Goal: Complete application form: Complete application form

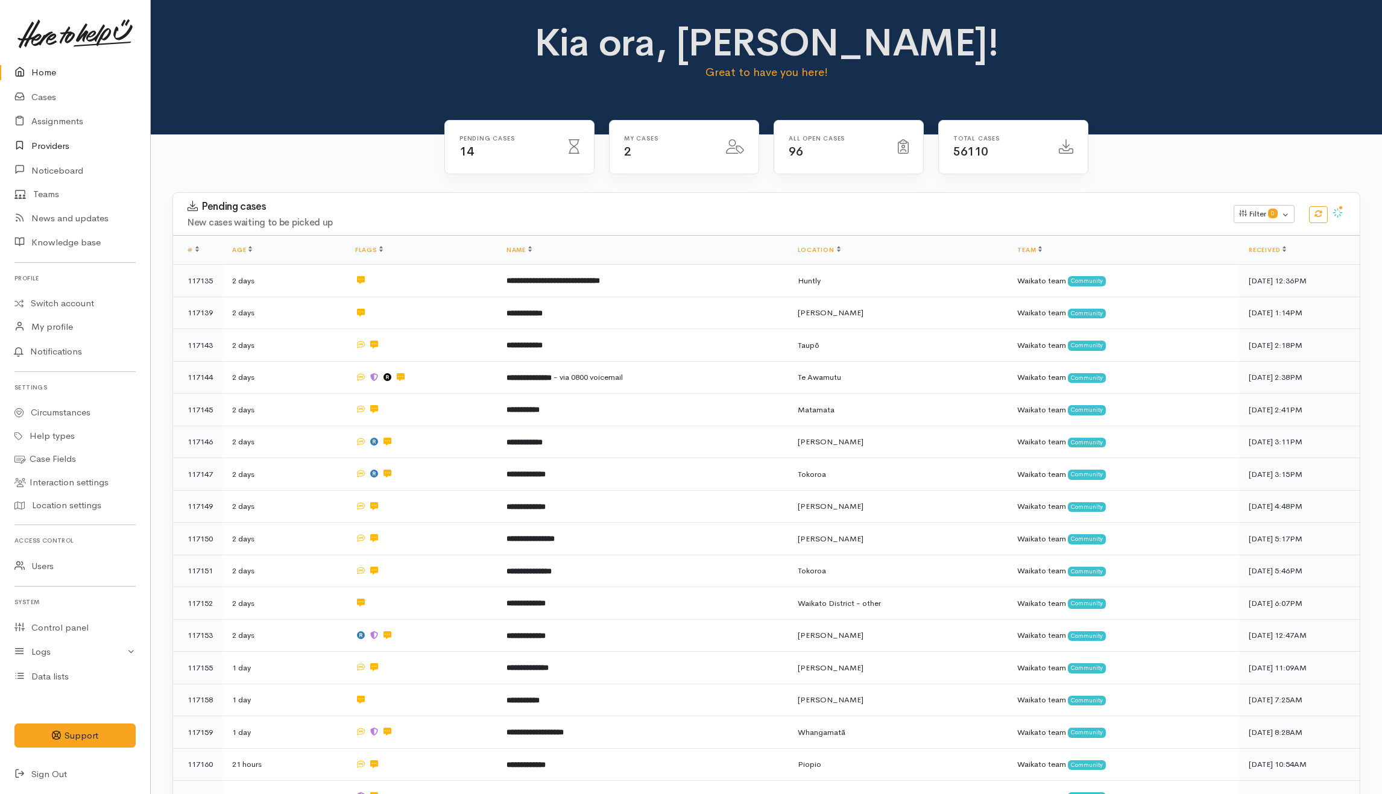
scroll to position [160, 0]
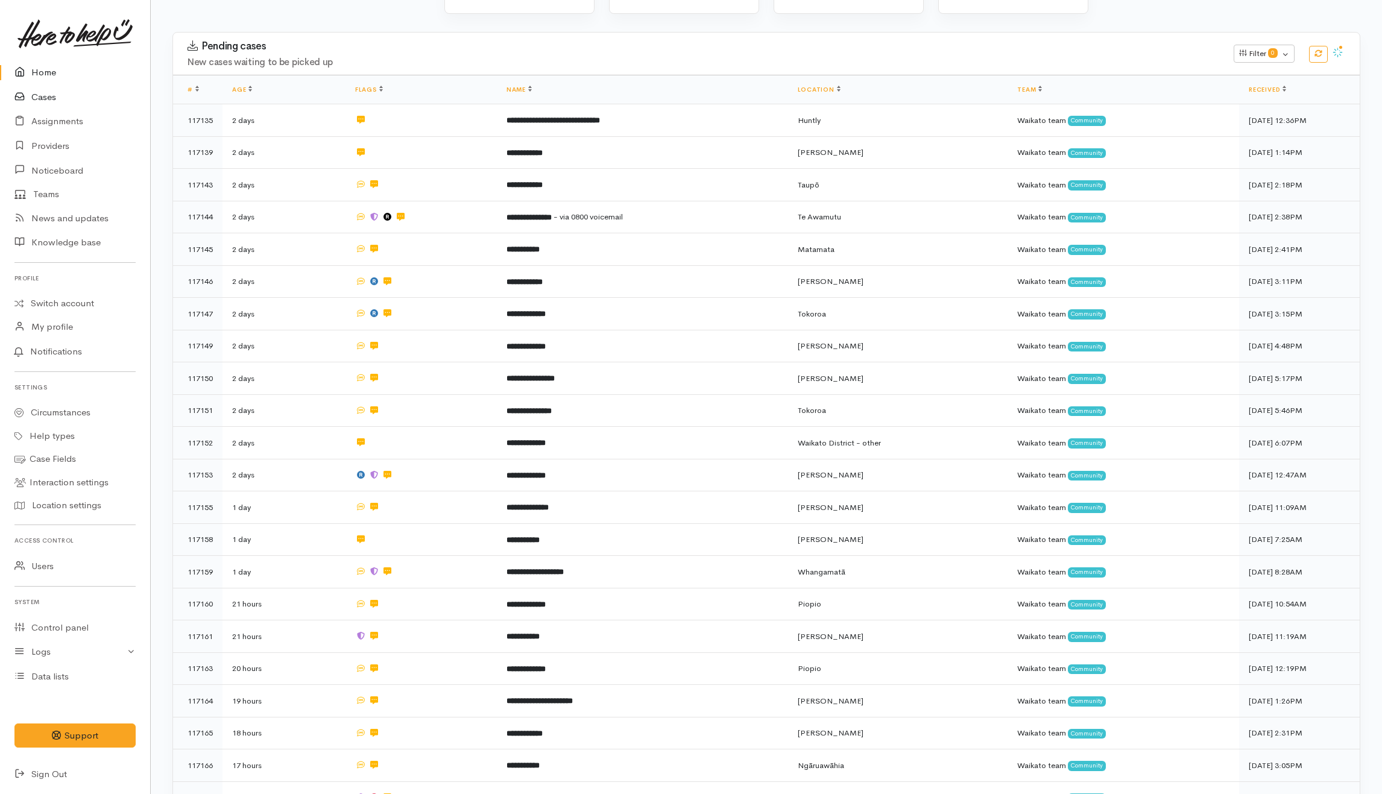
click at [46, 95] on link "Cases" at bounding box center [75, 97] width 150 height 25
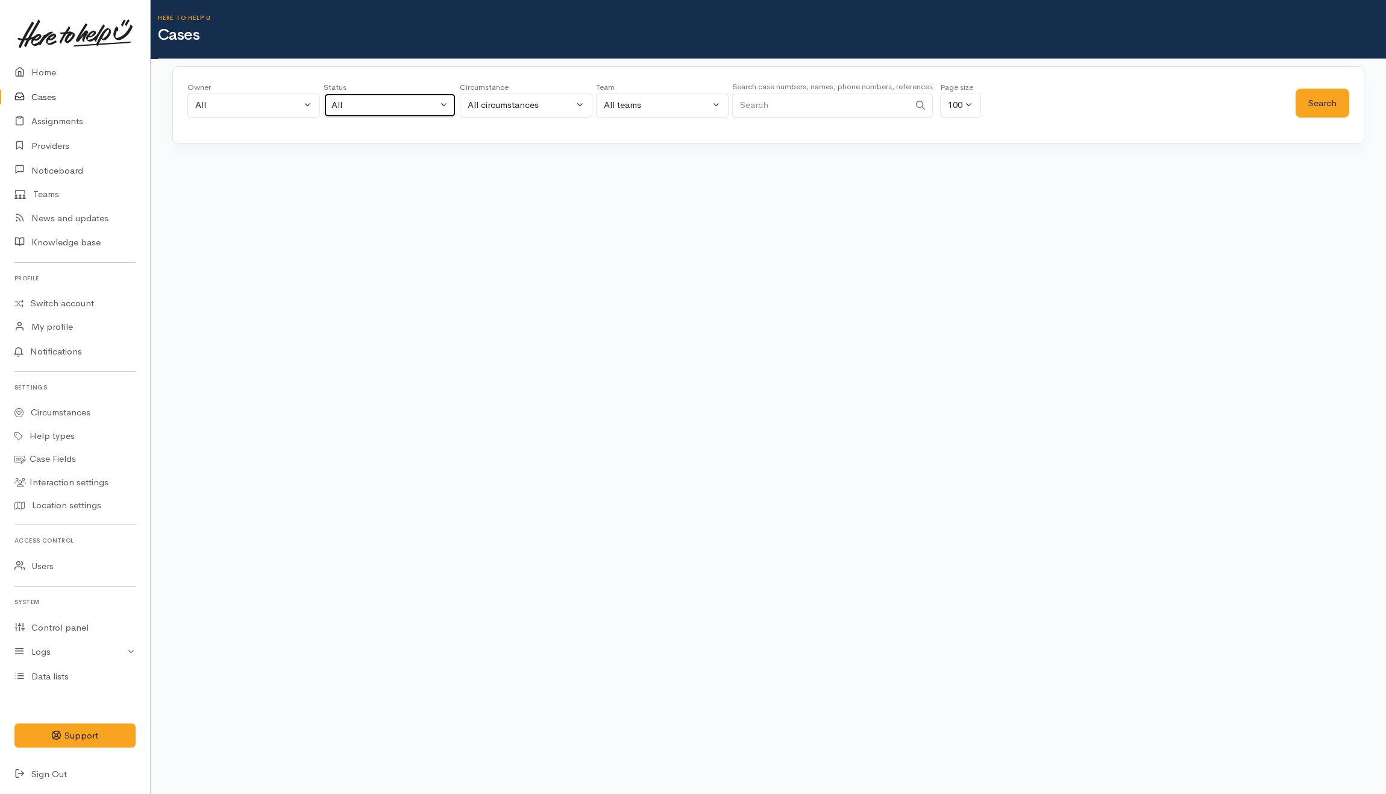
click at [350, 99] on button "All" at bounding box center [390, 105] width 133 height 25
click at [345, 186] on span "All current cases" at bounding box center [379, 184] width 68 height 14
select select "Unresolved"
click at [1309, 107] on button "Search" at bounding box center [1323, 104] width 54 height 30
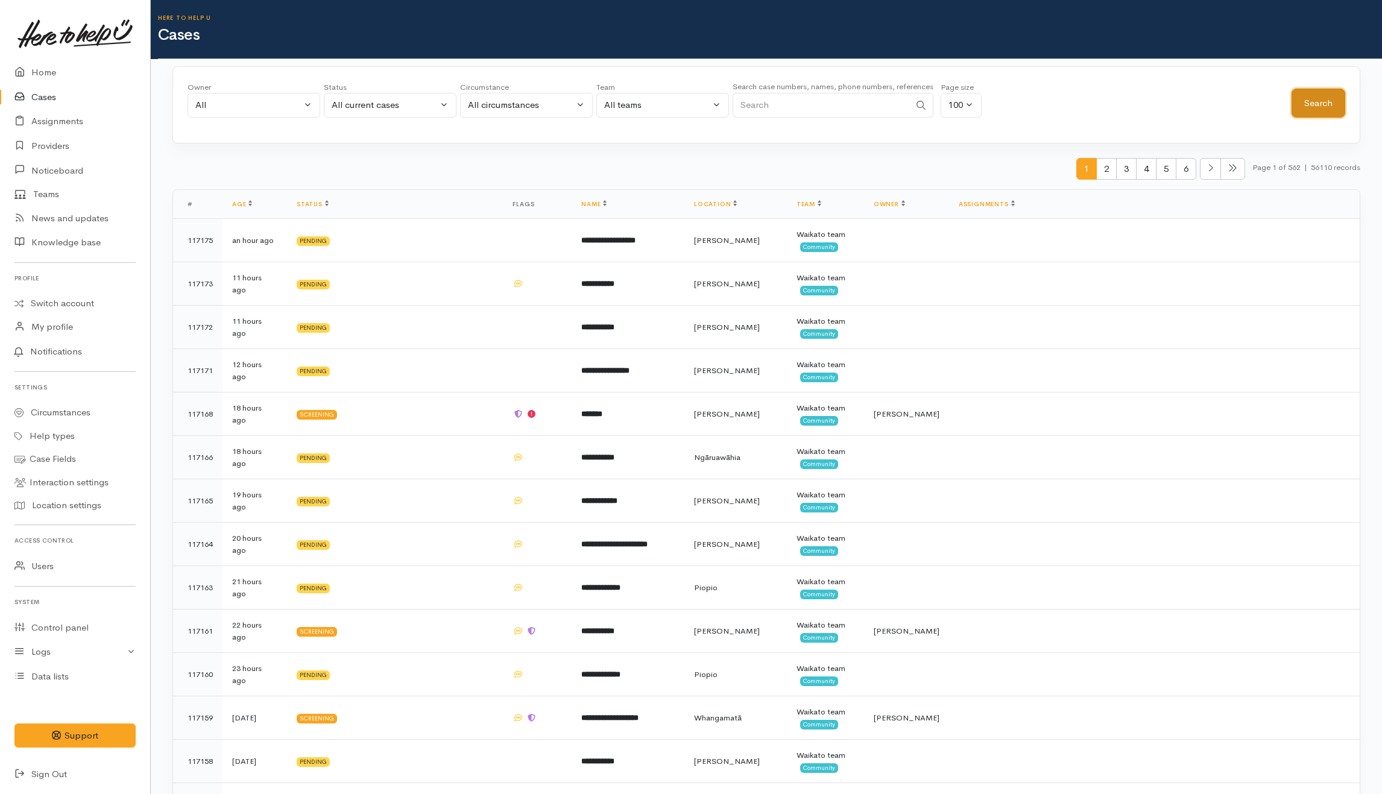
click at [1320, 111] on button "Search" at bounding box center [1318, 104] width 54 height 30
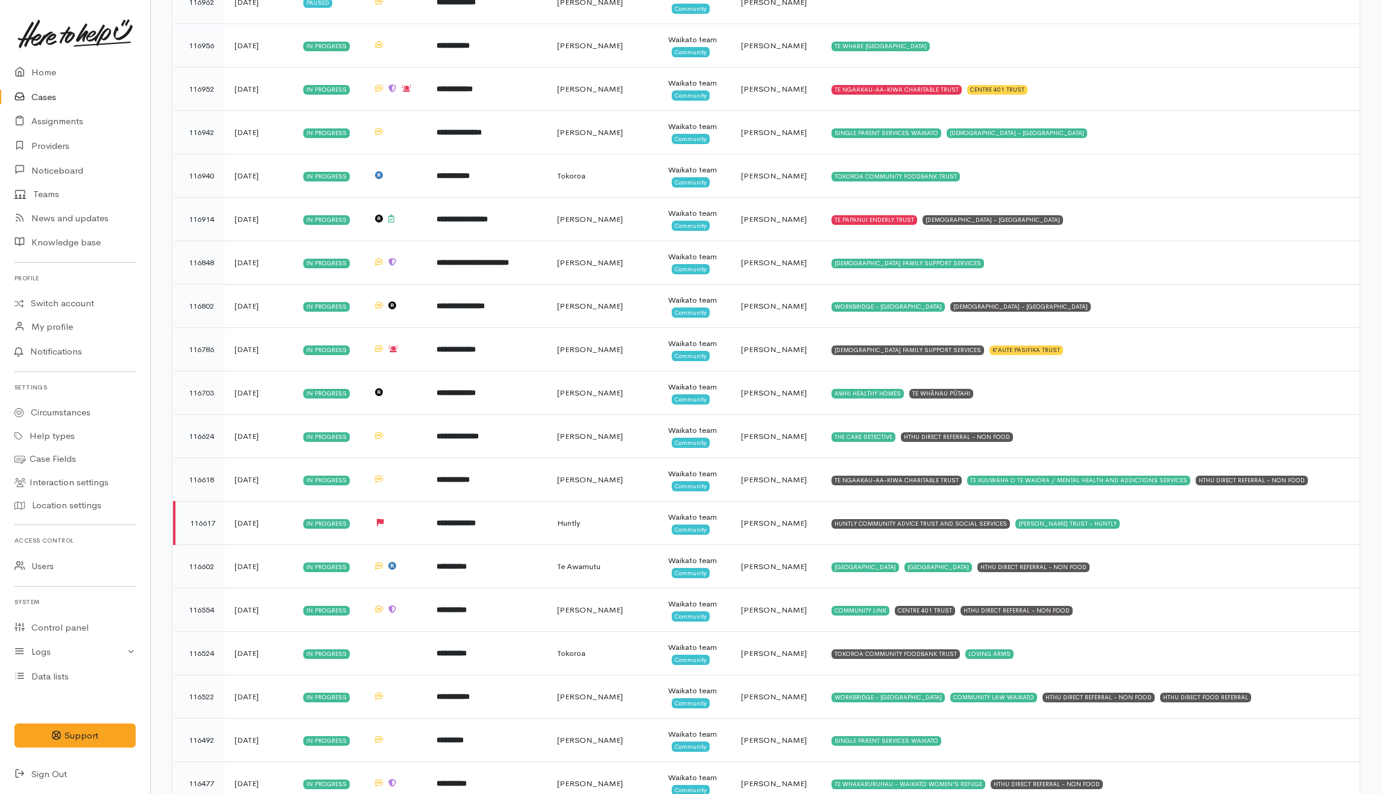
scroll to position [3295, 0]
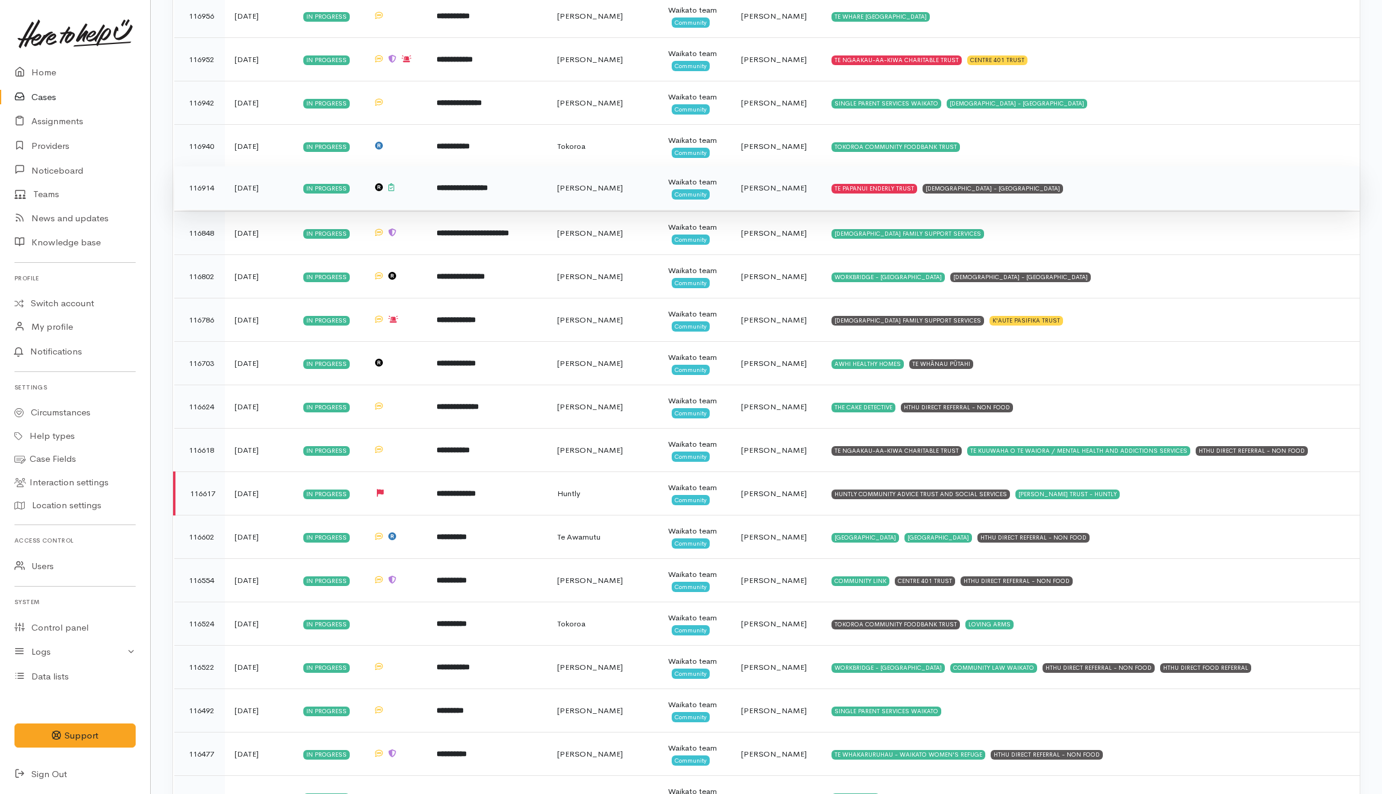
click at [1098, 203] on td "TE PAPANUI ENDERLY TRUST SALVATION ARMY - HAMILTON CITY" at bounding box center [1091, 187] width 538 height 43
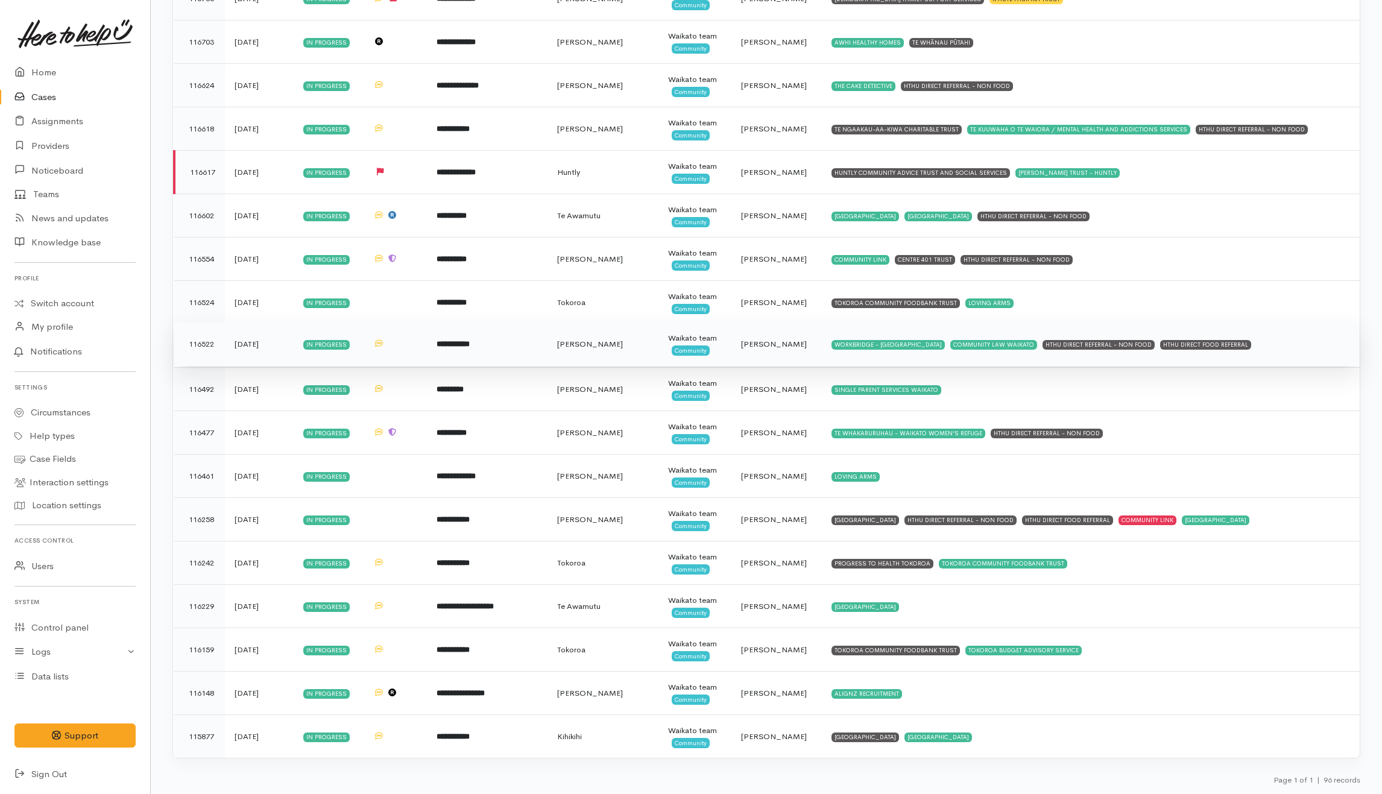
scroll to position [3636, 0]
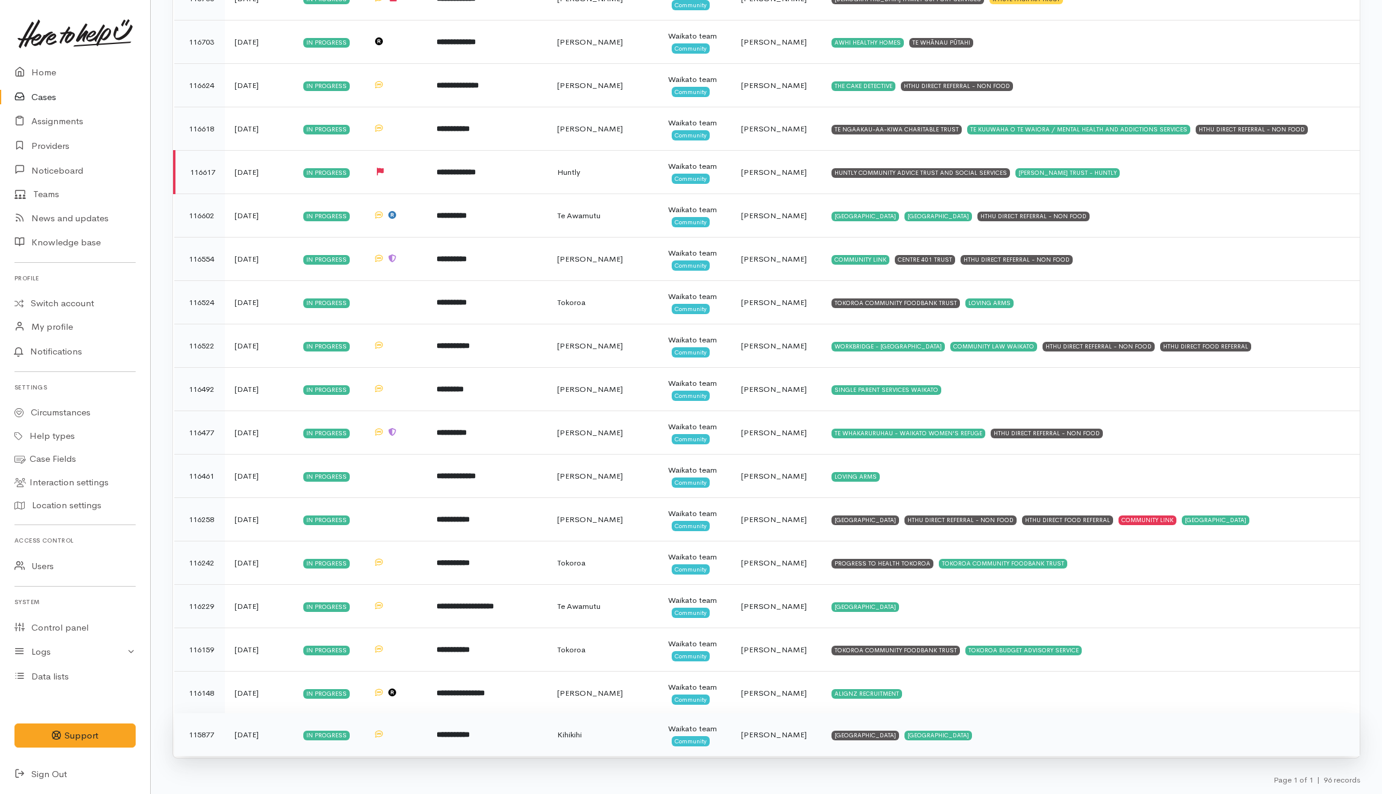
drag, startPoint x: 505, startPoint y: 732, endPoint x: 468, endPoint y: 720, distance: 38.7
click at [505, 731] on td "**********" at bounding box center [487, 734] width 121 height 43
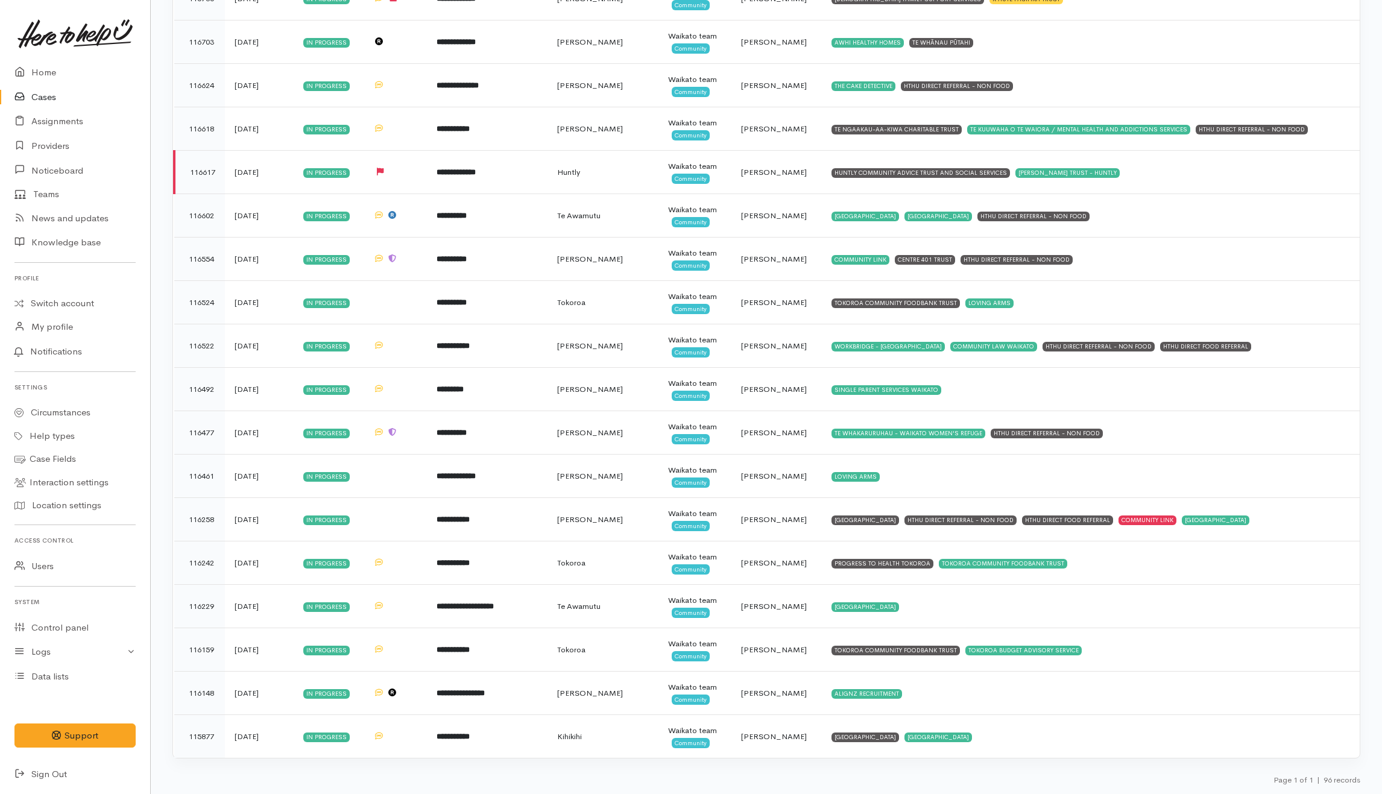
click at [49, 97] on link "Cases" at bounding box center [75, 97] width 150 height 25
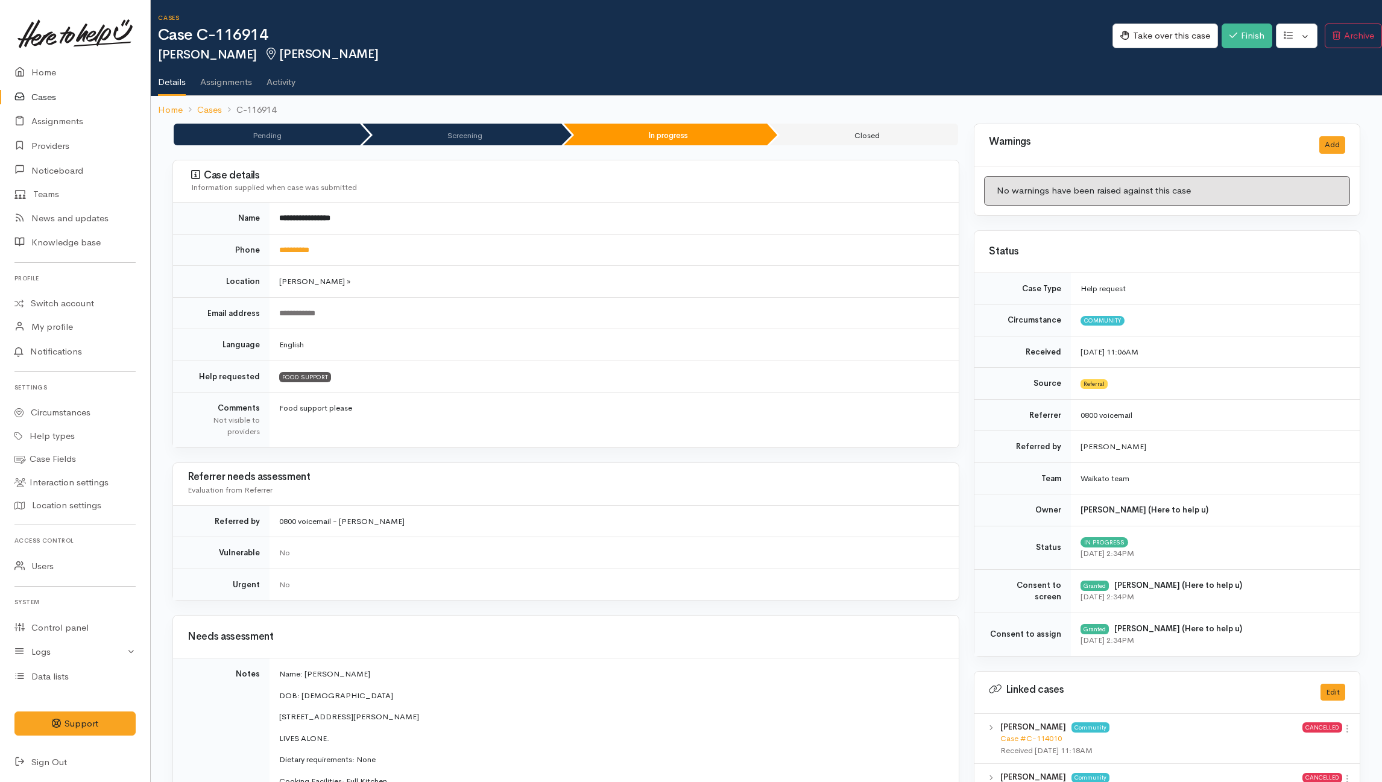
click at [48, 98] on link "Cases" at bounding box center [75, 97] width 150 height 25
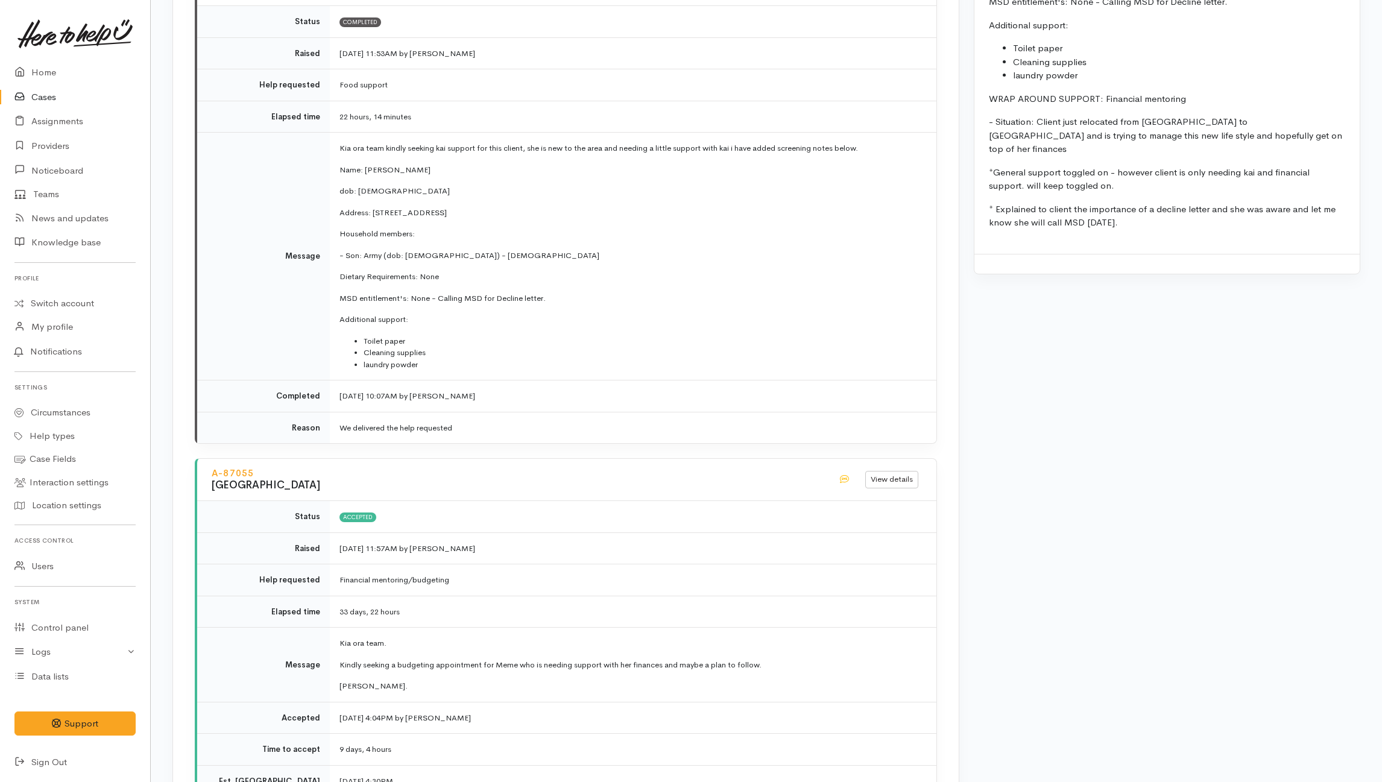
scroll to position [1045, 0]
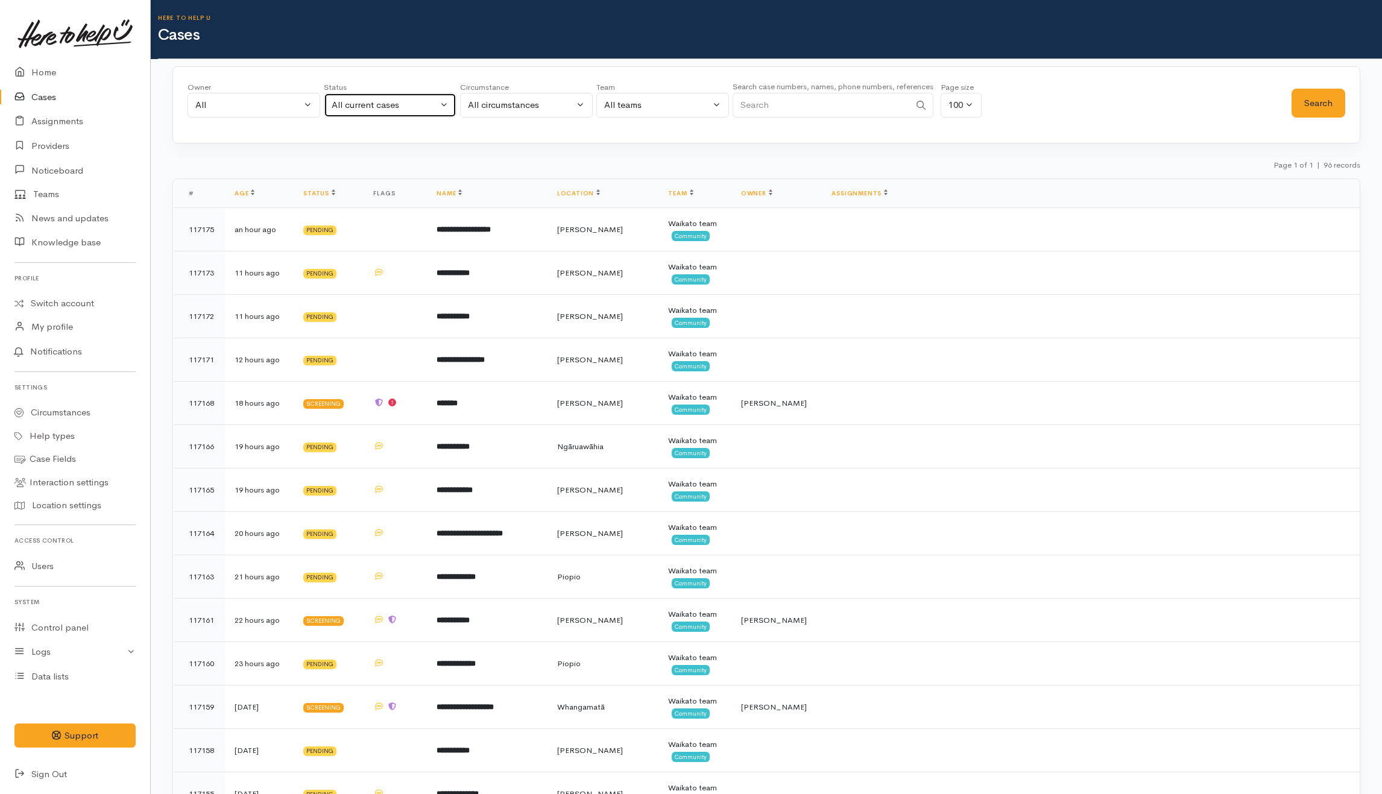
click at [413, 98] on button "All current cases" at bounding box center [390, 105] width 133 height 25
click at [345, 336] on link "All" at bounding box center [389, 328] width 131 height 19
select select "All"
click at [837, 109] on input "Search" at bounding box center [820, 105] width 177 height 25
type input "Paula"
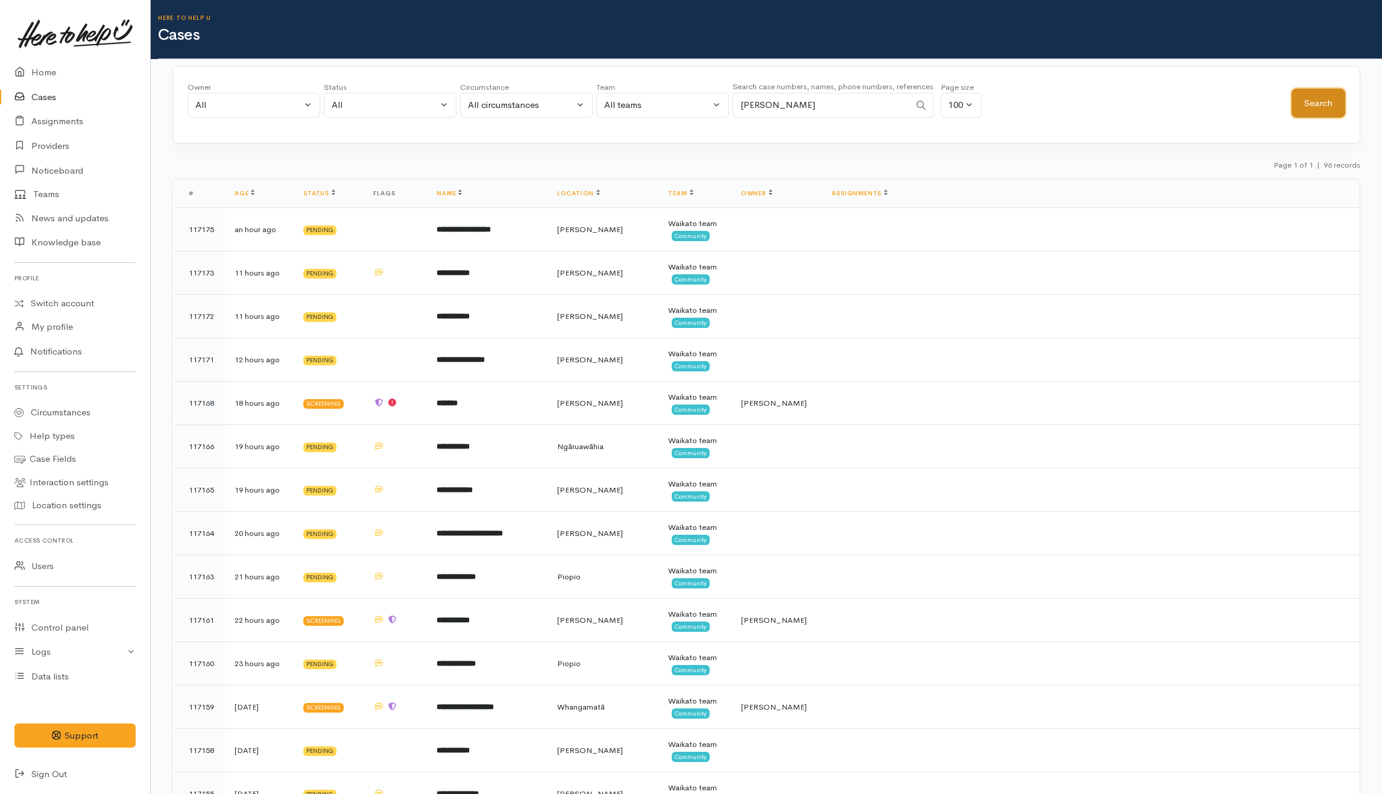
drag, startPoint x: 1315, startPoint y: 99, endPoint x: 1310, endPoint y: 89, distance: 10.8
click at [1314, 99] on button "Search" at bounding box center [1318, 104] width 54 height 30
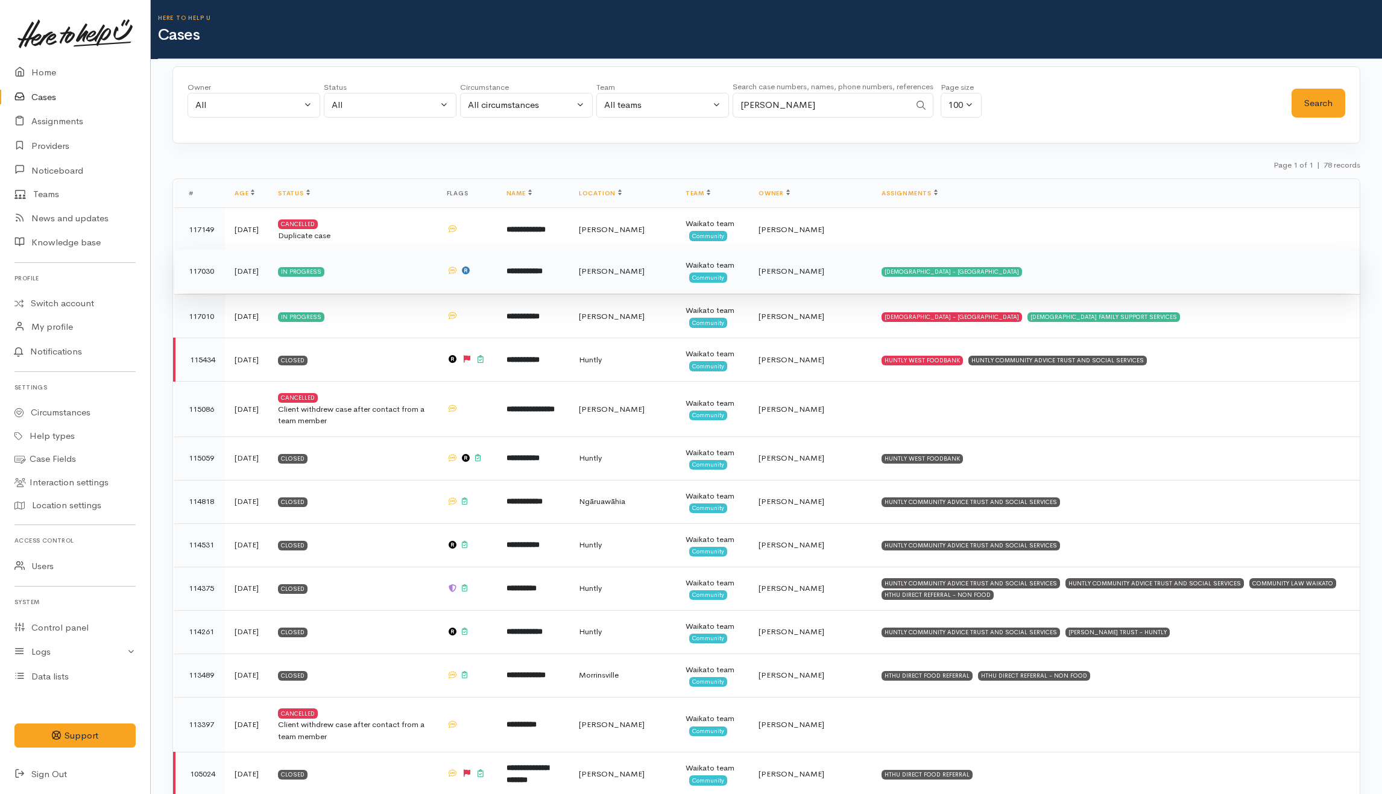
click at [1083, 279] on td "SALVATION ARMY - HAMILTON CITY" at bounding box center [1116, 271] width 488 height 43
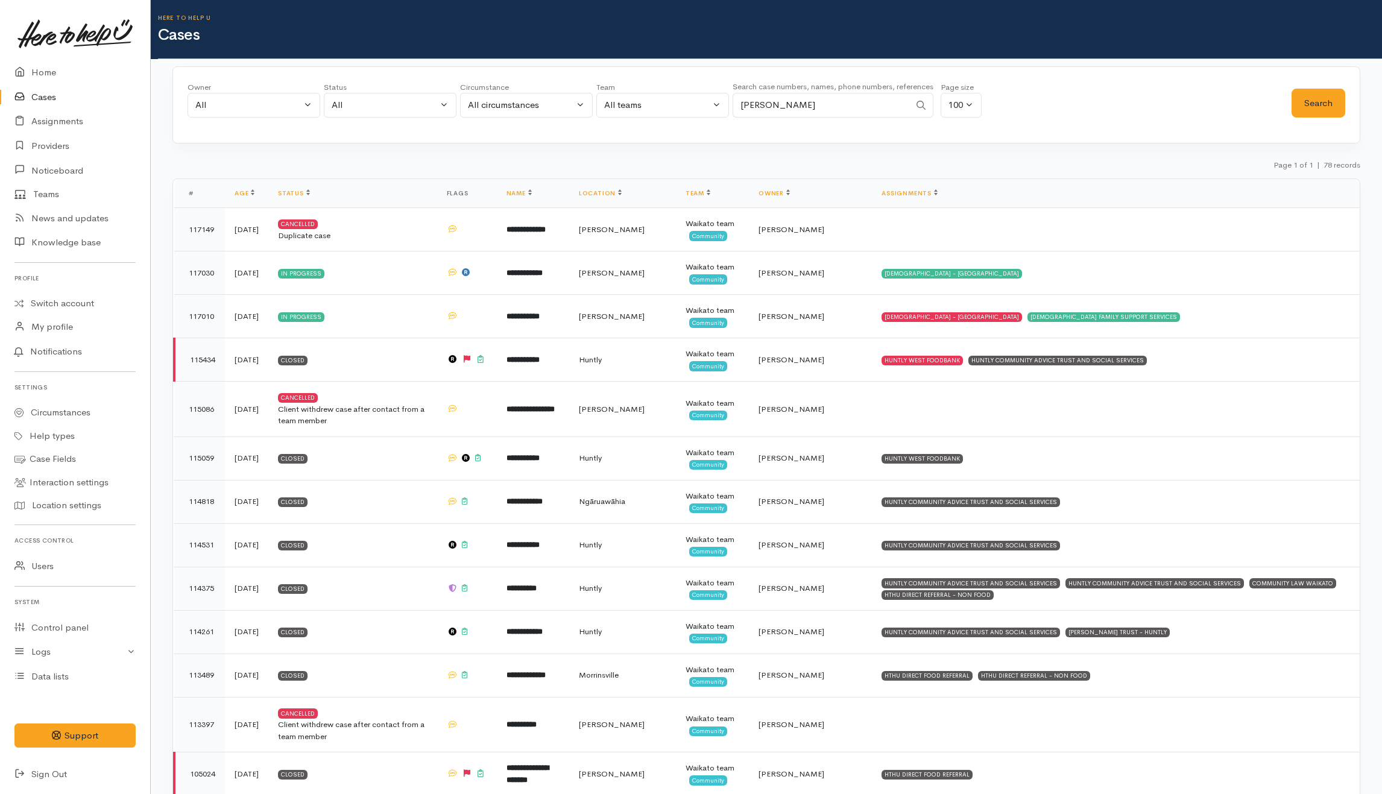
drag, startPoint x: 874, startPoint y: 104, endPoint x: 693, endPoint y: 106, distance: 180.9
click at [693, 106] on div "Owner All My cases Aandrea Murray ('Here to help u') Akash Prakash ('Here to he…" at bounding box center [739, 102] width 1104 height 43
paste input "225880376"
type input "225880376"
click at [1327, 107] on button "Search" at bounding box center [1318, 104] width 54 height 30
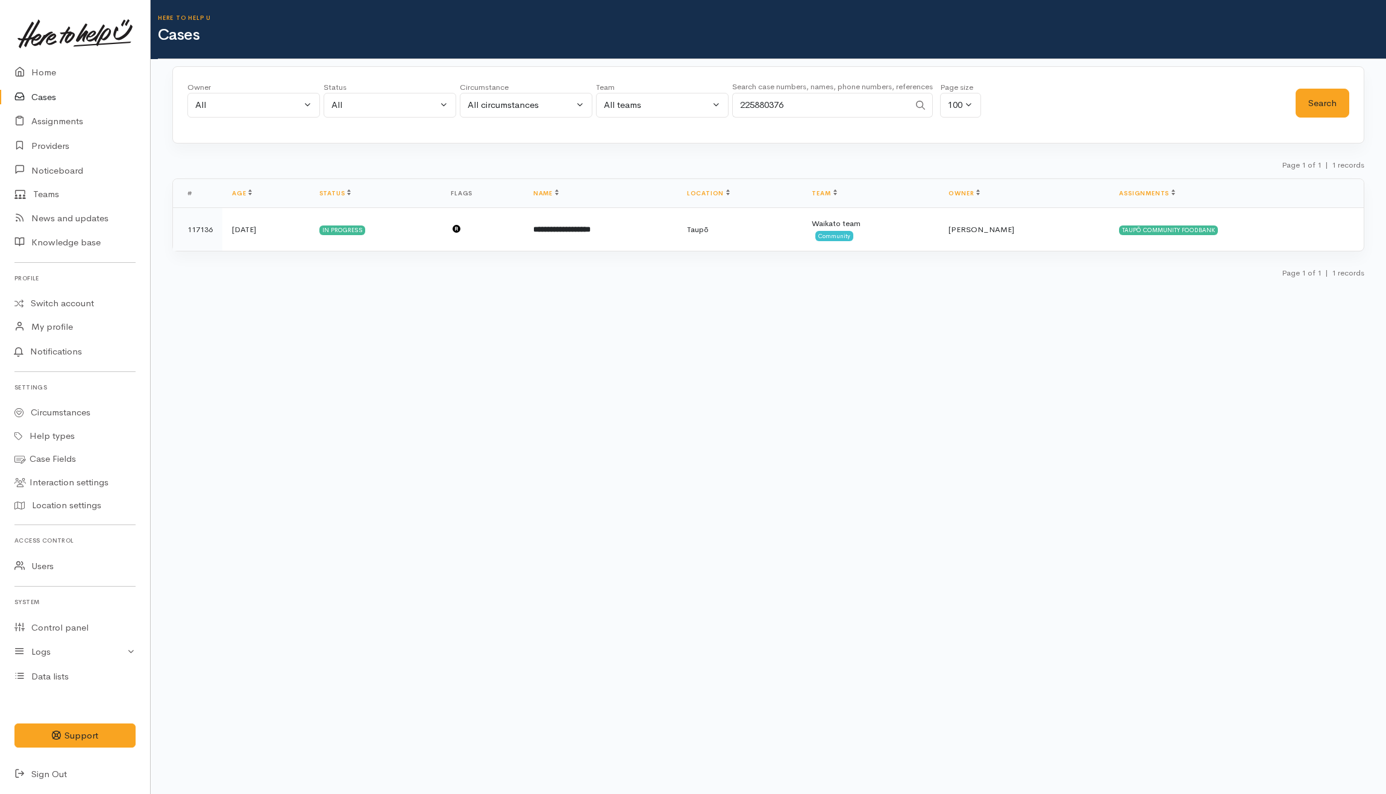
click at [806, 256] on div "**********" at bounding box center [768, 222] width 1192 height 129
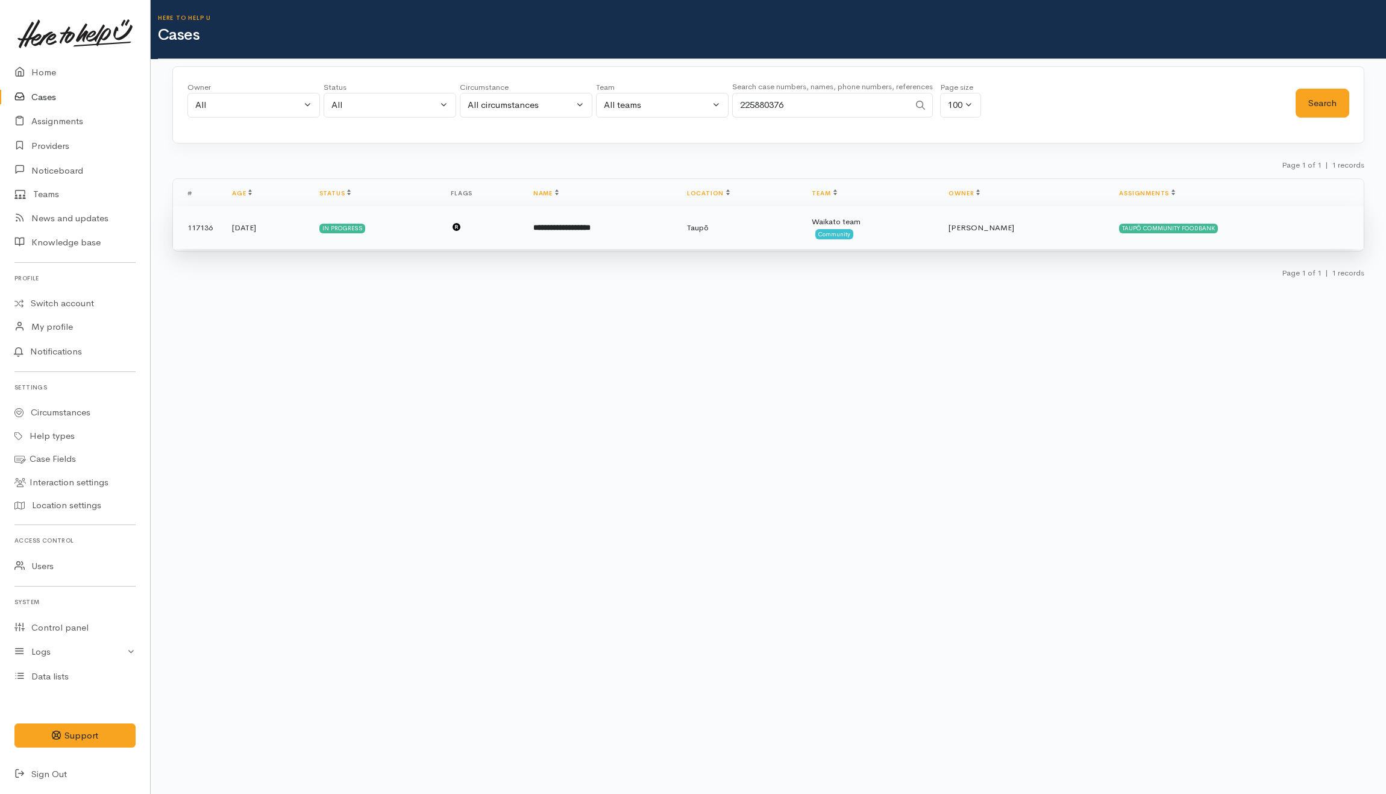
click at [803, 233] on td "Taupō" at bounding box center [740, 227] width 125 height 43
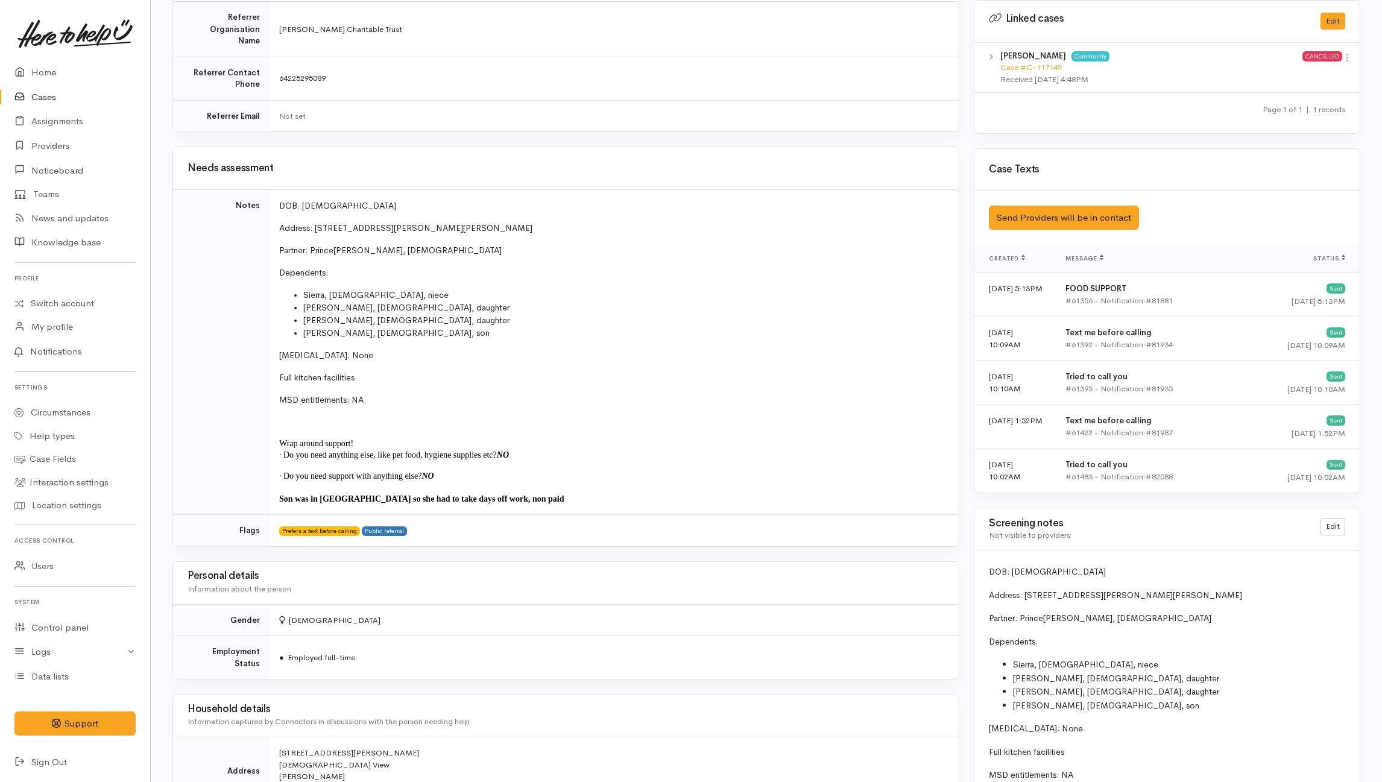
scroll to position [401, 0]
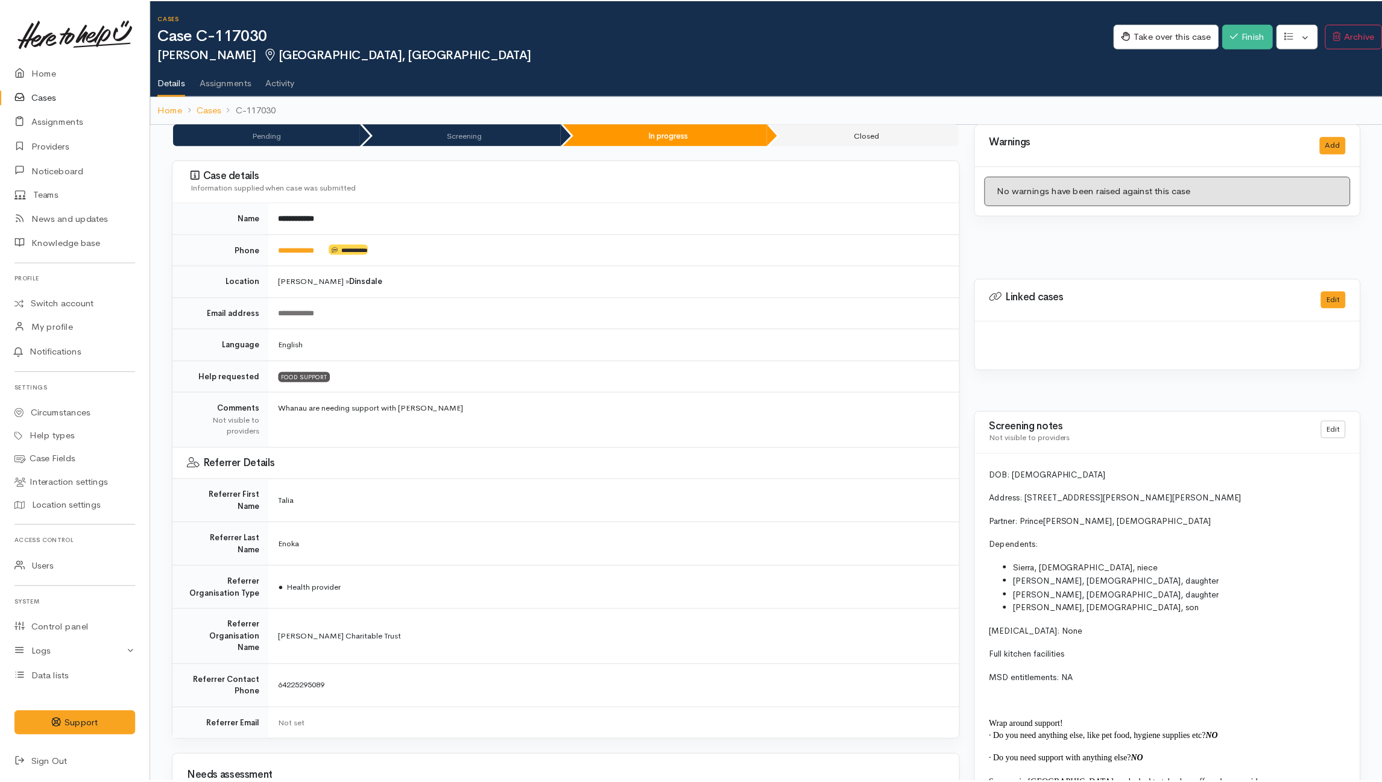
scroll to position [391, 0]
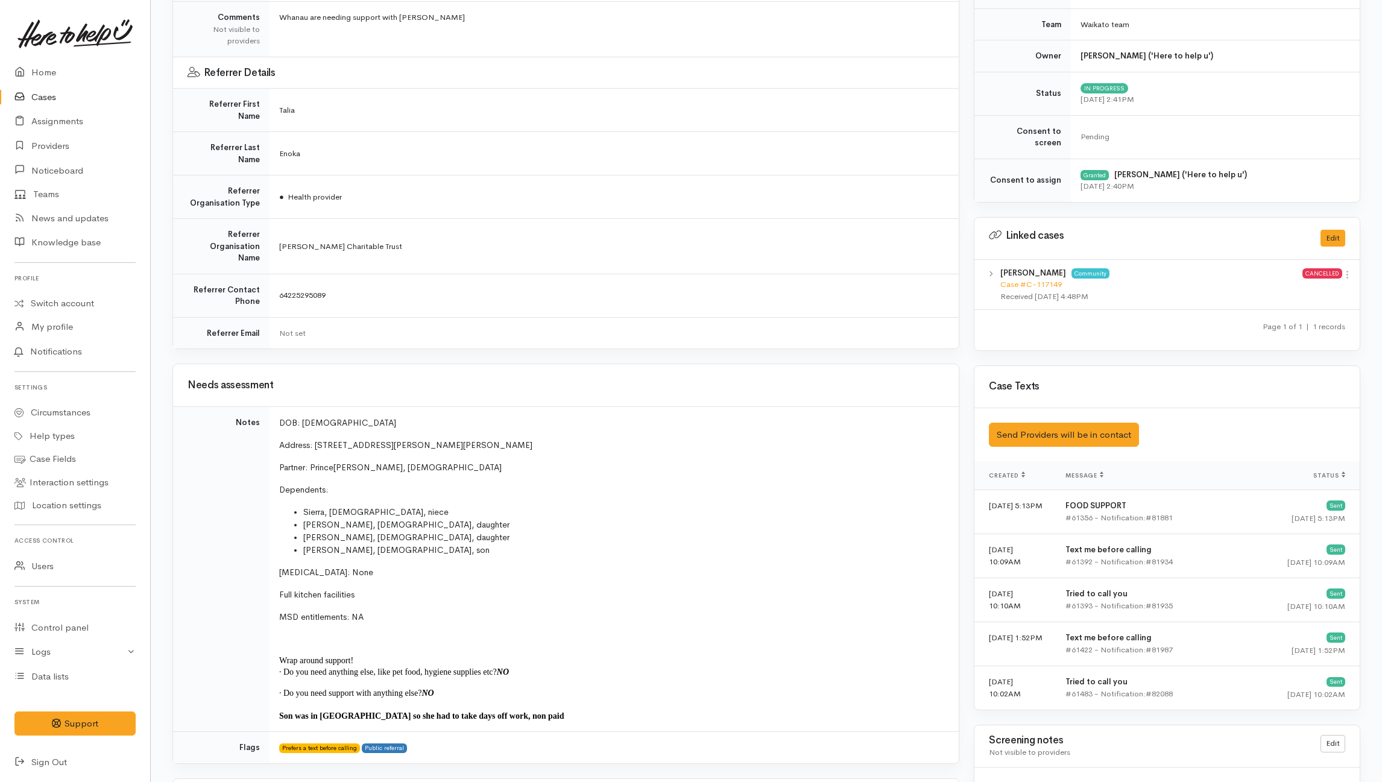
click at [1065, 388] on div "Case Texts" at bounding box center [1166, 387] width 385 height 42
drag, startPoint x: 1223, startPoint y: 436, endPoint x: 1175, endPoint y: 444, distance: 48.2
click at [1226, 436] on div "Saved The text message has been queued. An error occurred Send Providers will b…" at bounding box center [1166, 435] width 385 height 54
click at [1093, 432] on button "Send Providers will be in contact" at bounding box center [1064, 435] width 150 height 25
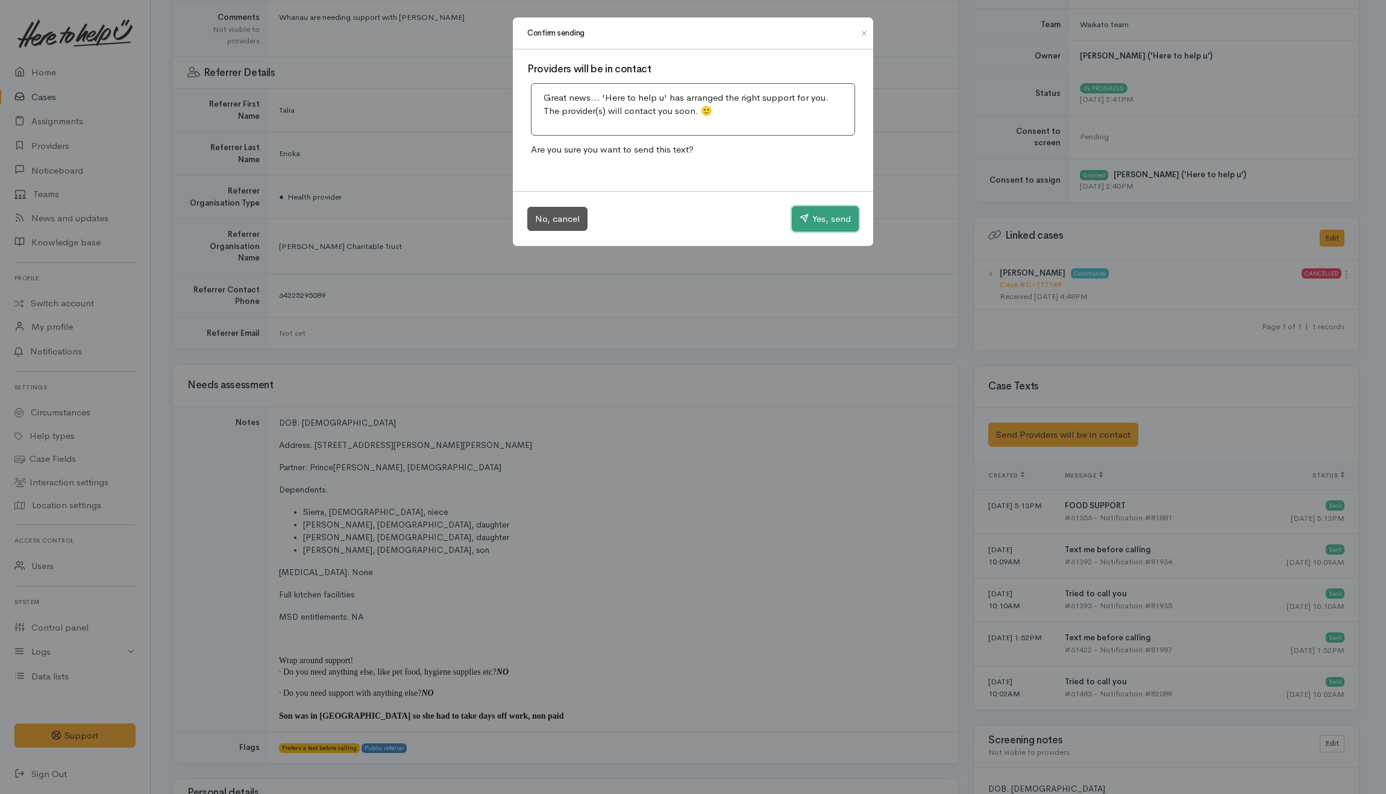
click at [820, 217] on button "Yes, send" at bounding box center [825, 218] width 67 height 25
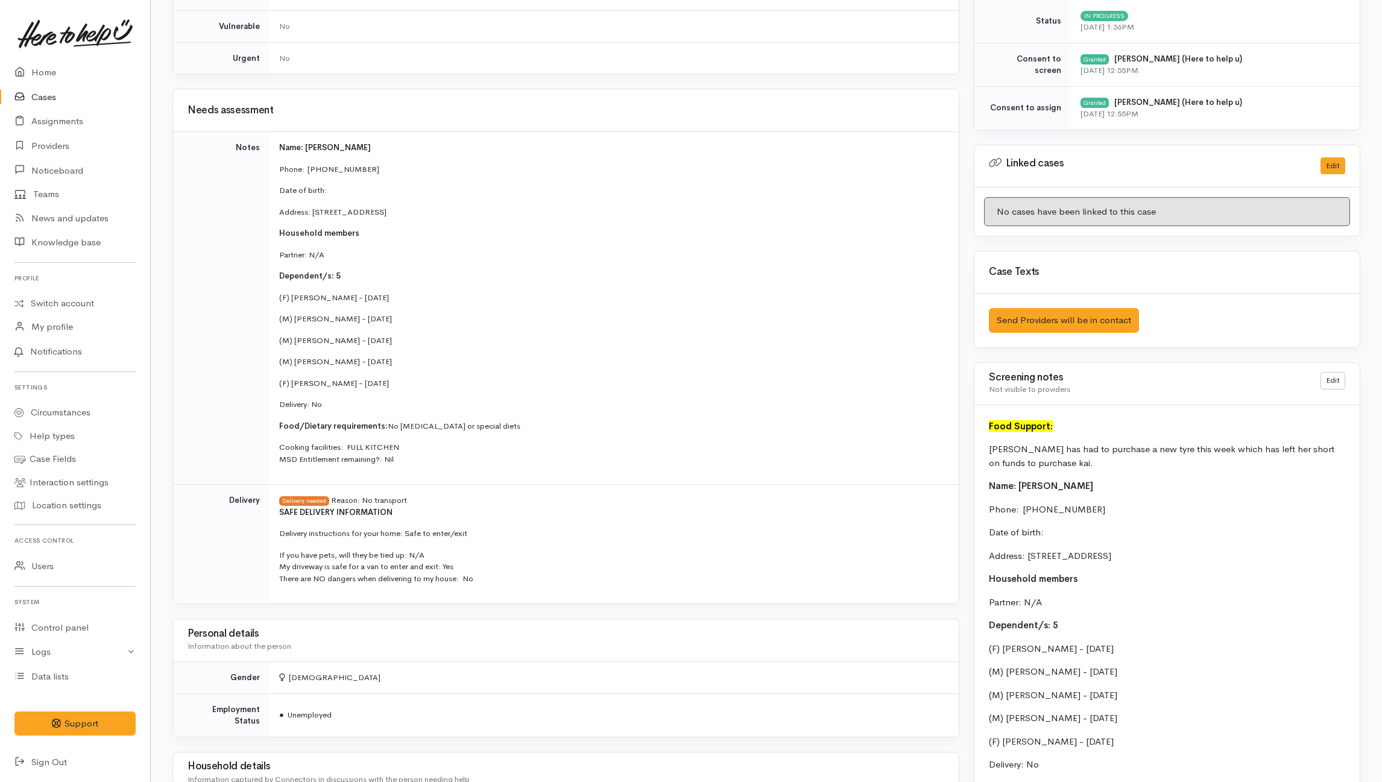
scroll to position [358, 0]
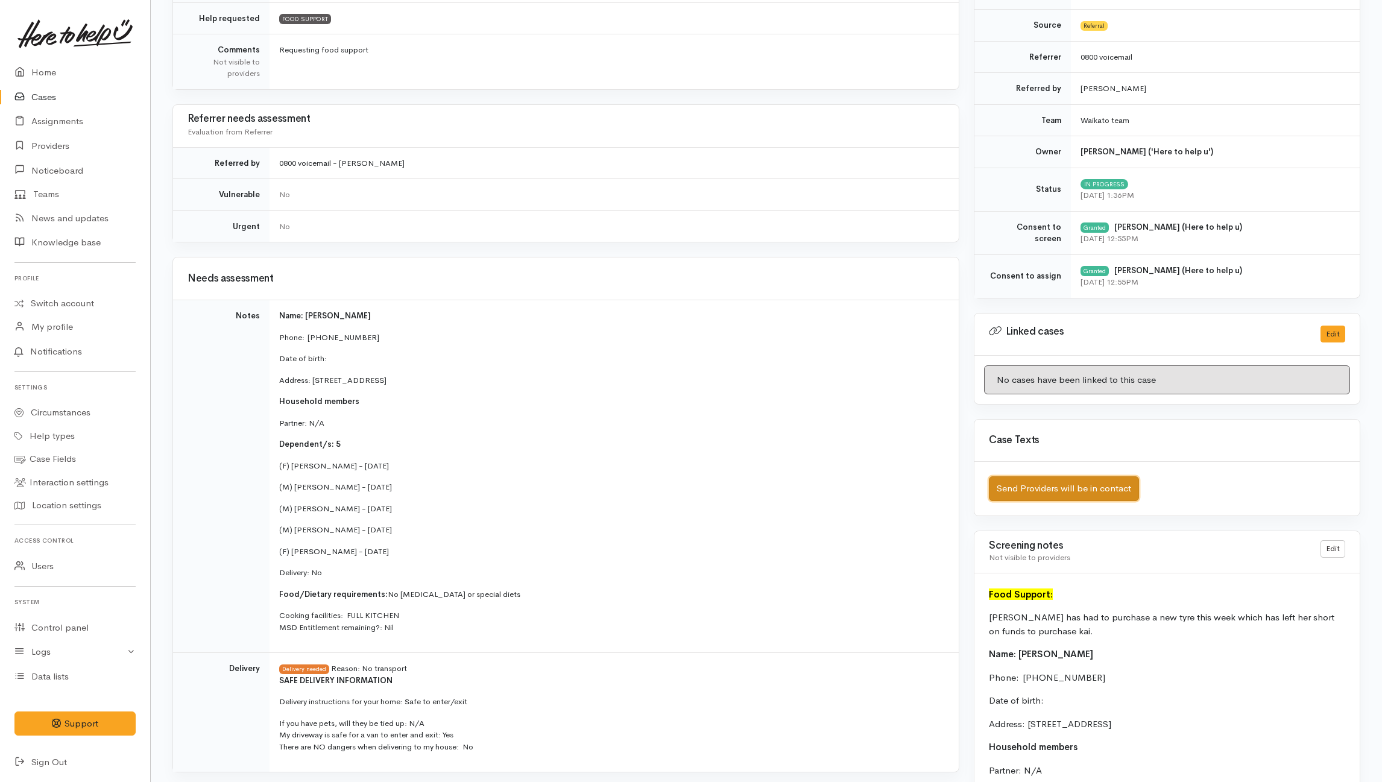
click at [1056, 497] on button "Send Providers will be in contact" at bounding box center [1064, 488] width 150 height 25
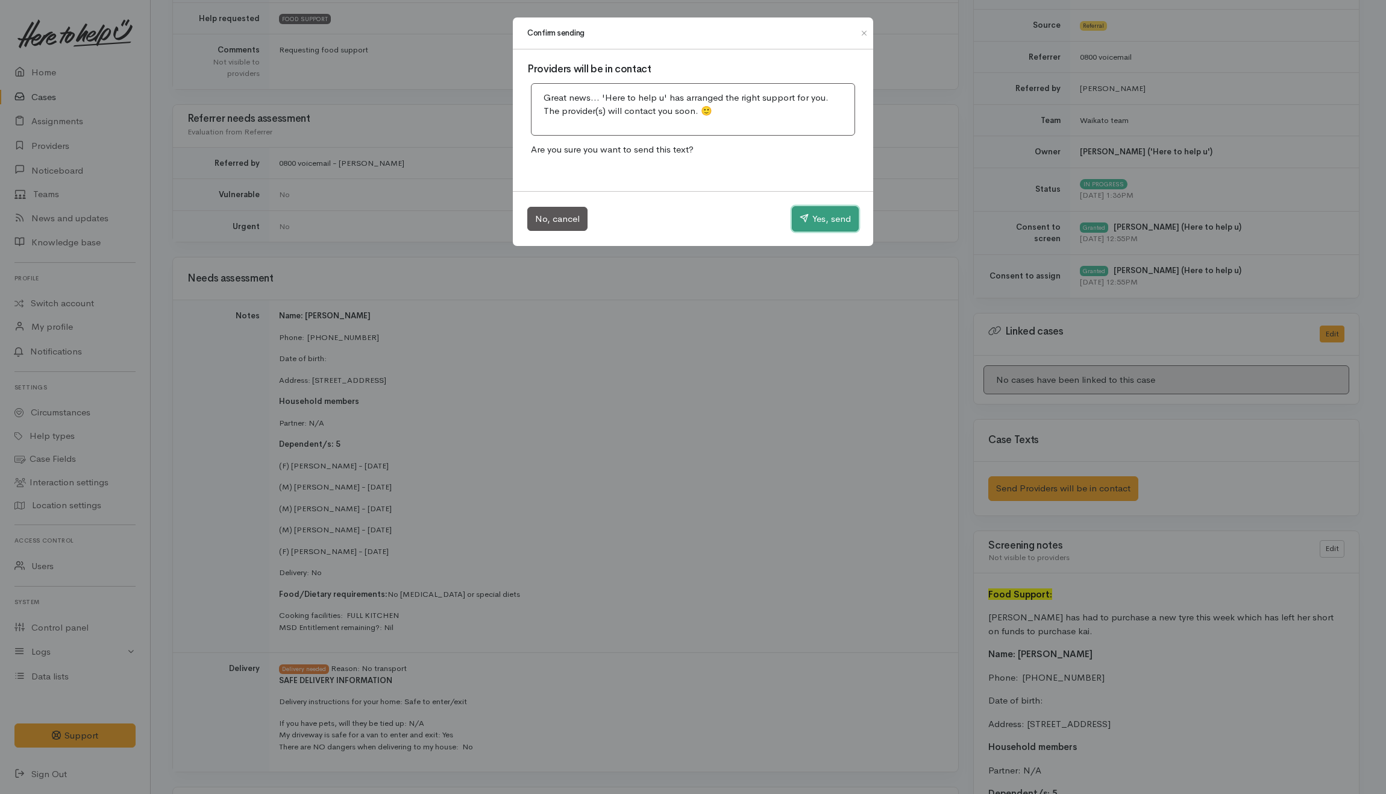
click at [811, 227] on button "Yes, send" at bounding box center [825, 218] width 67 height 25
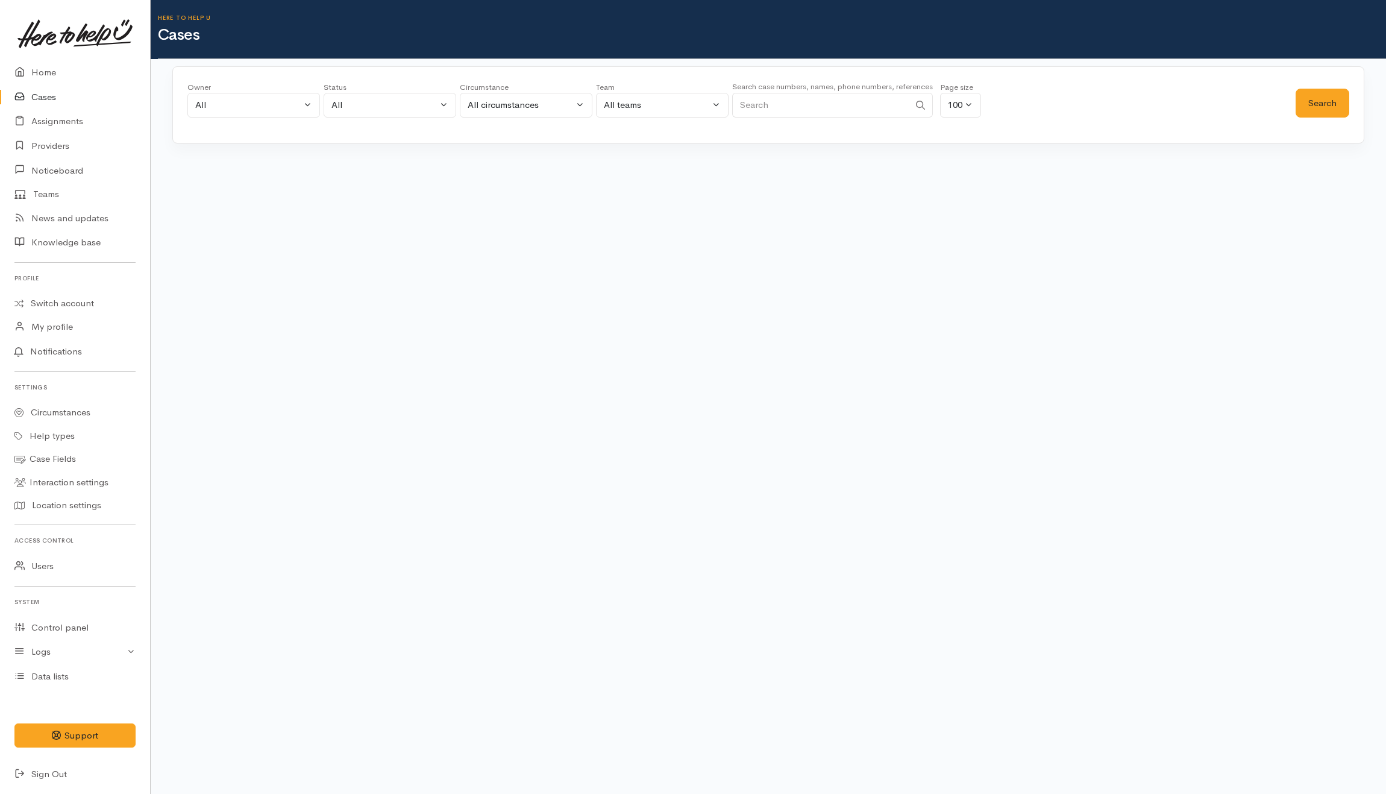
click at [750, 107] on input "Search" at bounding box center [820, 105] width 177 height 25
paste input "2108443953"
type input "2108443953"
click at [423, 104] on div "All" at bounding box center [385, 105] width 106 height 14
click at [1330, 99] on button "Search" at bounding box center [1323, 104] width 54 height 30
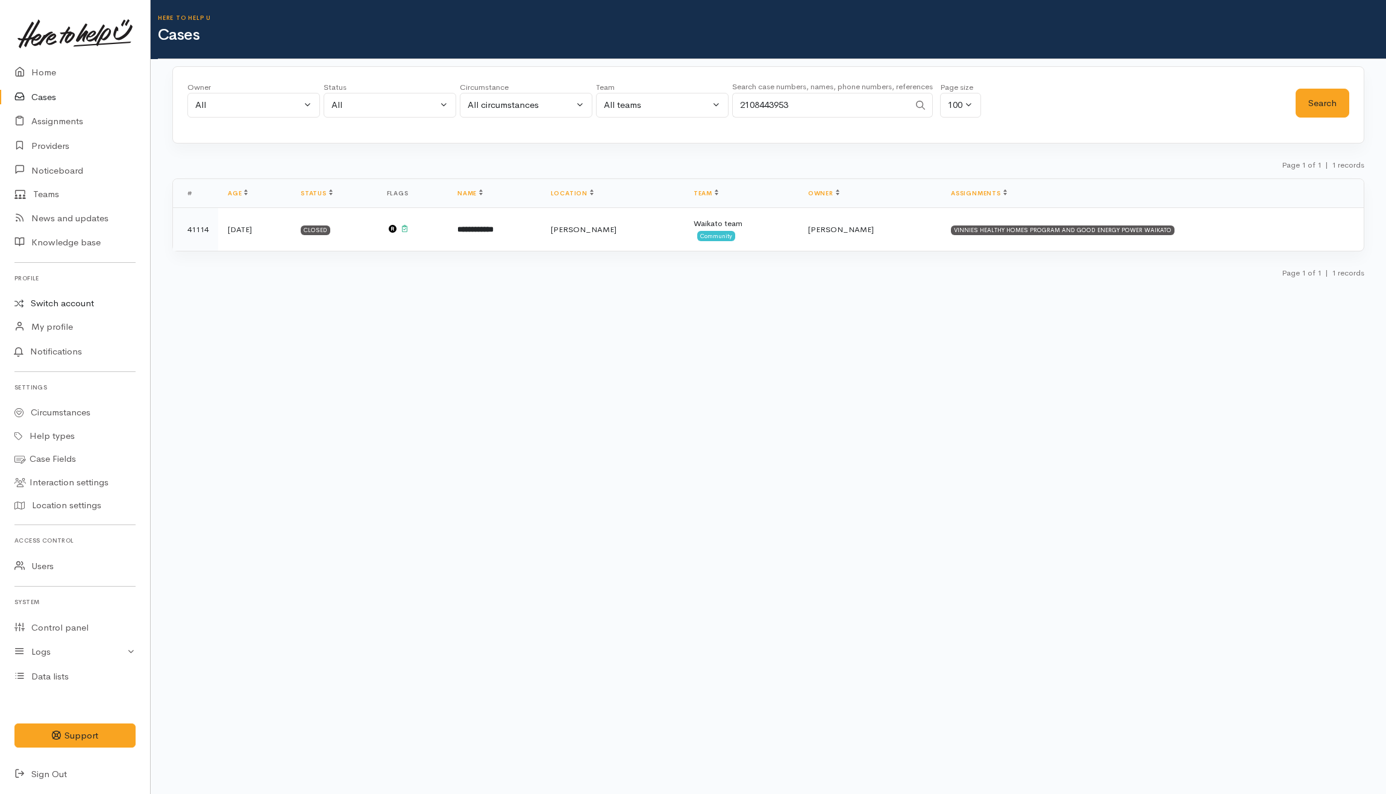
drag, startPoint x: 65, startPoint y: 302, endPoint x: 2, endPoint y: 300, distance: 62.7
click at [65, 303] on link "Switch account" at bounding box center [75, 304] width 150 height 24
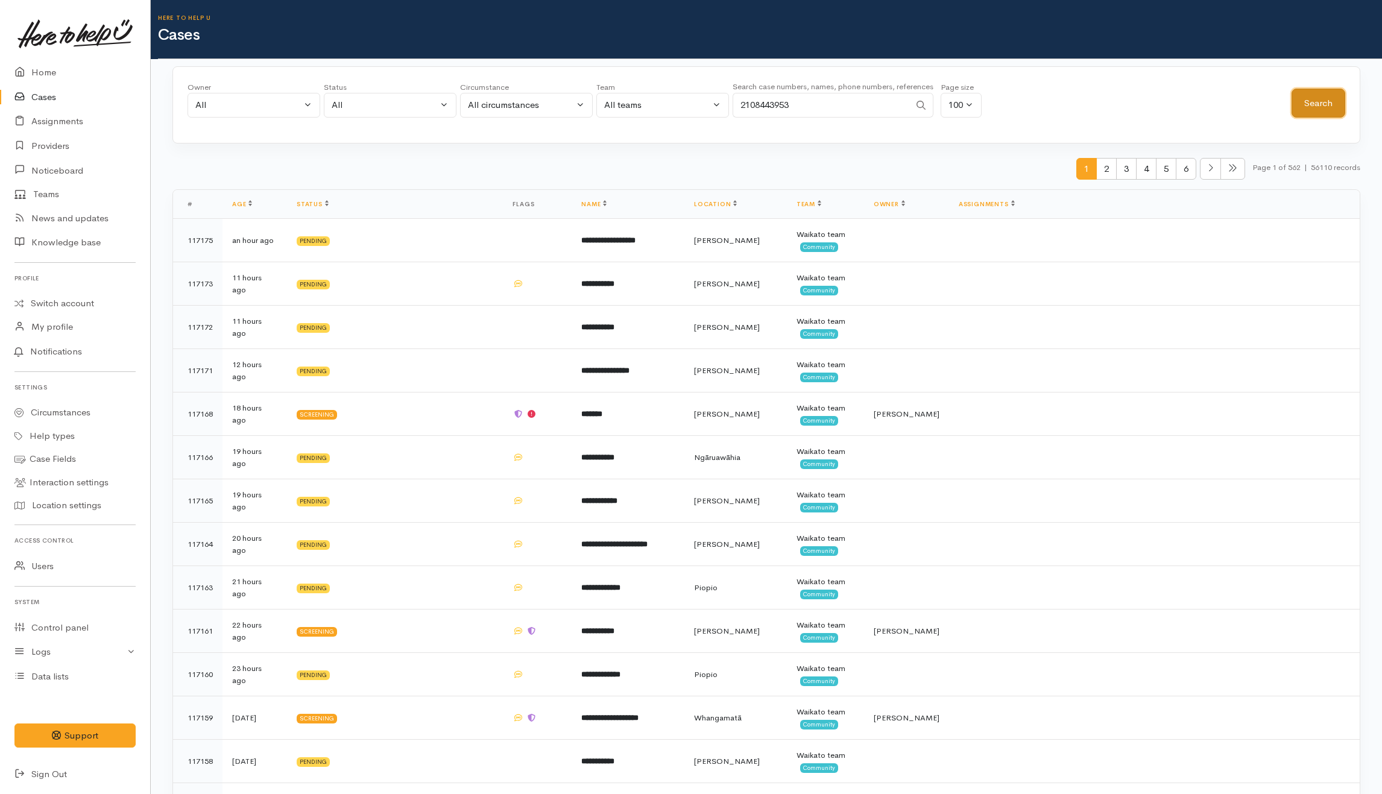
click at [1320, 104] on button "Search" at bounding box center [1318, 104] width 54 height 30
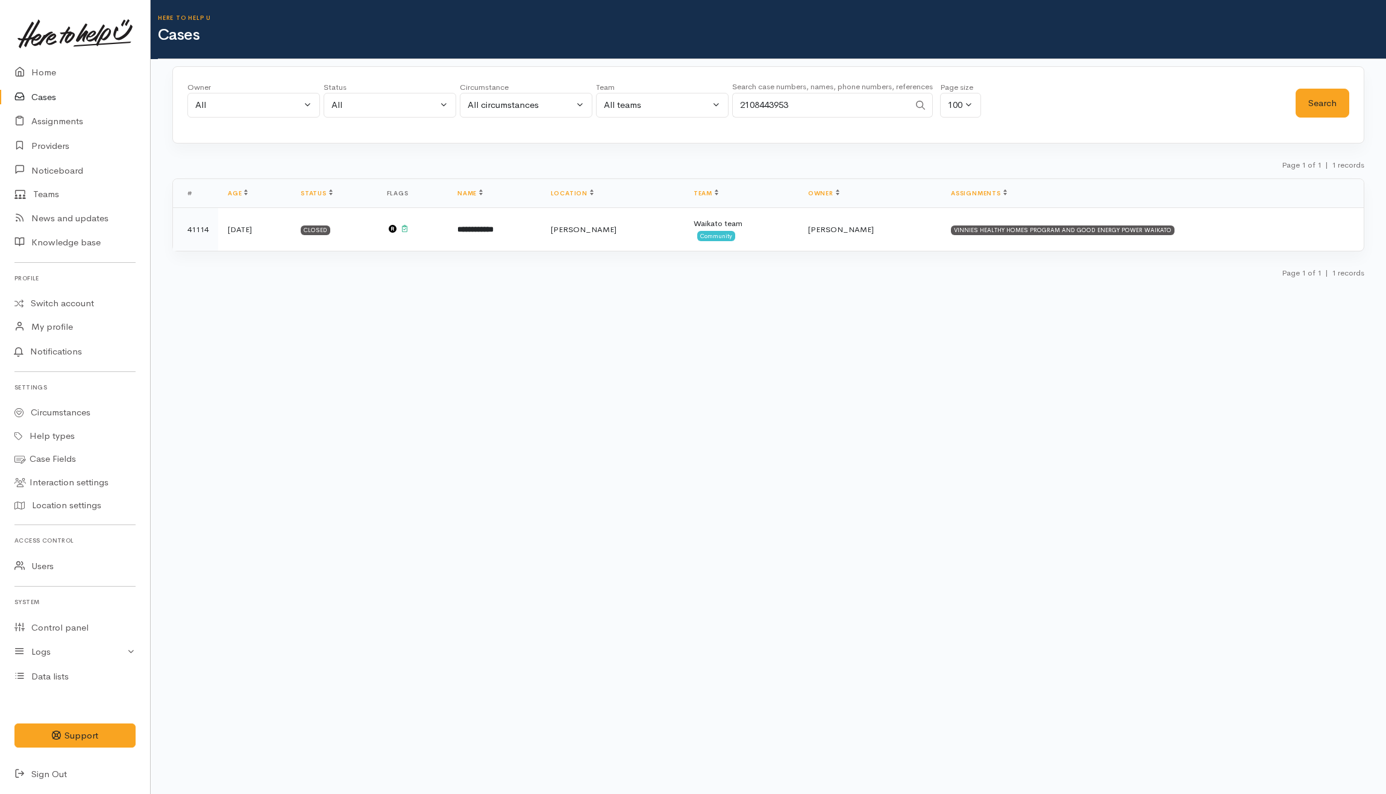
drag, startPoint x: 811, startPoint y: 101, endPoint x: 653, endPoint y: 109, distance: 157.5
click at [653, 109] on div "Owner All My cases Aandrea Murray ('Here to help u') Akash Prakash ('Here to he…" at bounding box center [741, 102] width 1109 height 43
click at [1319, 96] on button "Search" at bounding box center [1323, 104] width 54 height 30
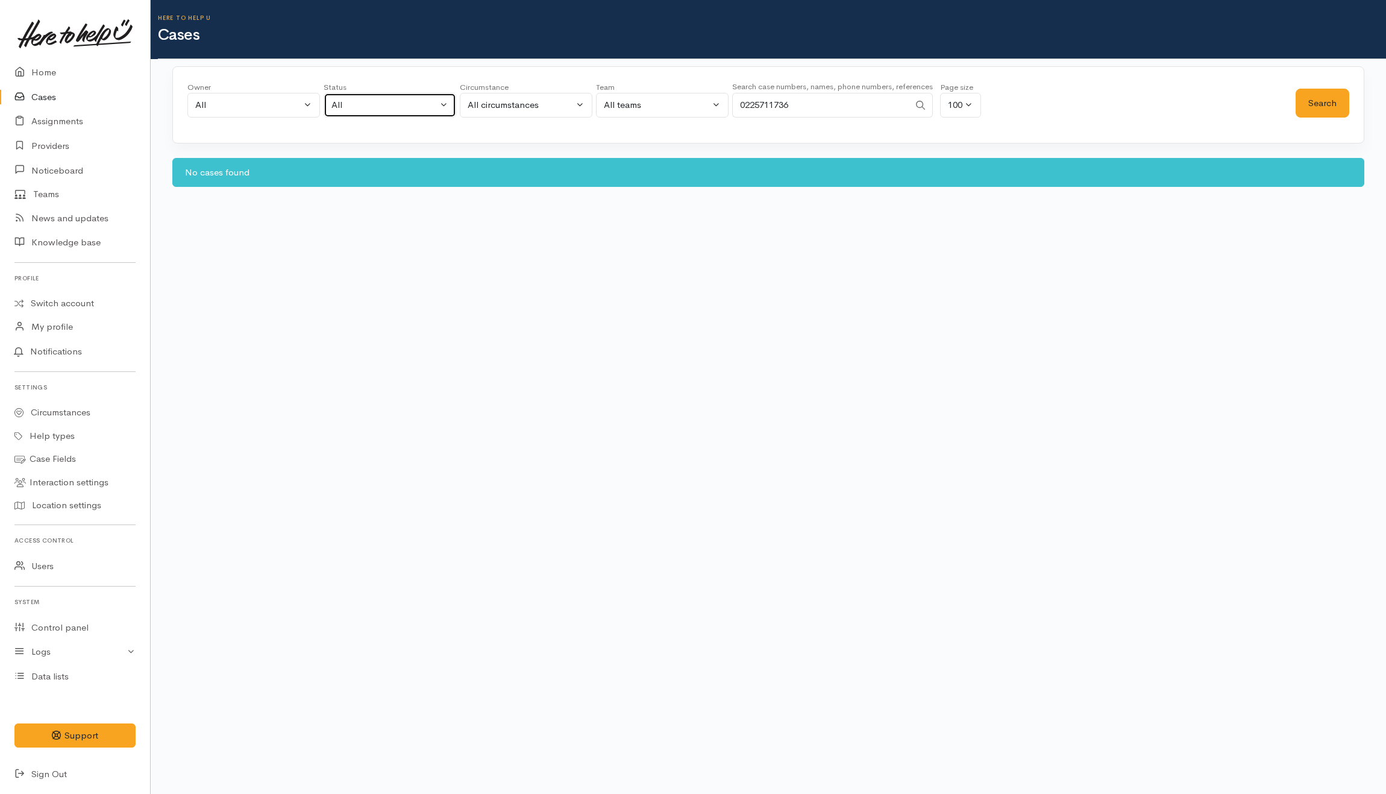
click at [381, 95] on button "All" at bounding box center [390, 105] width 133 height 25
click at [768, 295] on body "Support Feedback I've got something to say" at bounding box center [693, 397] width 1386 height 794
click at [1332, 102] on button "Search" at bounding box center [1323, 104] width 54 height 30
drag, startPoint x: 813, startPoint y: 104, endPoint x: 668, endPoint y: 98, distance: 144.8
click at [668, 98] on div "Owner All My cases Aandrea Murray ('Here to help u') Akash Prakash ('Here to he…" at bounding box center [741, 102] width 1109 height 43
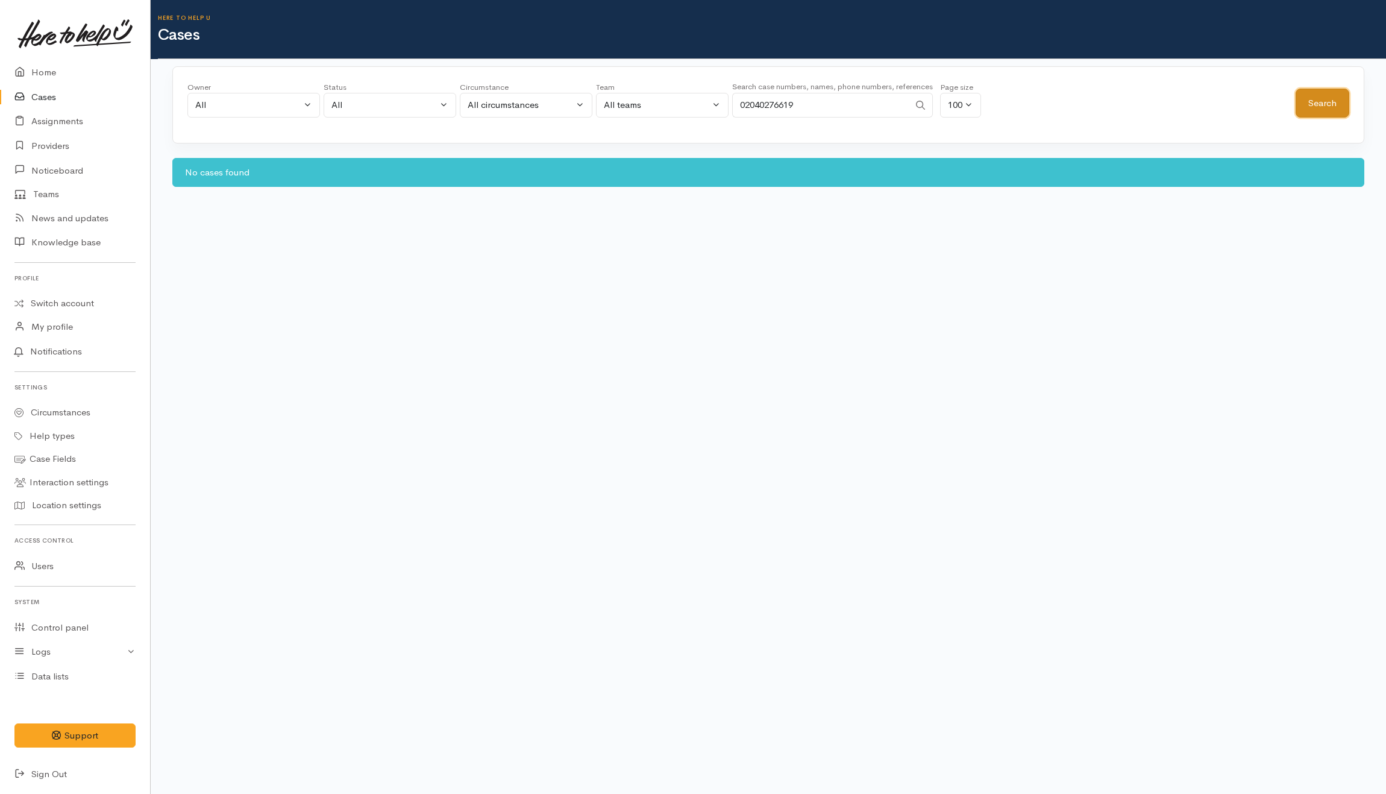
click at [1336, 102] on button "Search" at bounding box center [1323, 104] width 54 height 30
click at [1323, 101] on button "Search" at bounding box center [1323, 104] width 54 height 30
drag, startPoint x: 835, startPoint y: 106, endPoint x: 627, endPoint y: 101, distance: 208.0
click at [623, 104] on div "Owner All My cases Aandrea Murray ('Here to help u') Akash Prakash ('Here to he…" at bounding box center [741, 102] width 1109 height 43
click at [843, 110] on input "02261" at bounding box center [820, 105] width 177 height 25
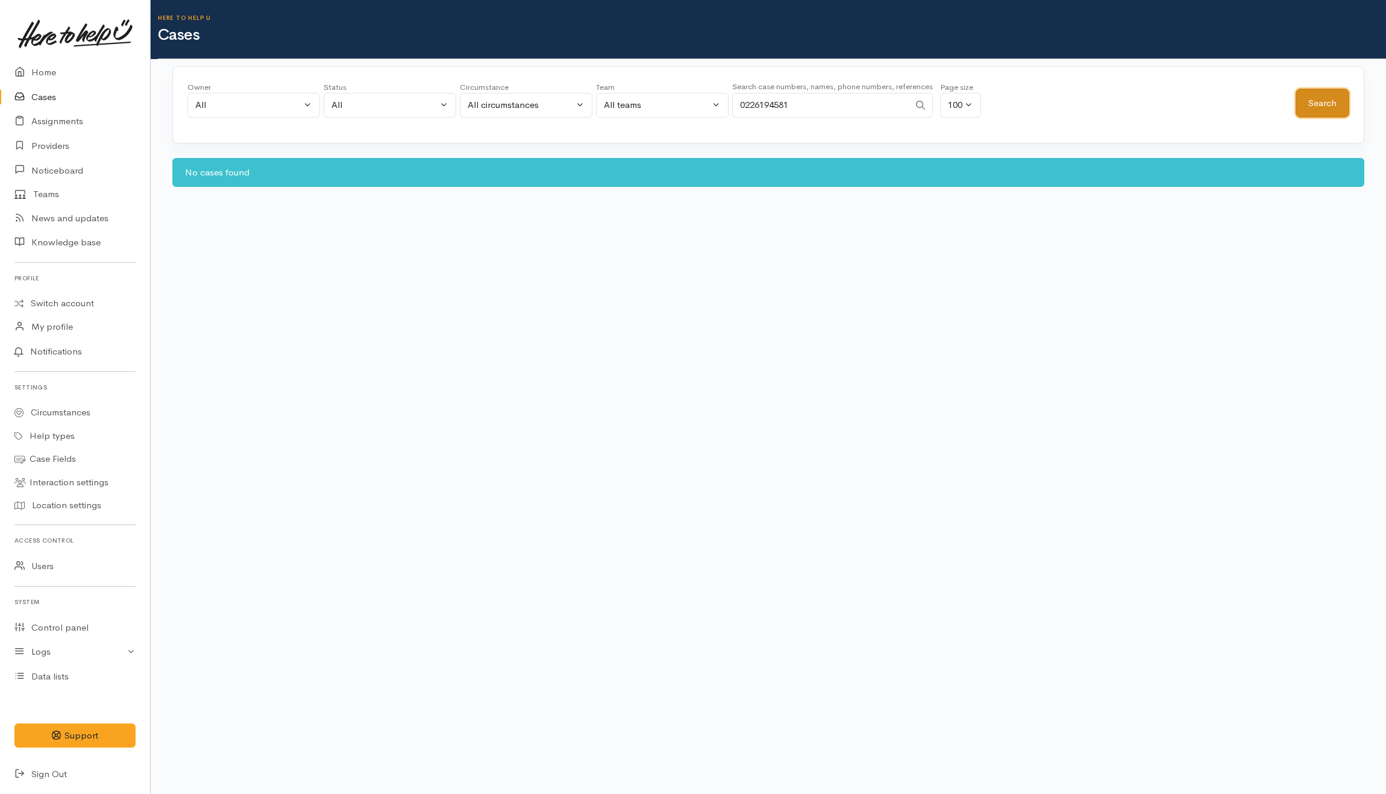
click at [1321, 99] on button "Search" at bounding box center [1323, 104] width 54 height 30
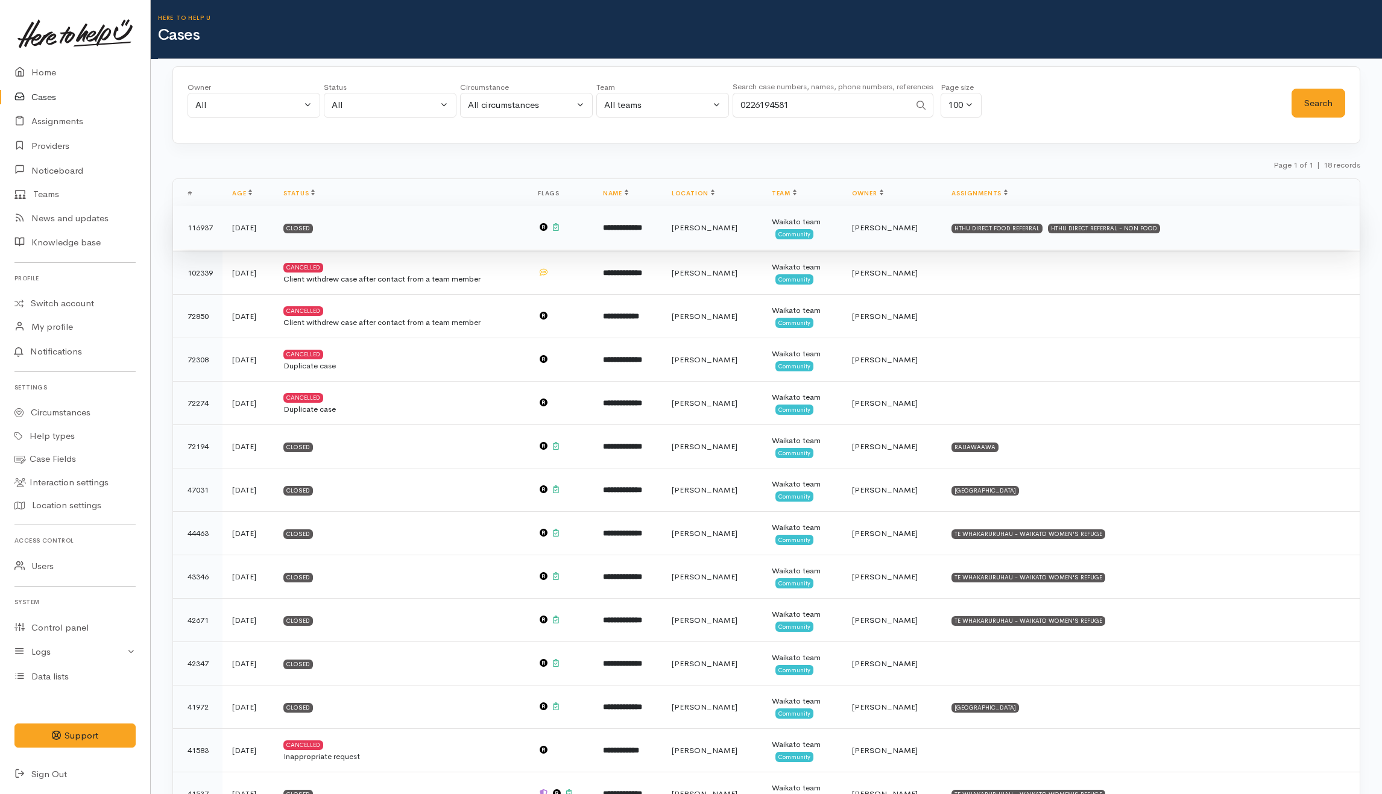
click at [1186, 238] on td "HTHU DIRECT FOOD REFERRAL HTHU DIRECT REFERRAL - NON FOOD" at bounding box center [1151, 227] width 418 height 43
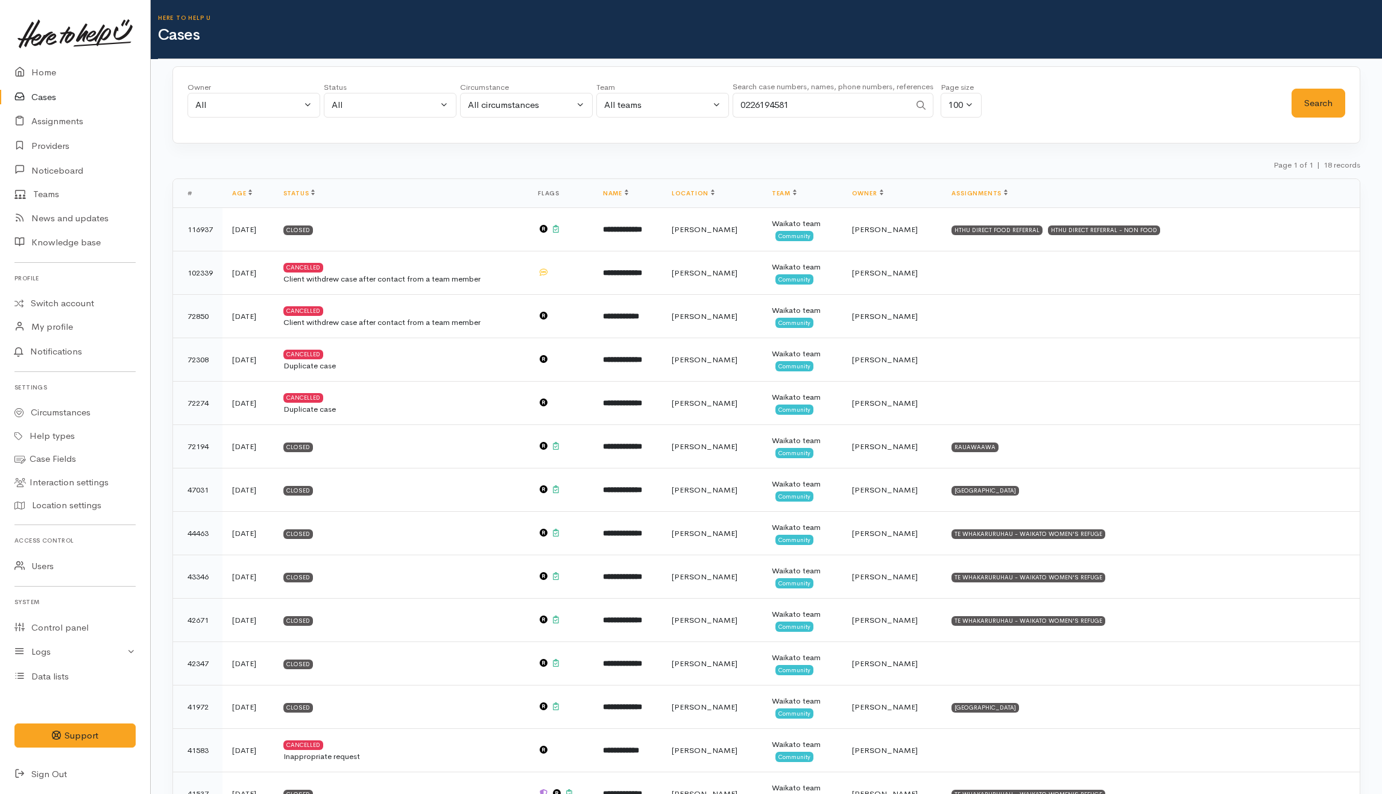
drag, startPoint x: 804, startPoint y: 97, endPoint x: 664, endPoint y: 114, distance: 140.9
click at [664, 114] on div "Owner All My cases Aandrea Murray ('Here to help u') Akash Prakash ('Here to he…" at bounding box center [739, 102] width 1104 height 43
click at [1315, 107] on button "Search" at bounding box center [1318, 104] width 54 height 30
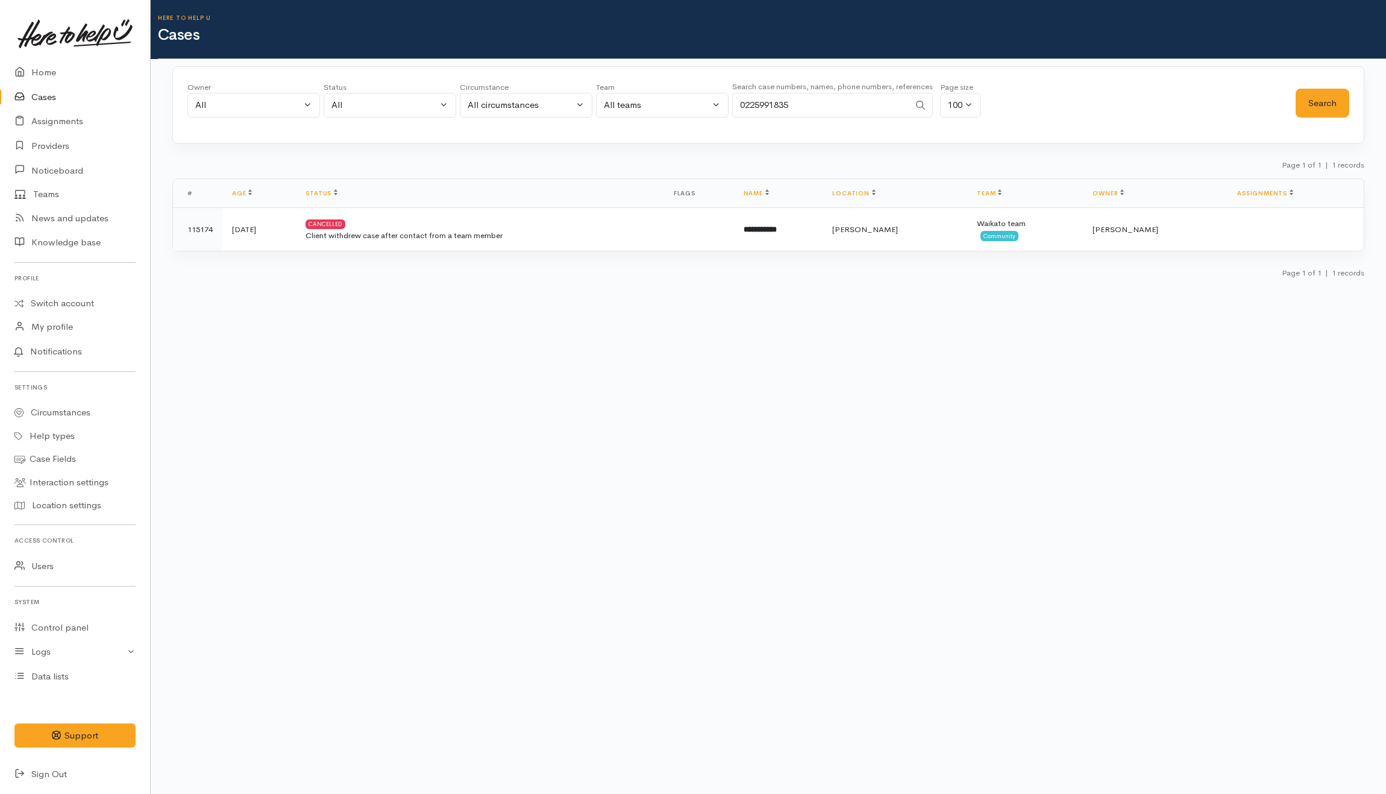
drag, startPoint x: 883, startPoint y: 110, endPoint x: 560, endPoint y: 112, distance: 322.5
click at [560, 112] on div "Owner All My cases Aandrea Murray ('Here to help u') Akash Prakash ('Here to he…" at bounding box center [741, 102] width 1109 height 43
click at [1320, 107] on button "Search" at bounding box center [1323, 104] width 54 height 30
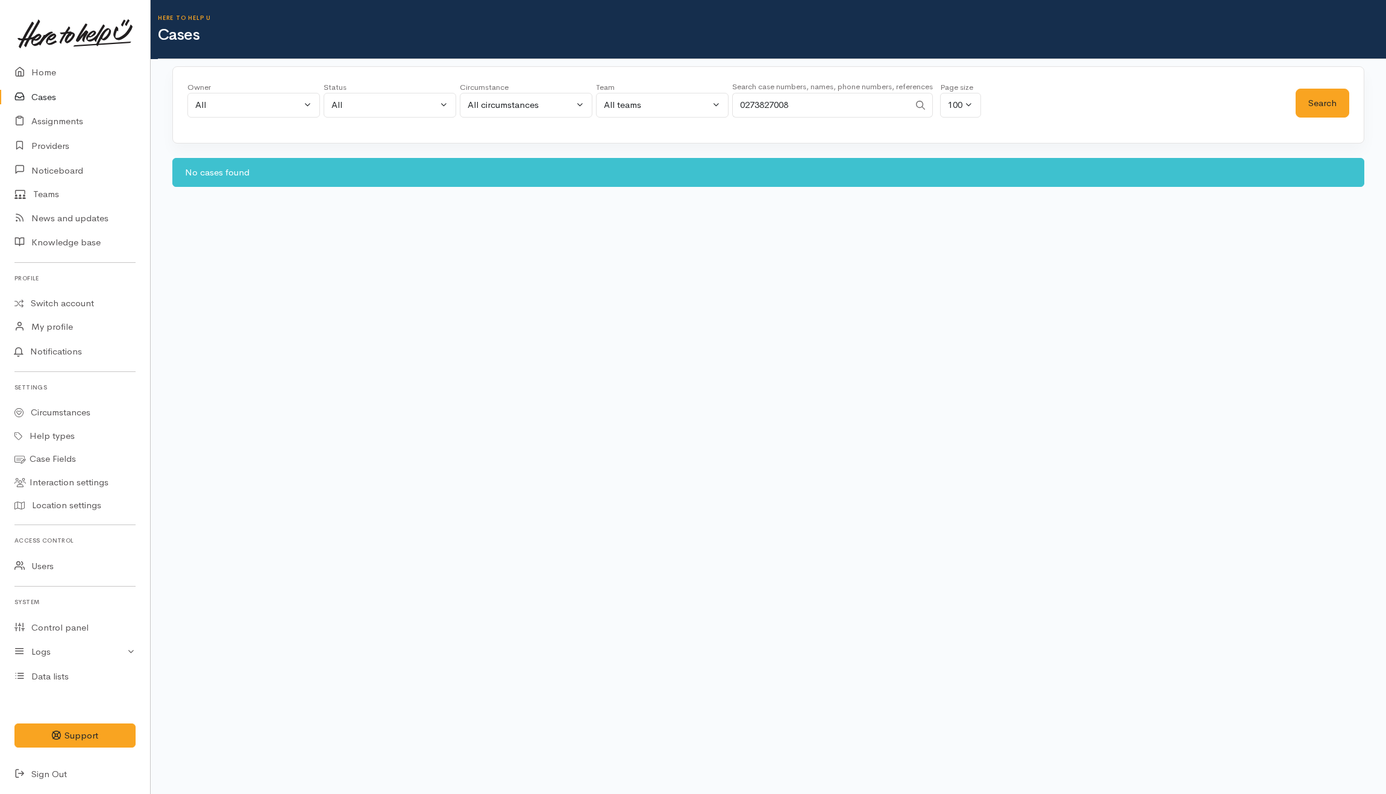
drag, startPoint x: 836, startPoint y: 107, endPoint x: 688, endPoint y: 49, distance: 158.4
click at [707, 83] on div "Owner All My cases Aandrea Murray ('Here to help u') Akash Prakash ('Here to he…" at bounding box center [741, 102] width 1109 height 43
click at [1312, 107] on button "Search" at bounding box center [1323, 104] width 54 height 30
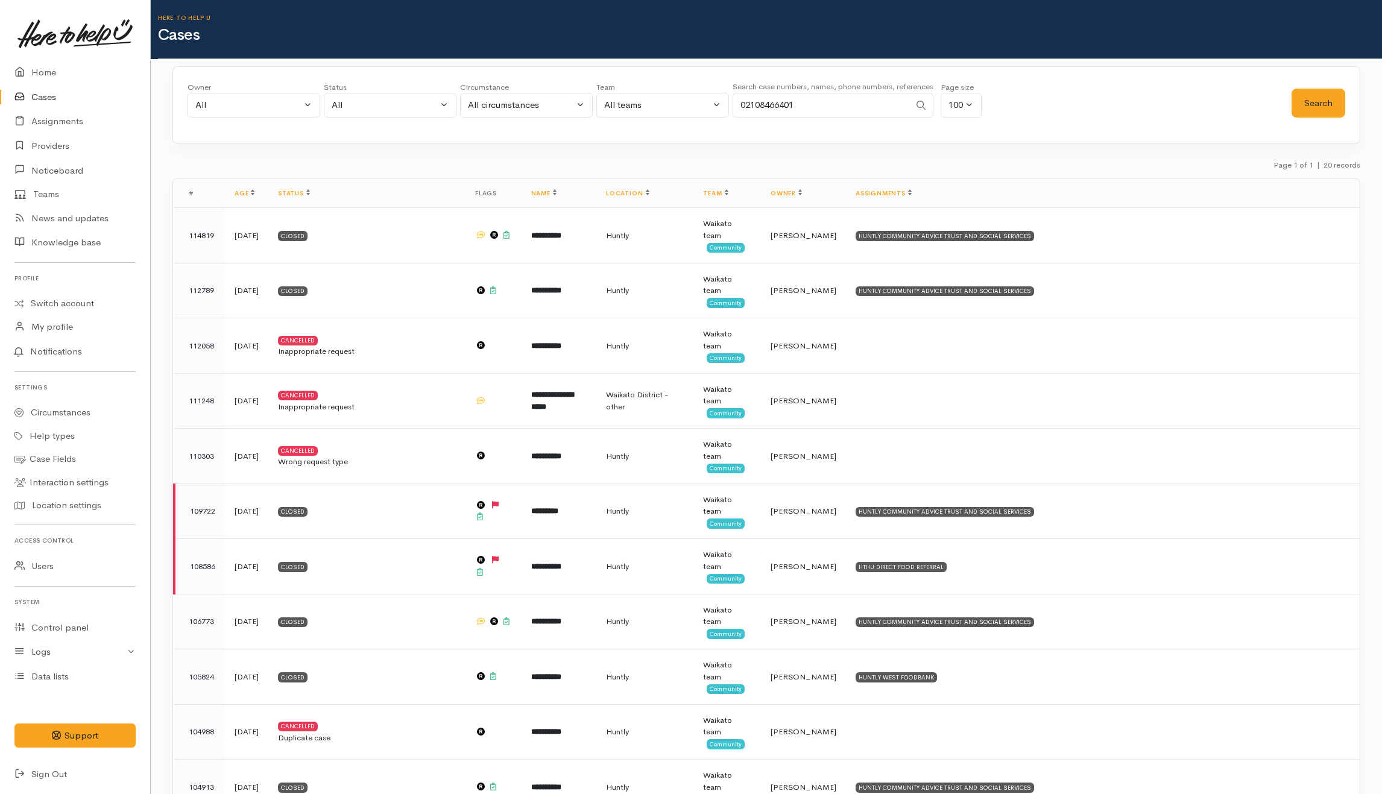
drag, startPoint x: 818, startPoint y: 109, endPoint x: 751, endPoint y: 102, distance: 67.2
click at [751, 102] on input "02108466401" at bounding box center [820, 105] width 177 height 25
type input "0278168893"
click at [1160, 121] on div "Owner All My cases Aandrea Murray ('Here to help u') Akash Prakash ('Here to he…" at bounding box center [739, 102] width 1104 height 43
click at [1313, 106] on button "Search" at bounding box center [1318, 104] width 54 height 30
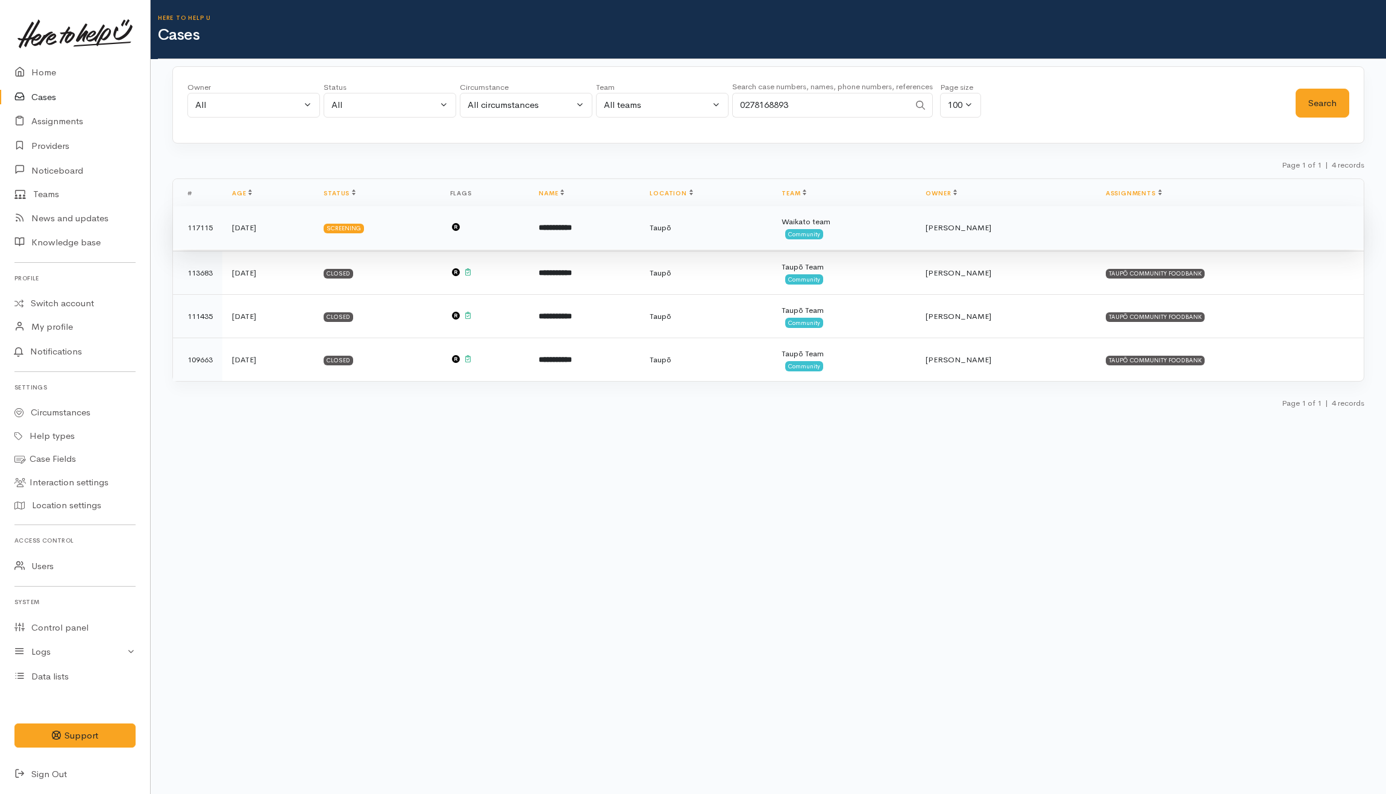
click at [1109, 225] on td at bounding box center [1231, 227] width 268 height 43
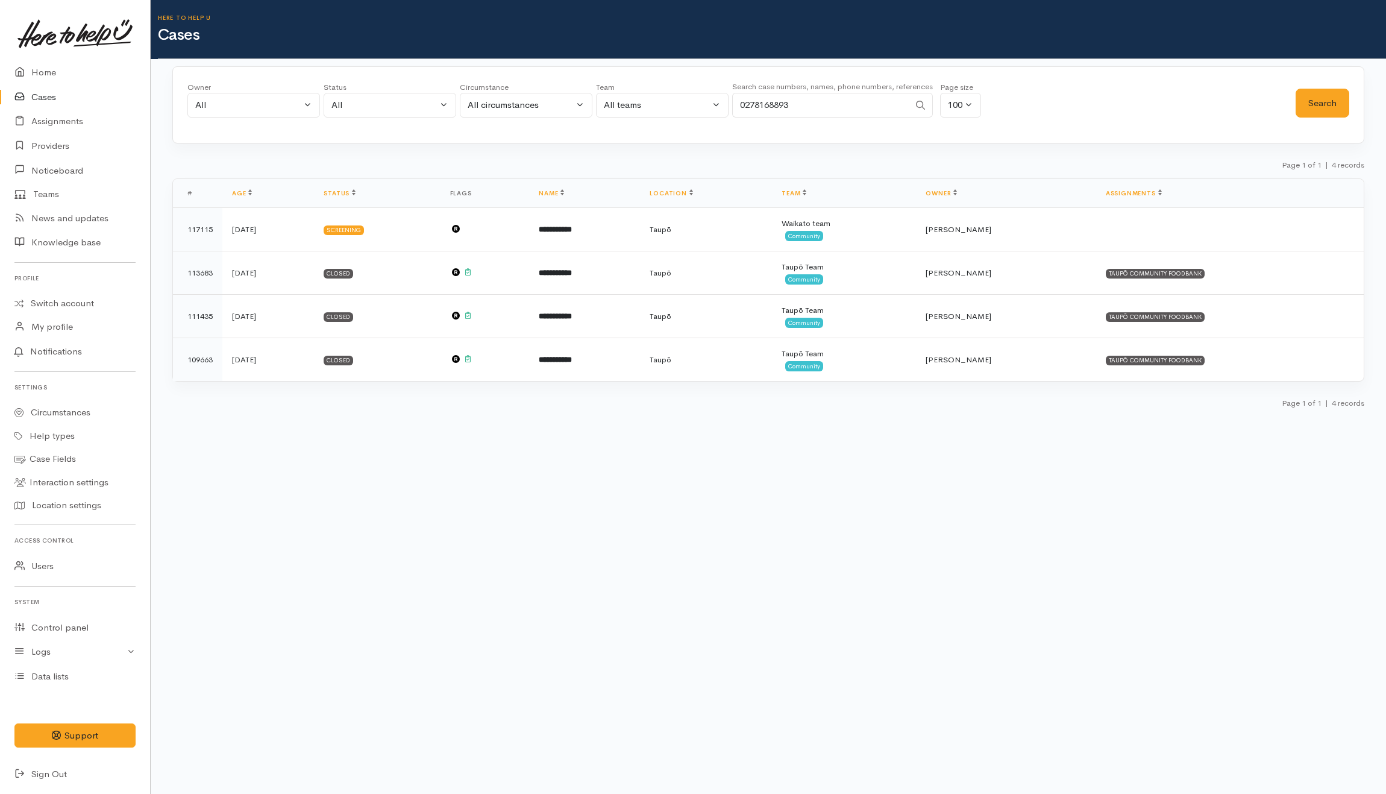
drag, startPoint x: 811, startPoint y: 109, endPoint x: 650, endPoint y: 102, distance: 161.7
click at [652, 102] on div "Owner All My cases Aandrea Murray ('Here to help u') Akash Prakash ('Here to he…" at bounding box center [741, 102] width 1109 height 43
click at [1320, 104] on button "Search" at bounding box center [1323, 104] width 54 height 30
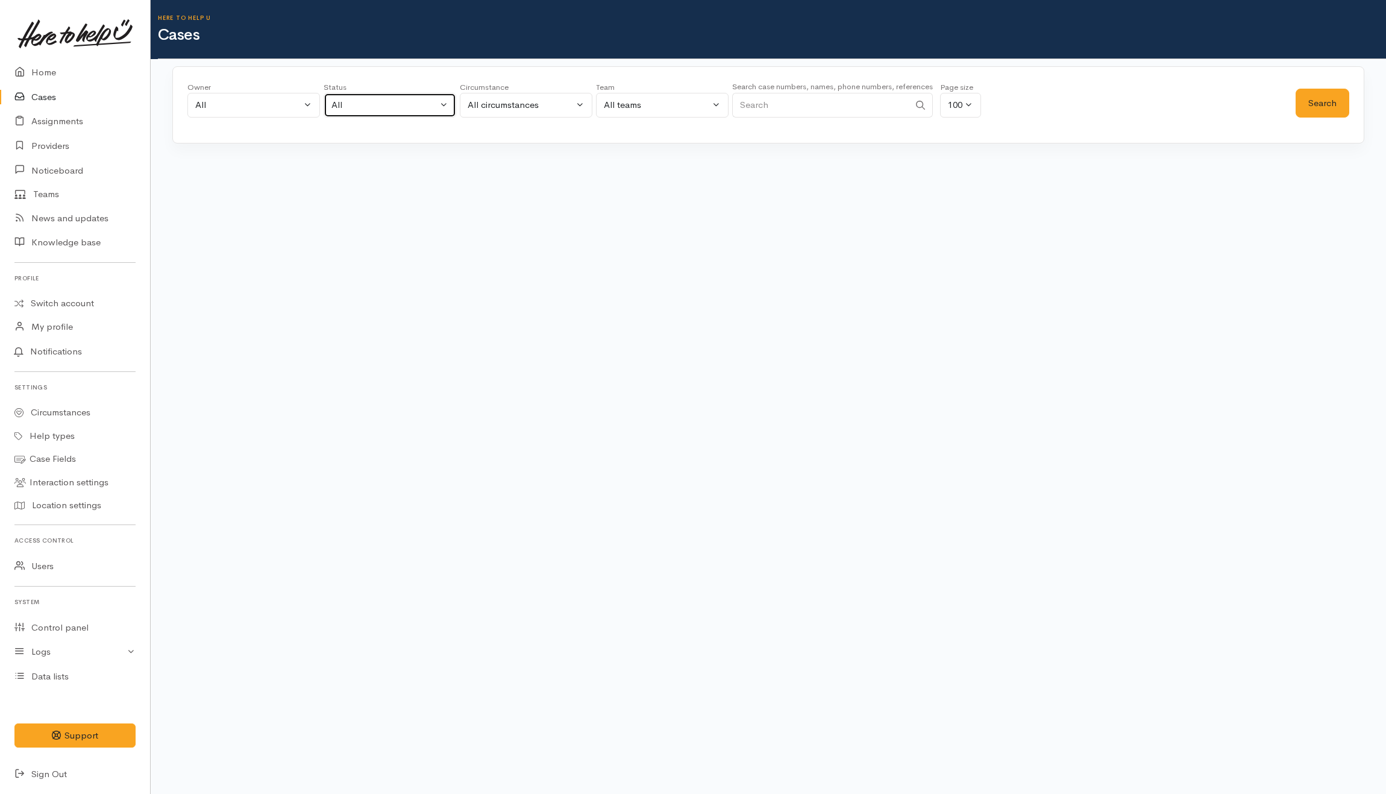
click at [428, 111] on div "All" at bounding box center [385, 105] width 106 height 14
click at [389, 188] on span "All current cases" at bounding box center [379, 184] width 68 height 14
click at [1321, 98] on button "Search" at bounding box center [1323, 104] width 54 height 30
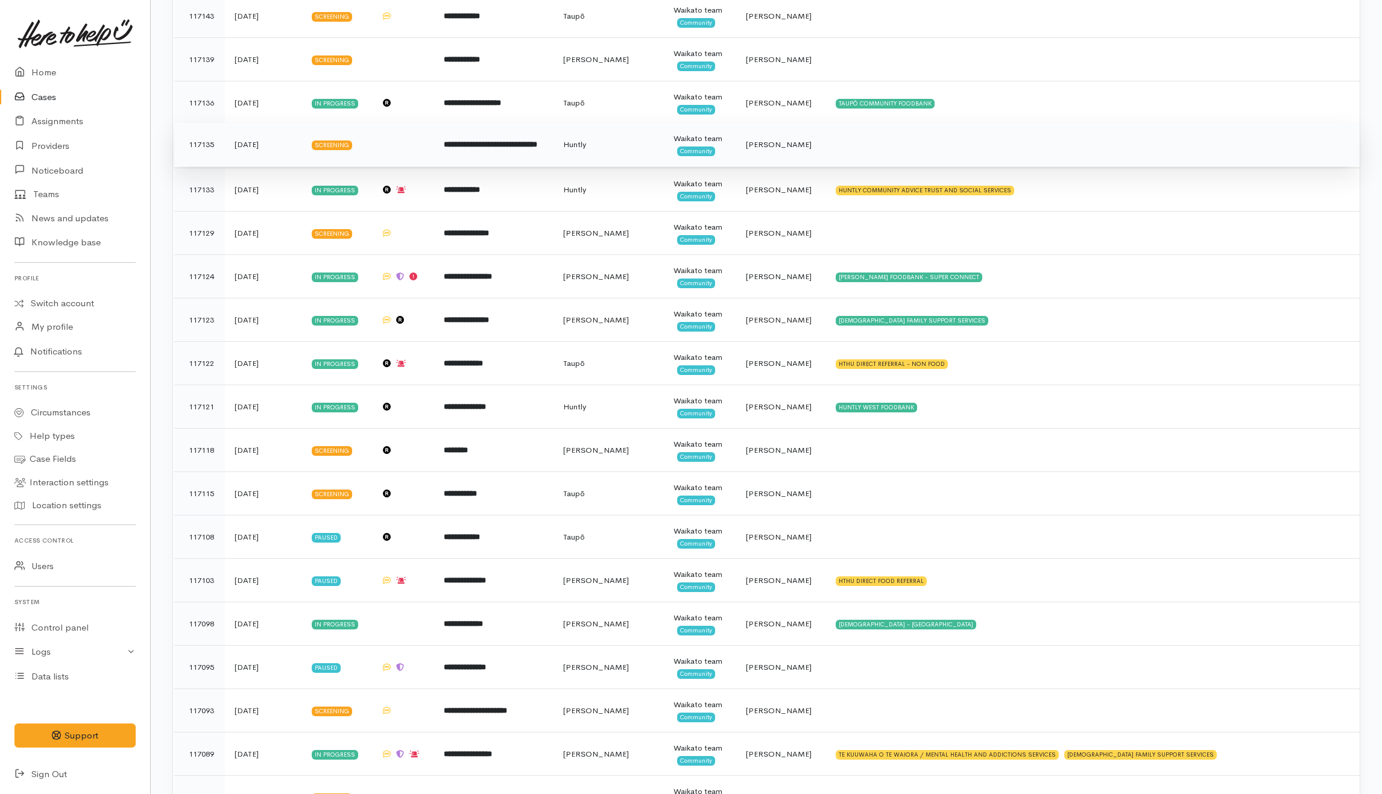
scroll to position [1527, 0]
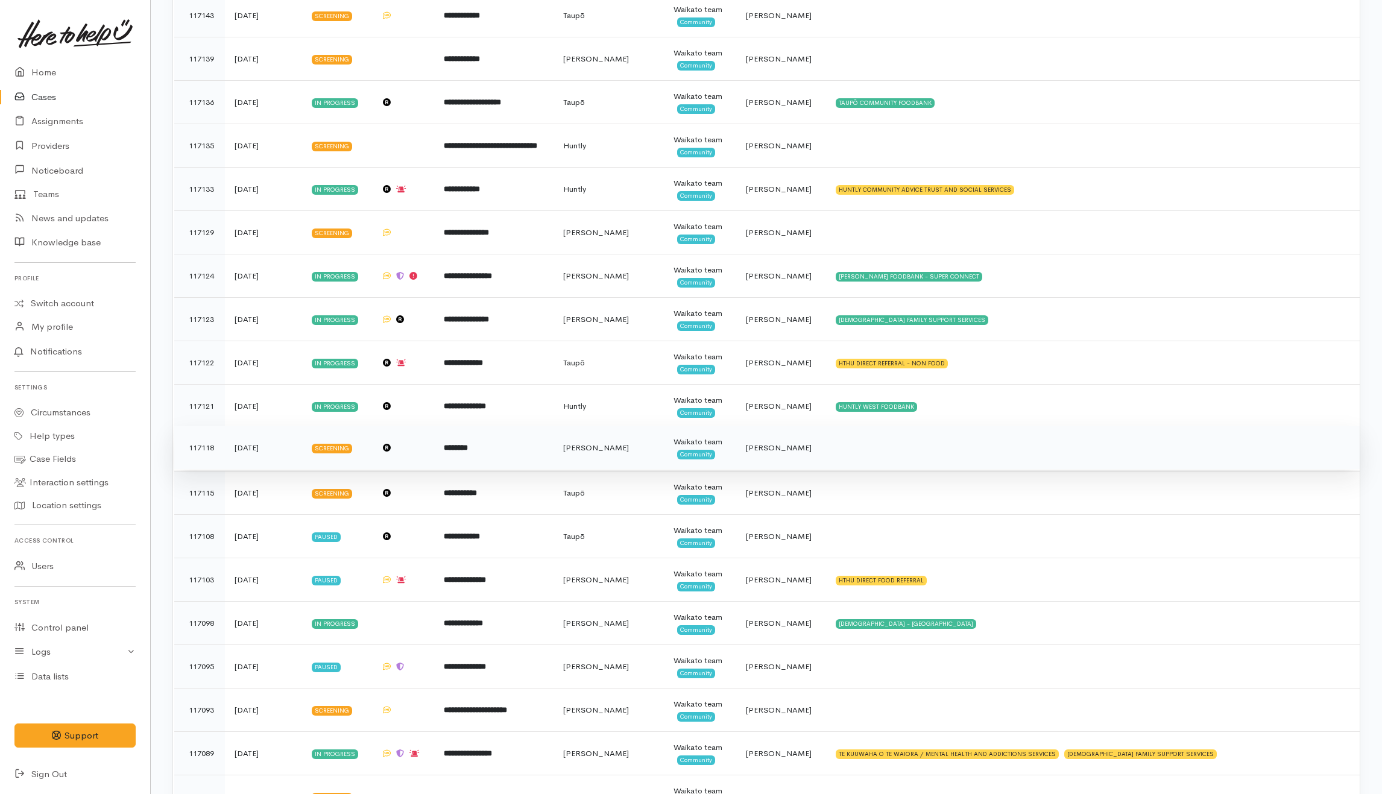
click at [849, 462] on td at bounding box center [1092, 447] width 533 height 43
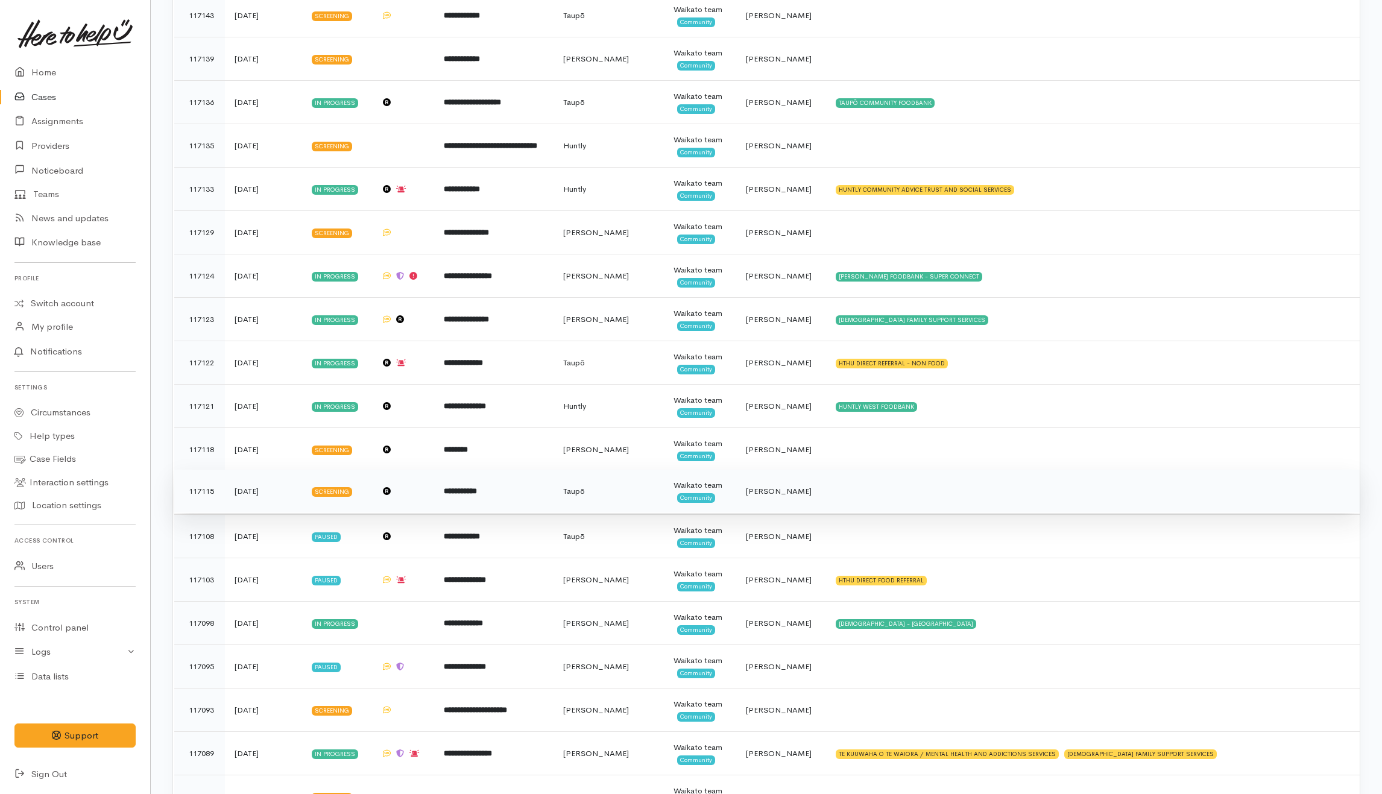
click at [854, 509] on td at bounding box center [1092, 491] width 533 height 43
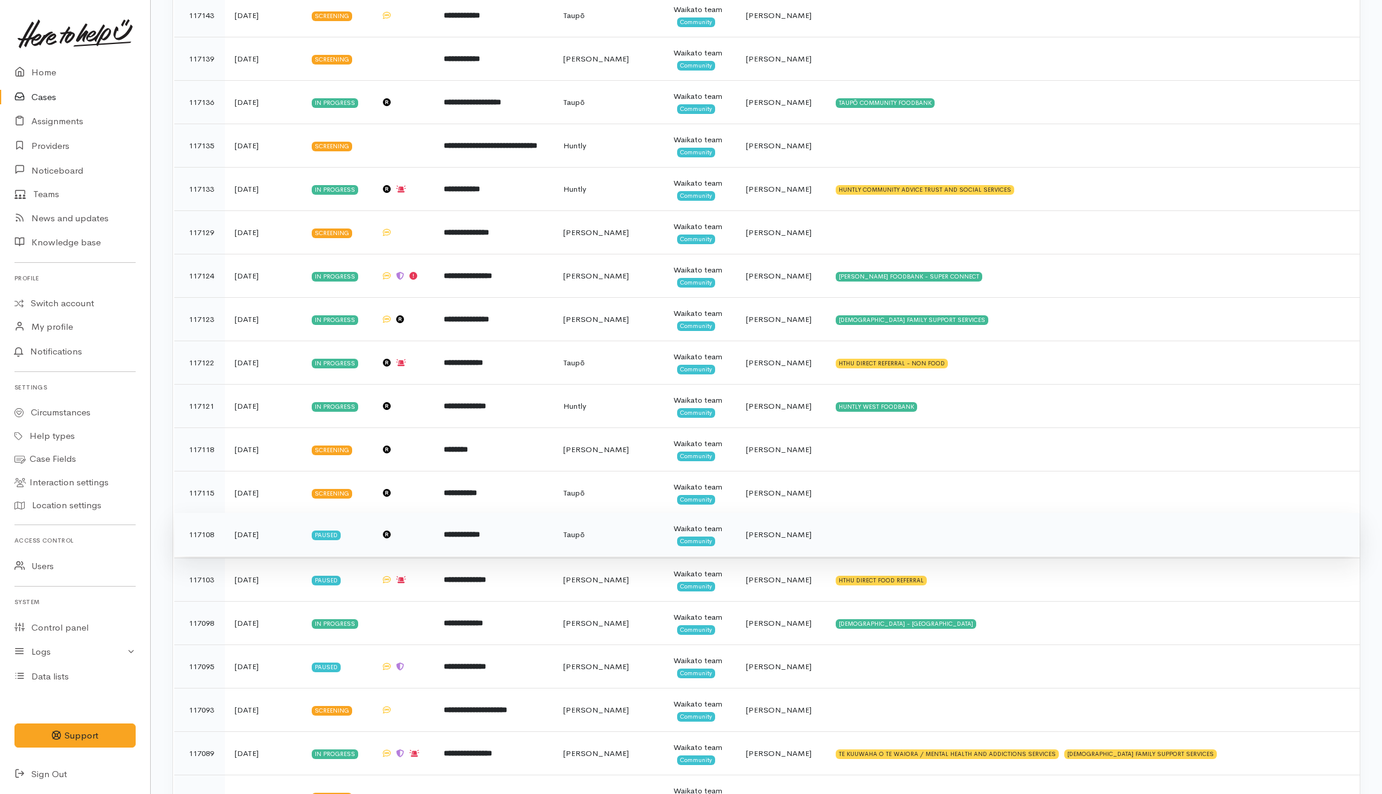
click at [857, 538] on td at bounding box center [1092, 534] width 533 height 43
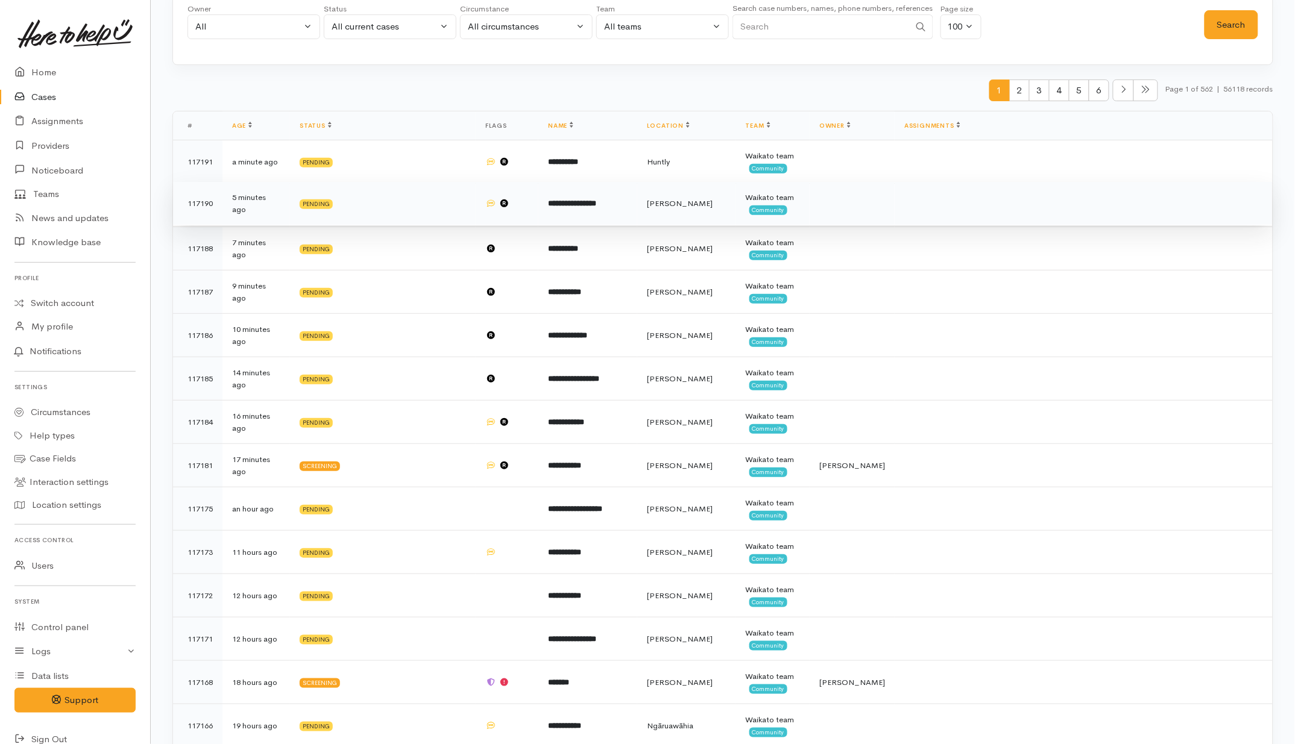
scroll to position [0, 0]
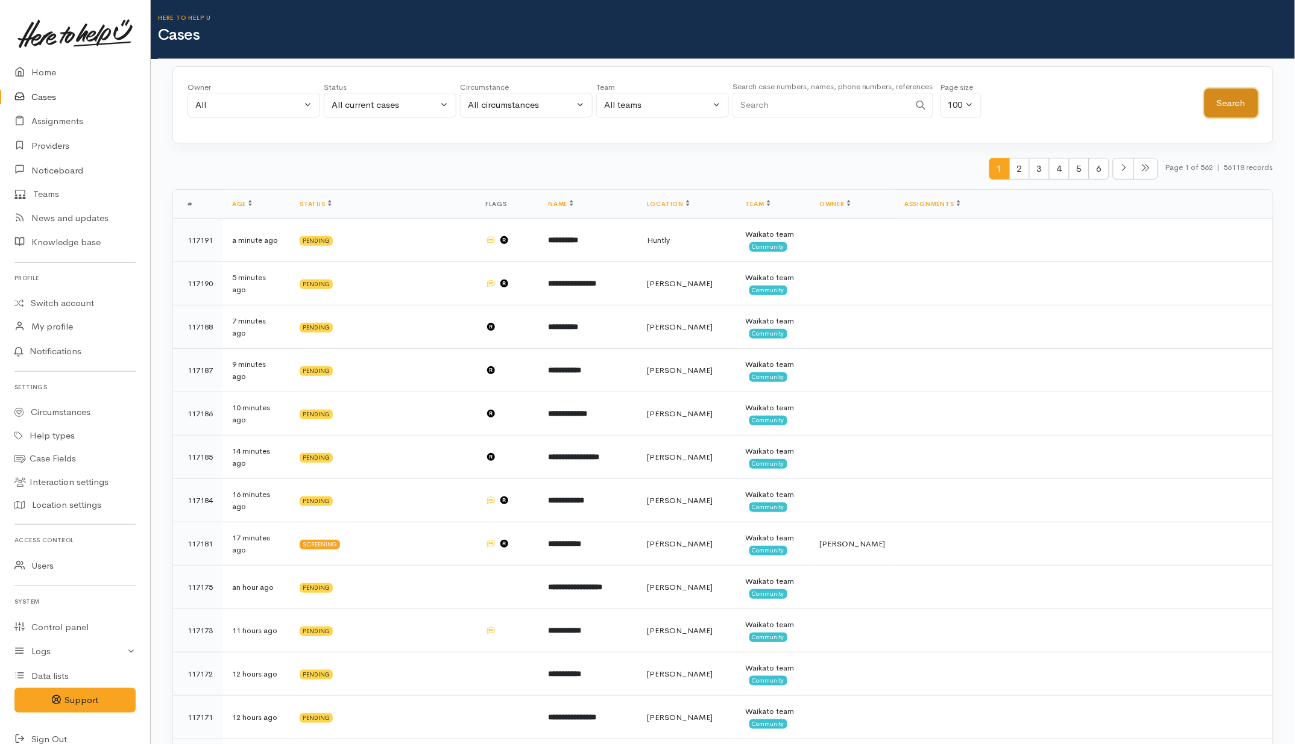
click at [1253, 104] on button "Search" at bounding box center [1231, 104] width 54 height 30
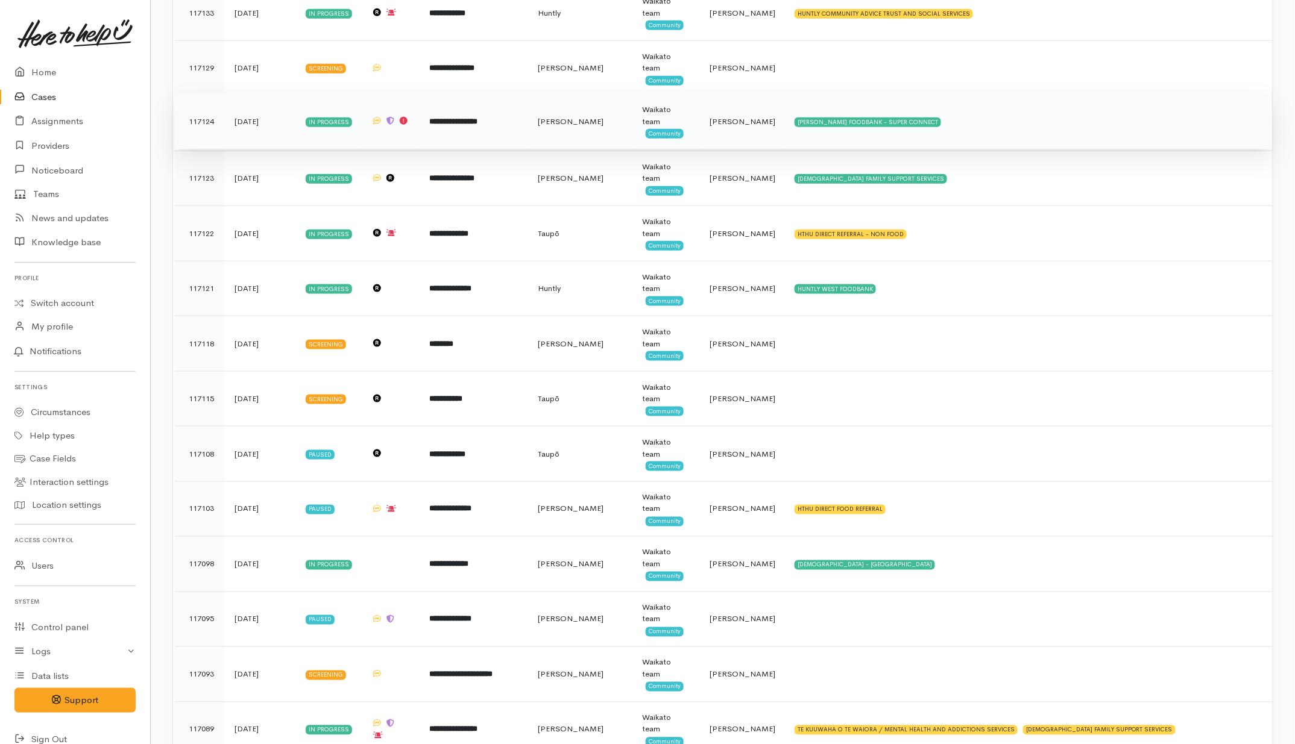
scroll to position [2110, 0]
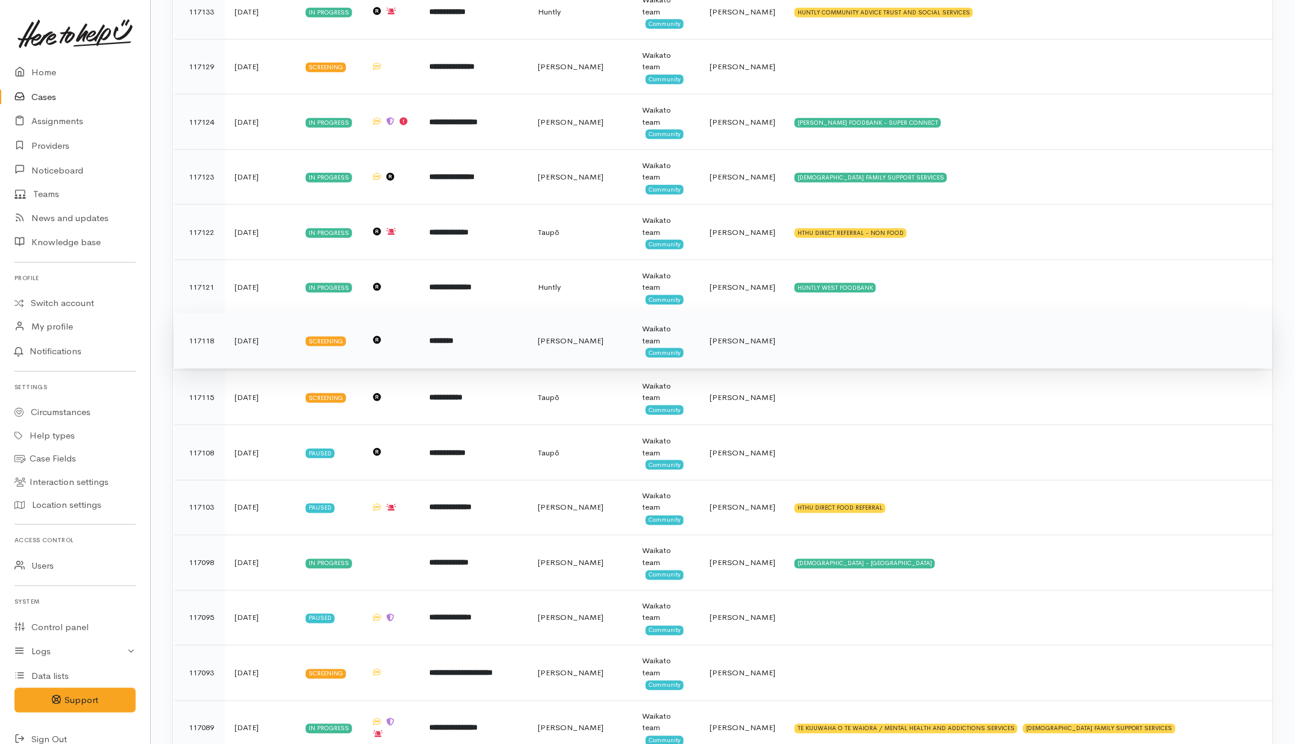
click at [845, 360] on td at bounding box center [1029, 340] width 488 height 55
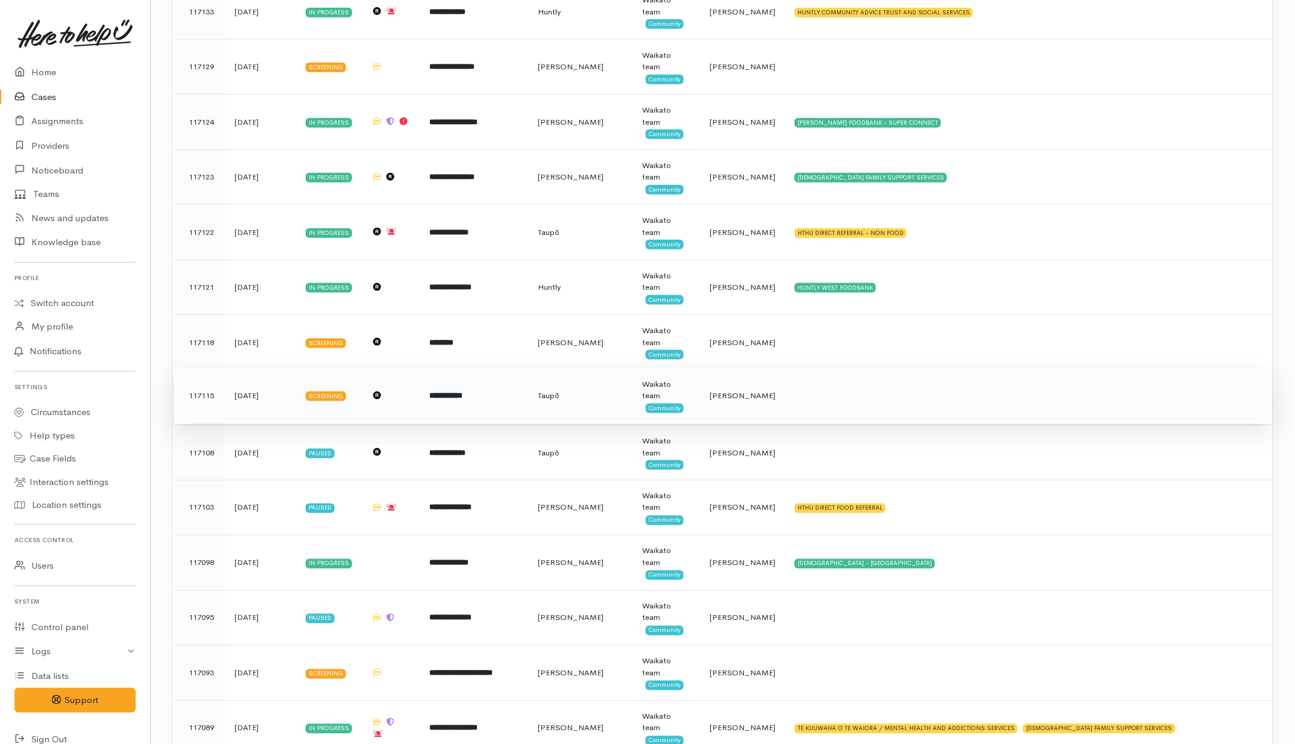
click at [845, 404] on td at bounding box center [1029, 395] width 488 height 55
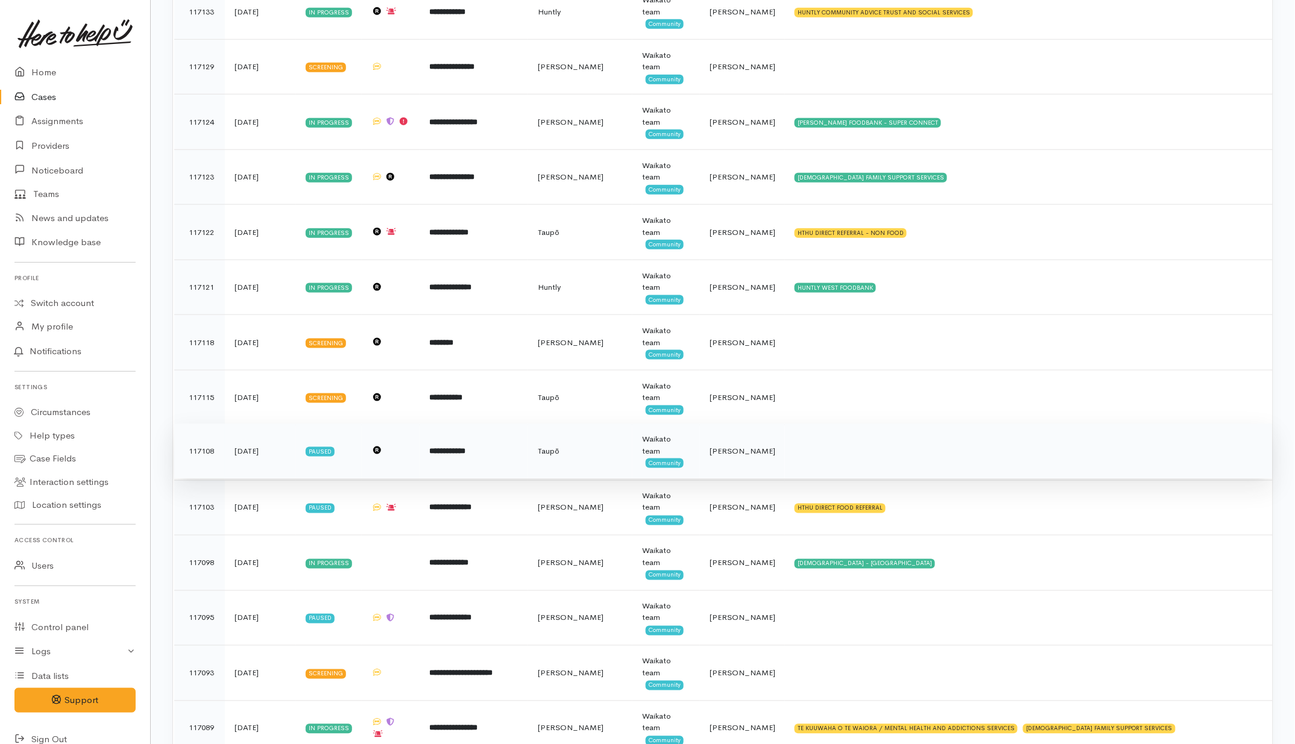
click at [832, 470] on td at bounding box center [1029, 451] width 488 height 55
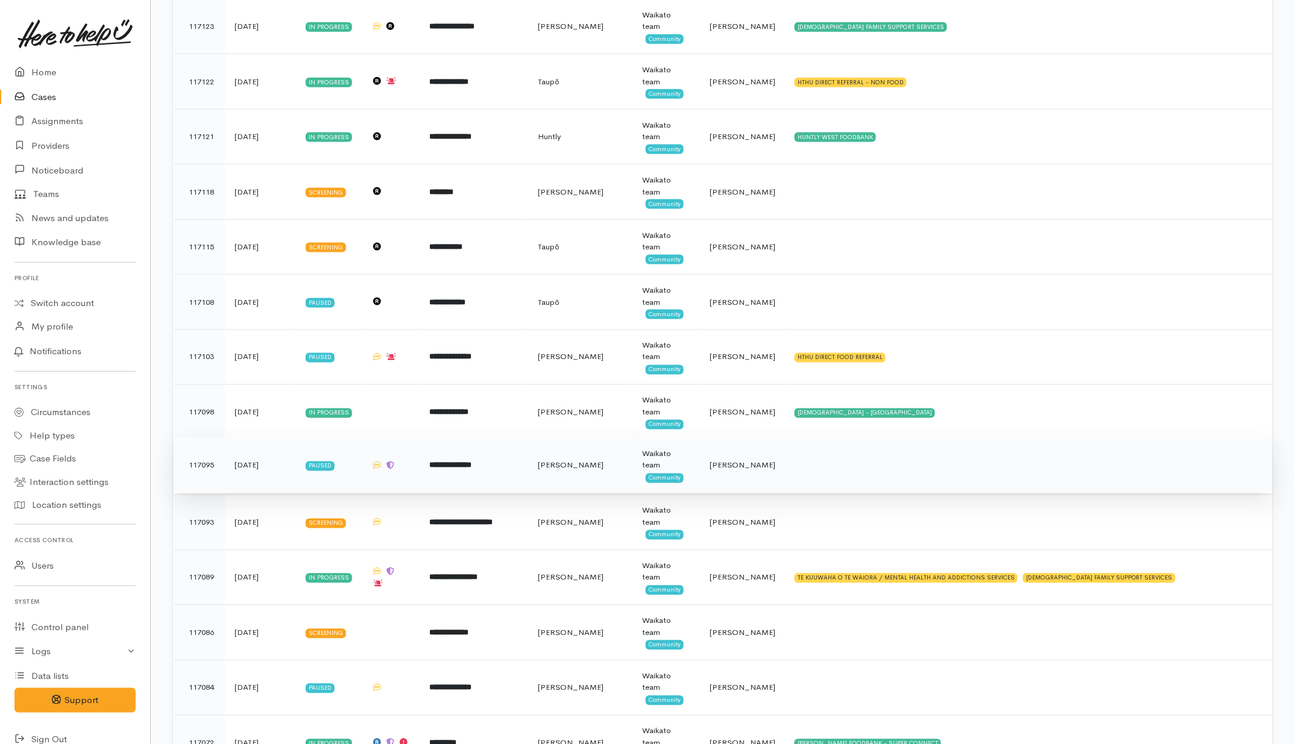
click at [833, 483] on td at bounding box center [1029, 465] width 488 height 55
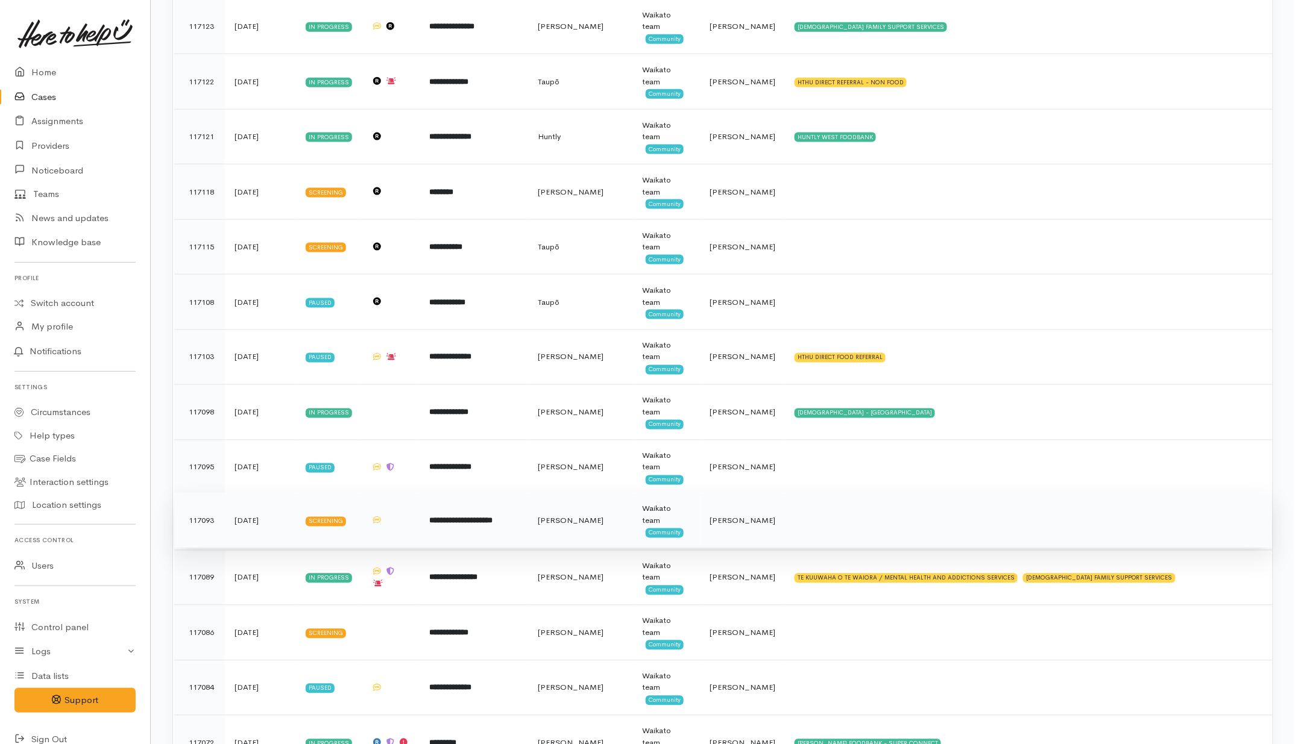
click at [833, 520] on td at bounding box center [1029, 521] width 488 height 55
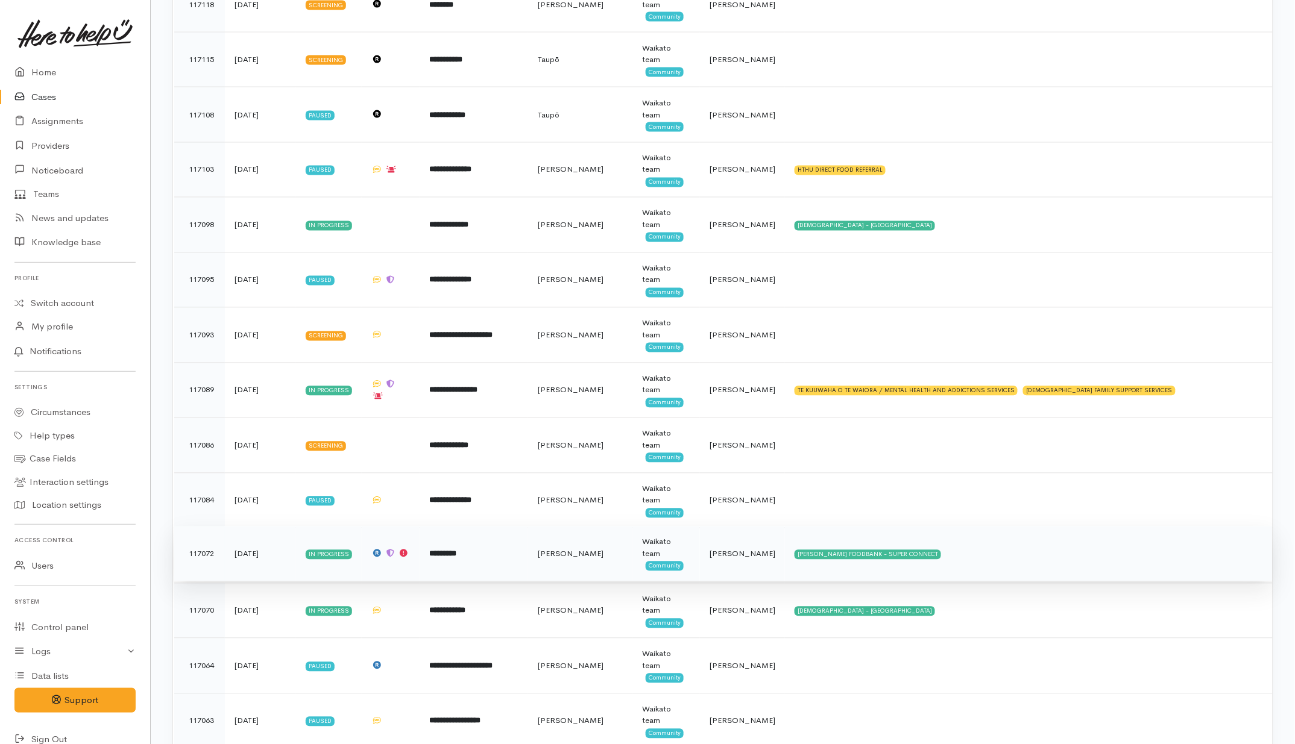
scroll to position [2487, 0]
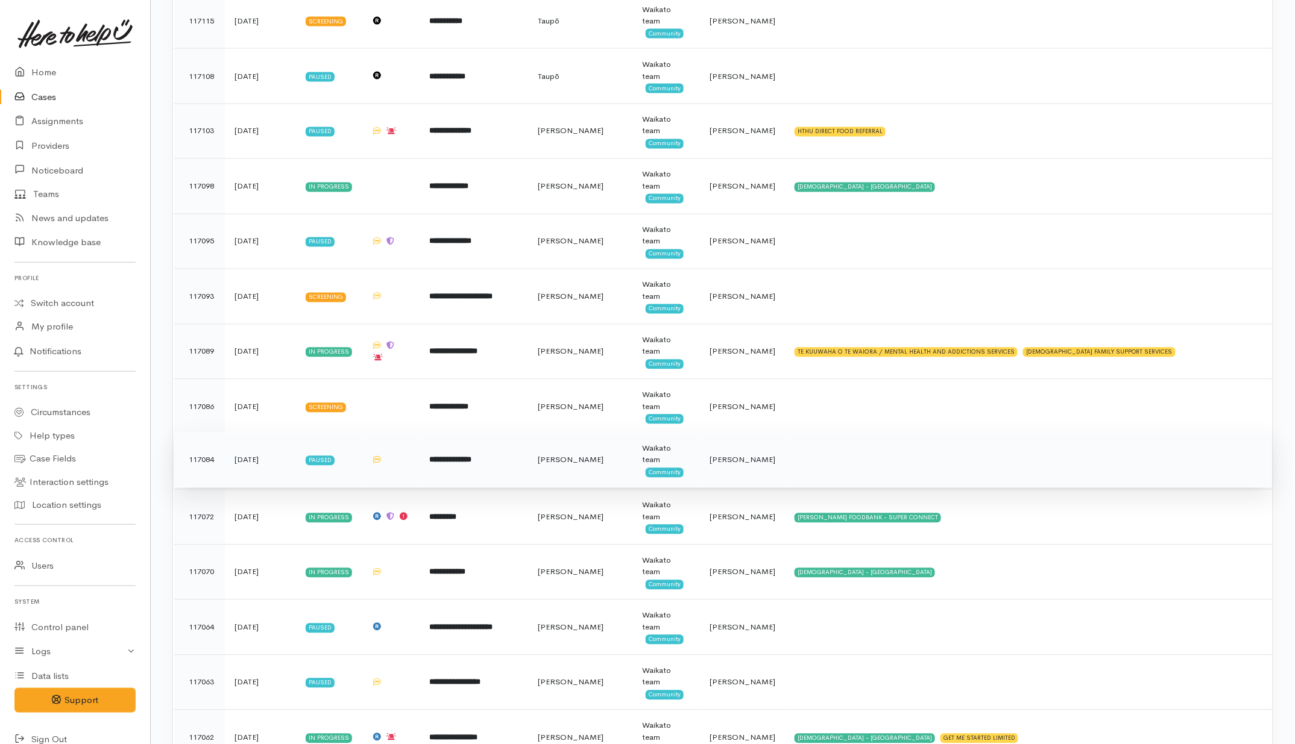
click at [805, 467] on td at bounding box center [1029, 460] width 488 height 55
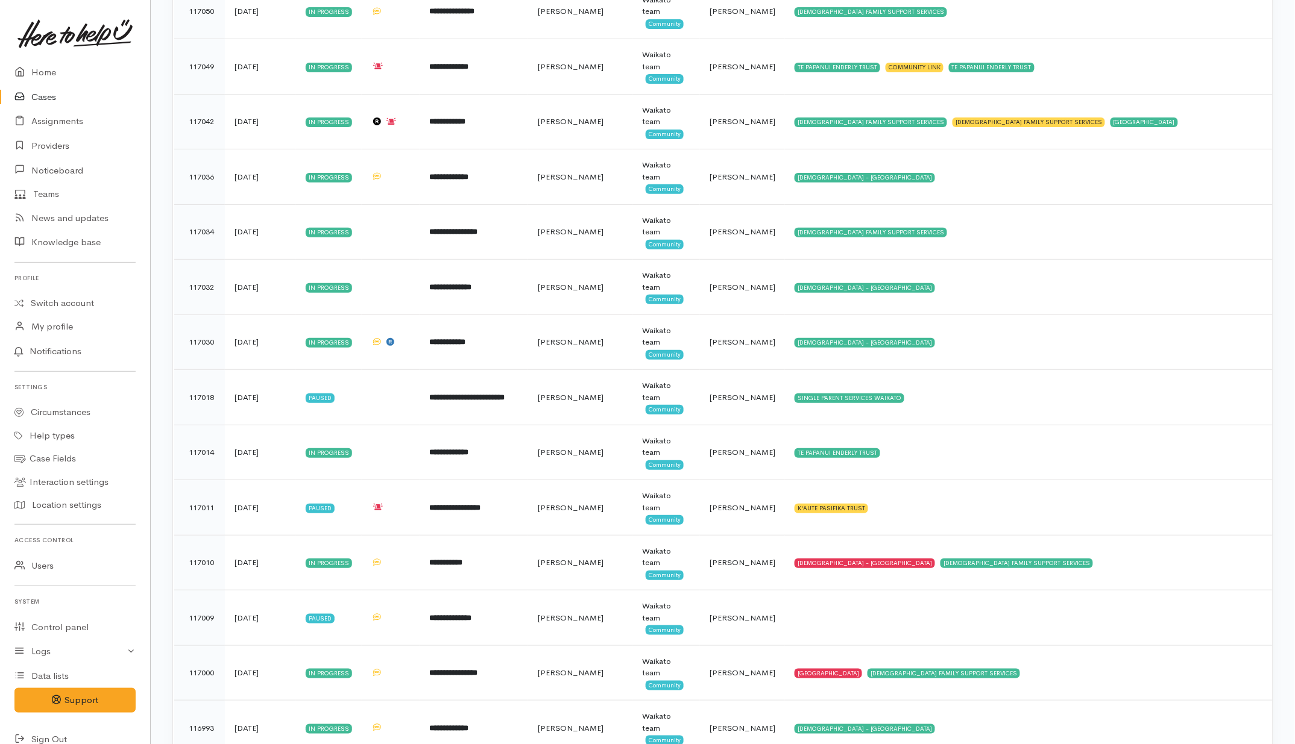
scroll to position [3542, 0]
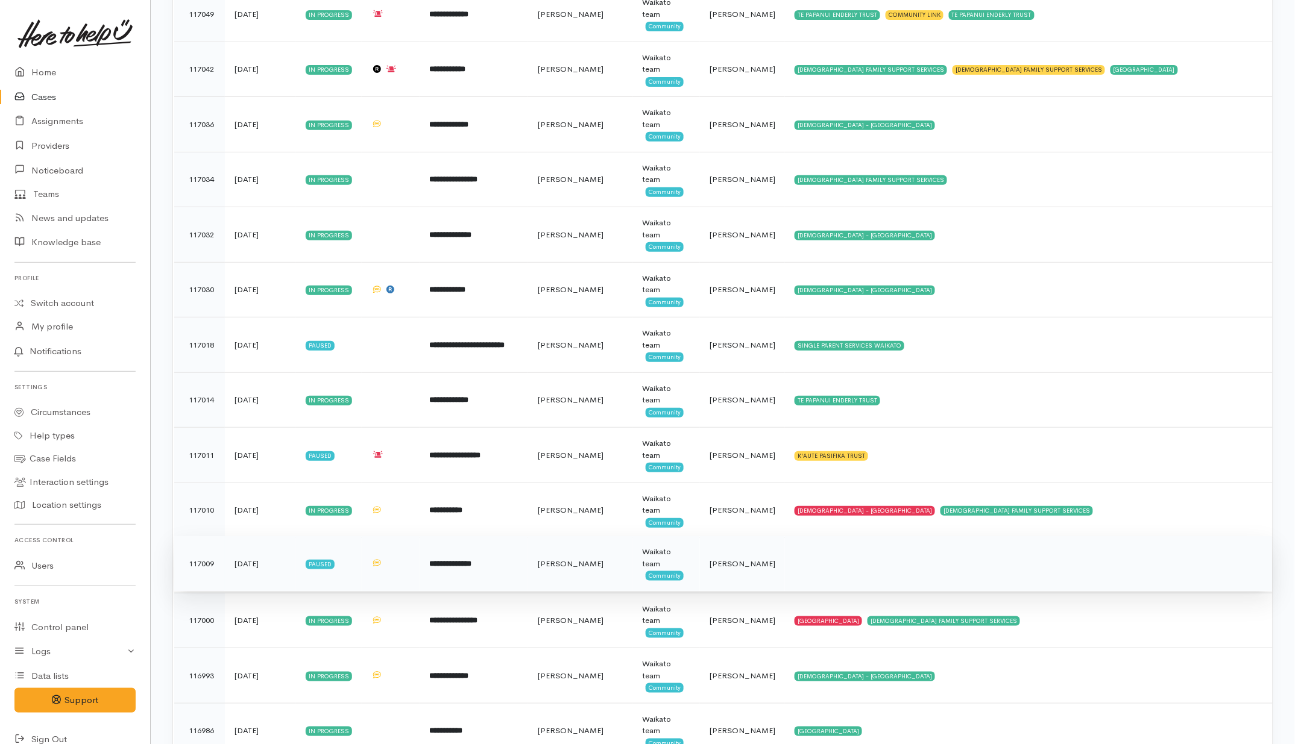
click at [857, 591] on td at bounding box center [1029, 564] width 488 height 55
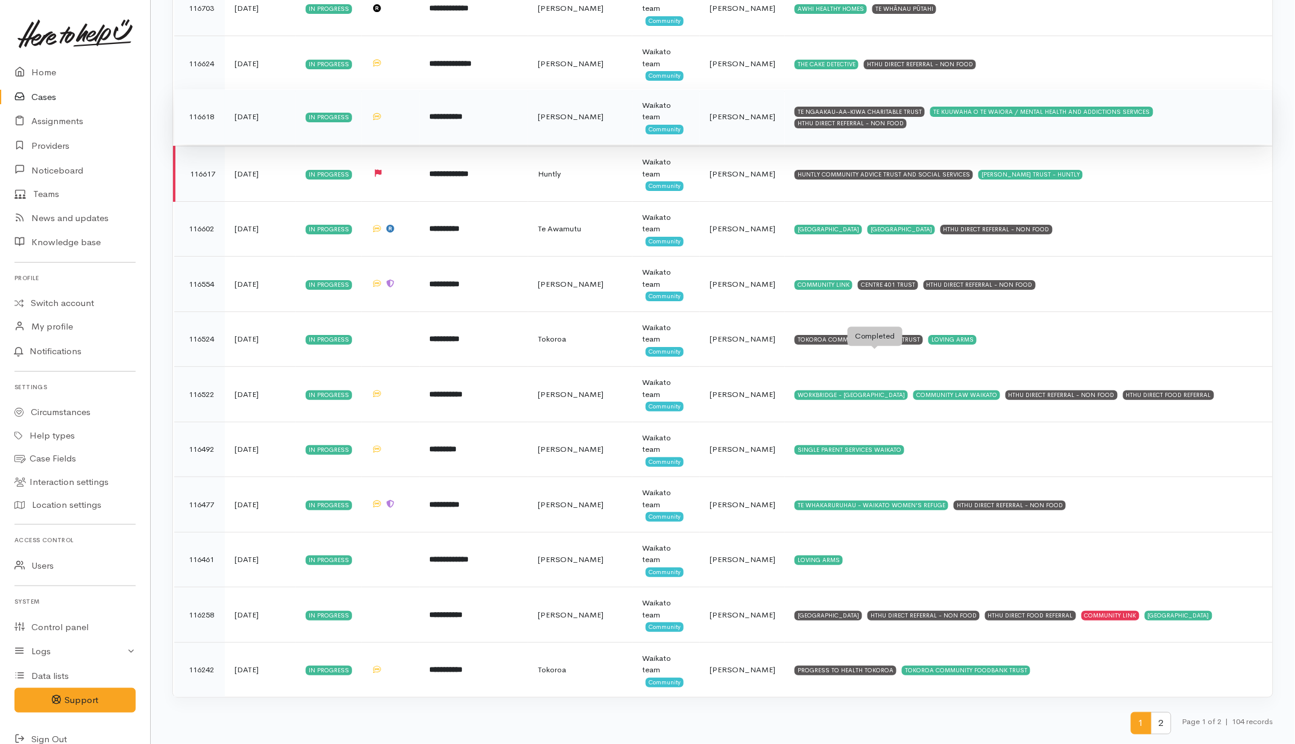
scroll to position [5055, 0]
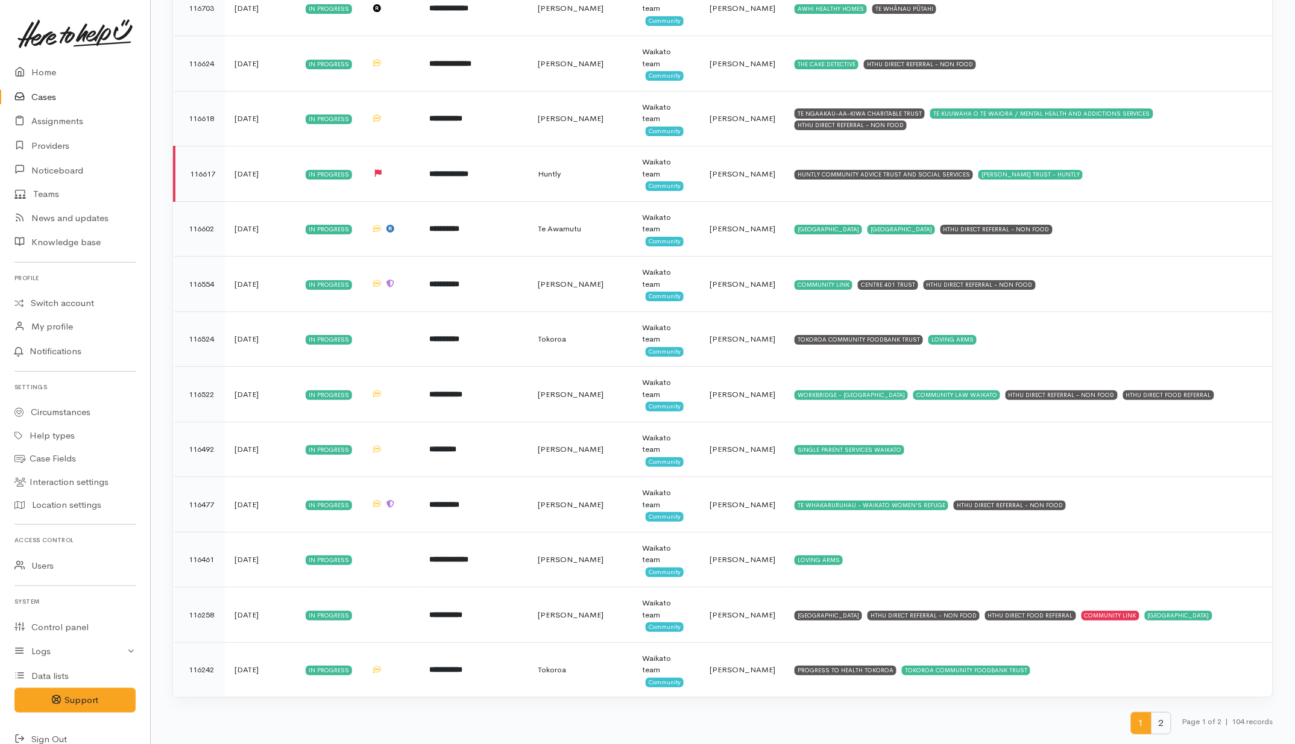
click at [1159, 728] on span "2" at bounding box center [1161, 724] width 20 height 22
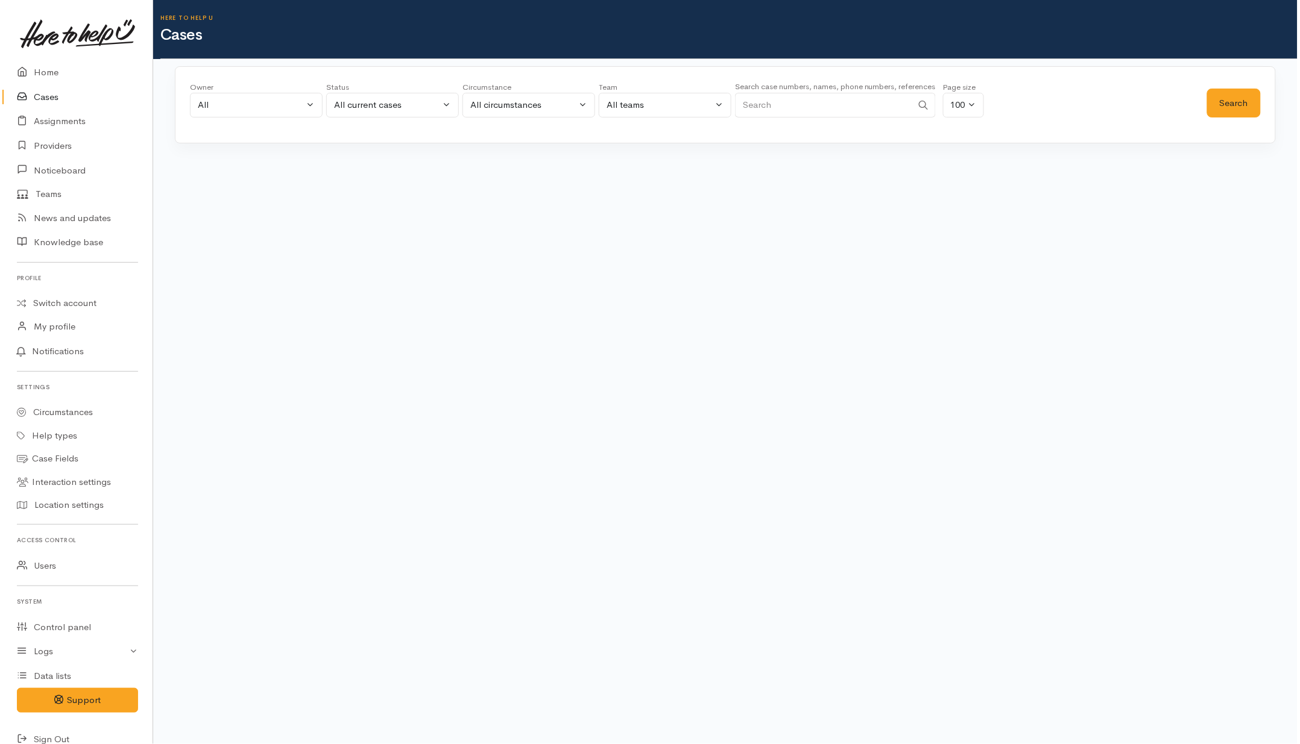
scroll to position [0, 0]
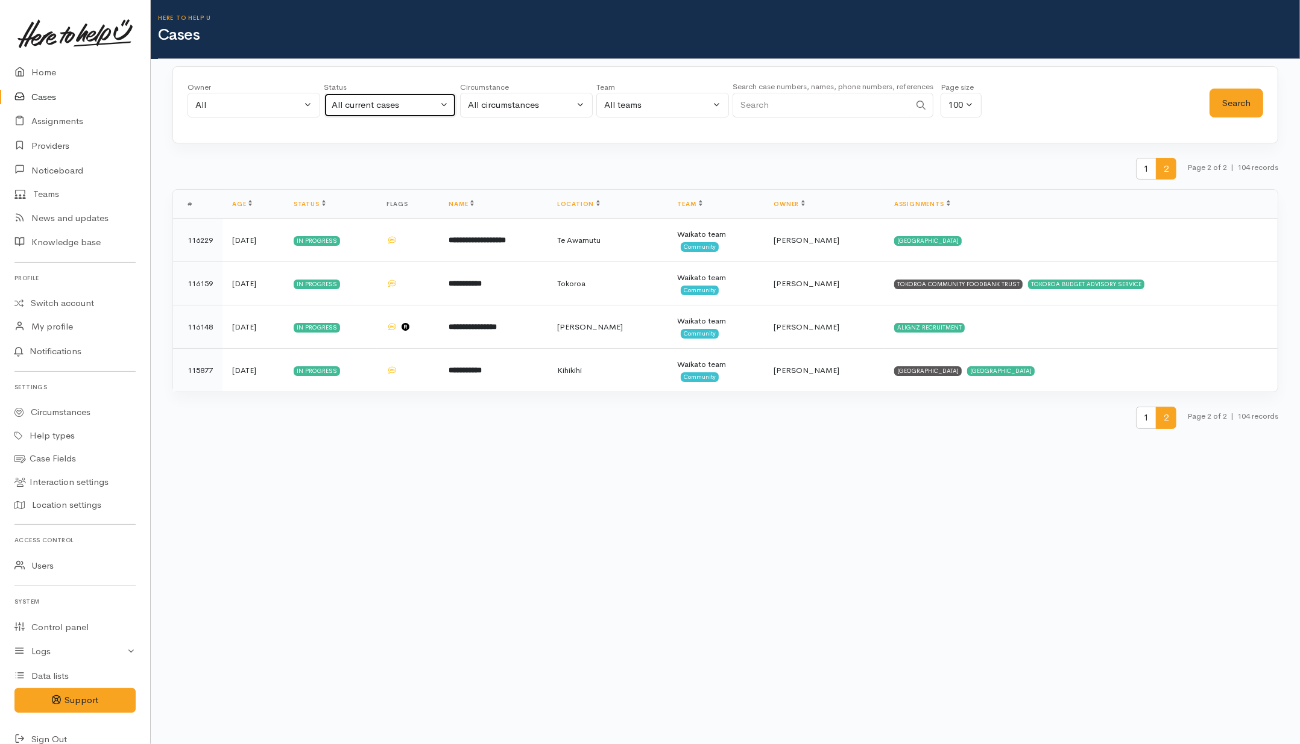
drag, startPoint x: 373, startPoint y: 107, endPoint x: 353, endPoint y: 151, distance: 48.6
click at [374, 107] on div "All current cases" at bounding box center [385, 105] width 106 height 14
click at [344, 327] on span "All" at bounding box center [344, 328] width 11 height 14
select select "All"
click at [805, 105] on input "Search" at bounding box center [820, 105] width 177 height 25
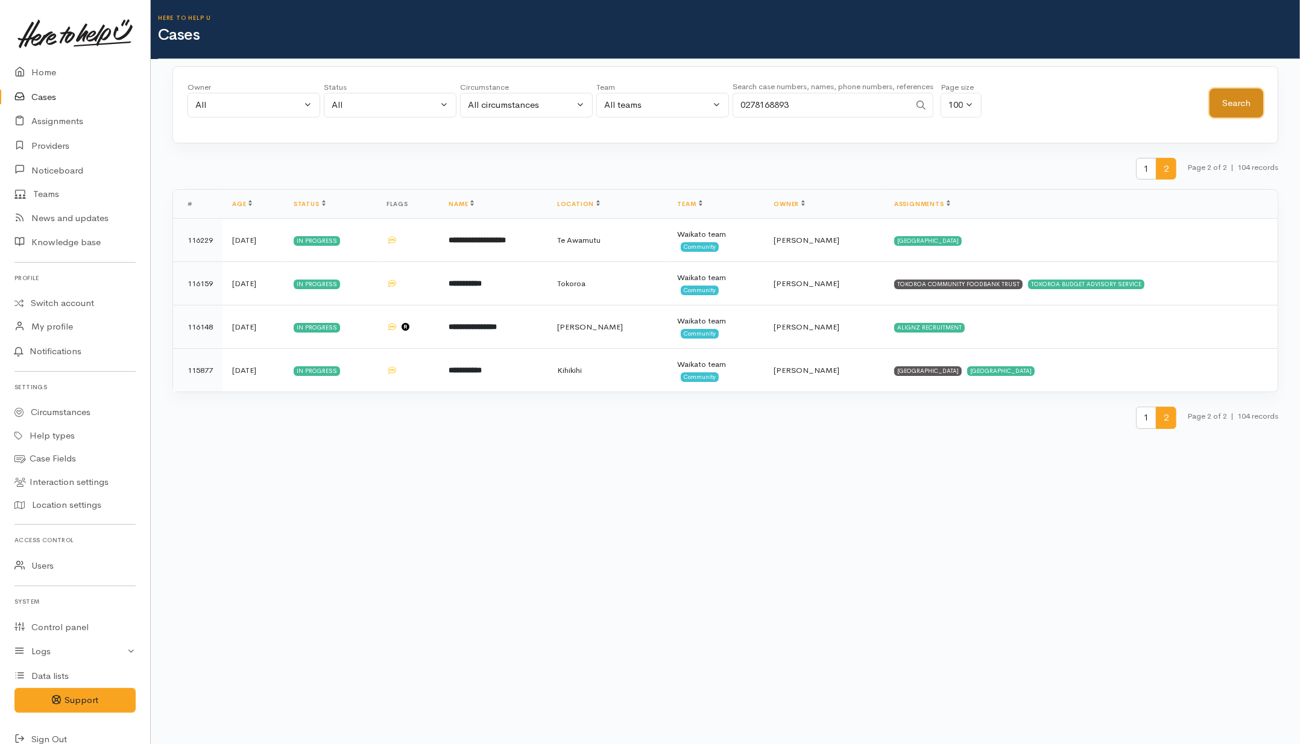
click at [1227, 112] on button "Search" at bounding box center [1236, 104] width 54 height 30
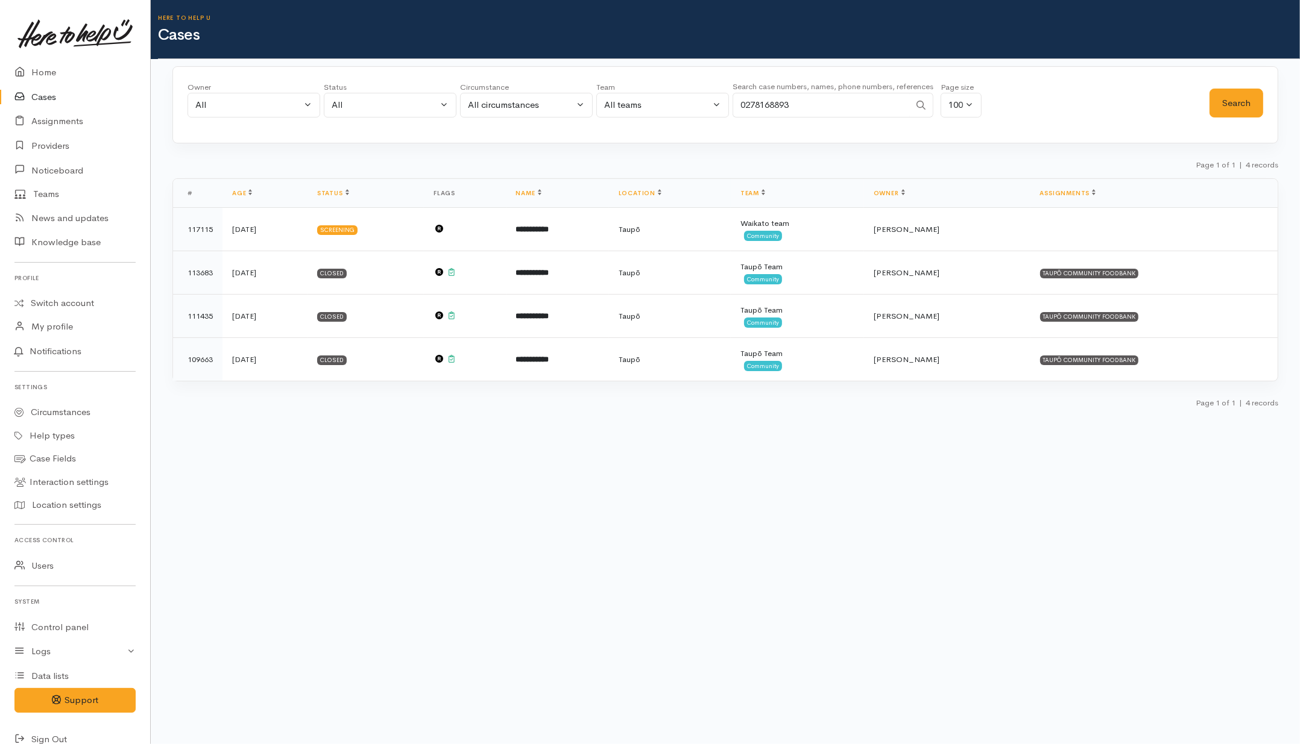
drag, startPoint x: 311, startPoint y: 486, endPoint x: 306, endPoint y: 477, distance: 10.2
click at [311, 486] on body "Support Feedback I've got something to say" at bounding box center [650, 372] width 1300 height 744
drag, startPoint x: 867, startPoint y: 96, endPoint x: 646, endPoint y: 105, distance: 220.8
click at [646, 107] on div "Owner All My cases Aandrea Murray ('Here to help u') Akash Prakash ('Here to he…" at bounding box center [698, 102] width 1022 height 43
click at [760, 106] on input "0273344014" at bounding box center [820, 105] width 177 height 25
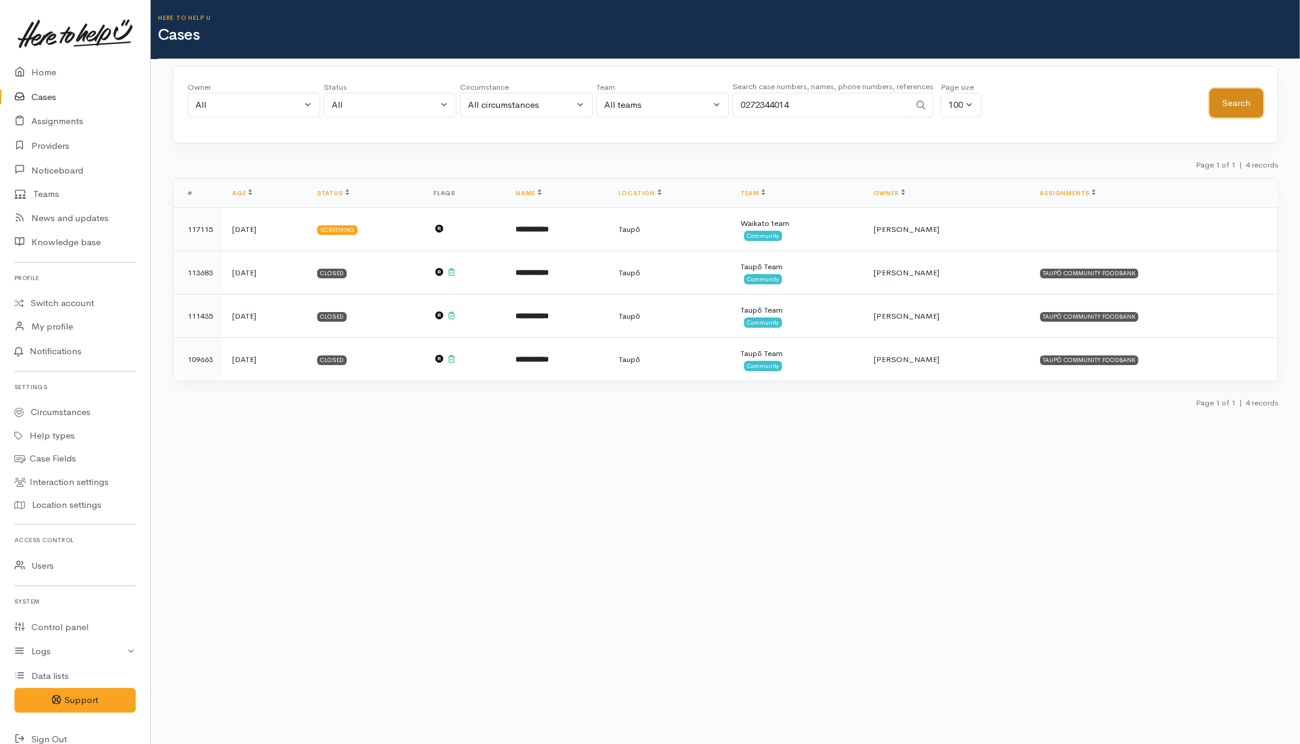
click at [1255, 104] on button "Search" at bounding box center [1236, 104] width 54 height 30
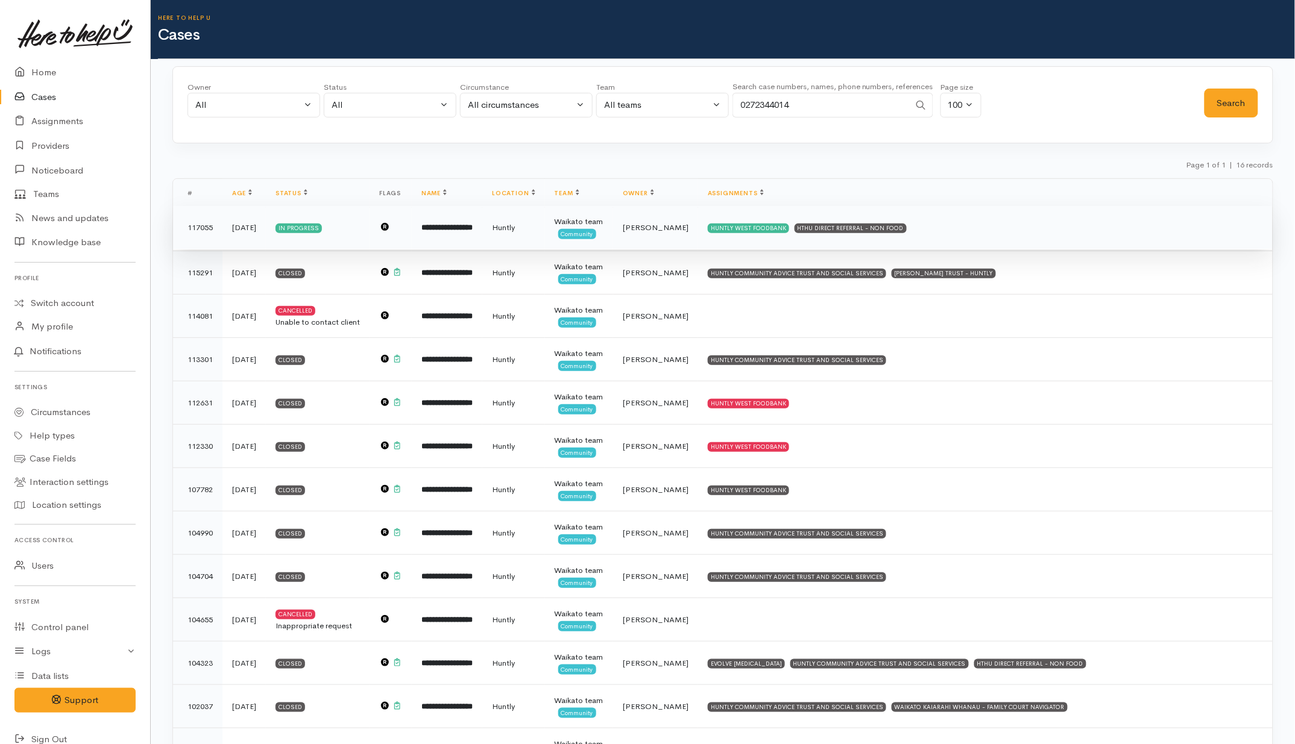
click at [1001, 235] on td "HUNTLY WEST FOODBANK HTHU DIRECT REFERRAL - NON FOOD" at bounding box center [985, 227] width 574 height 43
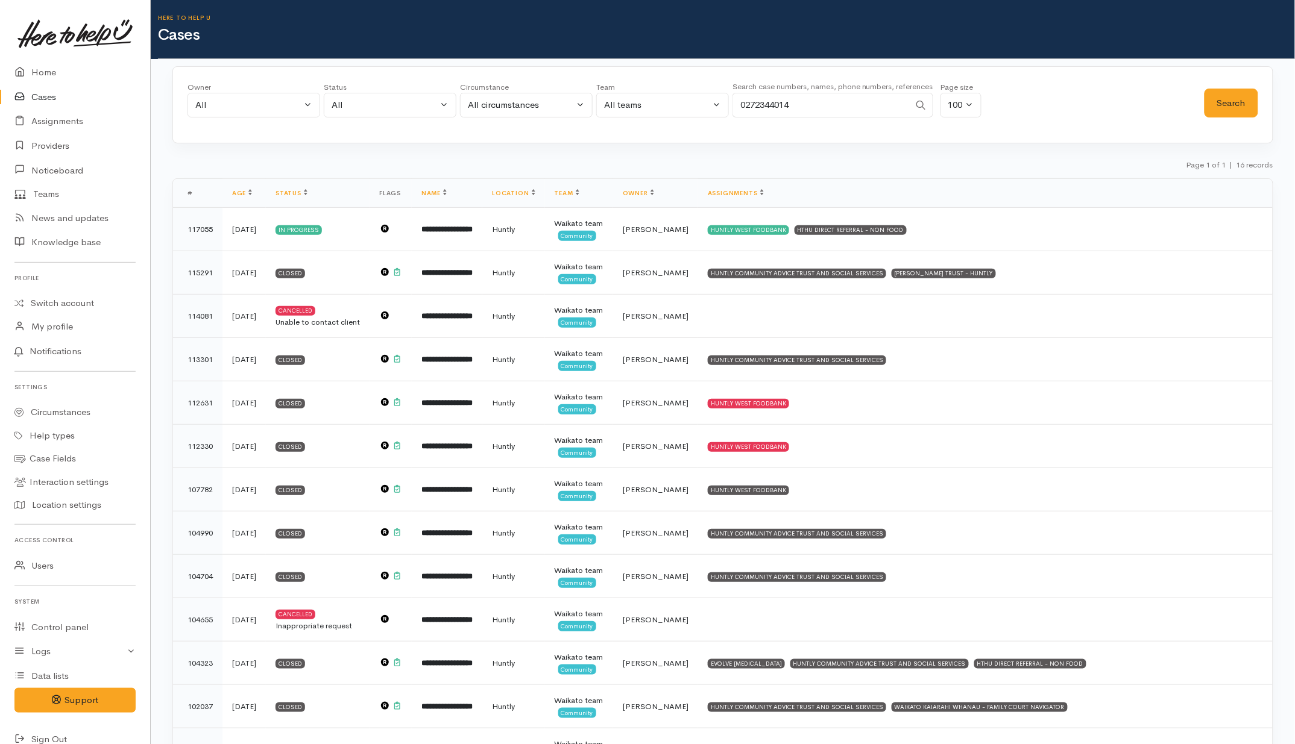
drag, startPoint x: 820, startPoint y: 106, endPoint x: 670, endPoint y: 102, distance: 150.7
click at [670, 102] on div "Owner All My cases Aandrea Murray ('Here to help u') Akash Prakash ('Here to he…" at bounding box center [695, 102] width 1017 height 43
type input "02109098111"
click at [1216, 100] on button "Search" at bounding box center [1231, 104] width 54 height 30
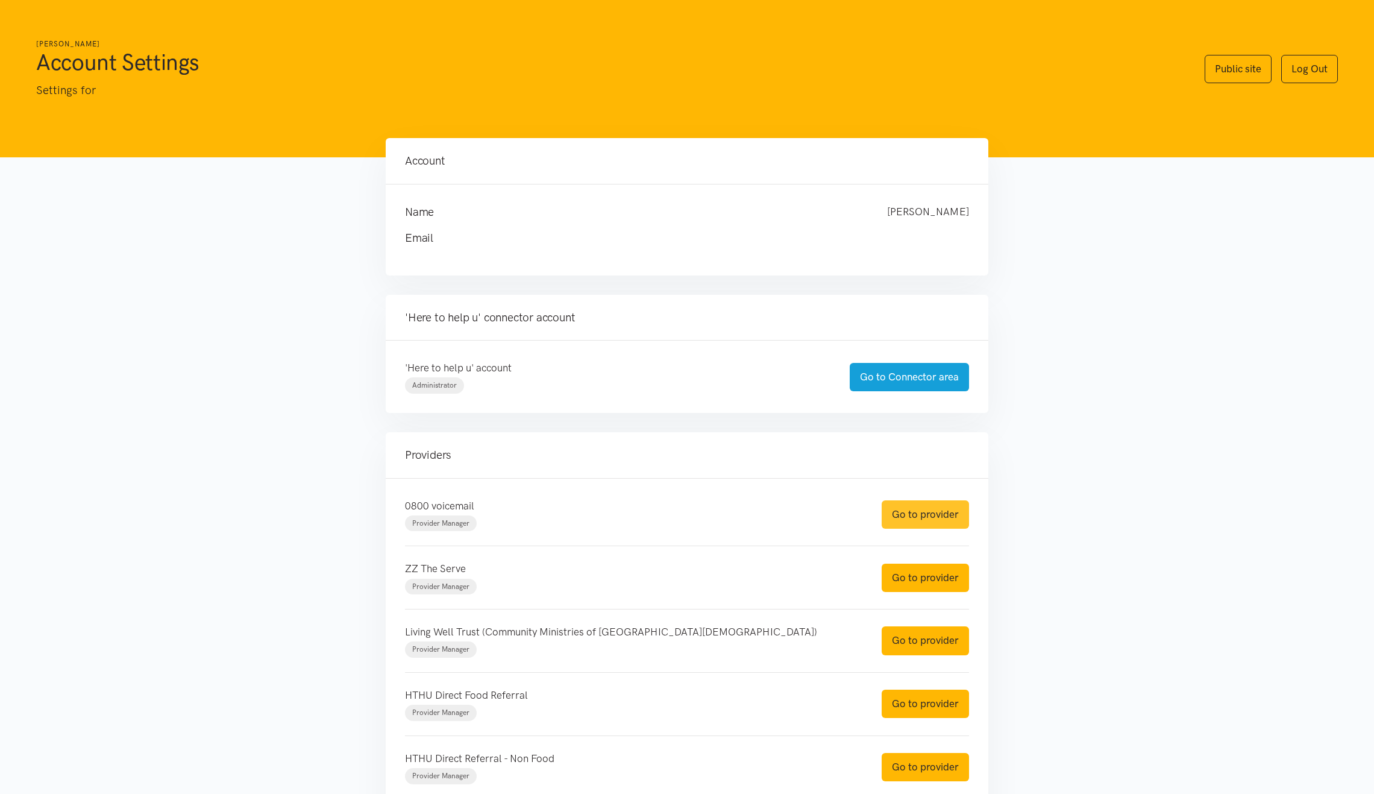
drag, startPoint x: 893, startPoint y: 510, endPoint x: 881, endPoint y: 506, distance: 13.2
click at [893, 510] on link "Go to provider" at bounding box center [925, 514] width 87 height 28
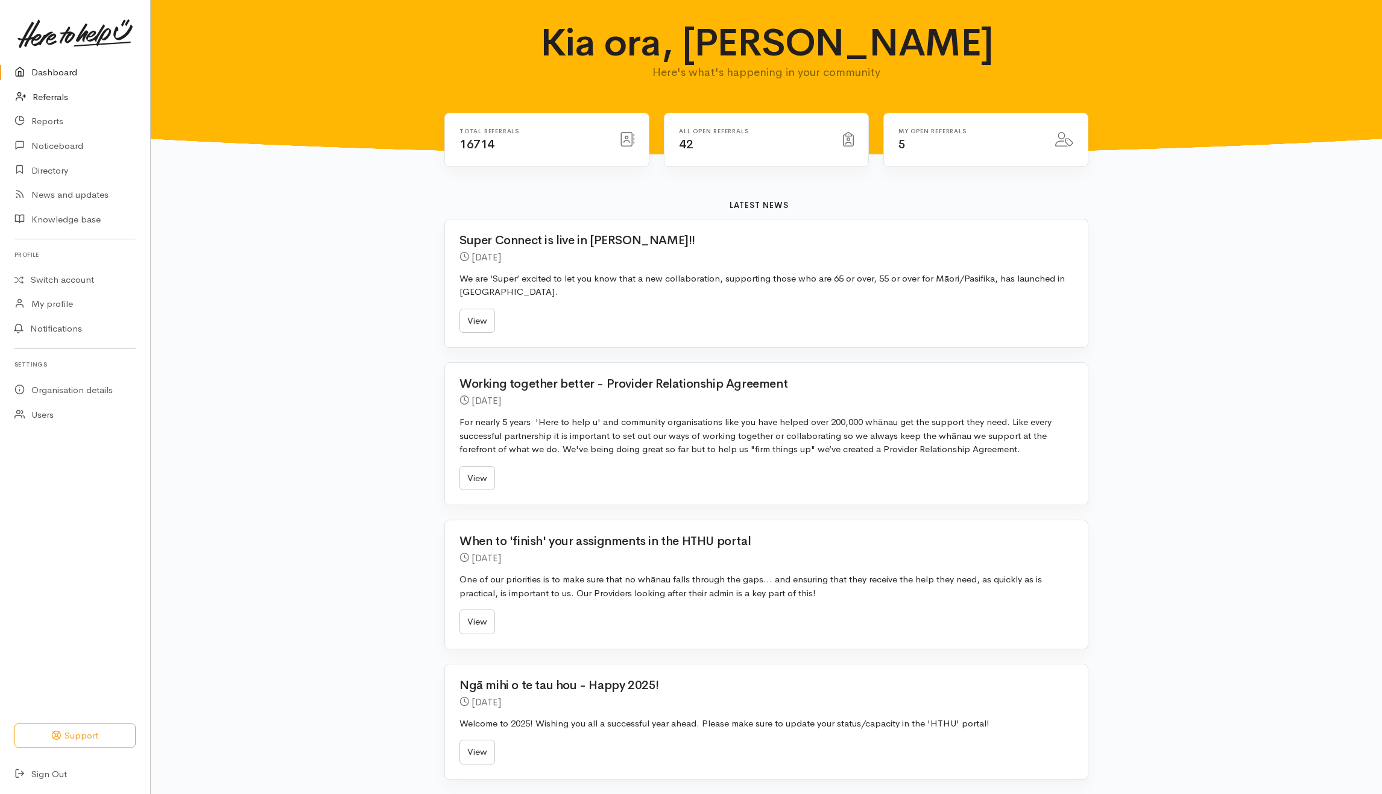
click at [56, 90] on link "Referrals" at bounding box center [75, 97] width 150 height 25
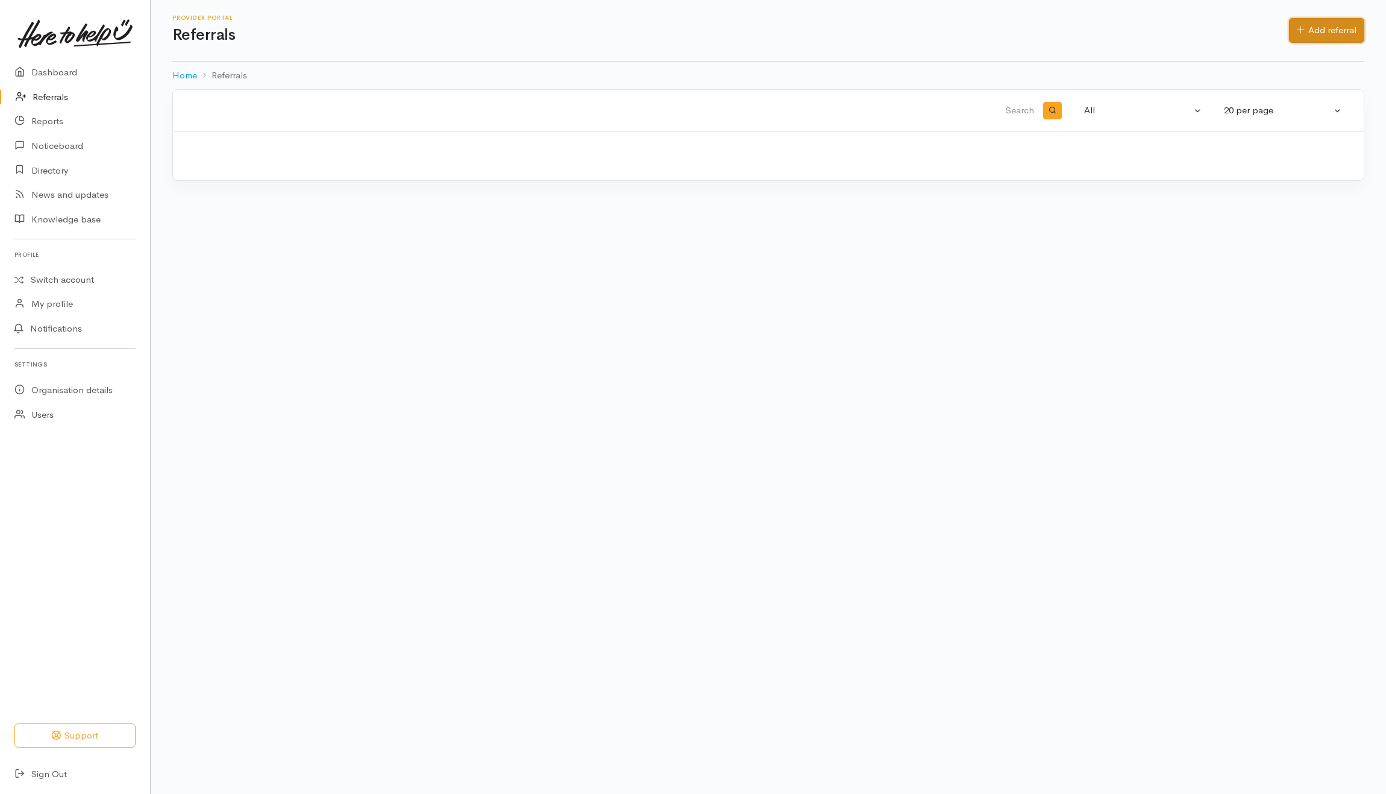
click at [1314, 30] on link "Add referral" at bounding box center [1326, 30] width 75 height 25
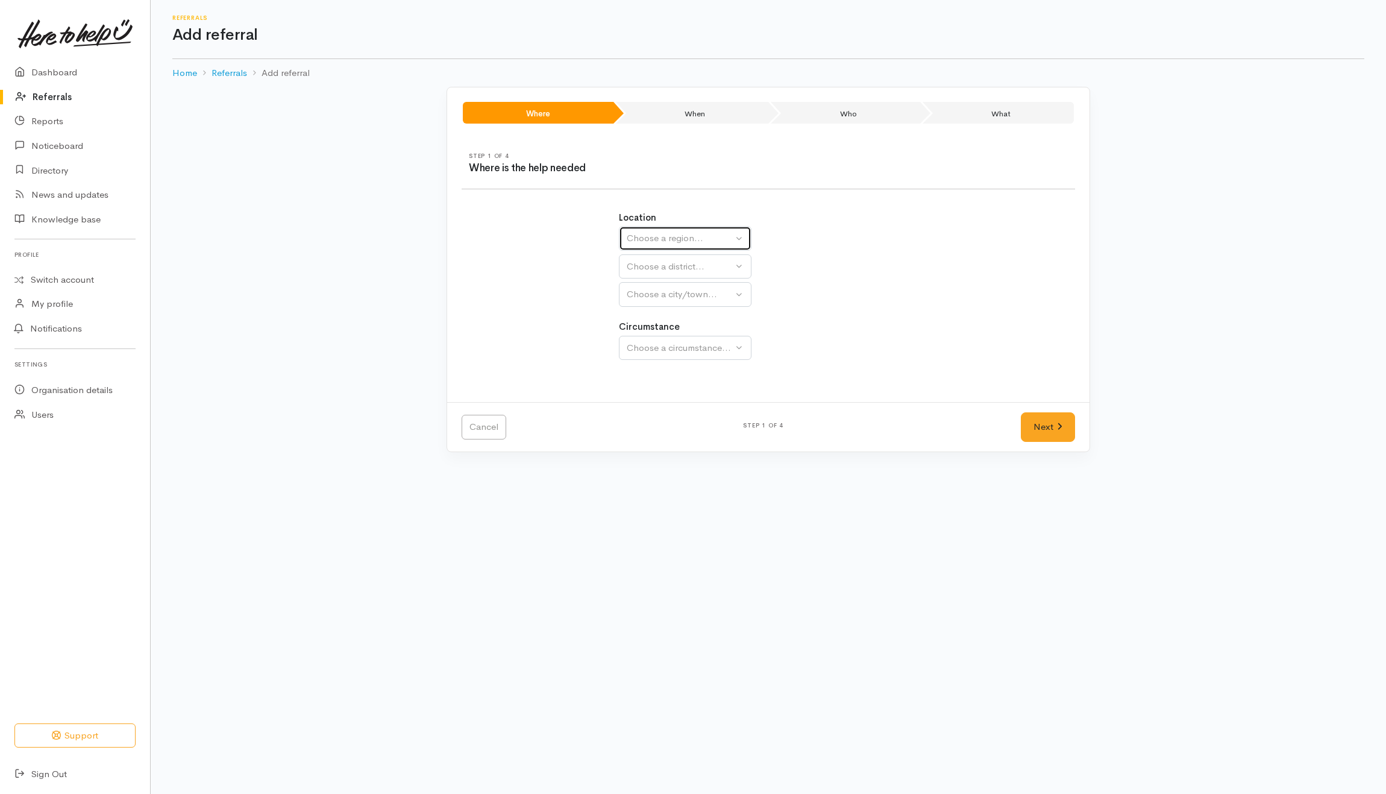
click at [678, 242] on div "Choose a region..." at bounding box center [680, 238] width 106 height 14
click at [657, 318] on span "Waikato" at bounding box center [681, 314] width 95 height 14
select select "3"
select select
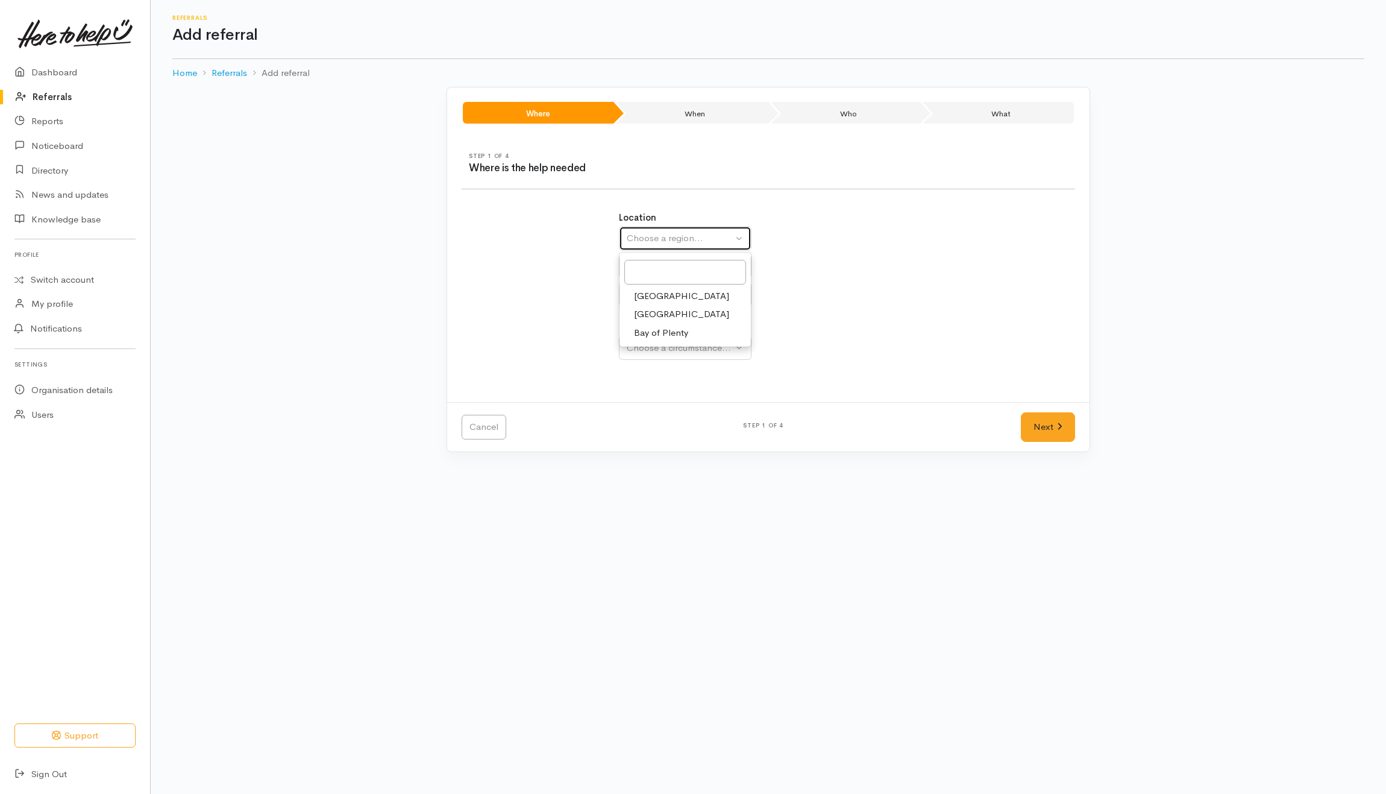
select select
click at [661, 273] on div "Choose a district..." at bounding box center [711, 267] width 169 height 14
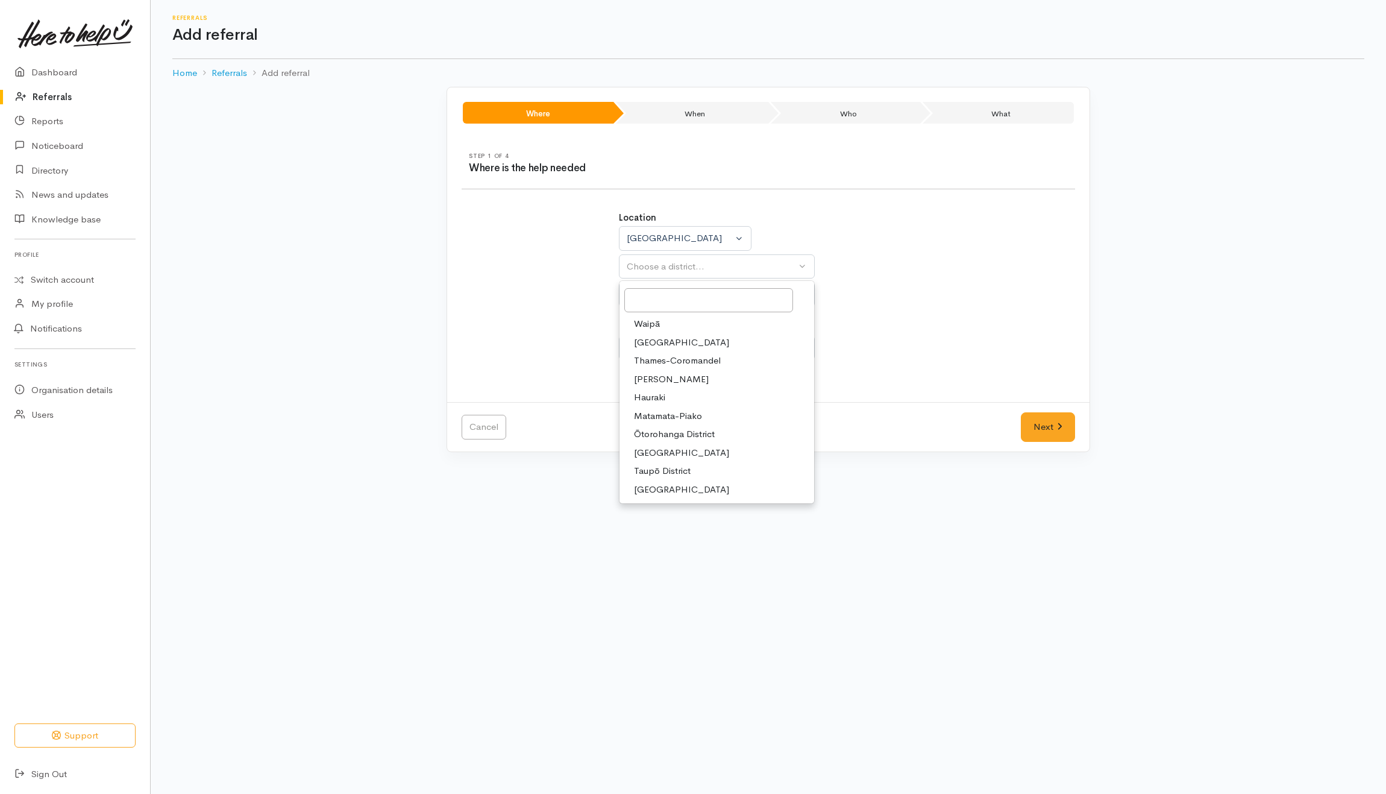
click at [652, 380] on span "[PERSON_NAME]" at bounding box center [671, 380] width 75 height 14
select select "4"
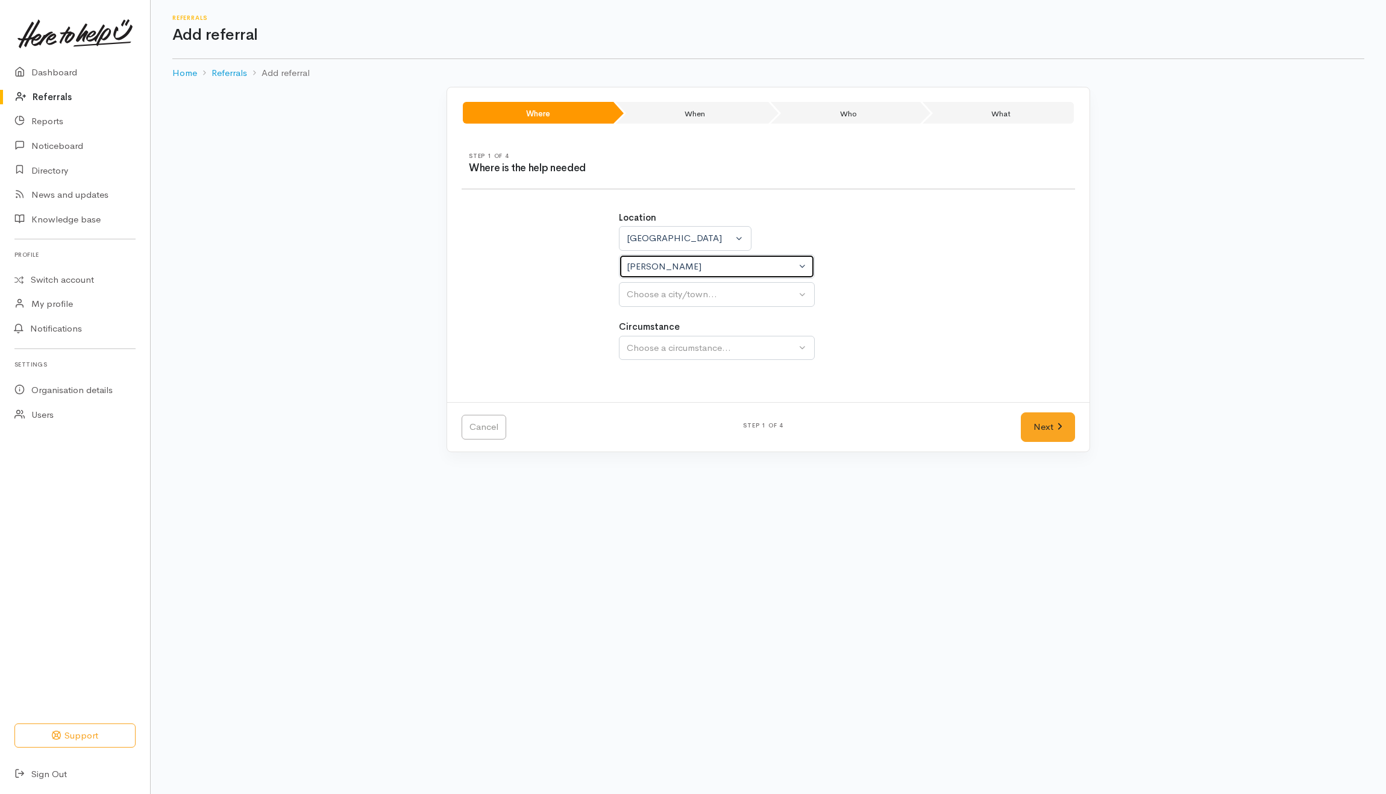
select select
click at [670, 299] on div "Choose a city/town..." at bounding box center [711, 295] width 169 height 14
click at [672, 352] on link "Hamilton" at bounding box center [717, 352] width 195 height 19
select select "1"
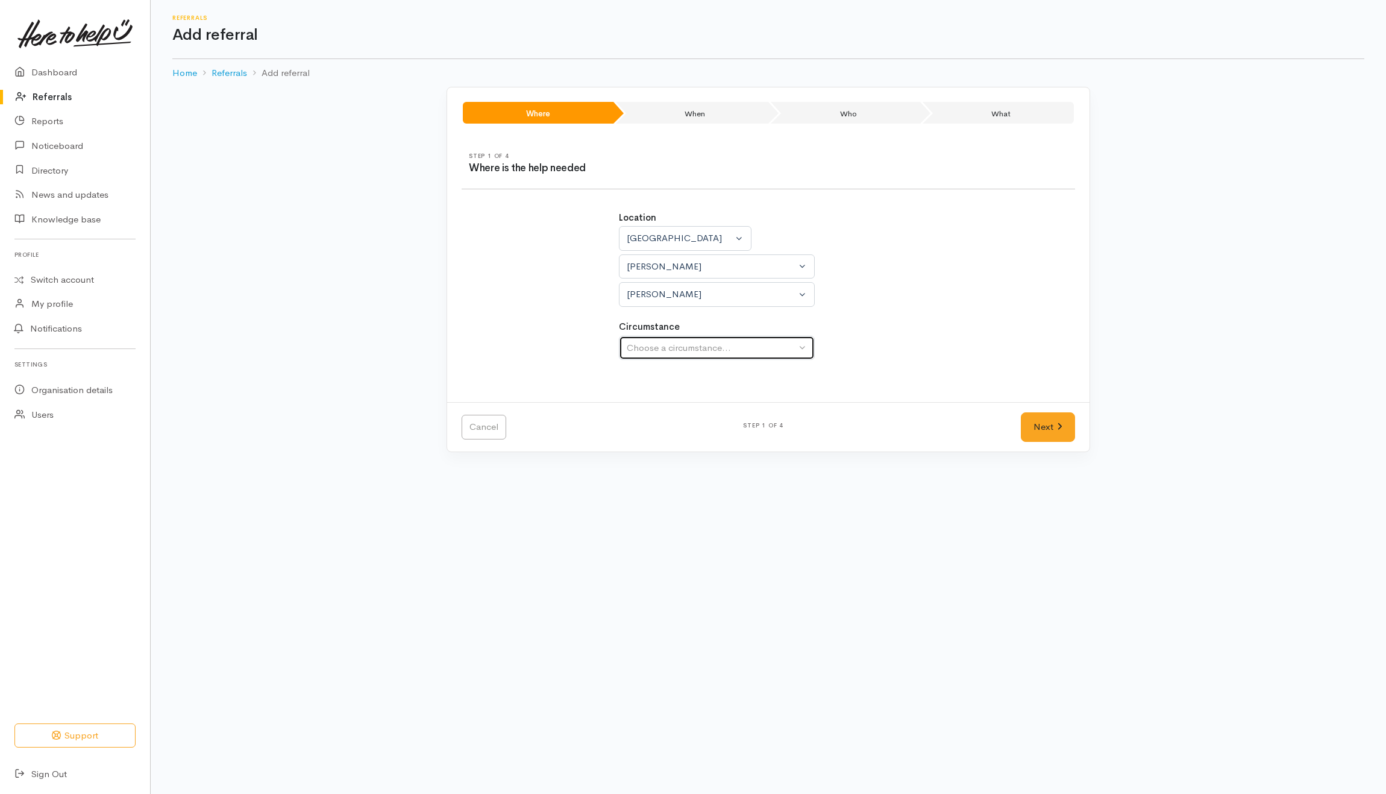
click at [682, 348] on div "Choose a circumstance..." at bounding box center [711, 348] width 169 height 14
click at [666, 403] on span "Community" at bounding box center [657, 405] width 46 height 14
select select "2"
click at [1055, 439] on link "Next" at bounding box center [1048, 427] width 54 height 30
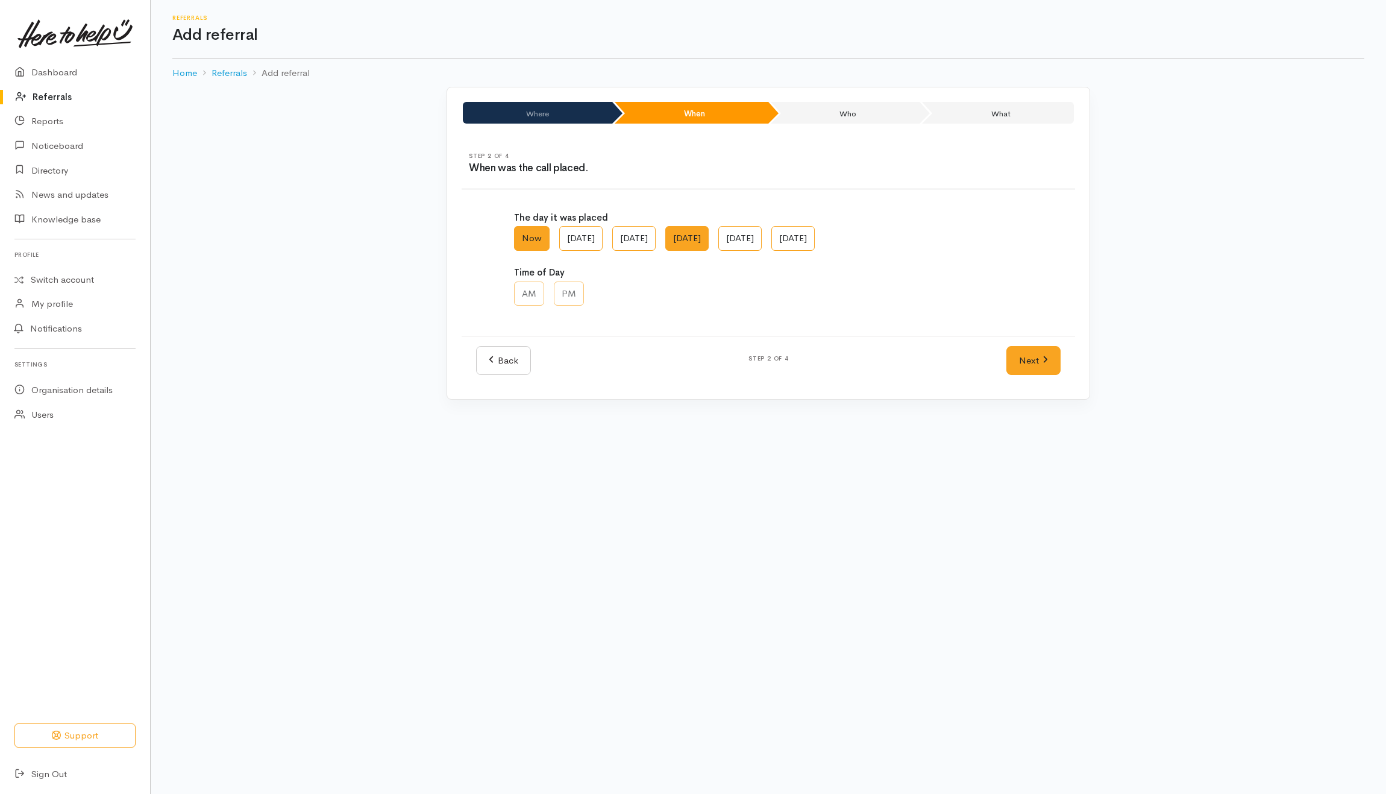
click at [709, 239] on label "[DATE]" at bounding box center [687, 238] width 43 height 25
click at [673, 234] on AM "[DATE]" at bounding box center [670, 230] width 8 height 8
radio AM "true"
click at [577, 289] on label "PM" at bounding box center [569, 294] width 30 height 25
click at [562, 289] on input "PM" at bounding box center [558, 286] width 8 height 8
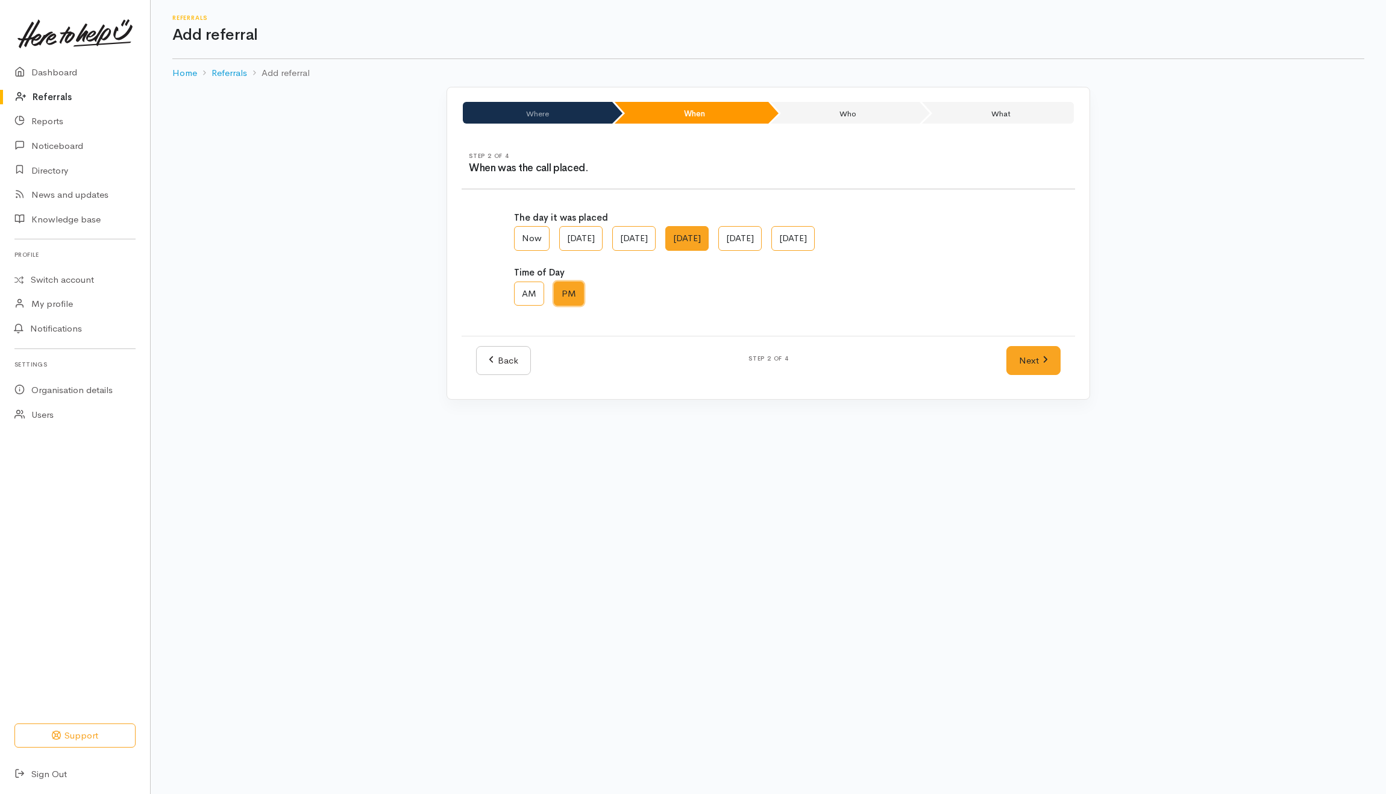
radio input "true"
click at [1030, 360] on link "Next" at bounding box center [1034, 361] width 54 height 30
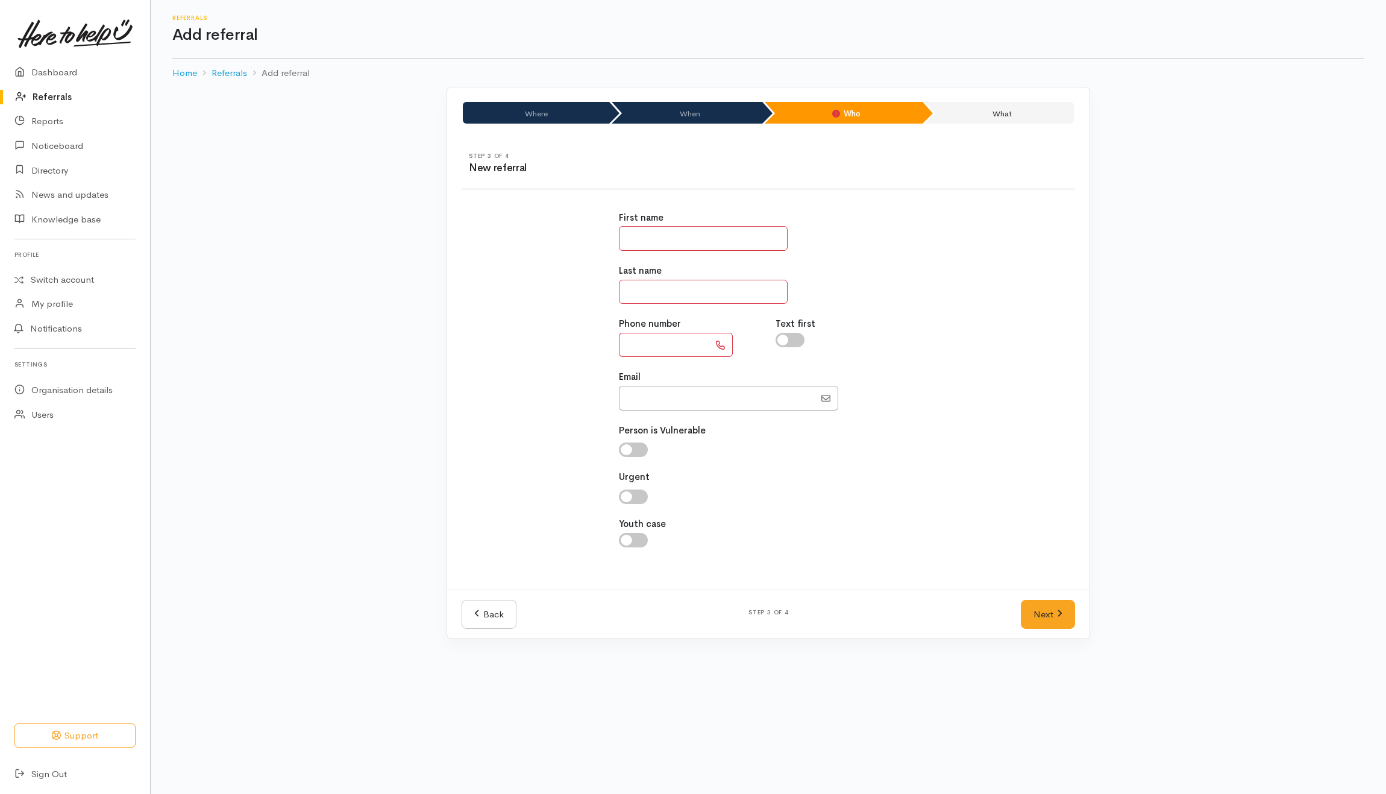
click at [704, 244] on input "text" at bounding box center [703, 238] width 169 height 25
type input "*"
type input "*****"
drag, startPoint x: 628, startPoint y: 285, endPoint x: 609, endPoint y: 283, distance: 19.3
click at [609, 283] on div "First name ***** Last name ****** Phone number Text first Email" at bounding box center [769, 386] width 628 height 379
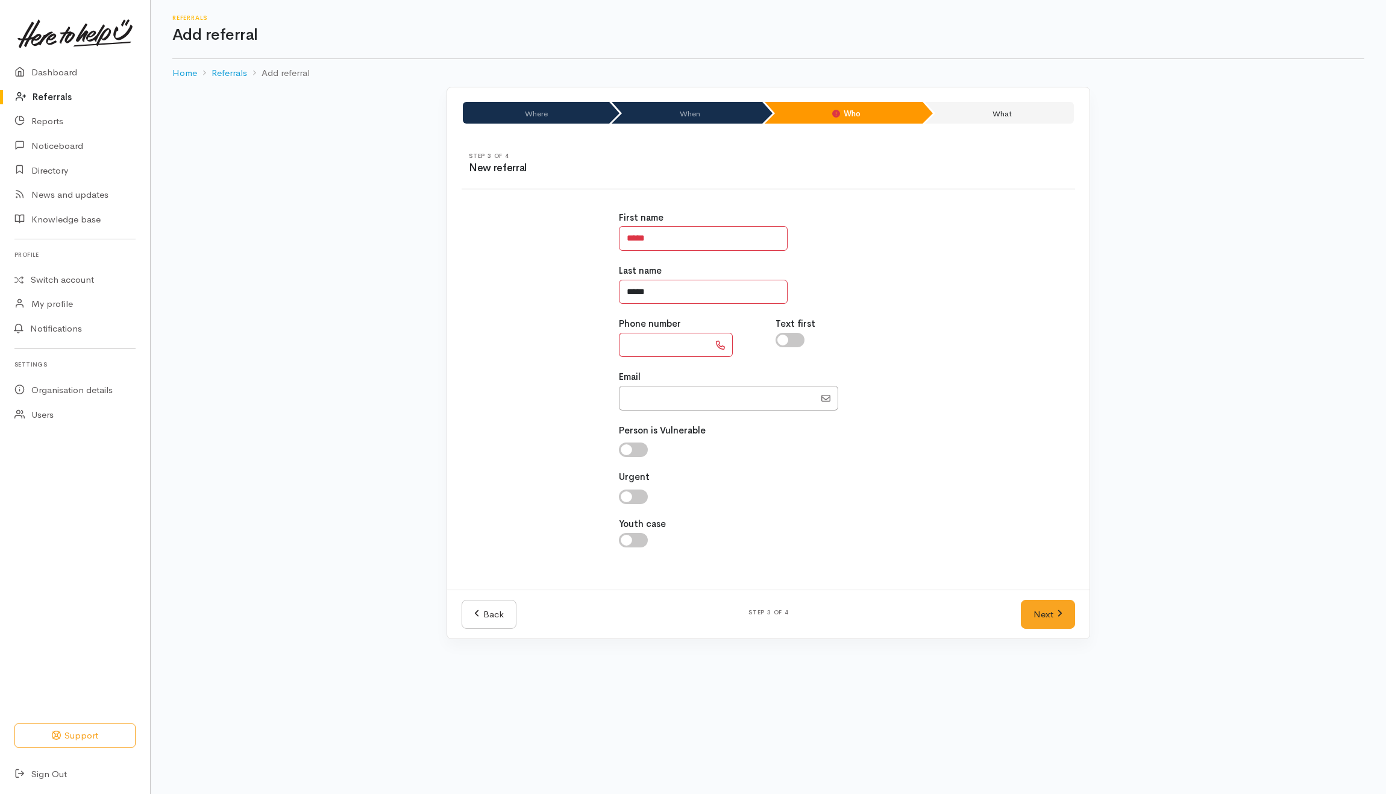
type input "*****"
click at [641, 342] on input "text" at bounding box center [664, 345] width 90 height 25
type input "**********"
click at [798, 338] on input "checkbox" at bounding box center [790, 340] width 29 height 14
checkbox input "true"
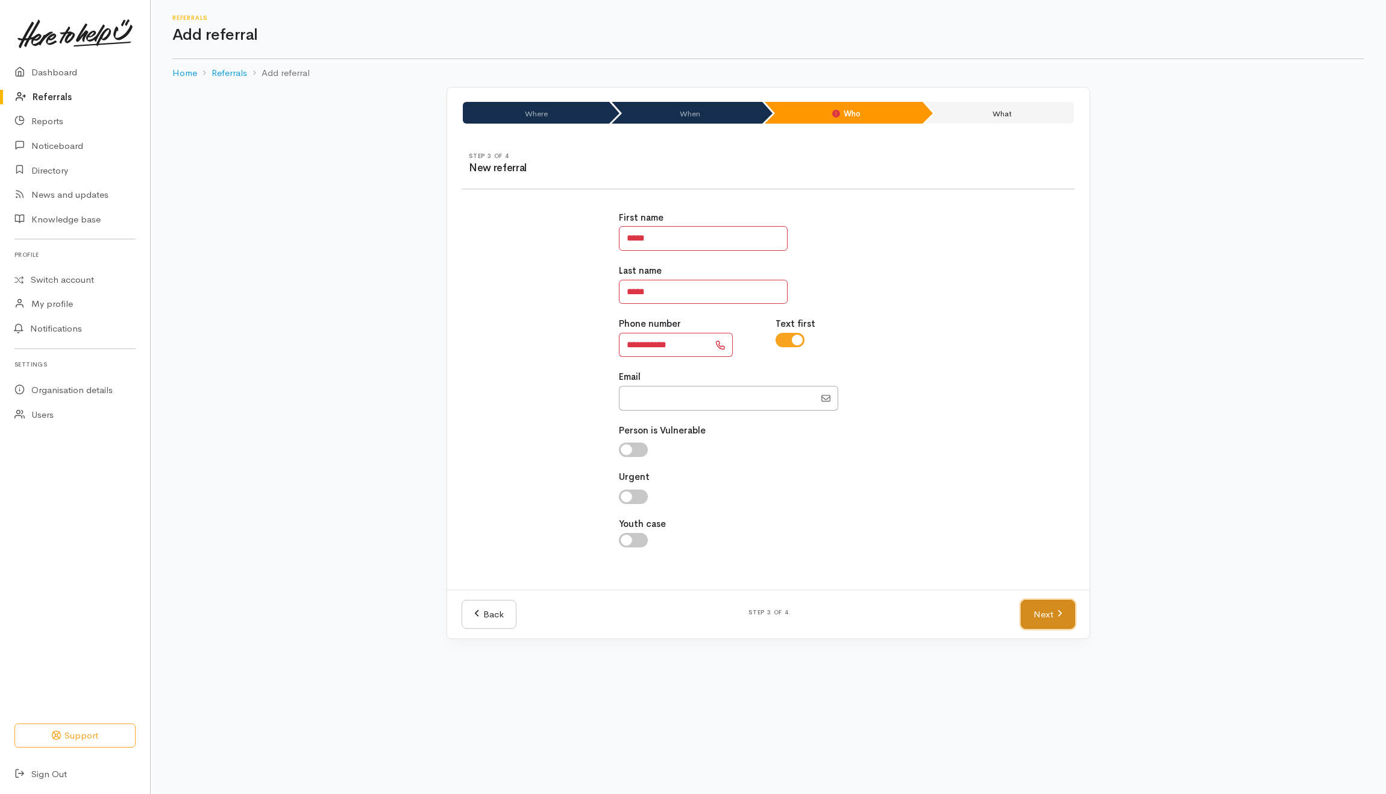
click at [1049, 620] on link "Next" at bounding box center [1048, 615] width 54 height 30
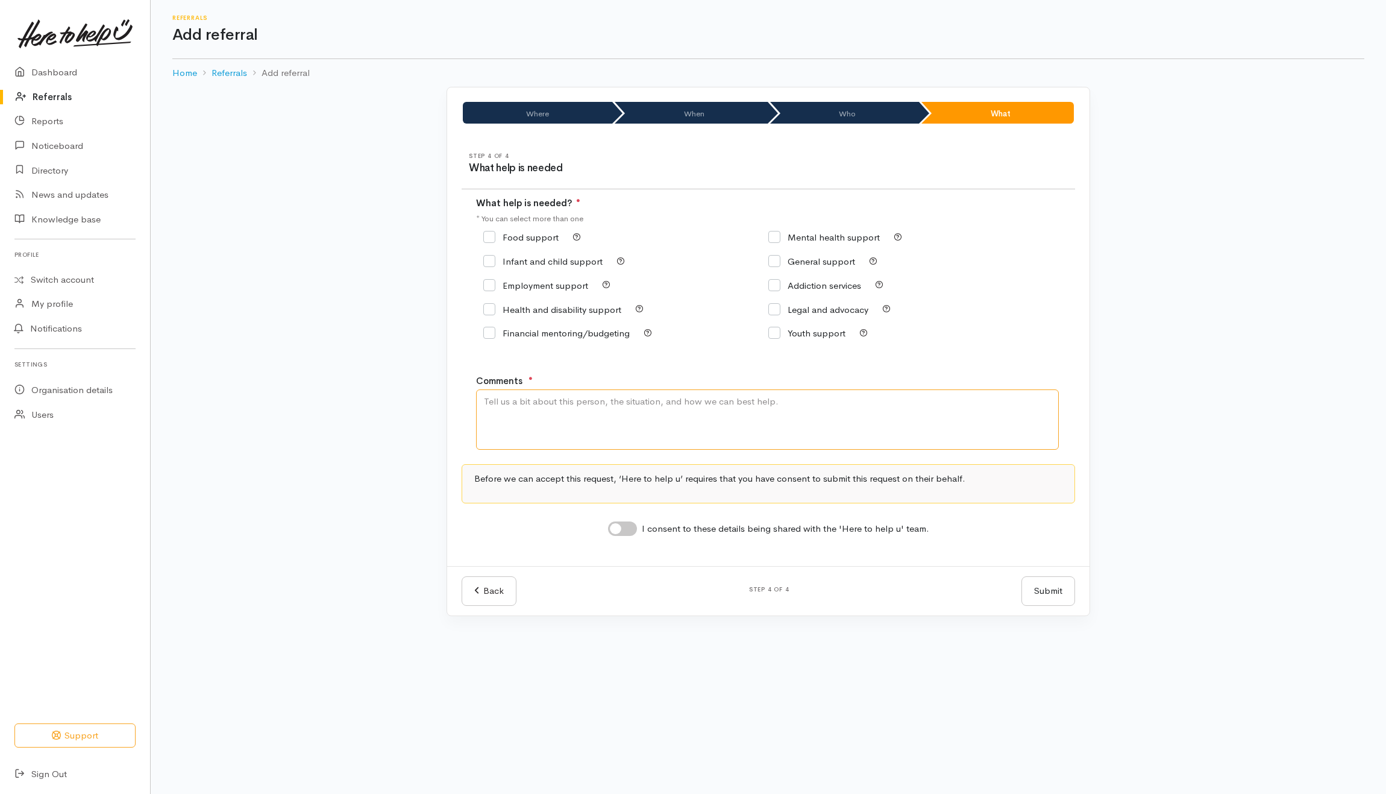
drag, startPoint x: 659, startPoint y: 429, endPoint x: 642, endPoint y: 410, distance: 26.0
click at [642, 410] on textarea "Comments" at bounding box center [767, 419] width 583 height 60
type textarea "Nee kai"
click at [537, 233] on input "Food support" at bounding box center [520, 237] width 75 height 9
checkbox input "true"
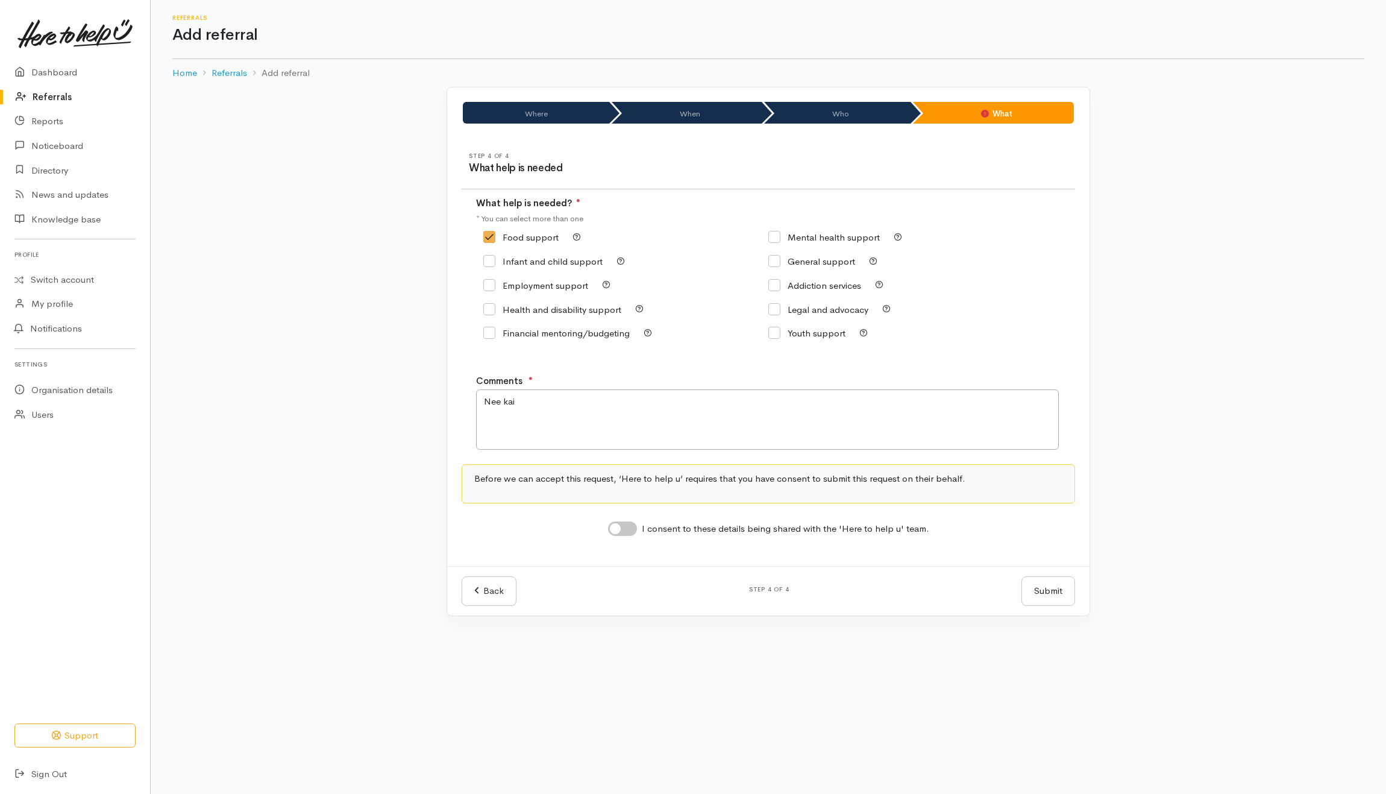
click at [628, 529] on input "I consent to these details being shared with the 'Here to help u' team." at bounding box center [622, 528] width 29 height 14
checkbox input "true"
click at [1062, 591] on button "Submit" at bounding box center [1049, 591] width 54 height 30
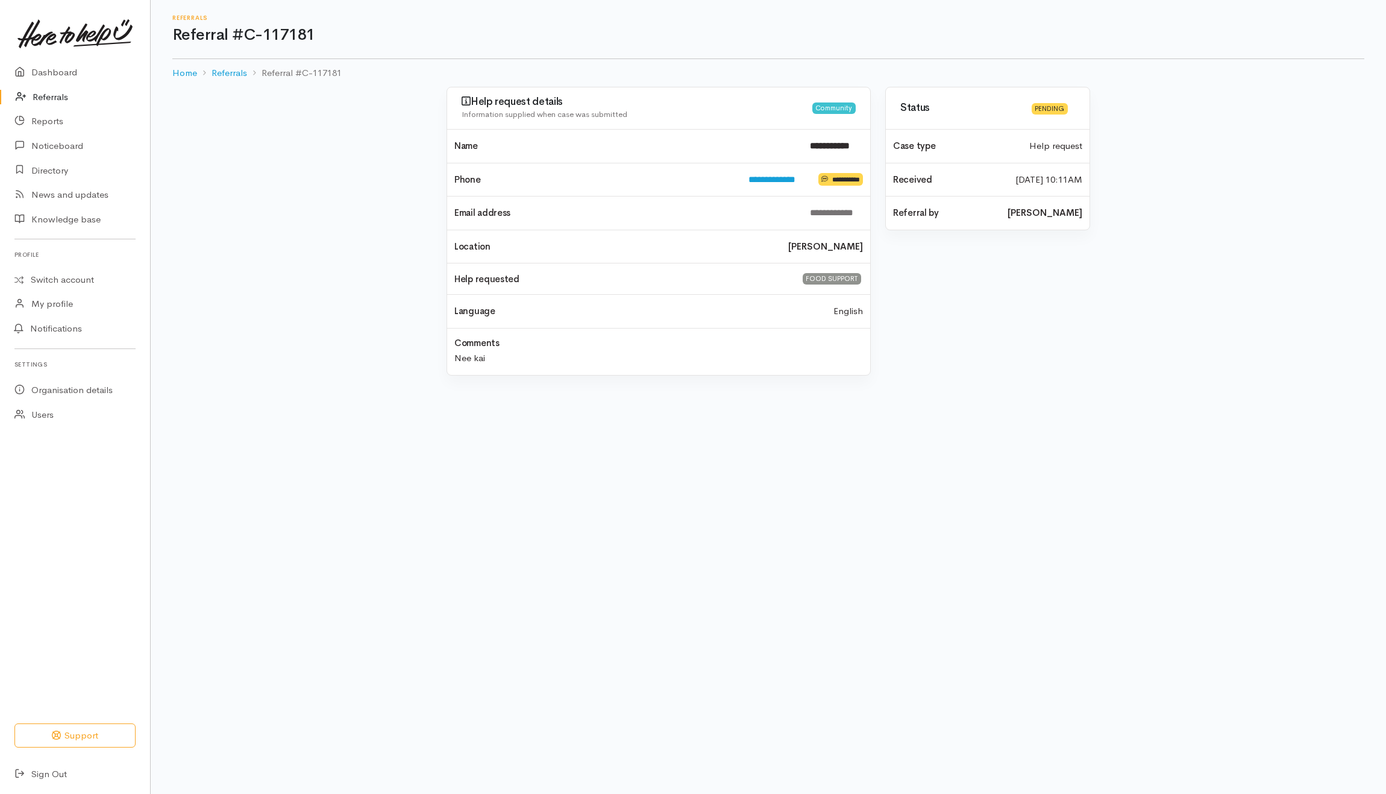
click at [45, 92] on link "Referrals" at bounding box center [75, 97] width 150 height 25
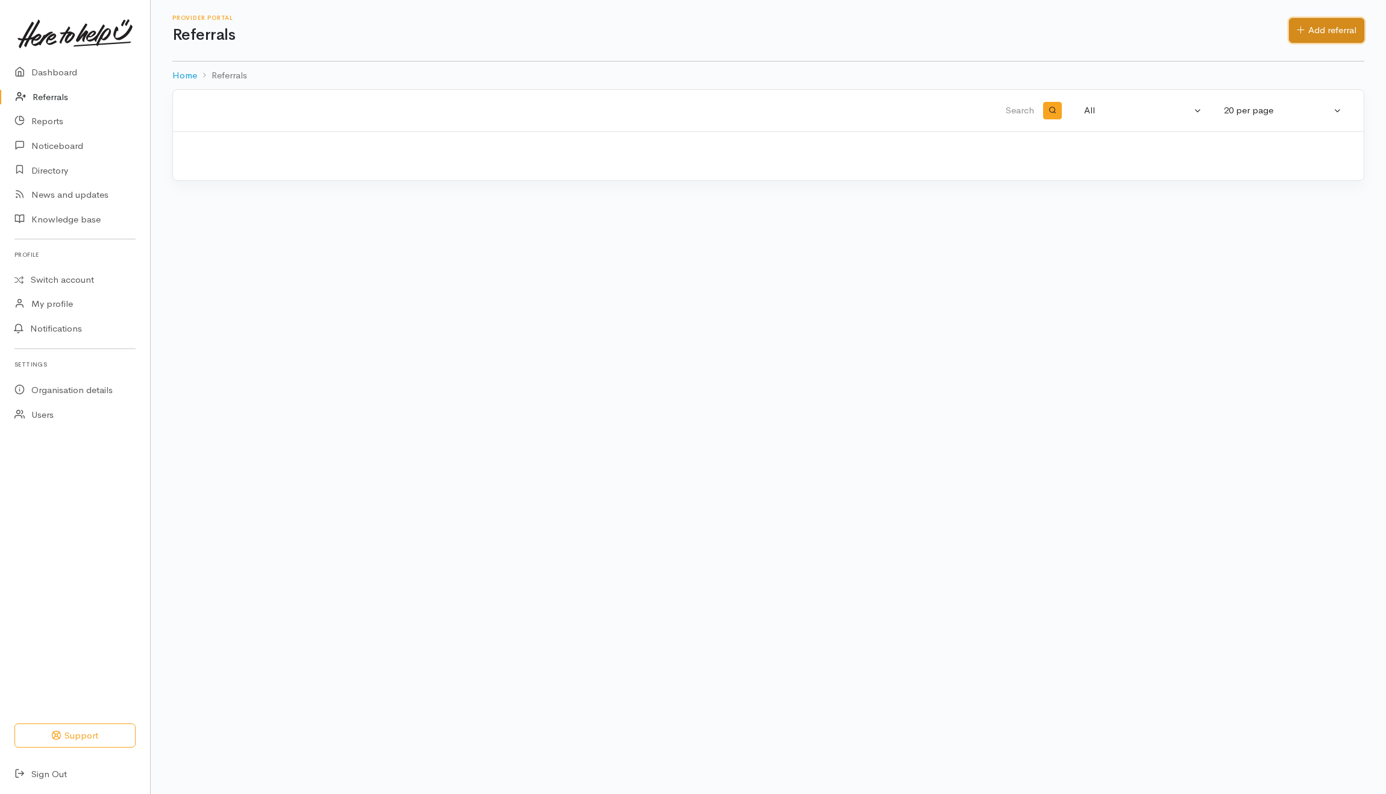
click at [1329, 41] on link "Add referral" at bounding box center [1326, 30] width 75 height 25
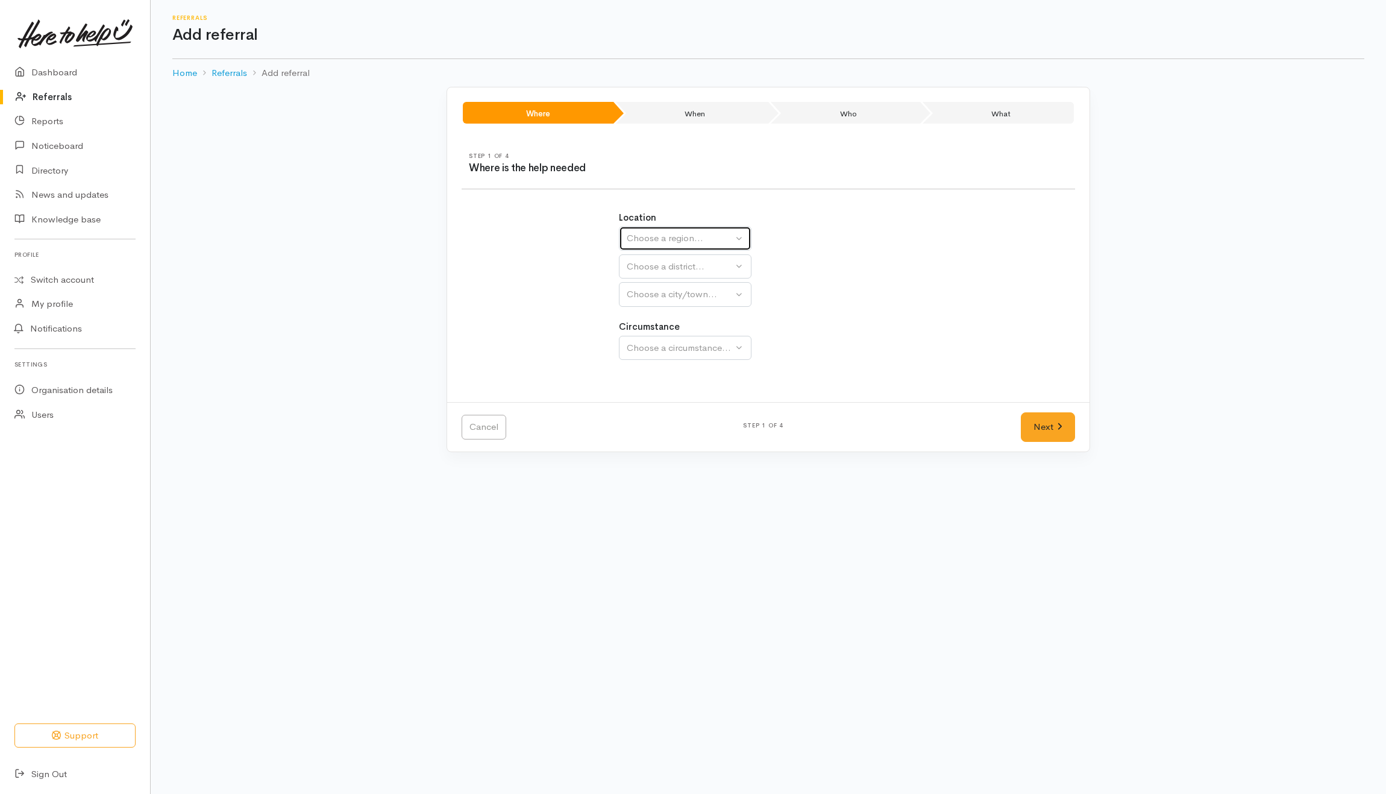
click at [675, 234] on div "Choose a region..." at bounding box center [680, 238] width 106 height 14
click at [655, 316] on span "Waikato" at bounding box center [681, 314] width 95 height 14
select select "3"
select select
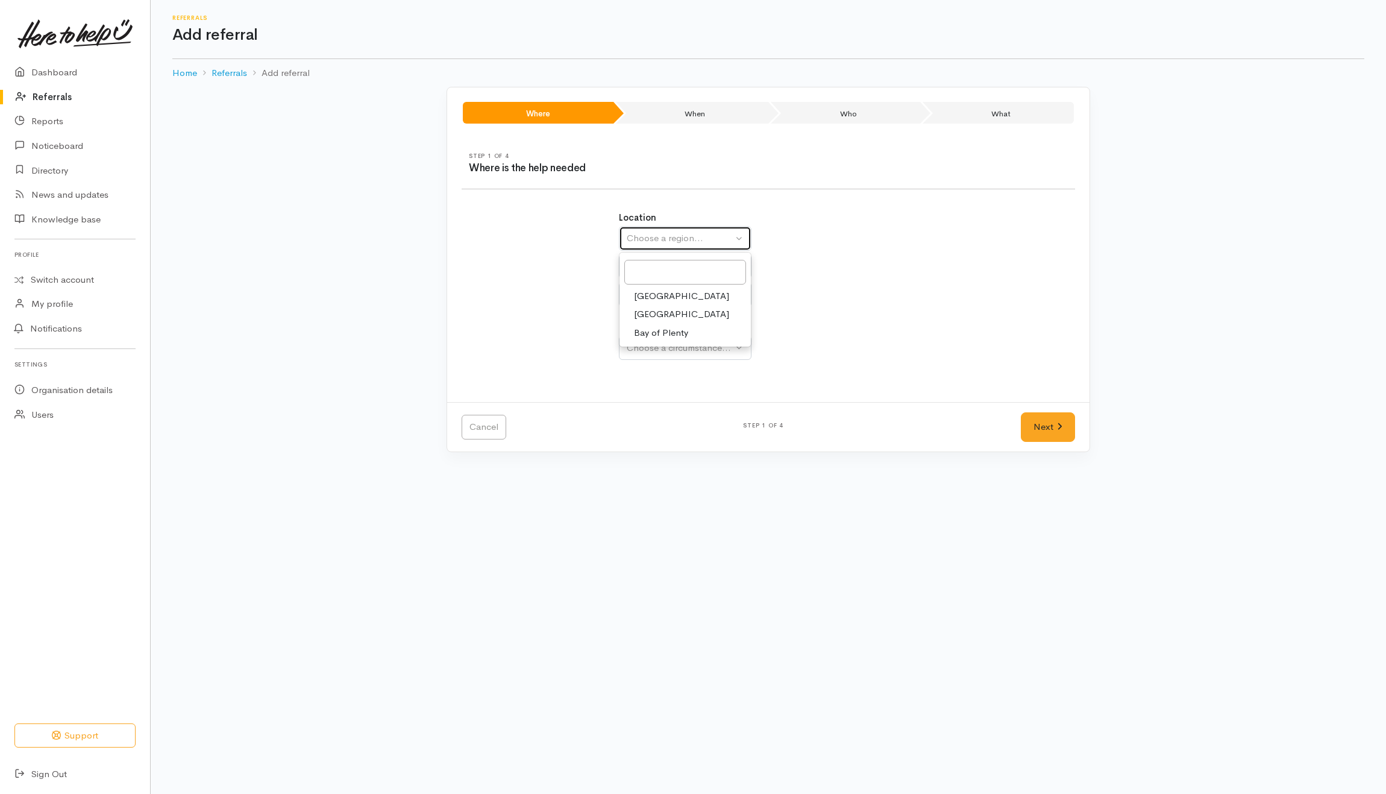
select select
click at [667, 268] on div "Choose a district..." at bounding box center [711, 267] width 169 height 14
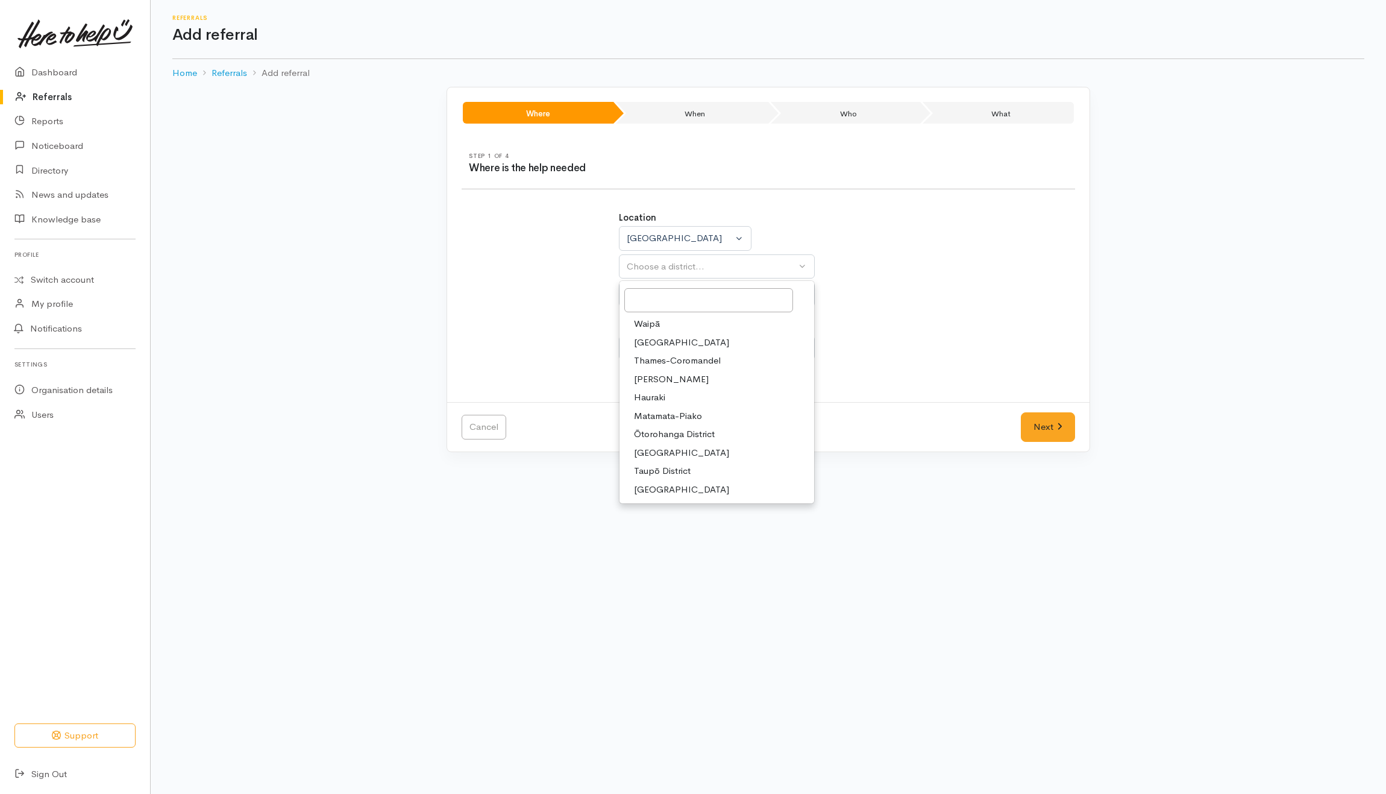
click at [649, 373] on link "Hamilton" at bounding box center [717, 379] width 195 height 19
select select "4"
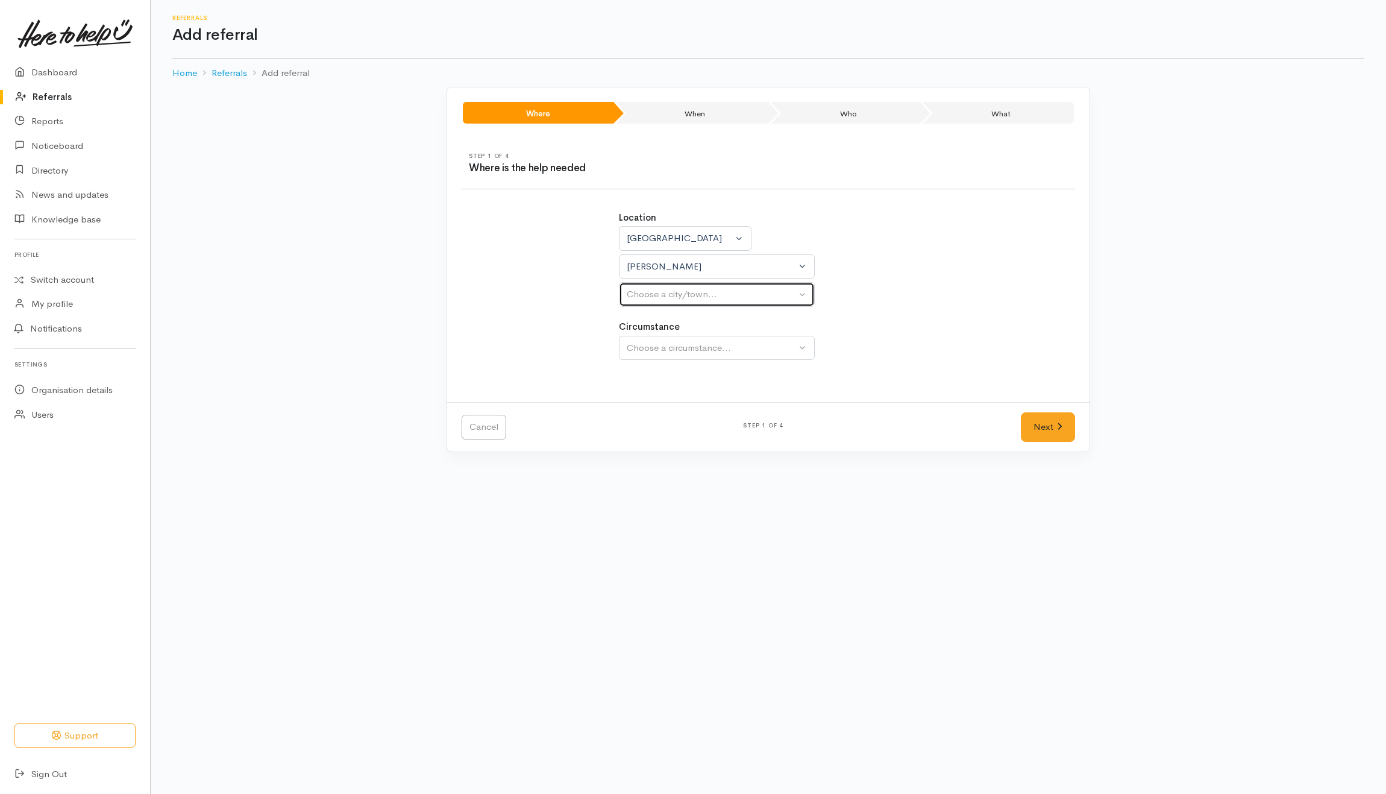
click at [656, 300] on div "Choose a city/town..." at bounding box center [711, 295] width 169 height 14
select select
click at [680, 307] on button "Choose a city/town..." at bounding box center [717, 294] width 196 height 25
click at [664, 345] on link "[PERSON_NAME]" at bounding box center [717, 352] width 195 height 19
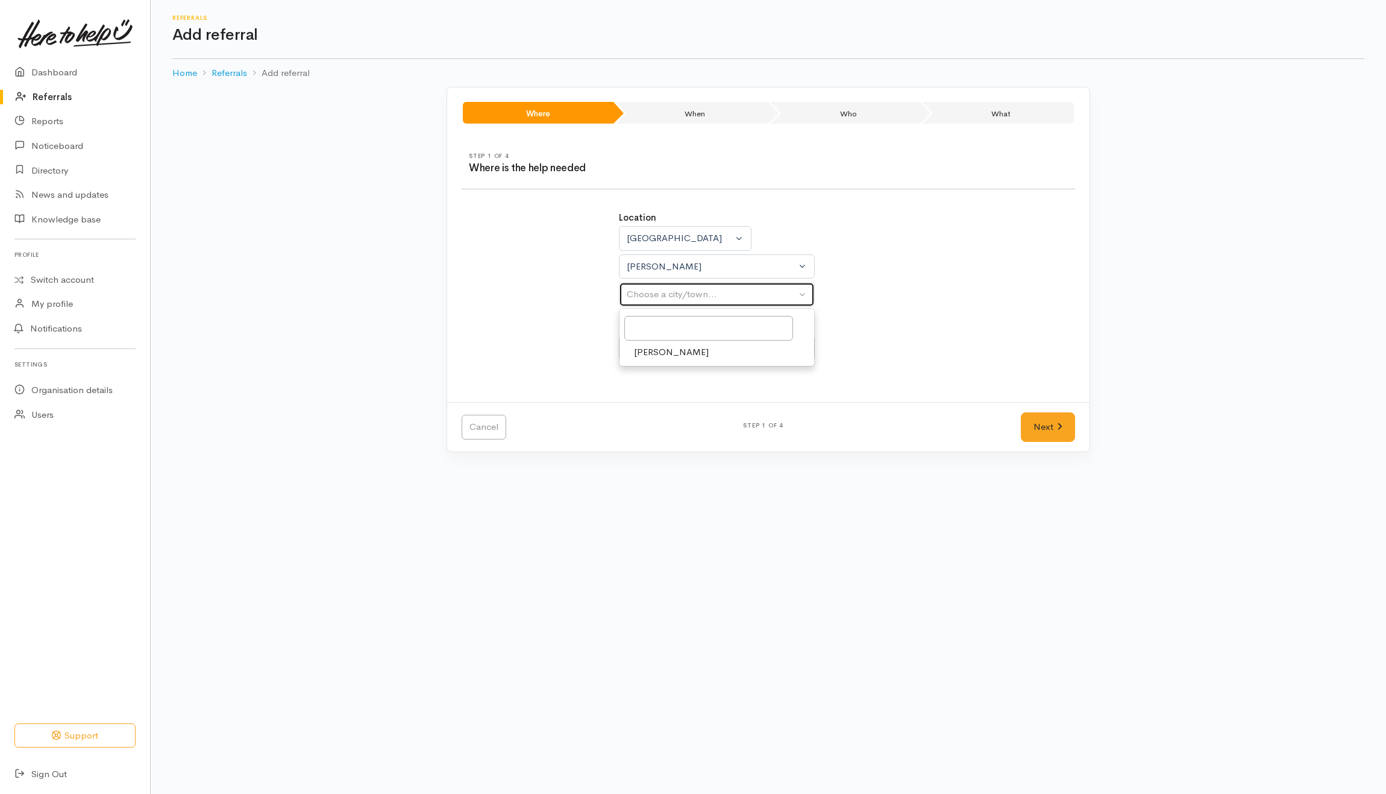
select select "1"
click at [668, 332] on label "Circumstance" at bounding box center [649, 327] width 61 height 14
click at [661, 352] on div "Choose a circumstance..." at bounding box center [711, 348] width 169 height 14
click at [651, 408] on span "Community" at bounding box center [657, 405] width 46 height 14
select select "2"
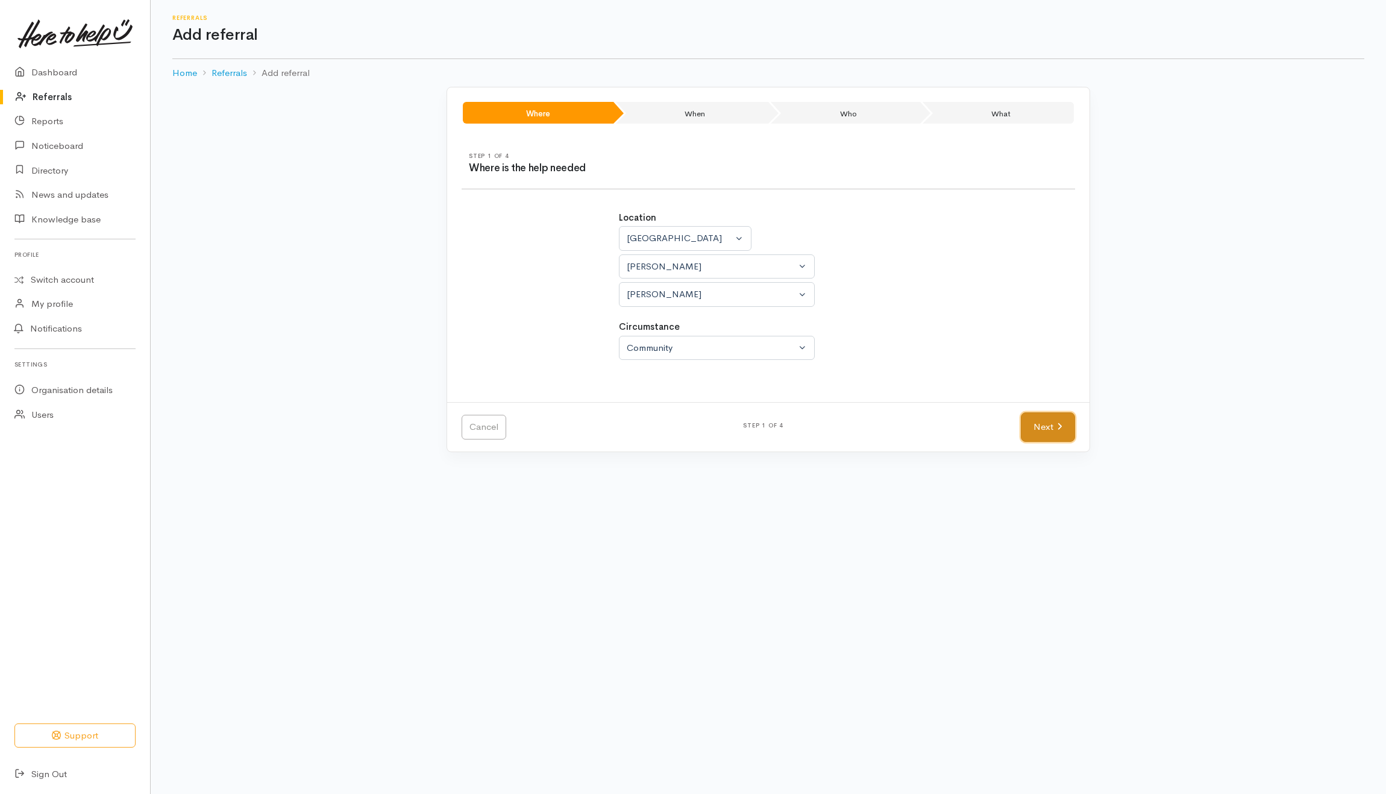
click at [1044, 428] on link "Next" at bounding box center [1048, 427] width 54 height 30
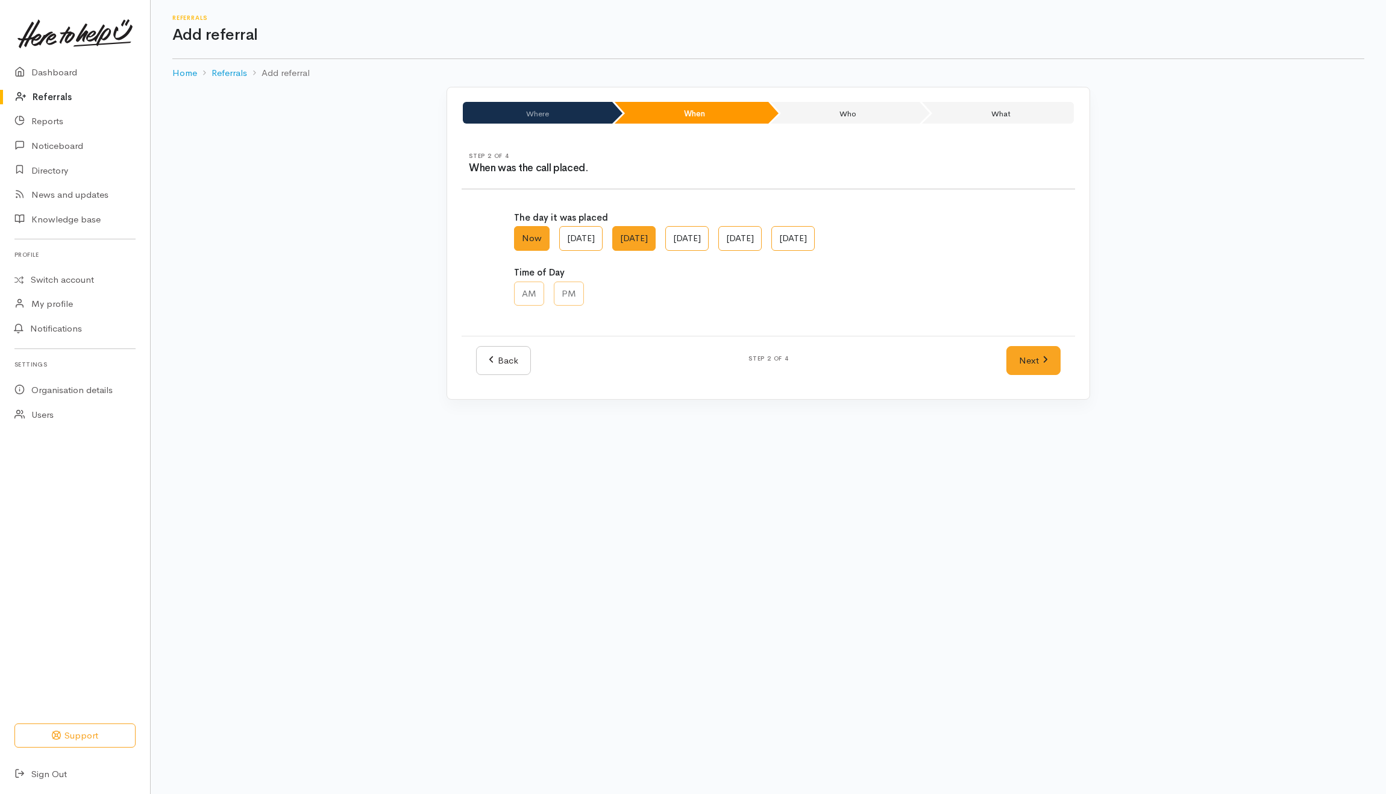
click at [656, 238] on label "[DATE]" at bounding box center [633, 238] width 43 height 25
click at [620, 234] on AM "[DATE]" at bounding box center [616, 230] width 8 height 8
radio AM "true"
click at [528, 287] on label "AM" at bounding box center [529, 294] width 30 height 25
click at [522, 287] on input "AM" at bounding box center [518, 286] width 8 height 8
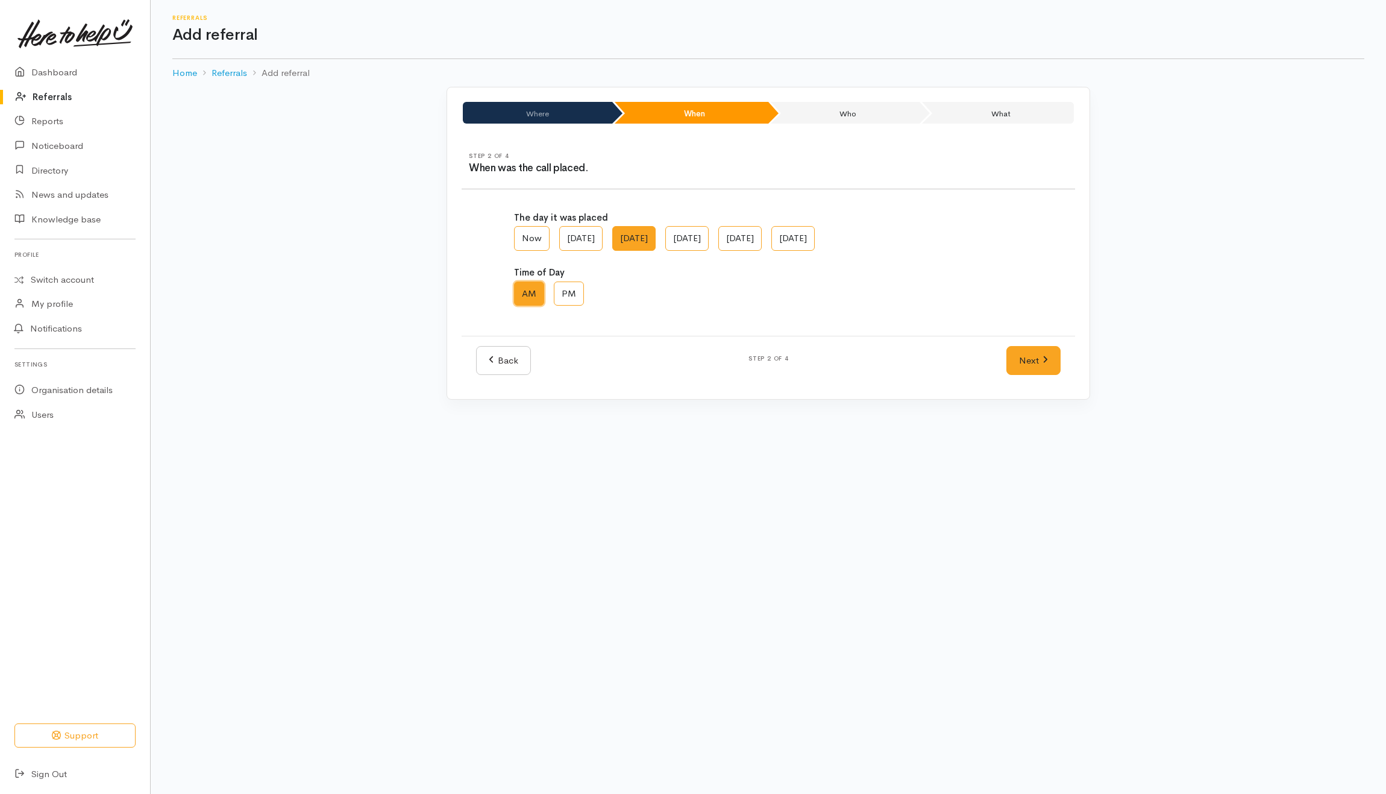
radio input "true"
click at [1028, 360] on link "Next" at bounding box center [1034, 361] width 54 height 30
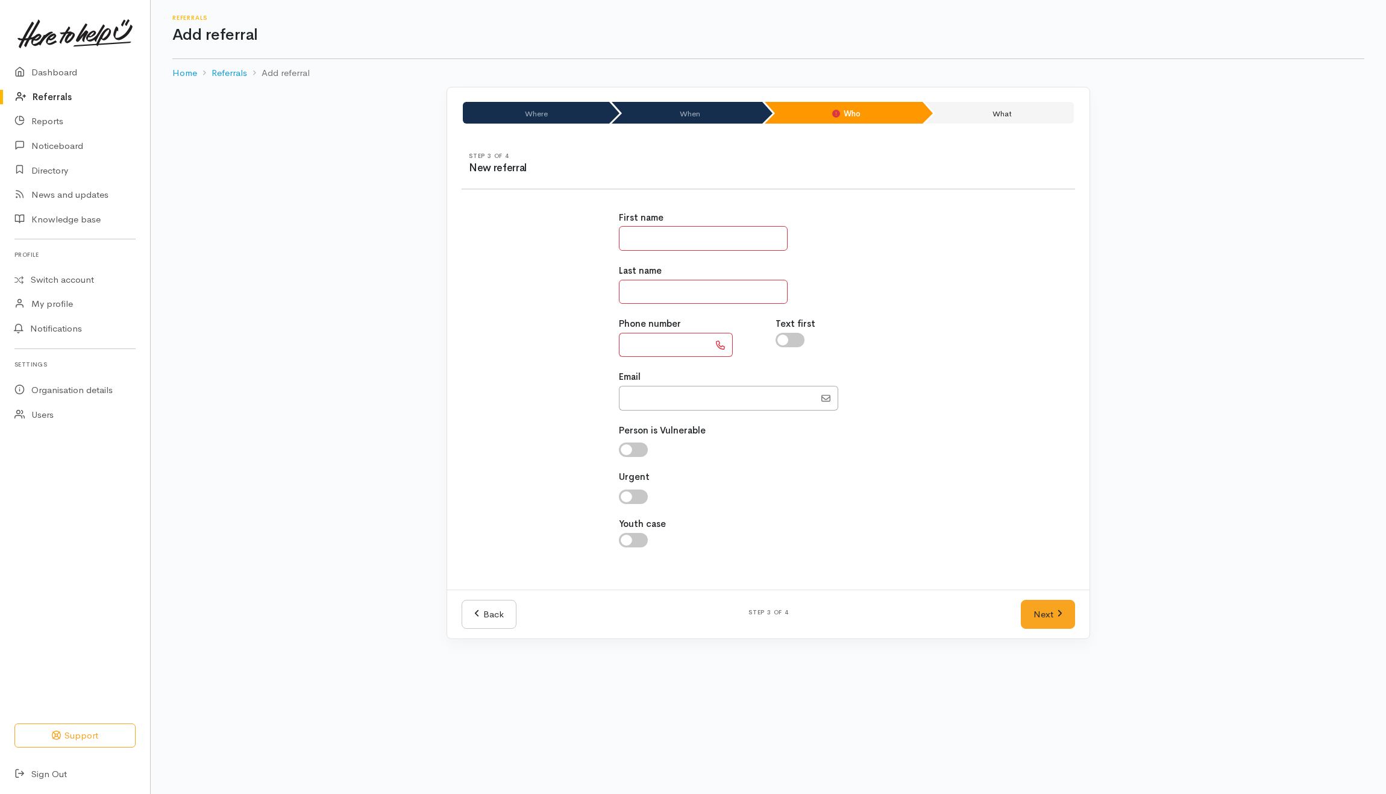
click at [669, 238] on input "text" at bounding box center [703, 238] width 169 height 25
drag, startPoint x: 659, startPoint y: 239, endPoint x: 674, endPoint y: 224, distance: 20.9
click at [661, 238] on input "text" at bounding box center [703, 238] width 169 height 25
type input "*****"
drag, startPoint x: 662, startPoint y: 290, endPoint x: 748, endPoint y: 292, distance: 86.2
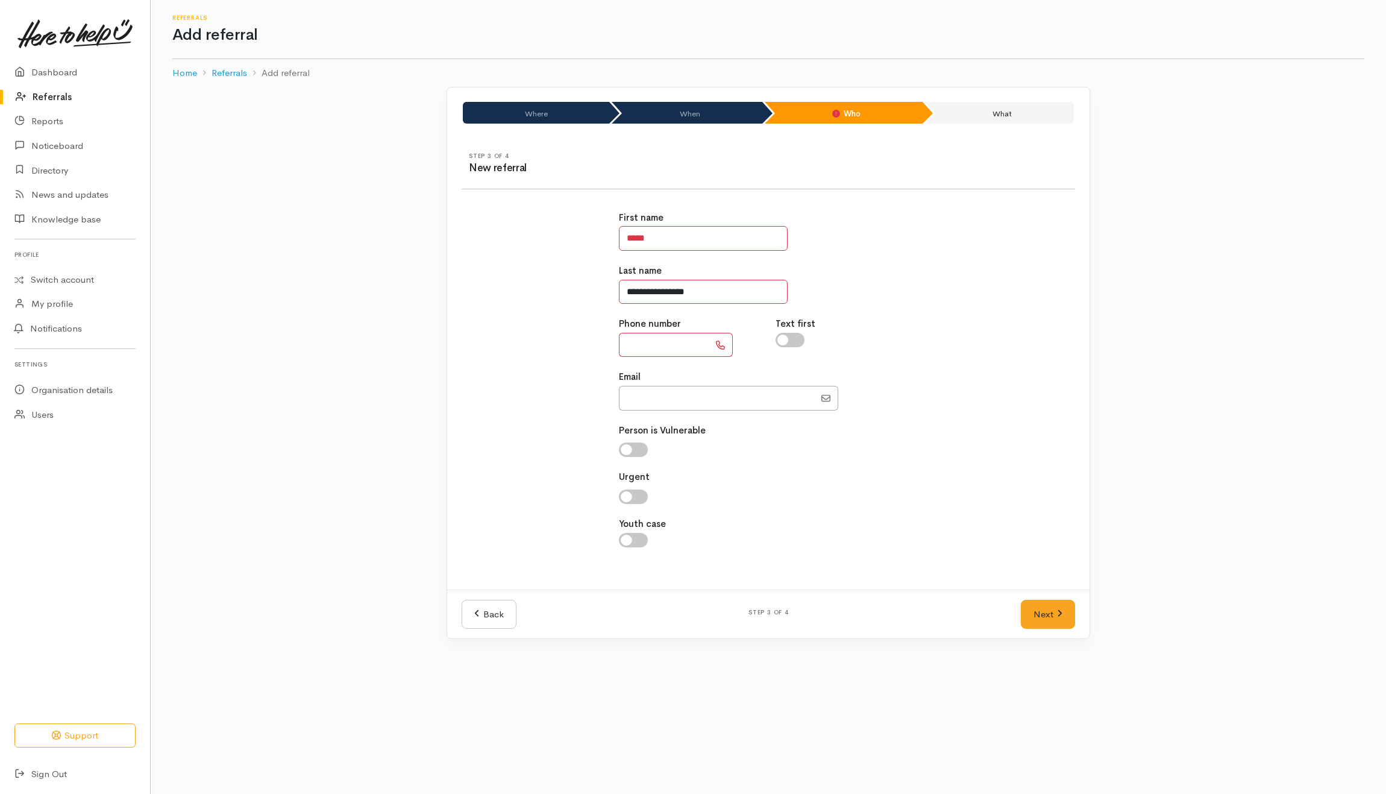
click at [748, 292] on input "**********" at bounding box center [703, 292] width 169 height 25
type input "**********"
drag, startPoint x: 661, startPoint y: 353, endPoint x: 667, endPoint y: 348, distance: 6.9
click at [664, 352] on input "text" at bounding box center [664, 345] width 90 height 25
type input "**********"
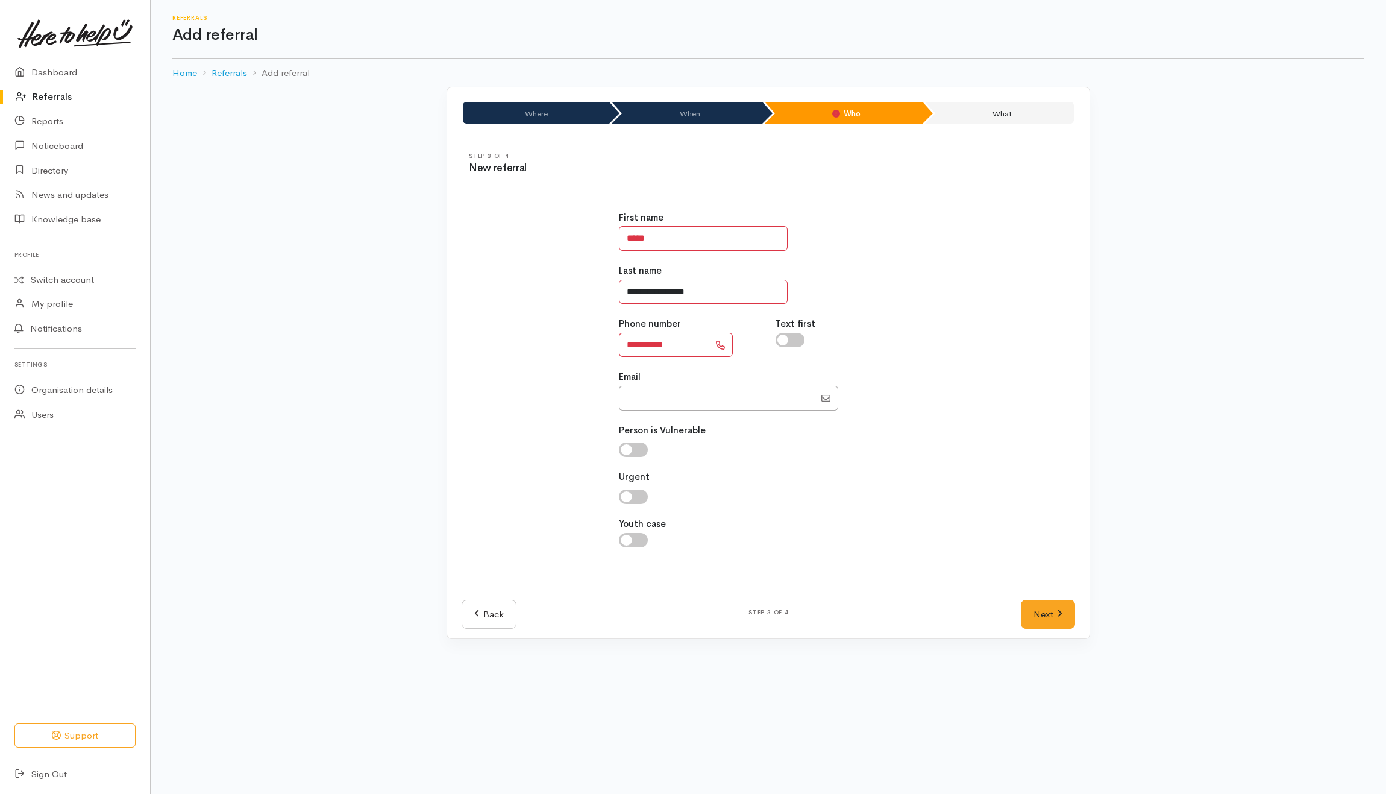
drag, startPoint x: 724, startPoint y: 293, endPoint x: 659, endPoint y: 288, distance: 64.7
click at [659, 288] on input "**********" at bounding box center [703, 292] width 169 height 25
type input "******"
click at [1026, 244] on div "**********" at bounding box center [769, 386] width 628 height 379
click at [797, 341] on input "checkbox" at bounding box center [790, 340] width 29 height 14
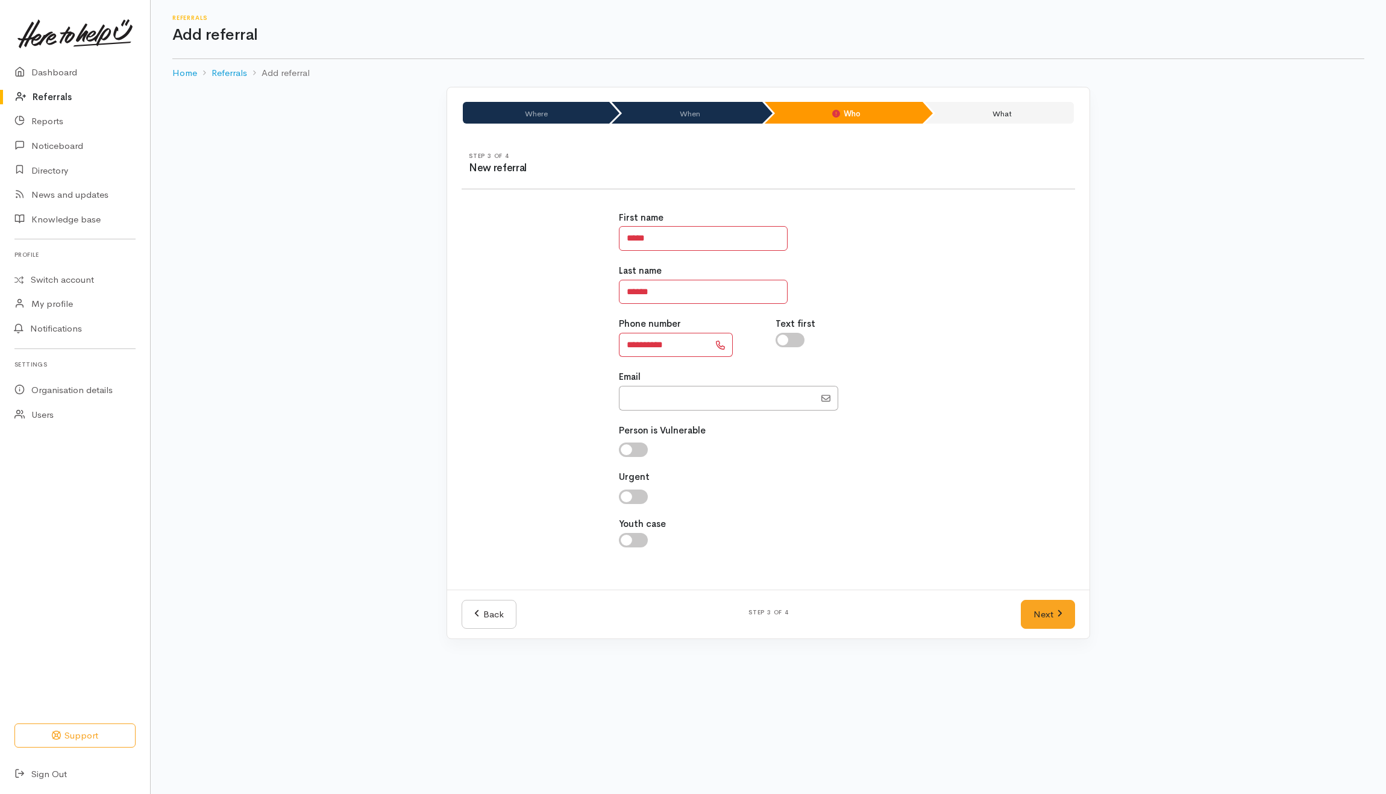
checkbox input "true"
click at [1060, 618] on icon at bounding box center [1059, 613] width 5 height 9
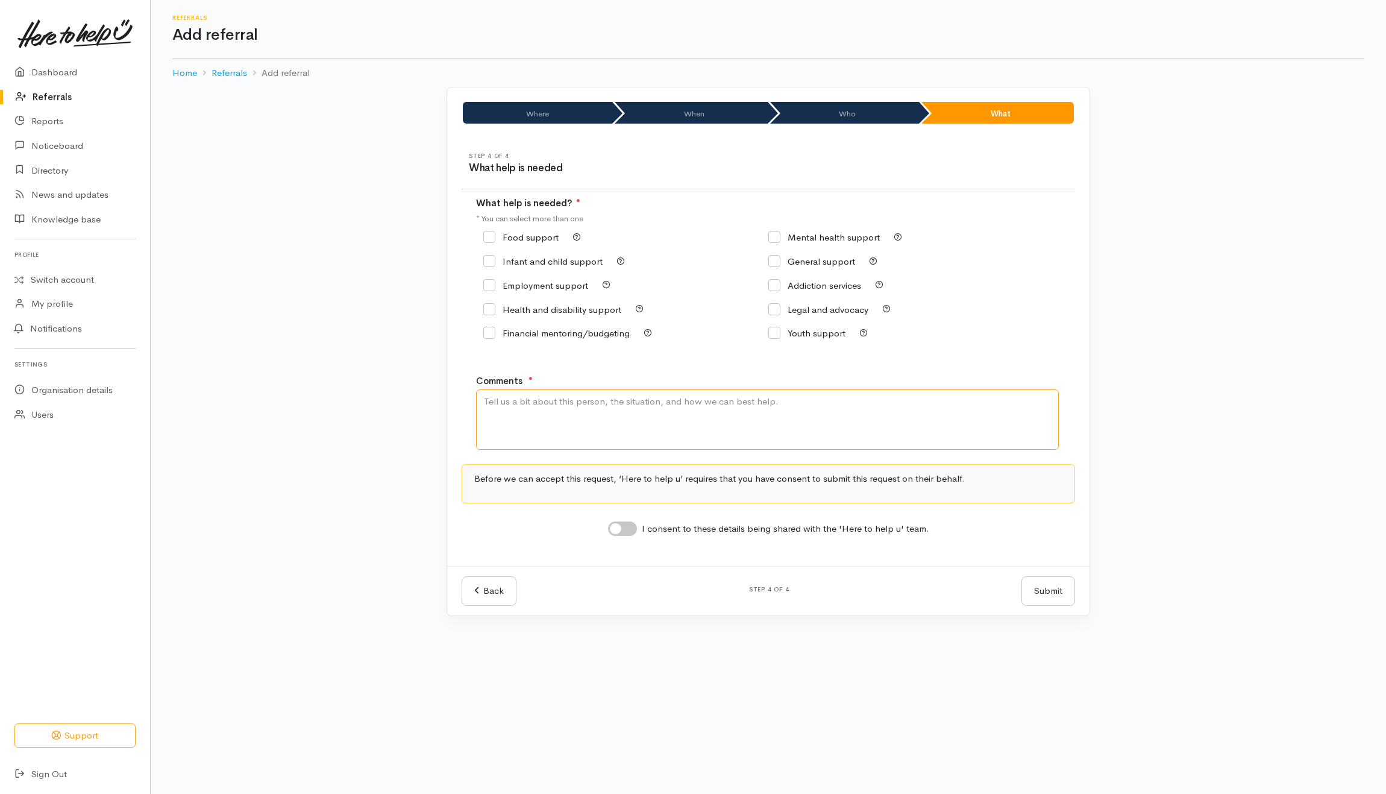
drag, startPoint x: 609, startPoint y: 433, endPoint x: 602, endPoint y: 432, distance: 7.3
click at [609, 432] on textarea "Comments" at bounding box center [767, 419] width 583 height 60
click at [555, 408] on textarea "enquiring about our meals" at bounding box center [767, 419] width 583 height 60
click at [489, 406] on textarea "enquiring about our meals" at bounding box center [767, 419] width 583 height 60
type textarea "Enquiring about our meals"
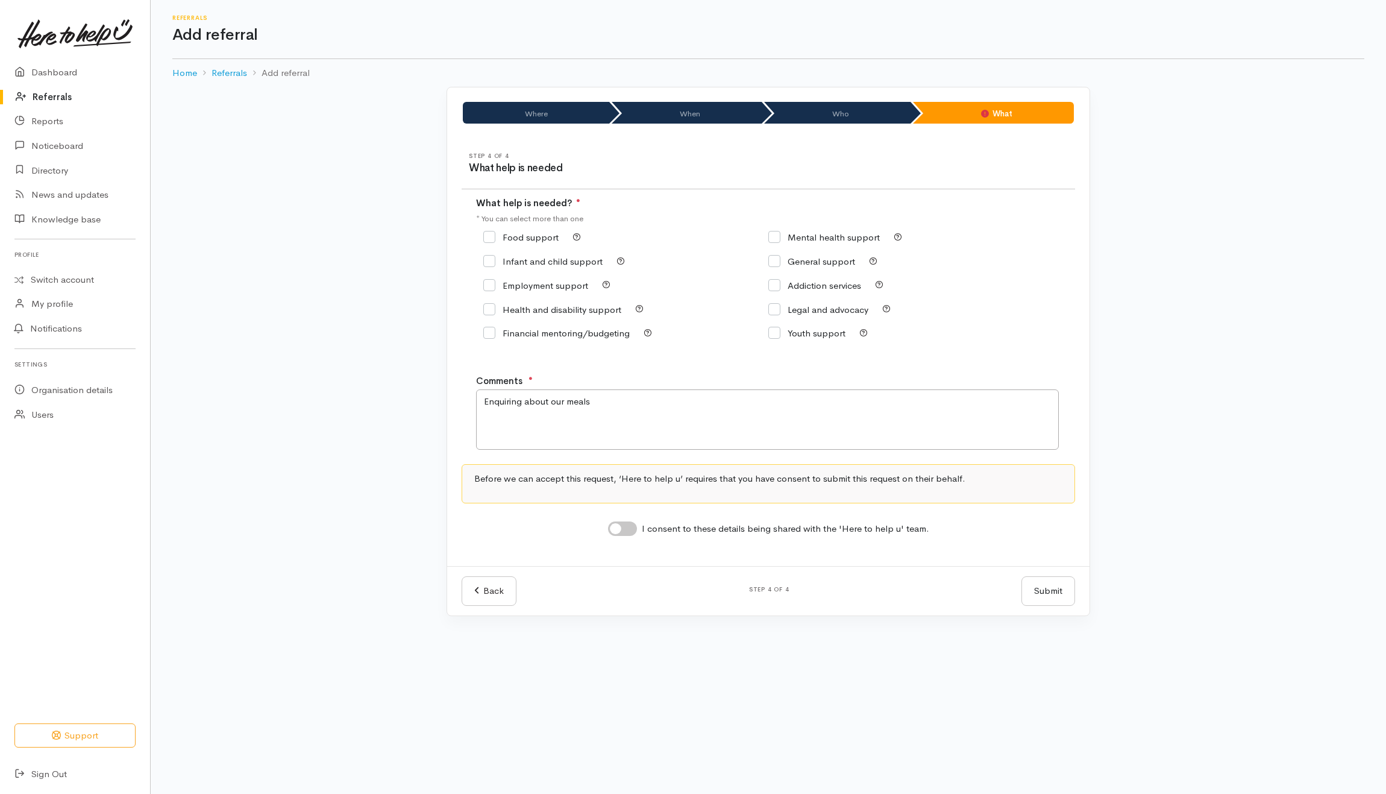
click at [517, 245] on div "Food support" at bounding box center [625, 237] width 285 height 17
click at [517, 235] on input "Food support" at bounding box center [520, 237] width 75 height 9
checkbox input "true"
click at [635, 535] on input "I consent to these details being shared with the 'Here to help u' team." at bounding box center [622, 528] width 29 height 14
checkbox input "true"
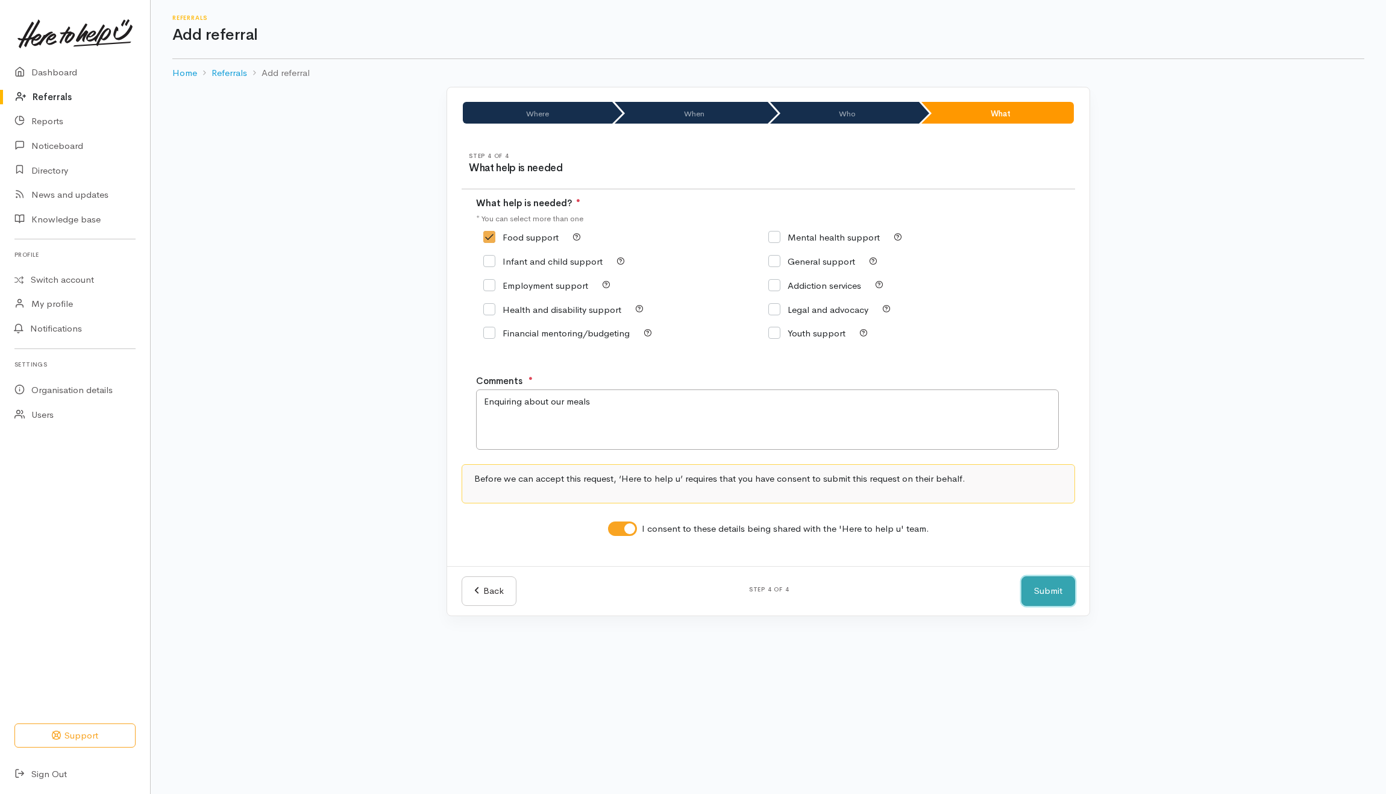
click at [1045, 596] on button "Submit" at bounding box center [1049, 591] width 54 height 30
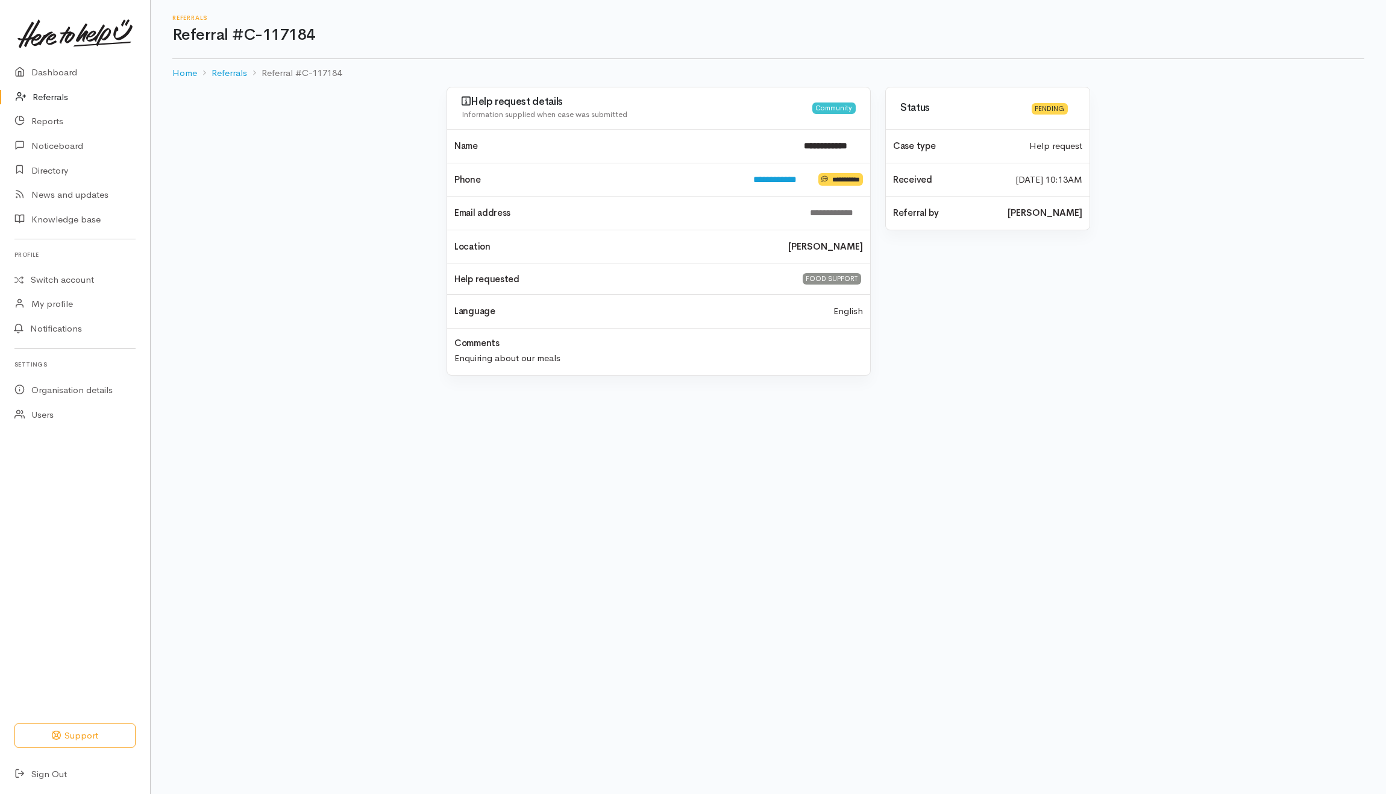
click at [61, 99] on link "Referrals" at bounding box center [75, 97] width 150 height 25
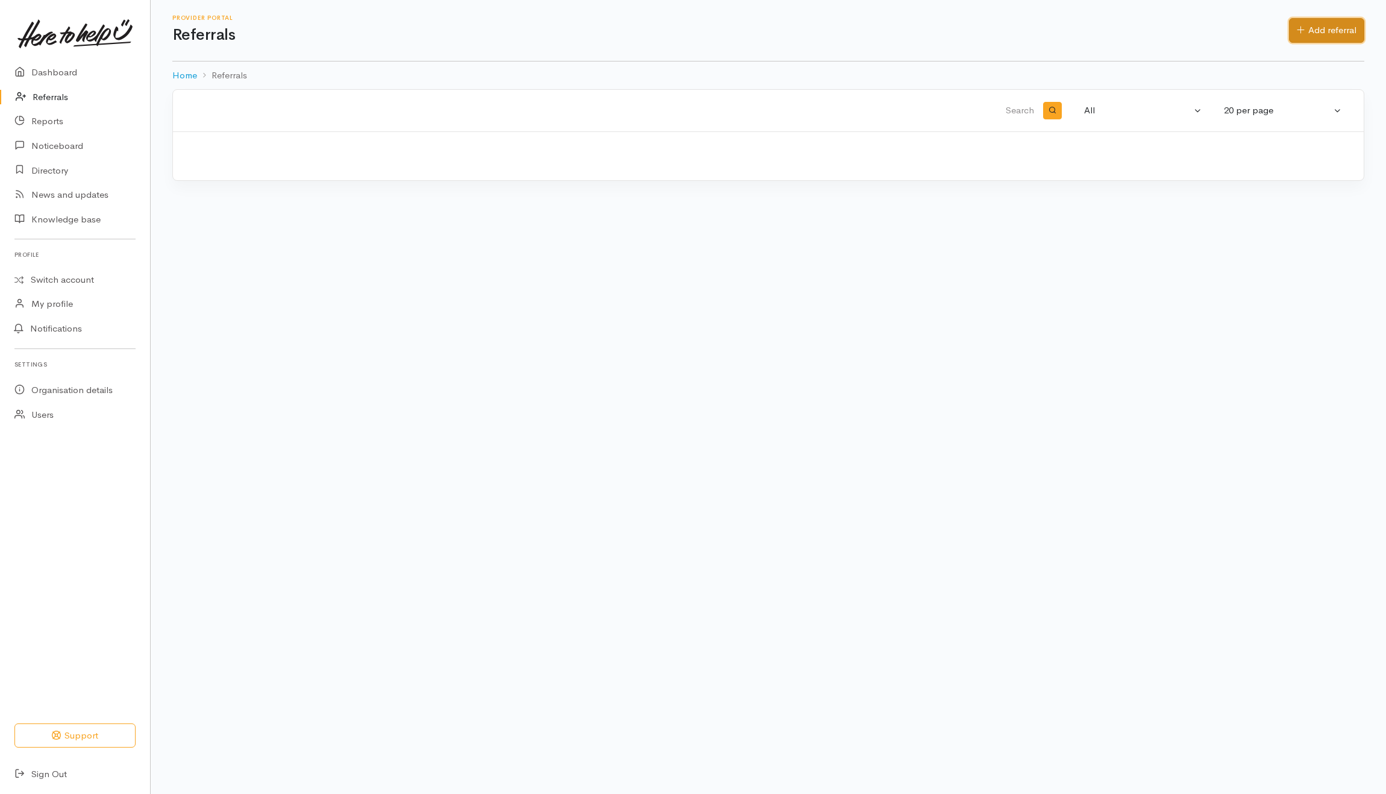
click at [1315, 27] on link "Add referral" at bounding box center [1326, 30] width 75 height 25
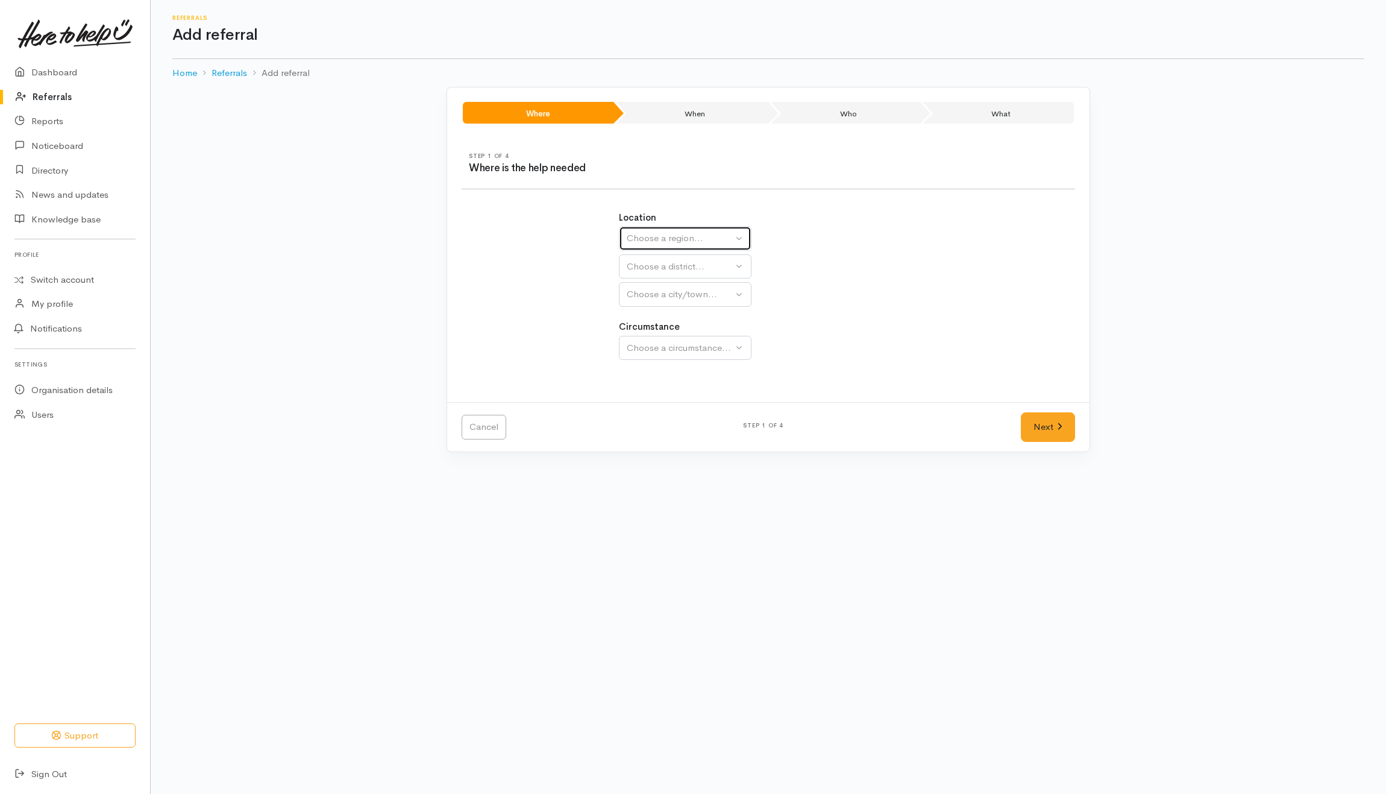
click at [728, 240] on div "Choose a region..." at bounding box center [680, 238] width 106 height 14
click at [661, 313] on span "[GEOGRAPHIC_DATA]" at bounding box center [681, 314] width 95 height 14
select select "3"
select select
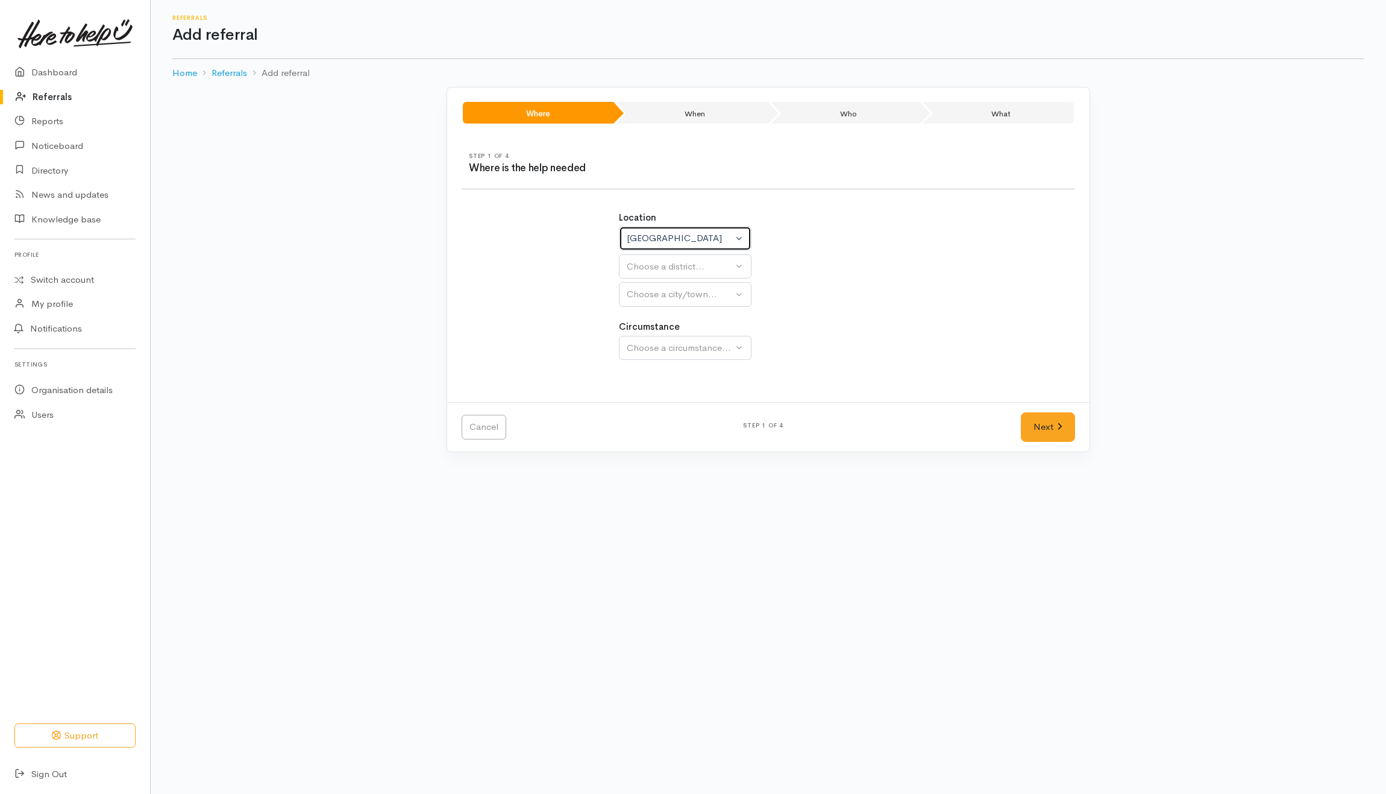
select select
click at [680, 273] on div "Choose a district..." at bounding box center [711, 267] width 169 height 14
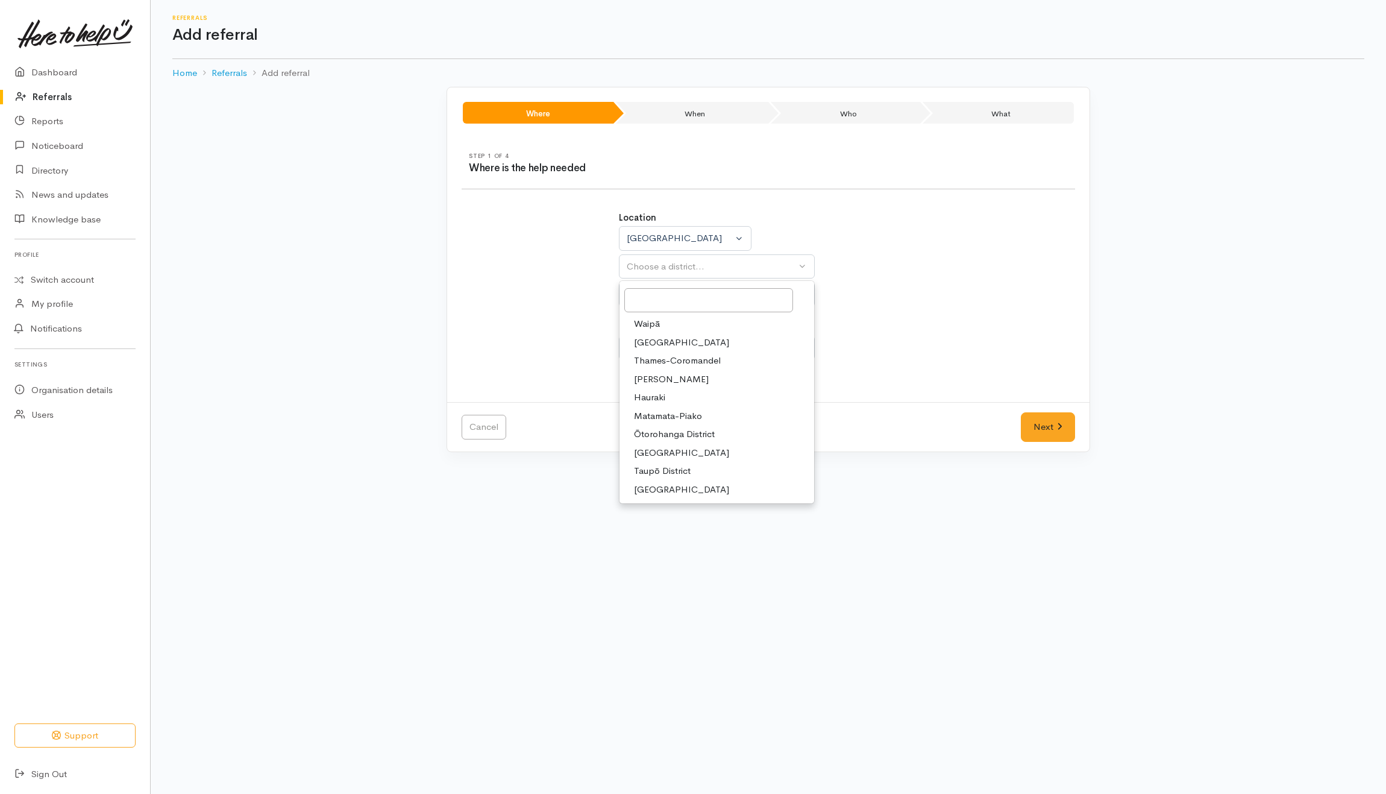
click at [652, 377] on span "[PERSON_NAME]" at bounding box center [671, 380] width 75 height 14
select select "4"
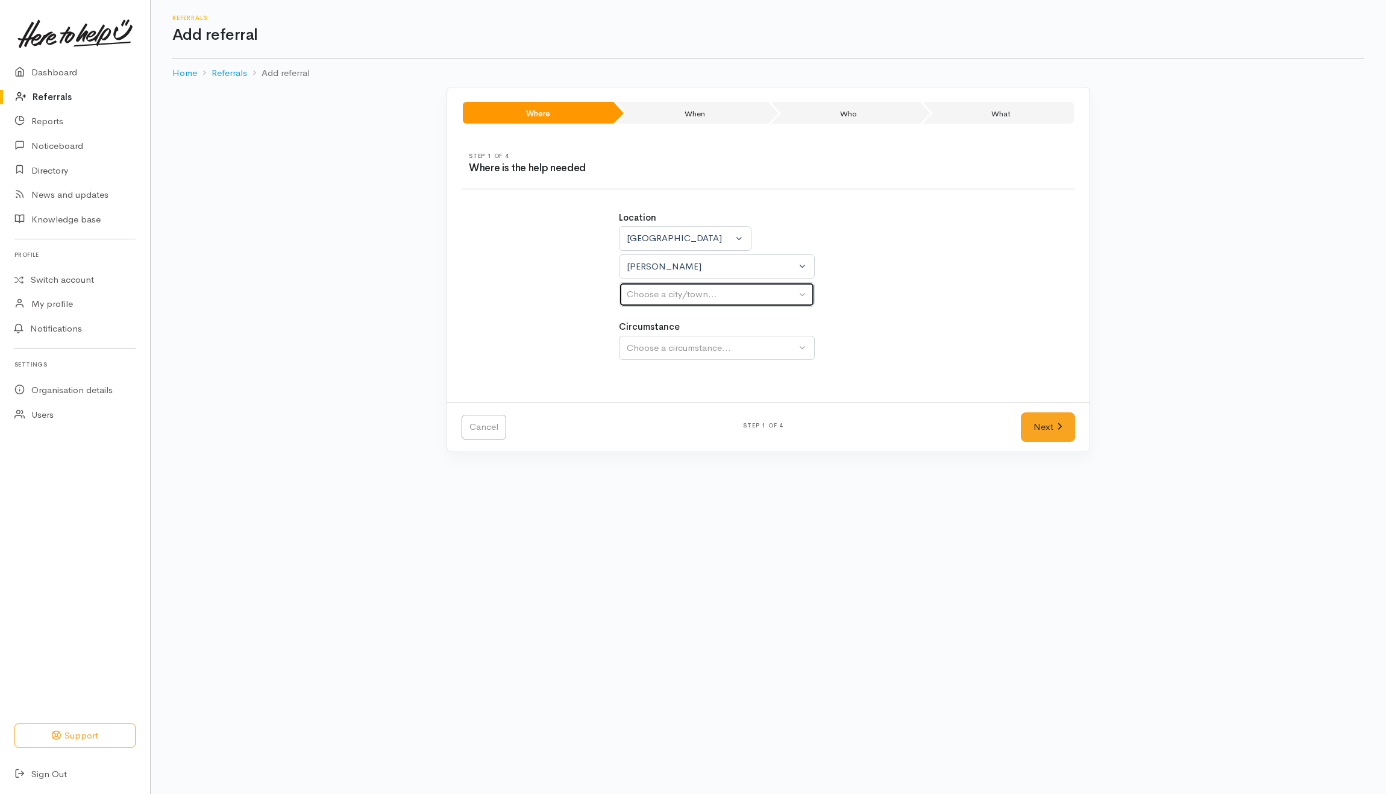
drag, startPoint x: 697, startPoint y: 297, endPoint x: 694, endPoint y: 307, distance: 11.3
click at [698, 297] on div "Choose a city/town..." at bounding box center [711, 295] width 169 height 14
select select
click at [688, 295] on div "Choose a city/town..." at bounding box center [711, 295] width 169 height 14
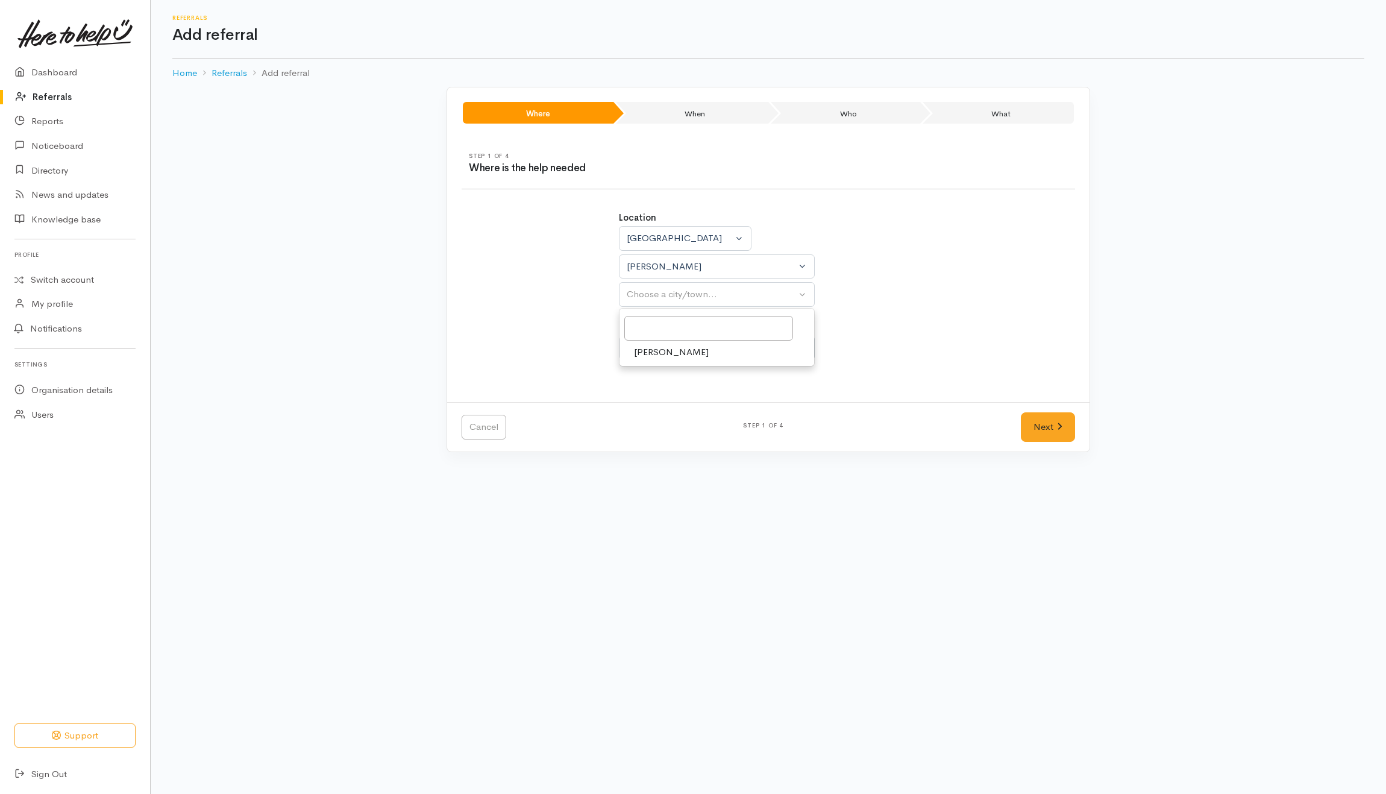
drag, startPoint x: 653, startPoint y: 350, endPoint x: 678, endPoint y: 345, distance: 25.2
click at [654, 348] on span "[PERSON_NAME]" at bounding box center [671, 352] width 75 height 14
select select "1"
click at [678, 345] on div "Choose a circumstance..." at bounding box center [711, 348] width 169 height 14
click at [950, 346] on div "Location [GEOGRAPHIC_DATA] [GEOGRAPHIC_DATA] [GEOGRAPHIC_DATA] [GEOGRAPHIC_DATA…" at bounding box center [769, 292] width 628 height 191
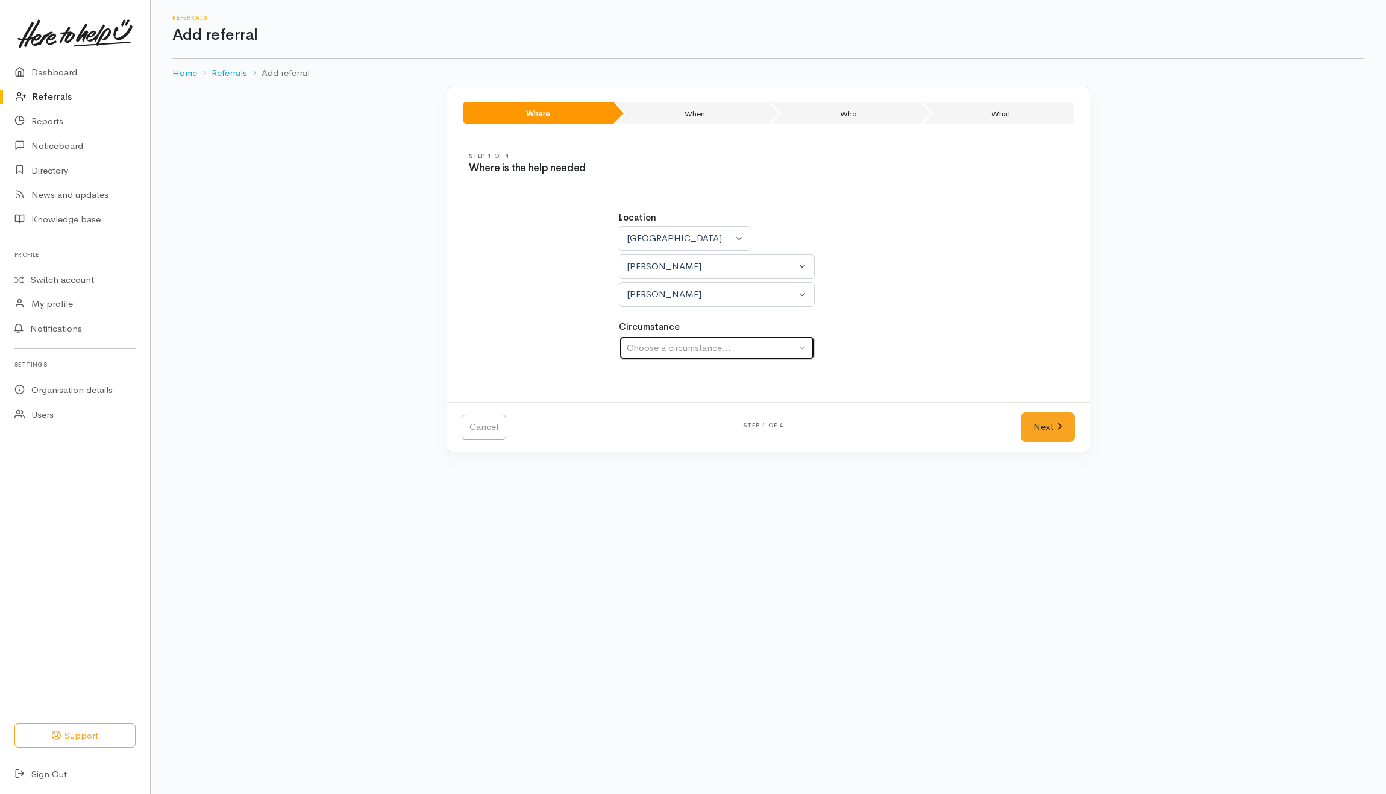
drag, startPoint x: 726, startPoint y: 354, endPoint x: 720, endPoint y: 362, distance: 9.9
click at [726, 354] on div "Choose a circumstance..." at bounding box center [711, 348] width 169 height 14
click at [669, 410] on span "Community" at bounding box center [657, 405] width 46 height 14
select select "2"
click at [1037, 423] on link "Next" at bounding box center [1048, 427] width 54 height 30
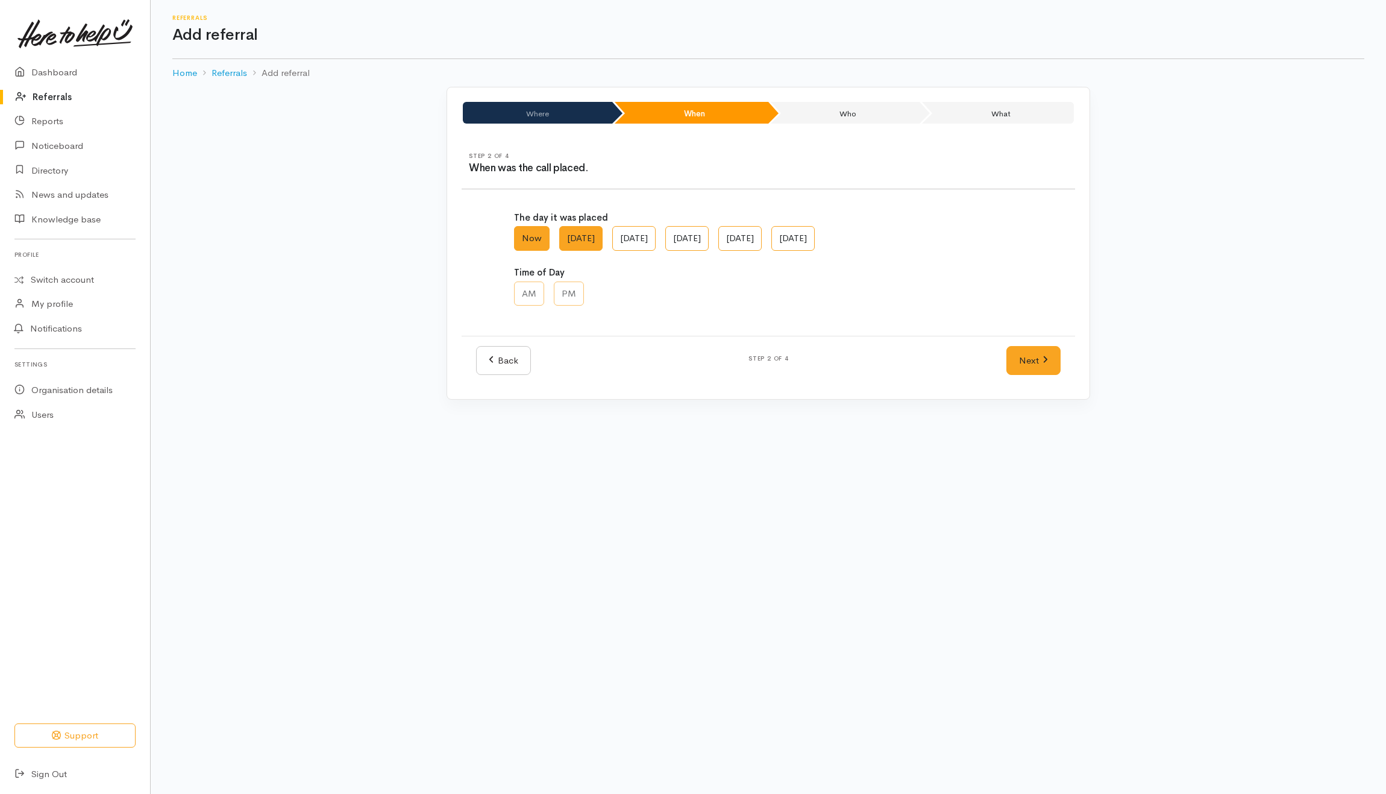
click at [596, 242] on label "[DATE]" at bounding box center [580, 238] width 43 height 25
click at [567, 234] on AM "[DATE]" at bounding box center [563, 230] width 8 height 8
radio AM "true"
click at [577, 297] on label "PM" at bounding box center [569, 294] width 30 height 25
click at [562, 289] on input "PM" at bounding box center [558, 286] width 8 height 8
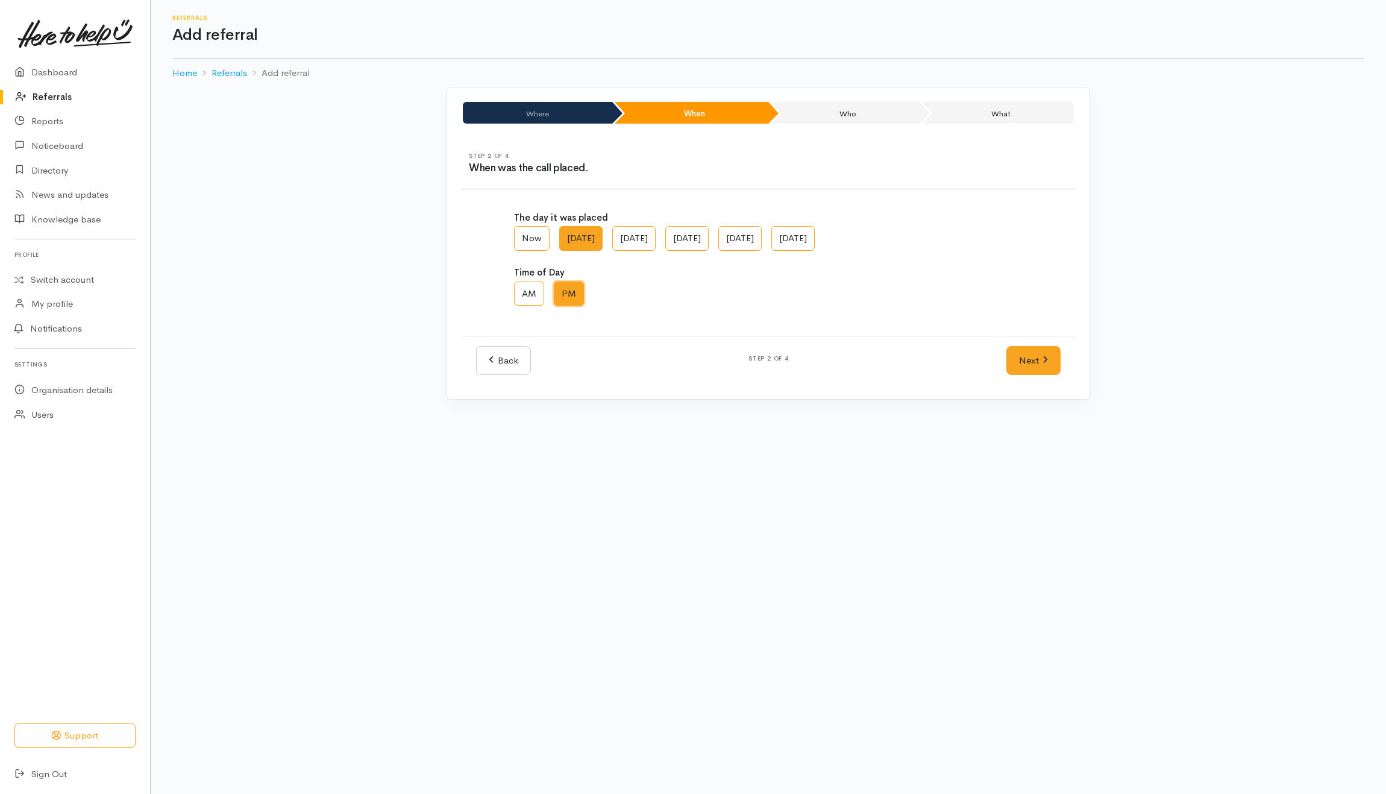
radio input "true"
click at [1032, 360] on link "Next" at bounding box center [1034, 361] width 54 height 30
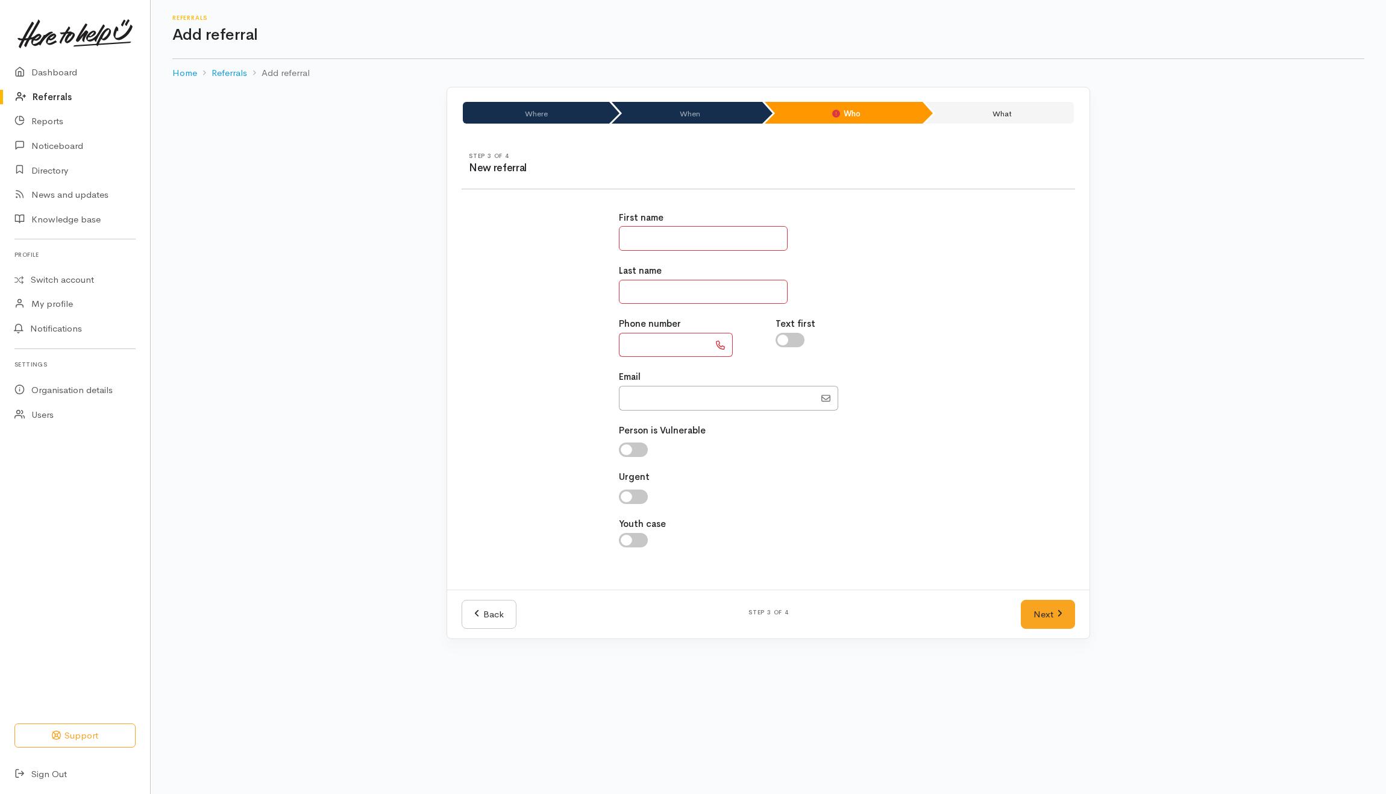
click at [666, 350] on input "text" at bounding box center [664, 345] width 90 height 25
type input "***"
click at [674, 236] on input "text" at bounding box center [703, 238] width 169 height 25
type input "********"
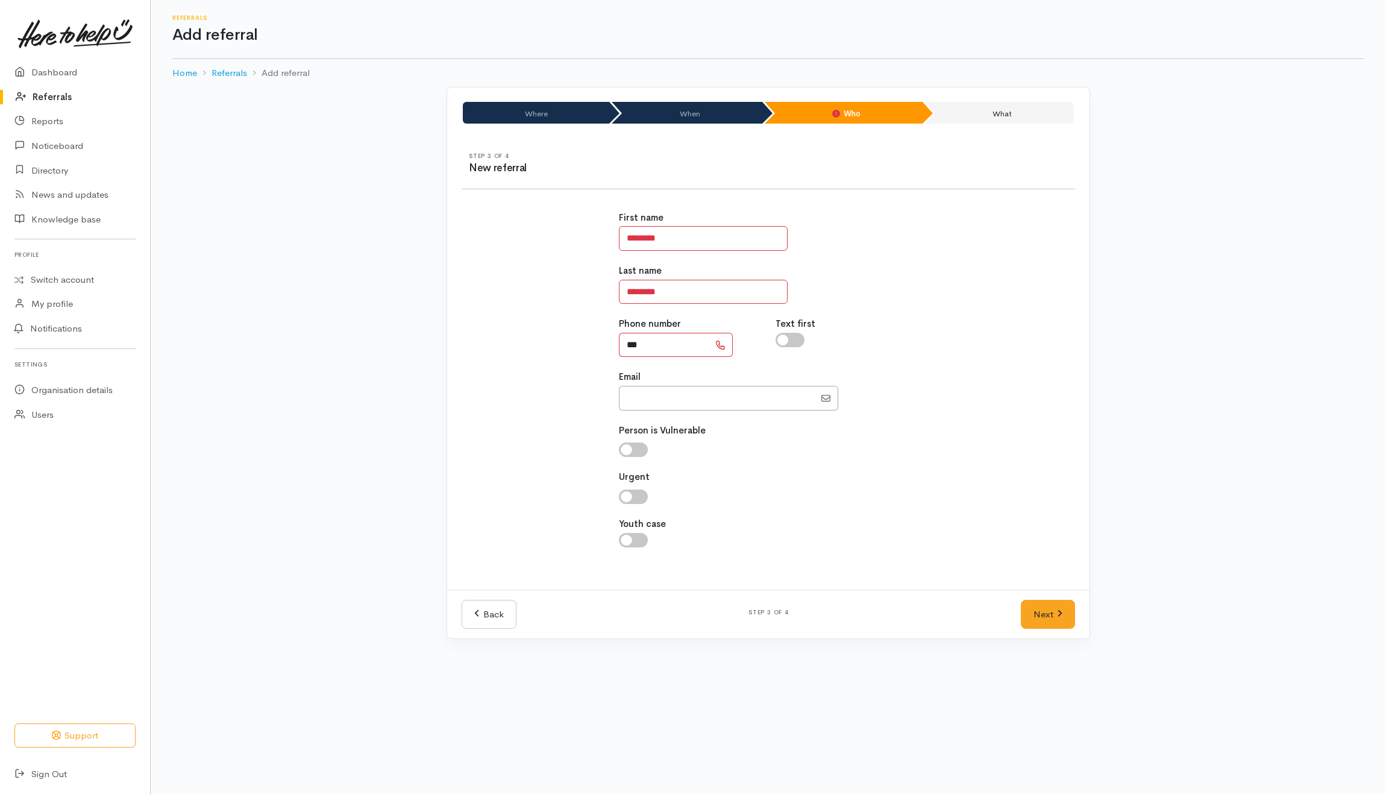
click at [673, 346] on input "***" at bounding box center [664, 345] width 90 height 25
click at [646, 345] on input "**********" at bounding box center [664, 345] width 90 height 25
type input "**********"
click at [1034, 614] on link "Next" at bounding box center [1048, 615] width 54 height 30
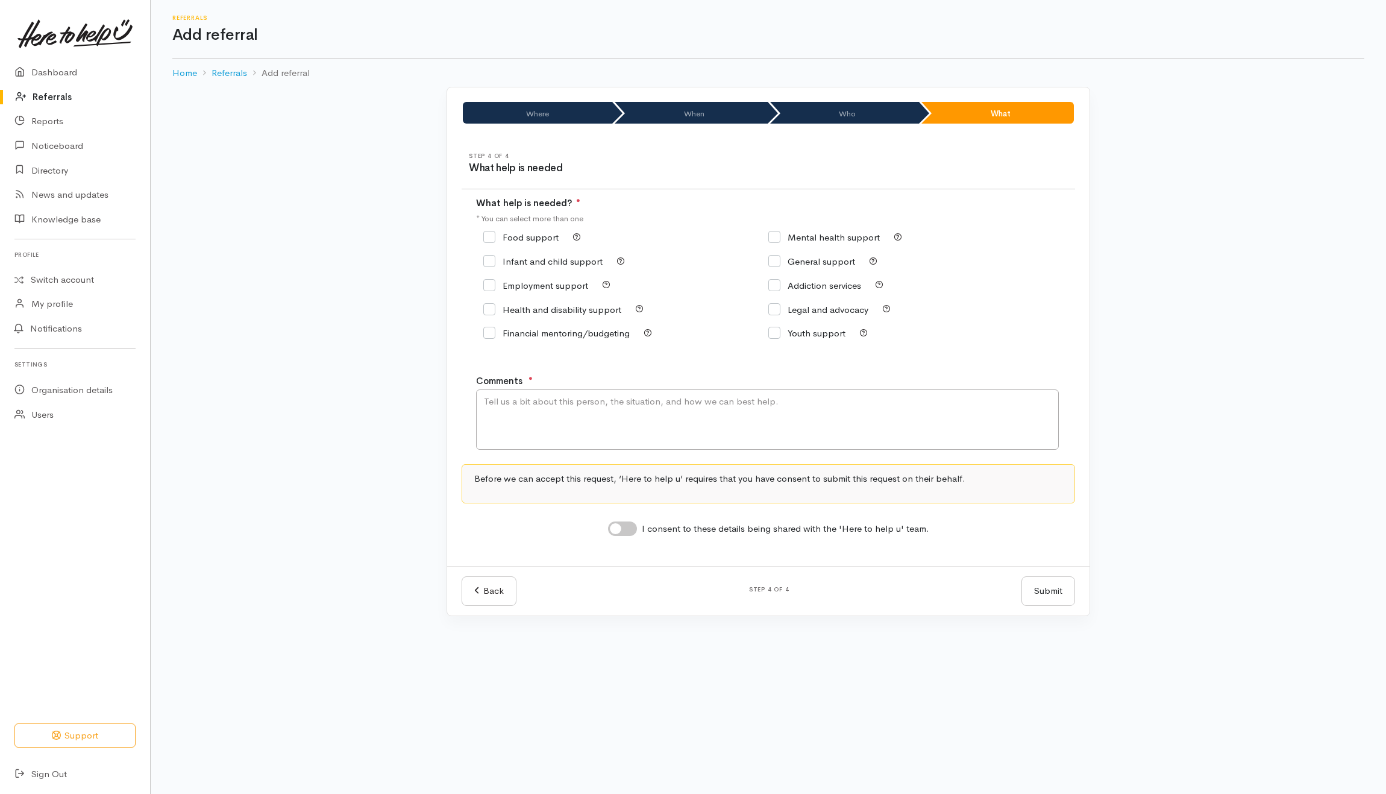
click at [519, 240] on input "Food support" at bounding box center [520, 237] width 75 height 9
checkbox input "true"
drag, startPoint x: 552, startPoint y: 412, endPoint x: 509, endPoint y: 408, distance: 43.6
click at [553, 412] on textarea "Comments" at bounding box center [767, 419] width 583 height 60
type textarea "My husband is in the hospital and we are down to one income with a 8 years old"
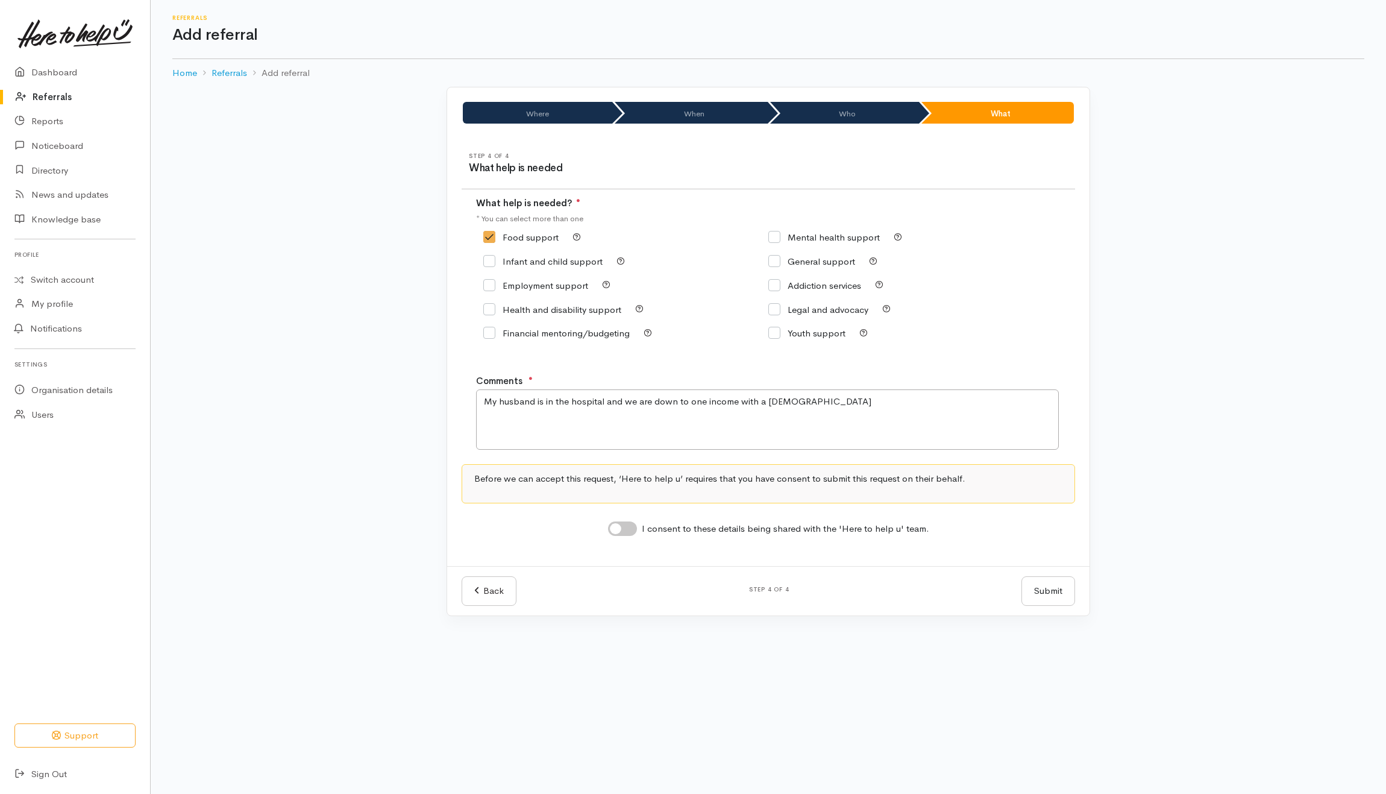
click at [609, 520] on div "I consent to these details being shared with the 'Here to help u' team." at bounding box center [769, 527] width 614 height 19
click at [647, 537] on div "I consent to these details being shared with the 'Here to help u' team." at bounding box center [768, 529] width 321 height 16
drag, startPoint x: 647, startPoint y: 538, endPoint x: 634, endPoint y: 533, distance: 14.1
click at [634, 533] on input "I consent to these details being shared with the 'Here to help u' team." at bounding box center [622, 528] width 29 height 14
checkbox input "true"
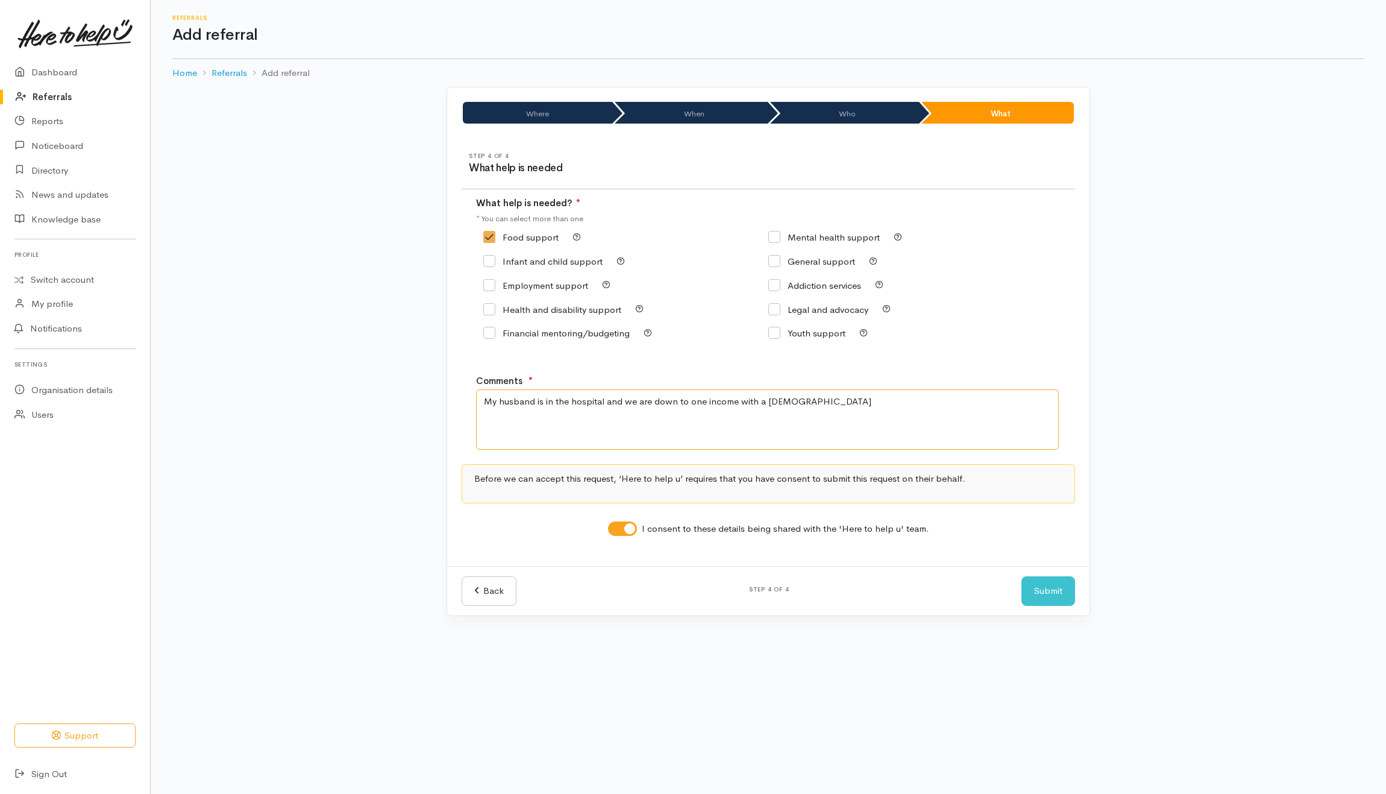
drag, startPoint x: 924, startPoint y: 408, endPoint x: 942, endPoint y: 397, distance: 21.4
click at [924, 408] on textarea "My husband is in the hospital and we are down to one income with a 8 years old" at bounding box center [767, 419] width 583 height 60
type textarea "My husband is in the hospital and we are down to one income with a 8 years old.…"
click at [1044, 590] on button "Submit" at bounding box center [1049, 591] width 54 height 30
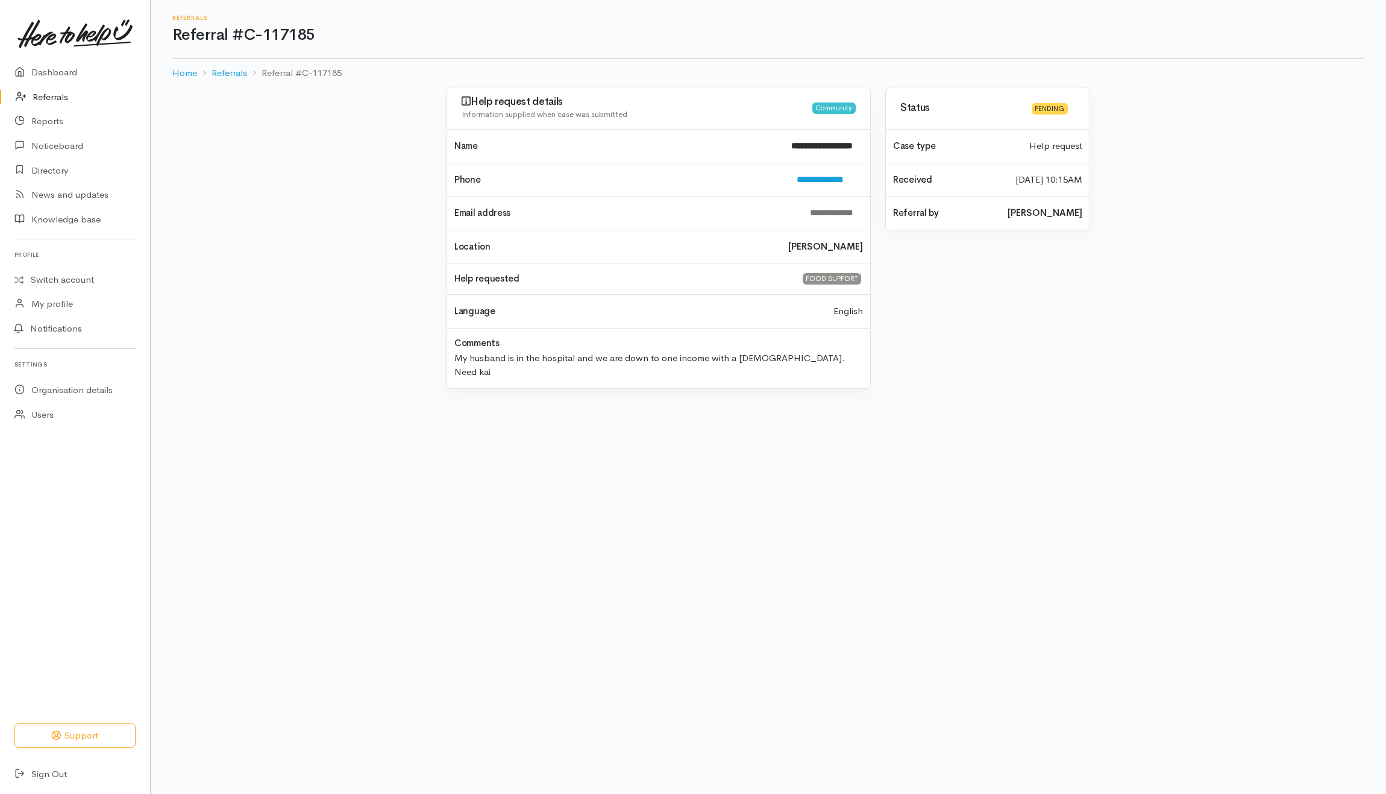
click at [48, 99] on link "Referrals" at bounding box center [75, 97] width 150 height 25
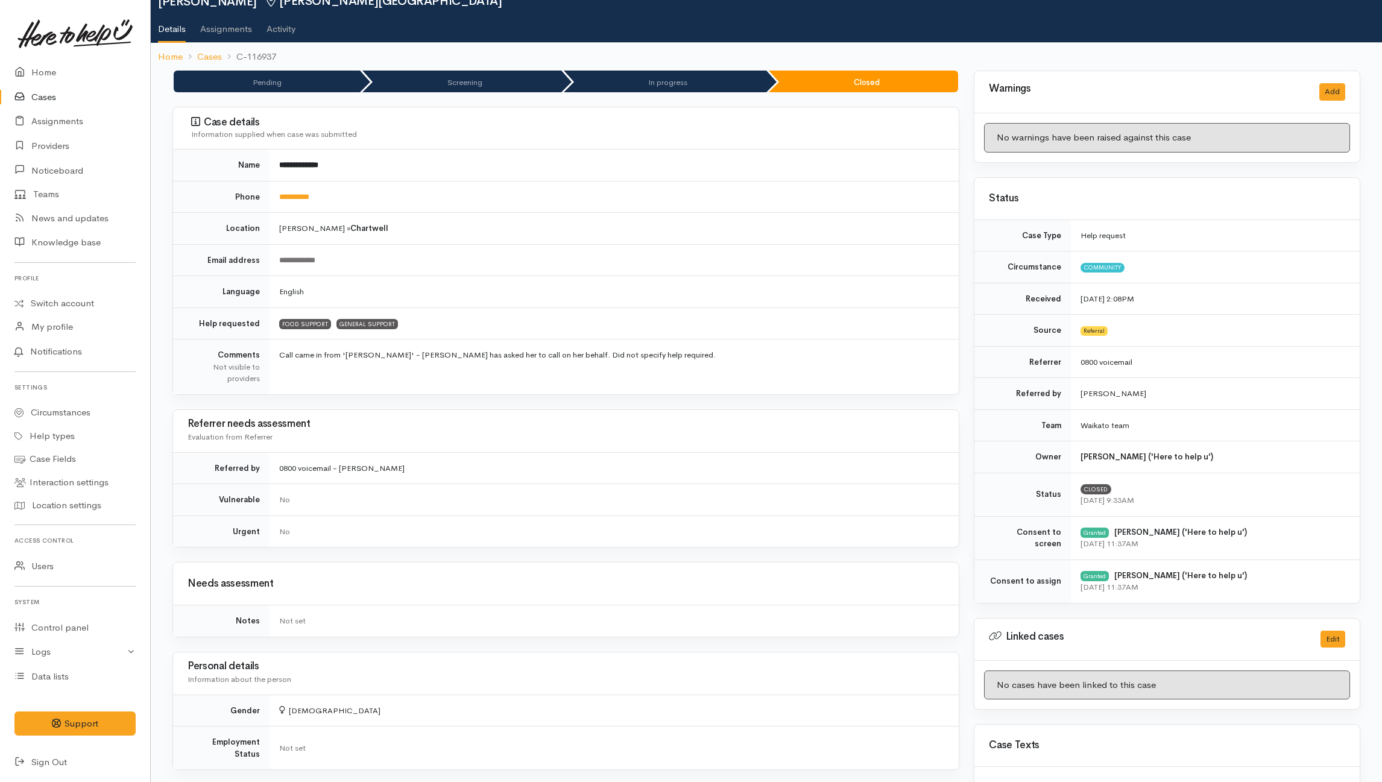
scroll to position [80, 0]
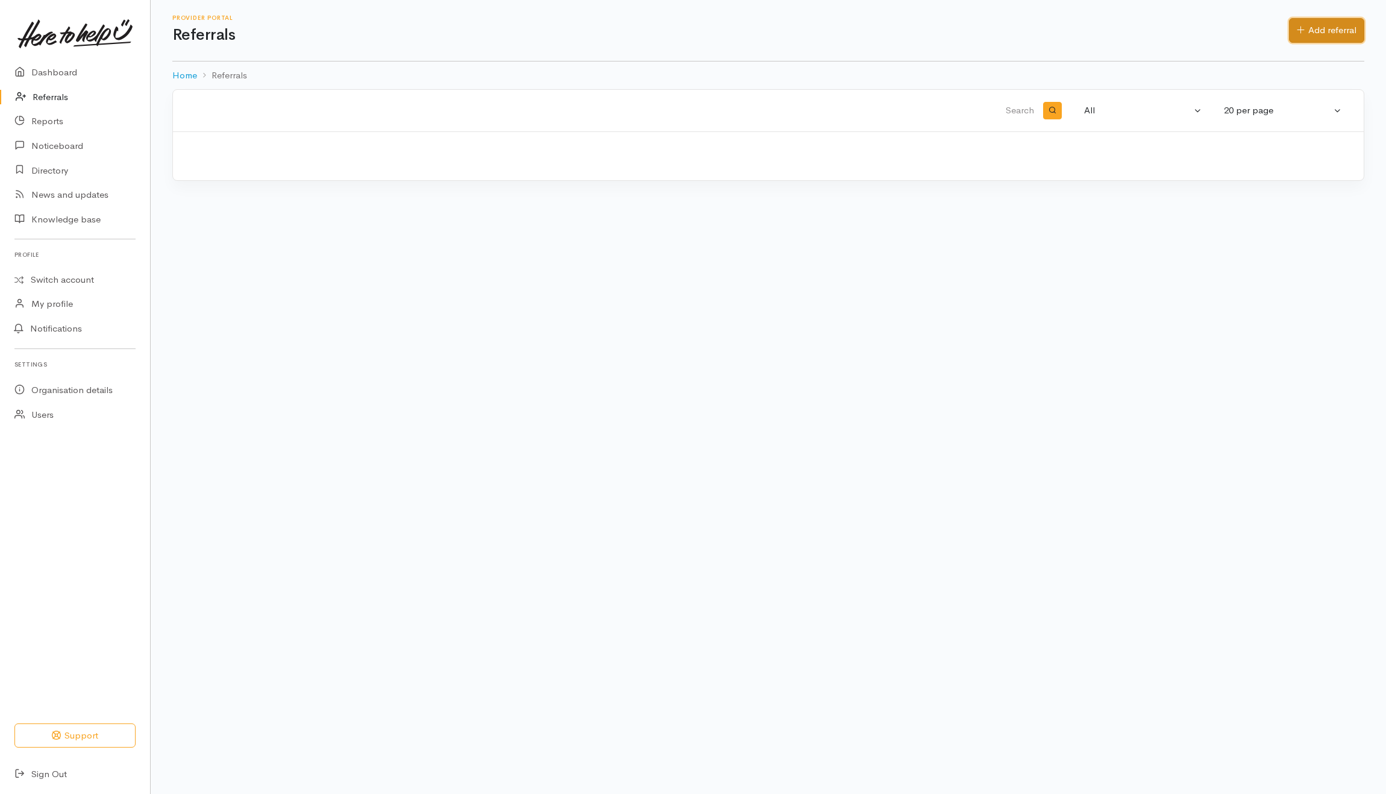
click at [1344, 30] on link "Add referral" at bounding box center [1326, 30] width 75 height 25
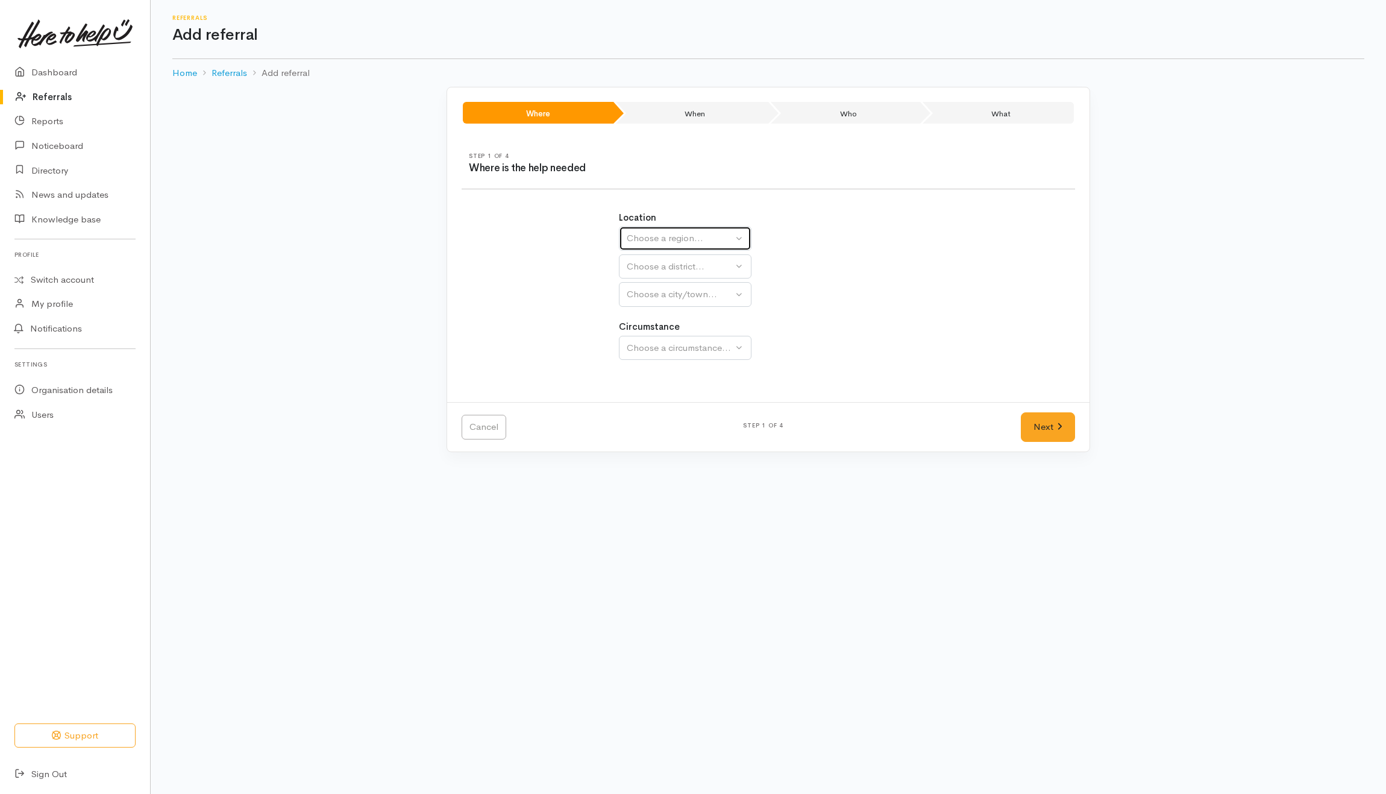
click at [714, 241] on div "Choose a region..." at bounding box center [680, 238] width 106 height 14
click at [661, 312] on span "Waikato" at bounding box center [681, 314] width 95 height 14
select select "3"
select select
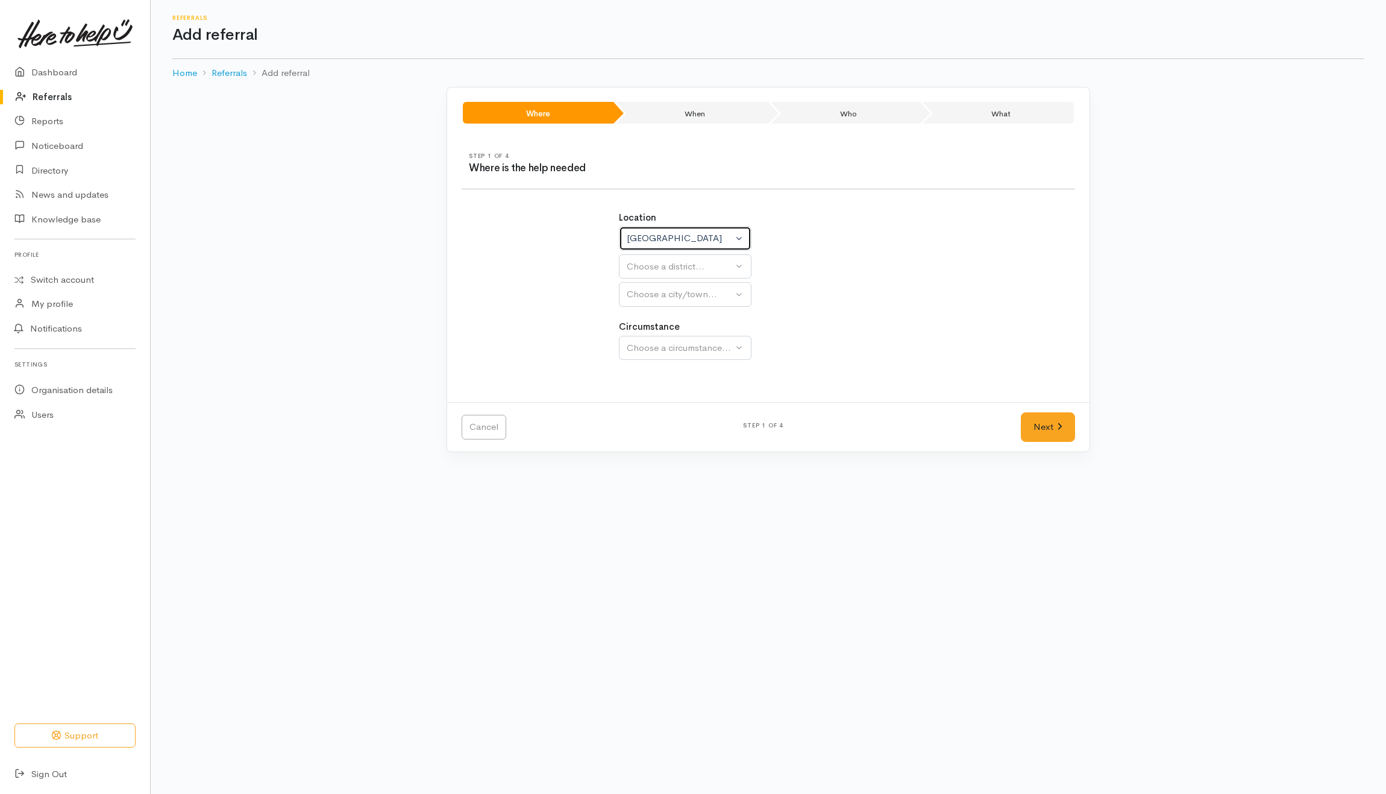
select select
click at [666, 268] on div "Choose a district..." at bounding box center [711, 267] width 169 height 14
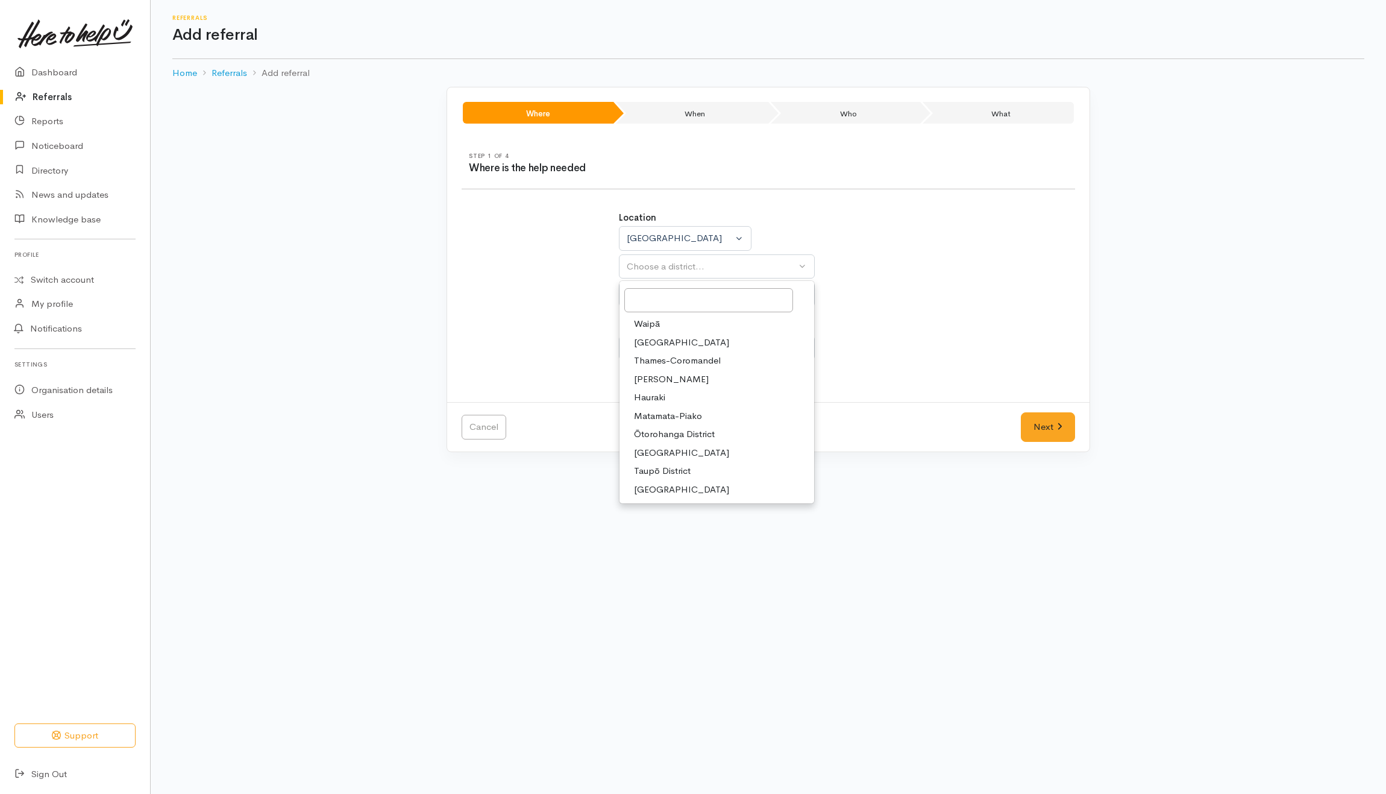
click at [652, 374] on span "[PERSON_NAME]" at bounding box center [671, 380] width 75 height 14
select select "4"
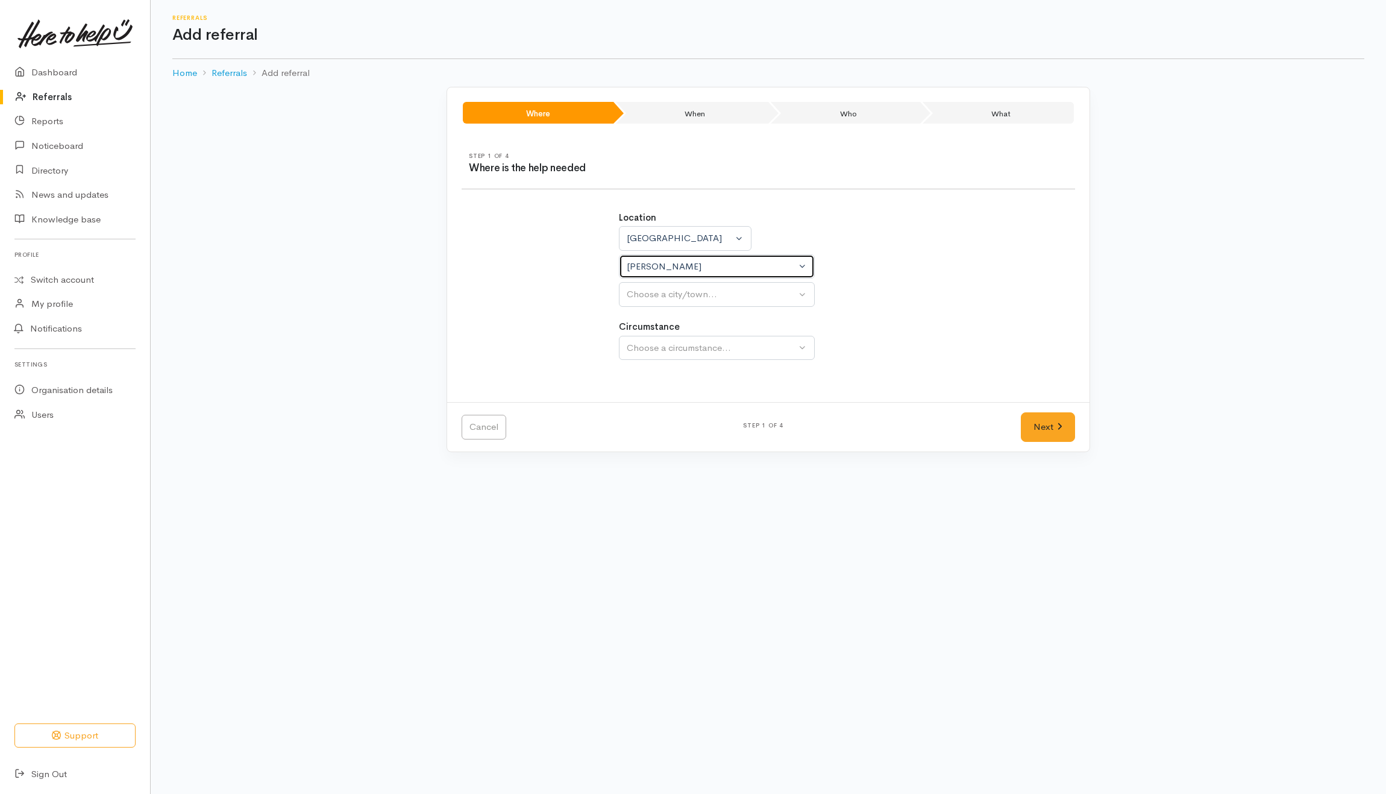
select select
click at [673, 294] on div "Choose a city/town..." at bounding box center [711, 295] width 169 height 14
click at [664, 358] on span "[PERSON_NAME]" at bounding box center [671, 352] width 75 height 14
select select "1"
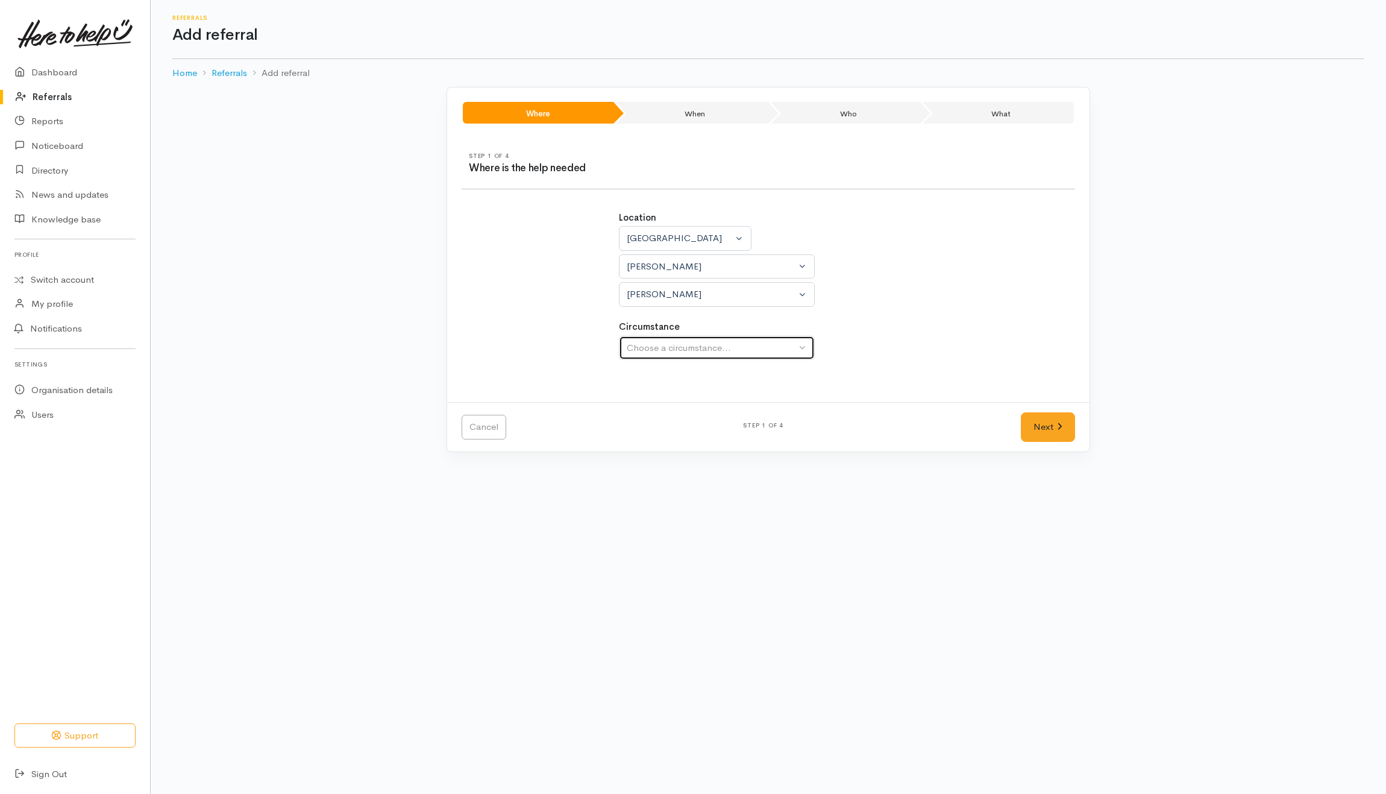
drag, startPoint x: 666, startPoint y: 357, endPoint x: 674, endPoint y: 356, distance: 8.5
click at [669, 350] on div "Choose a circumstance..." at bounding box center [711, 348] width 169 height 14
drag, startPoint x: 666, startPoint y: 403, endPoint x: 953, endPoint y: 408, distance: 287.6
click at [666, 406] on span "Community" at bounding box center [657, 405] width 46 height 14
select select "2"
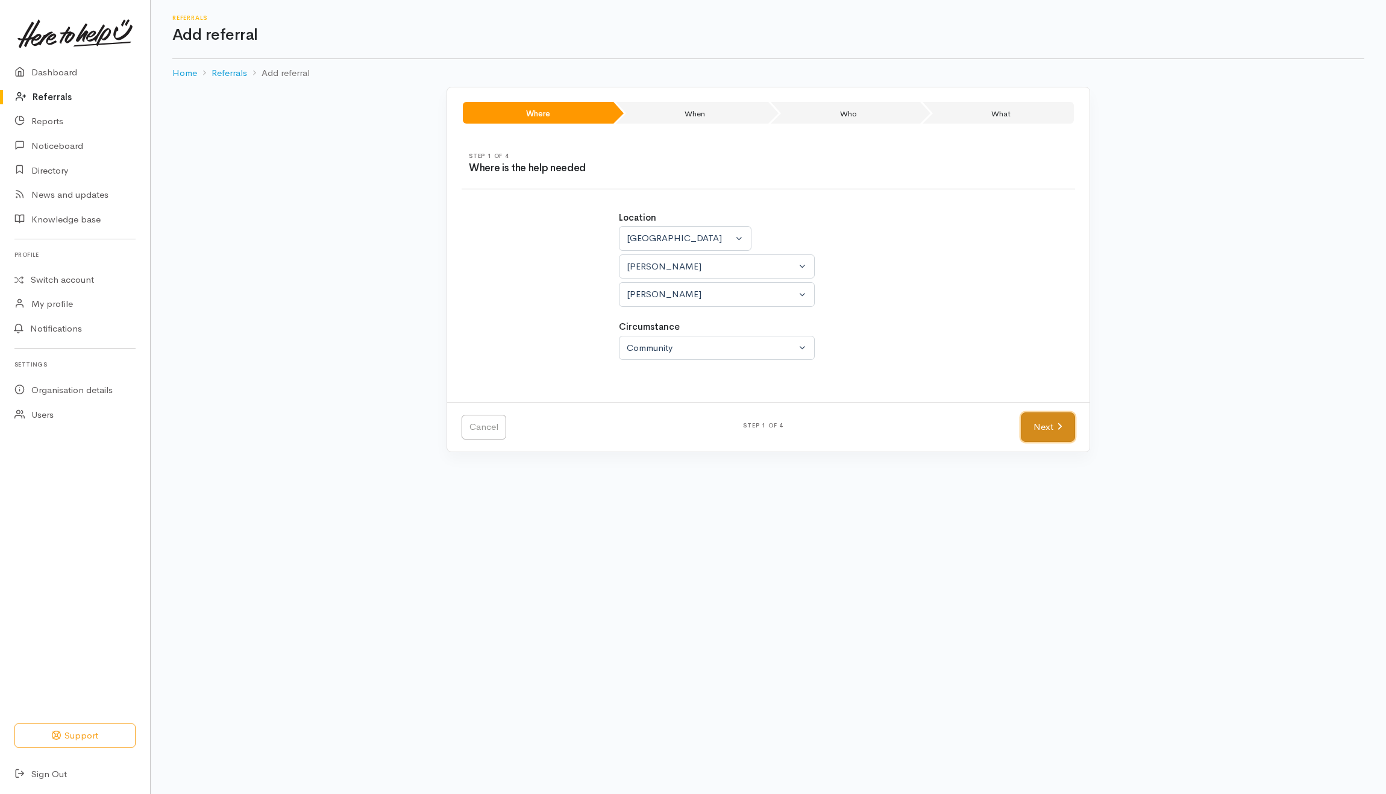
click at [1060, 421] on link "Next" at bounding box center [1048, 427] width 54 height 30
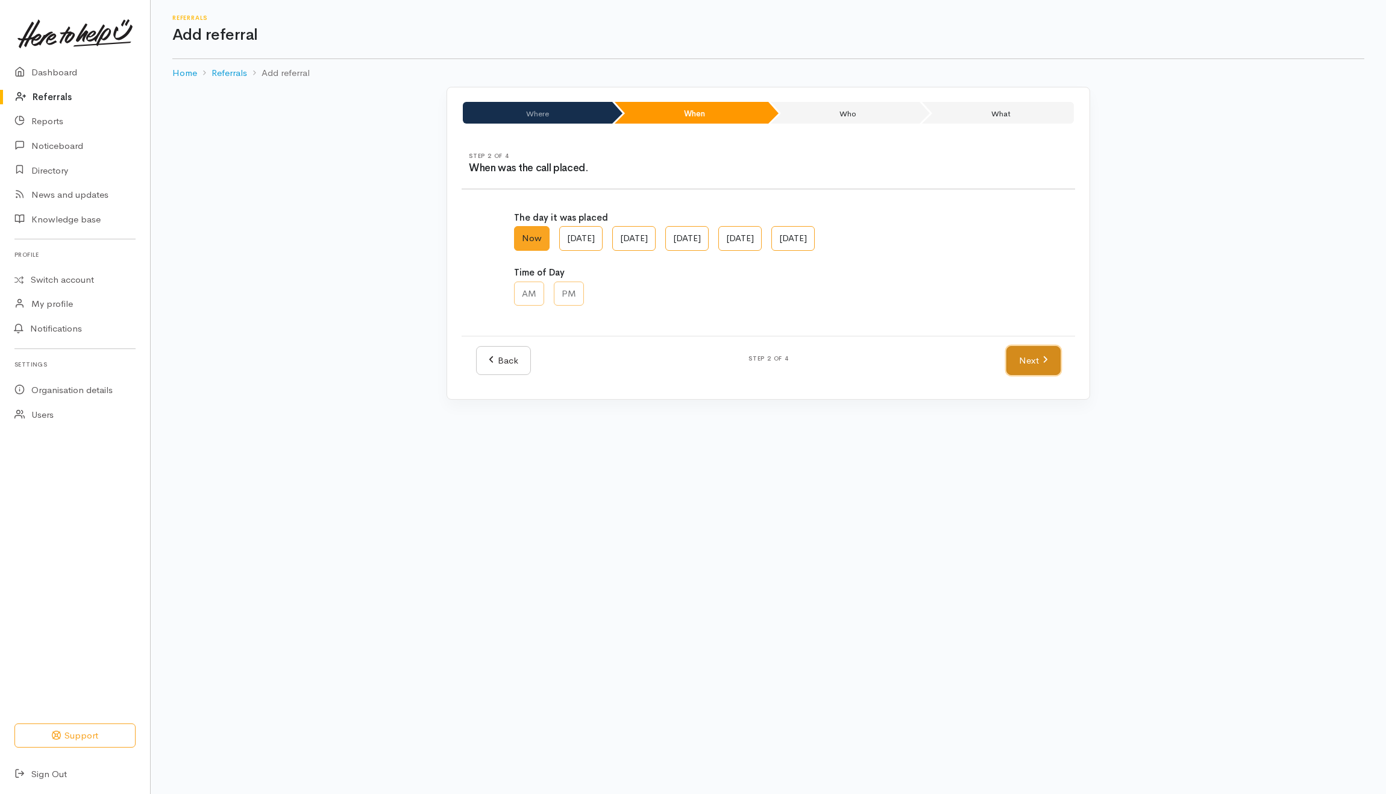
click at [1019, 363] on link "Next" at bounding box center [1034, 361] width 54 height 30
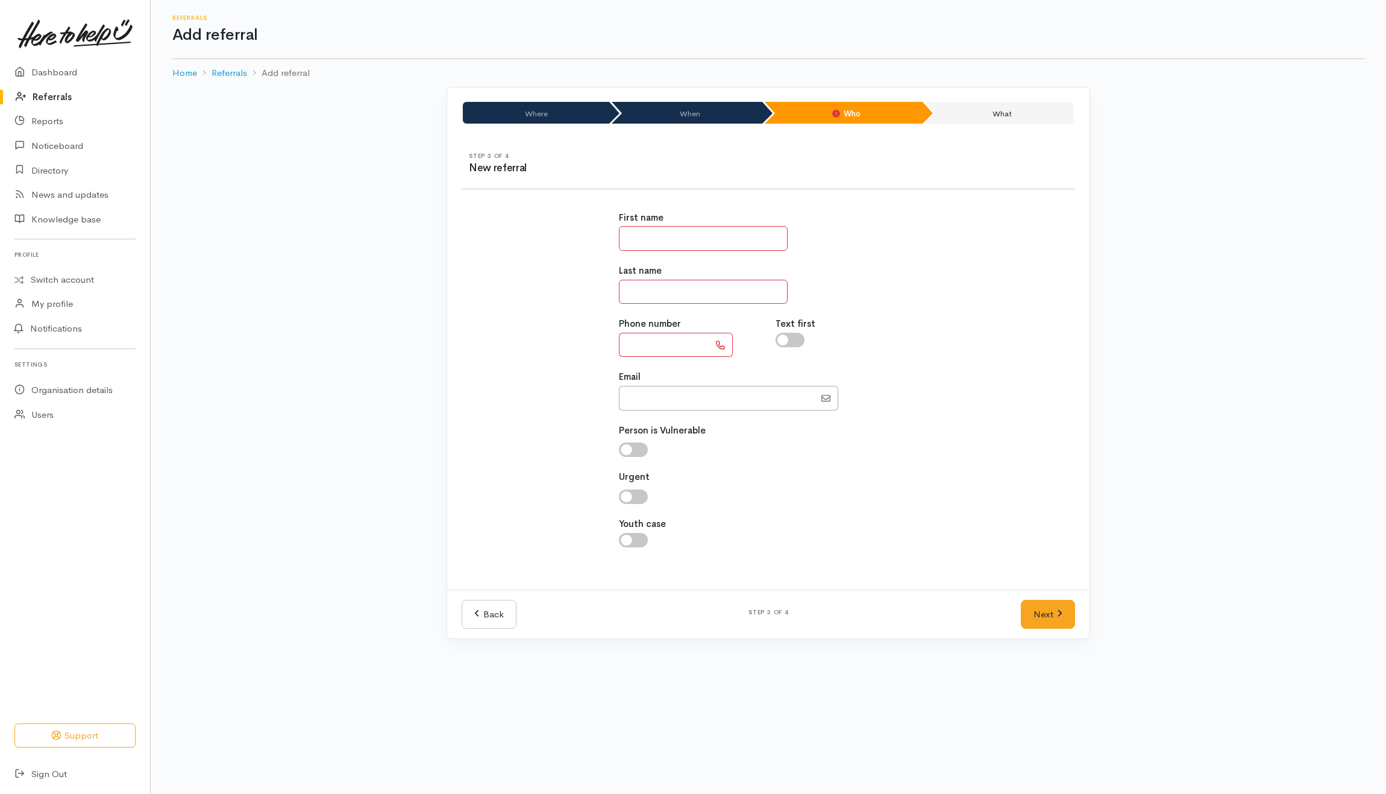
drag, startPoint x: 690, startPoint y: 239, endPoint x: 697, endPoint y: 234, distance: 8.6
click at [691, 239] on input "text" at bounding box center [703, 238] width 169 height 25
type input "******"
type input "**********"
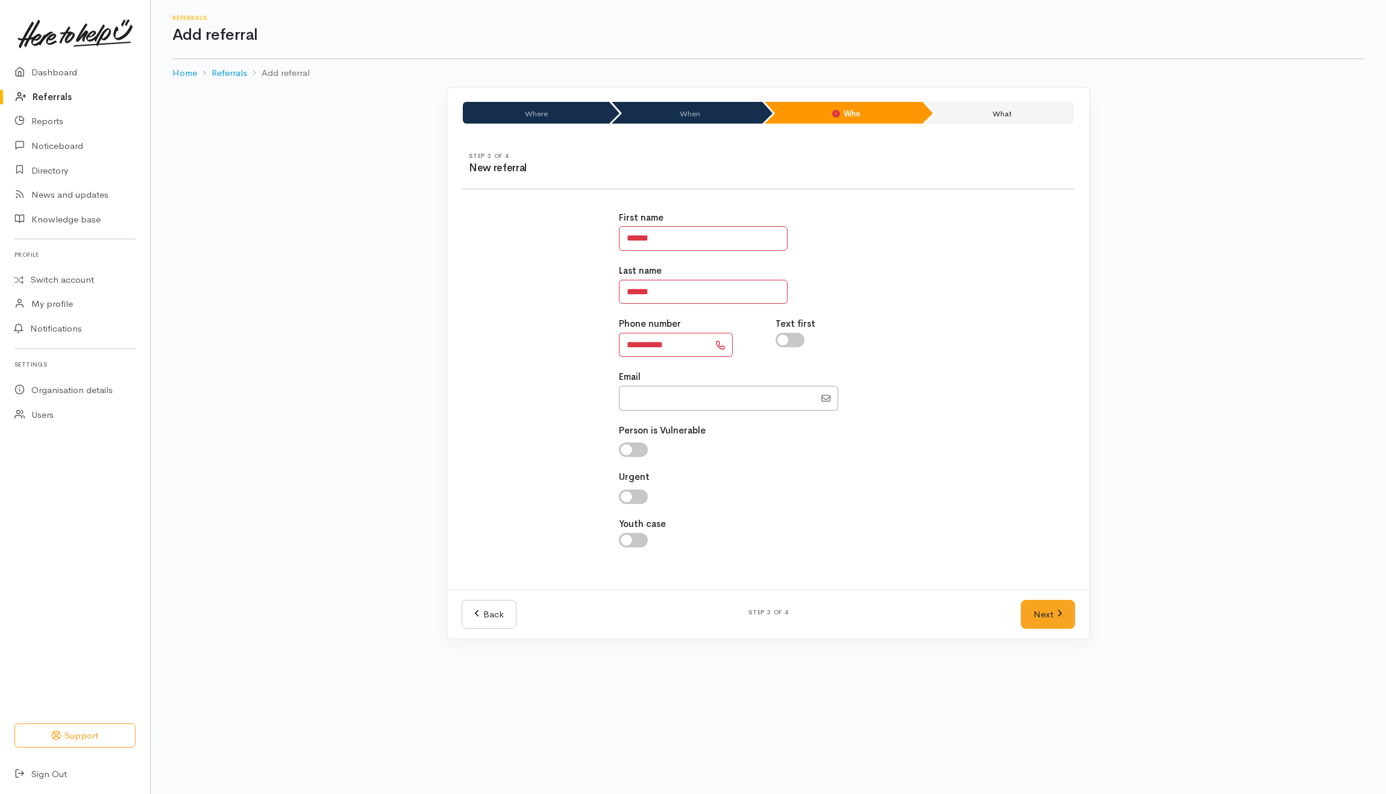
drag, startPoint x: 957, startPoint y: 367, endPoint x: 961, endPoint y: 408, distance: 41.2
click at [958, 365] on div "**********" at bounding box center [769, 386] width 628 height 379
drag, startPoint x: 1025, startPoint y: 618, endPoint x: 1025, endPoint y: 608, distance: 9.6
click at [1025, 617] on link "Next" at bounding box center [1048, 615] width 54 height 30
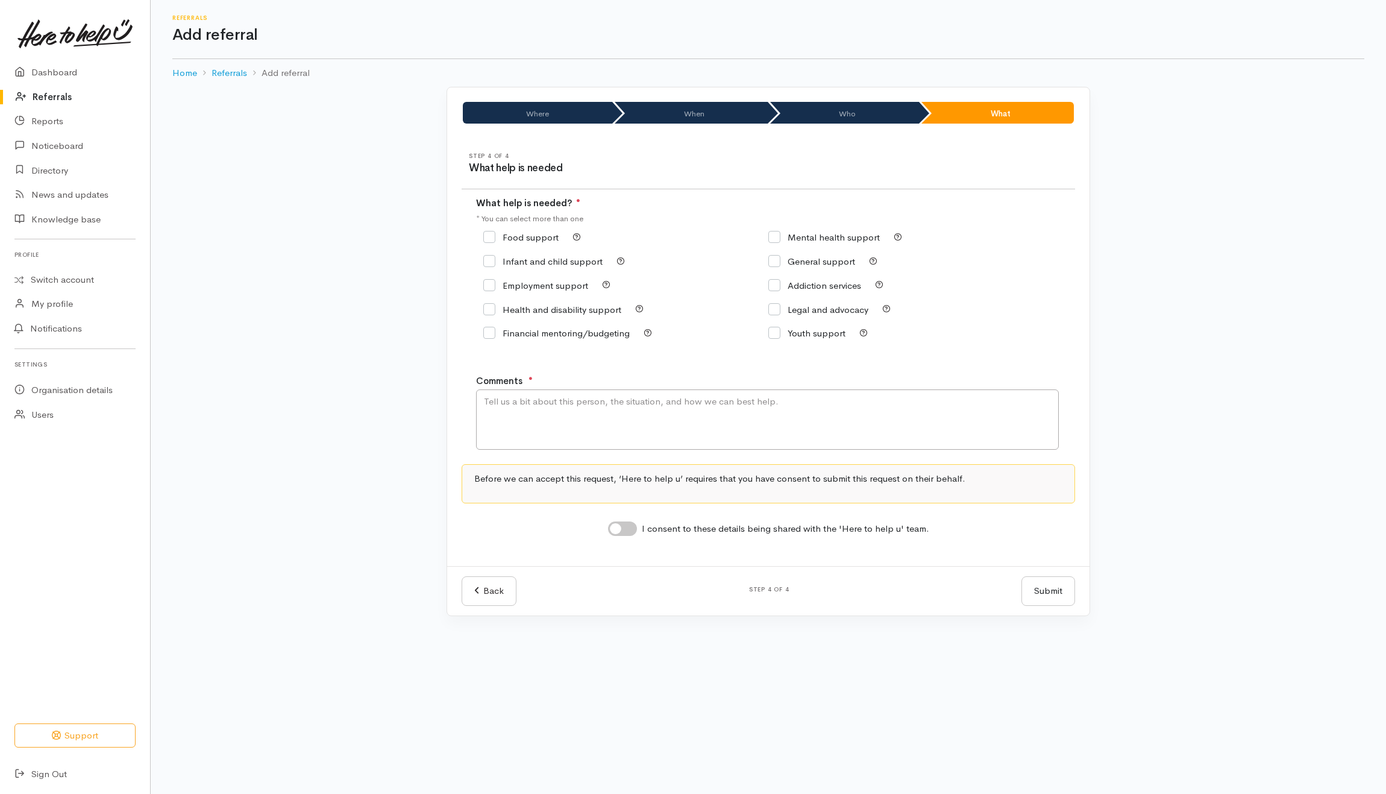
click at [514, 238] on input "Food support" at bounding box center [520, 237] width 75 height 9
checkbox input "true"
click at [563, 398] on textarea "Comments" at bounding box center [767, 419] width 583 height 60
drag, startPoint x: 561, startPoint y: 434, endPoint x: 559, endPoint y: 428, distance: 6.1
click at [561, 434] on textarea "Comments" at bounding box center [767, 419] width 583 height 60
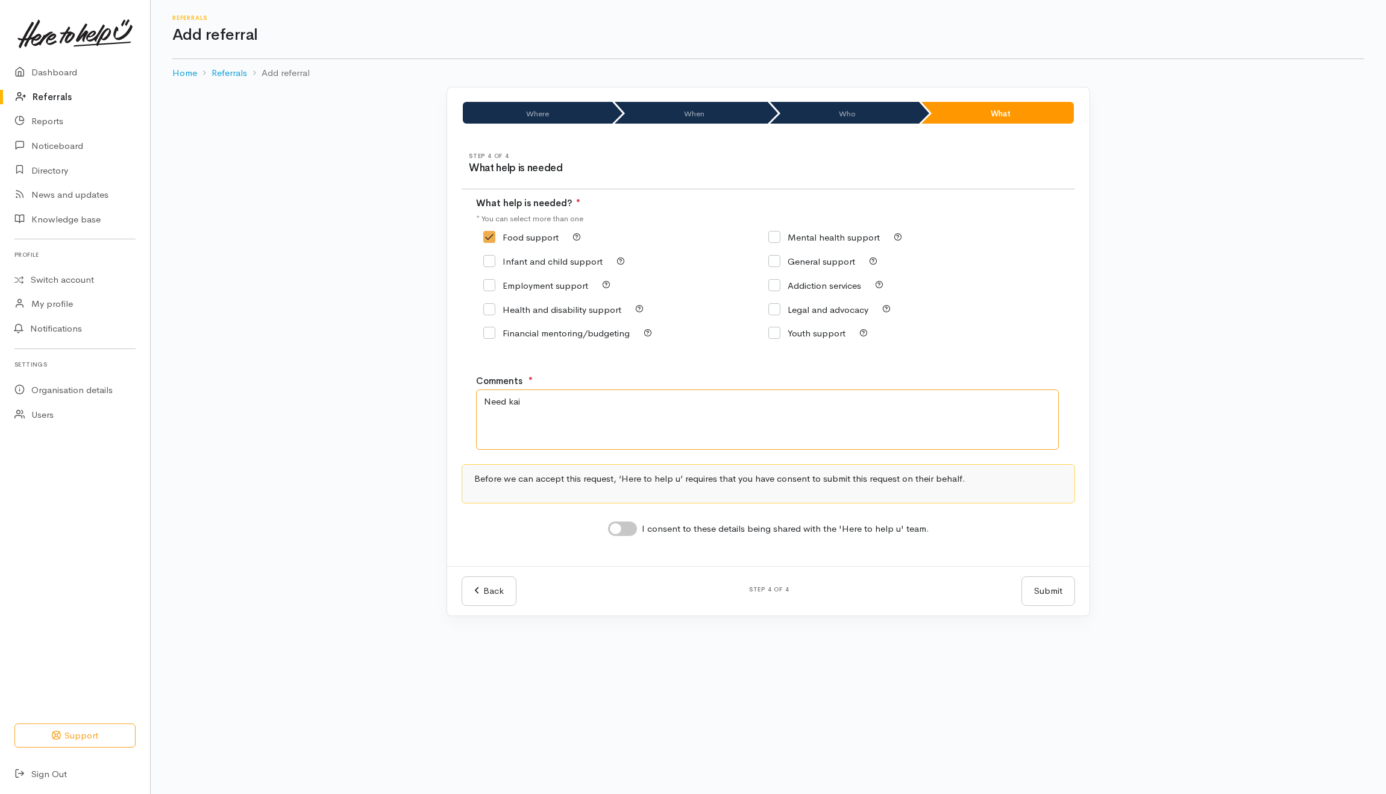
click at [627, 400] on textarea "Need kai" at bounding box center [767, 419] width 583 height 60
type textarea "Need kai and counselling support"
click at [630, 532] on input "I consent to these details being shared with the 'Here to help u' team." at bounding box center [622, 528] width 29 height 14
checkbox input "true"
click at [793, 233] on input "Mental health support" at bounding box center [825, 237] width 112 height 9
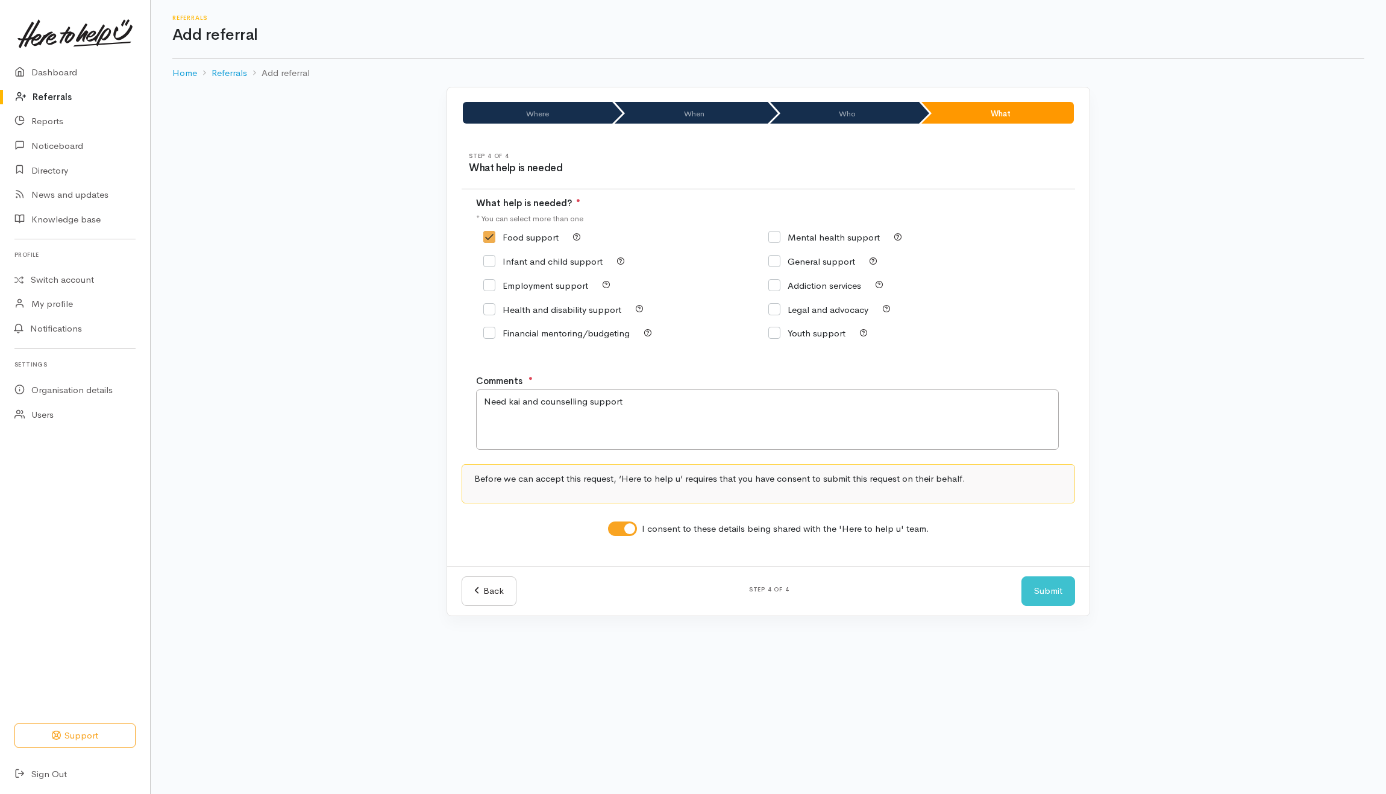
checkbox input "true"
click at [1042, 596] on button "Submit" at bounding box center [1049, 591] width 54 height 30
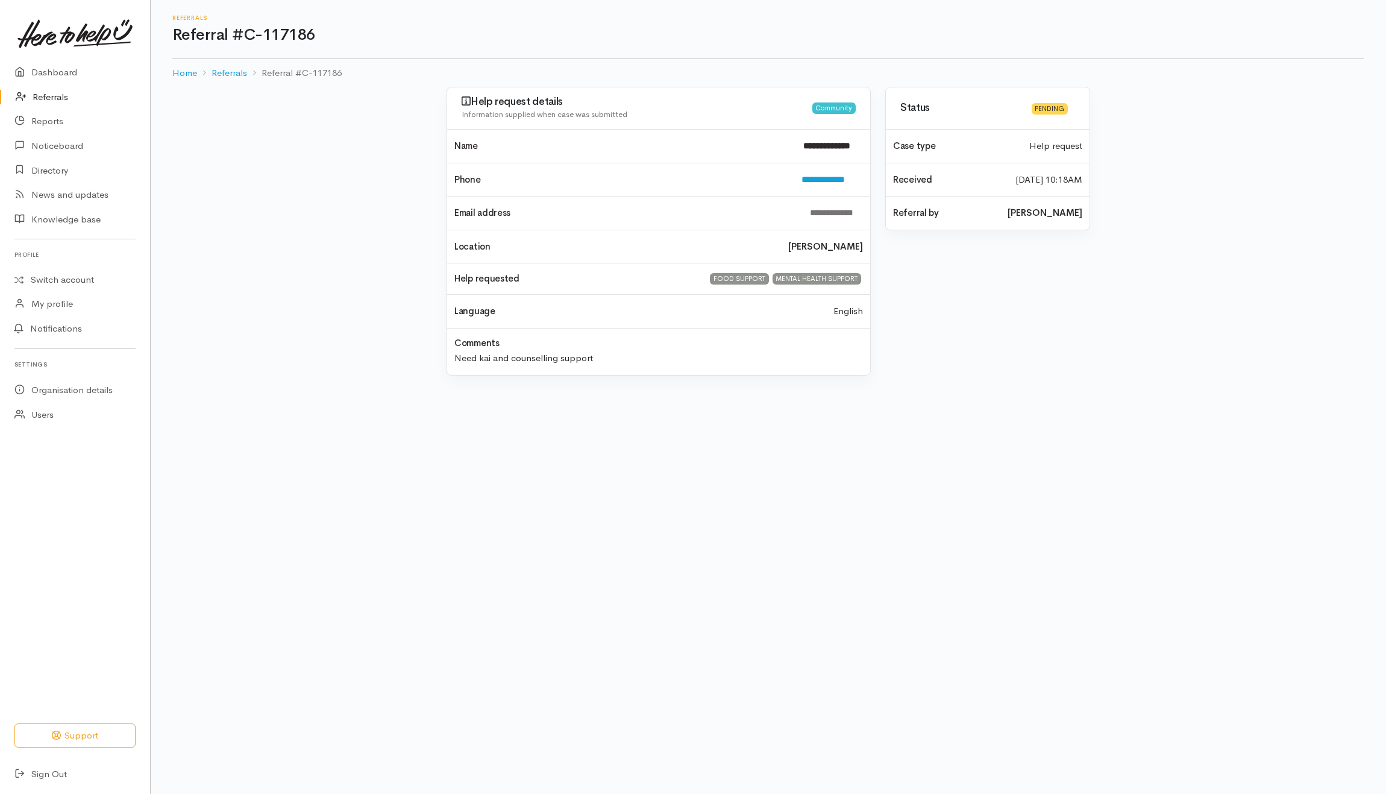
click at [63, 100] on link "Referrals" at bounding box center [75, 97] width 150 height 25
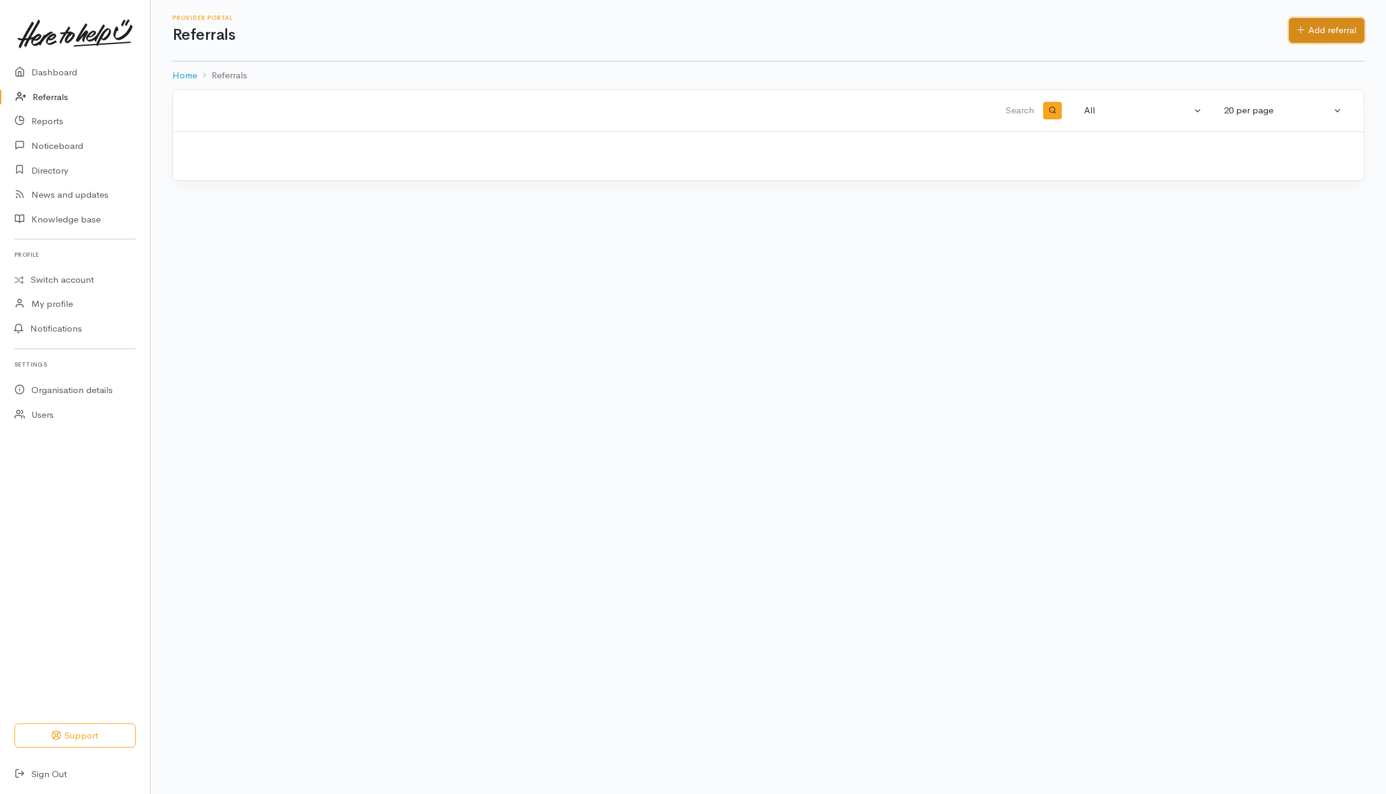
click at [1336, 28] on link "Add referral" at bounding box center [1326, 30] width 75 height 25
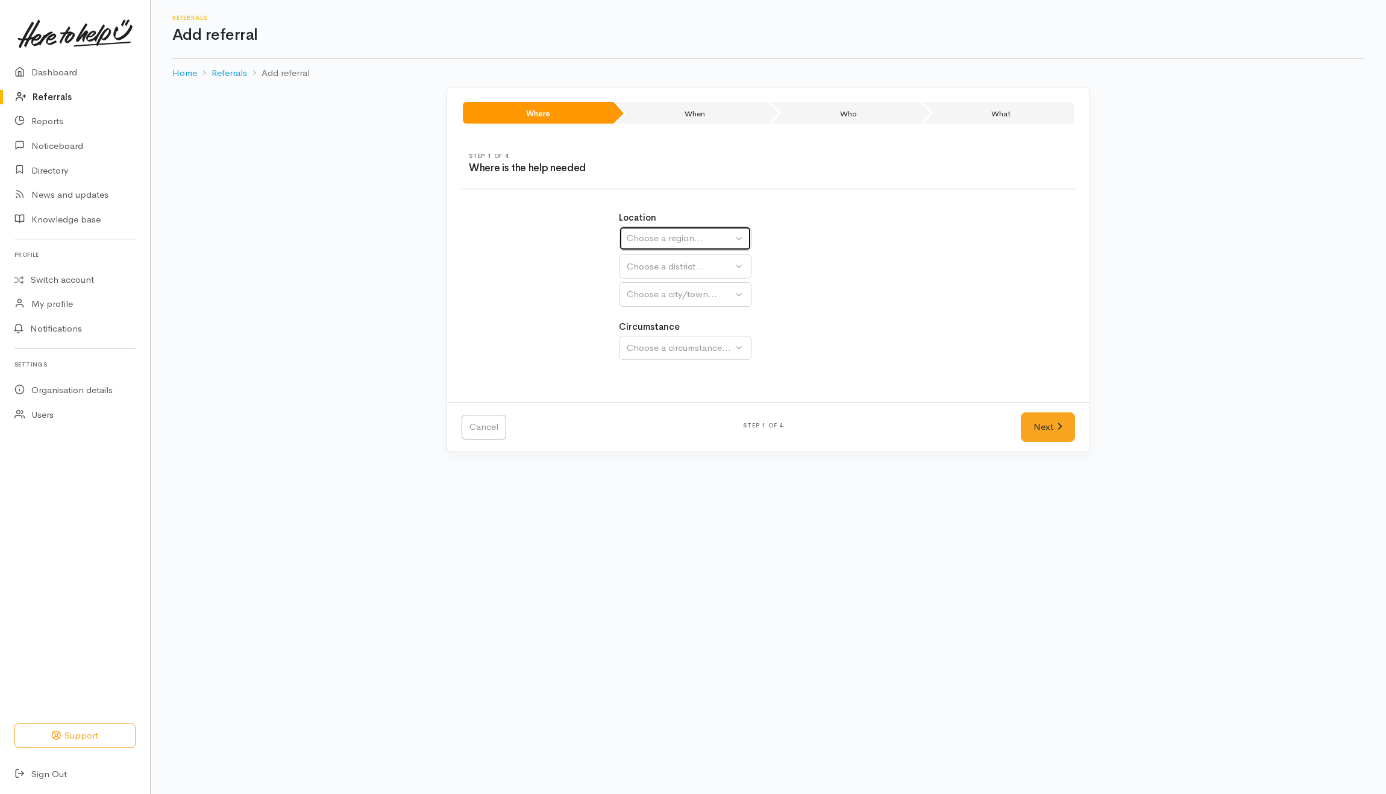
click at [695, 236] on div "Choose a region..." at bounding box center [680, 238] width 106 height 14
click at [652, 314] on span "Waikato" at bounding box center [681, 314] width 95 height 14
select select "3"
select select
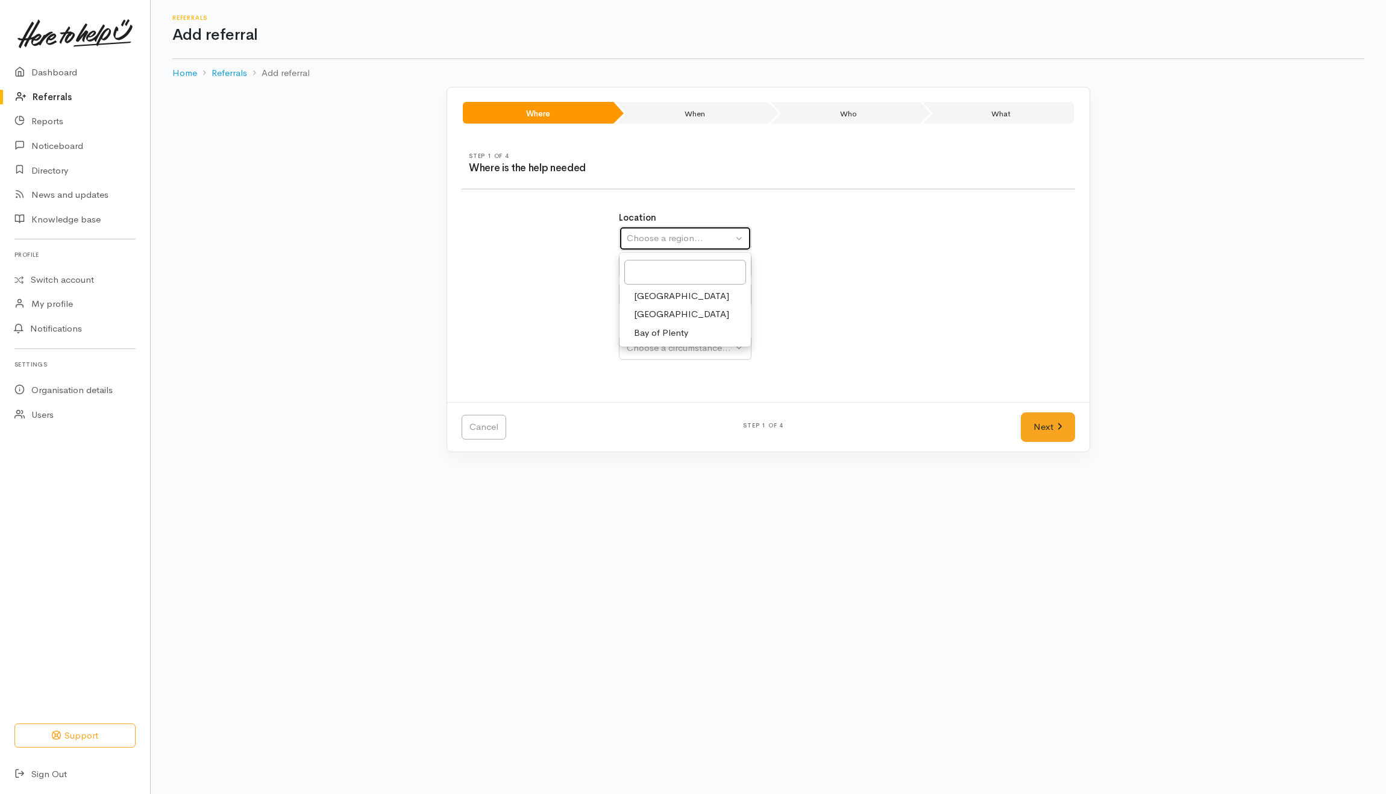
select select
click at [700, 263] on div "Choose a district..." at bounding box center [711, 267] width 169 height 14
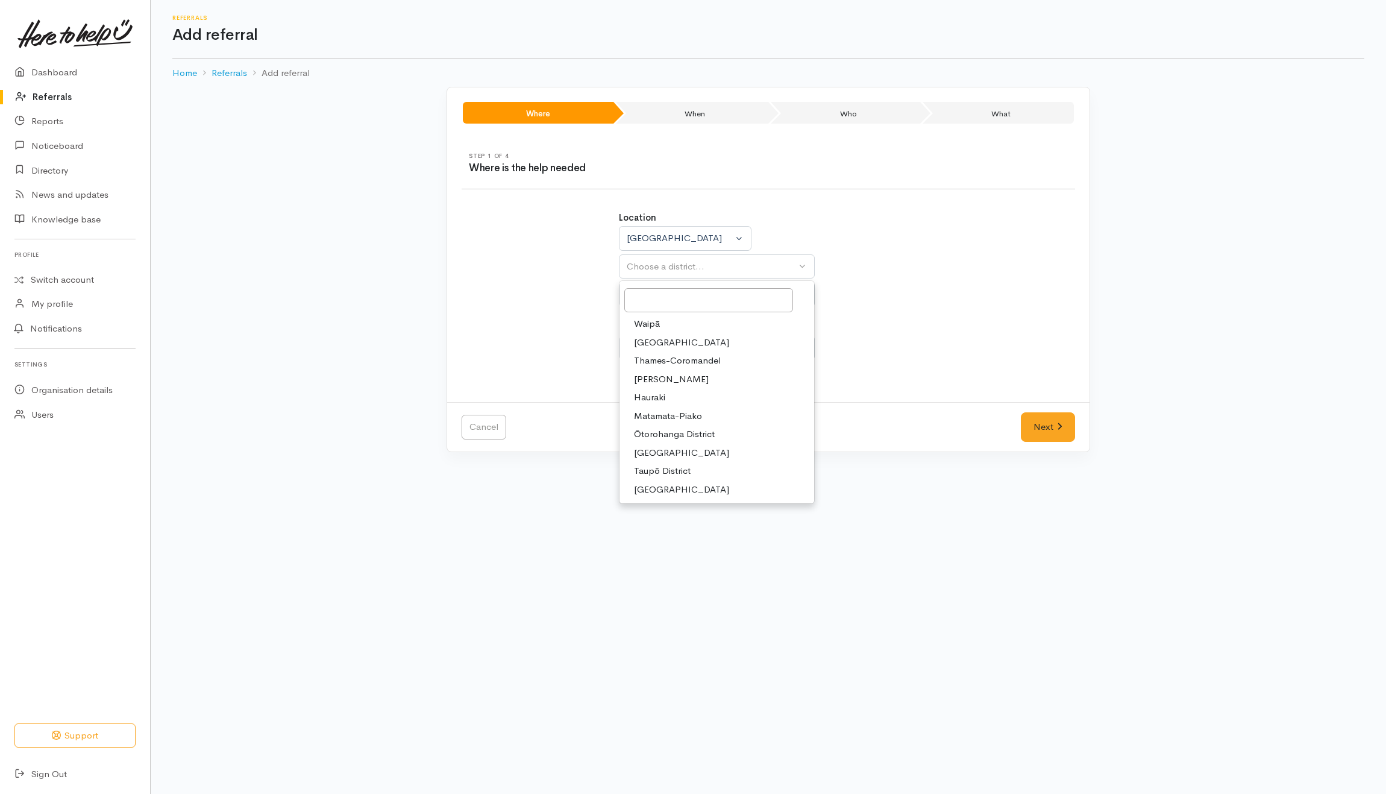
click at [659, 386] on span "[PERSON_NAME]" at bounding box center [671, 380] width 75 height 14
select select "4"
select select
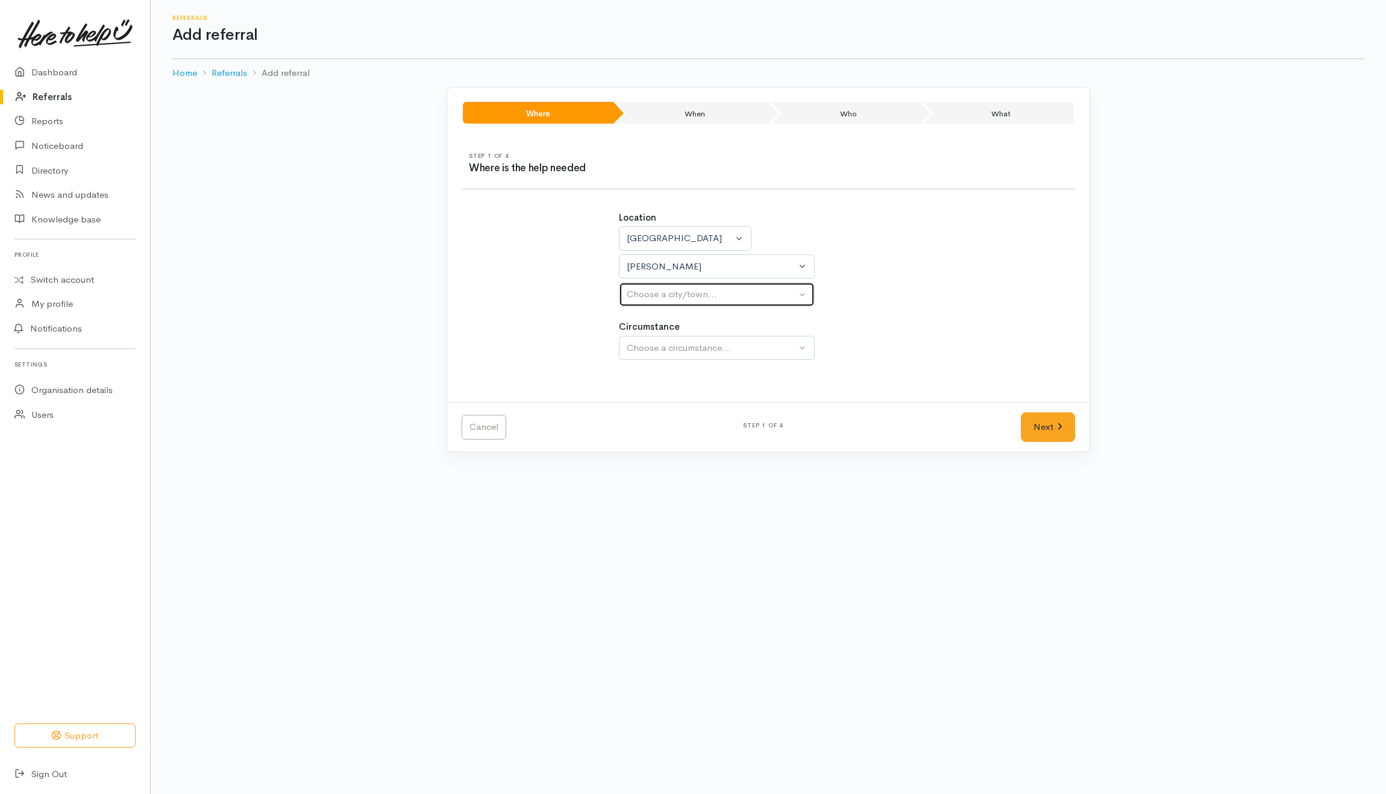
click at [670, 288] on div "Choose a city/town..." at bounding box center [711, 295] width 169 height 14
click at [646, 352] on span "[PERSON_NAME]" at bounding box center [671, 352] width 75 height 14
select select "1"
click at [673, 351] on div "Choose a circumstance..." at bounding box center [711, 348] width 169 height 14
drag, startPoint x: 658, startPoint y: 392, endPoint x: 1037, endPoint y: 414, distance: 379.2
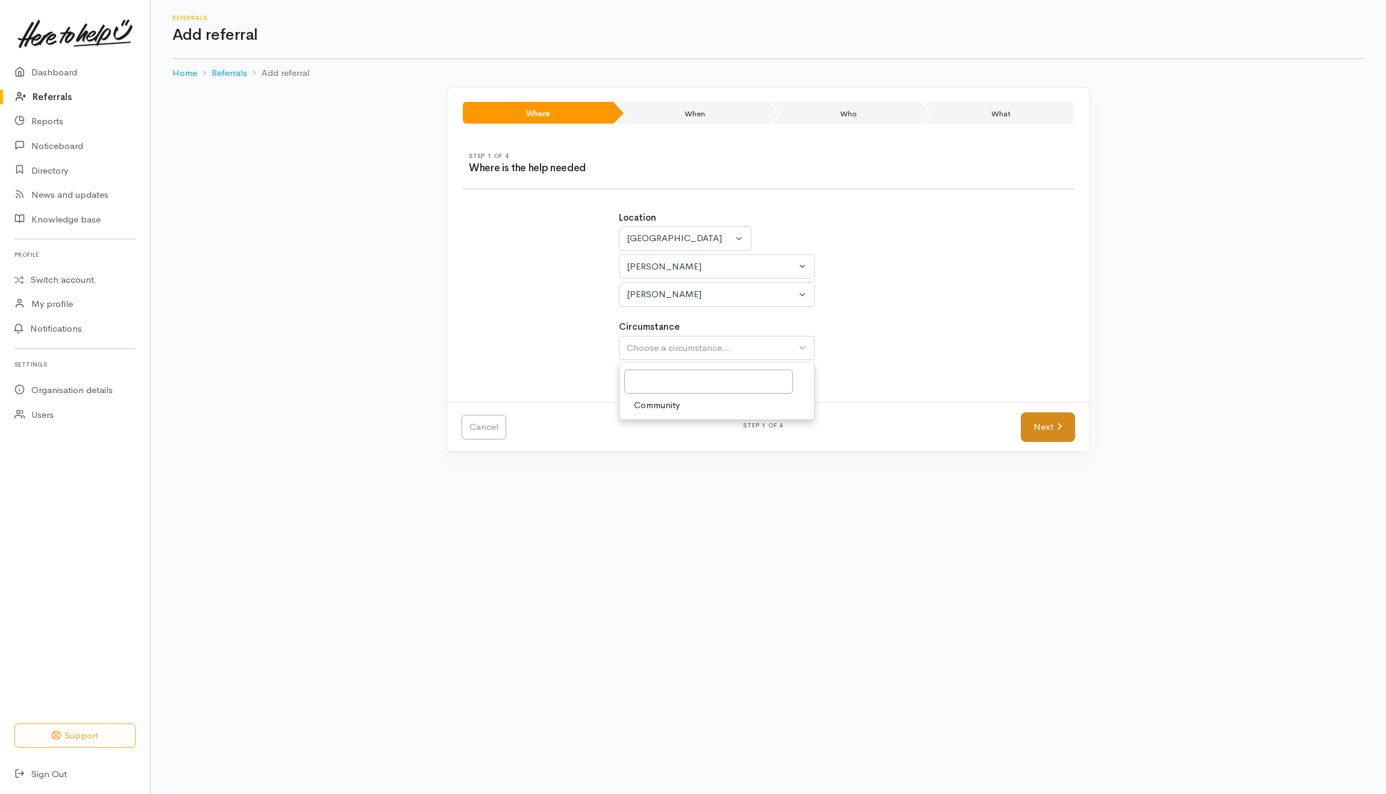
click at [653, 408] on span "Community" at bounding box center [657, 405] width 46 height 14
select select "2"
click at [1045, 429] on link "Next" at bounding box center [1048, 427] width 54 height 30
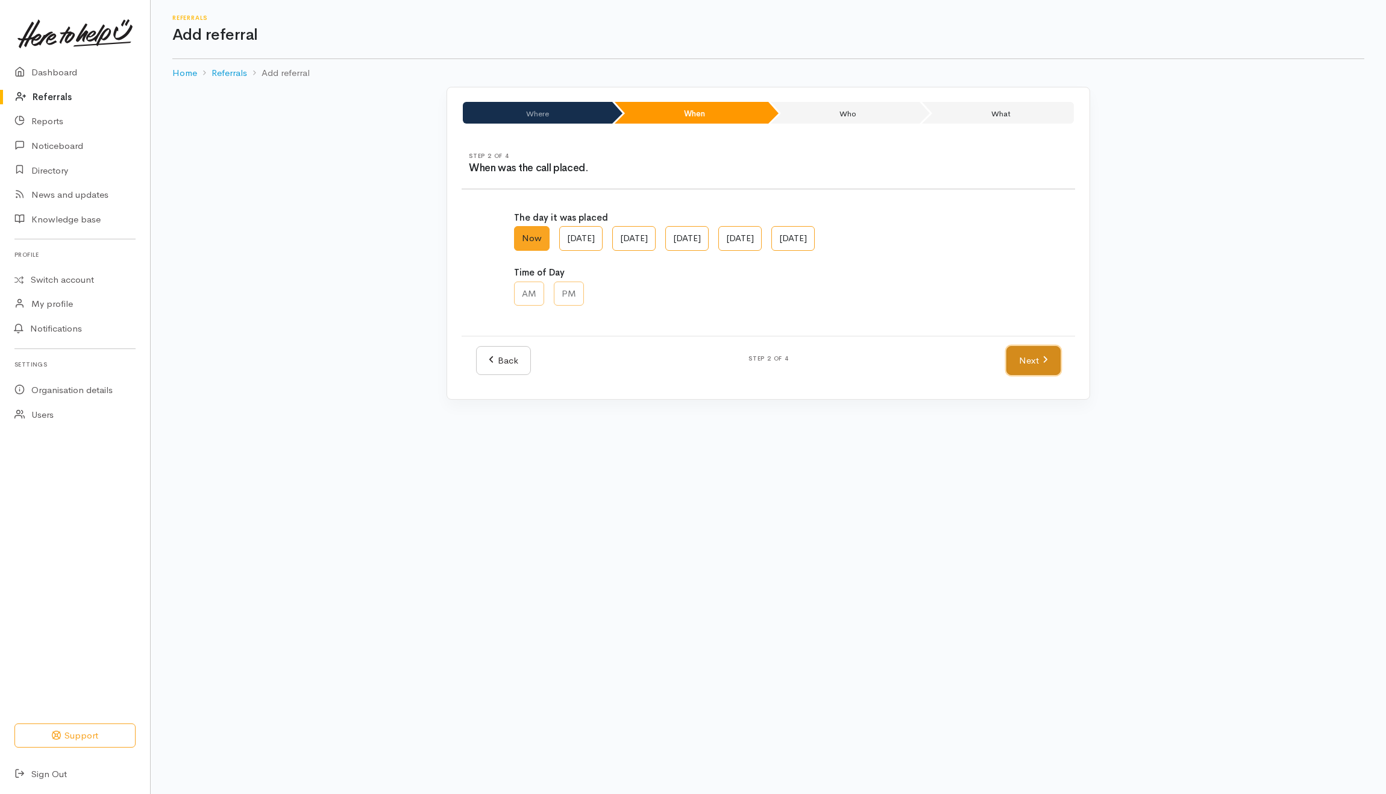
click at [1044, 367] on link "Next" at bounding box center [1034, 361] width 54 height 30
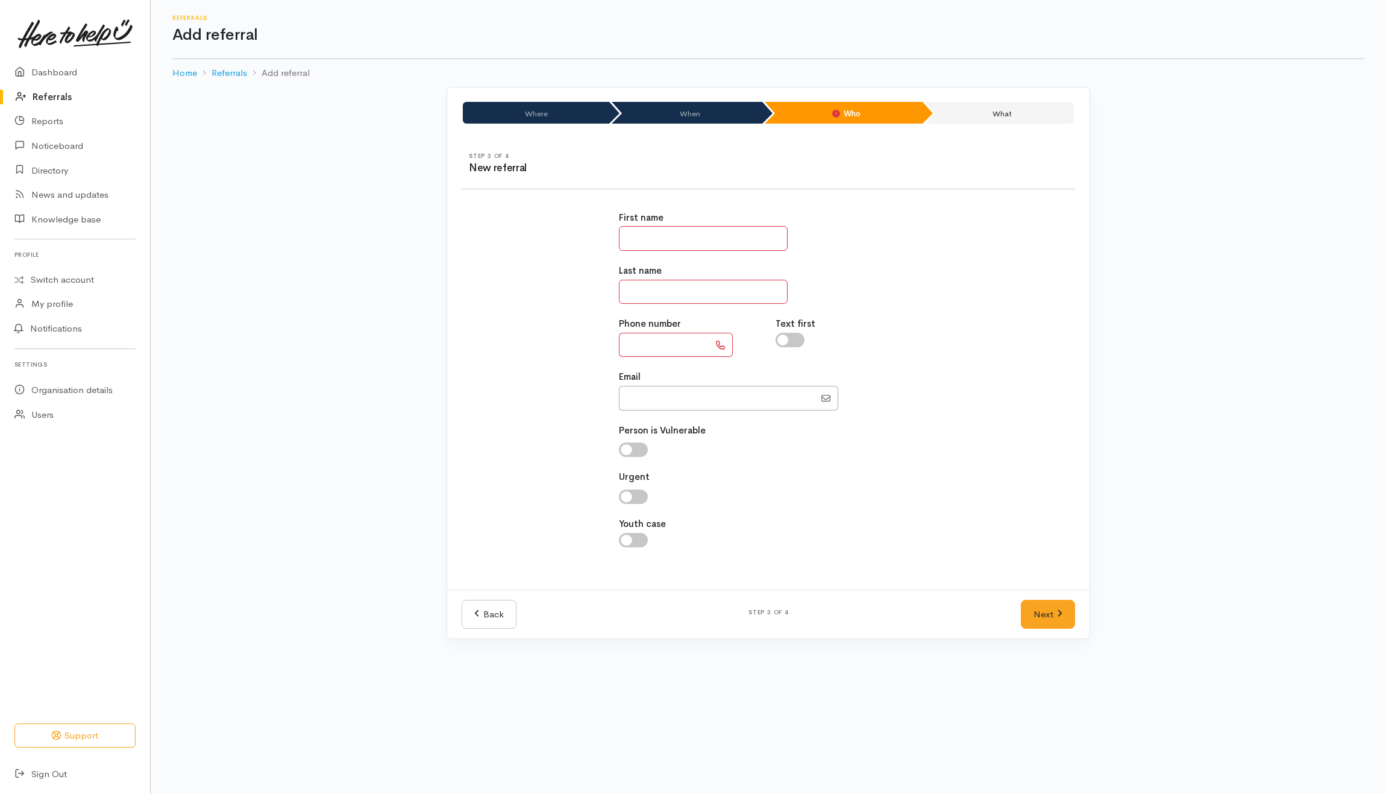
click at [697, 238] on input "text" at bounding box center [703, 238] width 169 height 25
click at [693, 230] on input "text" at bounding box center [703, 238] width 169 height 25
click at [630, 239] on input "*****" at bounding box center [703, 238] width 169 height 25
type input "*****"
click at [699, 291] on input "text" at bounding box center [703, 292] width 169 height 25
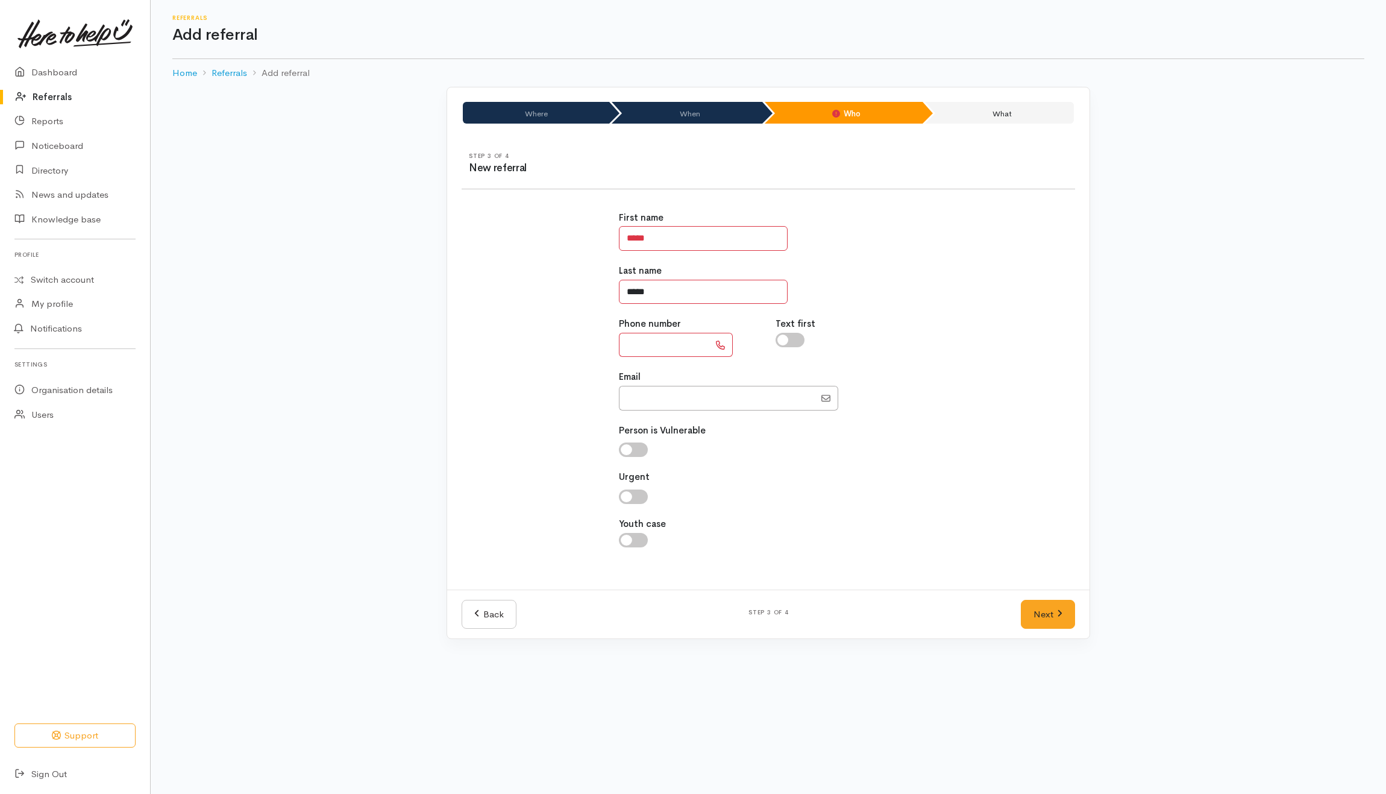
type input "*****"
type input "**********"
click at [1065, 617] on link "Next" at bounding box center [1048, 615] width 54 height 30
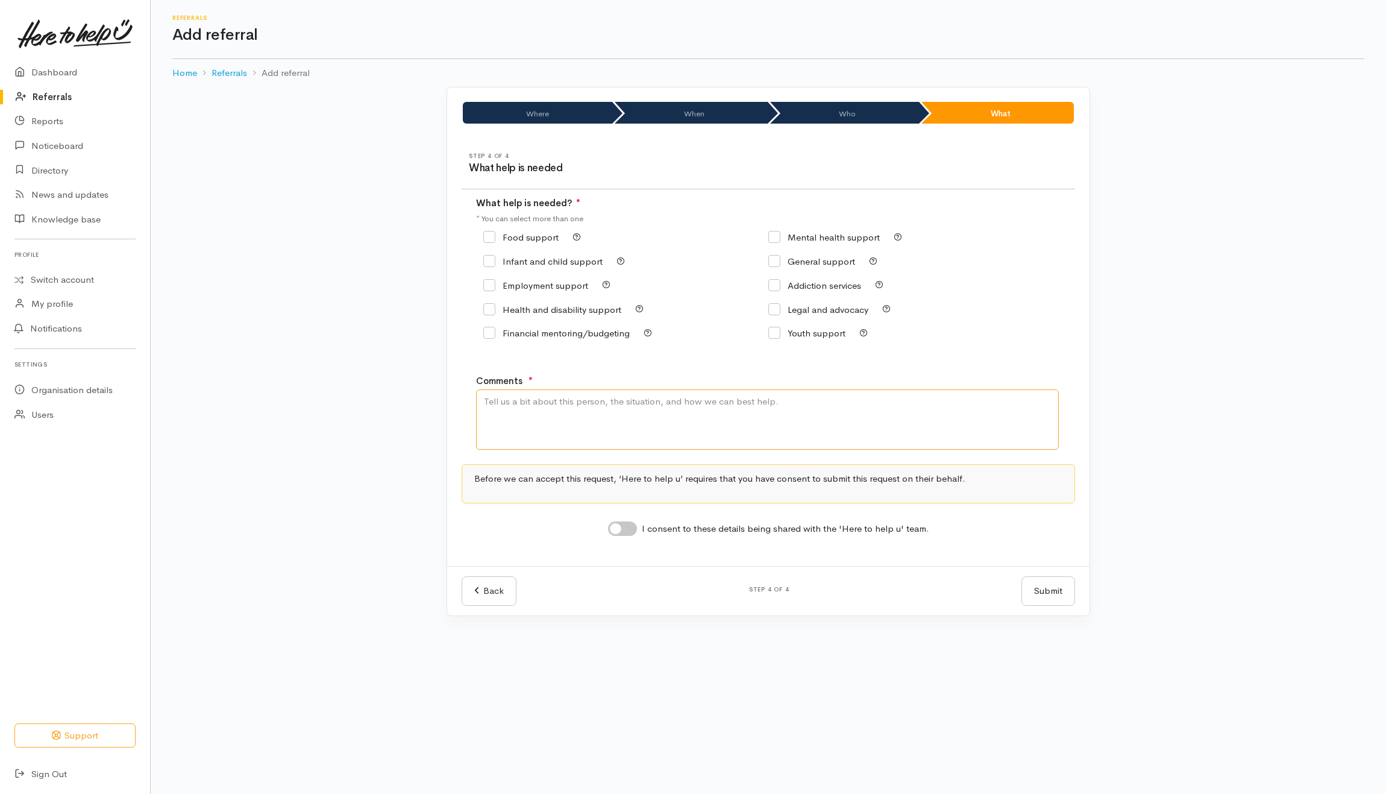
click at [700, 422] on textarea "Comments" at bounding box center [767, 419] width 583 height 60
type textarea "Need kai"
click at [509, 230] on div "Food support" at bounding box center [625, 237] width 285 height 17
click at [517, 236] on input "Food support" at bounding box center [520, 237] width 75 height 9
checkbox input "true"
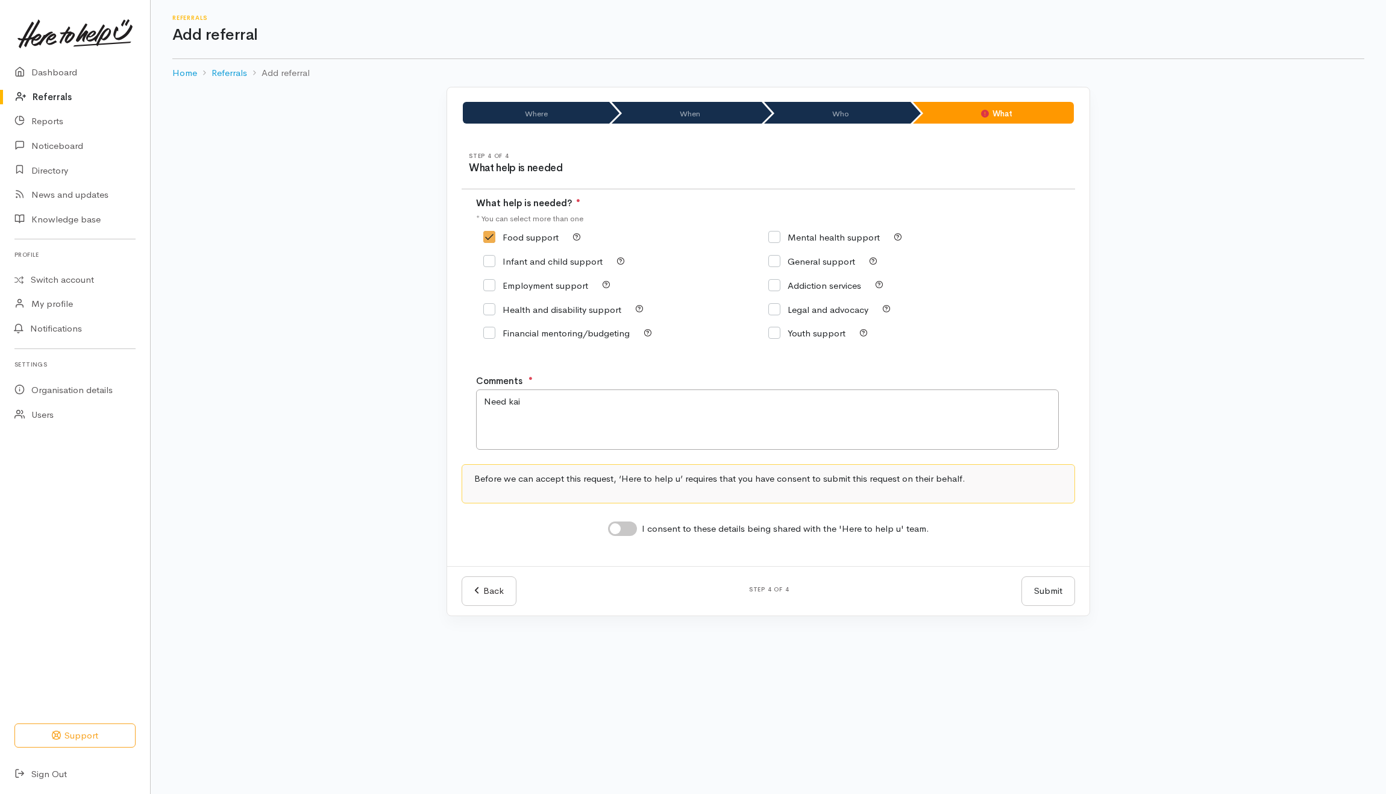
click at [625, 531] on input "I consent to these details being shared with the 'Here to help u' team." at bounding box center [622, 528] width 29 height 14
checkbox input "true"
click at [1054, 587] on button "Submit" at bounding box center [1049, 591] width 54 height 30
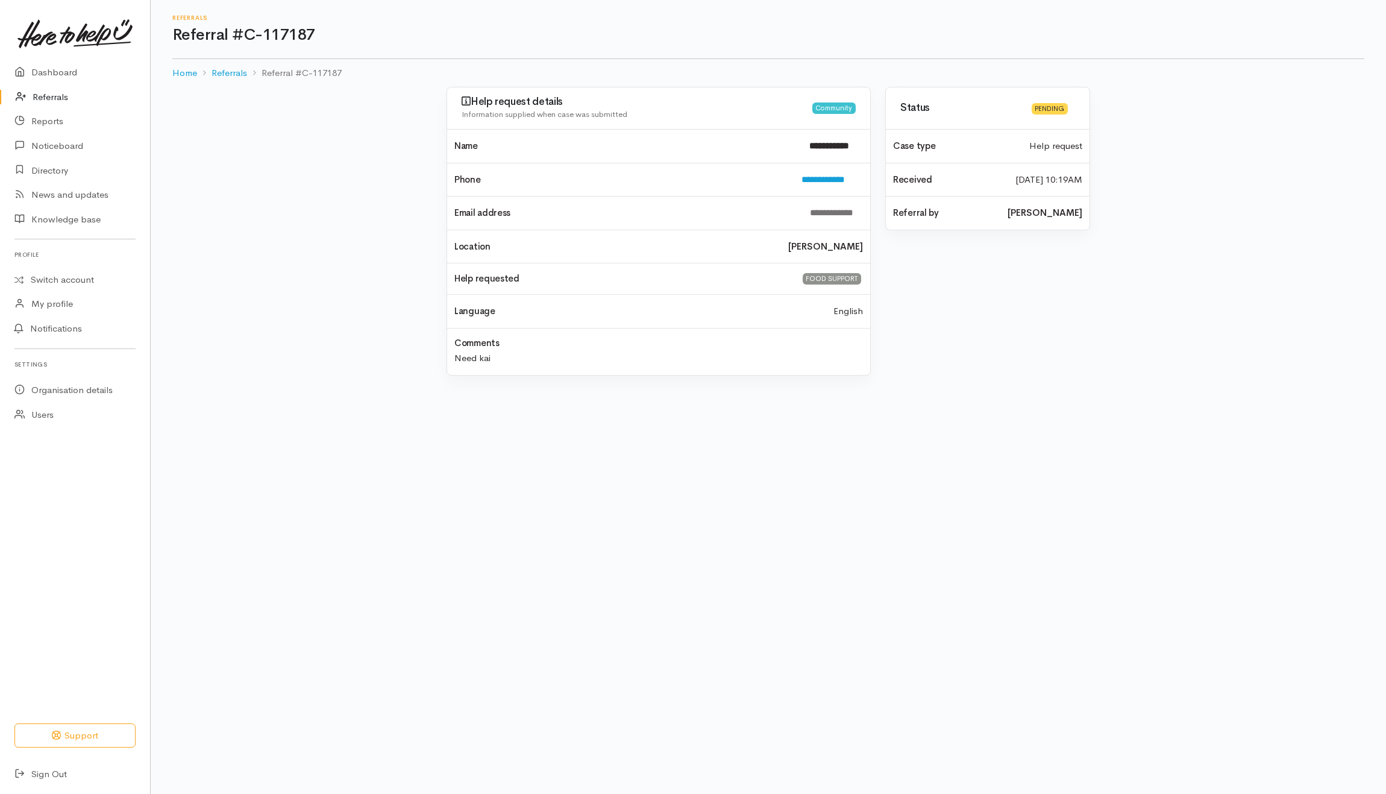
drag, startPoint x: 37, startPoint y: 97, endPoint x: 70, endPoint y: 100, distance: 33.3
click at [39, 97] on link "Referrals" at bounding box center [75, 97] width 150 height 25
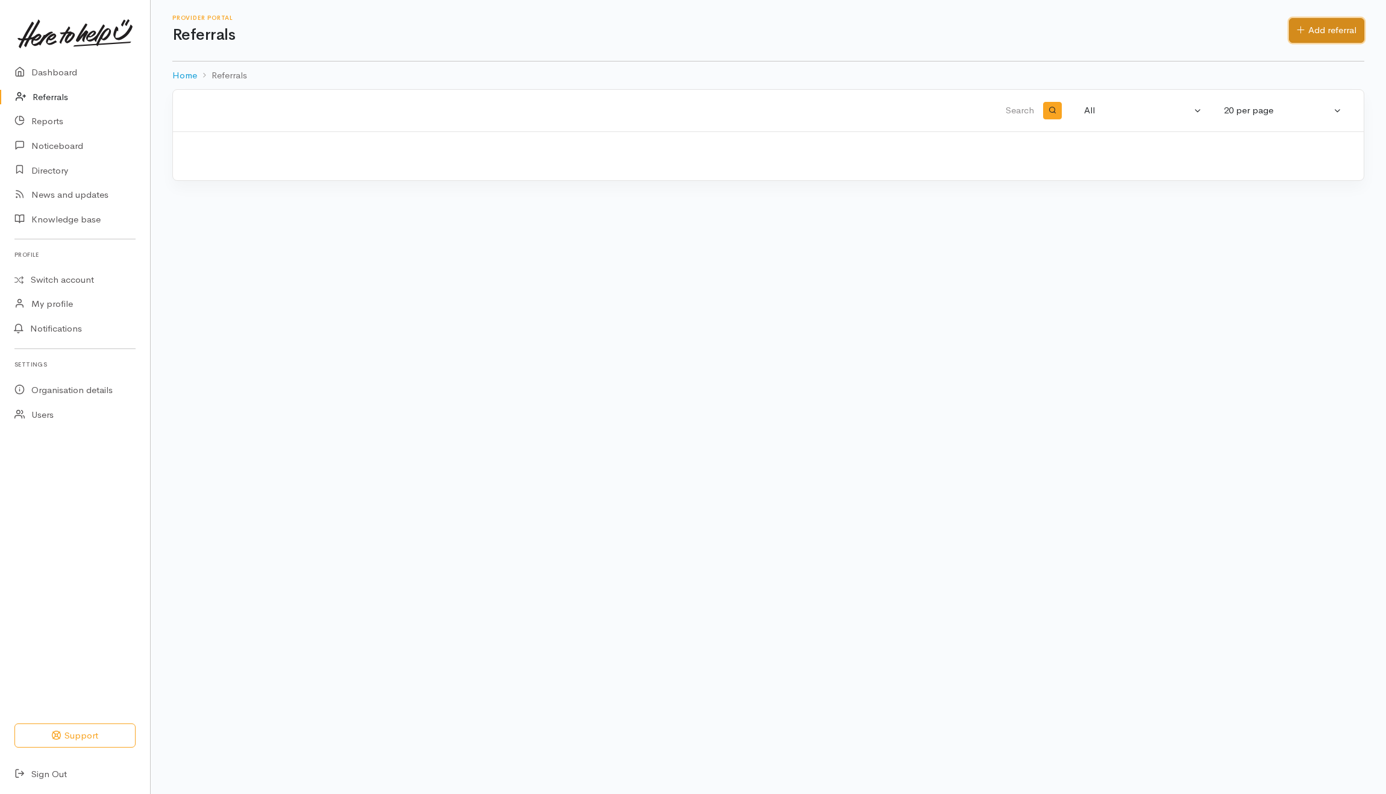
click at [1315, 24] on link "Add referral" at bounding box center [1326, 30] width 75 height 25
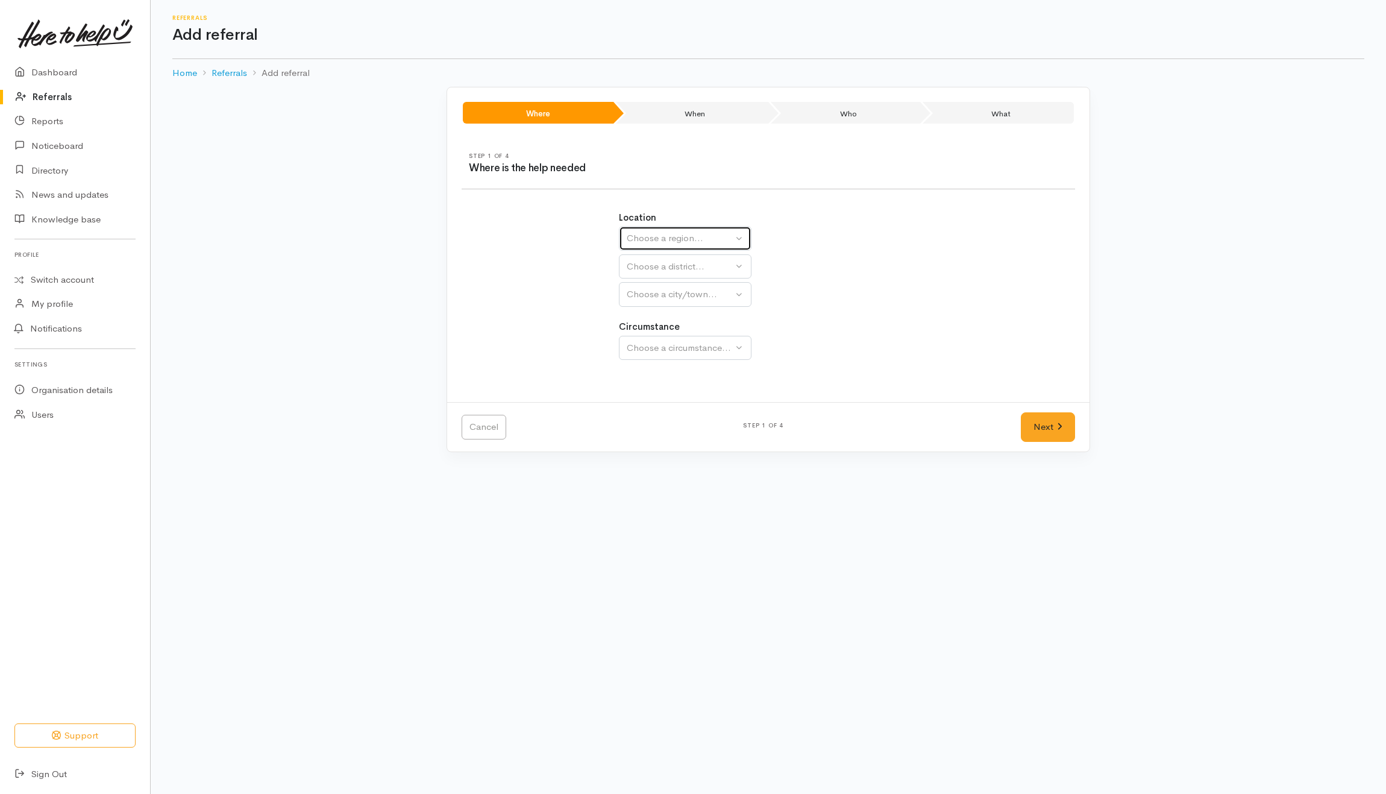
click at [673, 231] on button "Choose a region..." at bounding box center [685, 238] width 133 height 25
click at [662, 312] on span "[GEOGRAPHIC_DATA]" at bounding box center [681, 314] width 95 height 14
select select "3"
select select
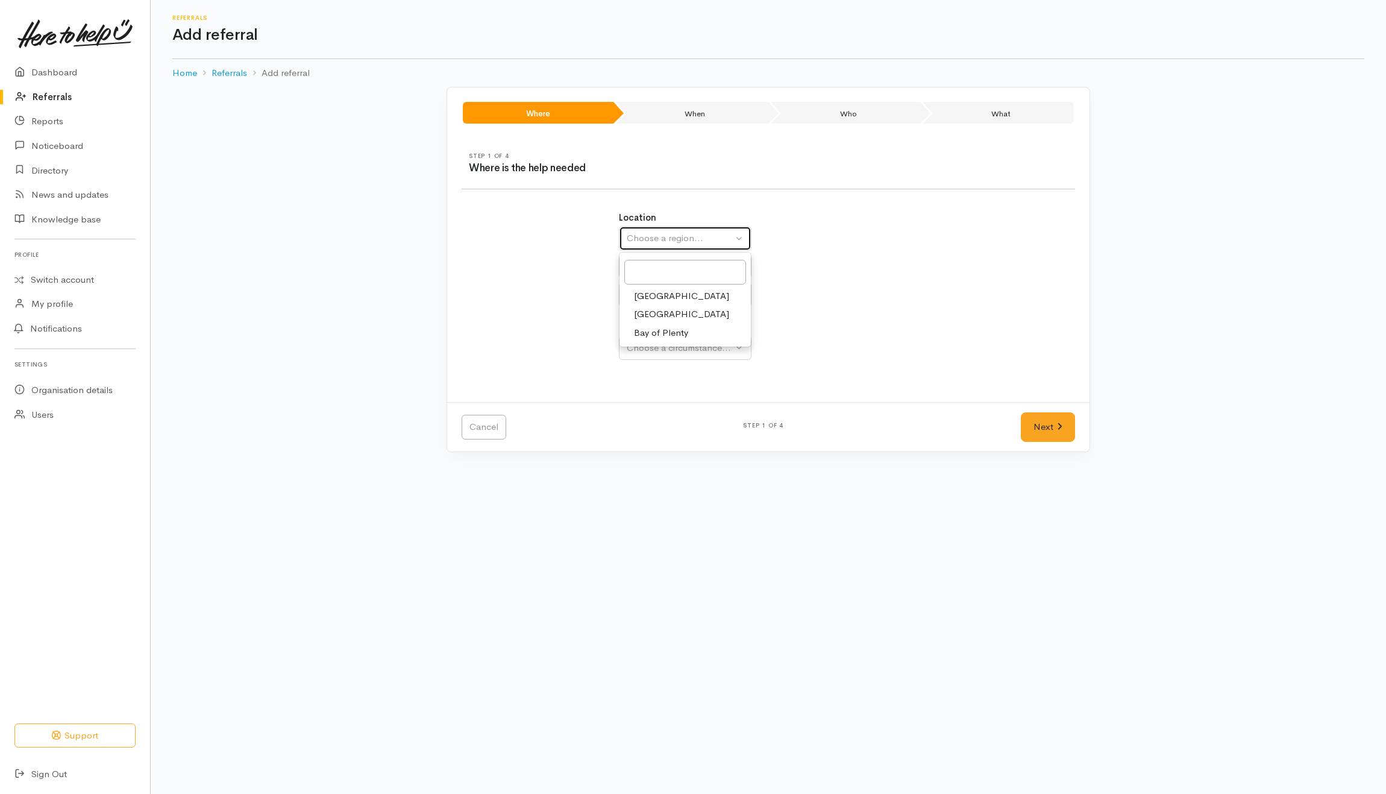
select select
click at [649, 245] on div "[GEOGRAPHIC_DATA]" at bounding box center [680, 238] width 106 height 14
click at [649, 273] on input "Search" at bounding box center [686, 272] width 122 height 25
click at [769, 271] on div "Choose a district..." at bounding box center [711, 267] width 169 height 14
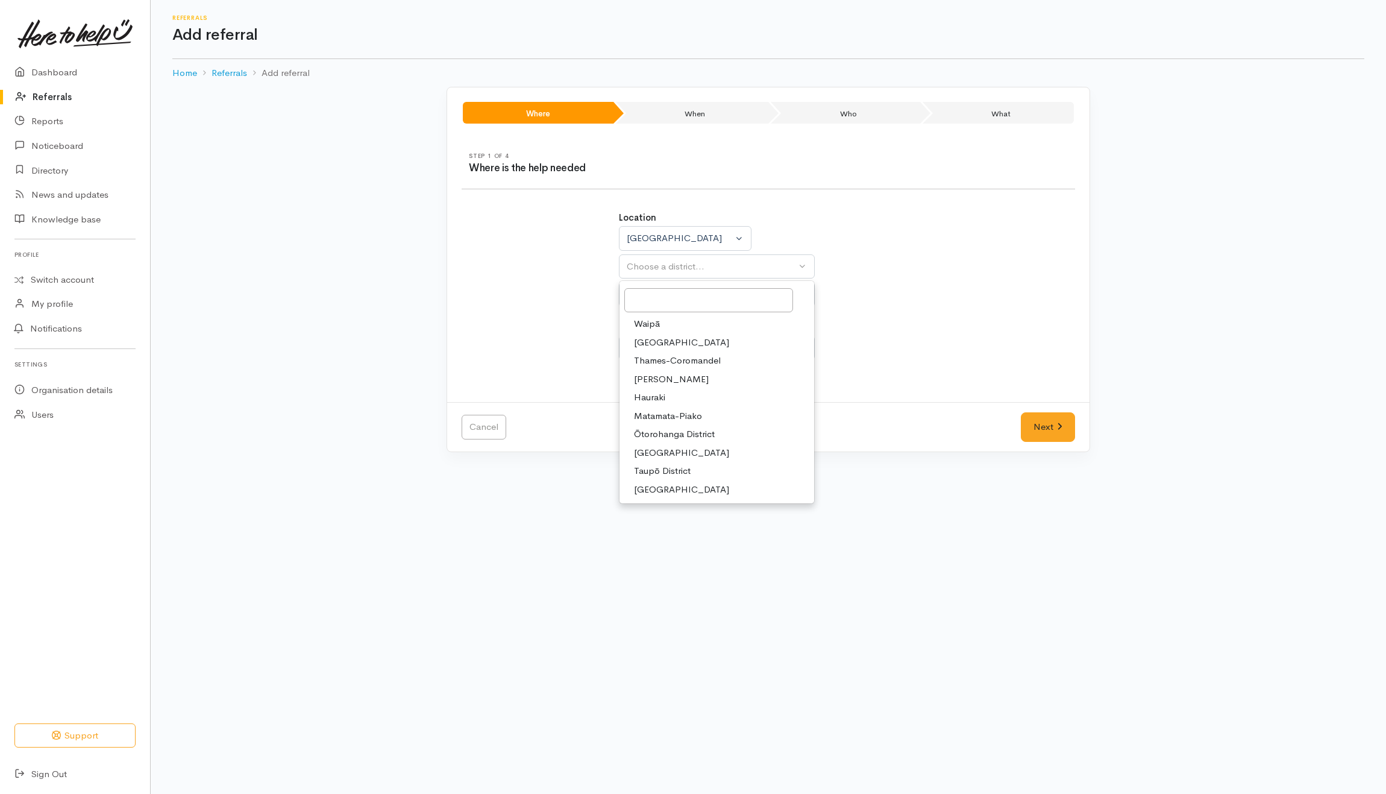
click at [646, 377] on span "[PERSON_NAME]" at bounding box center [671, 380] width 75 height 14
select select "4"
select select
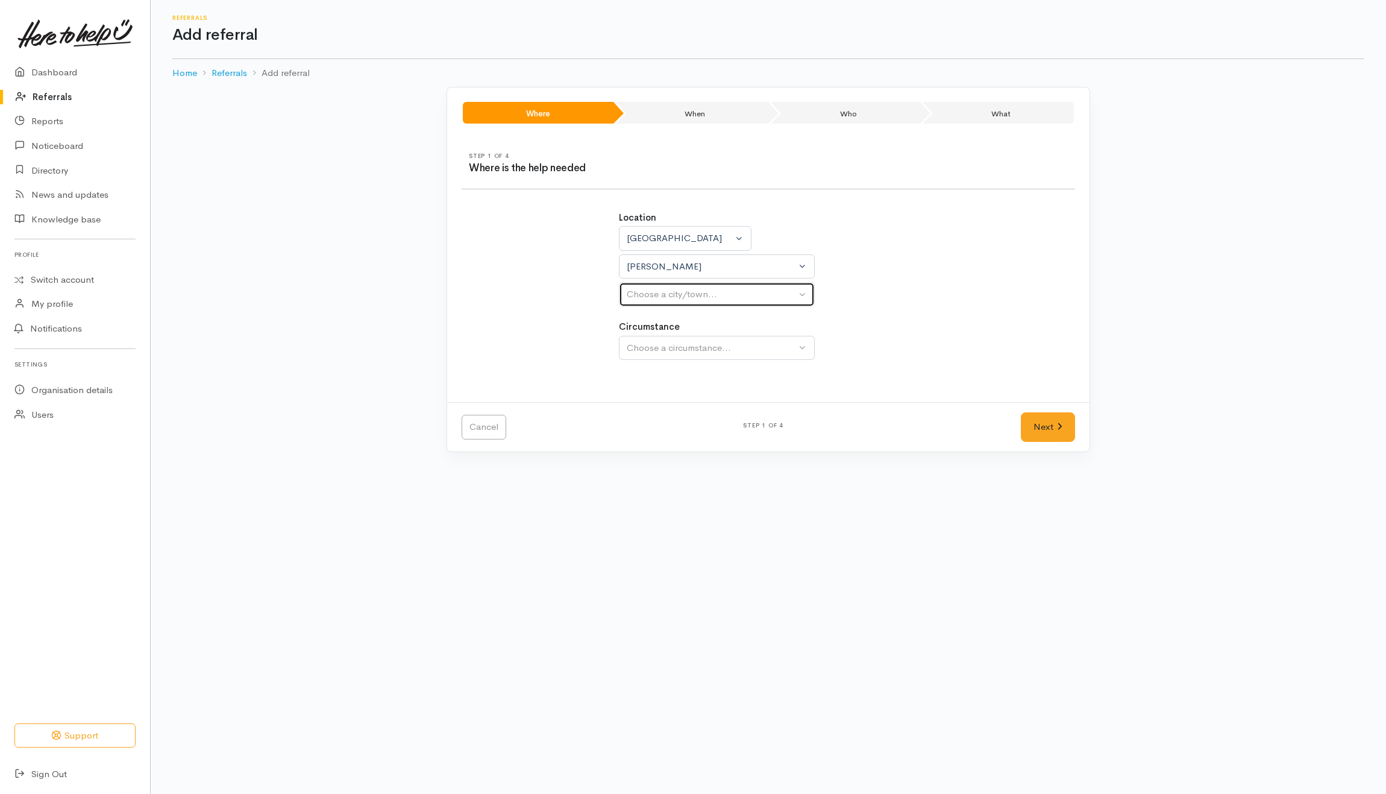
click at [697, 304] on button "Choose a city/town..." at bounding box center [717, 294] width 196 height 25
drag, startPoint x: 681, startPoint y: 353, endPoint x: 685, endPoint y: 360, distance: 7.6
click at [682, 353] on link "[PERSON_NAME]" at bounding box center [717, 352] width 195 height 19
select select "1"
click at [681, 353] on div "Choose a circumstance..." at bounding box center [711, 348] width 169 height 14
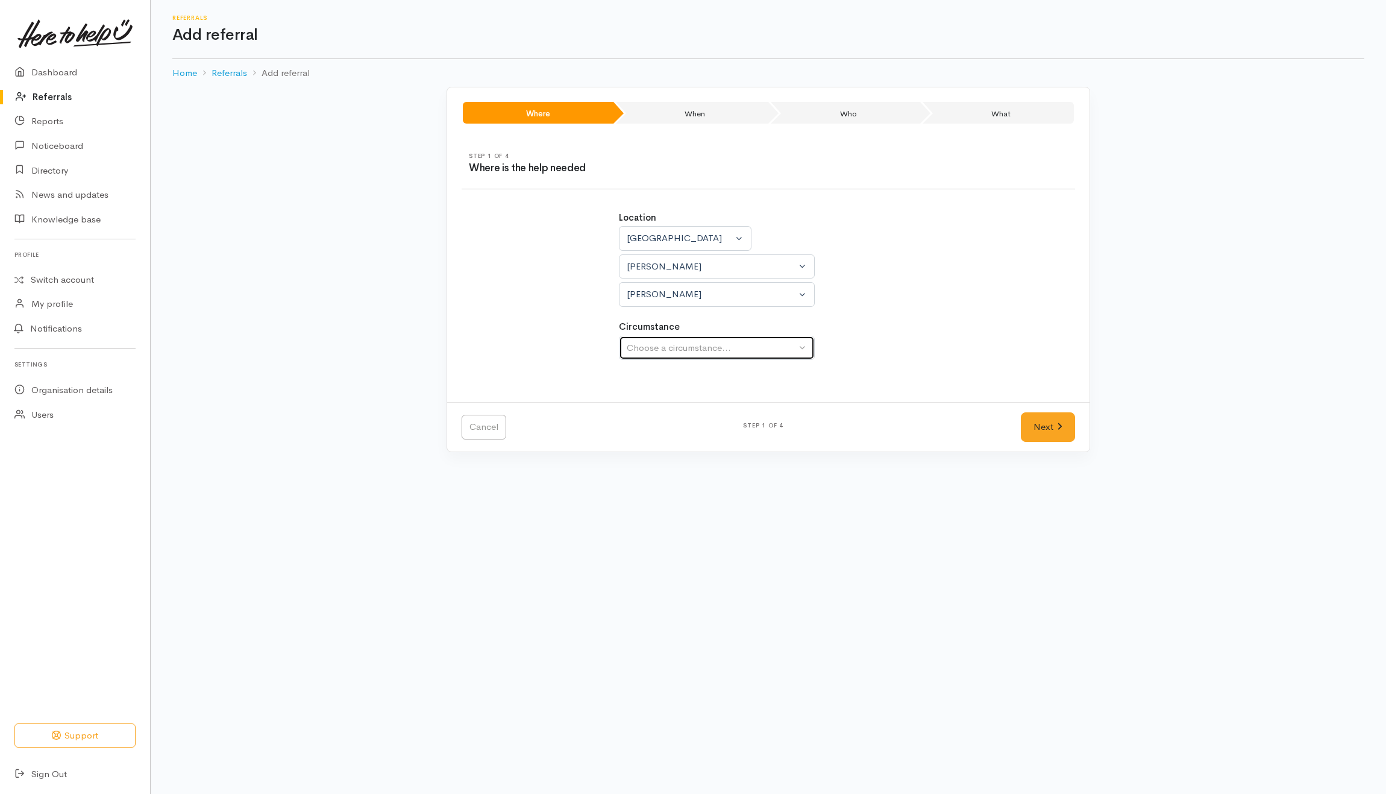
click at [681, 354] on div "Choose a circumstance..." at bounding box center [711, 348] width 169 height 14
drag, startPoint x: 652, startPoint y: 403, endPoint x: 712, endPoint y: 408, distance: 60.5
click at [652, 403] on span "Community" at bounding box center [657, 405] width 46 height 14
select select "2"
click at [1053, 436] on link "Next" at bounding box center [1048, 427] width 54 height 30
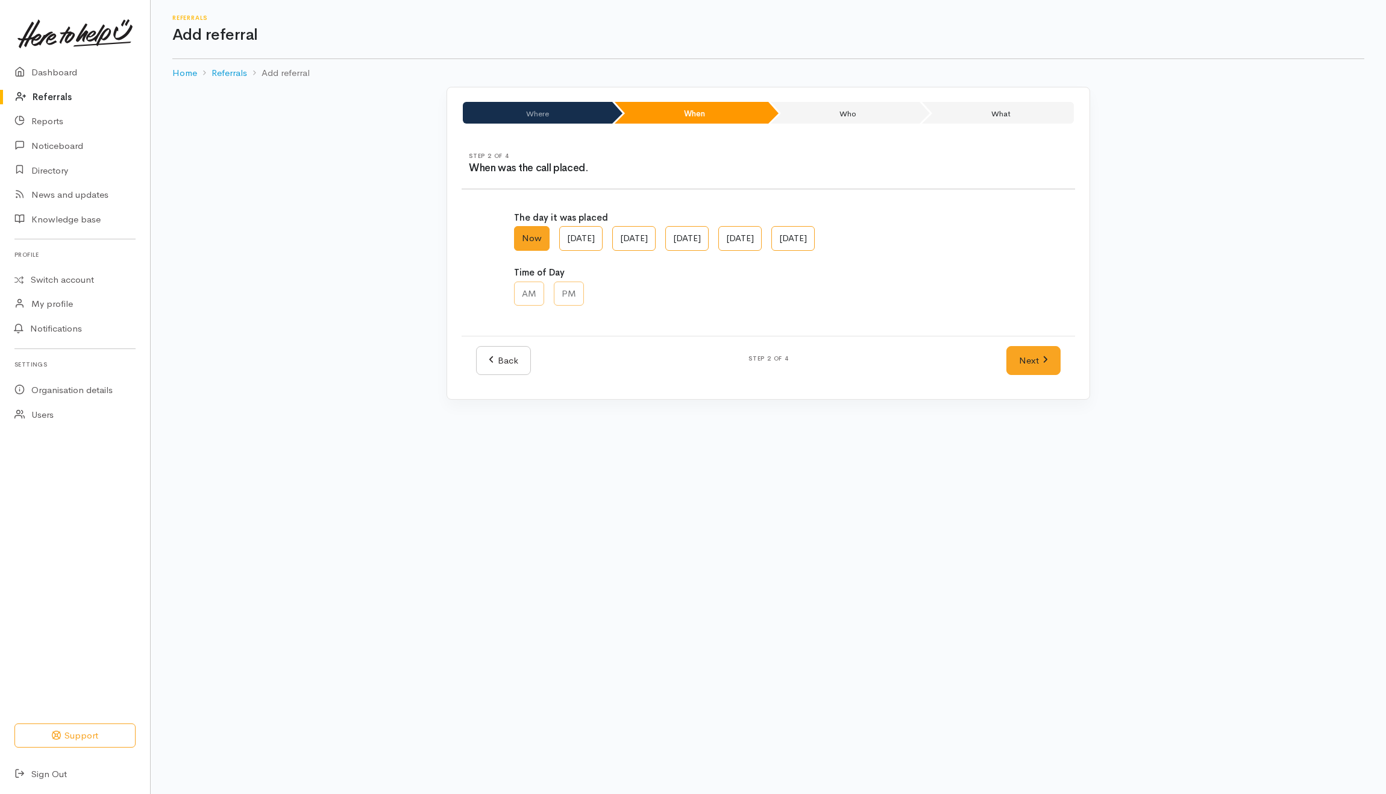
click at [1081, 285] on div "The day it was placed Now Sun, Aug 31 Sat, Aug 30 Fri, Aug 29 Thu, Aug 28 Wed, …" at bounding box center [769, 266] width 628 height 139
click at [1025, 357] on link "Next" at bounding box center [1034, 361] width 54 height 30
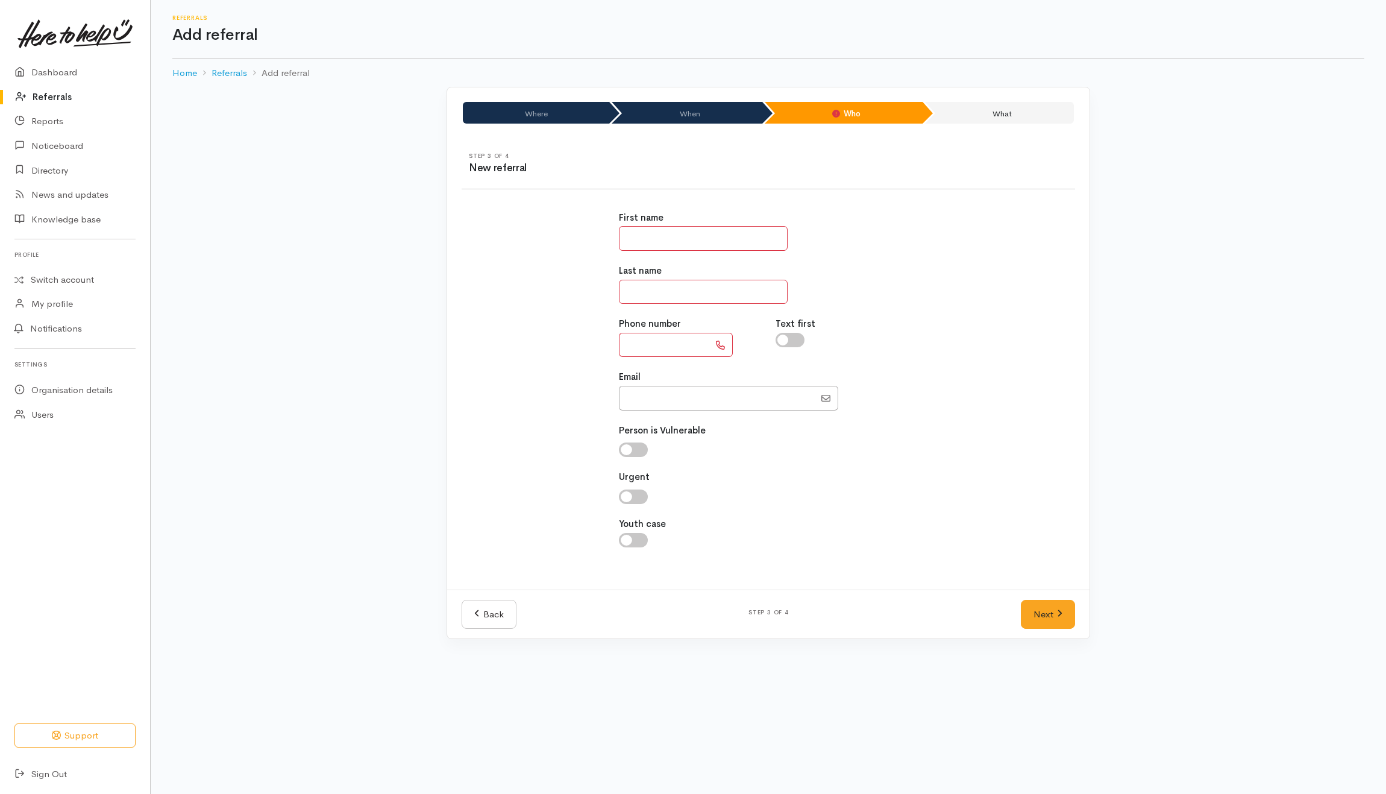
drag, startPoint x: 731, startPoint y: 244, endPoint x: 748, endPoint y: 242, distance: 16.9
click at [733, 242] on input "text" at bounding box center [703, 238] width 169 height 25
drag, startPoint x: 675, startPoint y: 234, endPoint x: 681, endPoint y: 230, distance: 7.3
click at [678, 230] on input "text" at bounding box center [703, 238] width 169 height 25
type input "*****"
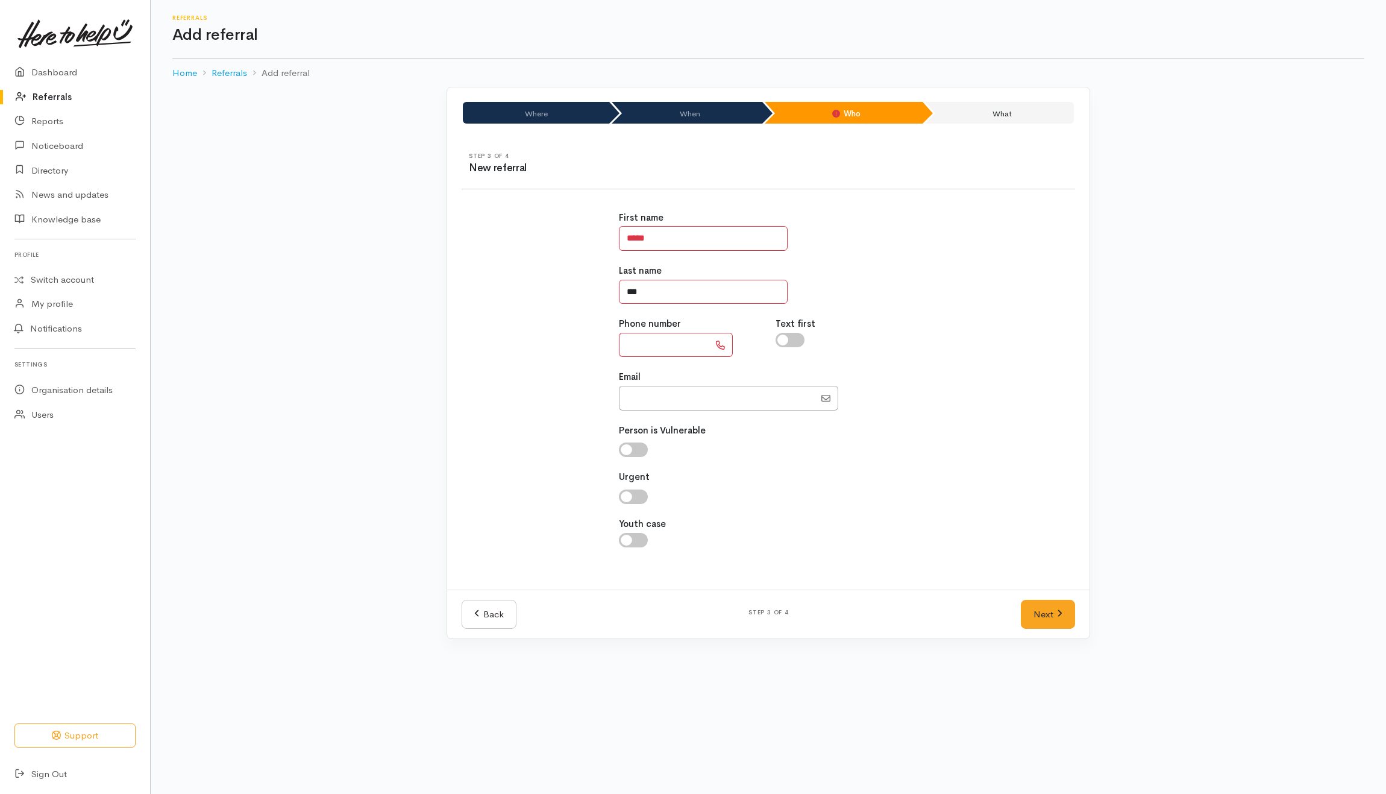
click at [700, 292] on input "***" at bounding box center [703, 292] width 169 height 25
click at [656, 352] on input "text" at bounding box center [664, 345] width 90 height 25
click at [682, 276] on div "Last name *****" at bounding box center [769, 284] width 300 height 40
click at [684, 291] on input "*****" at bounding box center [703, 292] width 169 height 25
type input "****"
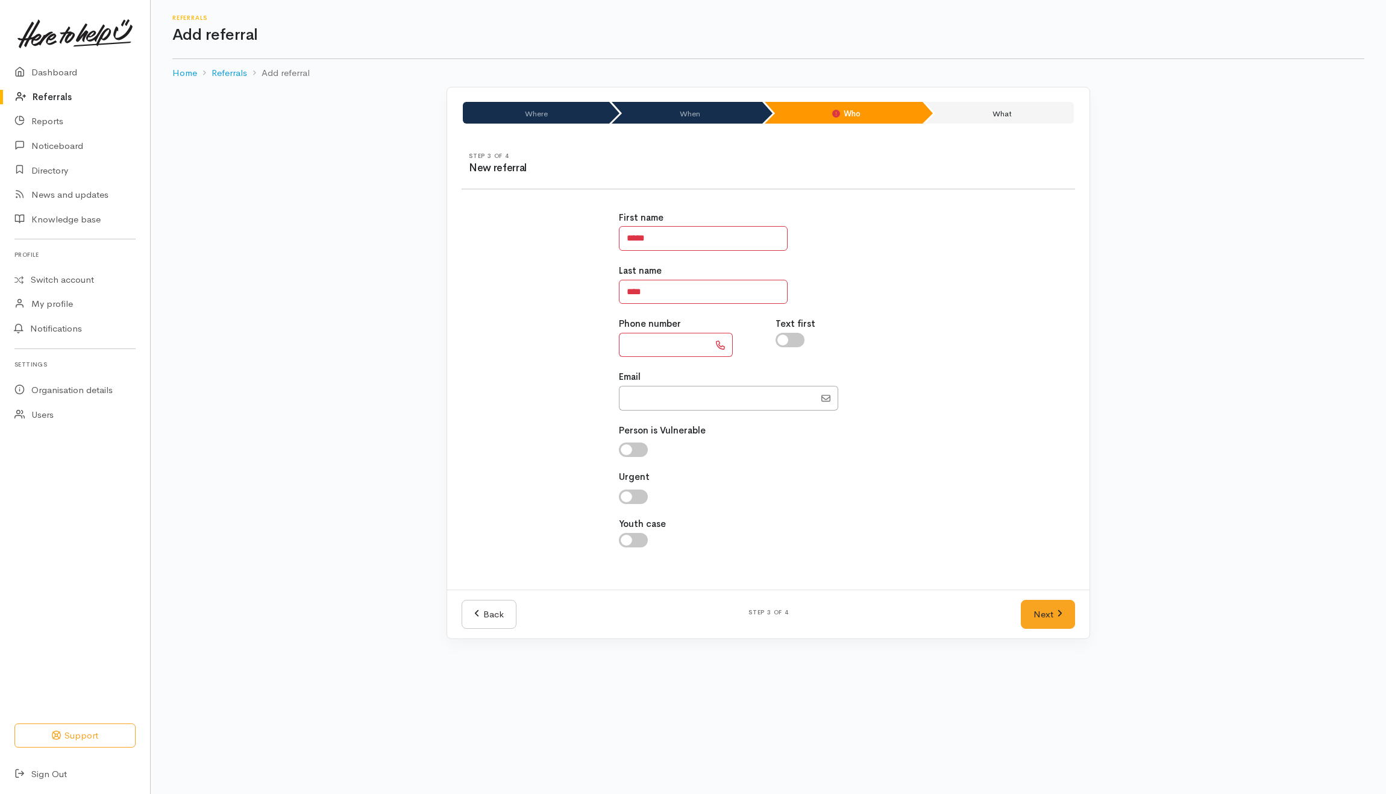
click at [674, 347] on input "text" at bounding box center [664, 345] width 90 height 25
type input "**********"
click at [936, 333] on div "**********" at bounding box center [769, 386] width 628 height 379
click at [1040, 611] on link "Next" at bounding box center [1048, 615] width 54 height 30
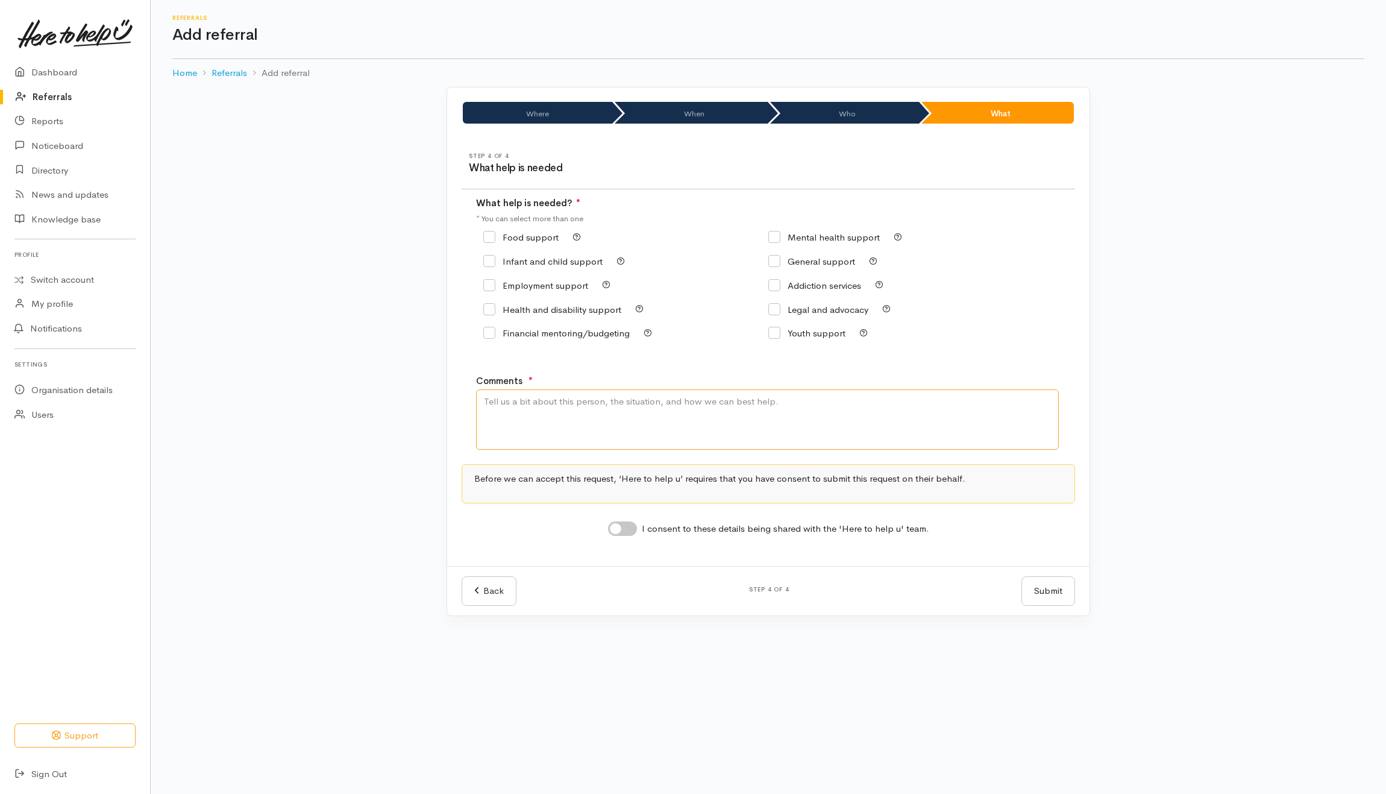
click at [729, 420] on textarea "Comments" at bounding box center [767, 419] width 583 height 60
type textarea "Need kai"
click at [529, 238] on input "Food support" at bounding box center [520, 237] width 75 height 9
checkbox input "true"
click at [630, 522] on input "I consent to these details being shared with the 'Here to help u' team." at bounding box center [622, 528] width 29 height 14
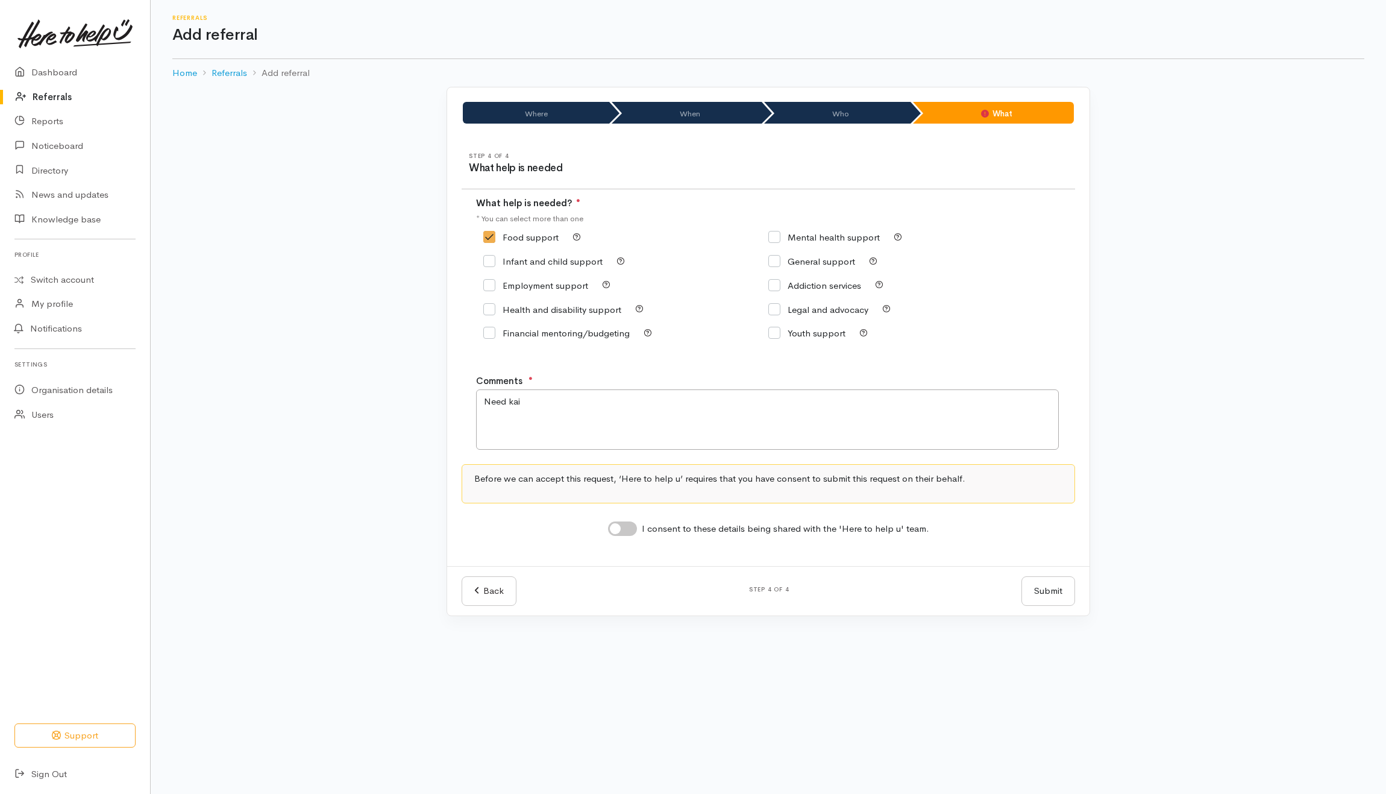
checkbox input "true"
click at [1049, 602] on button "Submit" at bounding box center [1049, 591] width 54 height 30
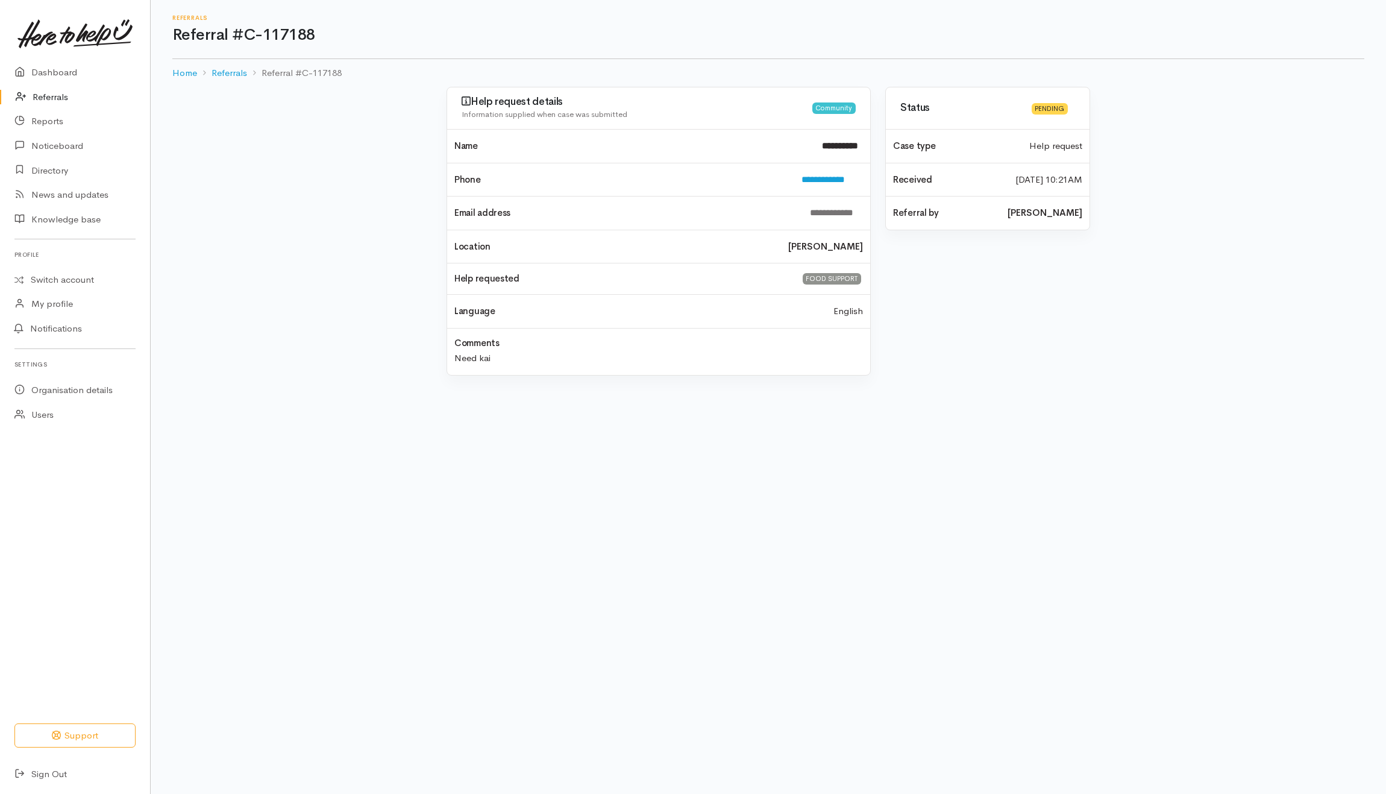
click at [51, 97] on link "Referrals" at bounding box center [75, 97] width 150 height 25
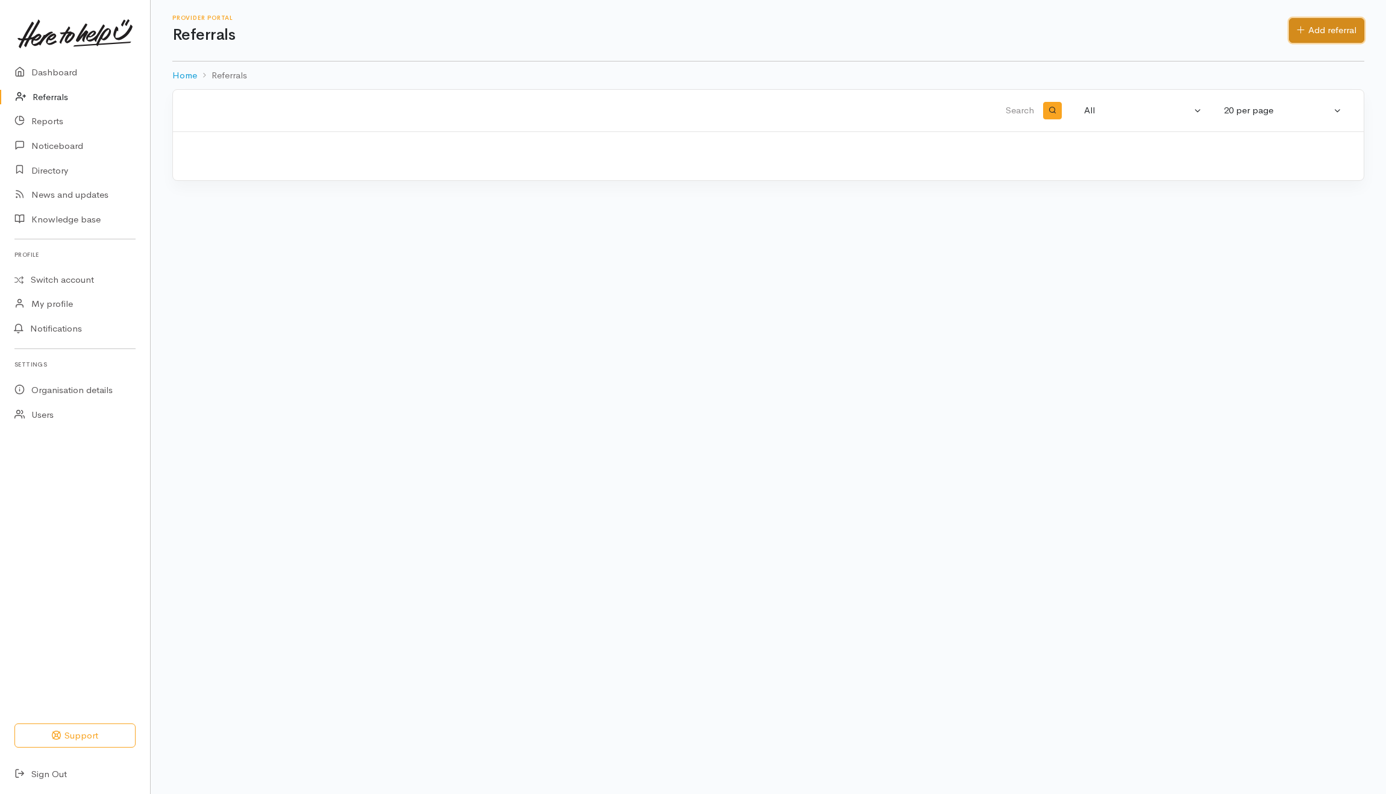
drag, startPoint x: 1327, startPoint y: 42, endPoint x: 1317, endPoint y: 47, distance: 11.1
click at [1327, 42] on link "Add referral" at bounding box center [1326, 30] width 75 height 25
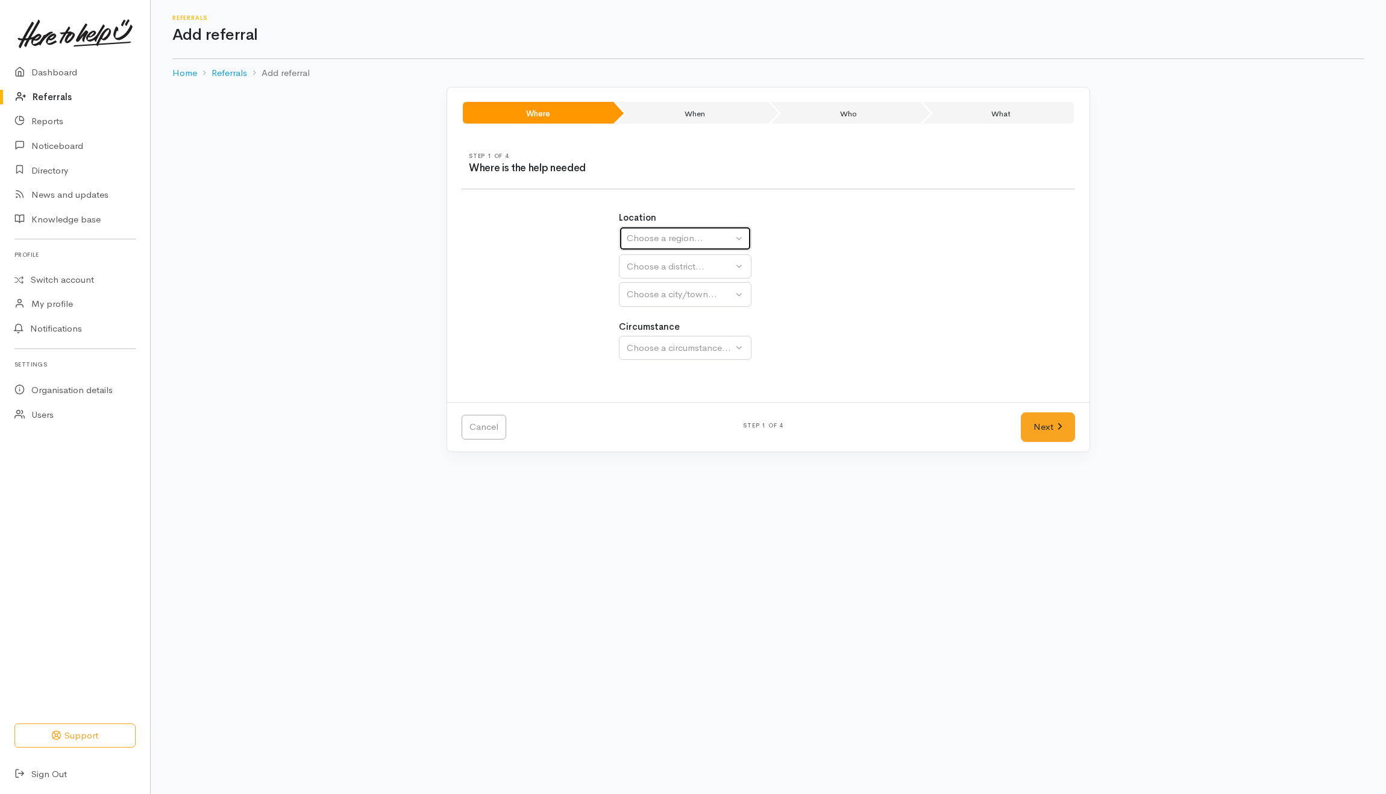
click at [709, 236] on div "Choose a region..." at bounding box center [680, 238] width 106 height 14
click at [632, 314] on link "[GEOGRAPHIC_DATA]" at bounding box center [685, 314] width 131 height 19
select select "3"
select select
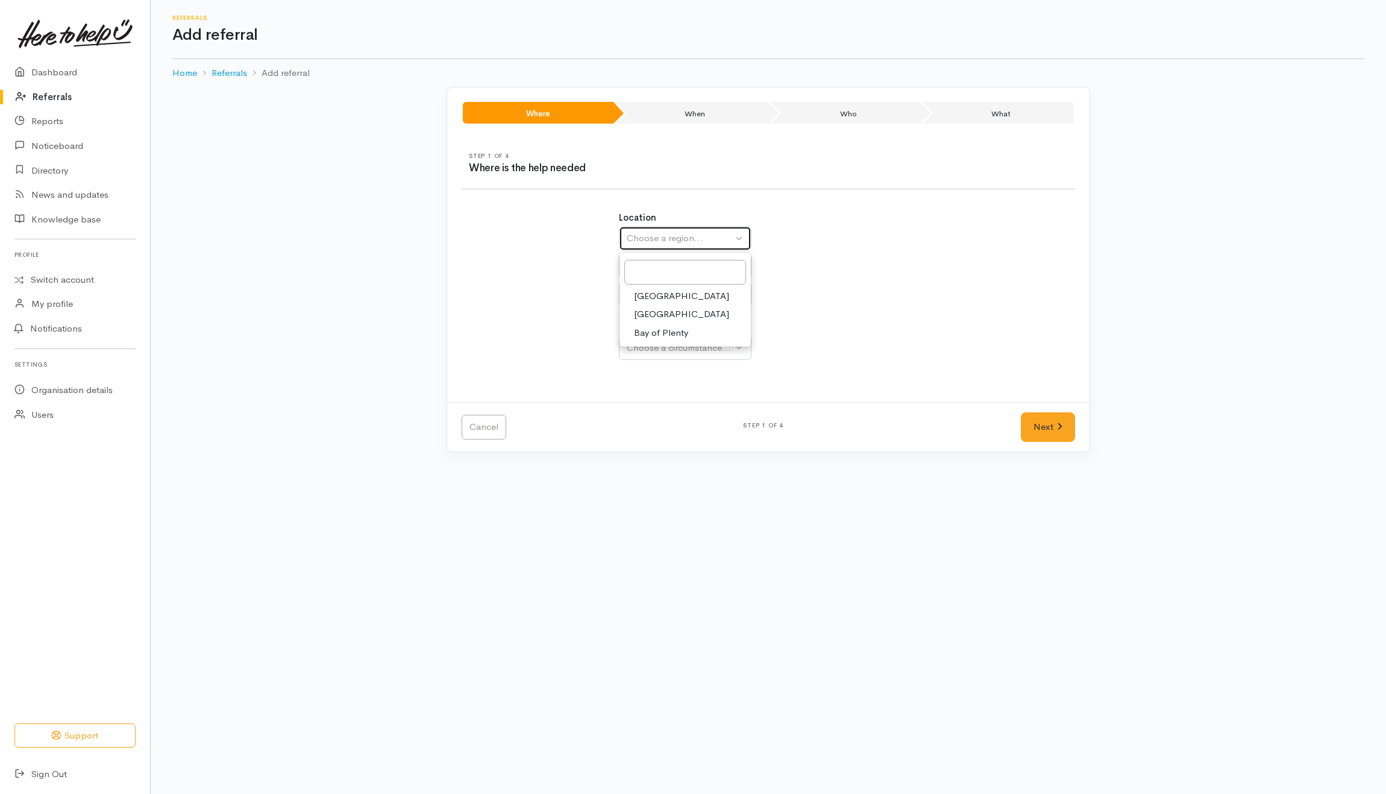
select select
click at [696, 263] on div "Choose a district..." at bounding box center [711, 267] width 169 height 14
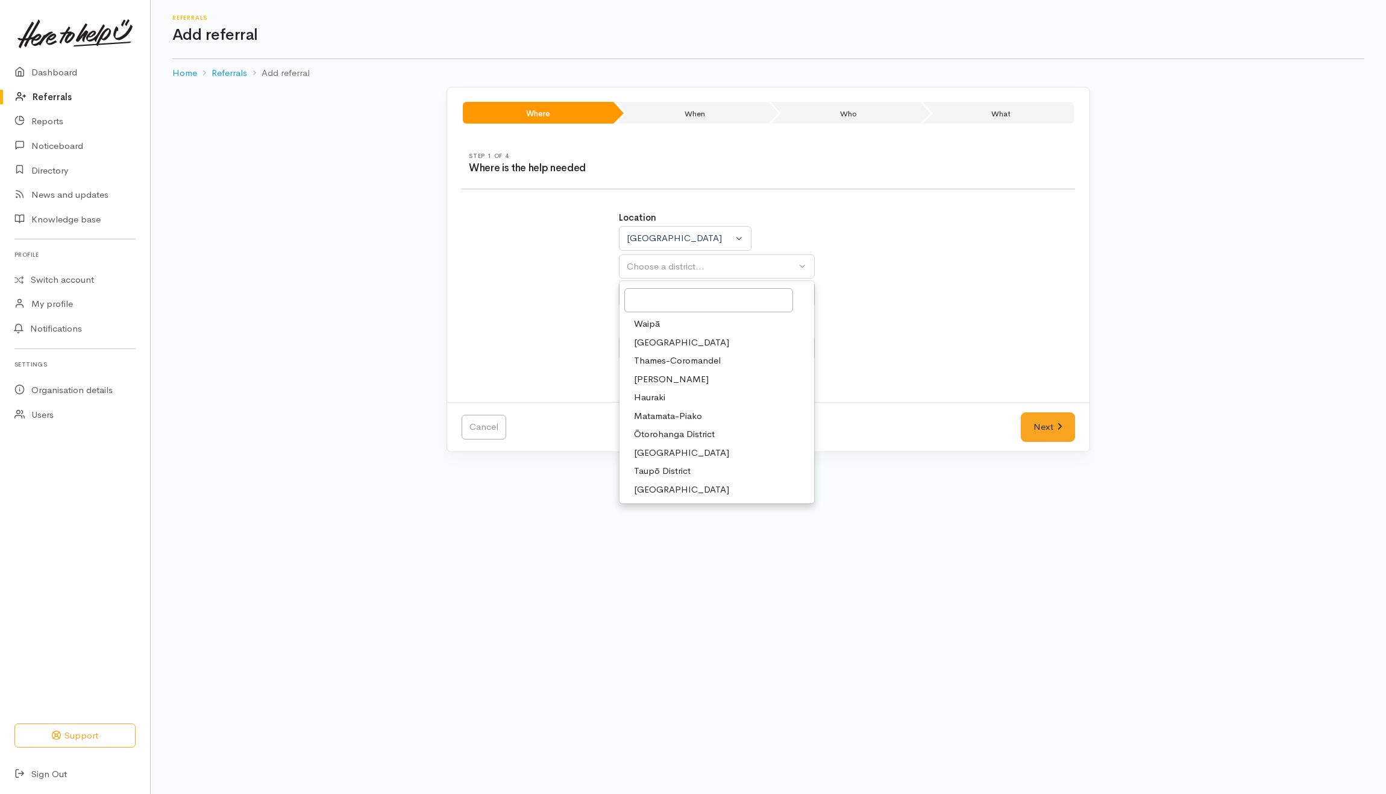
click at [654, 386] on span "[PERSON_NAME]" at bounding box center [671, 380] width 75 height 14
select select "4"
select select
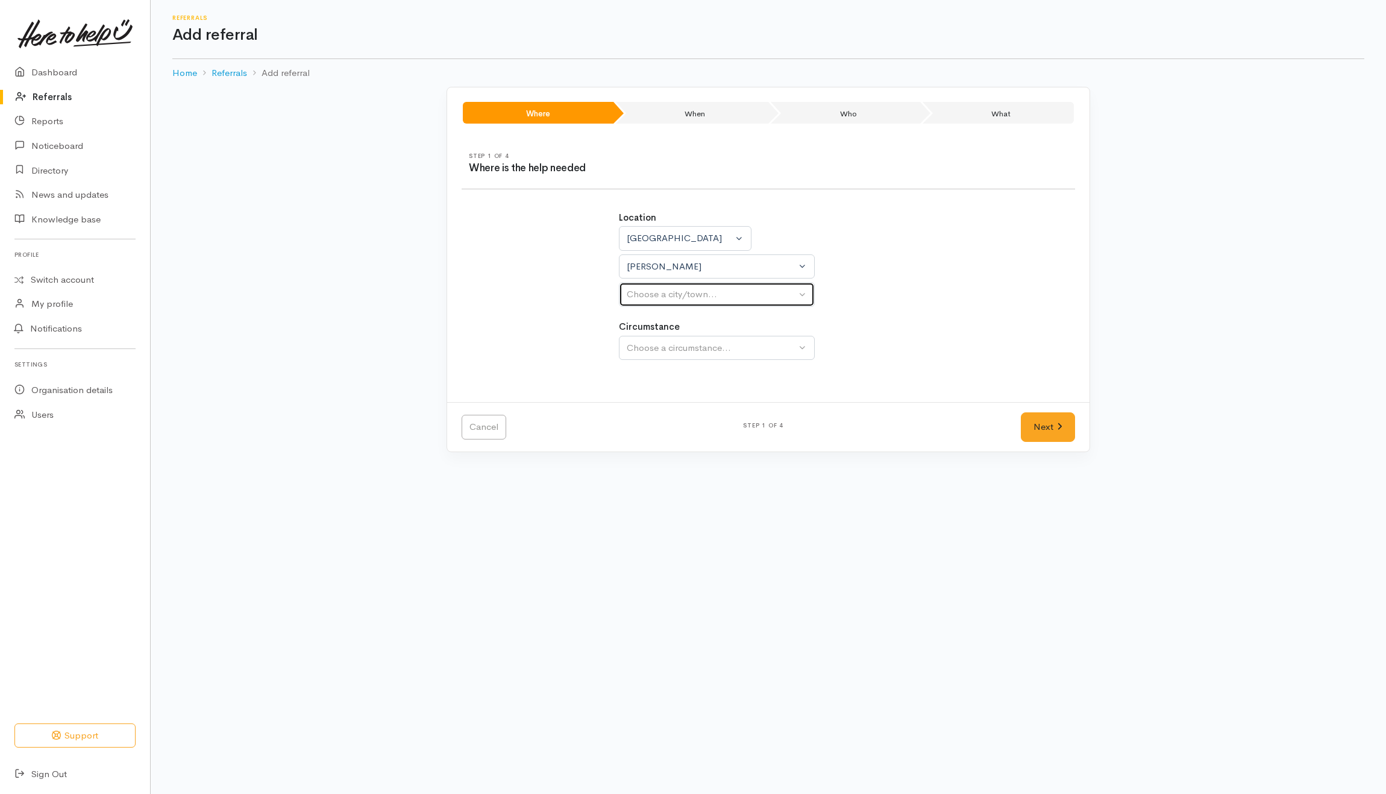
drag, startPoint x: 688, startPoint y: 291, endPoint x: 685, endPoint y: 298, distance: 8.1
click at [690, 291] on div "Choose a city/town..." at bounding box center [711, 295] width 169 height 14
click at [661, 354] on span "[PERSON_NAME]" at bounding box center [671, 352] width 75 height 14
select select "1"
click at [664, 346] on div "Choose a circumstance..." at bounding box center [711, 348] width 169 height 14
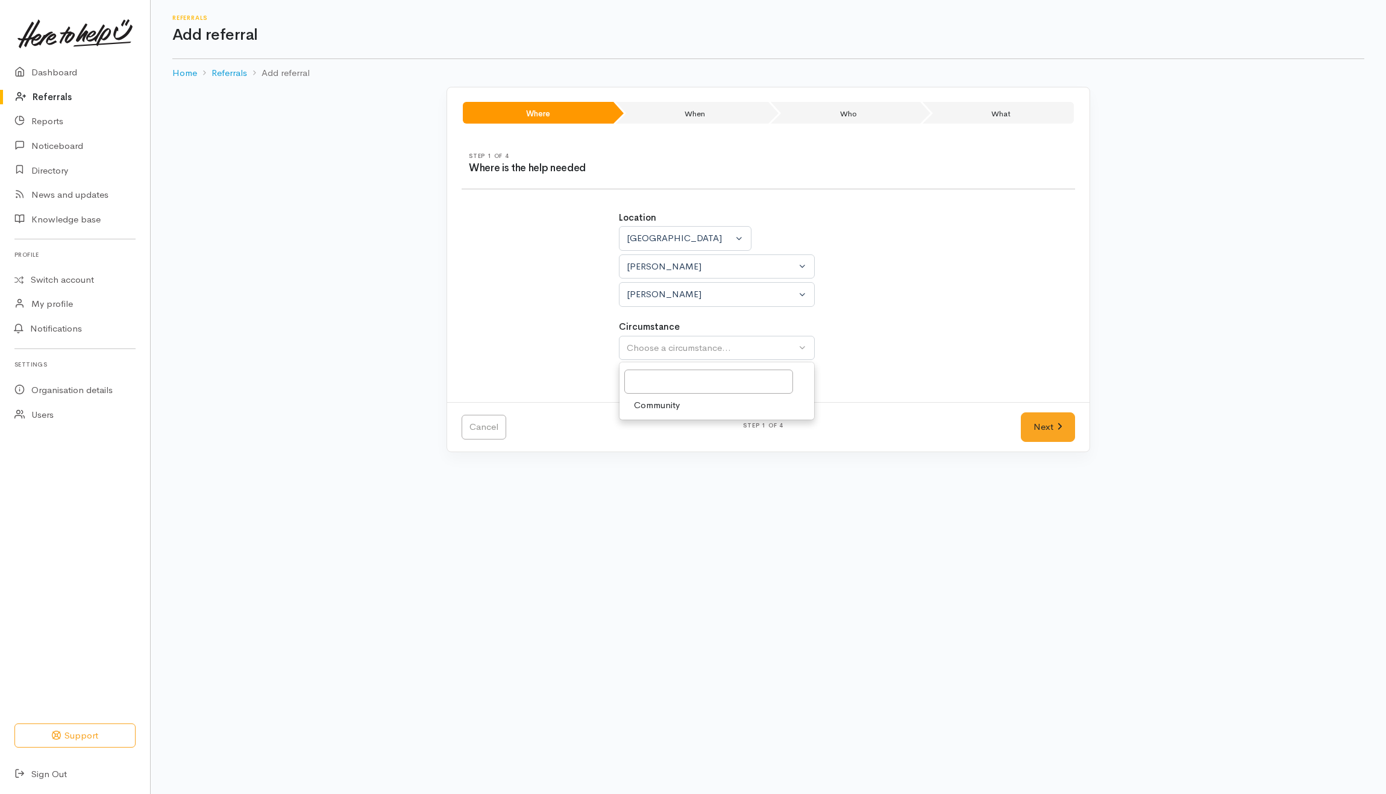
click at [649, 410] on span "Community" at bounding box center [657, 405] width 46 height 14
select select "2"
click at [1067, 432] on link "Next" at bounding box center [1048, 427] width 54 height 30
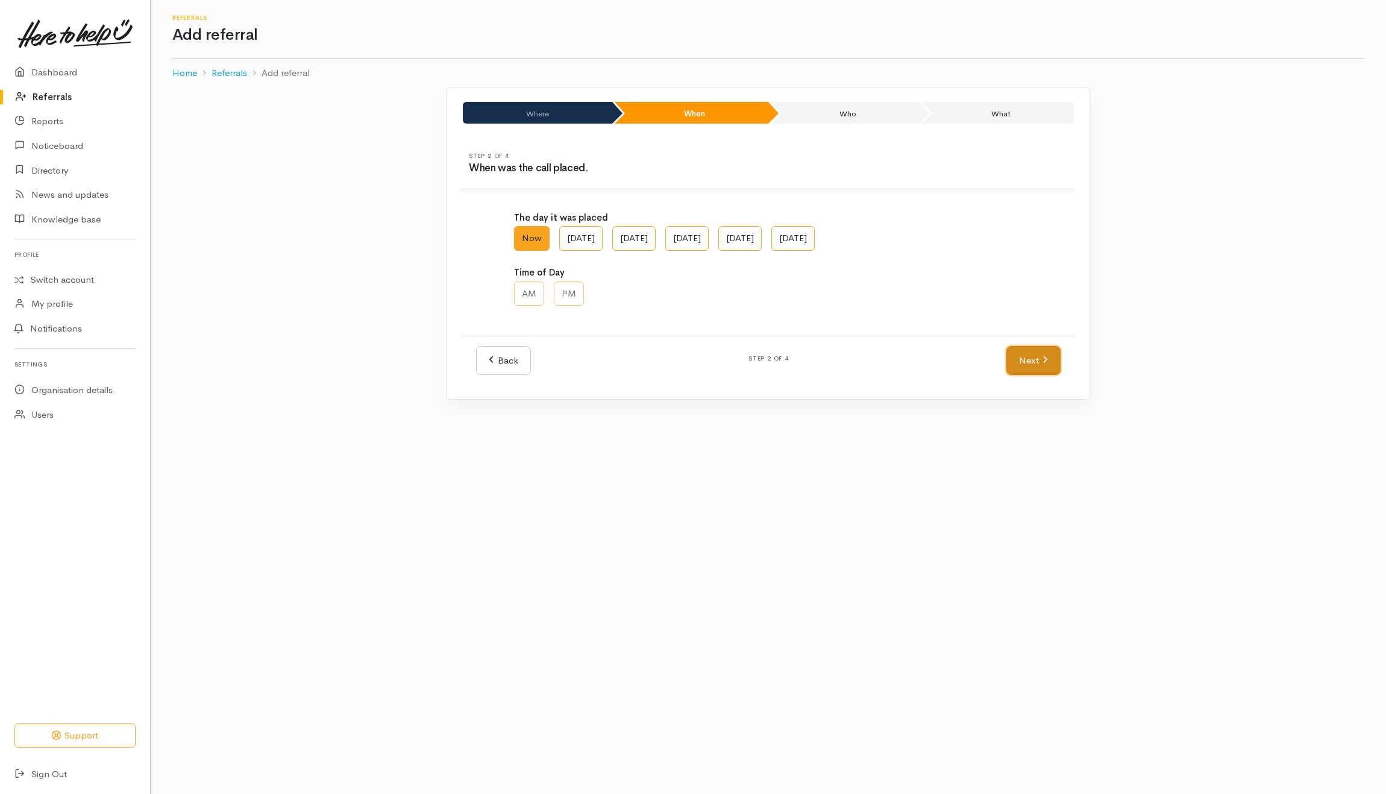
click at [1037, 370] on link "Next" at bounding box center [1034, 361] width 54 height 30
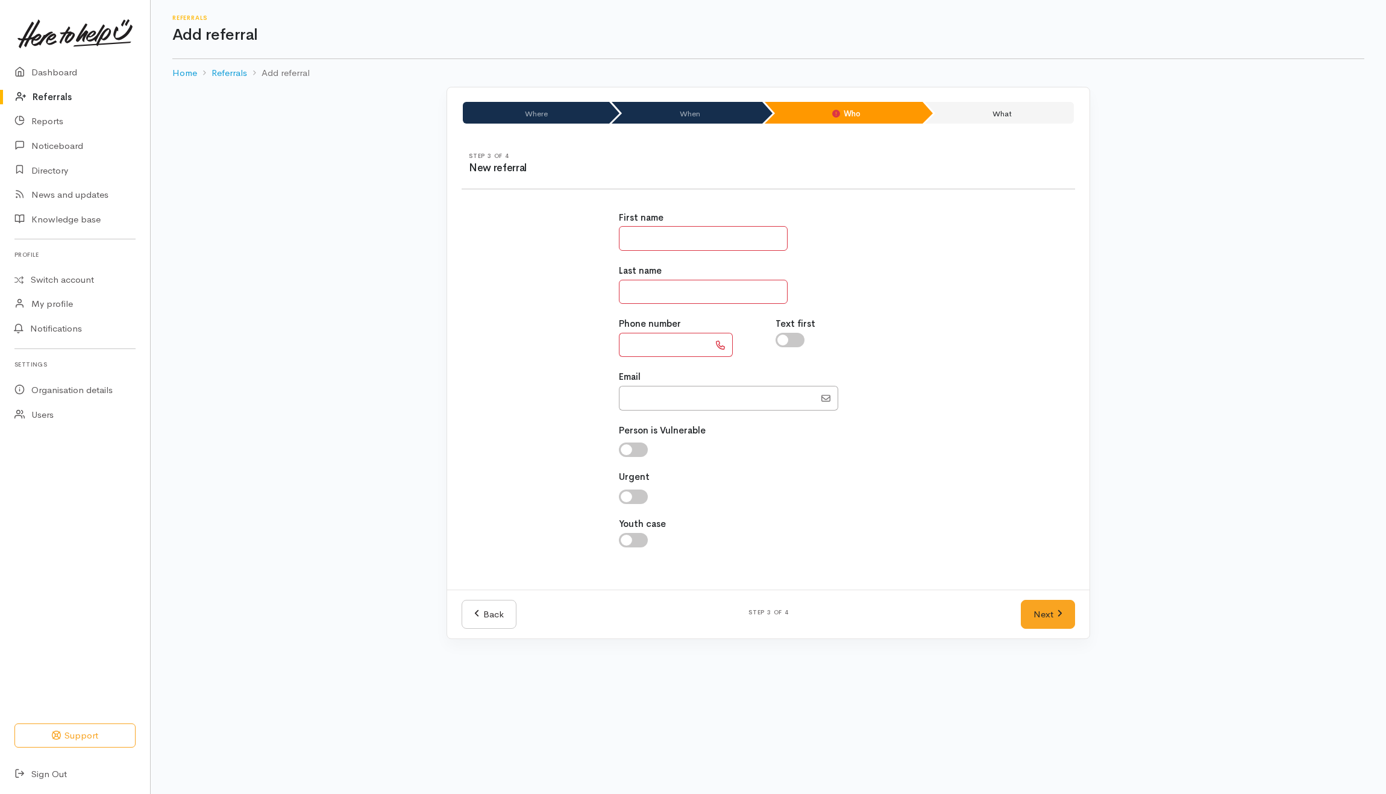
click at [763, 247] on input "text" at bounding box center [703, 238] width 169 height 25
type input "*******"
type input "********"
click at [645, 350] on input "text" at bounding box center [664, 345] width 90 height 25
type input "**********"
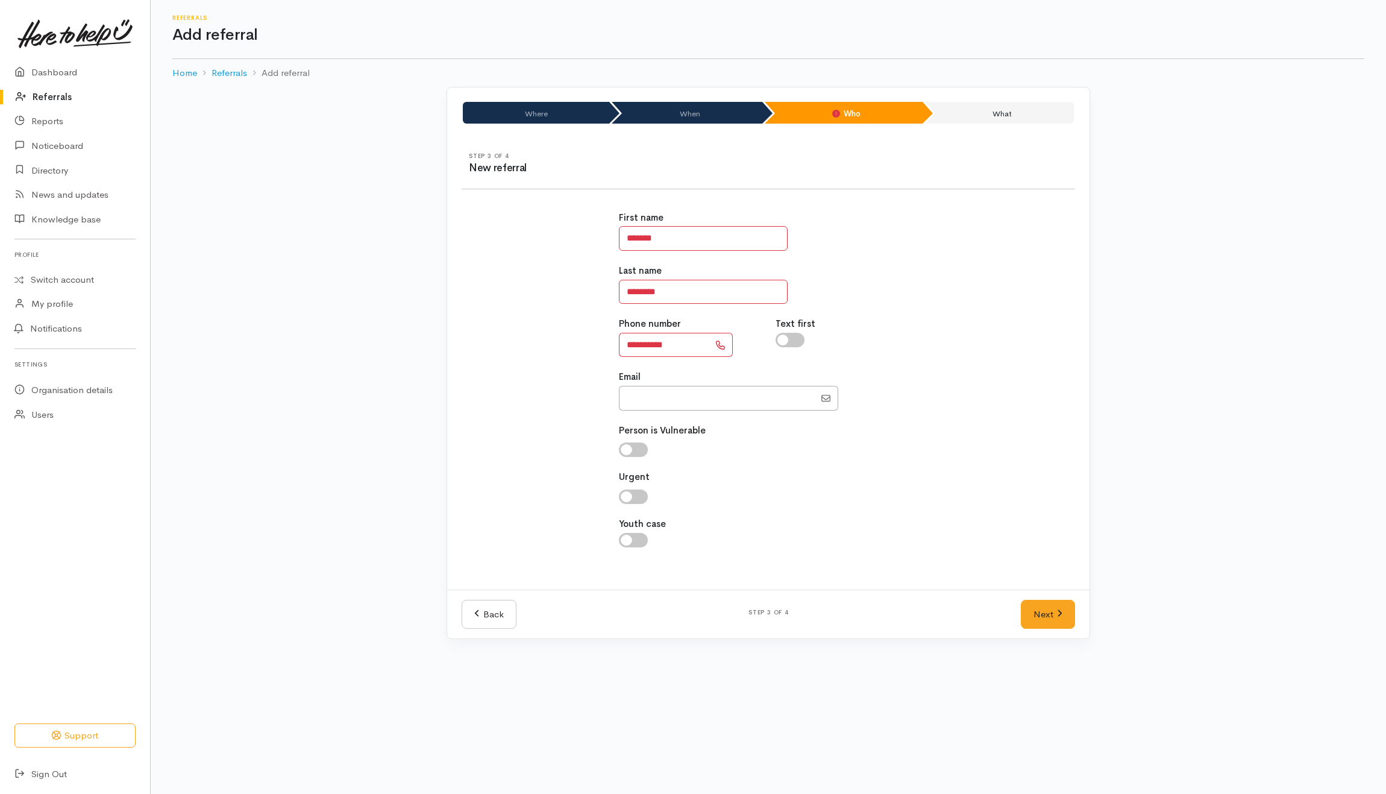
click at [883, 295] on div "Last name ********" at bounding box center [769, 284] width 300 height 40
click at [796, 336] on input "checkbox" at bounding box center [790, 340] width 29 height 14
checkbox input "true"
click at [1050, 600] on div "Back Step 3 of 4 Next" at bounding box center [768, 614] width 643 height 49
click at [1039, 617] on link "Next" at bounding box center [1048, 615] width 54 height 30
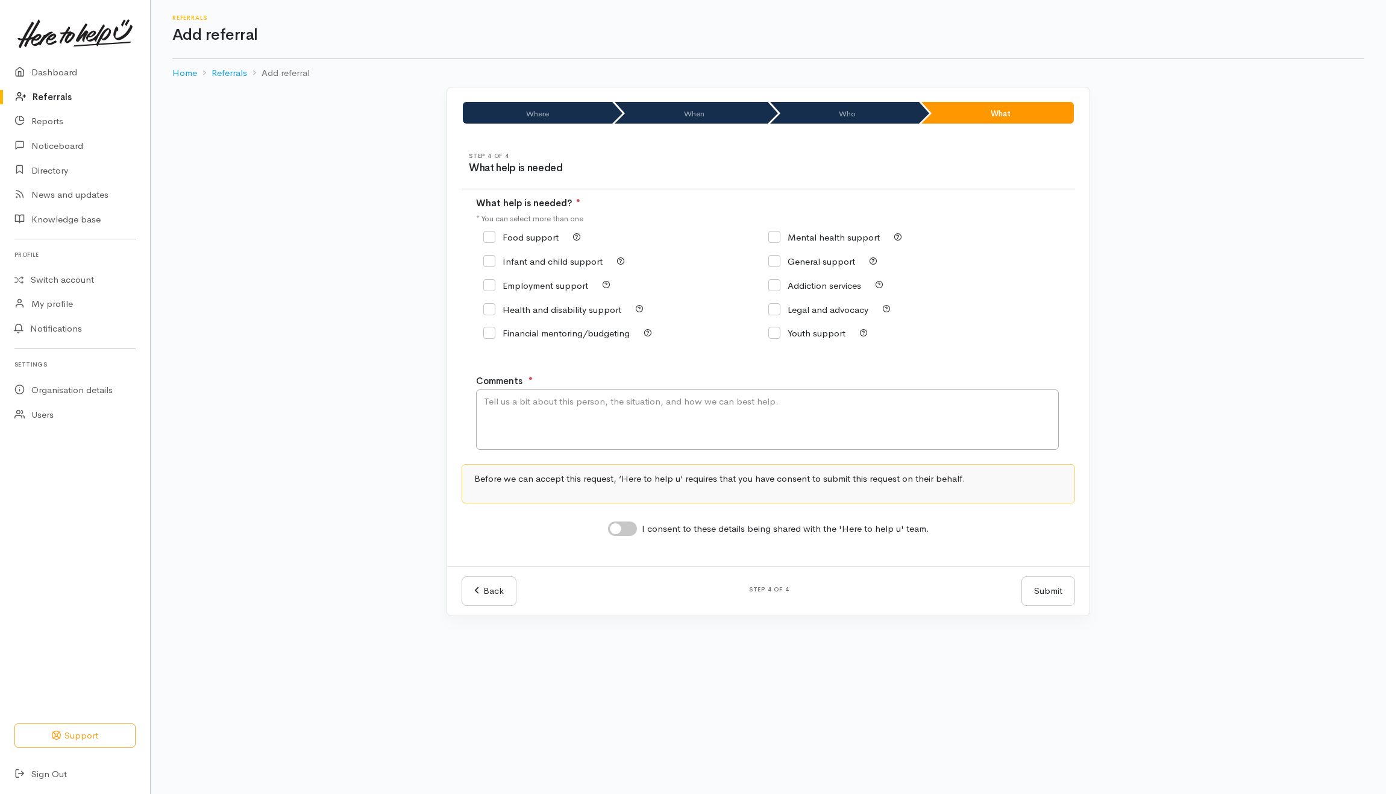
click at [531, 239] on input "Food support" at bounding box center [520, 237] width 75 height 9
checkbox input "true"
drag, startPoint x: 604, startPoint y: 457, endPoint x: 605, endPoint y: 446, distance: 10.9
click at [605, 456] on div "Step 4 of 4 What help is needed What help is needed? ● * You can select more th…" at bounding box center [768, 352] width 643 height 428
click at [605, 440] on textarea "Comments" at bounding box center [767, 419] width 583 height 60
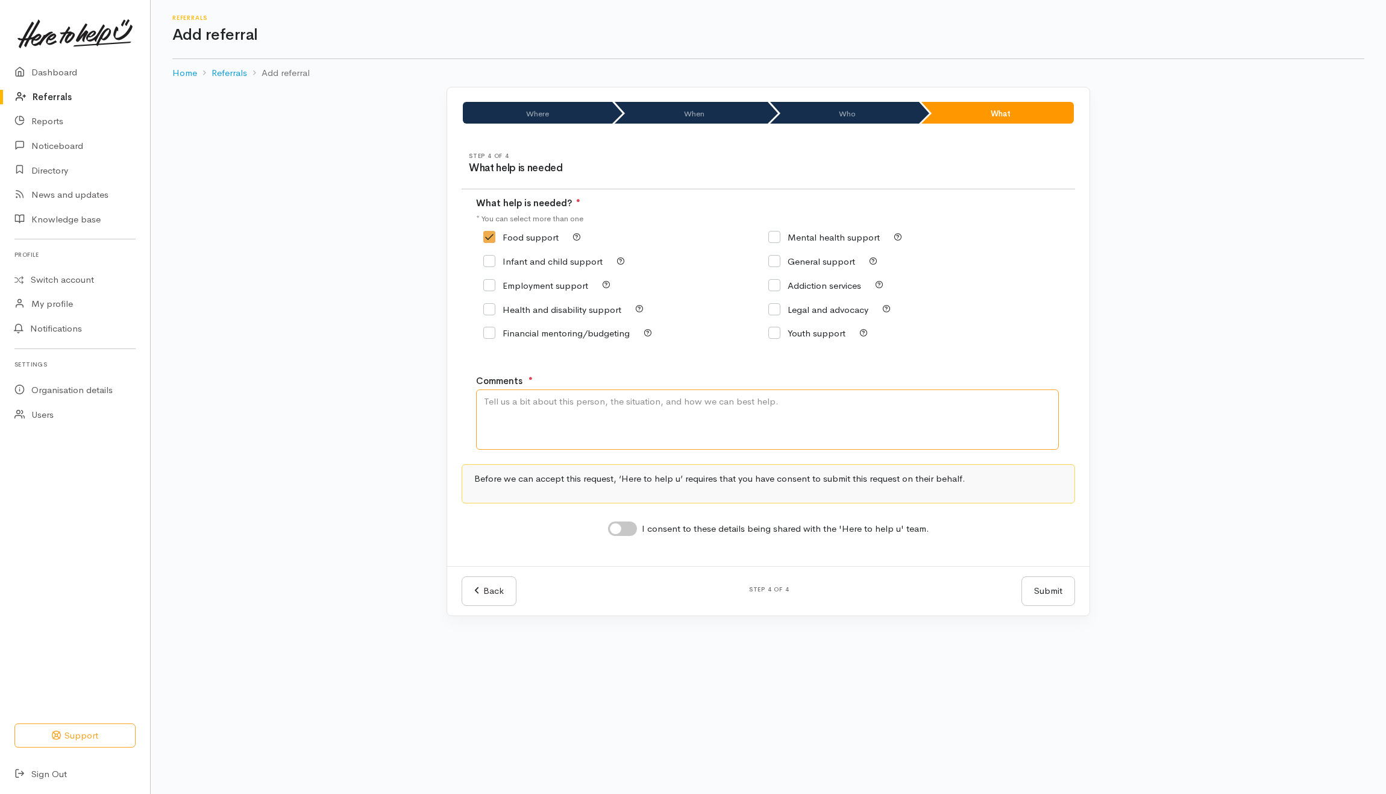
type textarea "M"
type textarea "Need kai"
click at [625, 531] on input "I consent to these details being shared with the 'Here to help u' team." at bounding box center [622, 528] width 29 height 14
checkbox input "true"
click at [1044, 577] on div "Back Step 4 of 4 Submit Submit" at bounding box center [768, 590] width 643 height 49
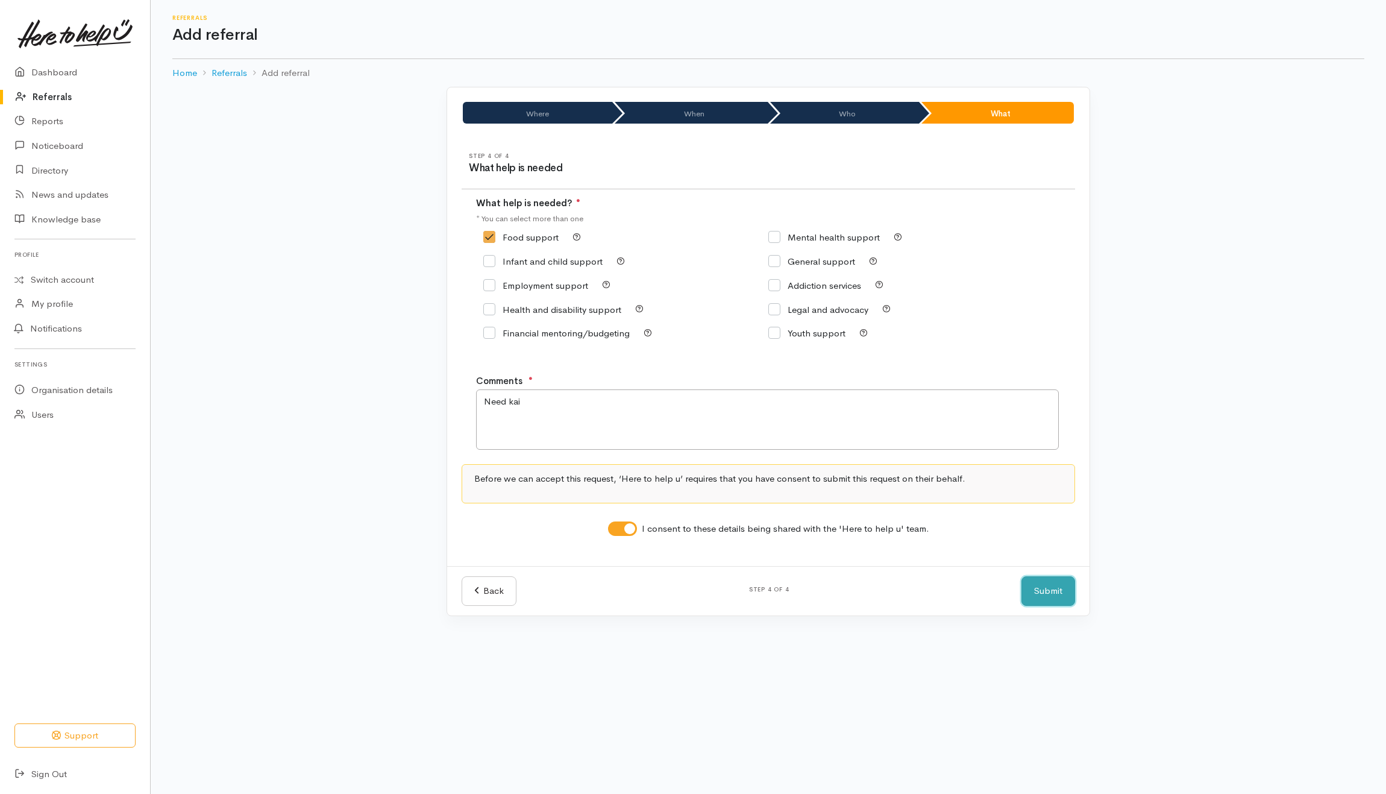
click at [1063, 594] on button "Submit" at bounding box center [1049, 591] width 54 height 30
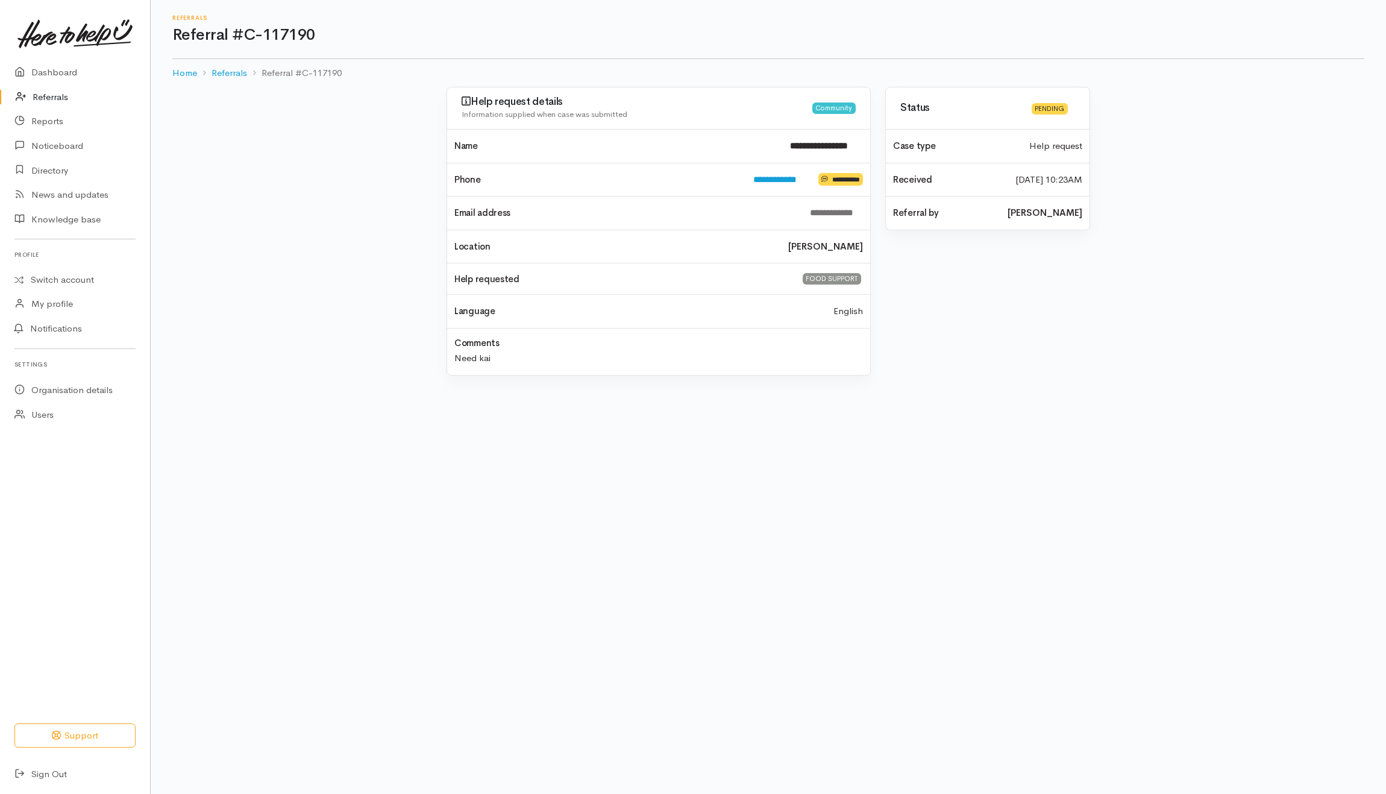
click at [39, 95] on link "Referrals" at bounding box center [75, 97] width 150 height 25
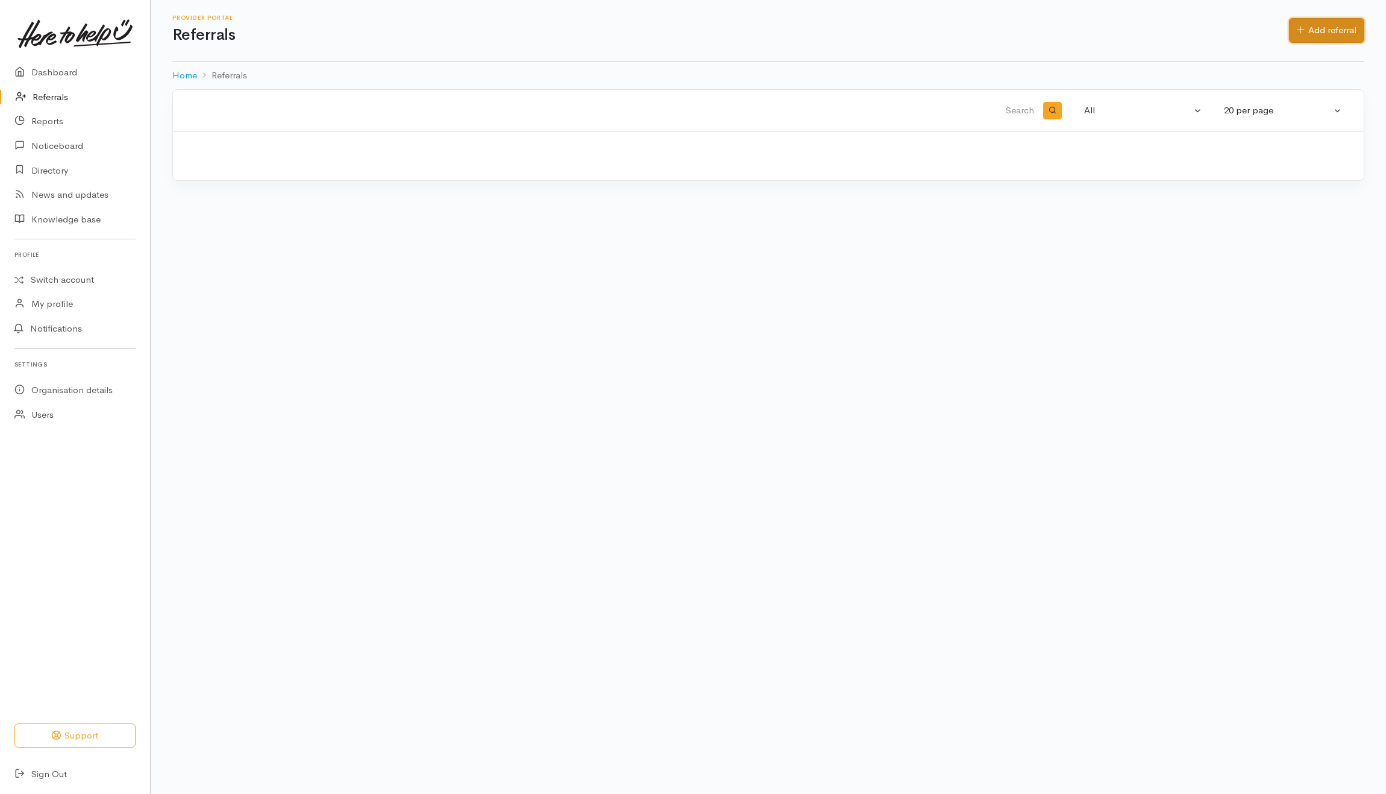
click at [1319, 37] on link "Add referral" at bounding box center [1326, 30] width 75 height 25
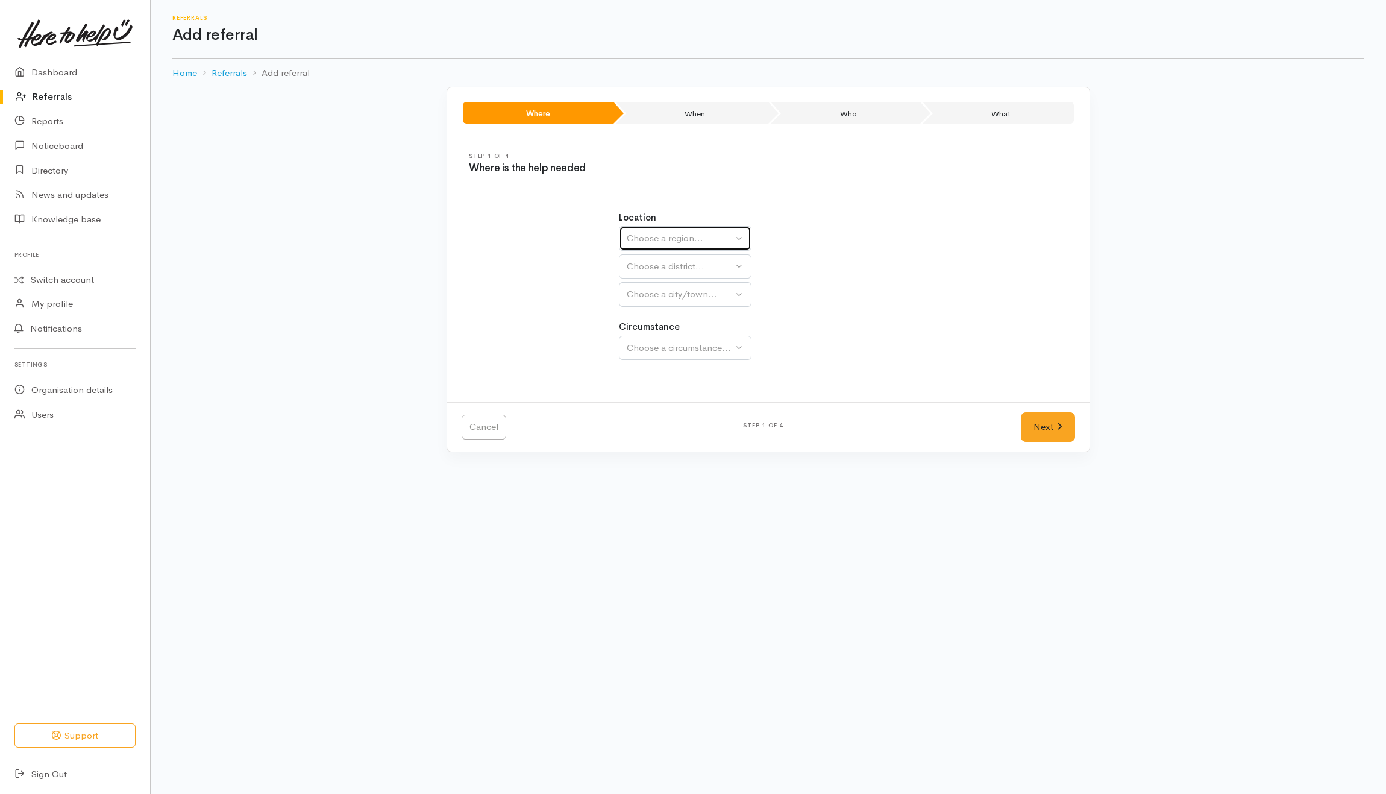
click at [711, 238] on div "Choose a region..." at bounding box center [680, 238] width 106 height 14
click at [661, 310] on span "Waikato" at bounding box center [681, 314] width 95 height 14
select select "3"
click at [661, 258] on button "Choose a district..." at bounding box center [685, 266] width 133 height 25
select select
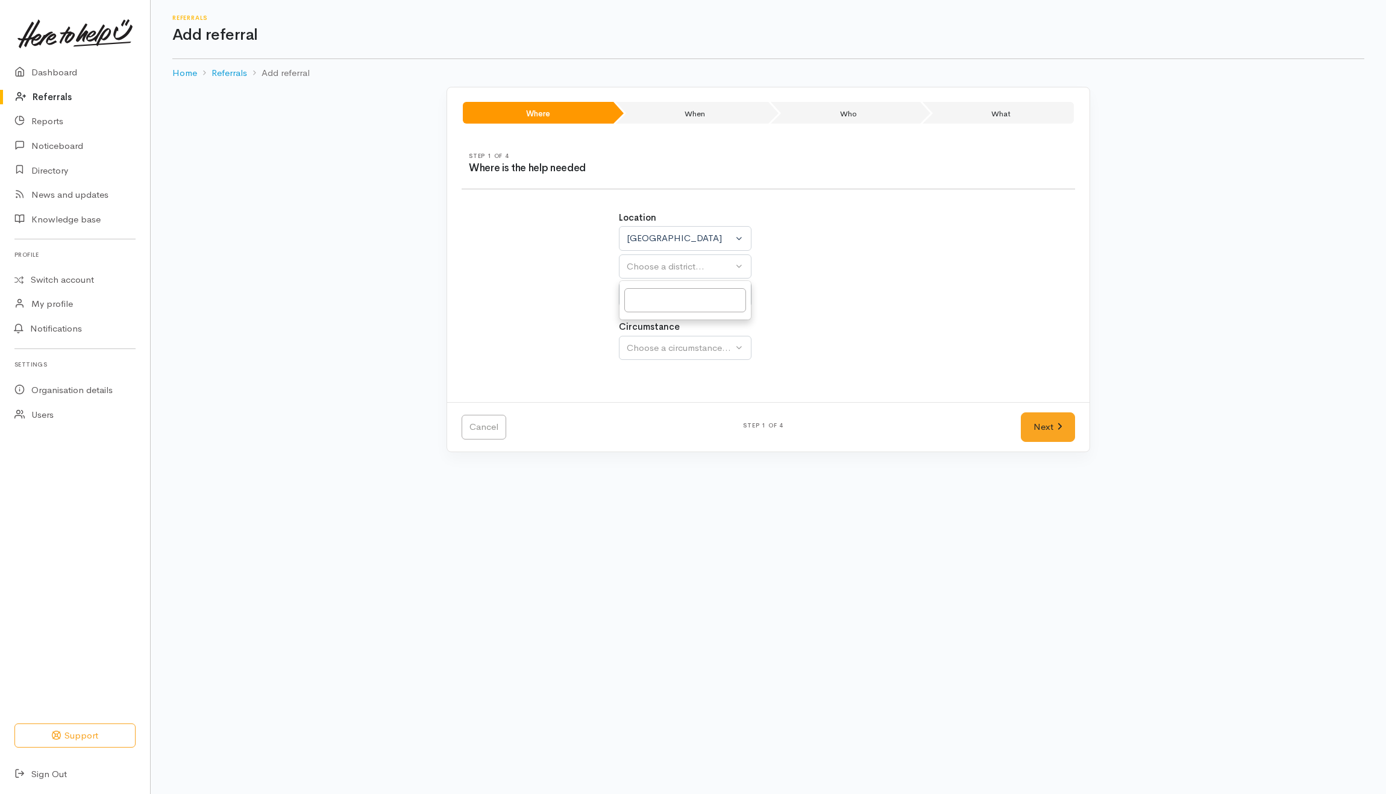
select select
click at [664, 268] on div "Choose a district..." at bounding box center [711, 267] width 169 height 14
click at [652, 336] on link "Waikato District" at bounding box center [717, 342] width 195 height 19
select select "2"
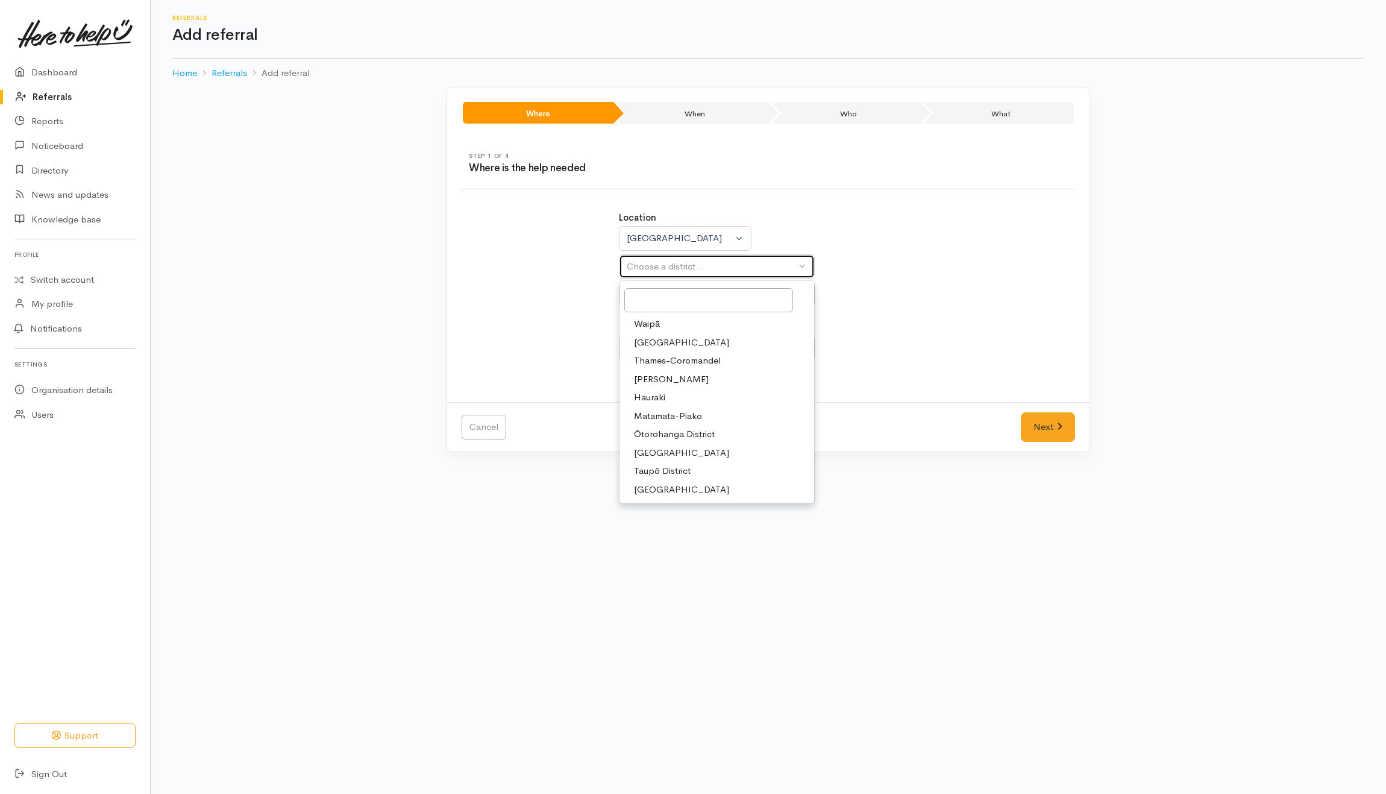
select select
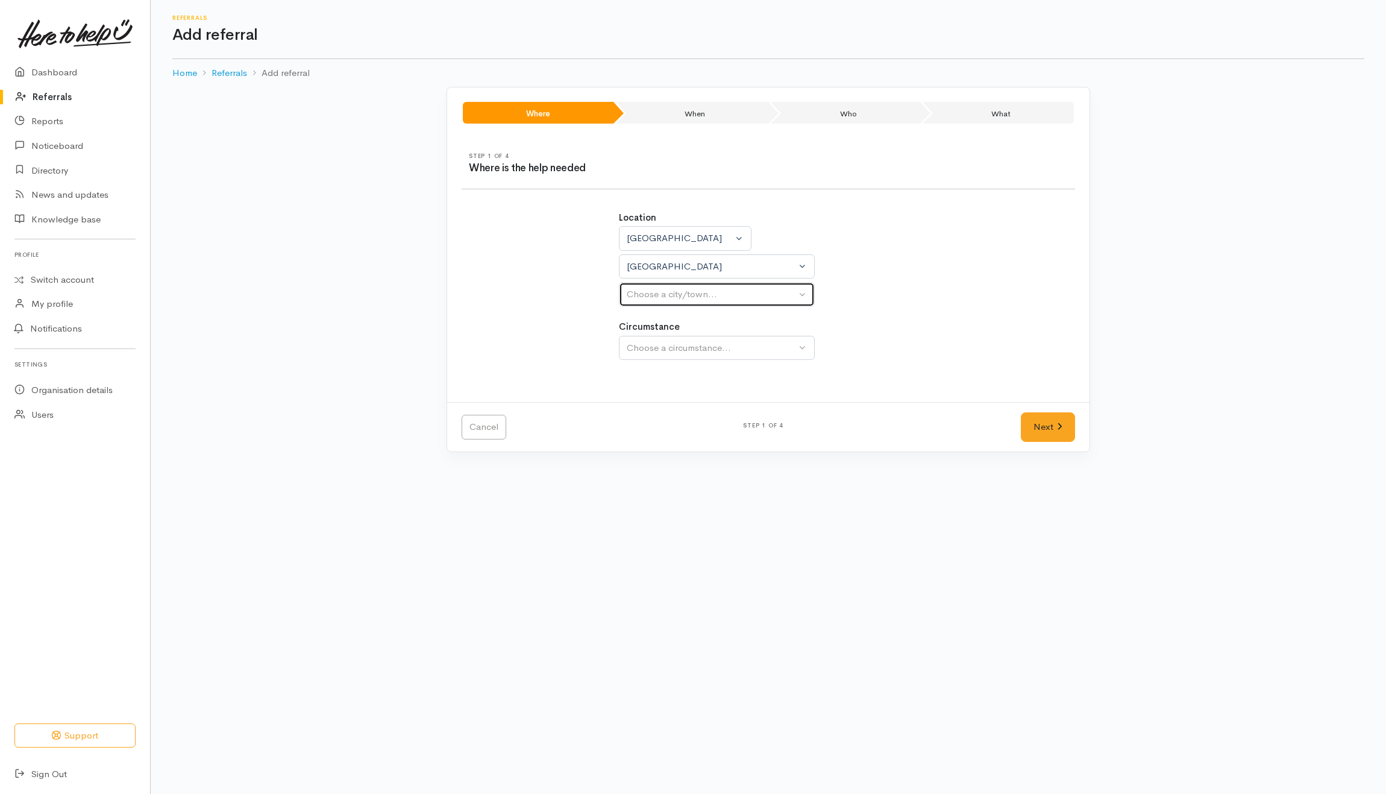
click at [673, 295] on div "Choose a city/town..." at bounding box center [711, 295] width 169 height 14
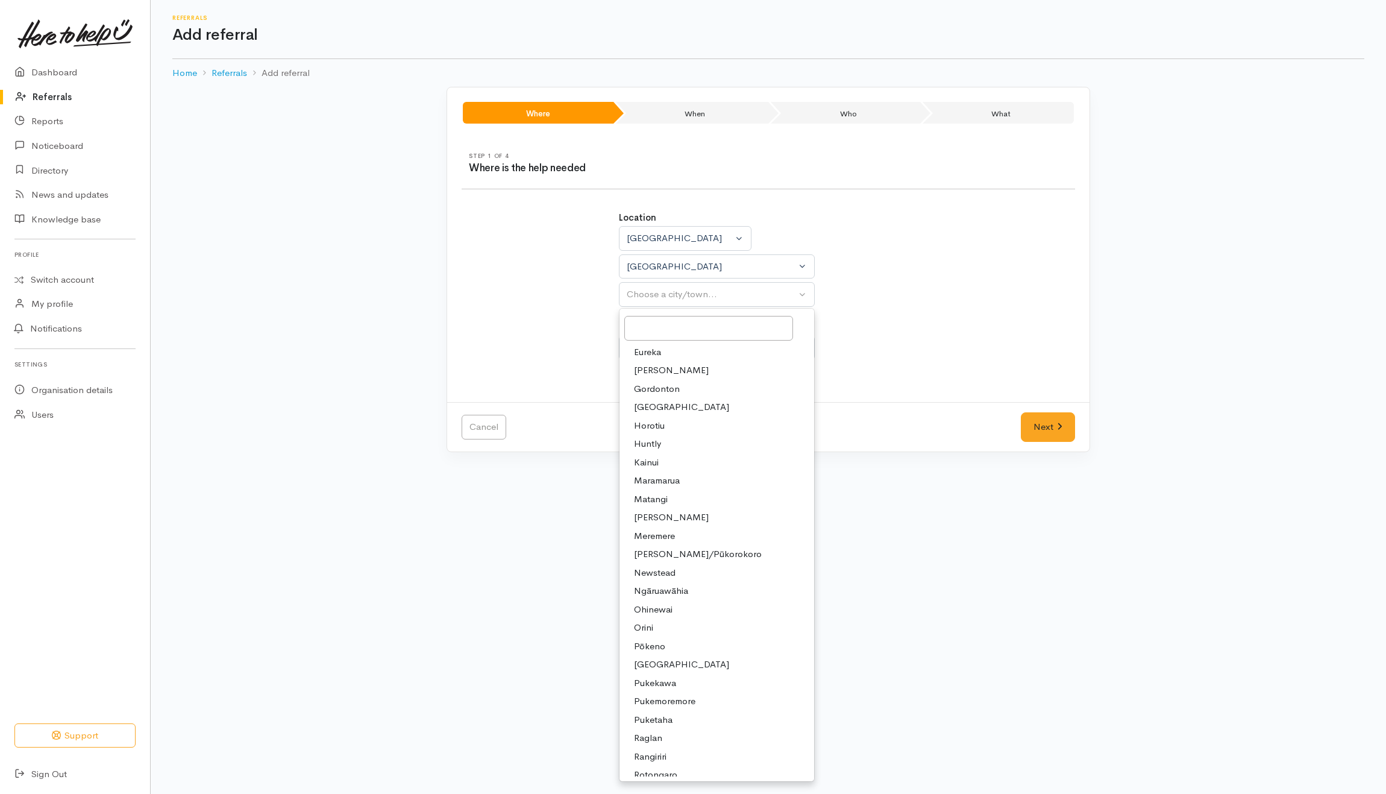
click at [657, 444] on span "Huntly" at bounding box center [647, 444] width 27 height 14
select select "110"
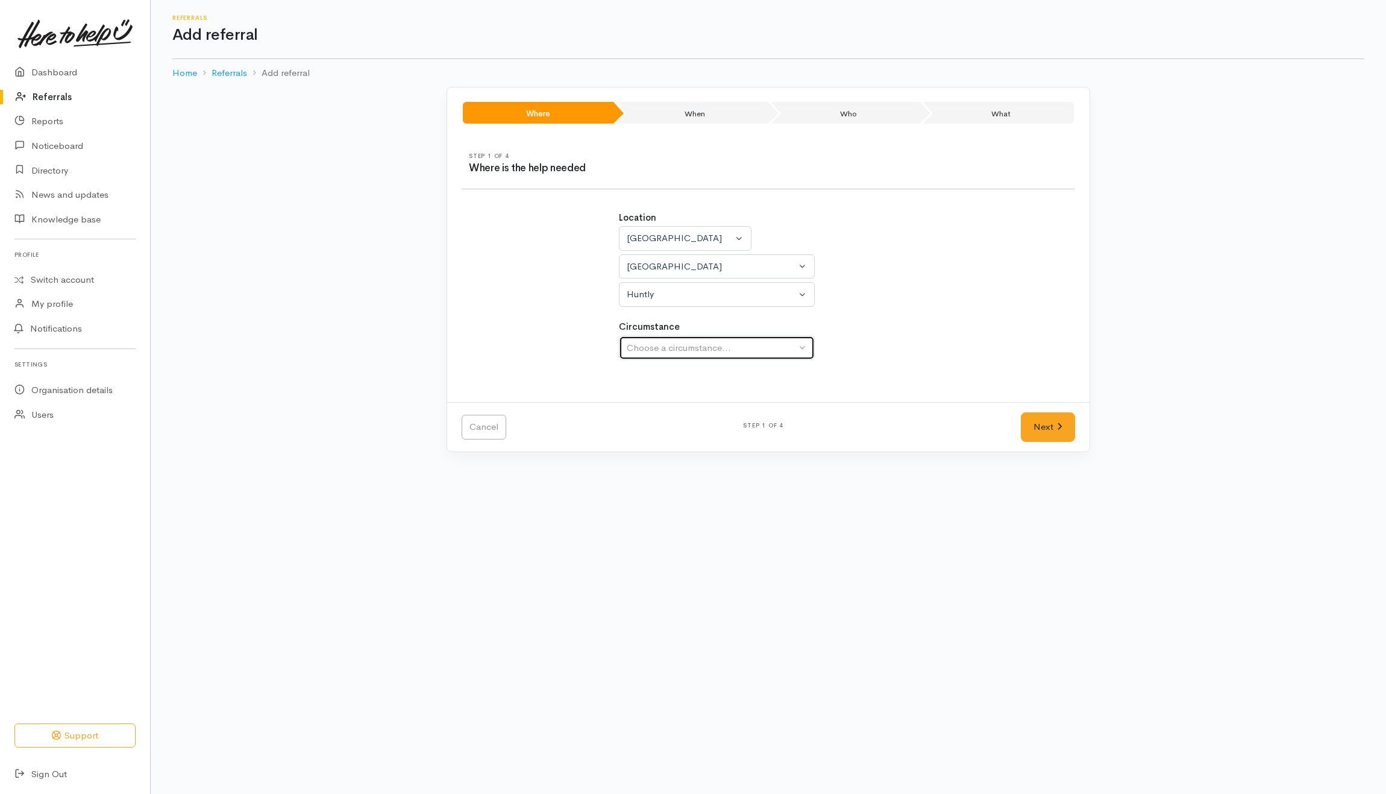
click at [686, 348] on div "Choose a circumstance..." at bounding box center [711, 348] width 169 height 14
click at [669, 406] on span "Community" at bounding box center [657, 405] width 46 height 14
select select "2"
drag, startPoint x: 1054, startPoint y: 435, endPoint x: 907, endPoint y: 410, distance: 149.7
click at [1054, 435] on link "Next" at bounding box center [1048, 427] width 54 height 30
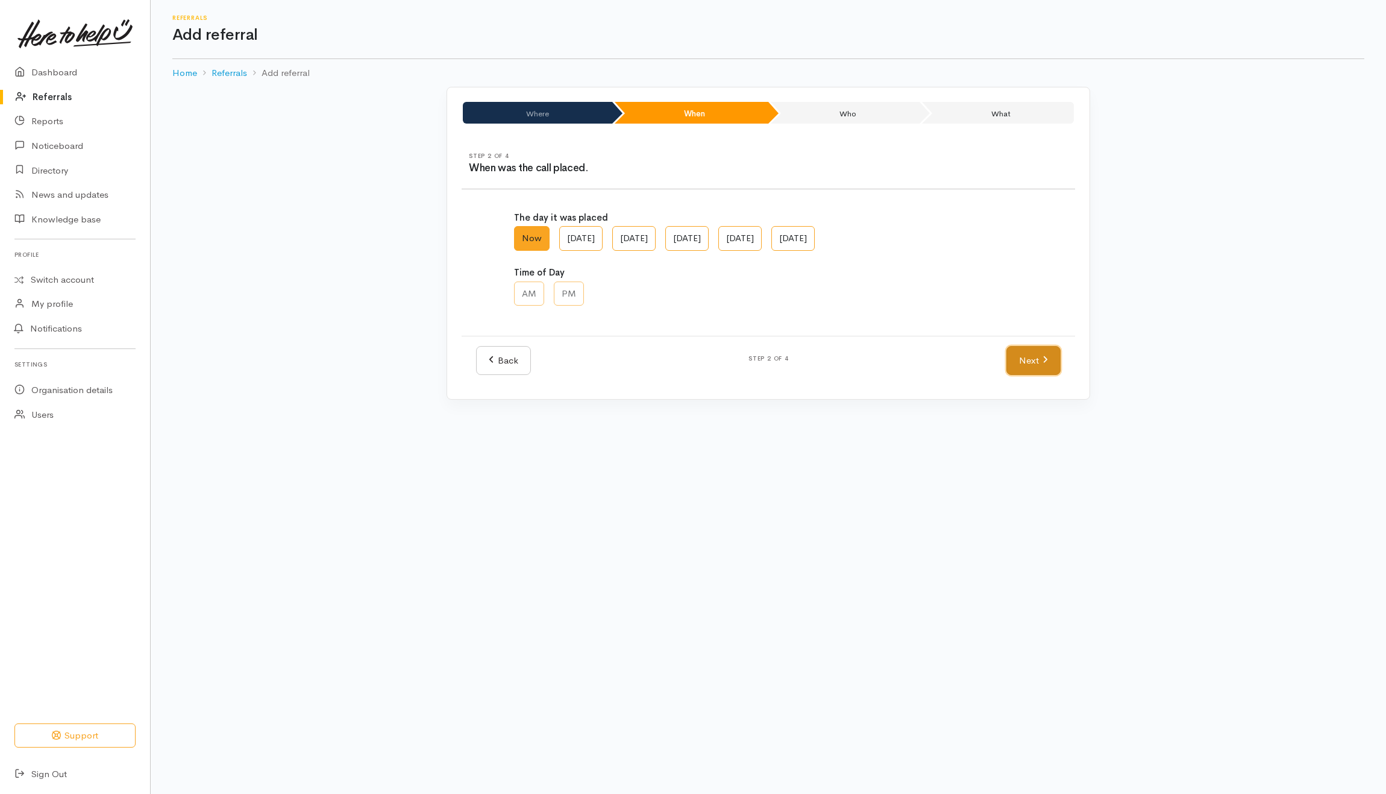
click at [1021, 363] on link "Next" at bounding box center [1034, 361] width 54 height 30
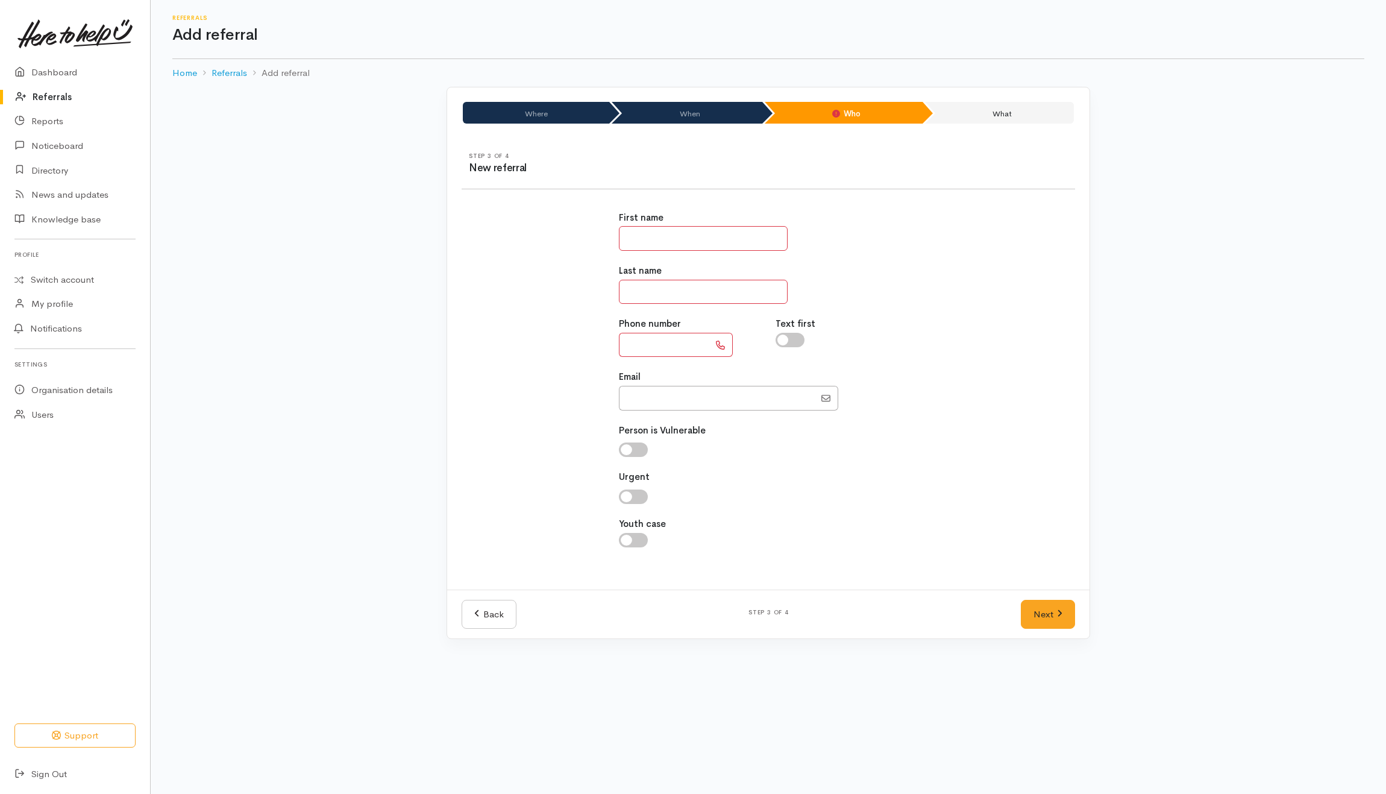
drag, startPoint x: 647, startPoint y: 239, endPoint x: 686, endPoint y: 203, distance: 53.3
click at [649, 235] on input "text" at bounding box center [703, 238] width 169 height 25
type input "*****"
type input "****"
drag, startPoint x: 659, startPoint y: 348, endPoint x: 667, endPoint y: 343, distance: 9.2
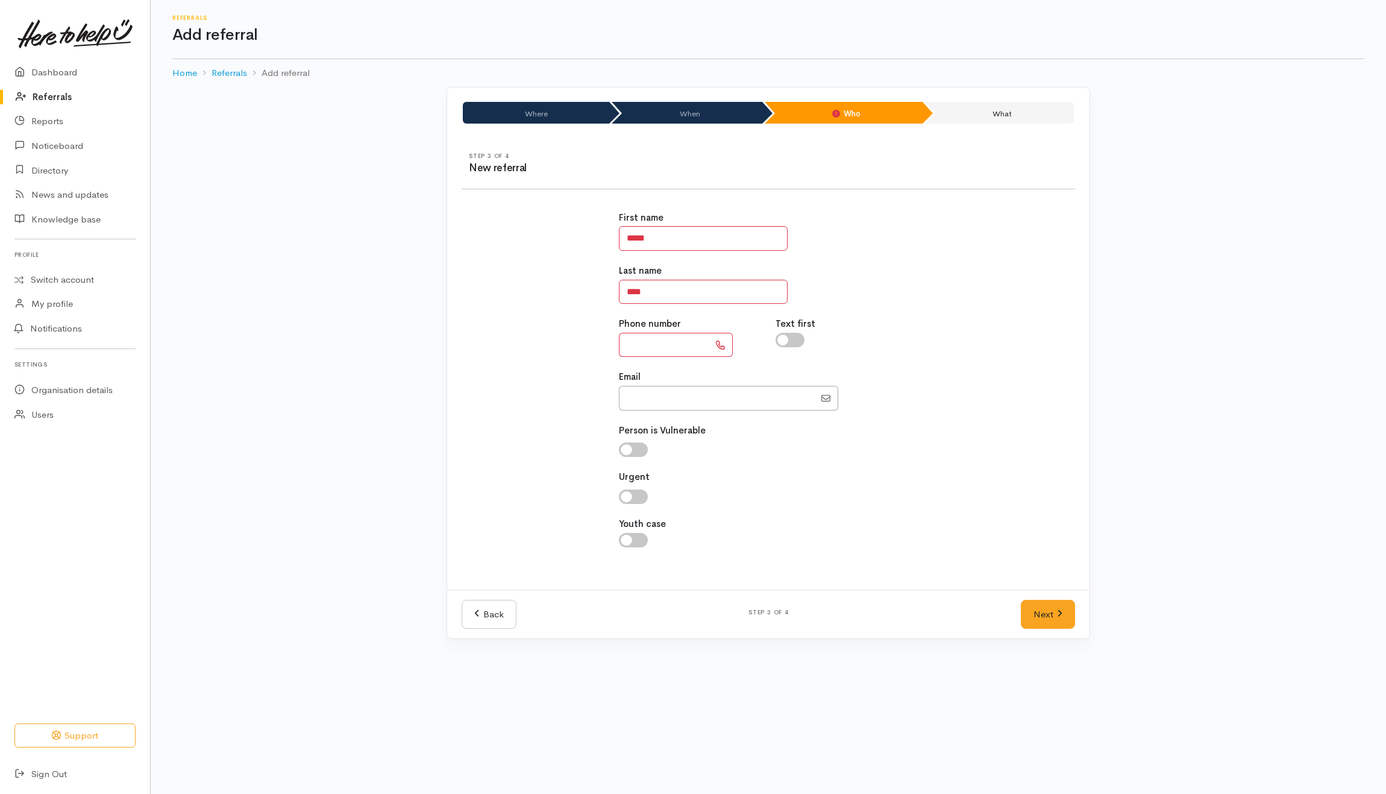
click at [662, 345] on input "text" at bounding box center [664, 345] width 90 height 25
type input "**********"
click at [784, 336] on input "checkbox" at bounding box center [790, 340] width 29 height 14
checkbox input "true"
drag, startPoint x: 1037, startPoint y: 615, endPoint x: 1028, endPoint y: 597, distance: 21.0
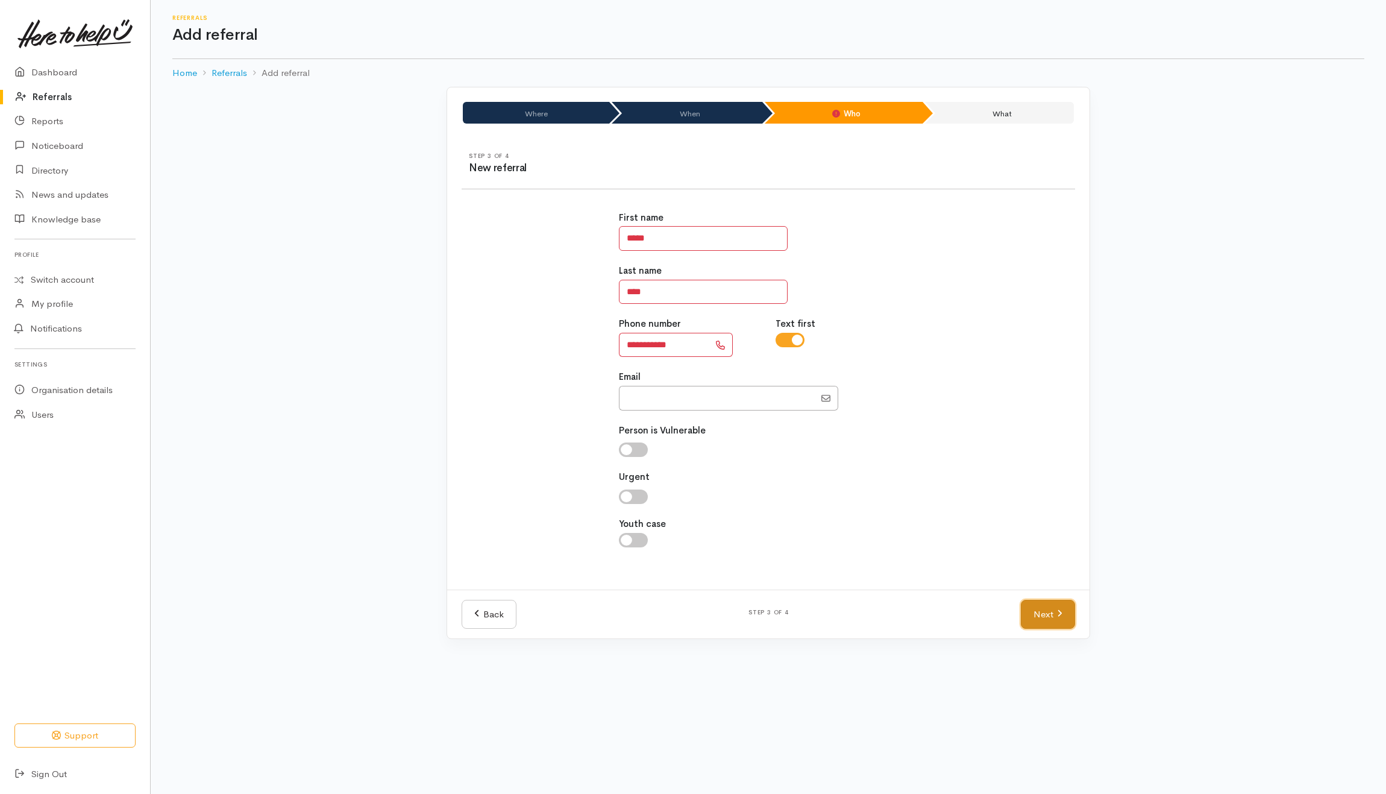
click at [1038, 615] on link "Next" at bounding box center [1048, 615] width 54 height 30
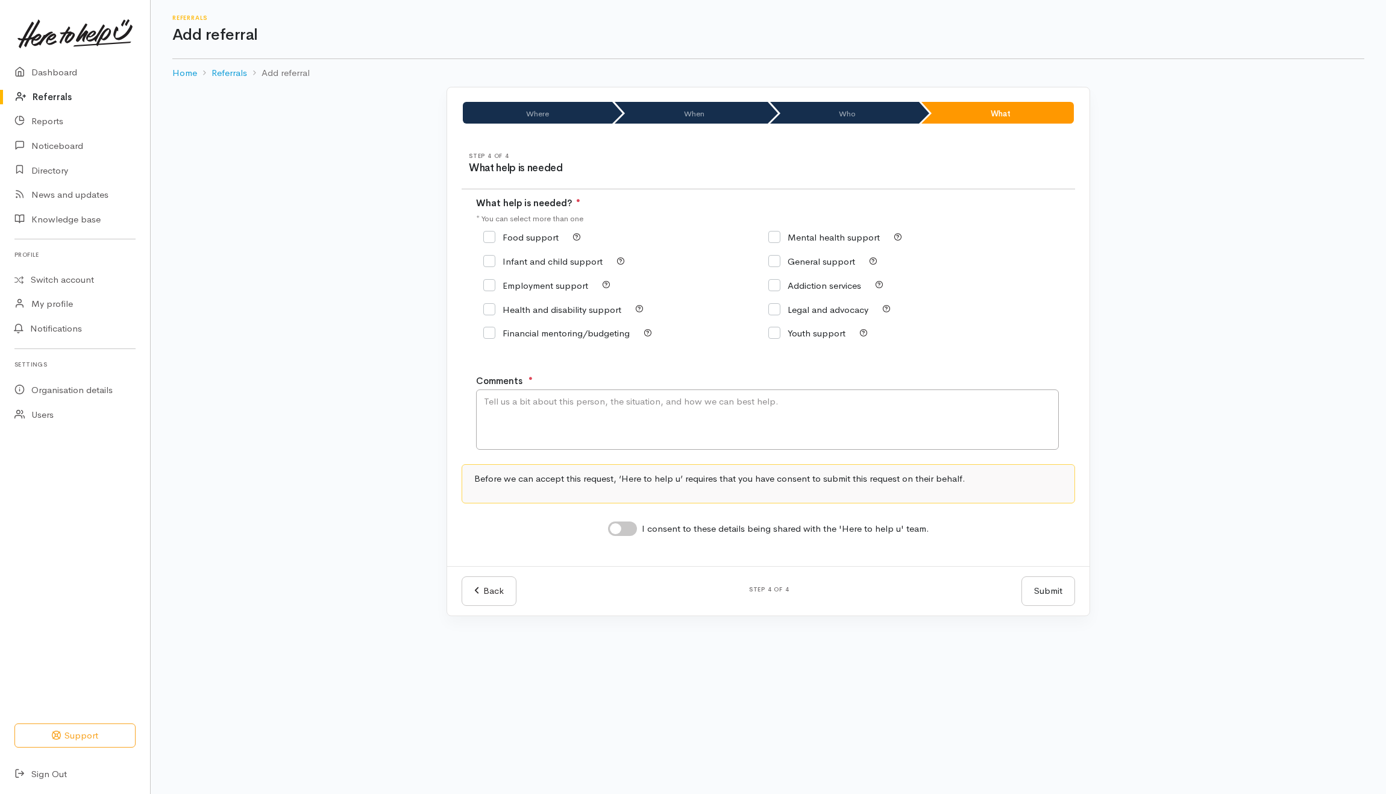
click at [524, 236] on input "Food support" at bounding box center [520, 237] width 75 height 9
checkbox input "true"
drag, startPoint x: 550, startPoint y: 411, endPoint x: 544, endPoint y: 423, distance: 13.2
click at [550, 415] on textarea "Comments" at bounding box center [767, 419] width 583 height 60
click at [502, 403] on textarea "Naad kai" at bounding box center [767, 419] width 583 height 60
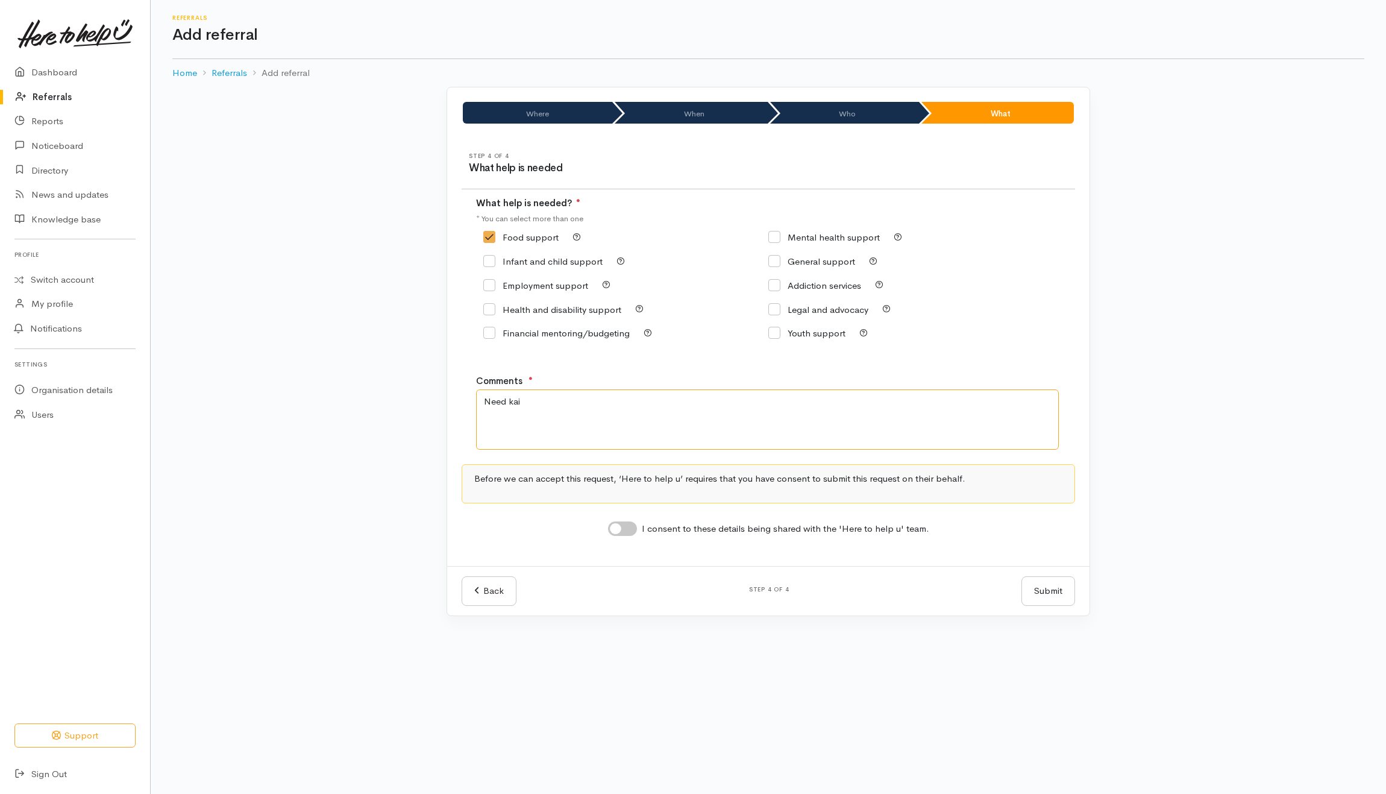
type textarea "Need kai"
drag, startPoint x: 633, startPoint y: 530, endPoint x: 779, endPoint y: 558, distance: 149.1
click at [632, 530] on input "I consent to these details being shared with the 'Here to help u' team." at bounding box center [622, 528] width 29 height 14
checkbox input "true"
click at [1057, 593] on button "Submit" at bounding box center [1049, 591] width 54 height 30
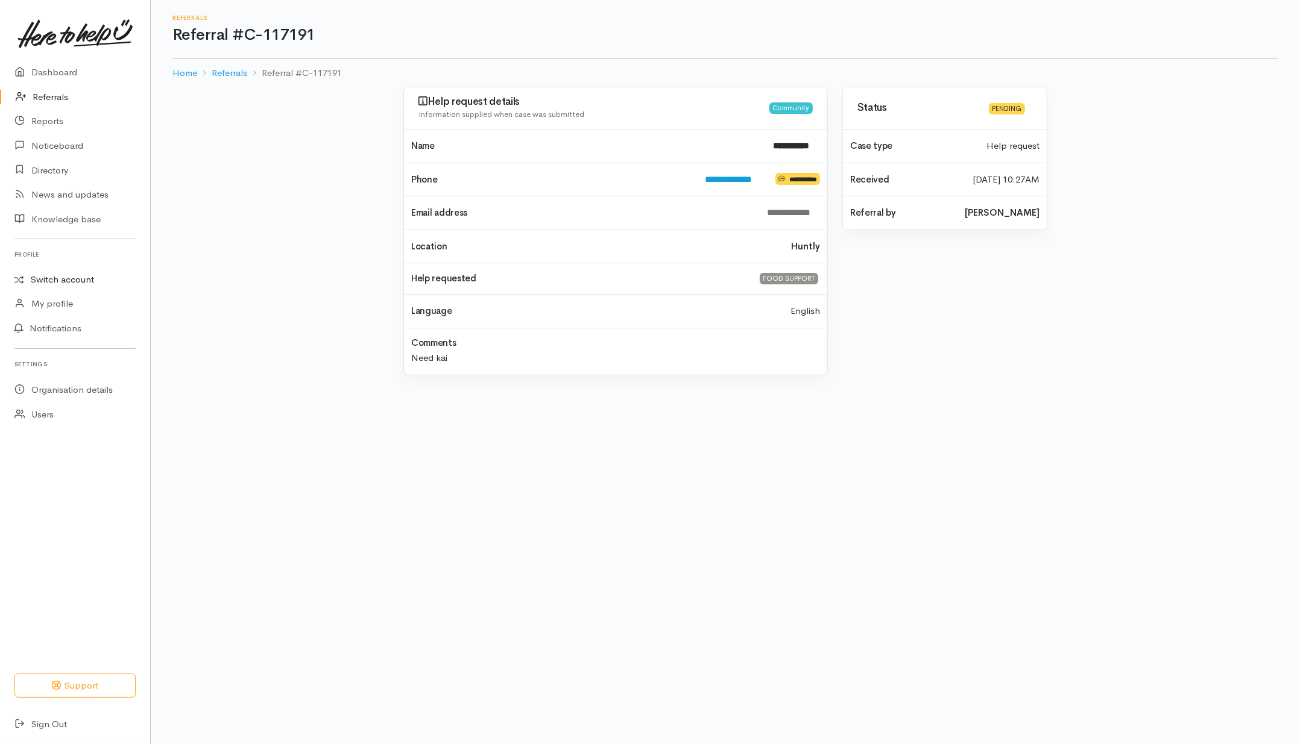
click at [56, 277] on link "Switch account" at bounding box center [75, 280] width 150 height 24
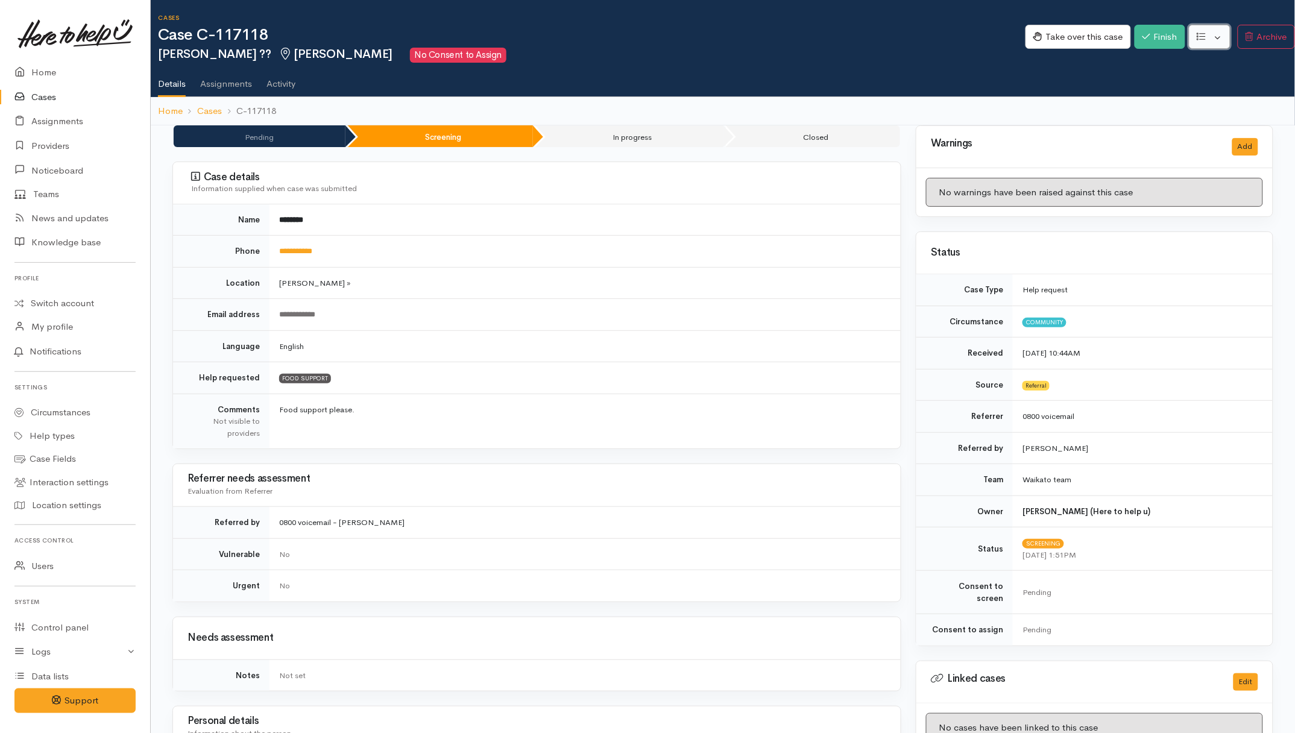
drag, startPoint x: 1212, startPoint y: 38, endPoint x: 1210, endPoint y: 46, distance: 7.9
click at [1034, 38] on button "button" at bounding box center [1210, 37] width 42 height 25
drag, startPoint x: 1158, startPoint y: 100, endPoint x: 1146, endPoint y: 109, distance: 15.1
click at [1034, 101] on link "Re-assign team" at bounding box center [1164, 101] width 129 height 19
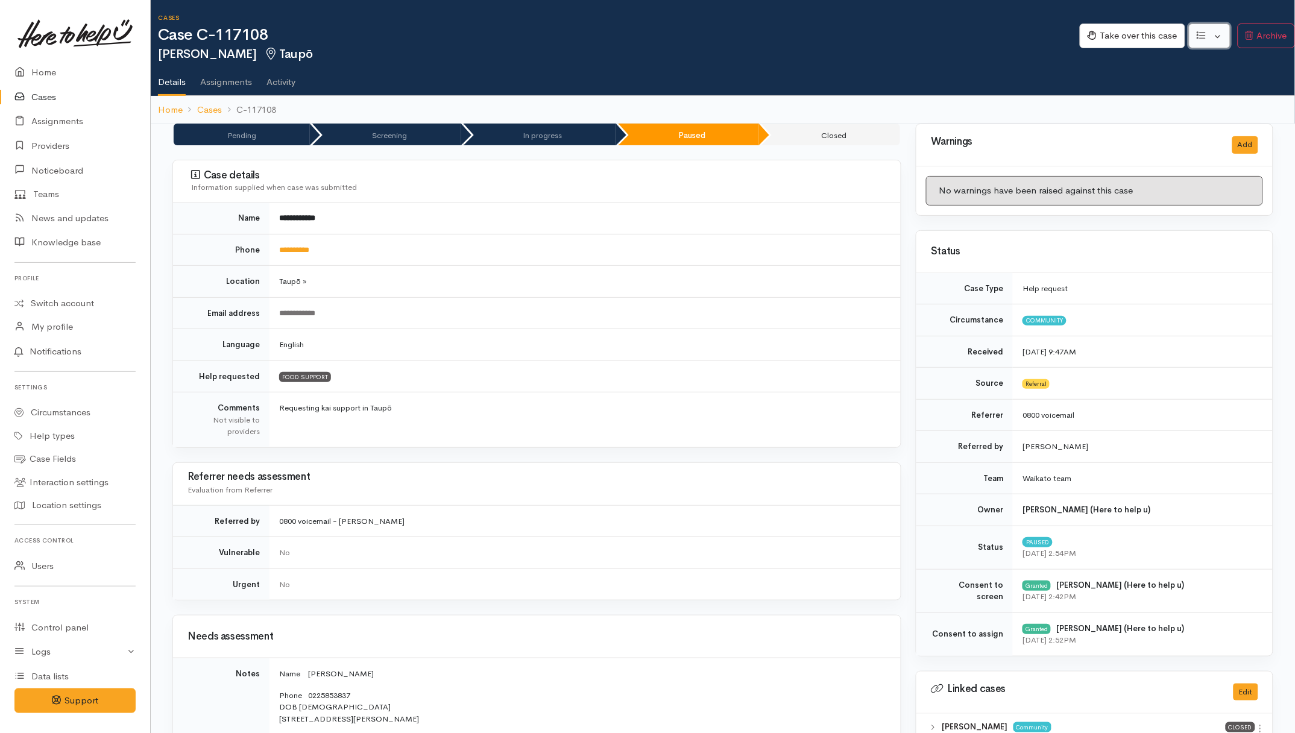
click at [1034, 39] on button "button" at bounding box center [1210, 36] width 42 height 25
click at [1034, 99] on link "Re-assign team" at bounding box center [1164, 100] width 129 height 19
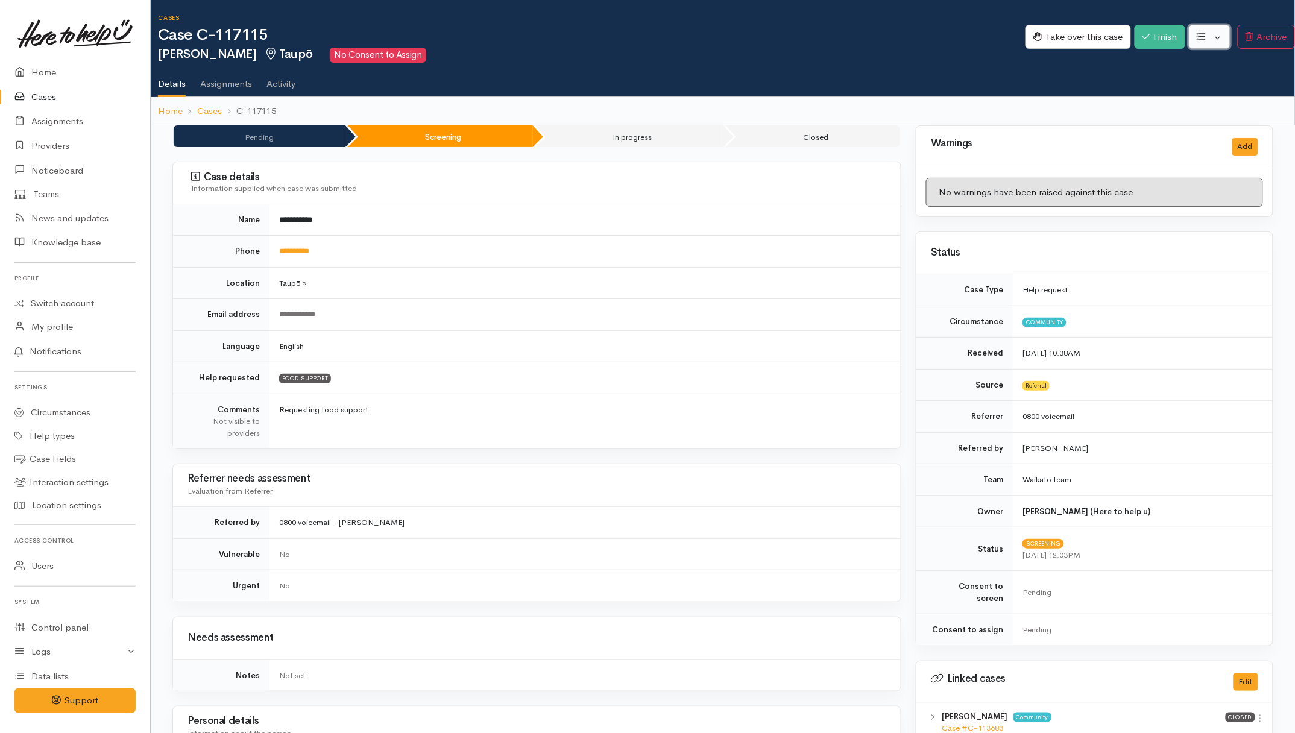
click at [1034, 32] on button "button" at bounding box center [1210, 37] width 42 height 25
click at [1034, 102] on link "Re-assign team" at bounding box center [1164, 101] width 129 height 19
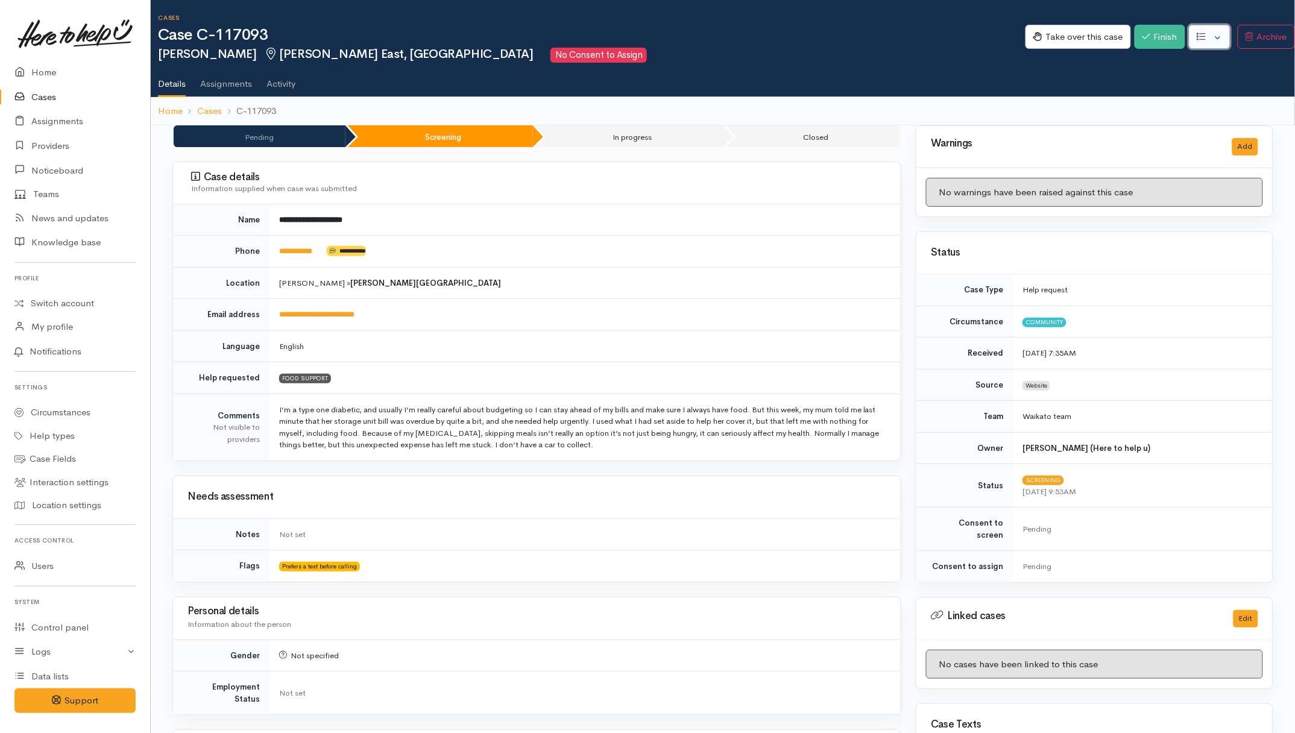
click at [1034, 34] on button "button" at bounding box center [1210, 37] width 42 height 25
click at [1034, 99] on link "Re-assign team" at bounding box center [1164, 101] width 129 height 19
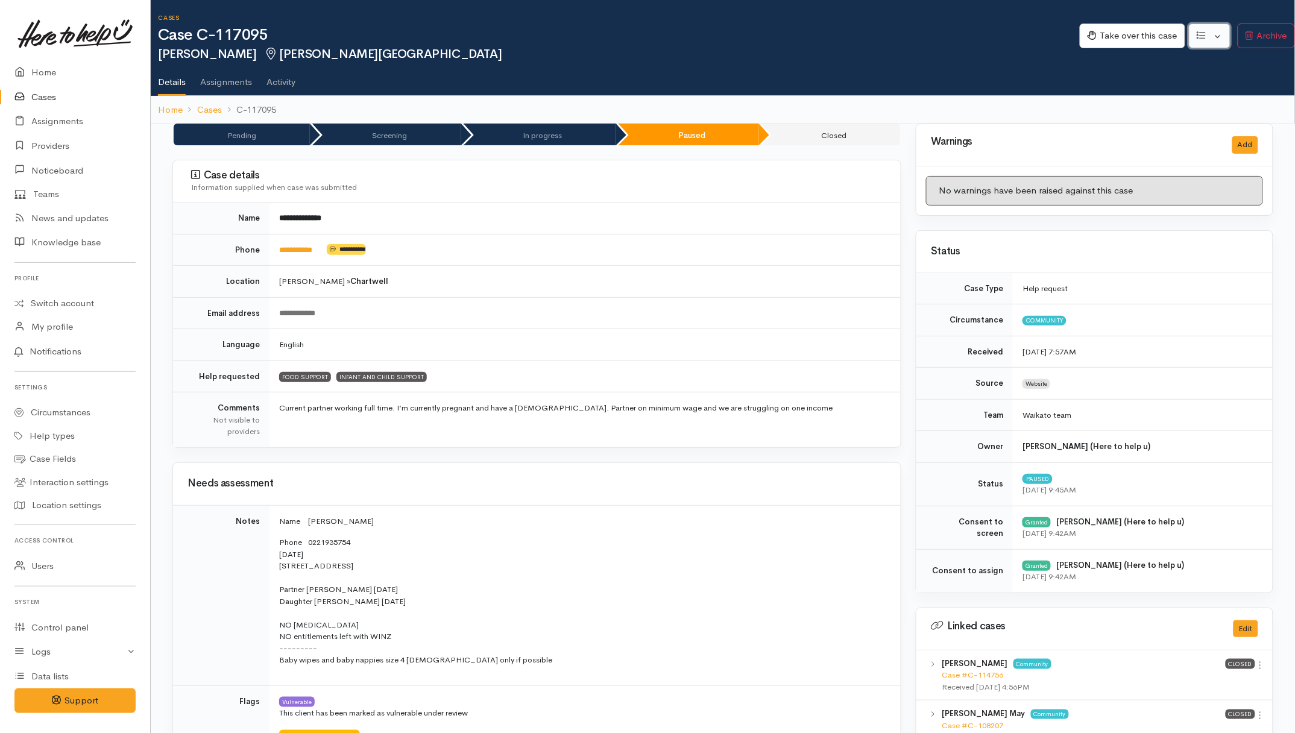
click at [1034, 32] on button "button" at bounding box center [1210, 36] width 42 height 25
click at [1034, 98] on link "Re-assign team" at bounding box center [1164, 100] width 129 height 19
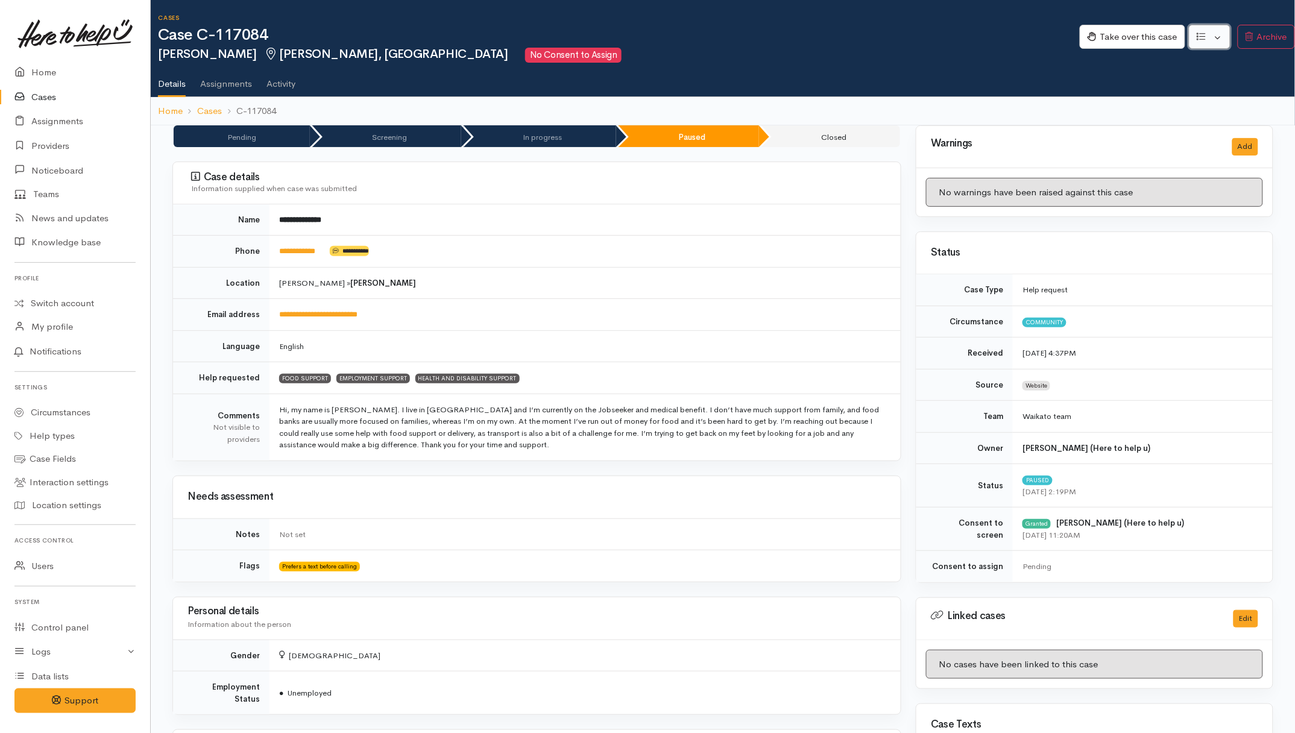
click at [1034, 43] on button "button" at bounding box center [1210, 37] width 42 height 25
click at [1034, 97] on link "Re-assign team" at bounding box center [1164, 101] width 129 height 19
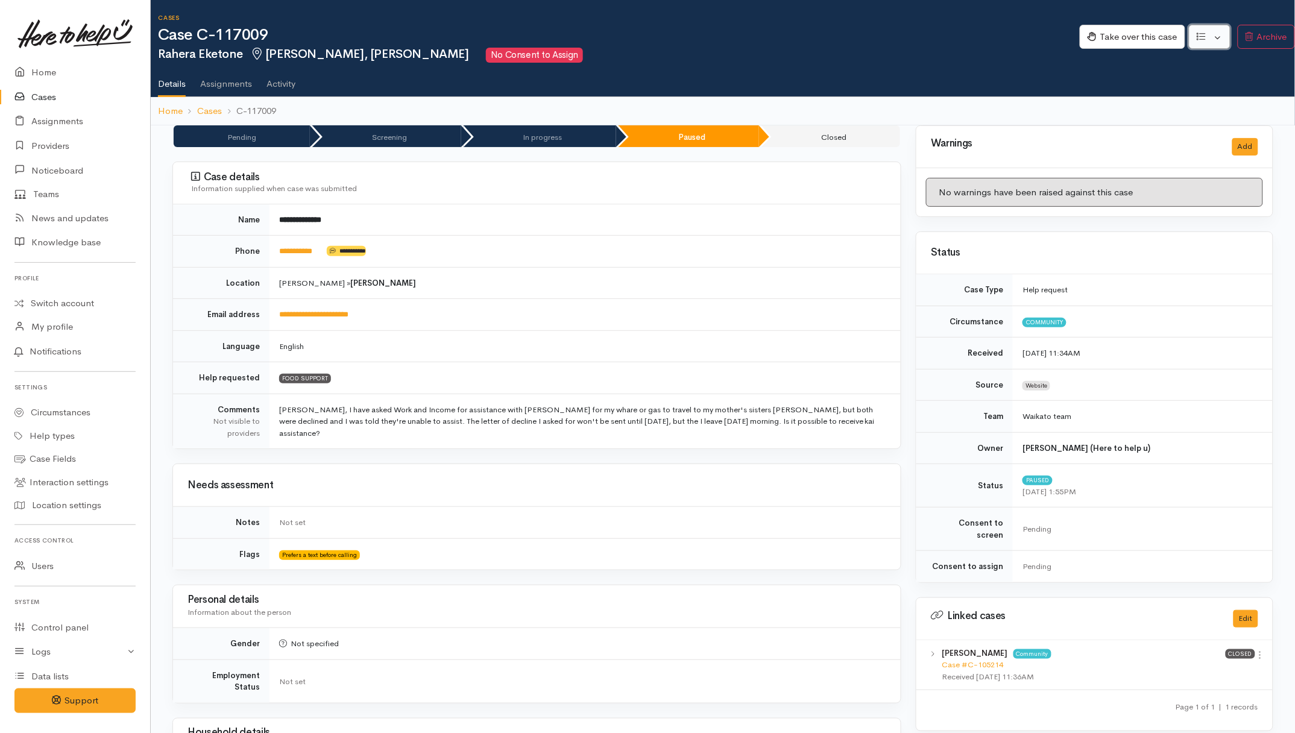
drag, startPoint x: 1215, startPoint y: 35, endPoint x: 1210, endPoint y: 52, distance: 17.6
click at [1034, 35] on button "button" at bounding box center [1210, 37] width 42 height 25
click at [1034, 97] on link "Re-assign team" at bounding box center [1164, 101] width 129 height 19
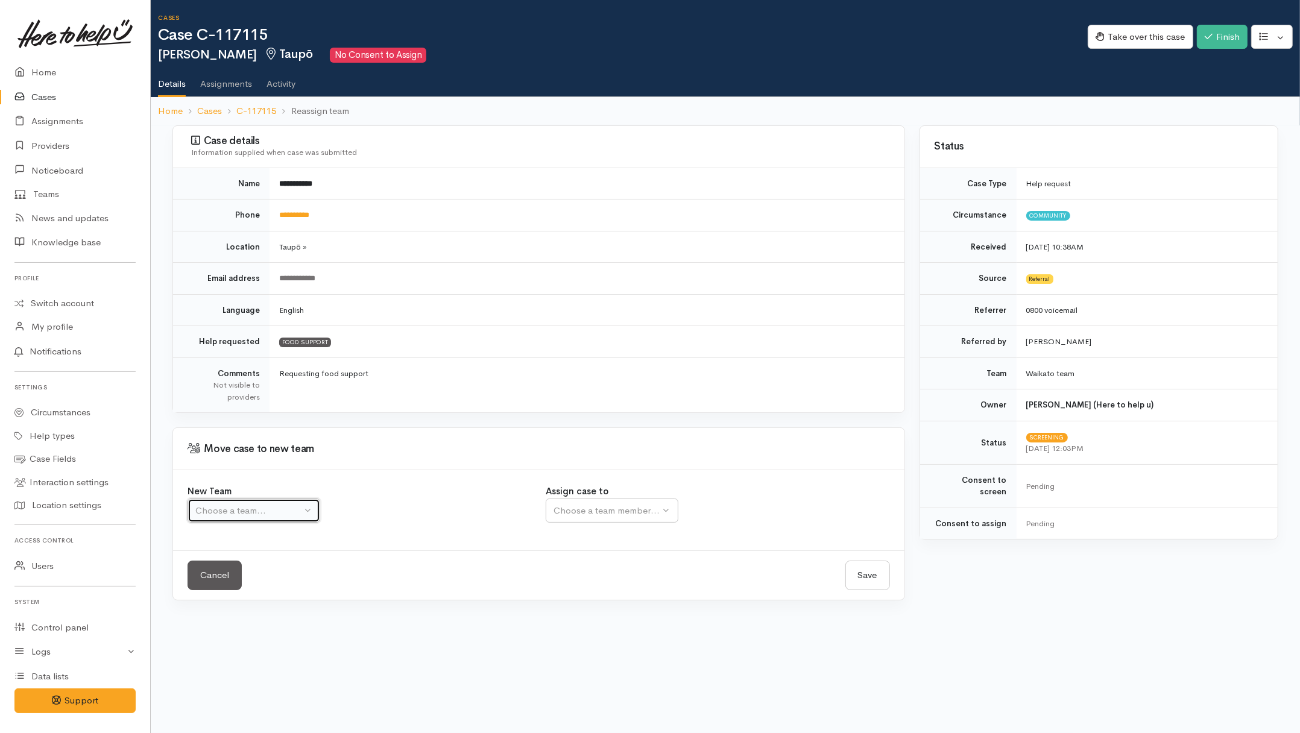
click at [291, 508] on div "Choose a team..." at bounding box center [248, 511] width 106 height 14
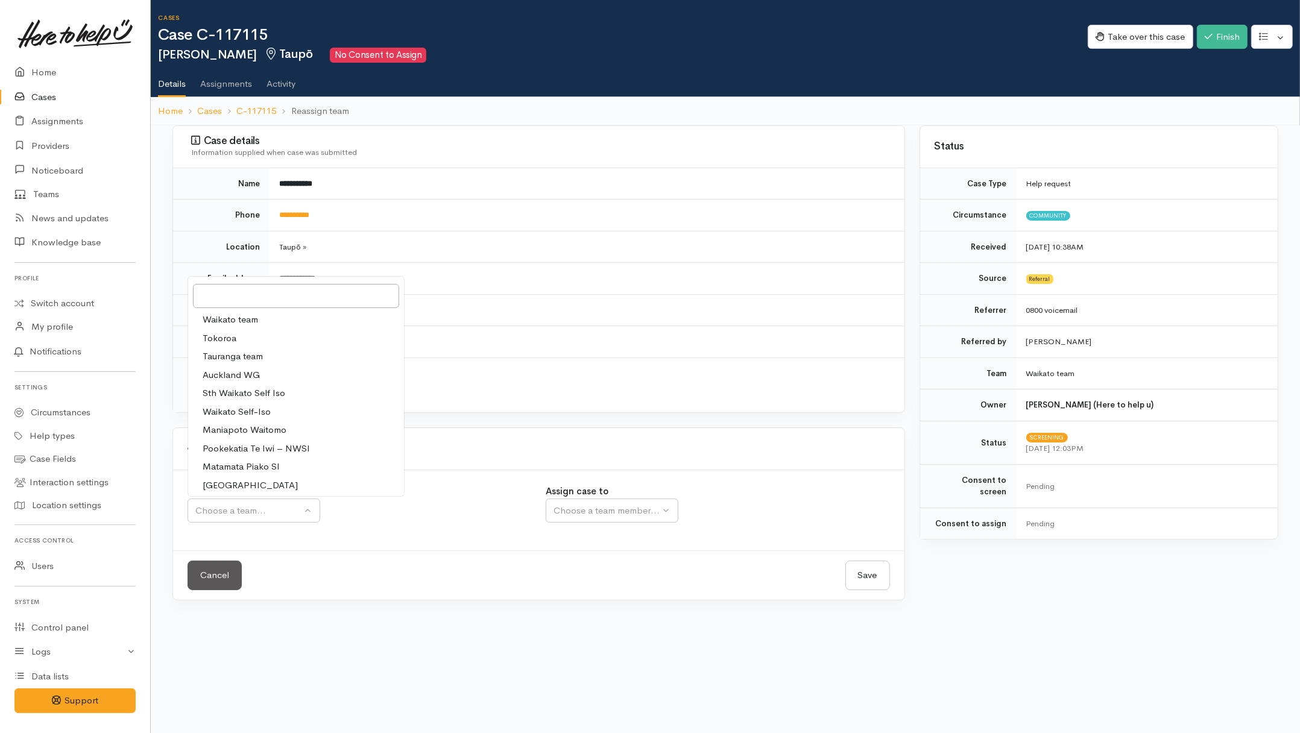
click at [232, 319] on span "Waikato team" at bounding box center [230, 320] width 55 height 14
select select "1"
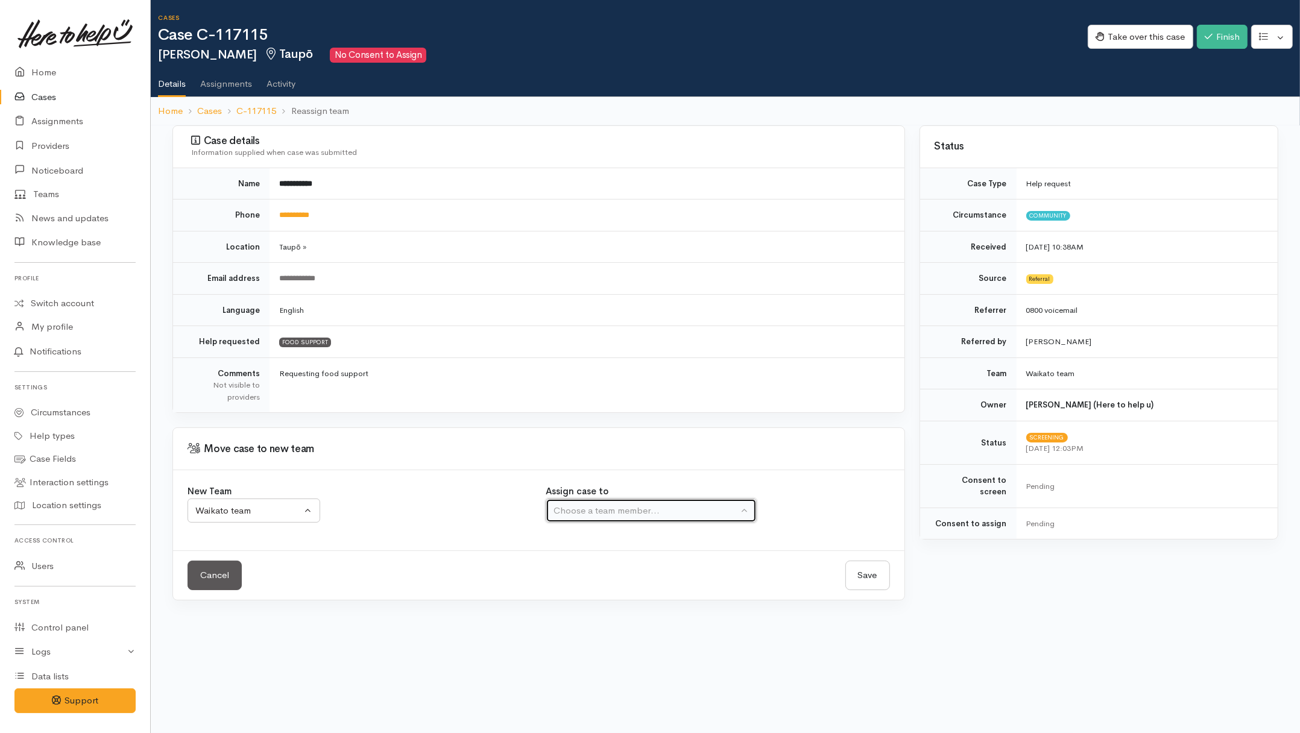
click at [599, 517] on div "Choose a team member..." at bounding box center [645, 511] width 184 height 14
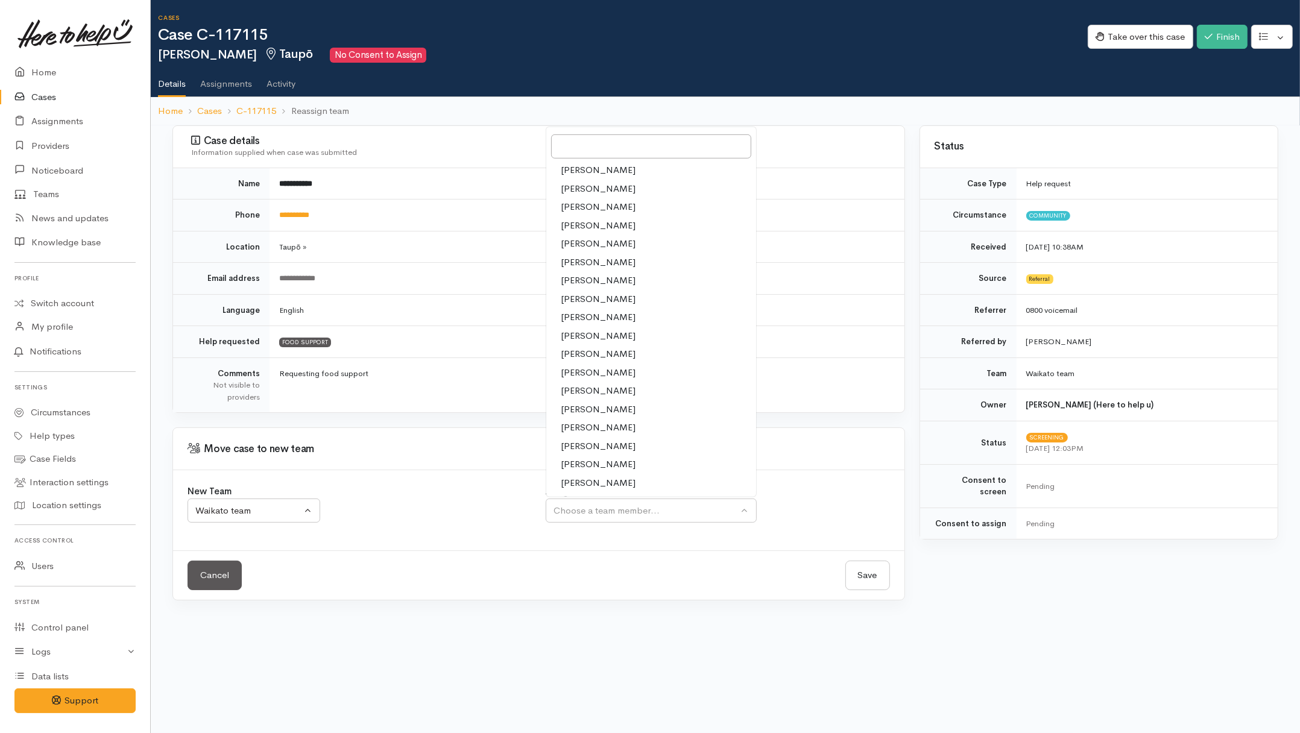
click at [593, 450] on span "[PERSON_NAME]" at bounding box center [598, 446] width 75 height 14
select select "2109"
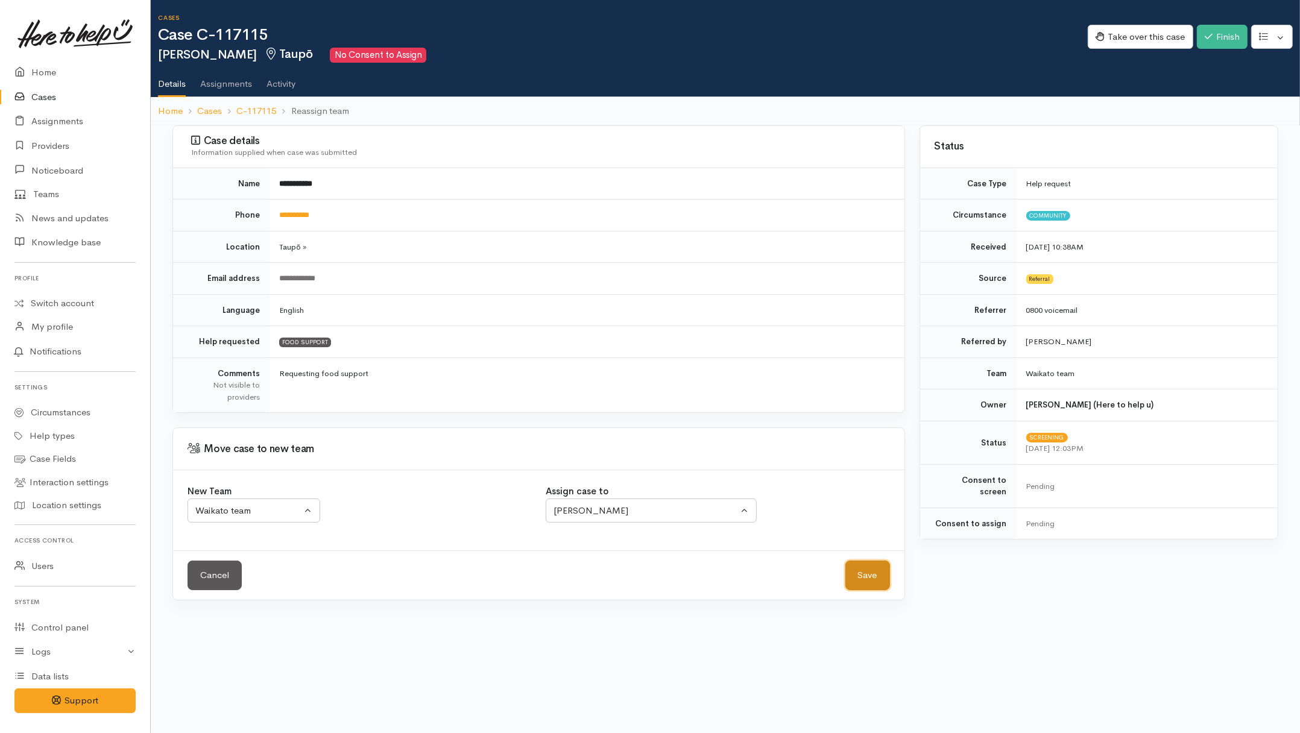
click at [855, 578] on button "Save" at bounding box center [867, 576] width 45 height 30
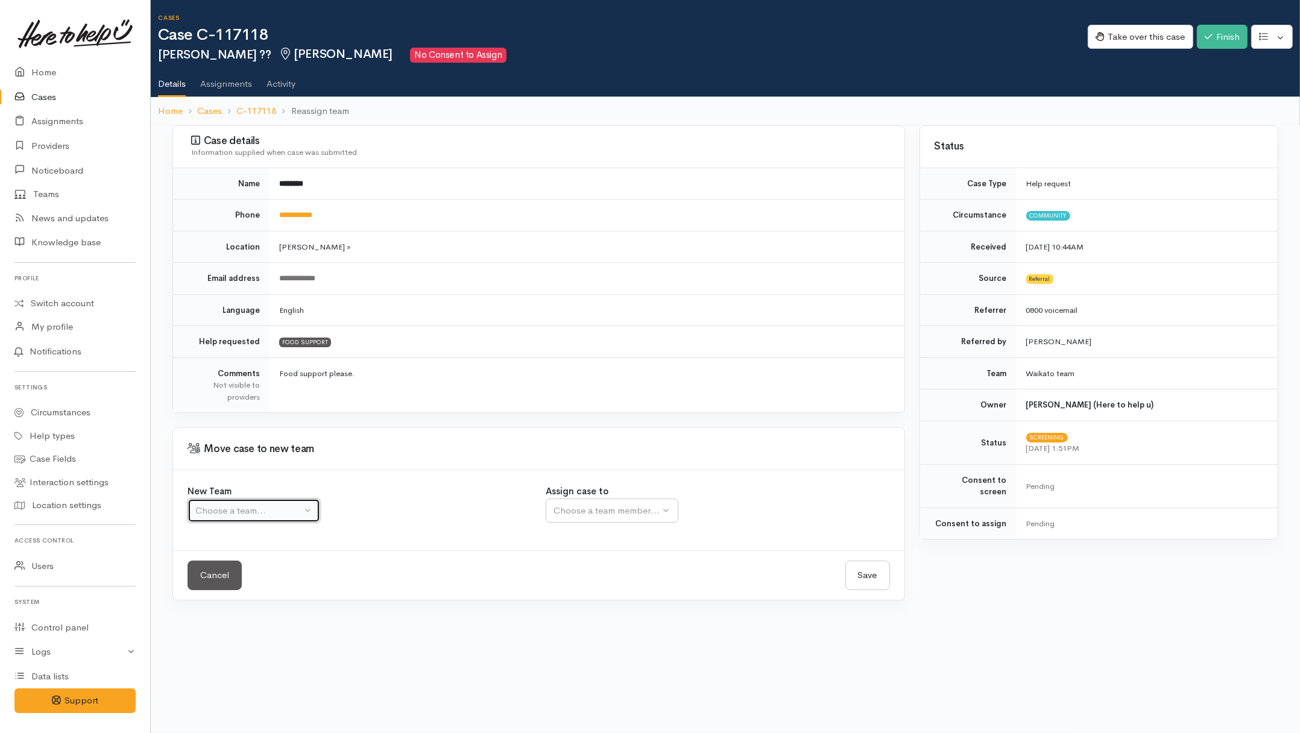
click at [297, 512] on div "Choose a team..." at bounding box center [248, 511] width 106 height 14
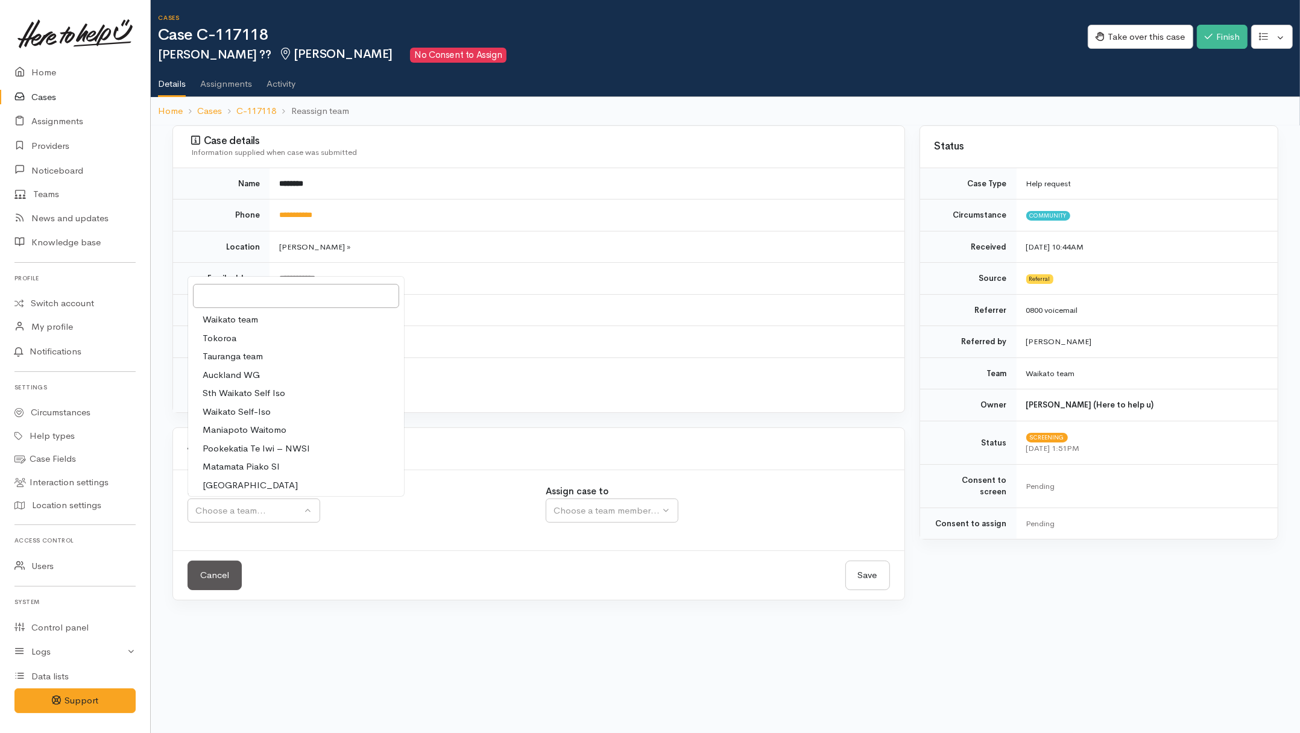
click at [277, 323] on link "Waikato team" at bounding box center [296, 319] width 216 height 19
select select "1"
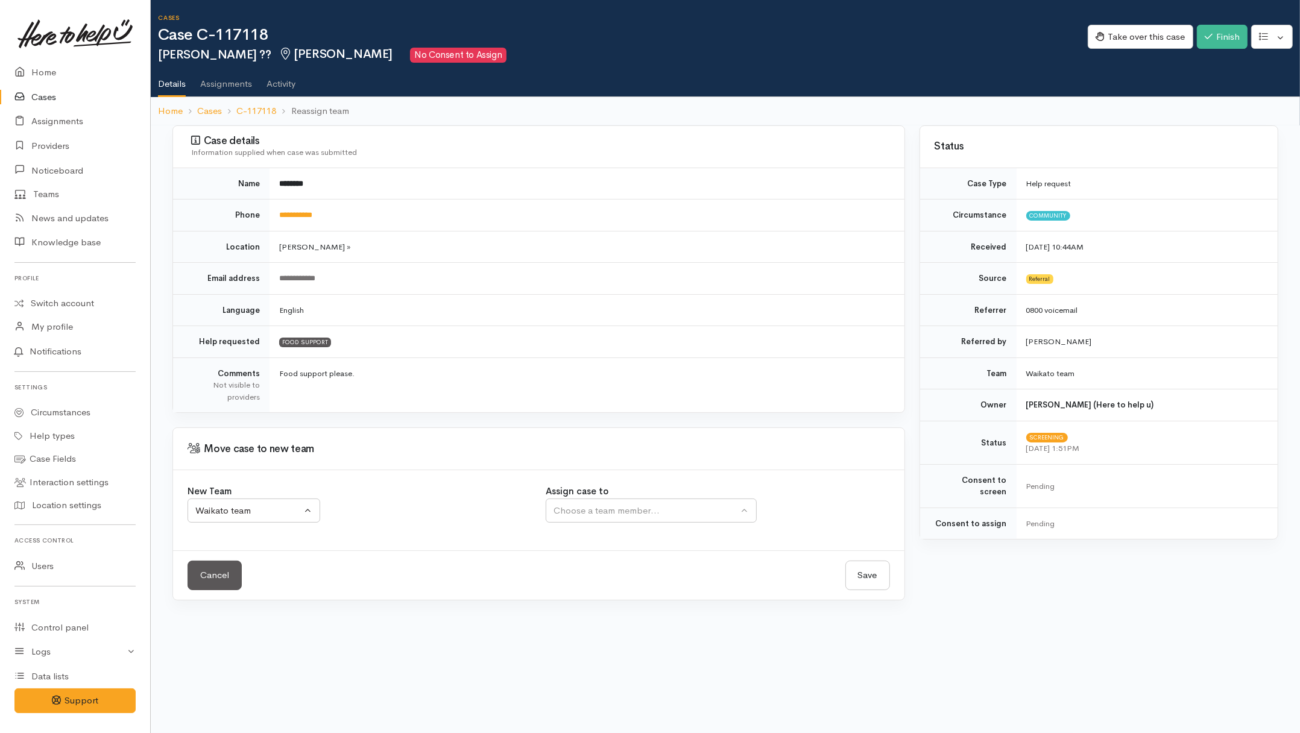
click at [652, 526] on div "Assign case to Aandrea Murray Akash Prakash Dan Simmons Eilidh Botha Gareth Wat…" at bounding box center [717, 510] width 358 height 51
click at [651, 513] on div "Choose a team member..." at bounding box center [645, 511] width 184 height 14
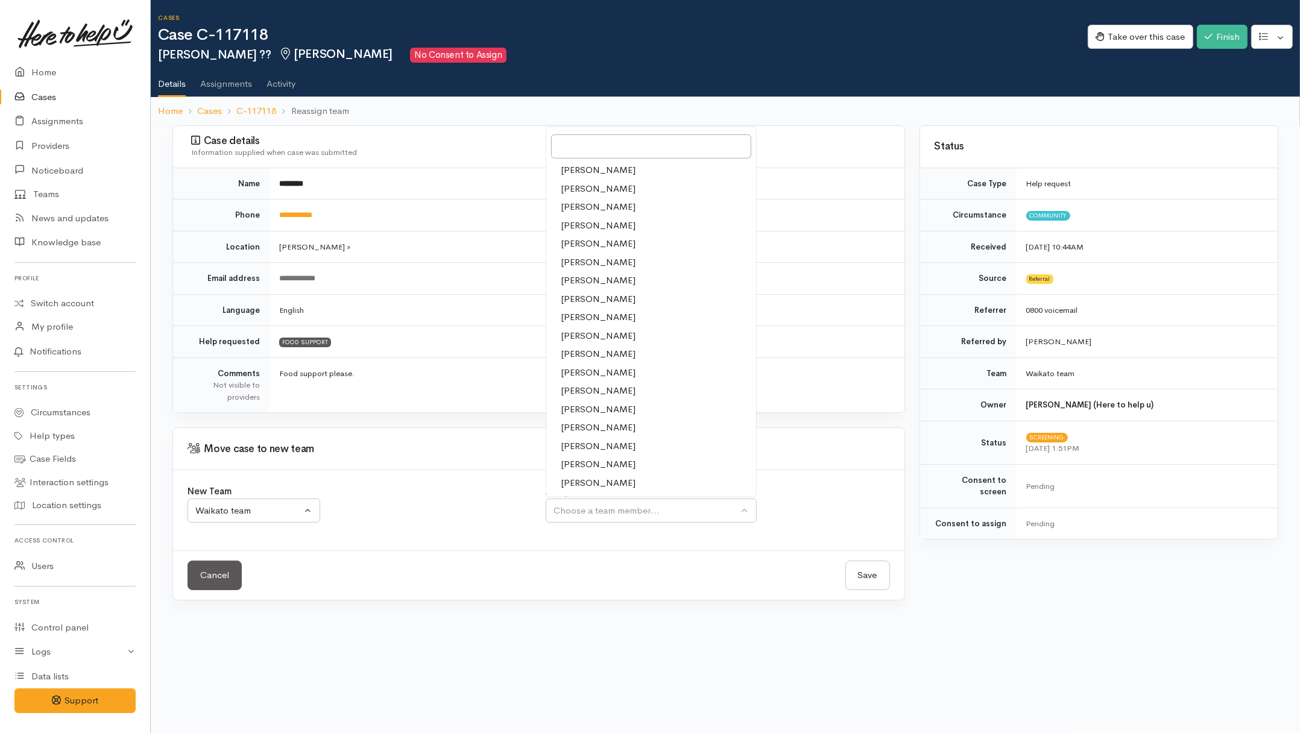
click at [585, 447] on span "[PERSON_NAME]" at bounding box center [598, 446] width 75 height 14
select select "2109"
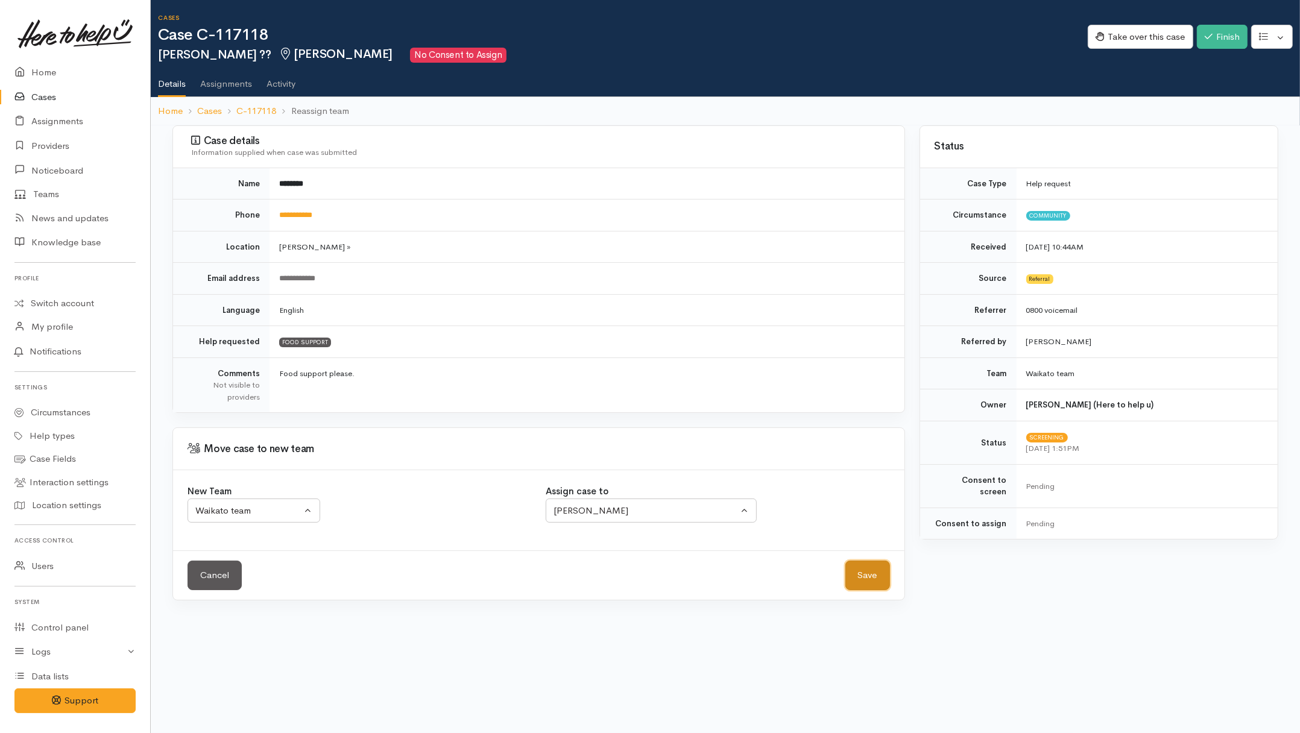
click at [884, 584] on button "Save" at bounding box center [867, 576] width 45 height 30
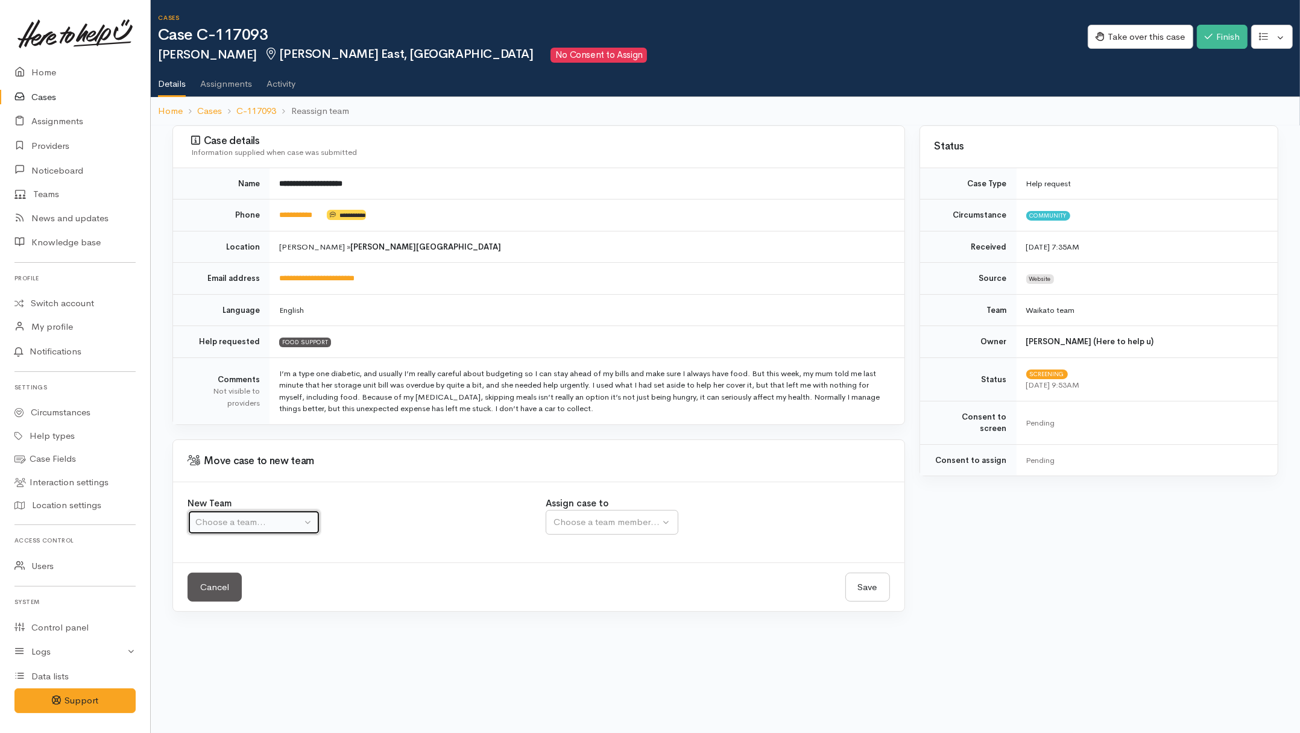
click at [300, 525] on div "Choose a team..." at bounding box center [248, 522] width 106 height 14
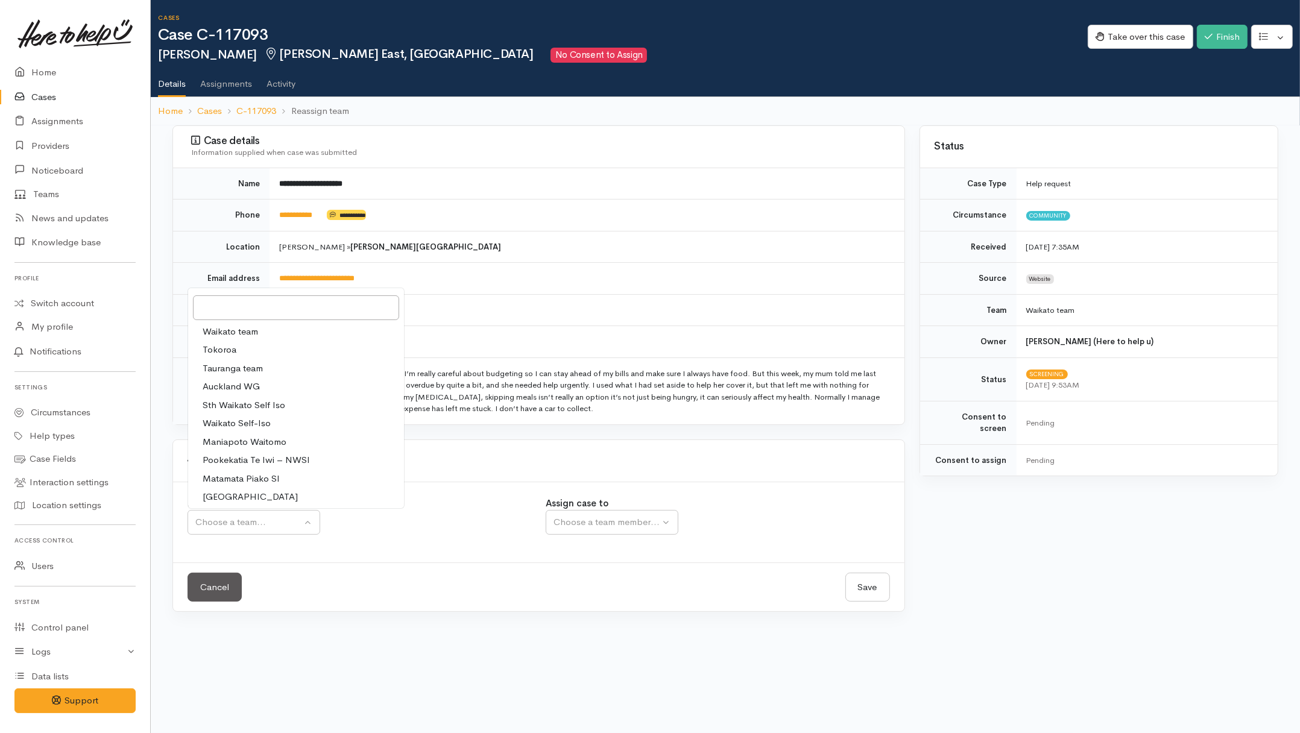
click at [236, 329] on span "Waikato team" at bounding box center [230, 332] width 55 height 14
select select "1"
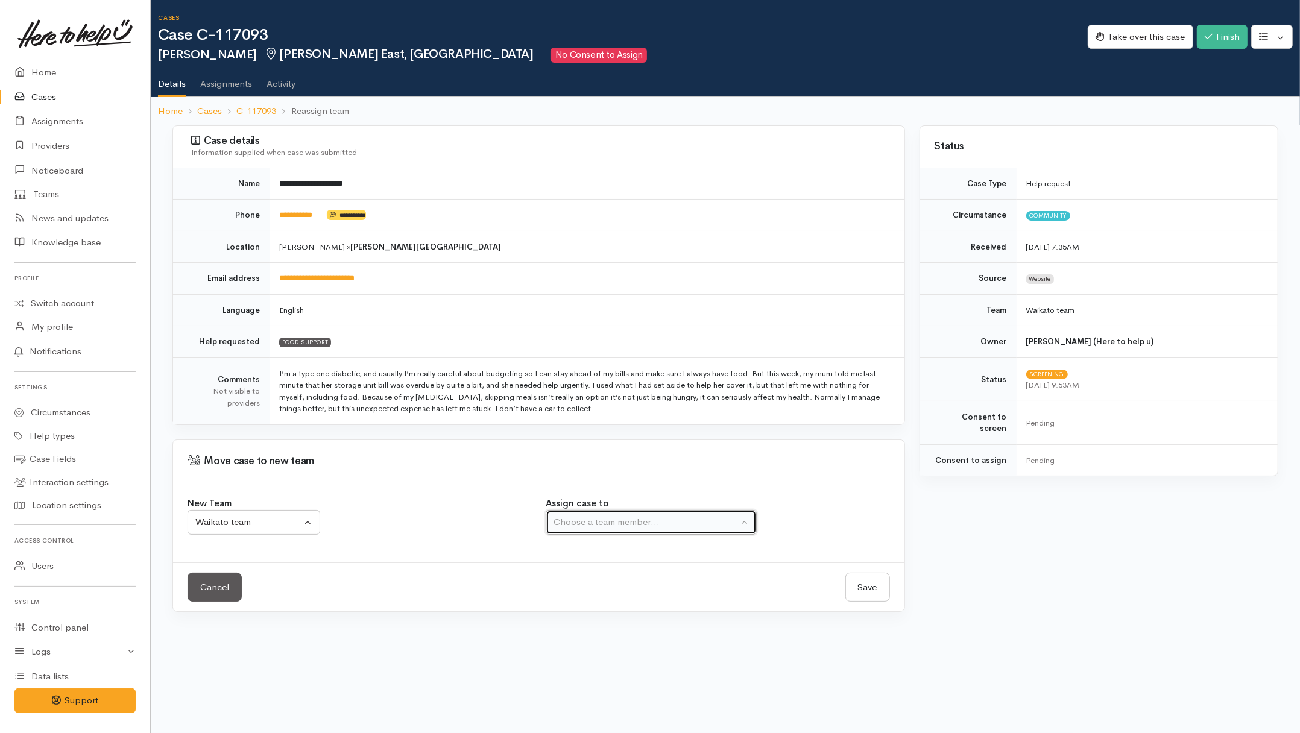
click at [662, 520] on div "Choose a team member..." at bounding box center [645, 522] width 184 height 14
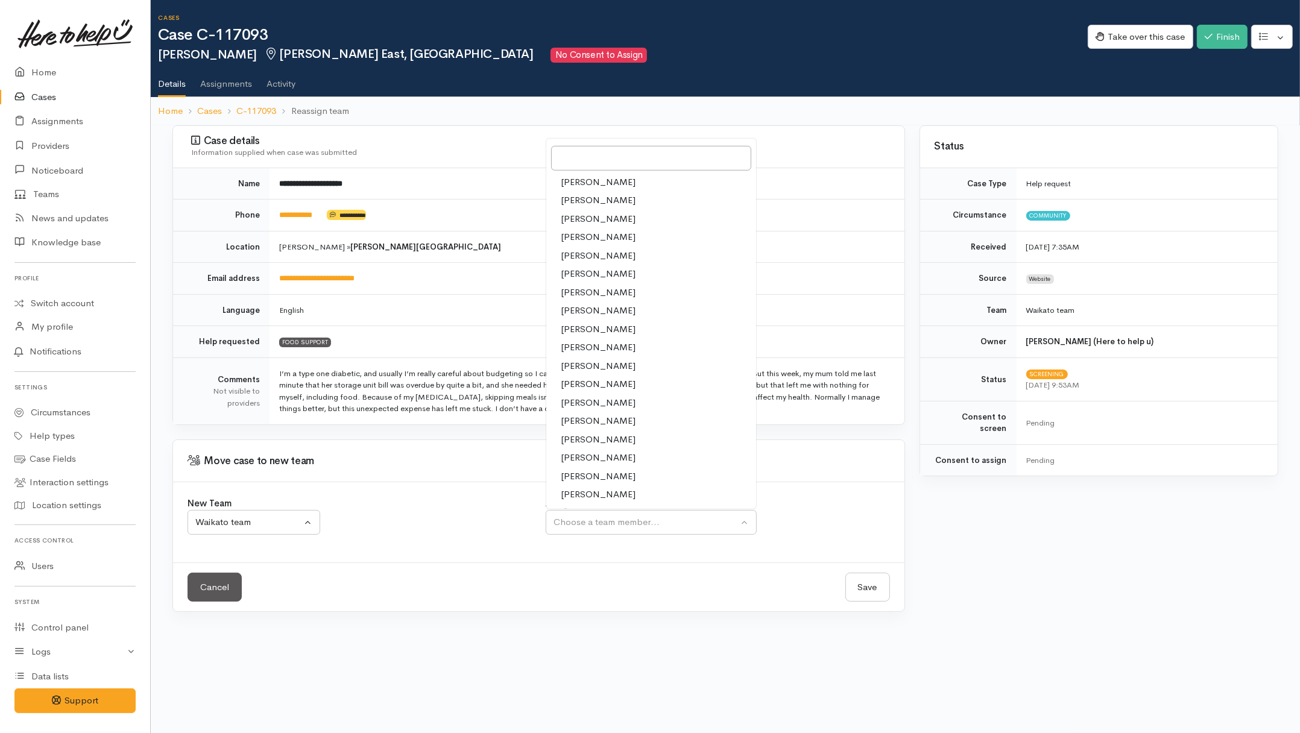
click at [571, 487] on link "[PERSON_NAME]" at bounding box center [651, 494] width 210 height 19
select select "1463"
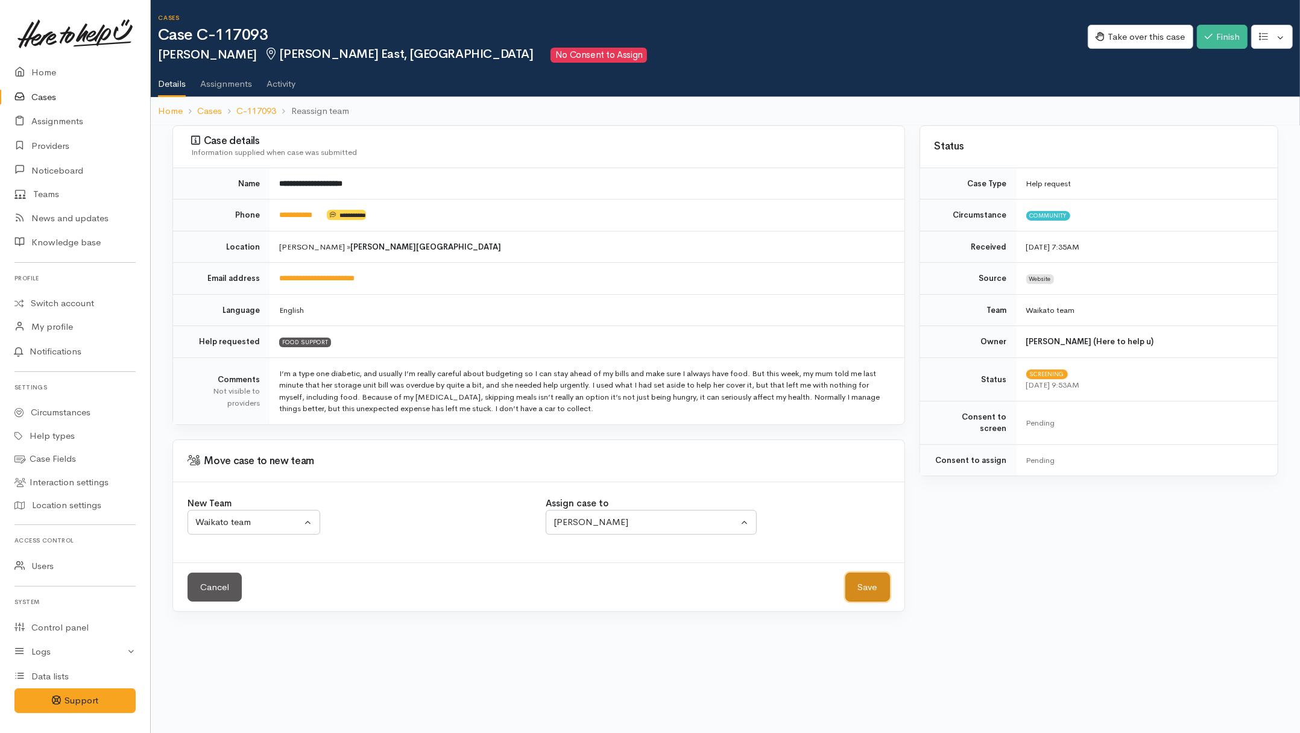
click at [863, 592] on button "Save" at bounding box center [867, 588] width 45 height 30
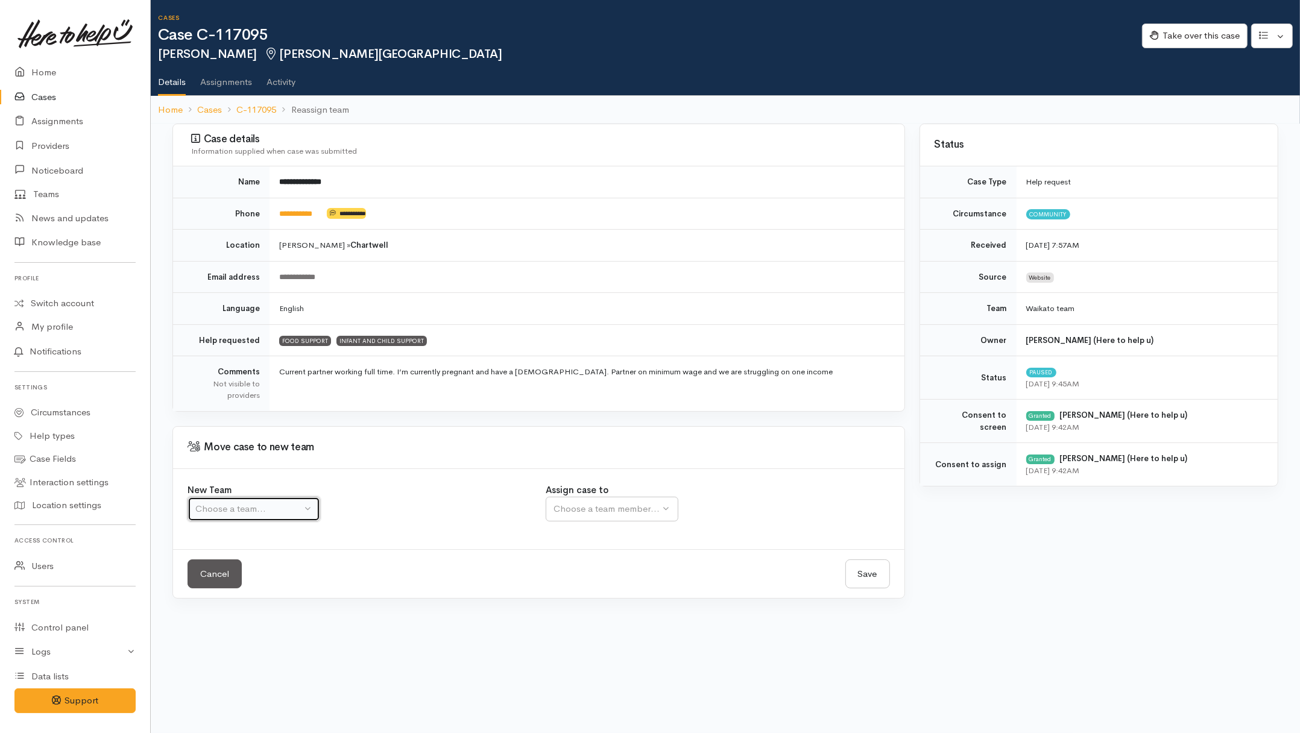
click at [277, 514] on div "Choose a team..." at bounding box center [248, 509] width 106 height 14
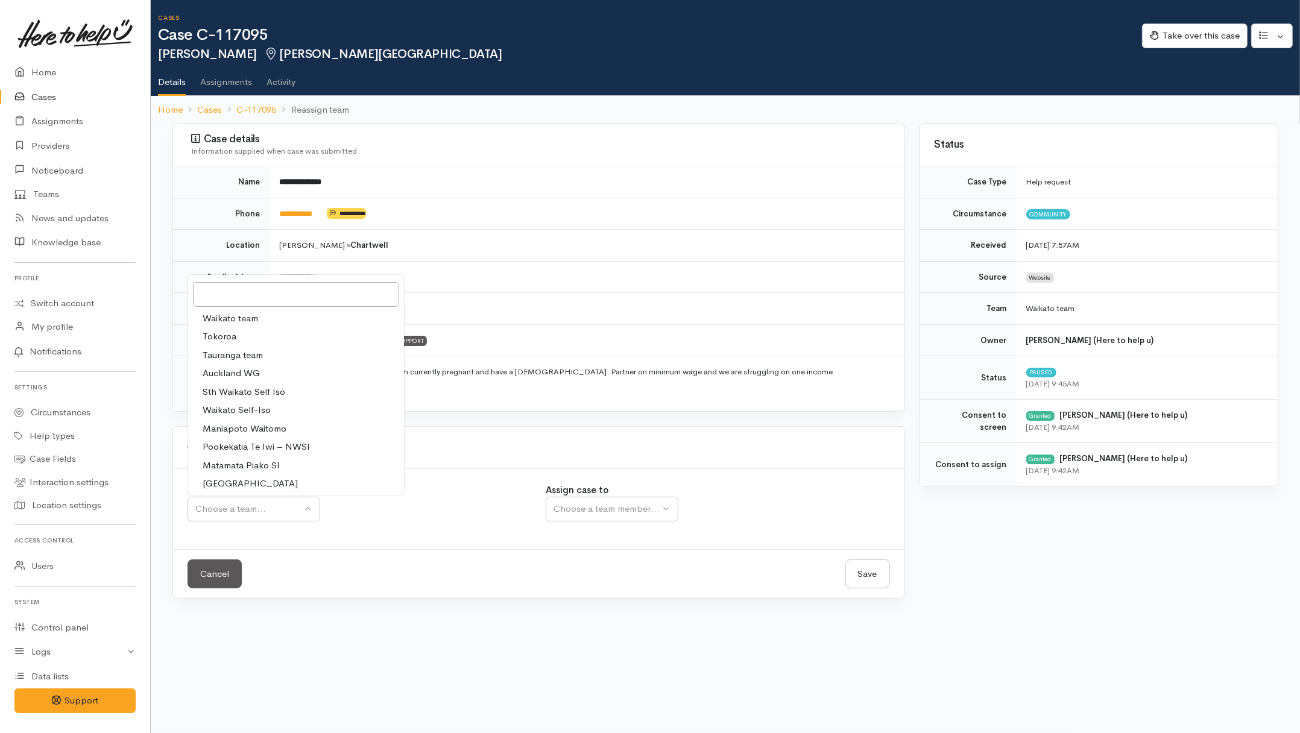
click at [233, 315] on span "Waikato team" at bounding box center [230, 319] width 55 height 14
select select "1"
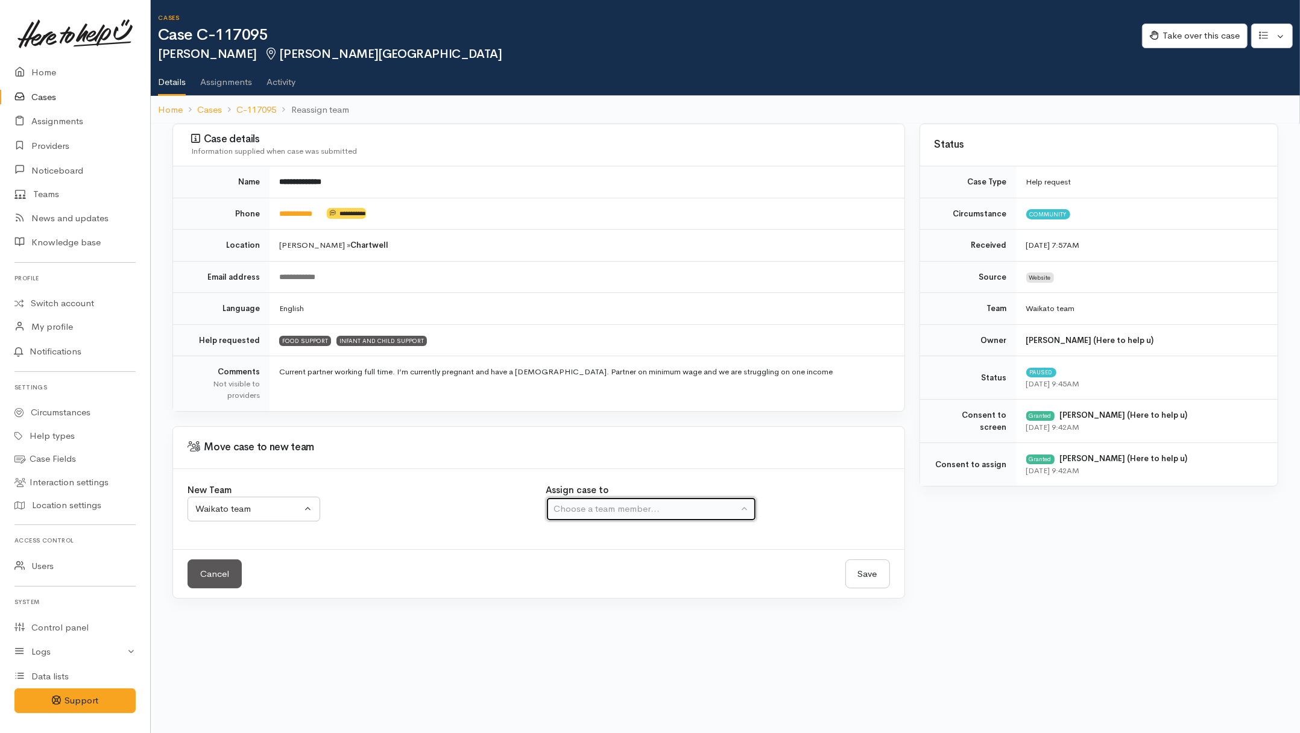
click at [647, 514] on div "Choose a team member..." at bounding box center [645, 509] width 184 height 14
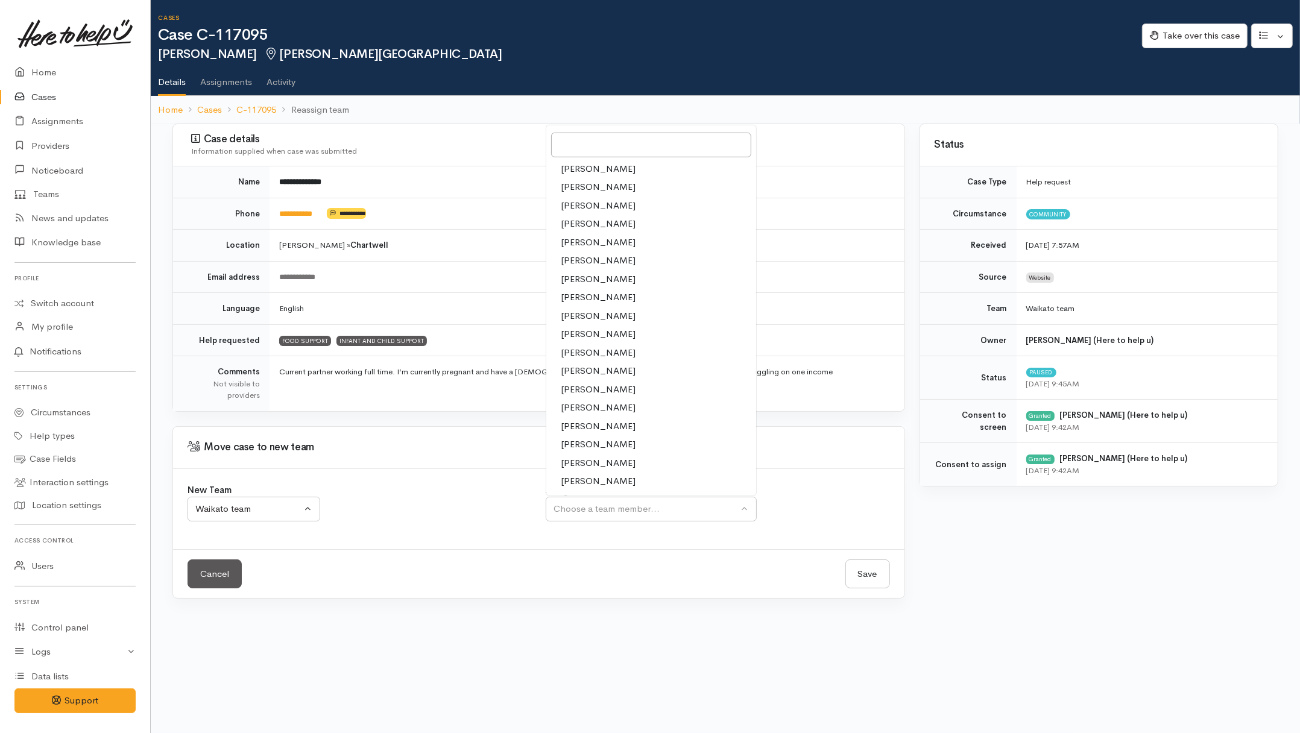
click at [573, 483] on span "[PERSON_NAME]" at bounding box center [598, 481] width 75 height 14
select select "1463"
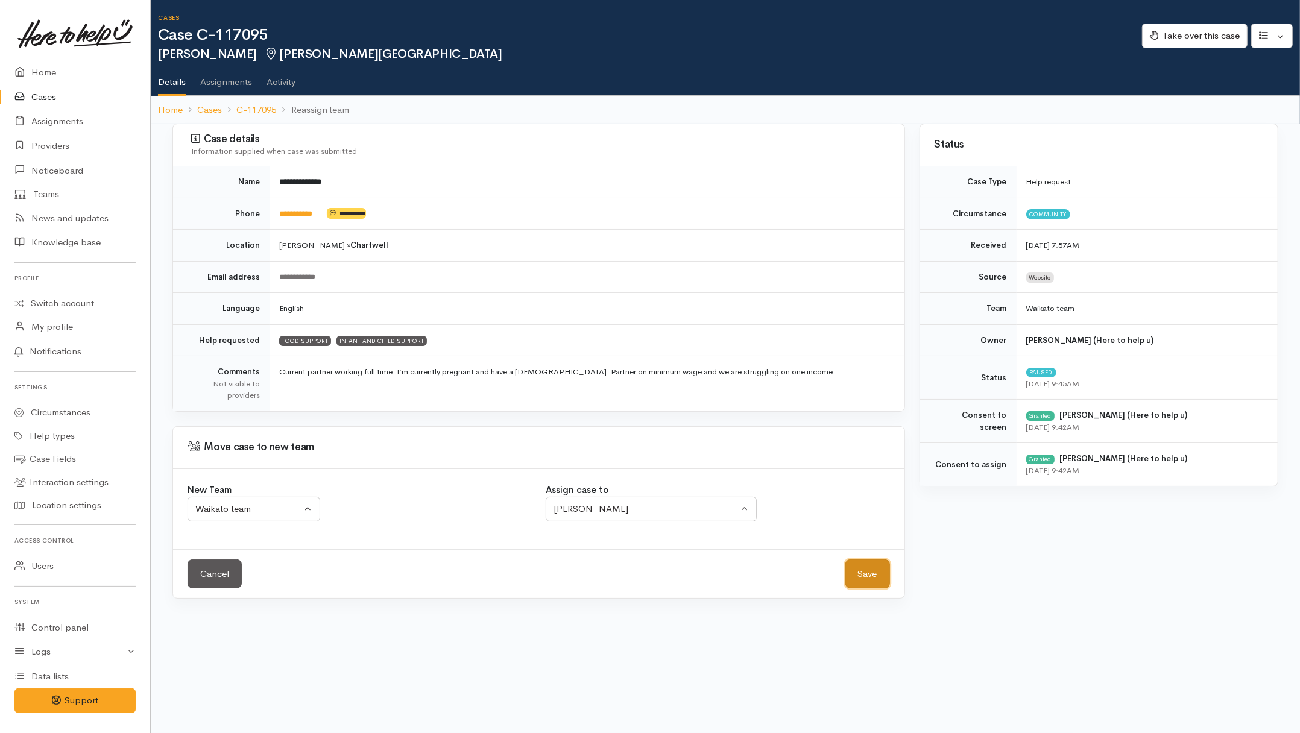
click at [854, 570] on button "Save" at bounding box center [867, 574] width 45 height 30
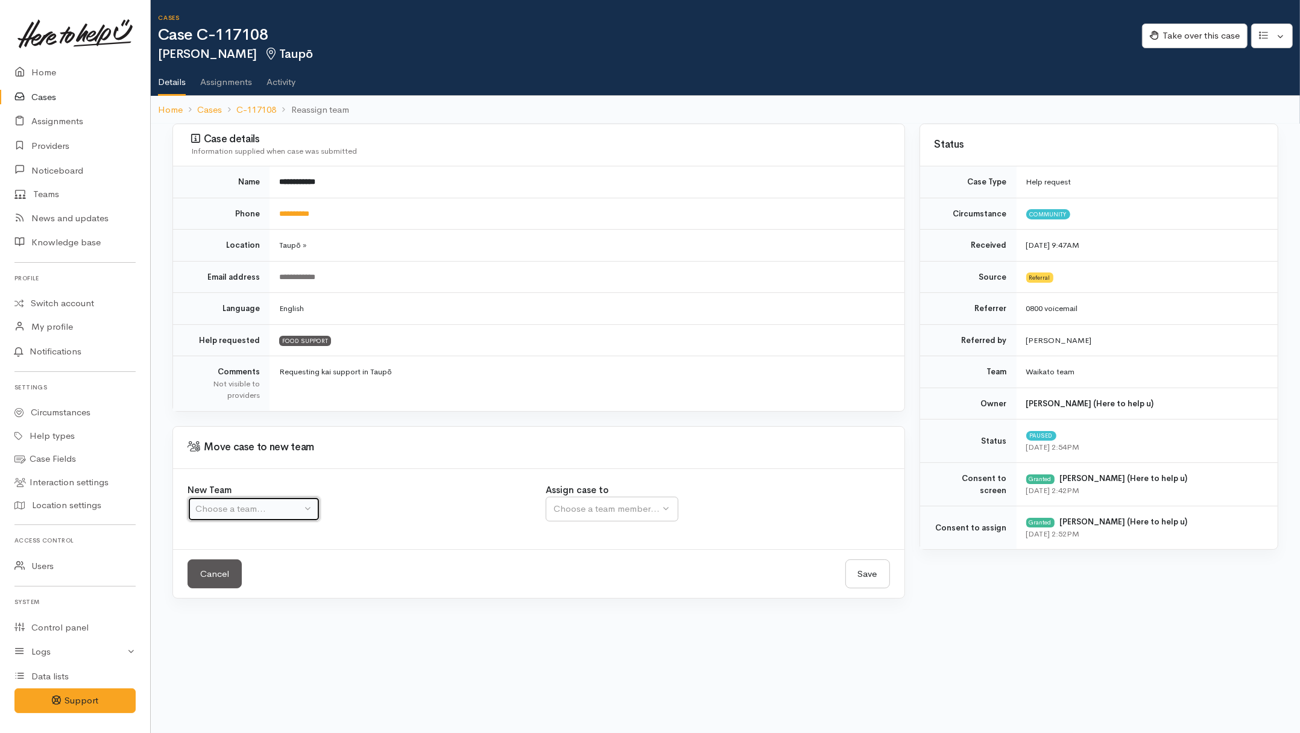
click at [288, 506] on div "Choose a team..." at bounding box center [248, 509] width 106 height 14
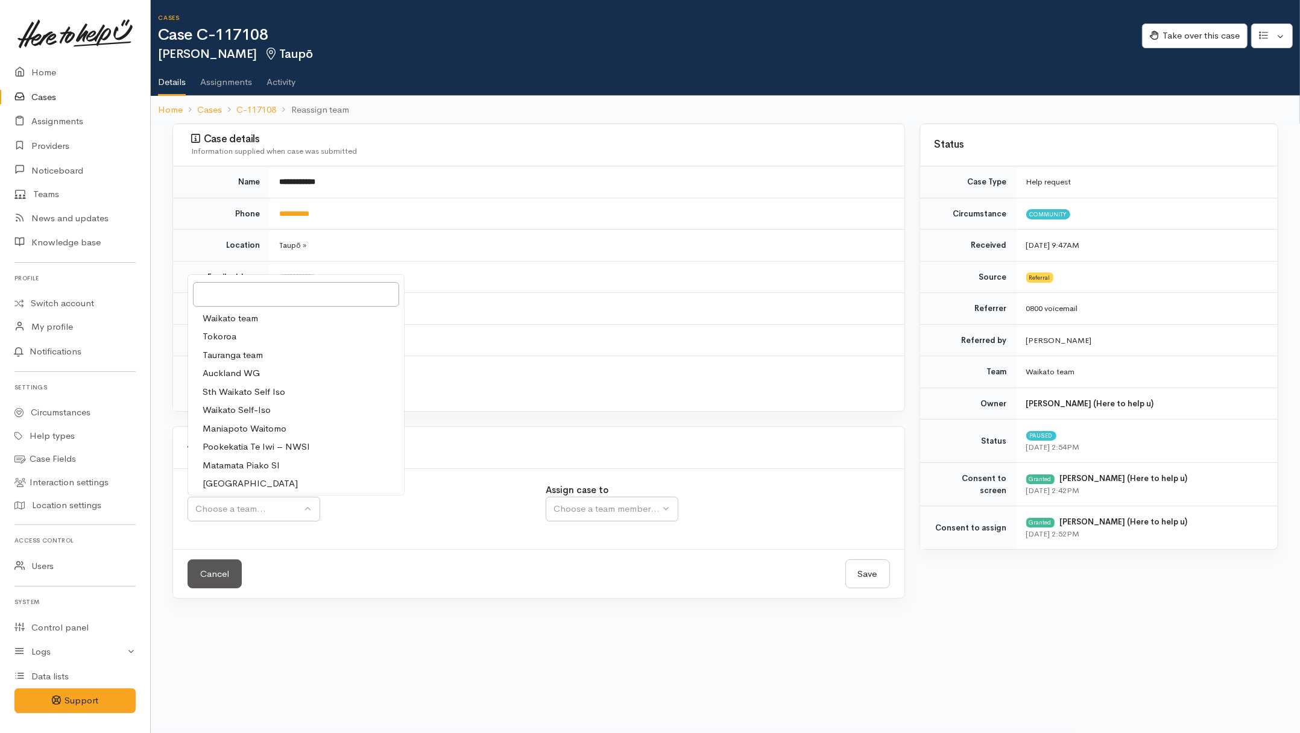
click at [246, 316] on span "Waikato team" at bounding box center [230, 319] width 55 height 14
select select "1"
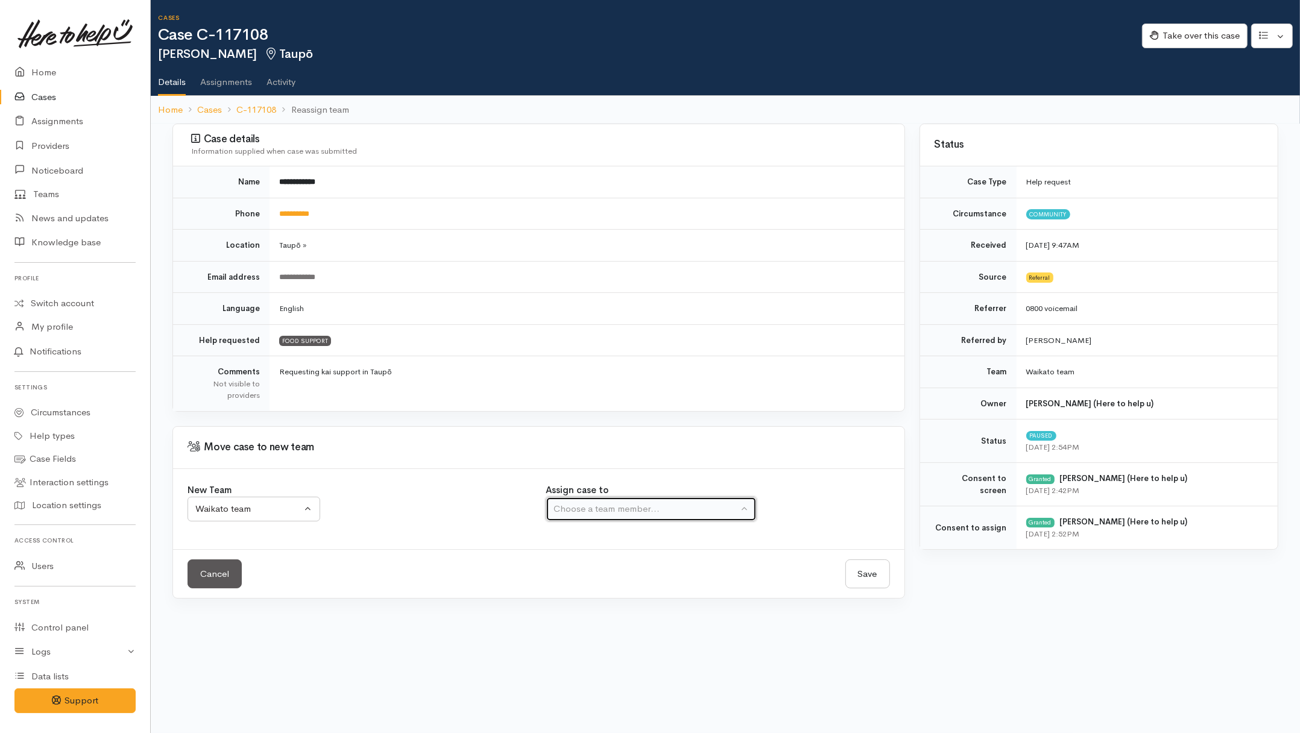
click at [639, 507] on div "Choose a team member..." at bounding box center [645, 509] width 184 height 14
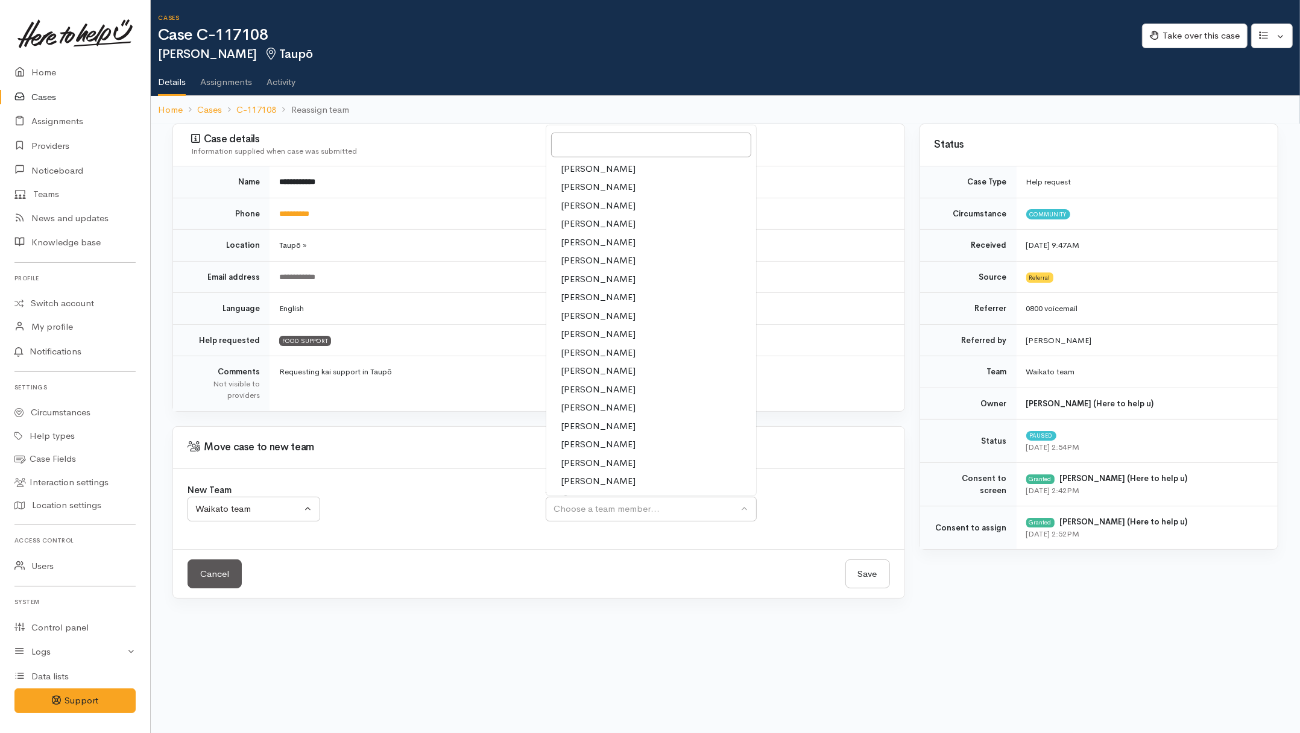
click at [583, 477] on span "Shirley Mackie" at bounding box center [598, 481] width 75 height 14
select select "1463"
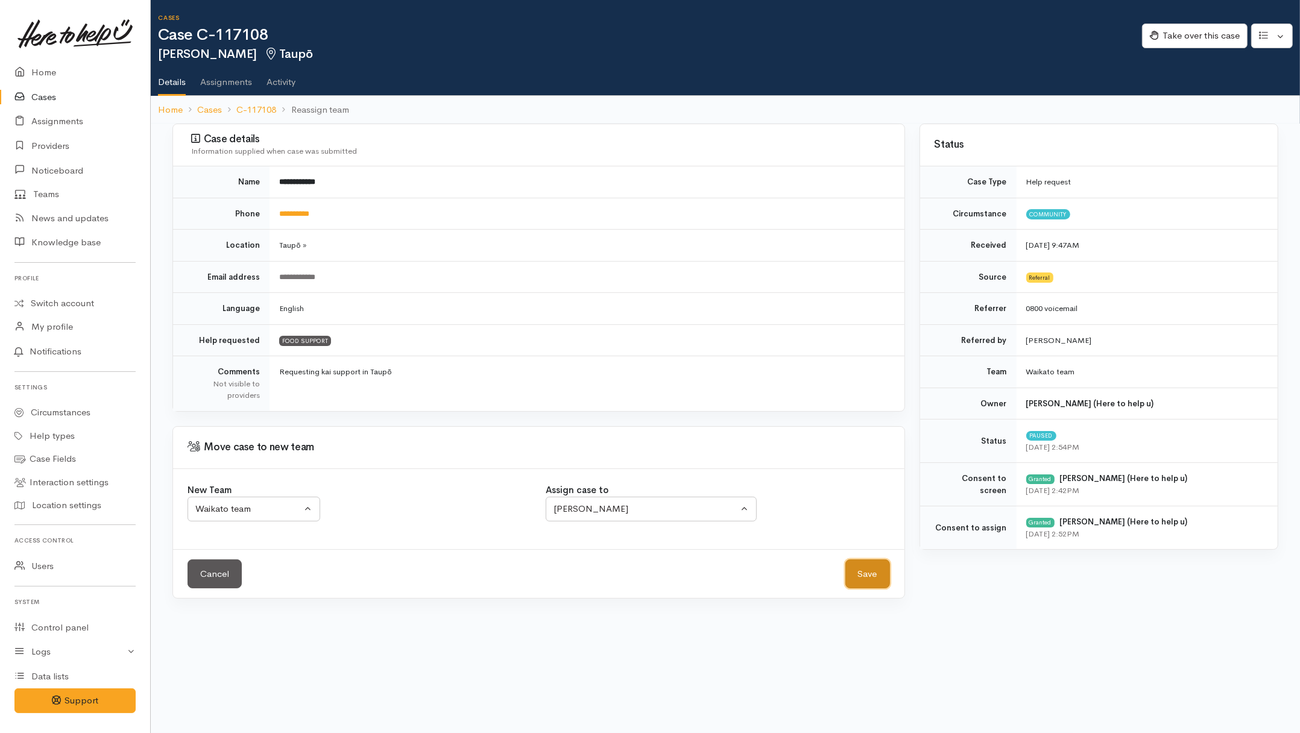
click at [878, 574] on button "Save" at bounding box center [867, 574] width 45 height 30
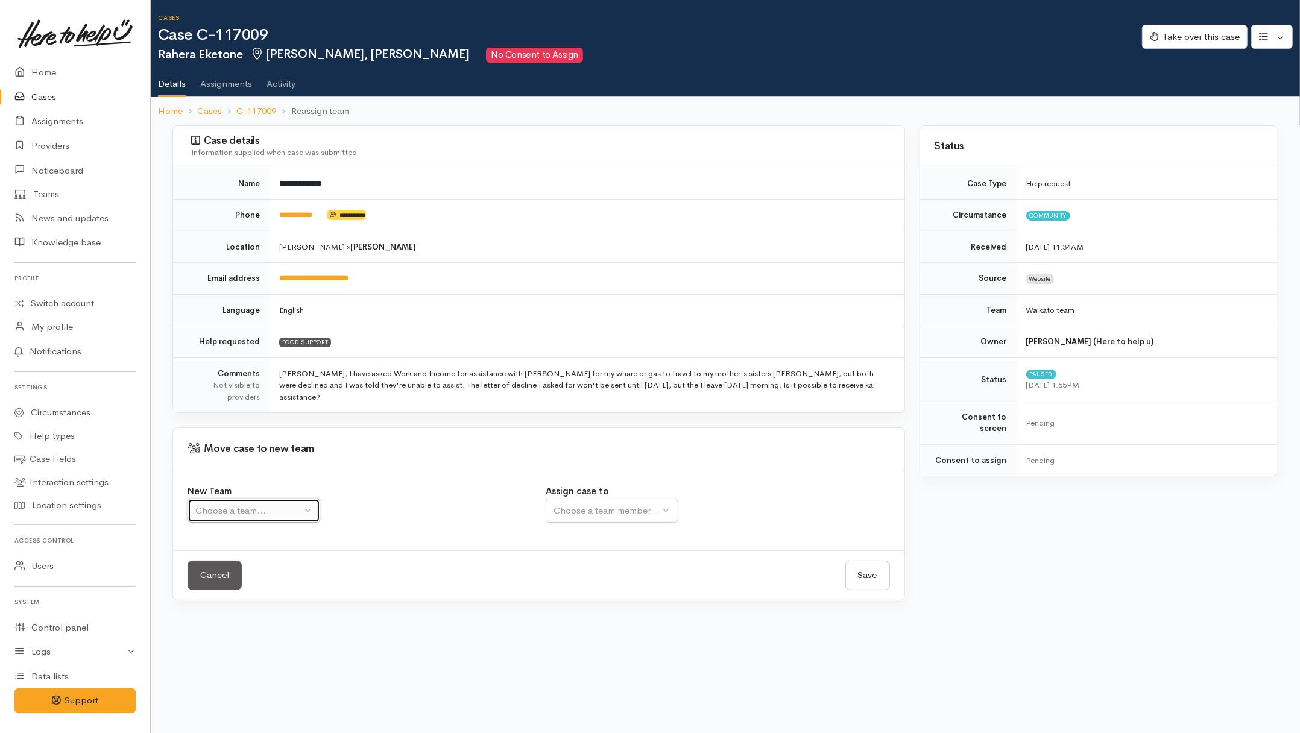
click at [306, 517] on button "Choose a team..." at bounding box center [253, 511] width 133 height 25
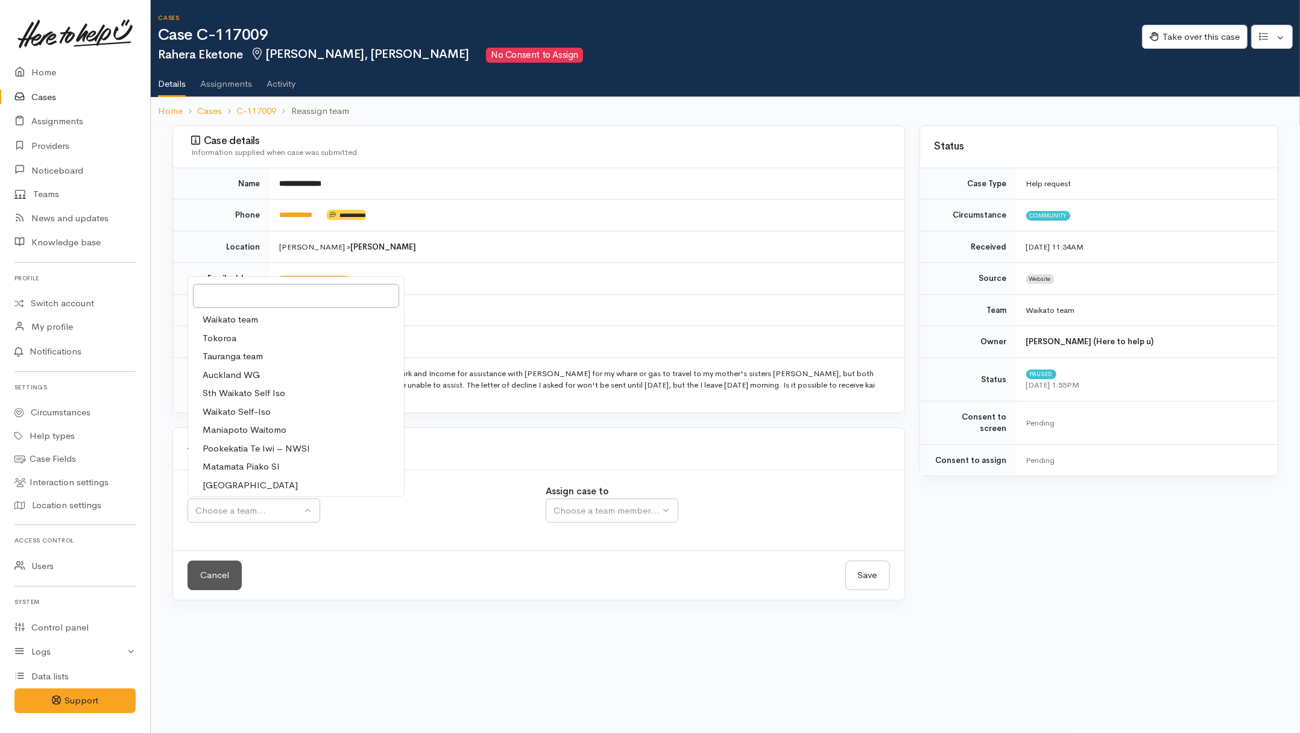
click at [268, 324] on link "Waikato team" at bounding box center [296, 319] width 216 height 19
select select "1"
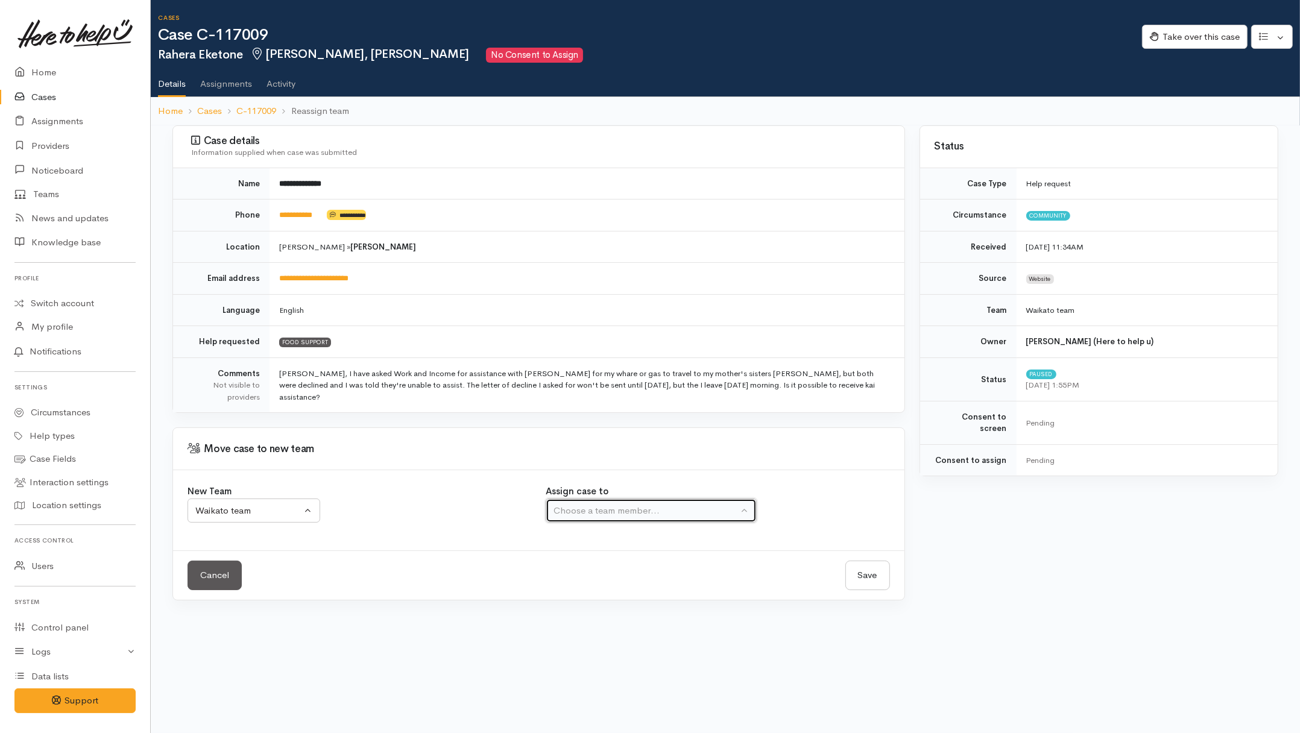
click at [605, 508] on div "Choose a team member..." at bounding box center [645, 511] width 184 height 14
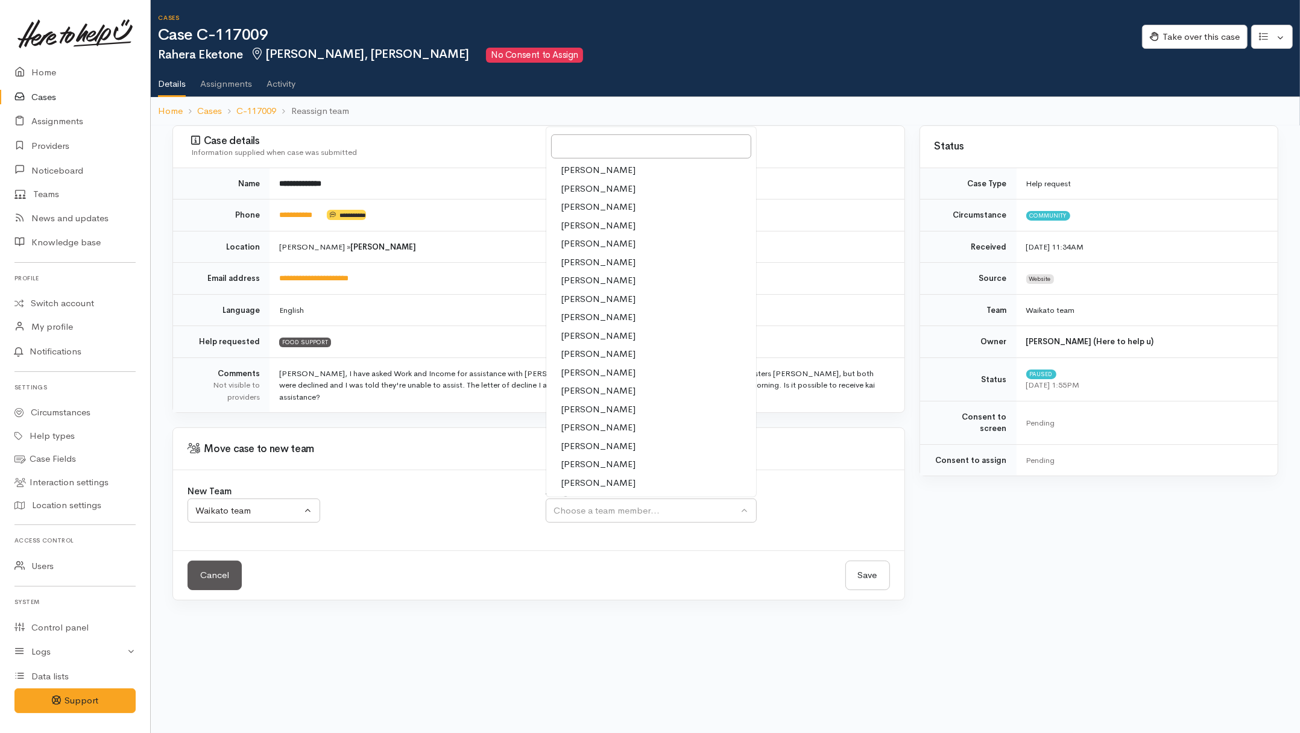
click at [594, 421] on link "Nor Hashim" at bounding box center [651, 427] width 210 height 19
select select "1920"
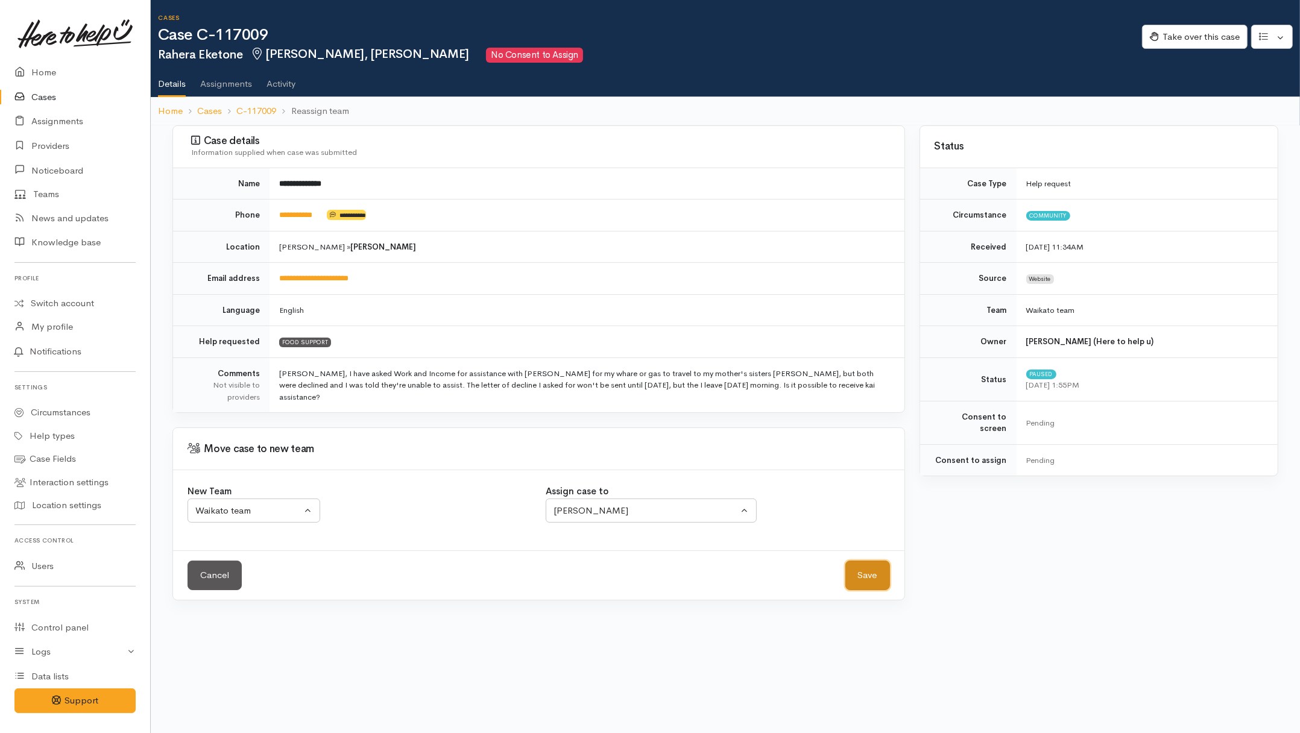
click at [876, 578] on button "Save" at bounding box center [867, 576] width 45 height 30
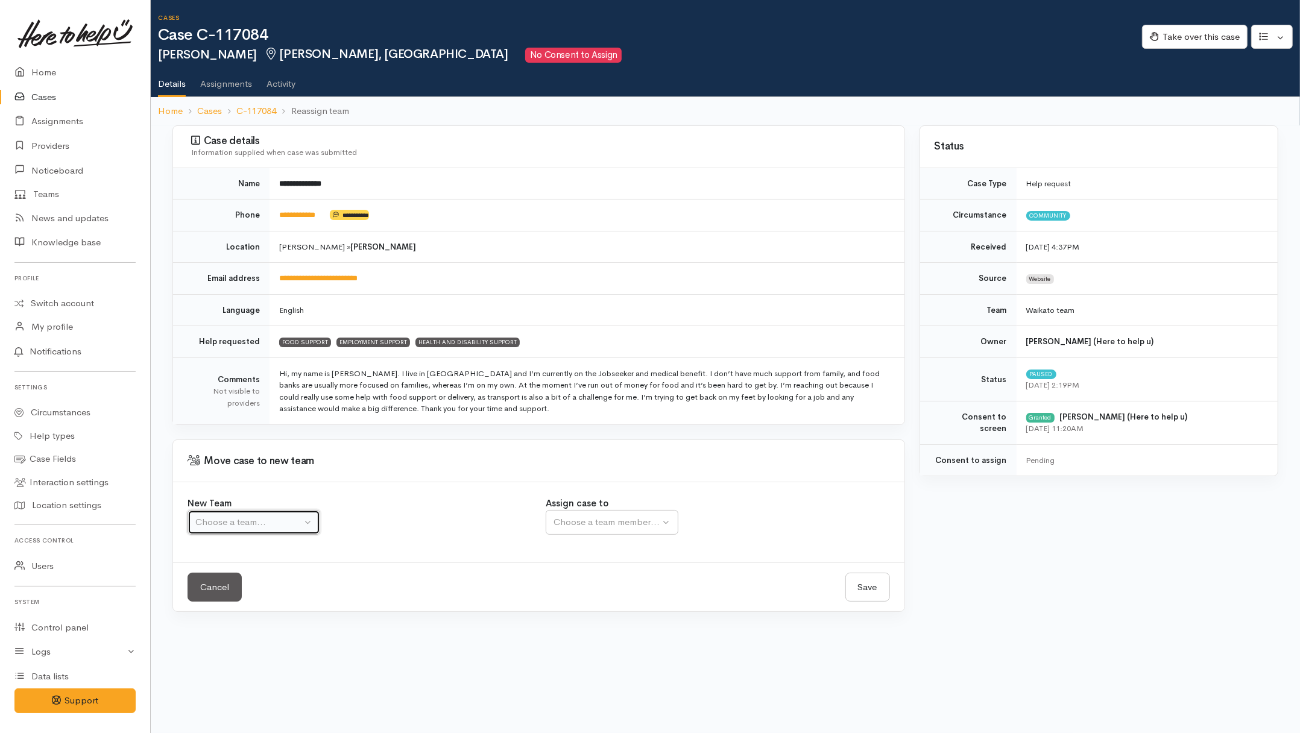
drag, startPoint x: 304, startPoint y: 532, endPoint x: 300, endPoint y: 537, distance: 7.3
click at [304, 530] on button "Choose a team..." at bounding box center [253, 522] width 133 height 25
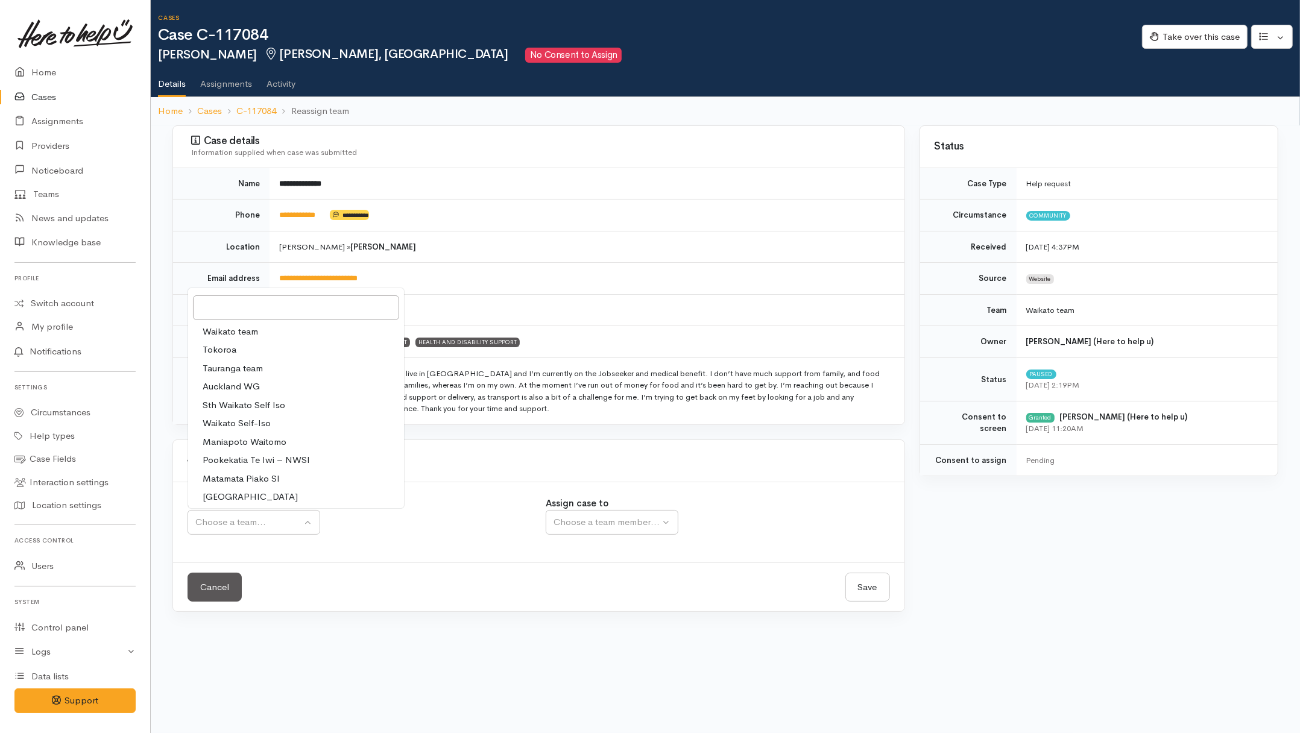
click at [216, 333] on span "Waikato team" at bounding box center [230, 332] width 55 height 14
select select "1"
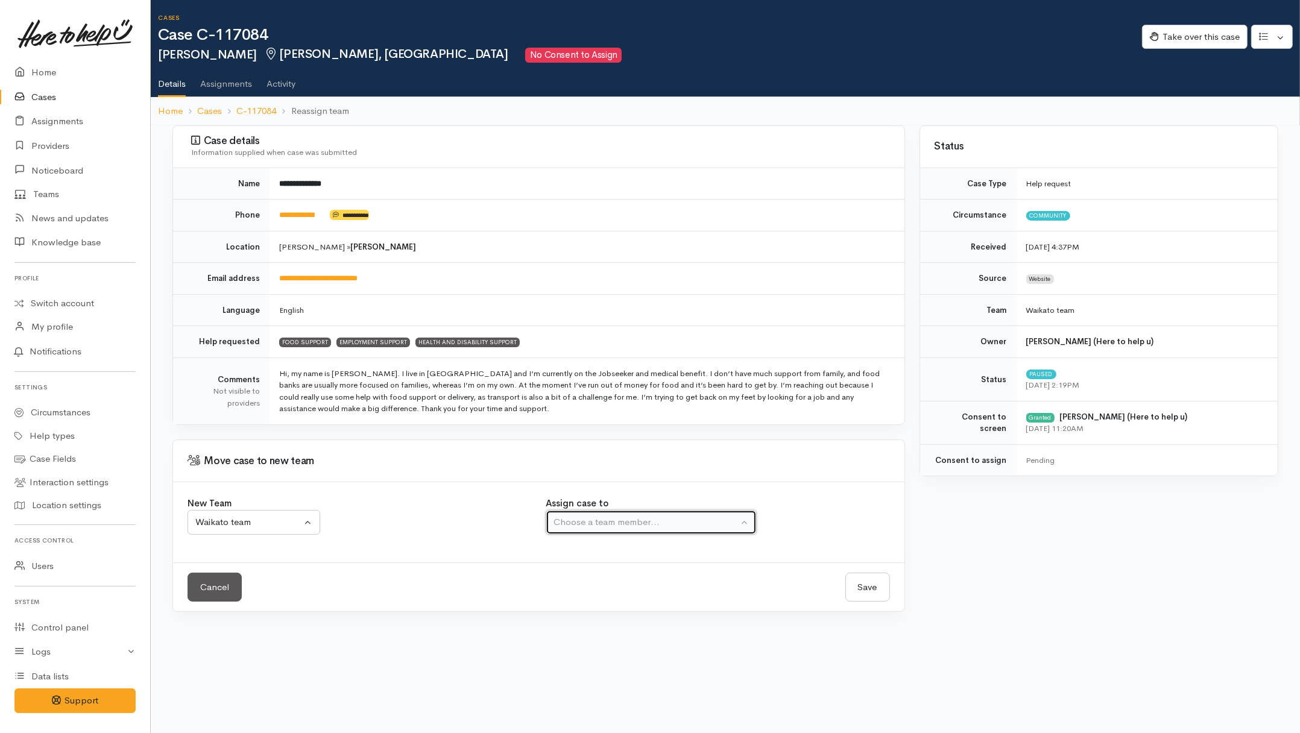
click at [643, 534] on button "Choose a team member..." at bounding box center [651, 522] width 211 height 25
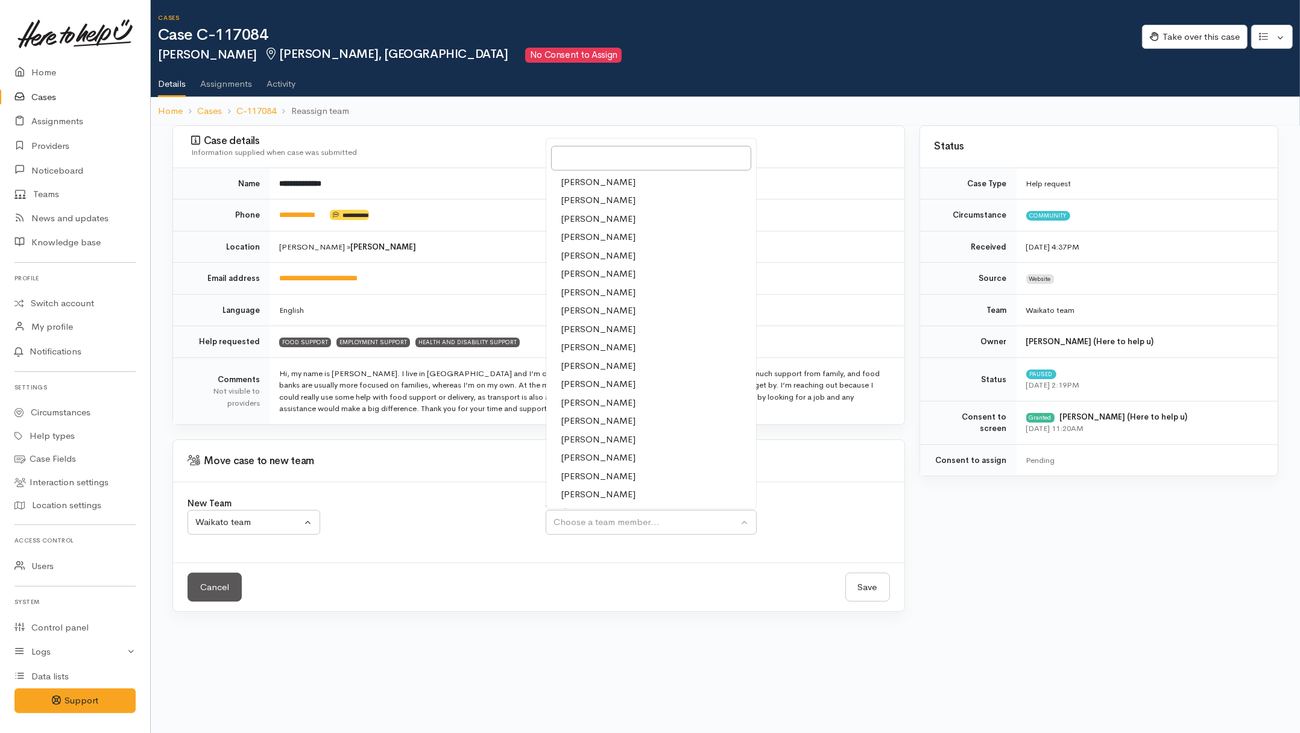
click at [579, 439] on span "Nor Hashim" at bounding box center [598, 440] width 75 height 14
select select "1920"
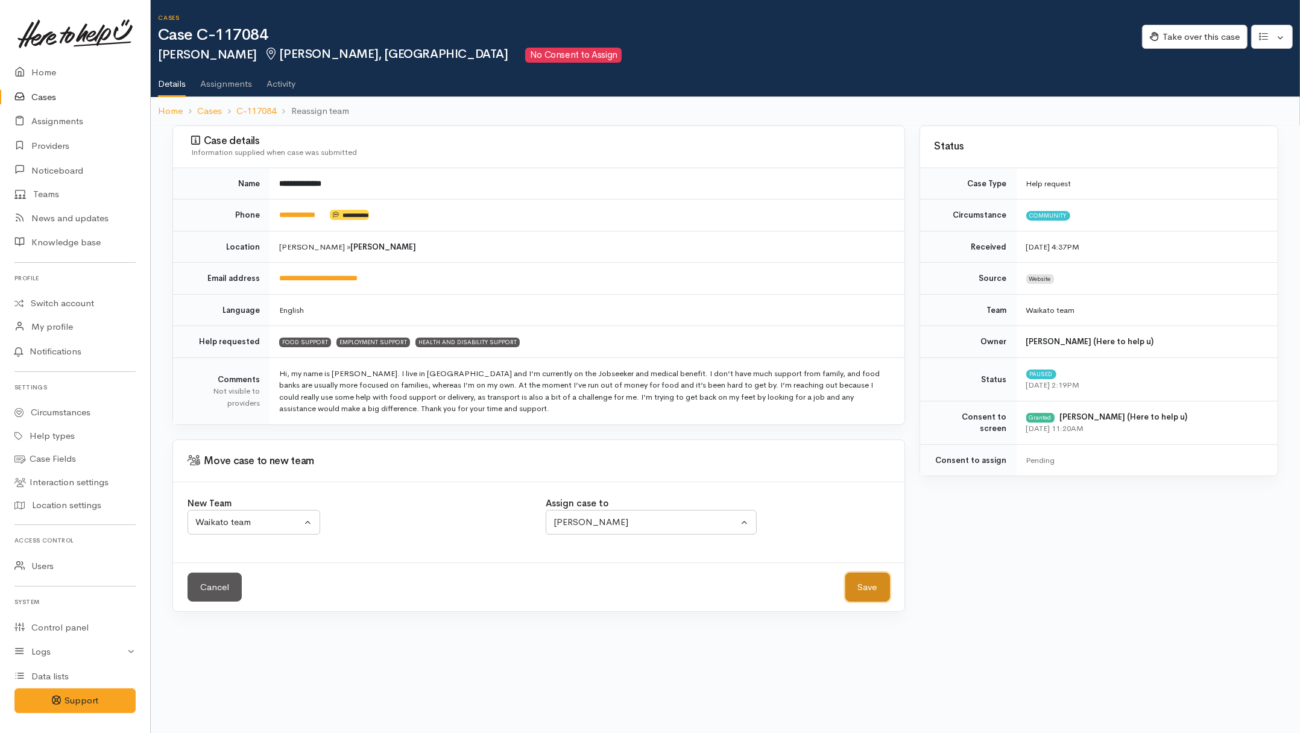
click at [881, 588] on button "Save" at bounding box center [867, 588] width 45 height 30
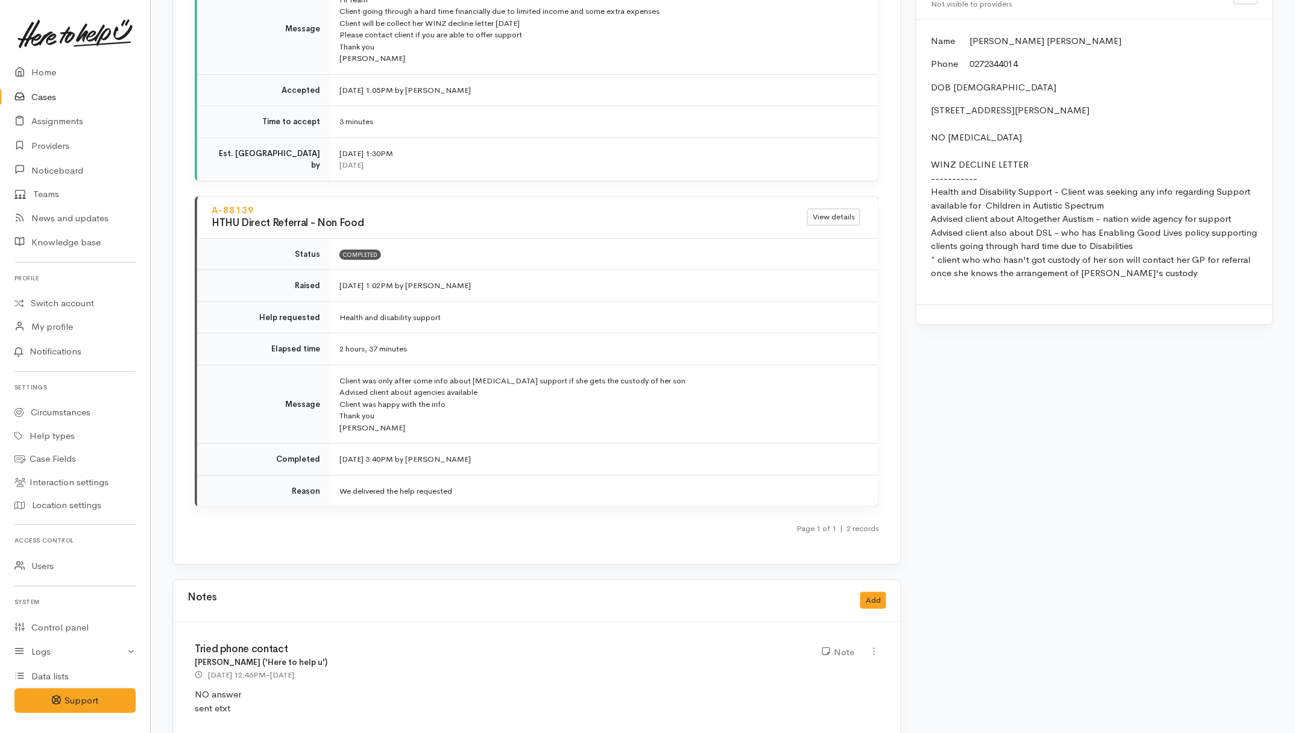
scroll to position [1547, 0]
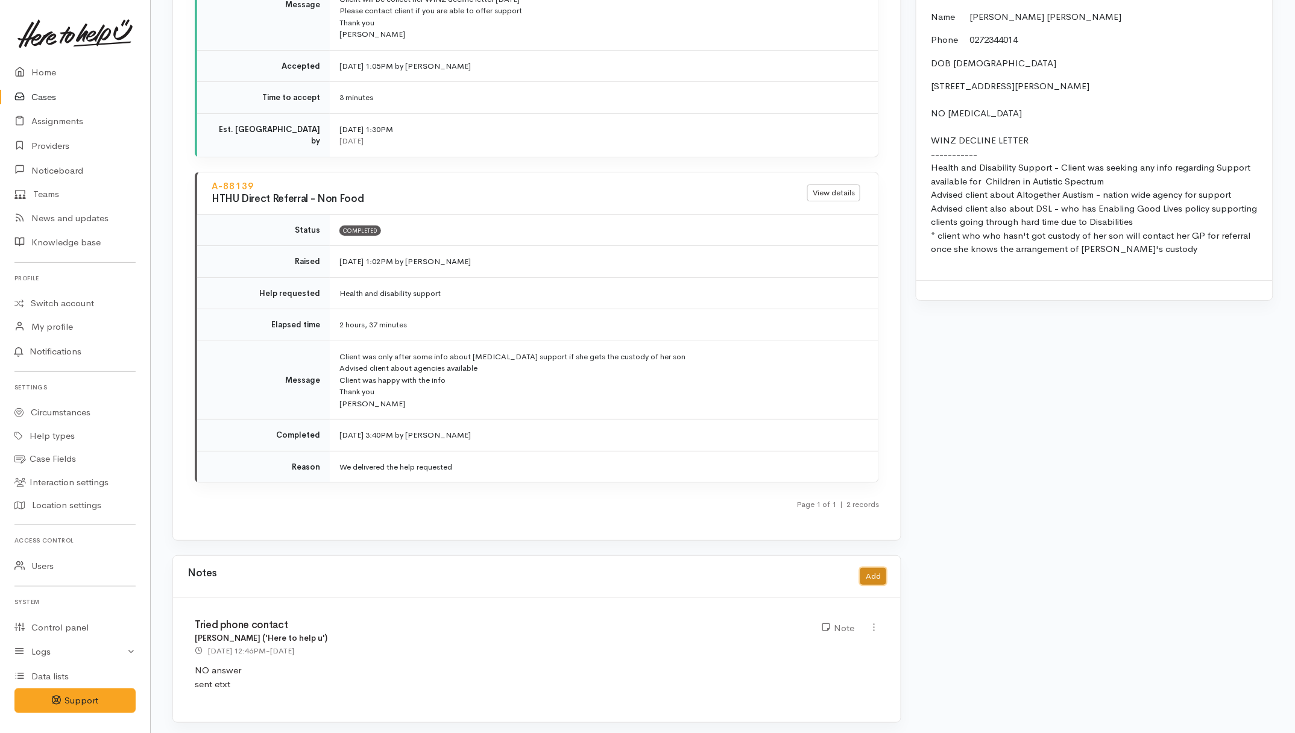
click at [877, 568] on button "Add" at bounding box center [873, 576] width 26 height 17
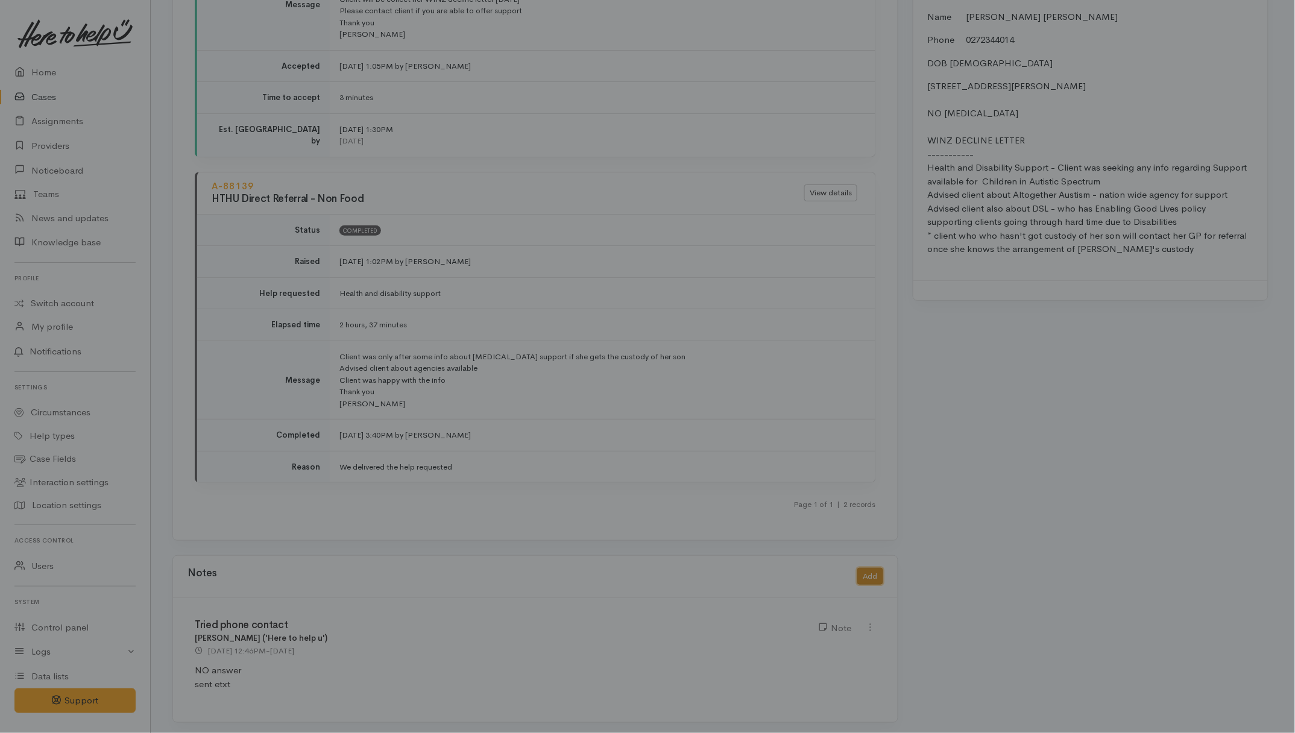
scroll to position [1535, 0]
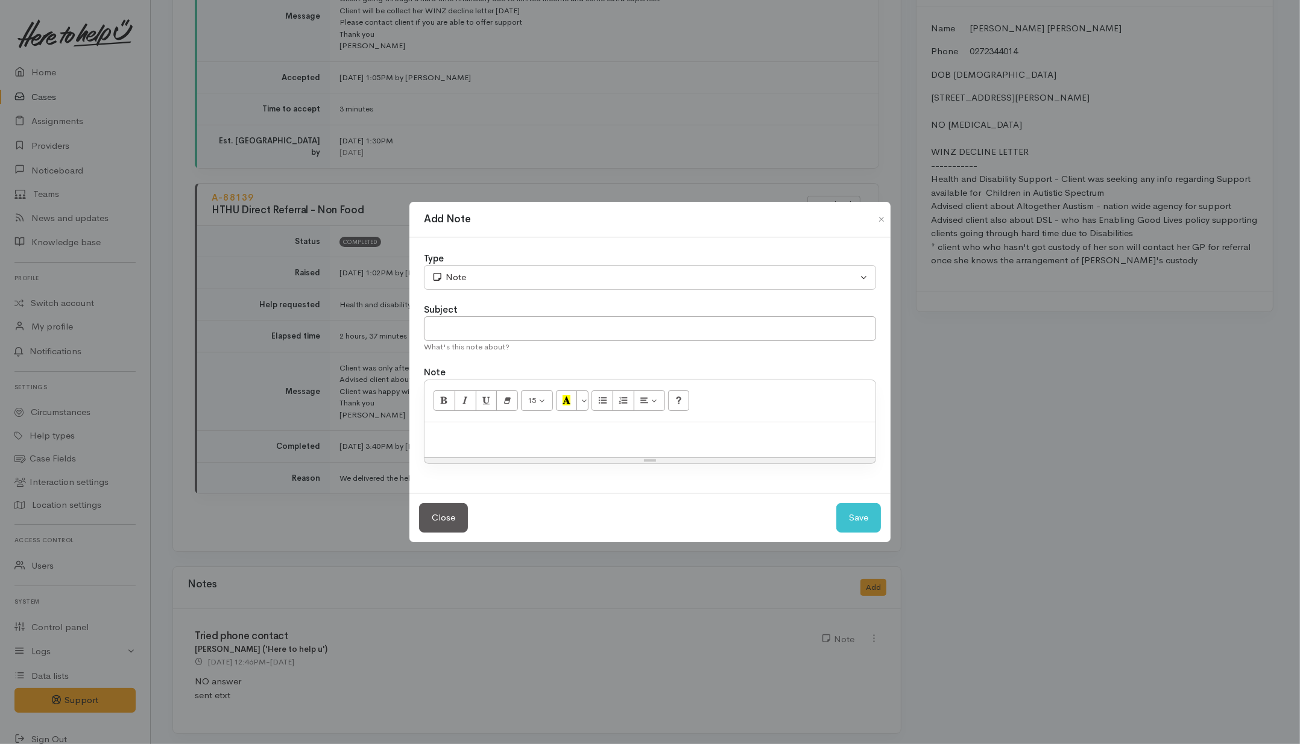
click at [526, 445] on div at bounding box center [649, 441] width 451 height 36
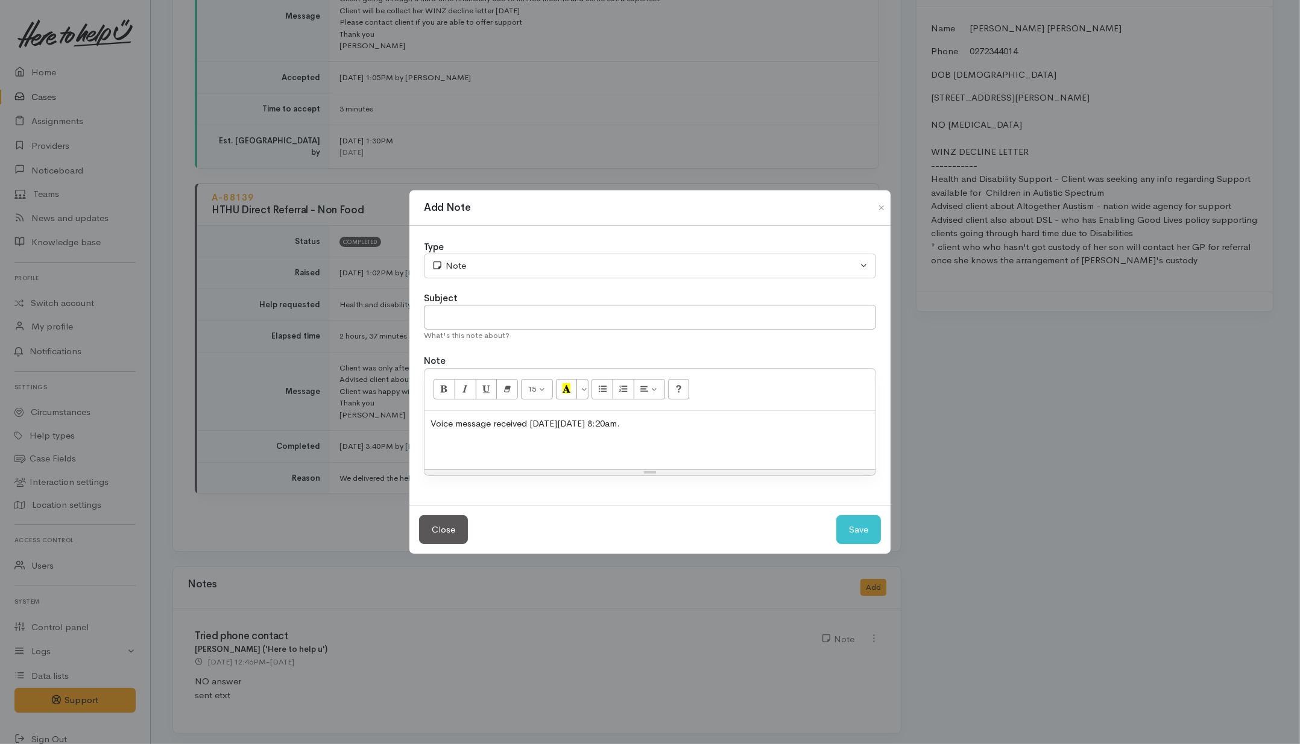
click at [680, 447] on p at bounding box center [649, 447] width 439 height 14
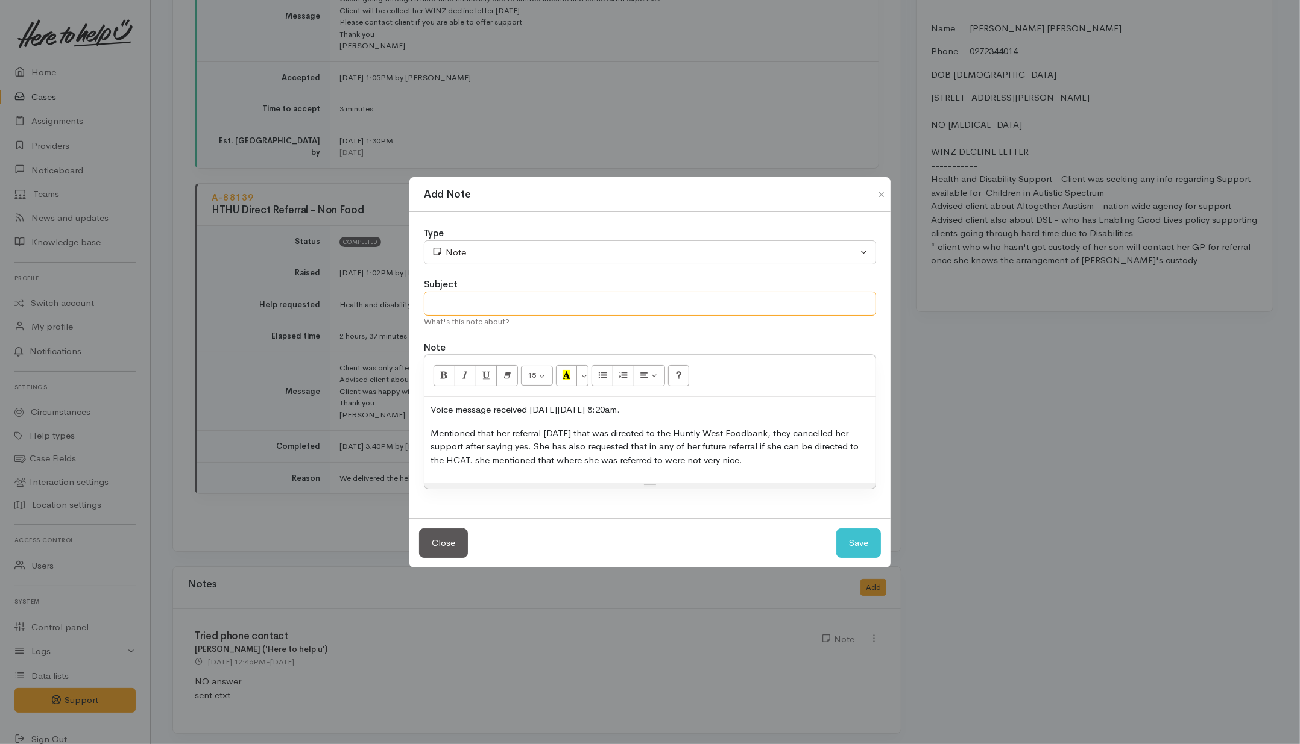
click at [540, 306] on input "text" at bounding box center [650, 304] width 452 height 25
type input "VM Received"
click at [699, 459] on p "Mentioned that her referral on Friday that was directed to the Huntly West Food…" at bounding box center [649, 447] width 439 height 41
drag, startPoint x: 702, startPoint y: 408, endPoint x: 427, endPoint y: 405, distance: 275.5
click at [427, 405] on div "Voice message received on Monday 1/9/2025 at 8:20am. Mentioned that her referra…" at bounding box center [649, 440] width 451 height 86
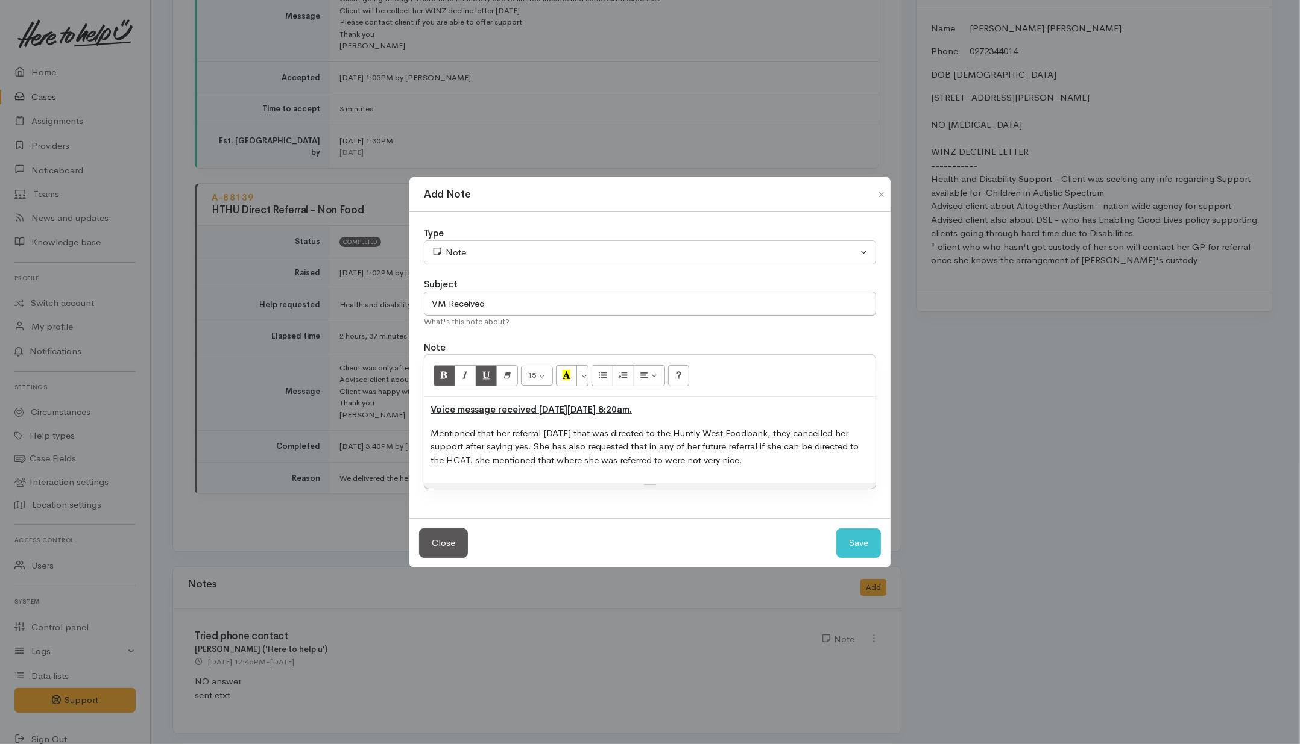
drag, startPoint x: 740, startPoint y: 441, endPoint x: 748, endPoint y: 441, distance: 7.9
click at [743, 441] on p "Mentioned that her referral on Friday that was directed to the Huntly West Food…" at bounding box center [649, 447] width 439 height 41
click at [853, 541] on button "Save" at bounding box center [858, 544] width 45 height 30
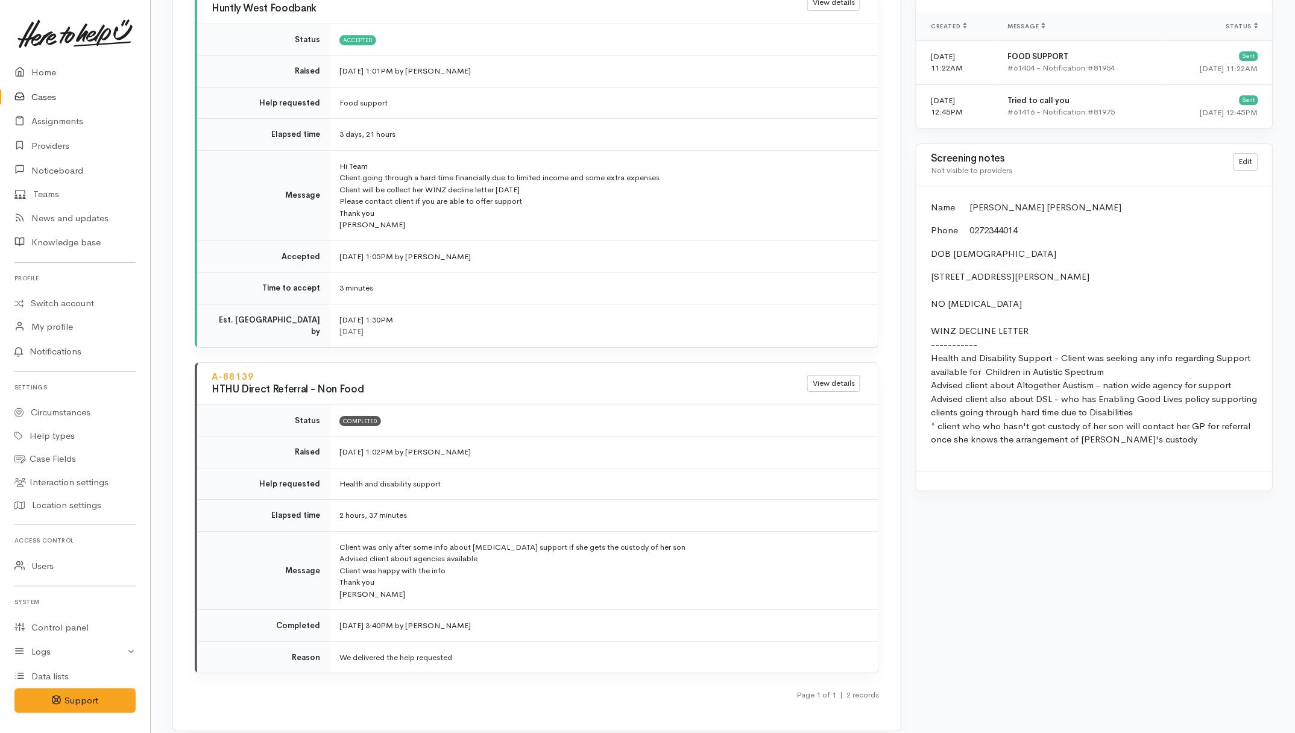
scroll to position [1695, 0]
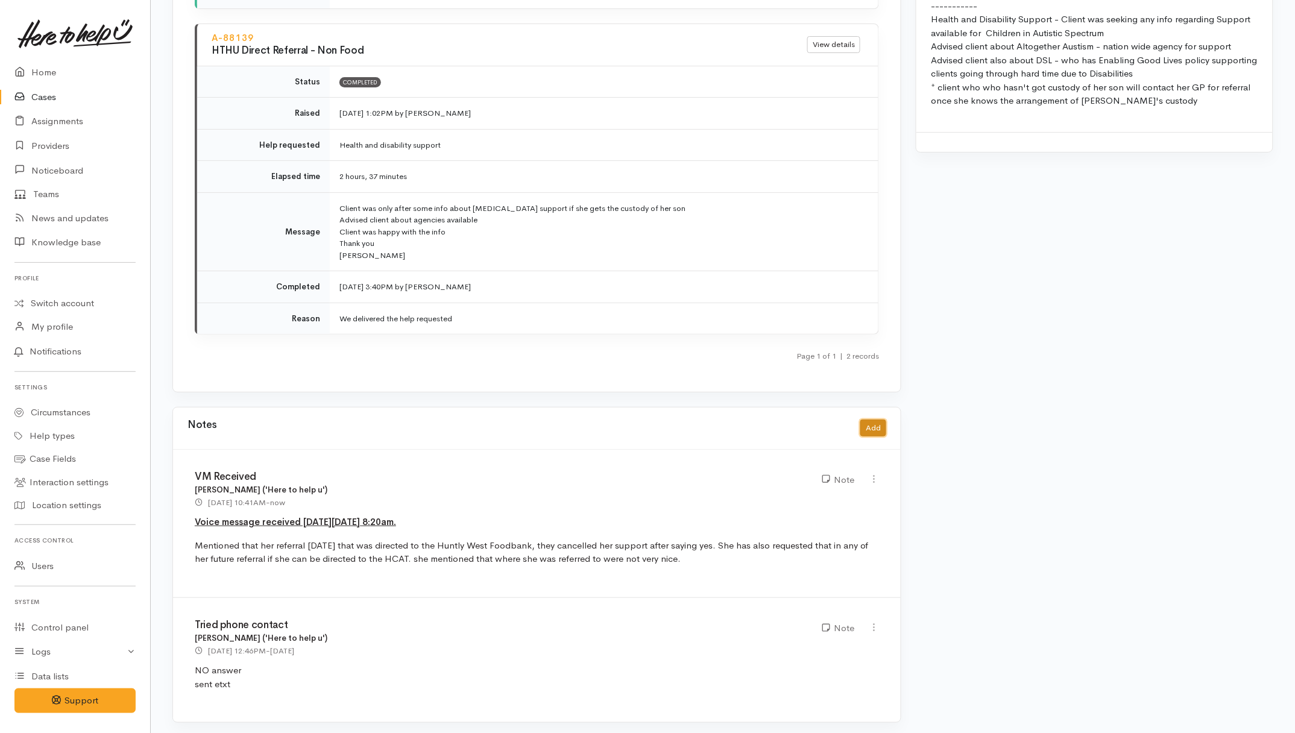
click at [867, 420] on button "Add" at bounding box center [873, 428] width 26 height 17
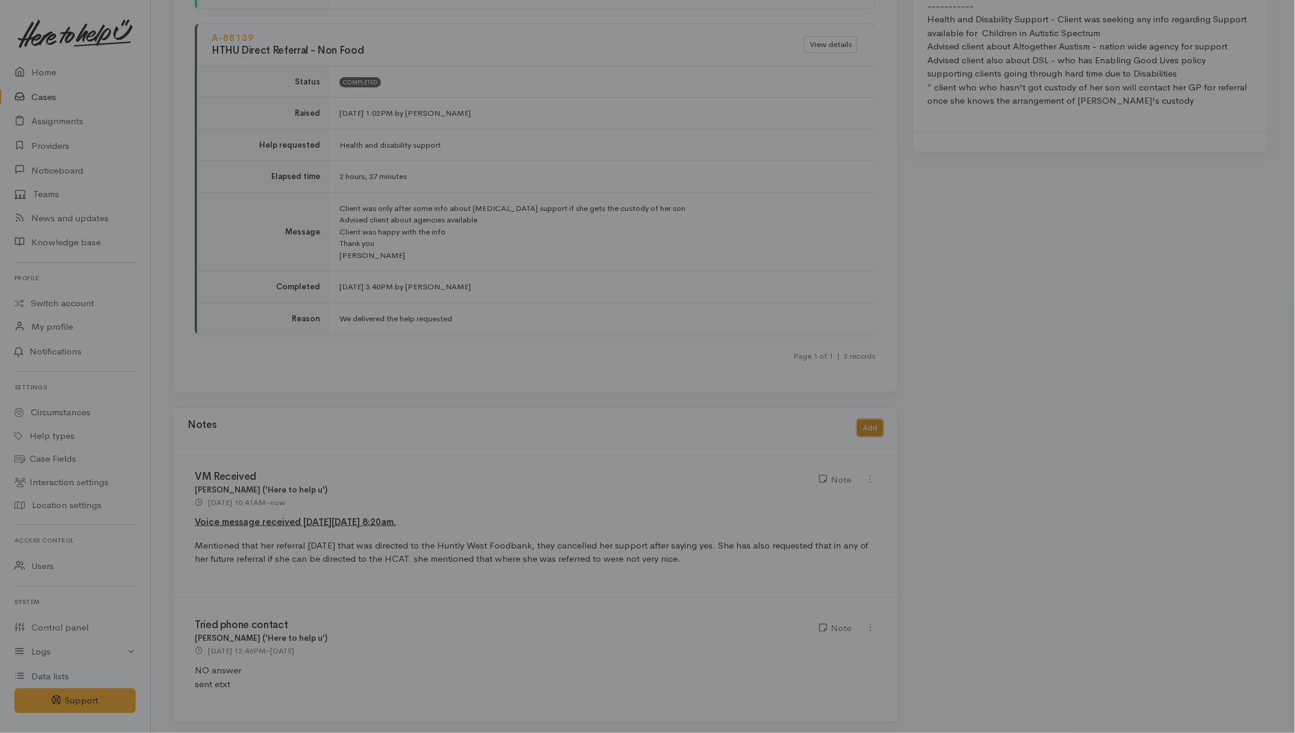
scroll to position [1684, 0]
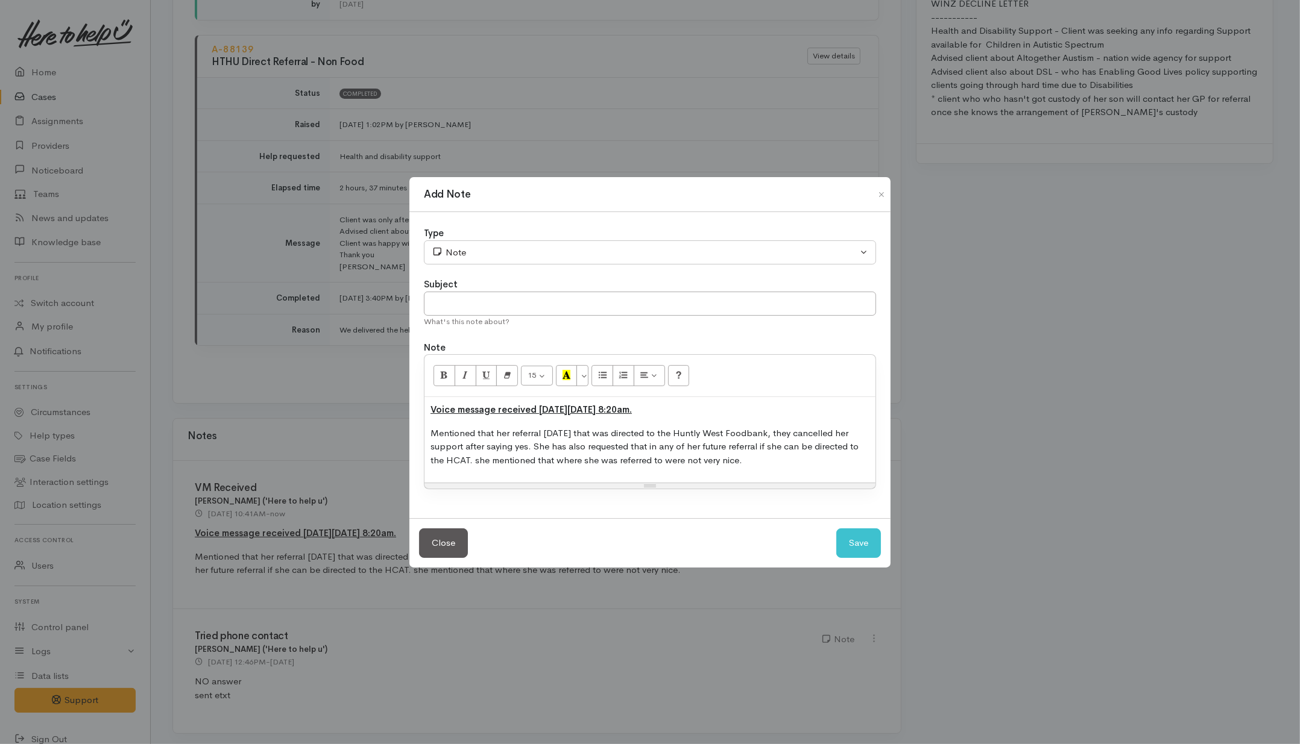
click at [863, 586] on div "Add Note Type Correspondence Discussion Email Note Phone call SMS text message …" at bounding box center [650, 372] width 1300 height 744
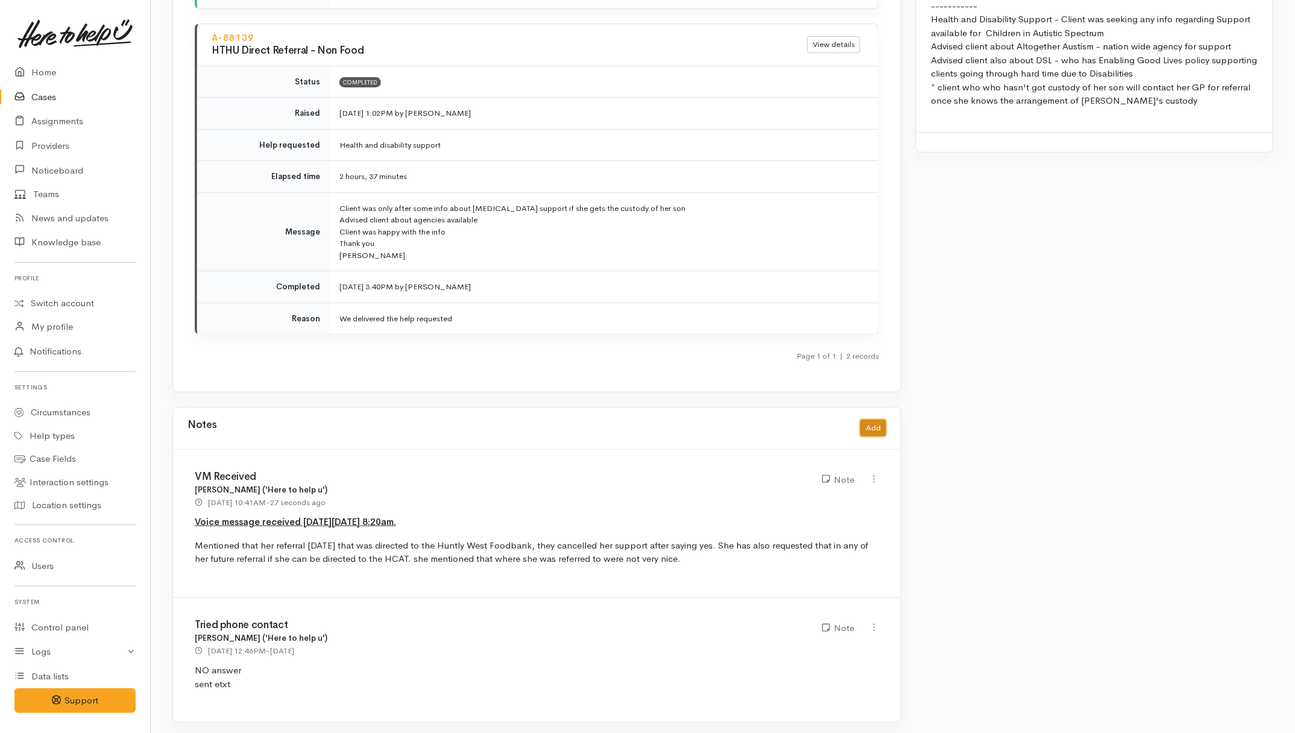
click at [872, 422] on button "Add" at bounding box center [873, 428] width 26 height 17
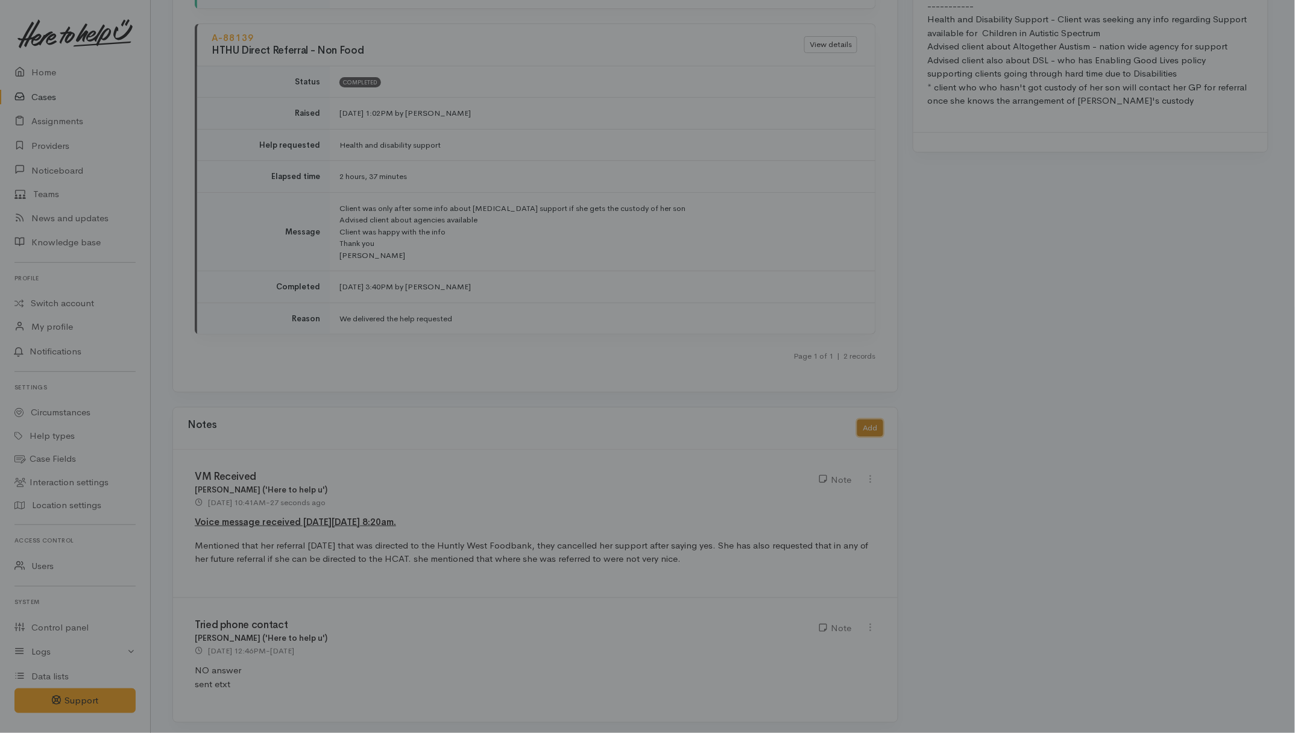
scroll to position [1684, 0]
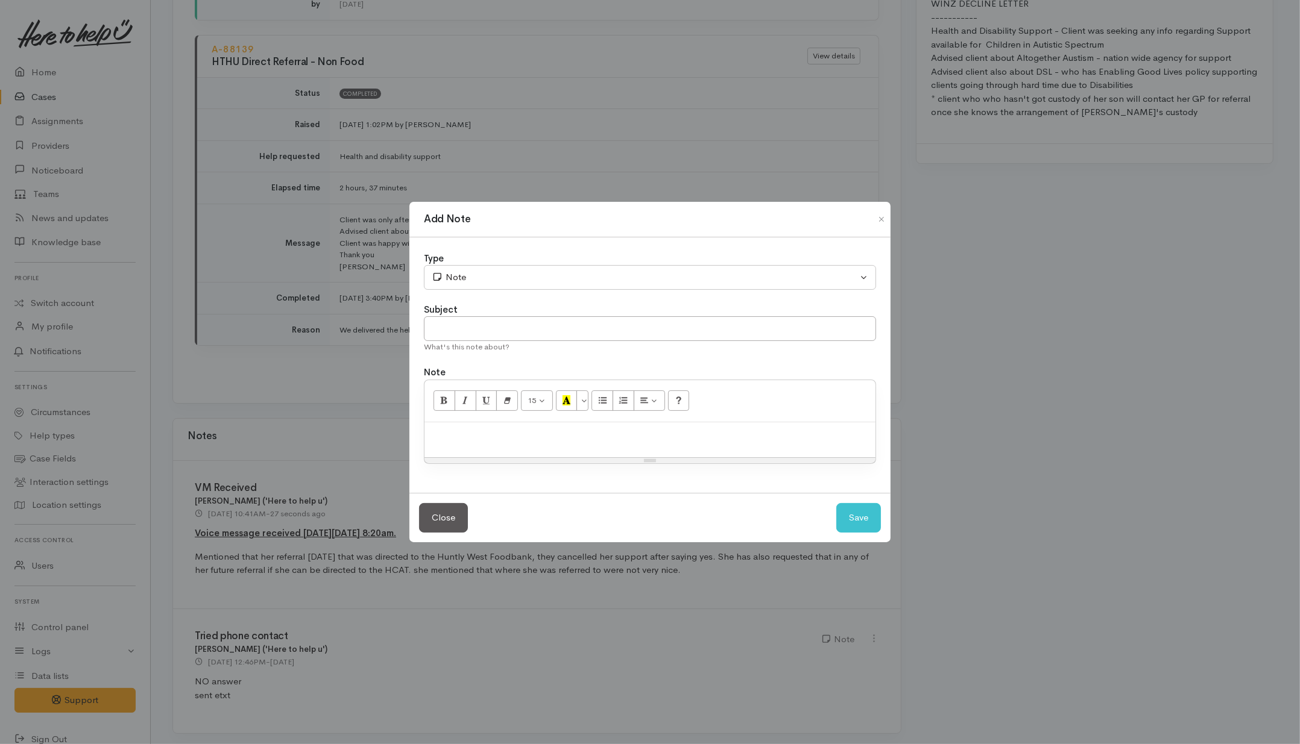
drag, startPoint x: 579, startPoint y: 435, endPoint x: 596, endPoint y: 426, distance: 19.4
click at [585, 433] on p at bounding box center [649, 436] width 439 height 14
click at [676, 324] on input "text" at bounding box center [650, 328] width 452 height 25
type input "NEW Kai referrral"
drag, startPoint x: 862, startPoint y: 519, endPoint x: 868, endPoint y: 515, distance: 7.0
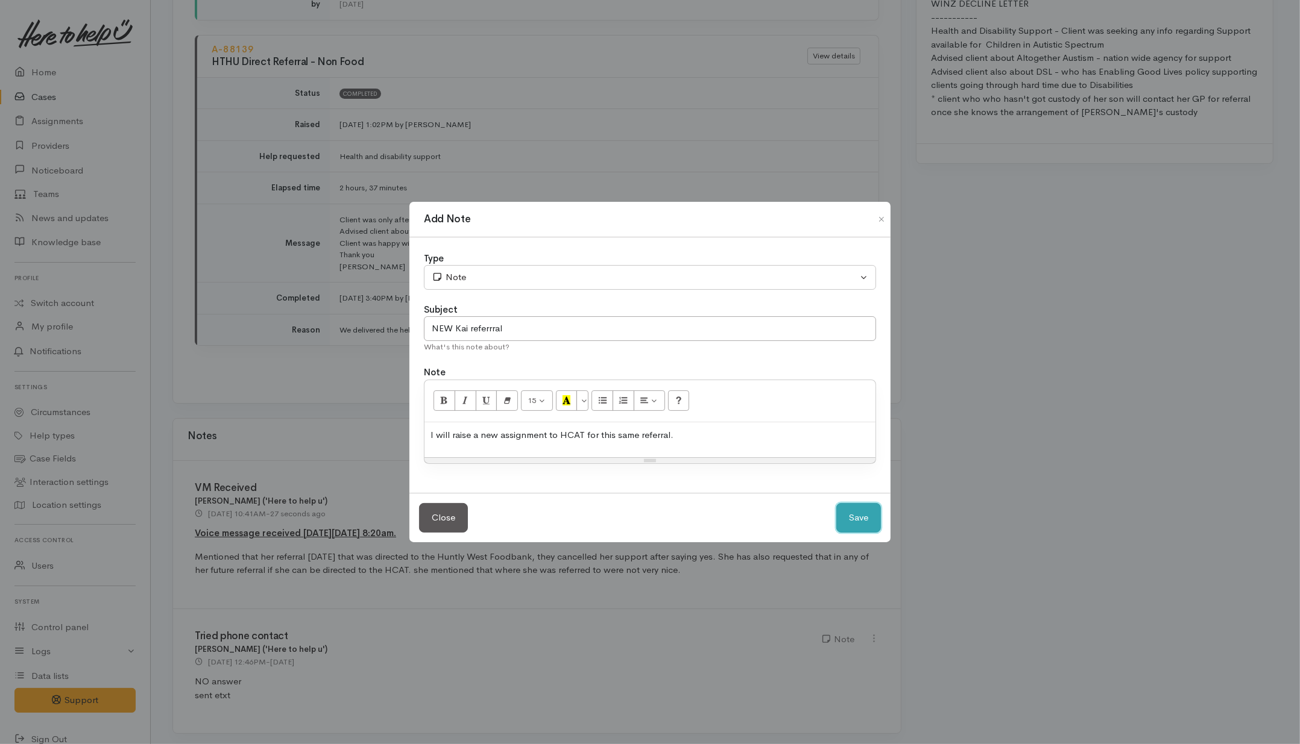
click at [864, 518] on button "Save" at bounding box center [858, 518] width 45 height 30
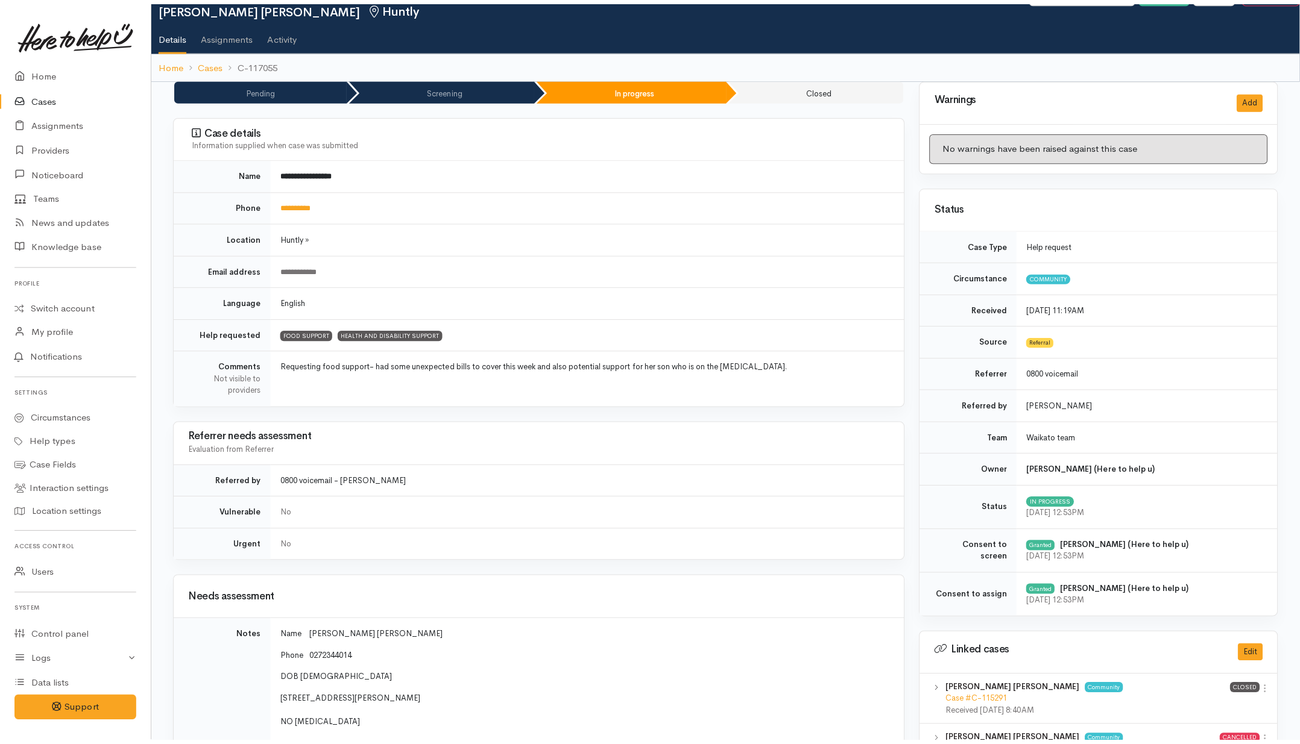
scroll to position [0, 0]
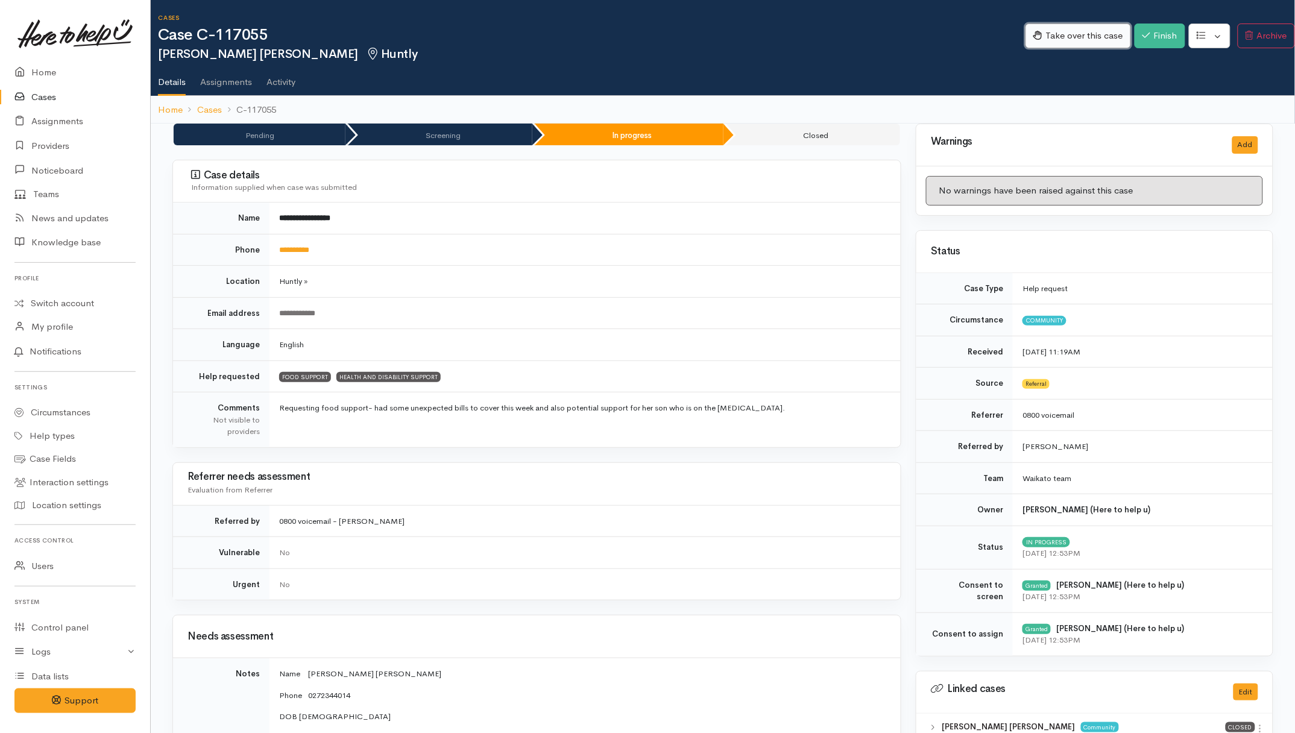
click at [1060, 37] on button "Take over this case" at bounding box center [1077, 36] width 105 height 25
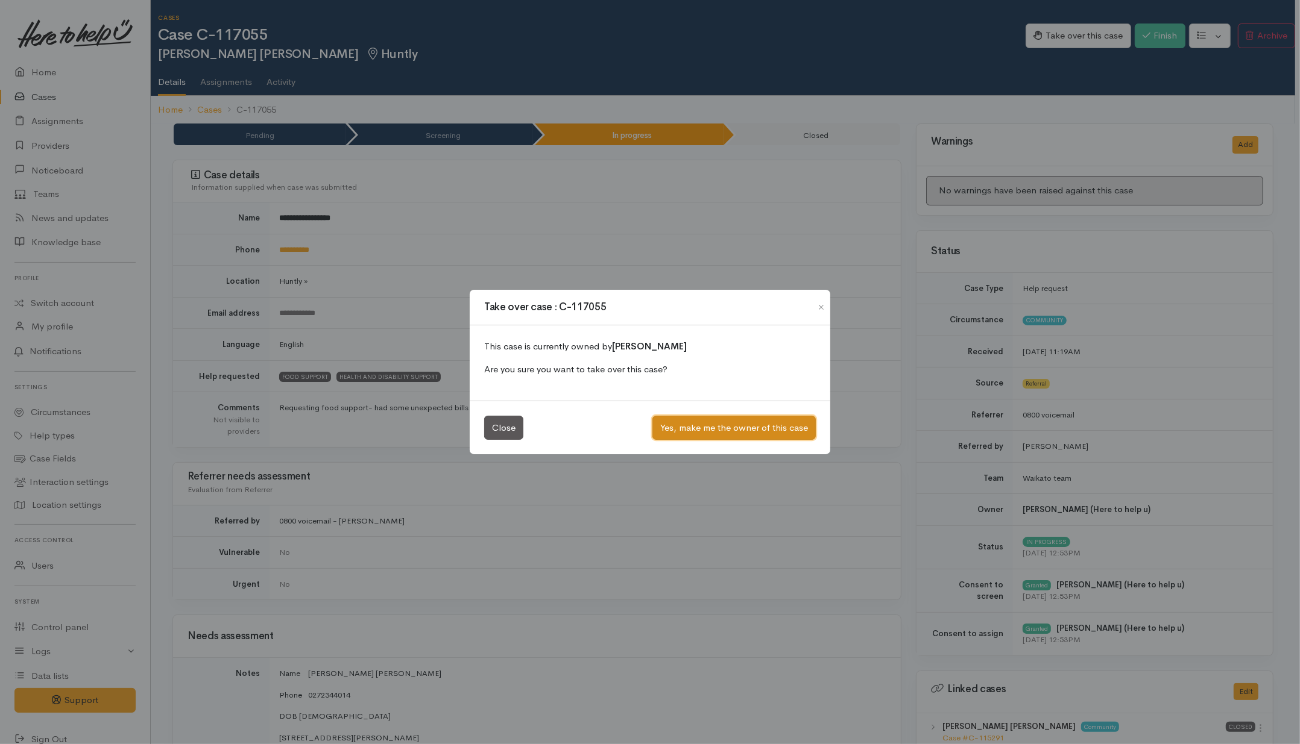
drag, startPoint x: 710, startPoint y: 425, endPoint x: 816, endPoint y: 357, distance: 125.8
click at [710, 425] on button "Yes, make me the owner of this case" at bounding box center [733, 428] width 163 height 25
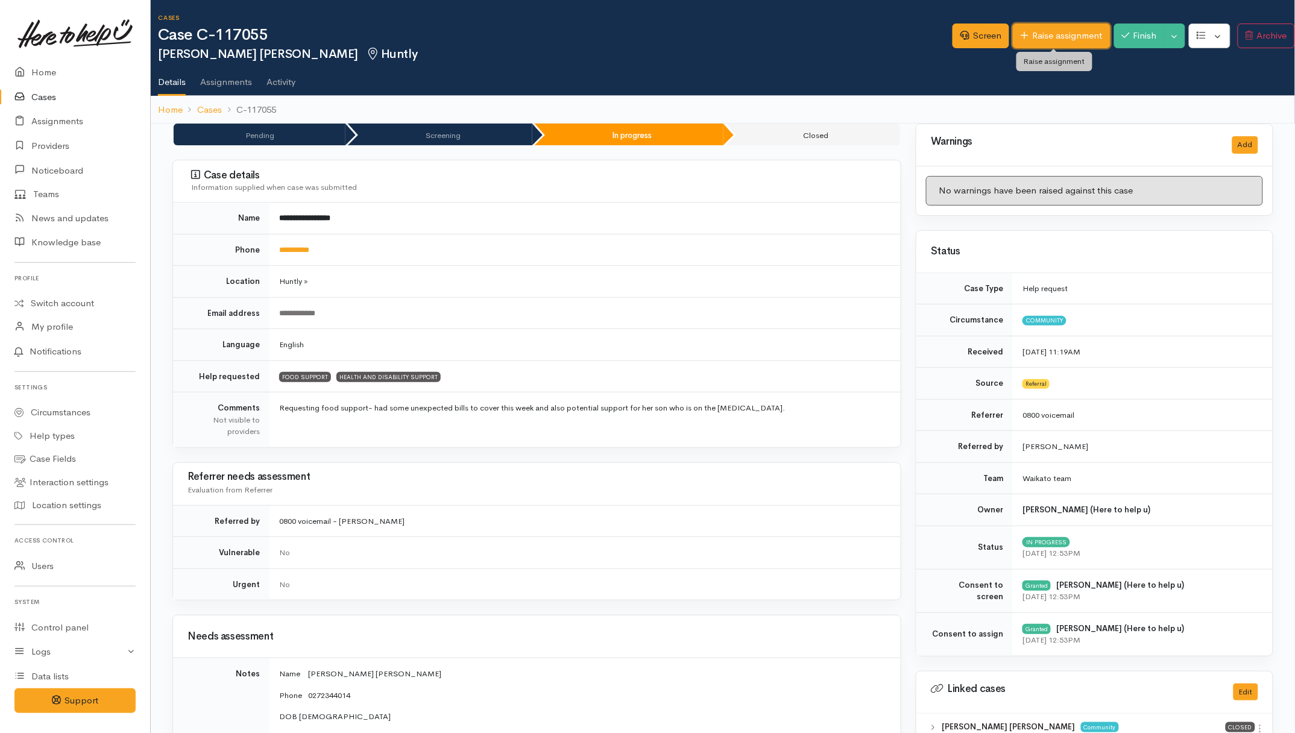
click at [1034, 34] on link "Raise assignment" at bounding box center [1061, 36] width 97 height 25
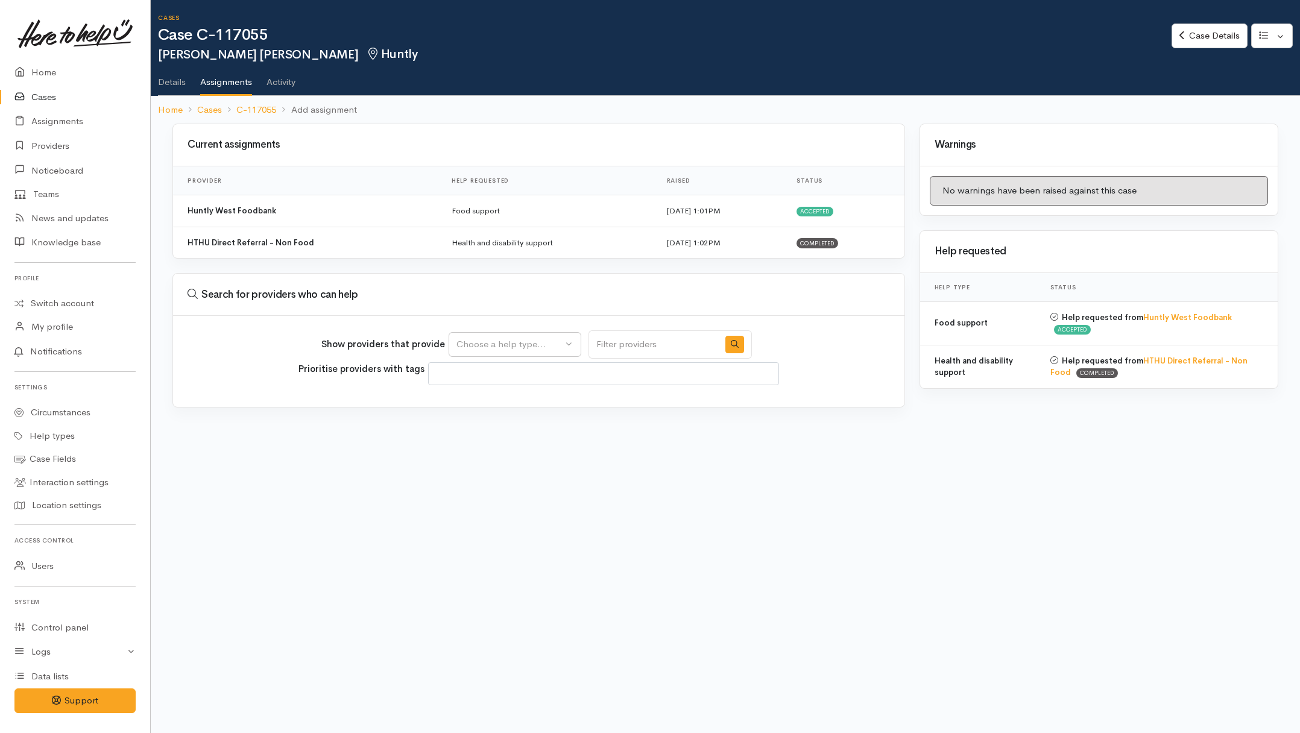
select select
click at [544, 335] on button "Choose a help type..." at bounding box center [515, 344] width 133 height 25
click at [489, 400] on span "Food support" at bounding box center [492, 402] width 56 height 14
select select "3"
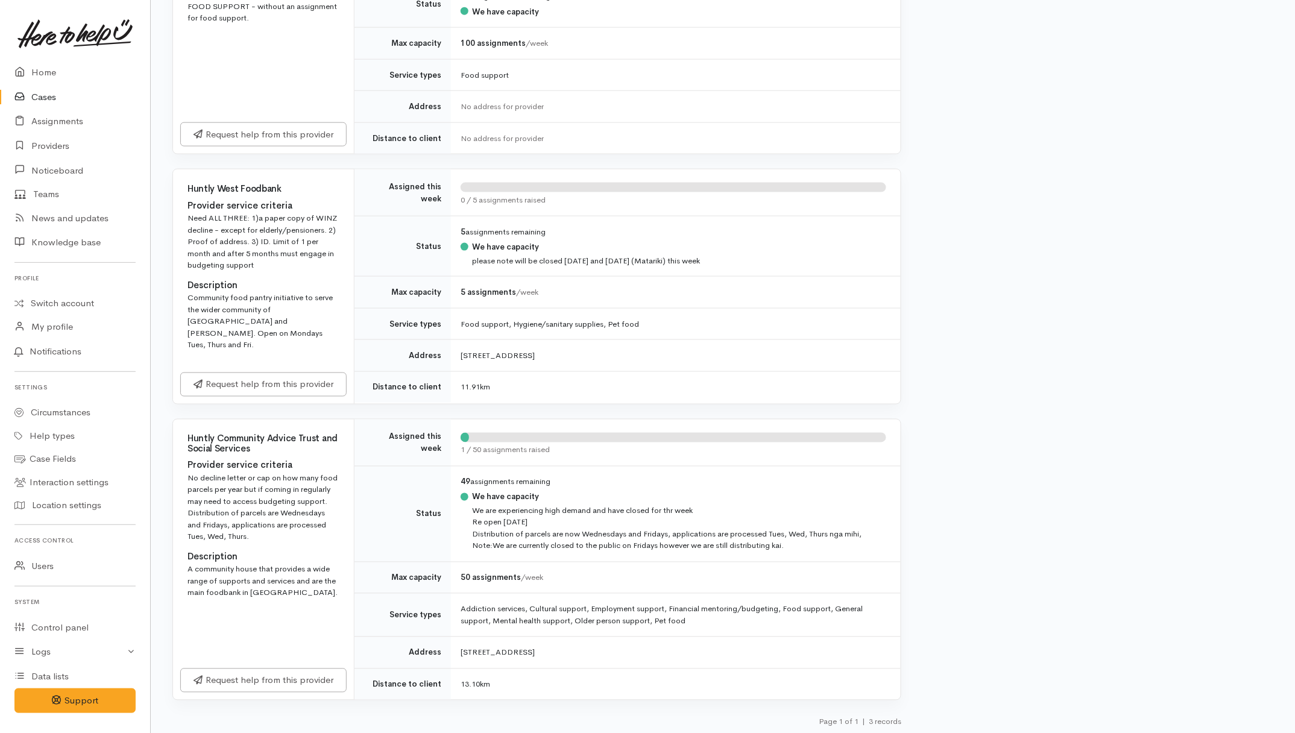
scroll to position [494, 0]
click at [290, 694] on div "Request help from this provider" at bounding box center [263, 677] width 181 height 39
click at [297, 679] on link "Request help from this provider" at bounding box center [263, 676] width 166 height 25
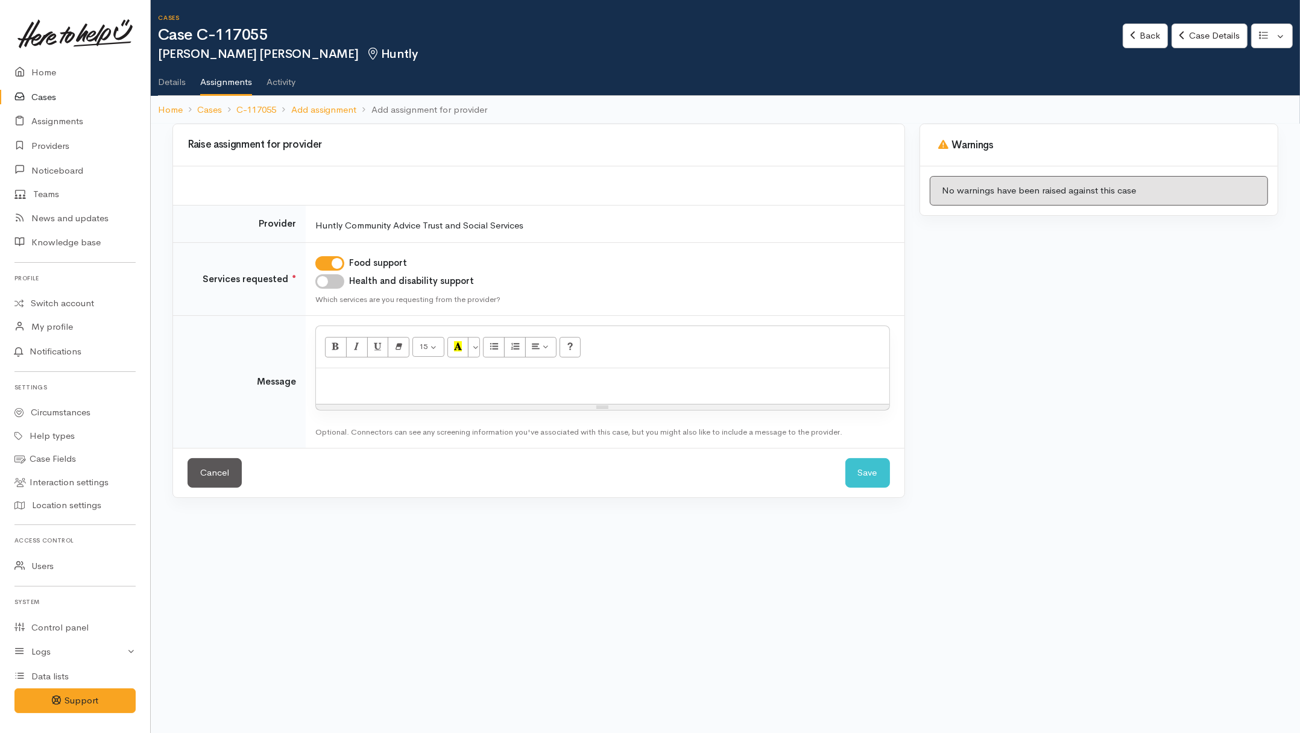
click at [524, 380] on p at bounding box center [602, 381] width 561 height 14
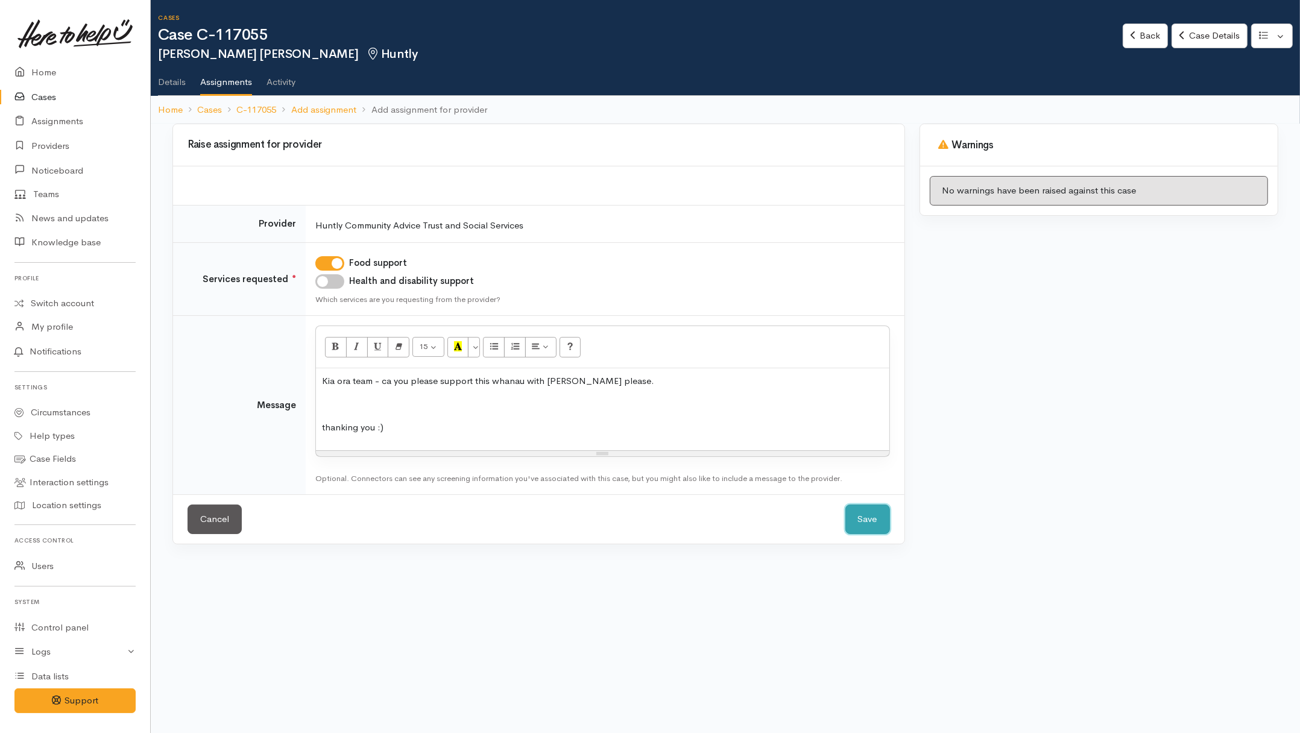
click at [859, 528] on button "Save" at bounding box center [867, 520] width 45 height 30
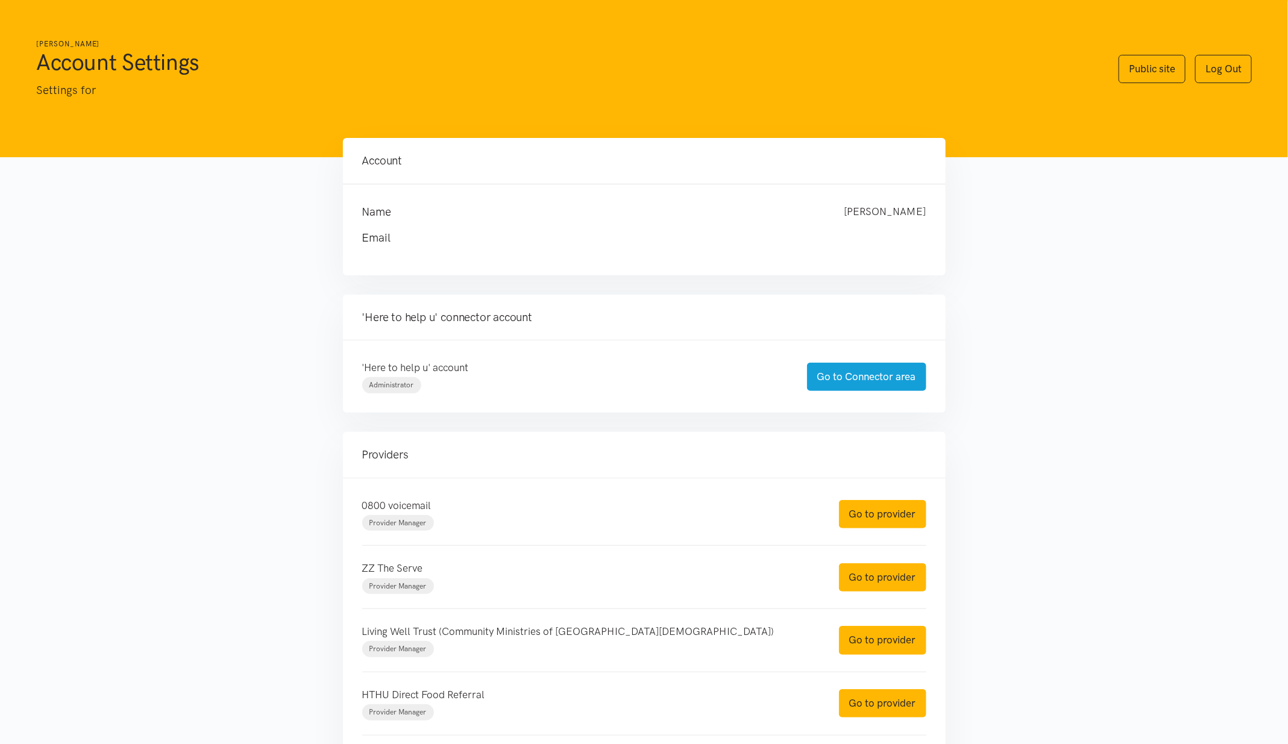
drag, startPoint x: 1144, startPoint y: 462, endPoint x: 1128, endPoint y: 468, distance: 16.6
click at [1145, 468] on main "Account Name Helena Kaufononga Email" at bounding box center [644, 540] width 1288 height 805
click at [919, 514] on link "Go to provider" at bounding box center [882, 514] width 87 height 28
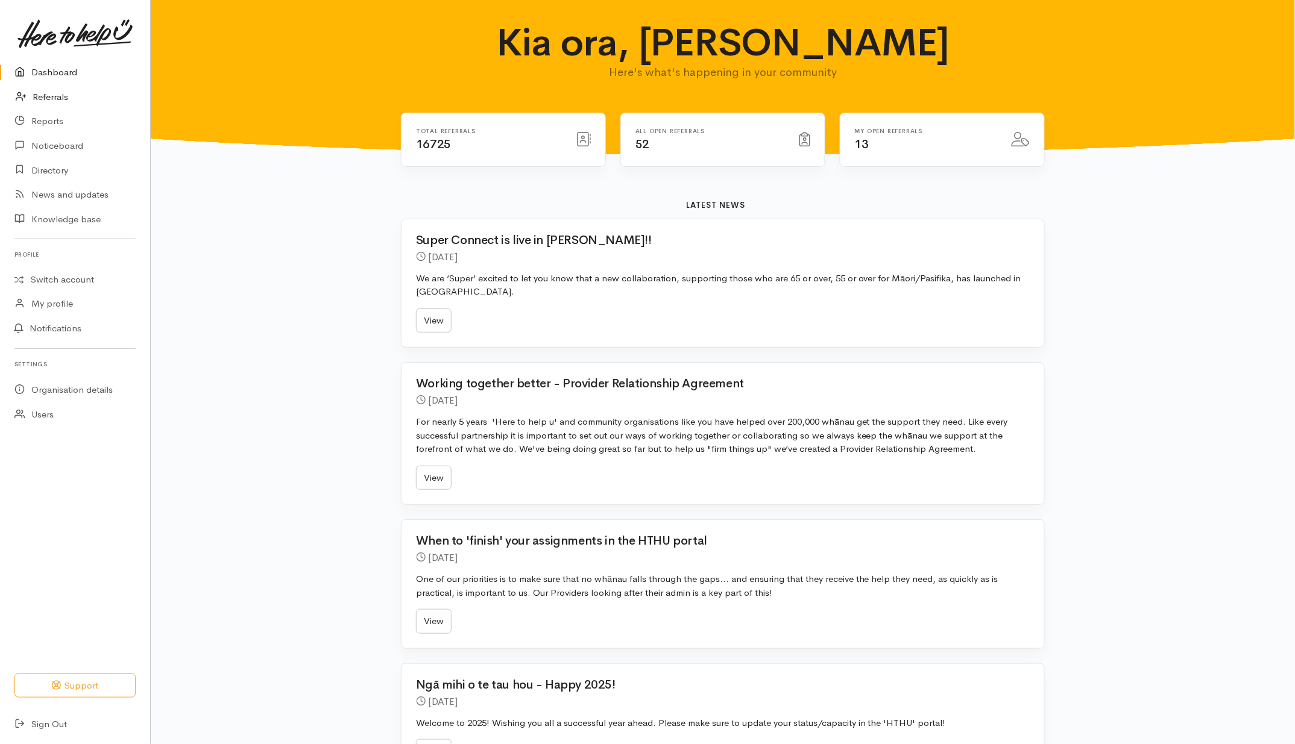
click at [46, 98] on link "Referrals" at bounding box center [75, 97] width 150 height 25
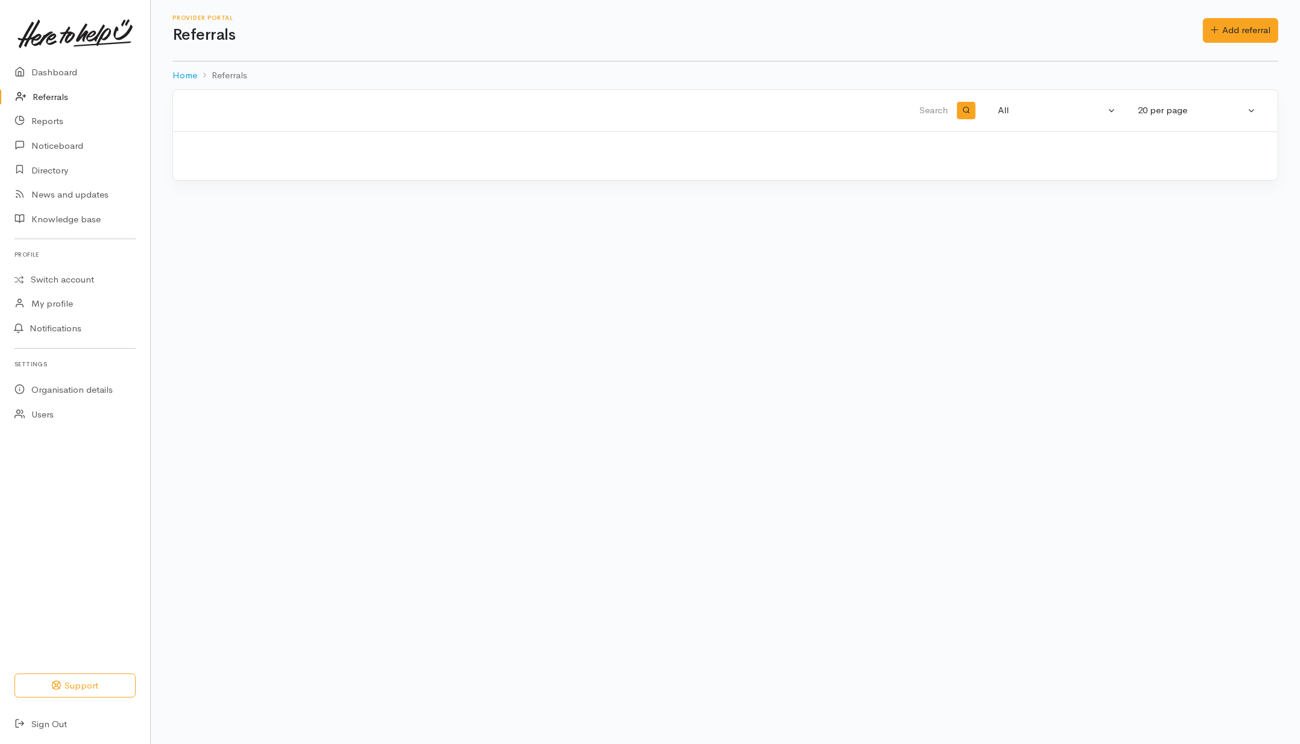
click at [1134, 42] on h1 "Referrals" at bounding box center [687, 35] width 1030 height 17
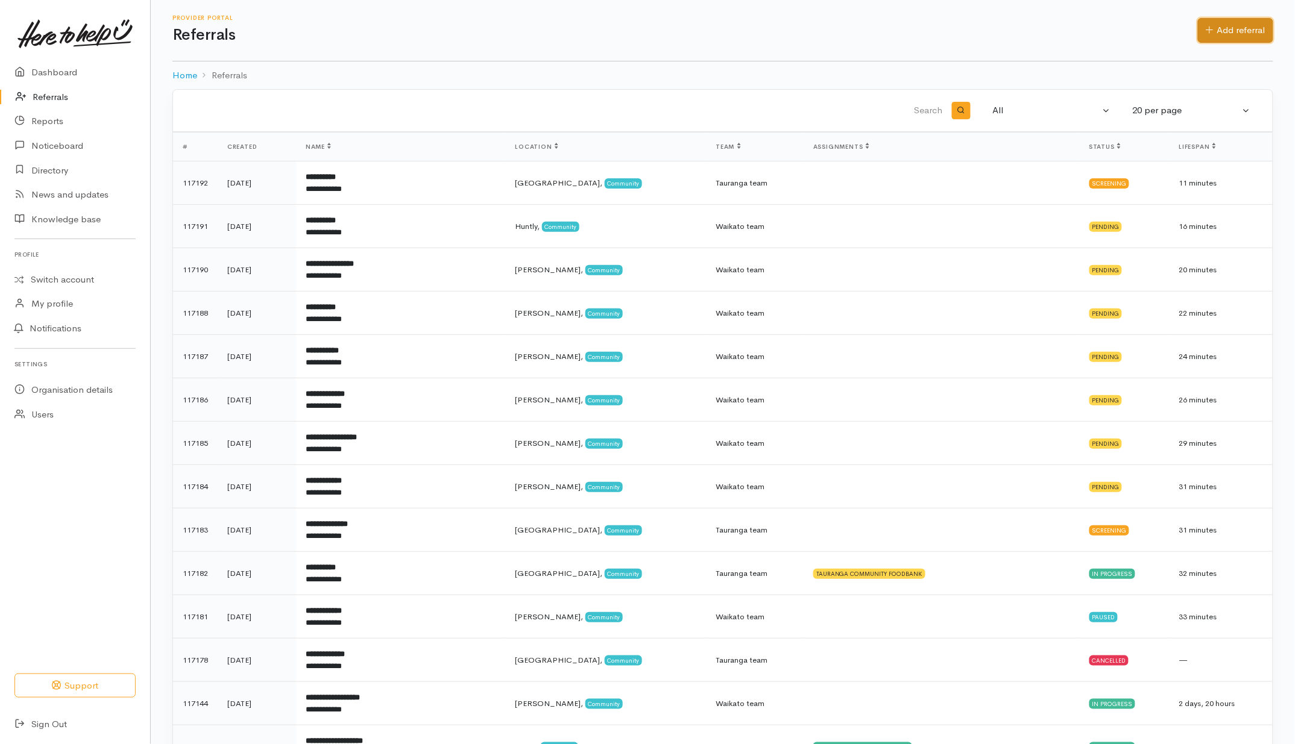
click at [1226, 34] on link "Add referral" at bounding box center [1235, 30] width 75 height 25
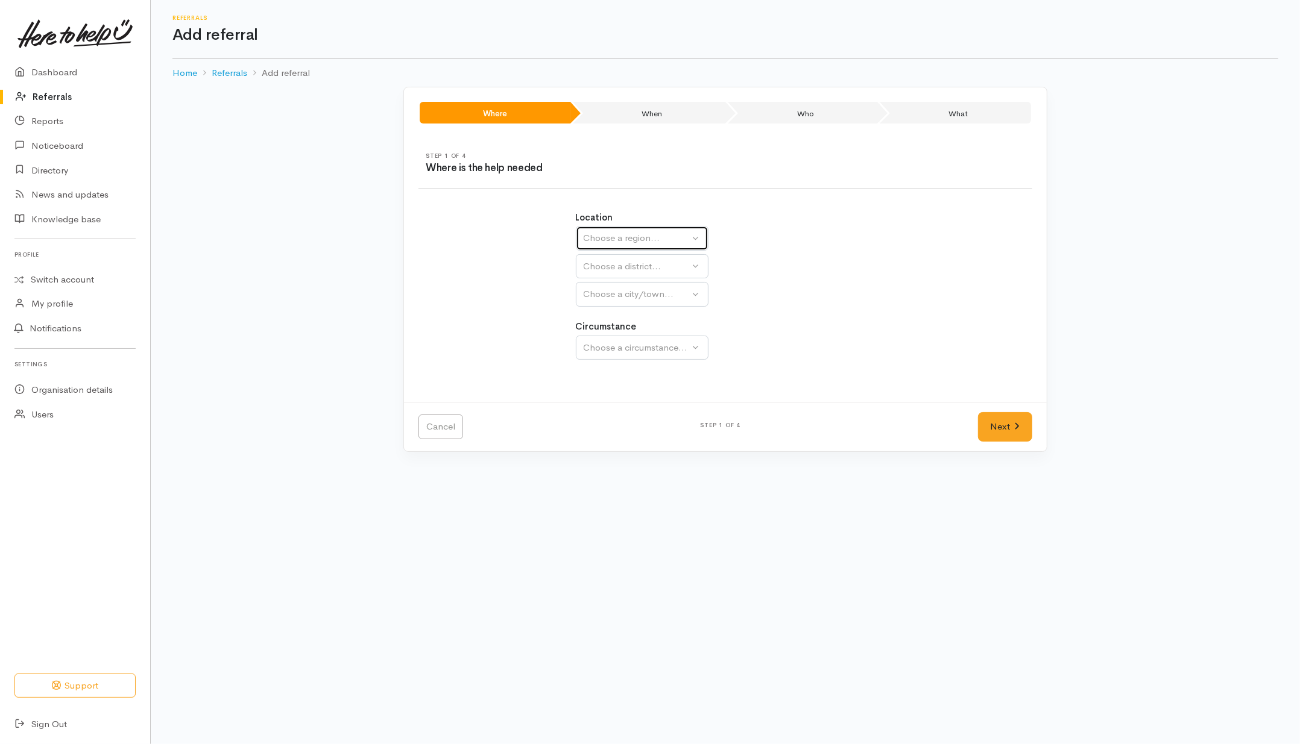
click at [617, 248] on button "Choose a region..." at bounding box center [642, 238] width 133 height 25
click at [622, 311] on span "Waikato" at bounding box center [638, 314] width 95 height 14
select select "3"
select select
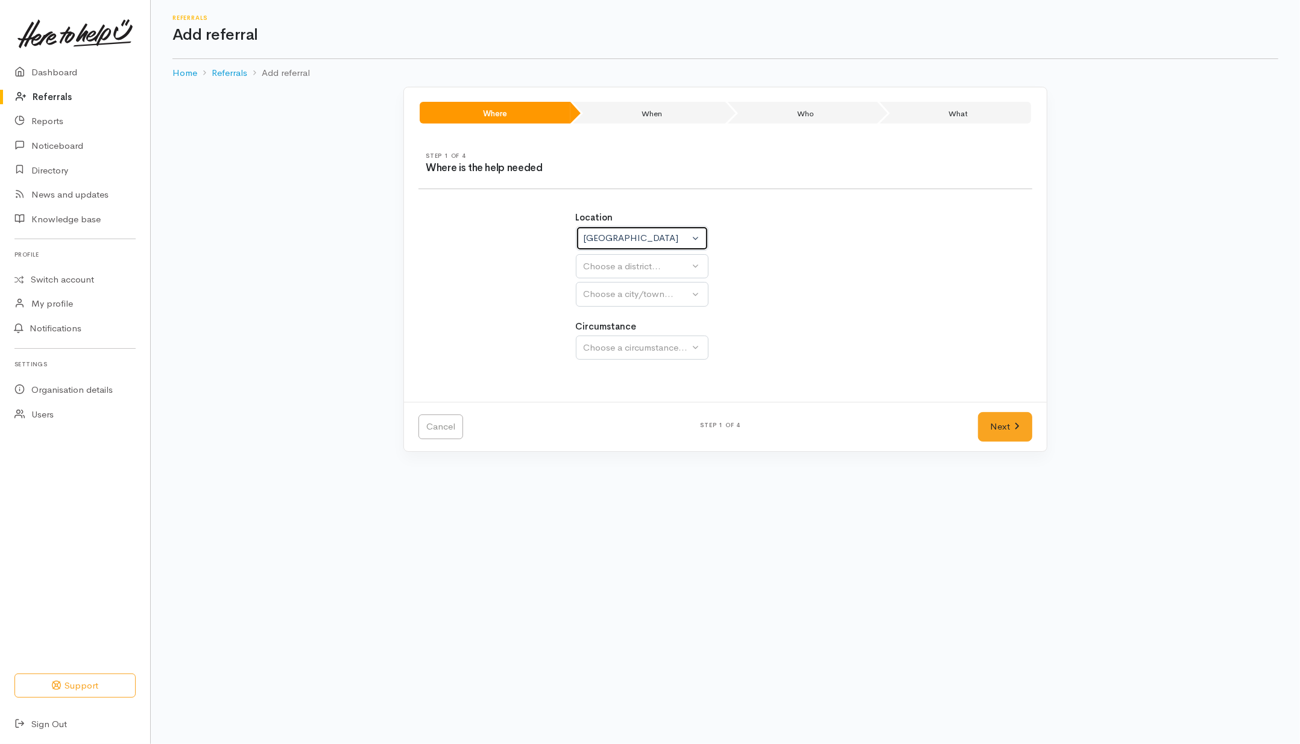
select select
click at [631, 268] on div "Choose a district..." at bounding box center [668, 267] width 169 height 14
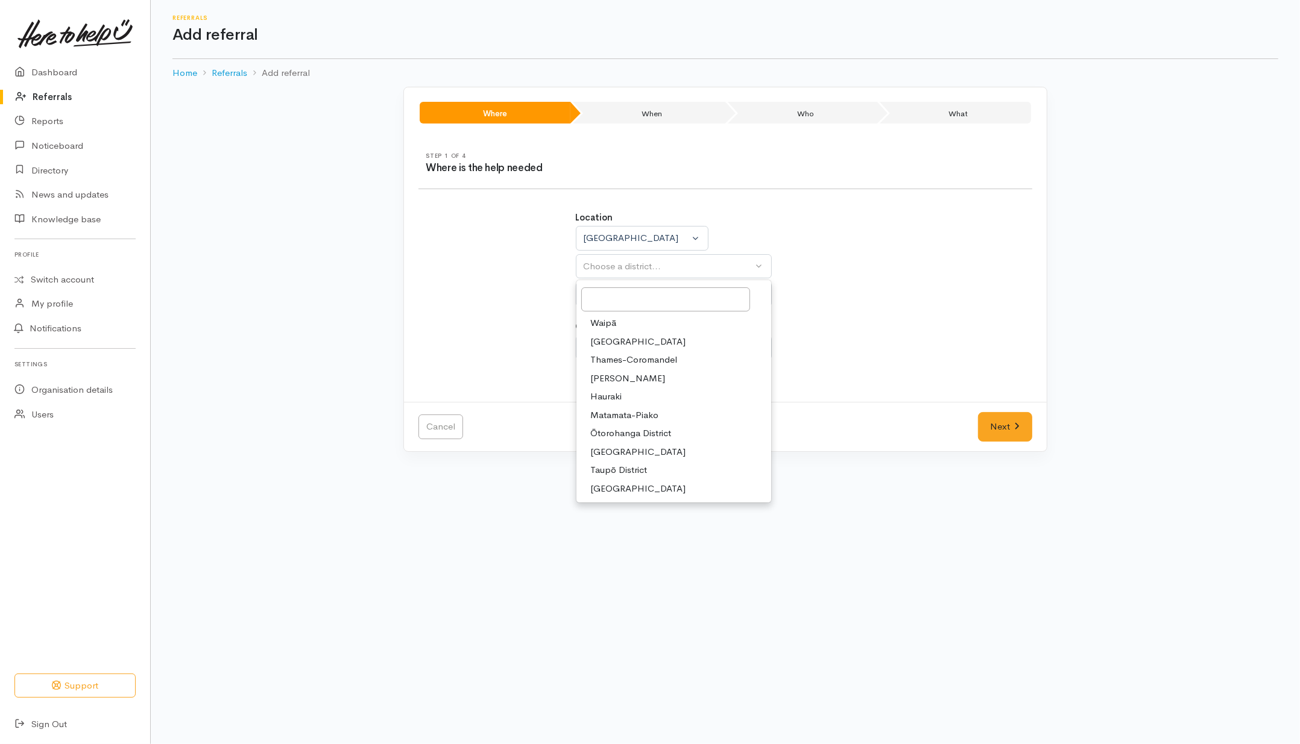
click at [624, 470] on span "Taupō District" at bounding box center [619, 471] width 57 height 14
select select "14"
select select
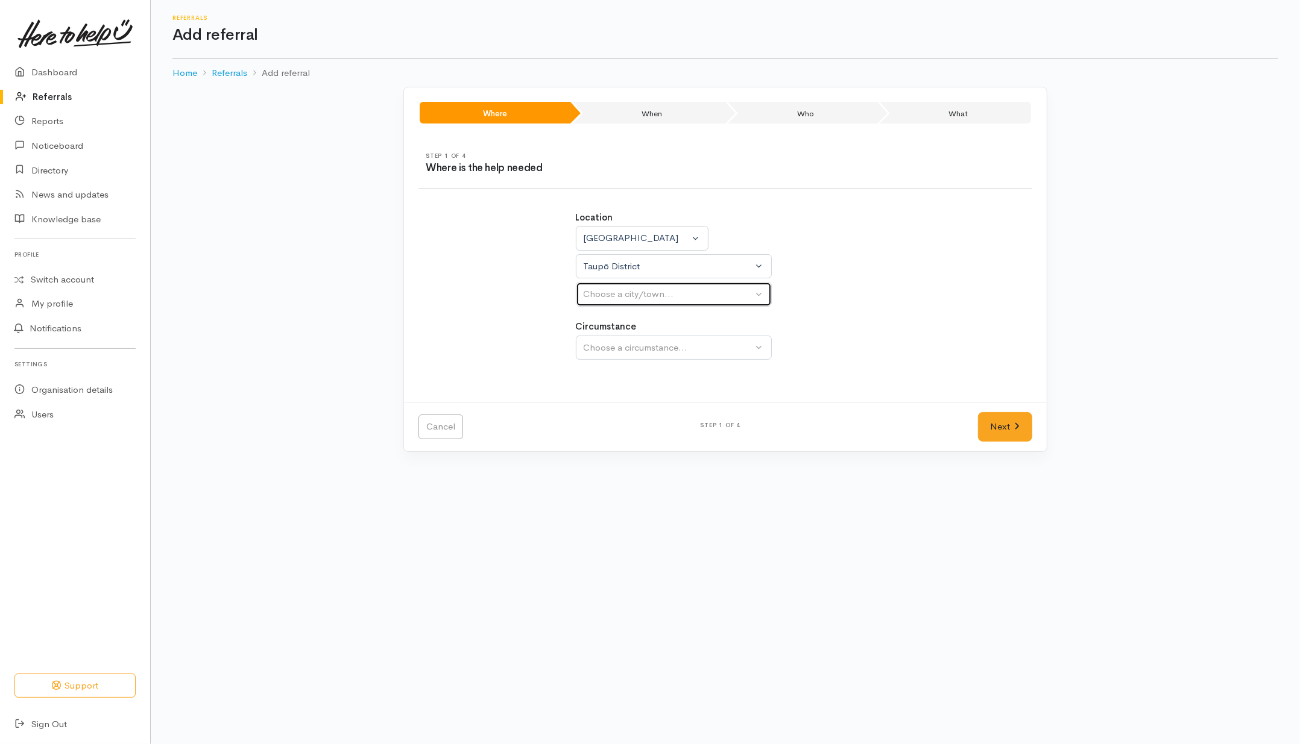
click at [649, 300] on div "Choose a city/town..." at bounding box center [668, 295] width 169 height 14
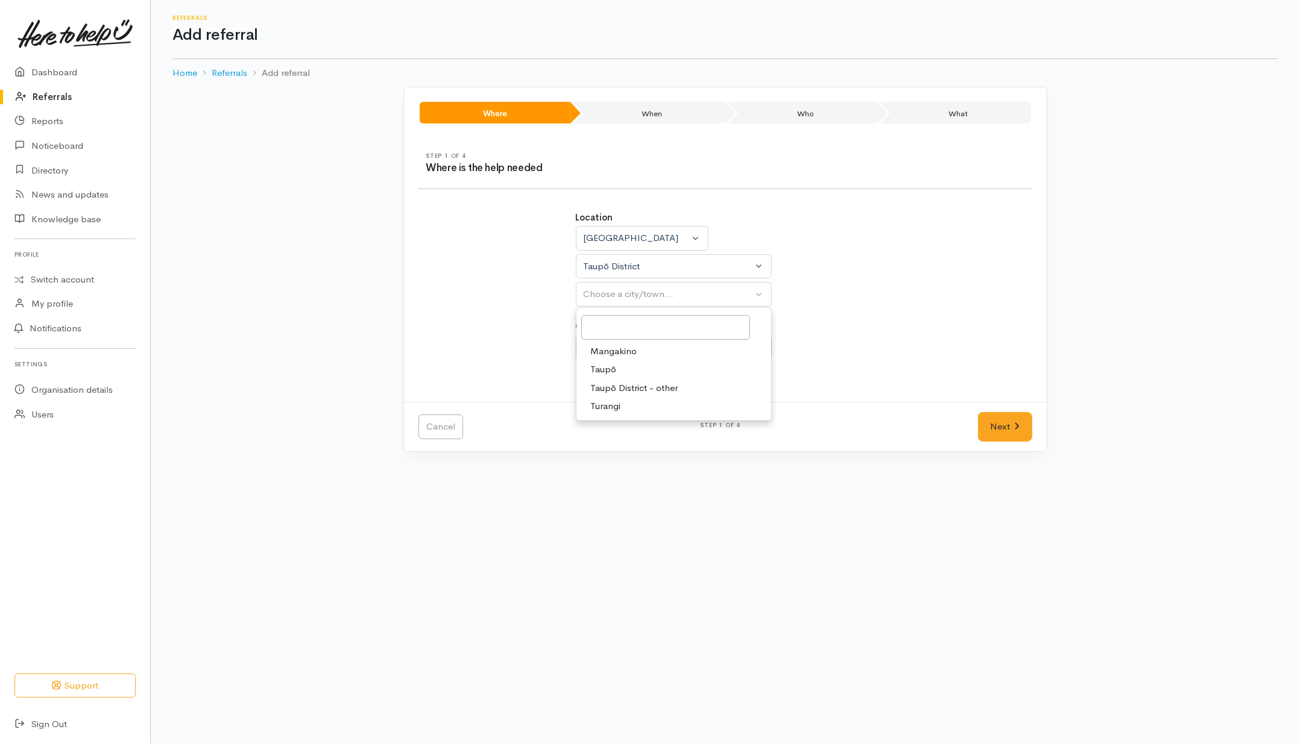
click at [625, 368] on link "Taupō" at bounding box center [673, 369] width 195 height 19
select select "183"
click at [643, 332] on div "Circumstance Community Choose a circumstance..." at bounding box center [726, 340] width 300 height 40
click at [643, 347] on div "Choose a circumstance..." at bounding box center [668, 348] width 169 height 14
drag, startPoint x: 635, startPoint y: 402, endPoint x: 752, endPoint y: 401, distance: 117.6
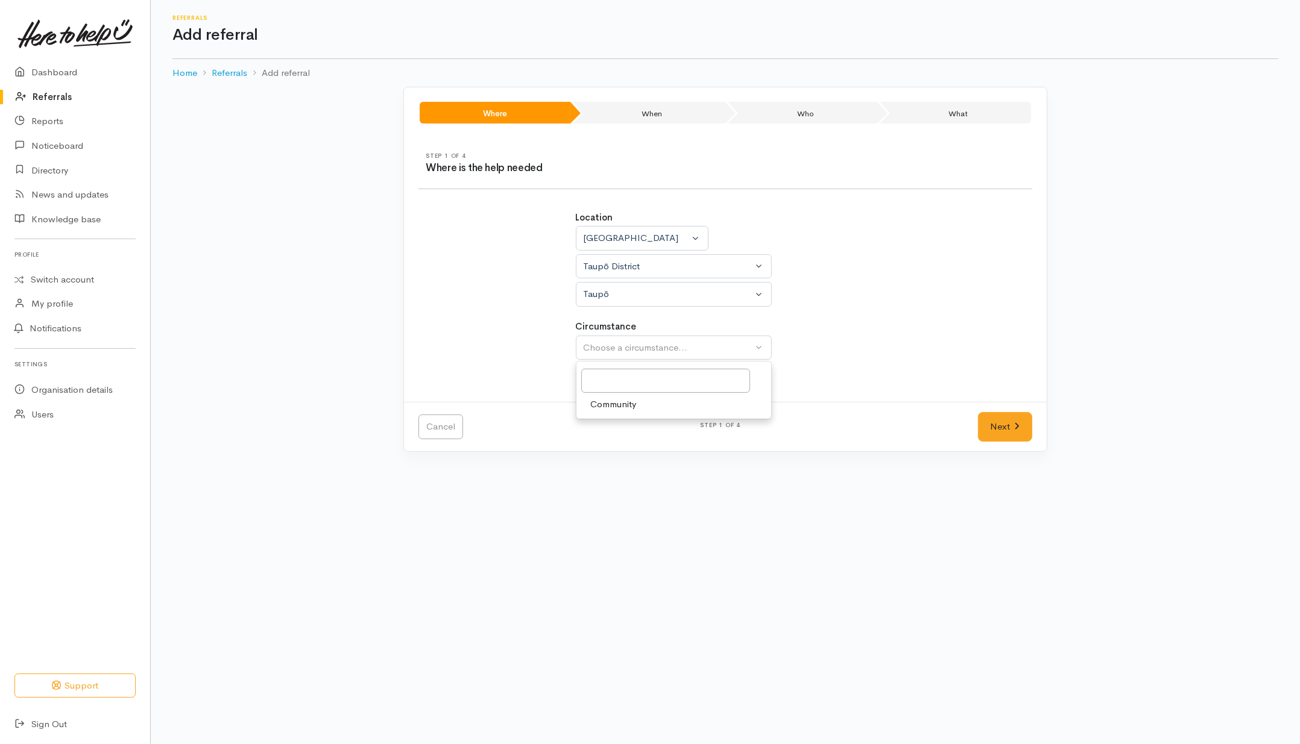
click at [639, 401] on link "Community" at bounding box center [673, 404] width 195 height 19
select select "2"
click at [1016, 434] on link "Next" at bounding box center [1005, 427] width 54 height 30
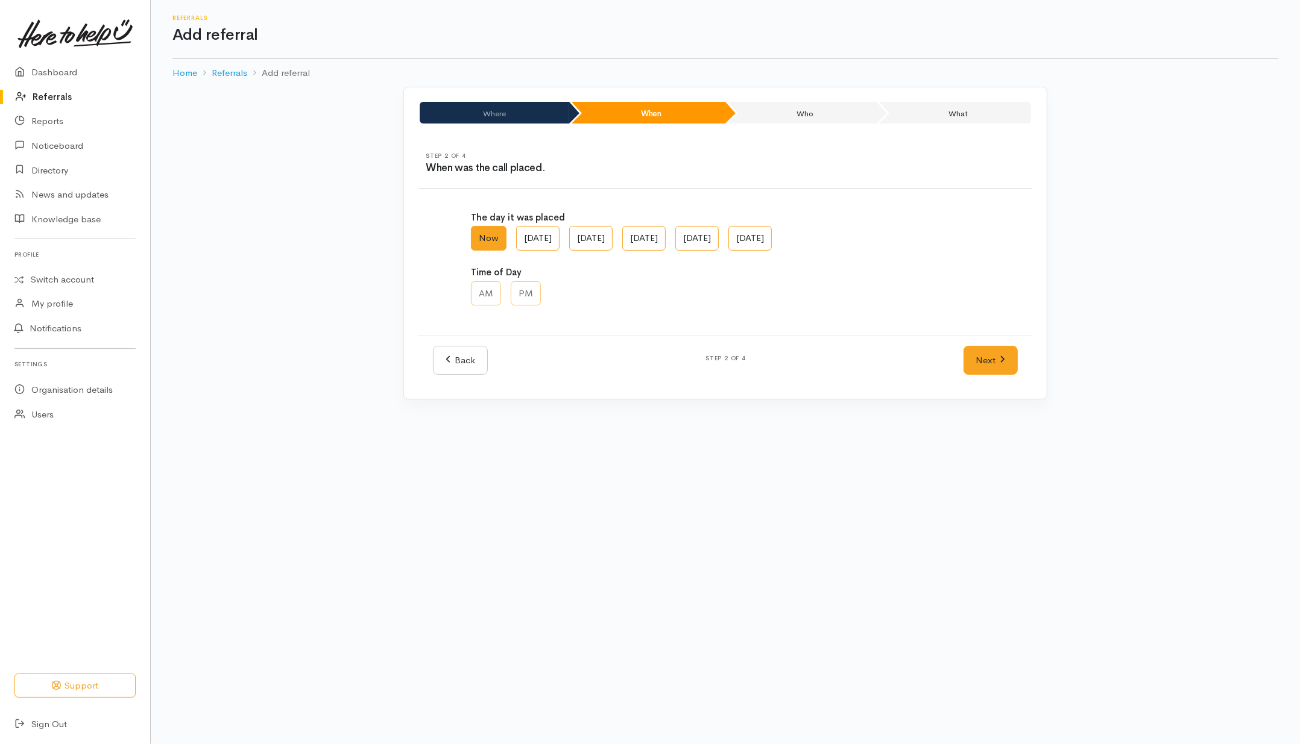
click at [861, 300] on div "AM PM" at bounding box center [725, 295] width 509 height 27
drag, startPoint x: 1142, startPoint y: 519, endPoint x: 1083, endPoint y: 522, distance: 59.2
click at [1141, 519] on body "Support Your 'Here to help u' liaison Your contact within the 'Here to help u' …" at bounding box center [650, 372] width 1300 height 744
click at [984, 360] on link "Next" at bounding box center [990, 361] width 54 height 30
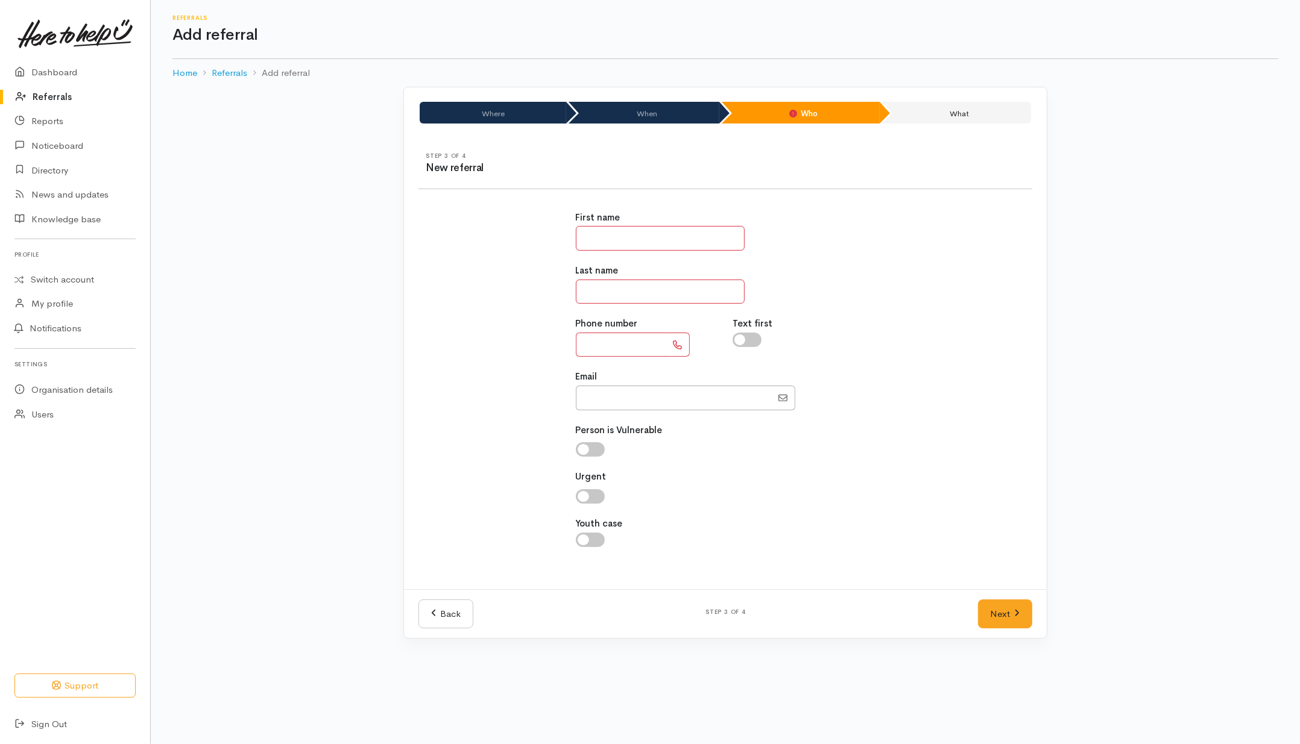
click at [661, 240] on input "text" at bounding box center [660, 238] width 169 height 25
type input "*****"
type input "*******"
click at [635, 347] on input "text" at bounding box center [621, 345] width 90 height 25
click at [615, 344] on input "***" at bounding box center [621, 345] width 90 height 25
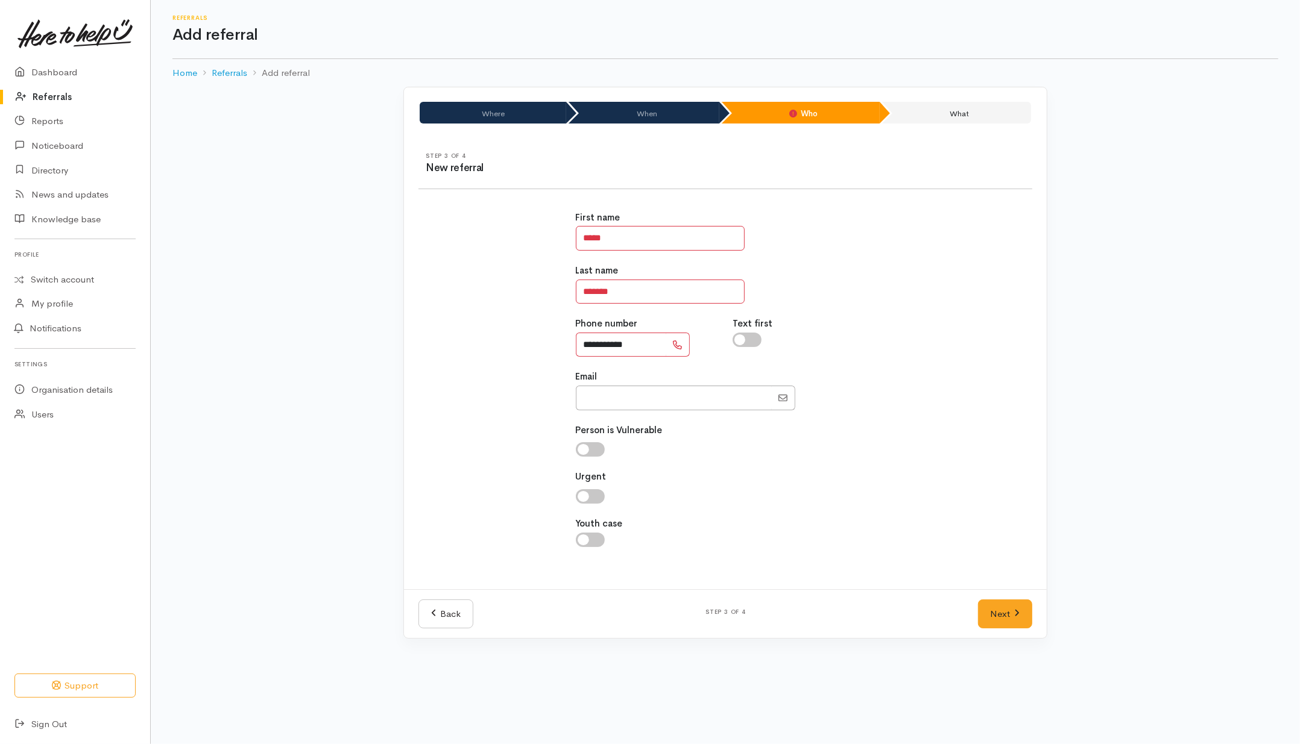
type input "**********"
click at [749, 336] on input "checkbox" at bounding box center [746, 340] width 29 height 14
checkbox input "true"
click at [844, 299] on div "Last name *******" at bounding box center [726, 284] width 300 height 40
drag, startPoint x: 1023, startPoint y: 619, endPoint x: 1012, endPoint y: 621, distance: 11.6
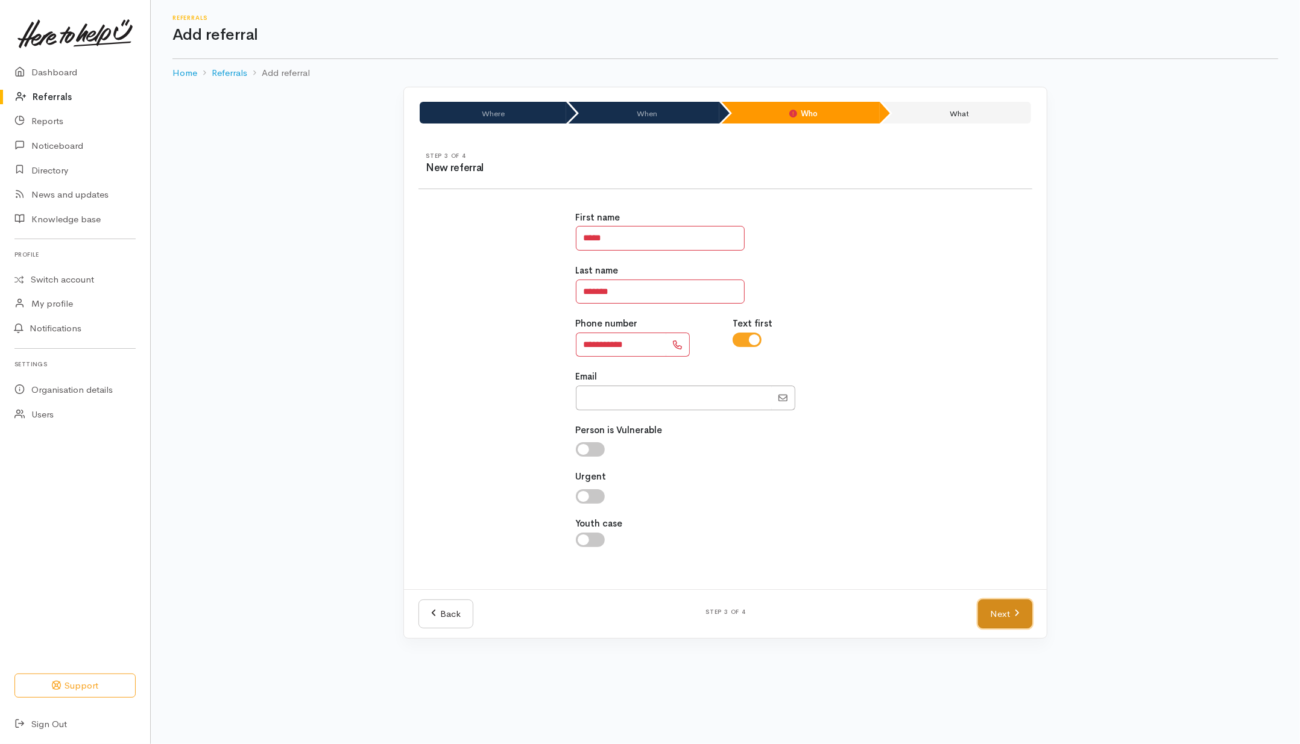
click at [1023, 619] on link "Next" at bounding box center [1005, 615] width 54 height 30
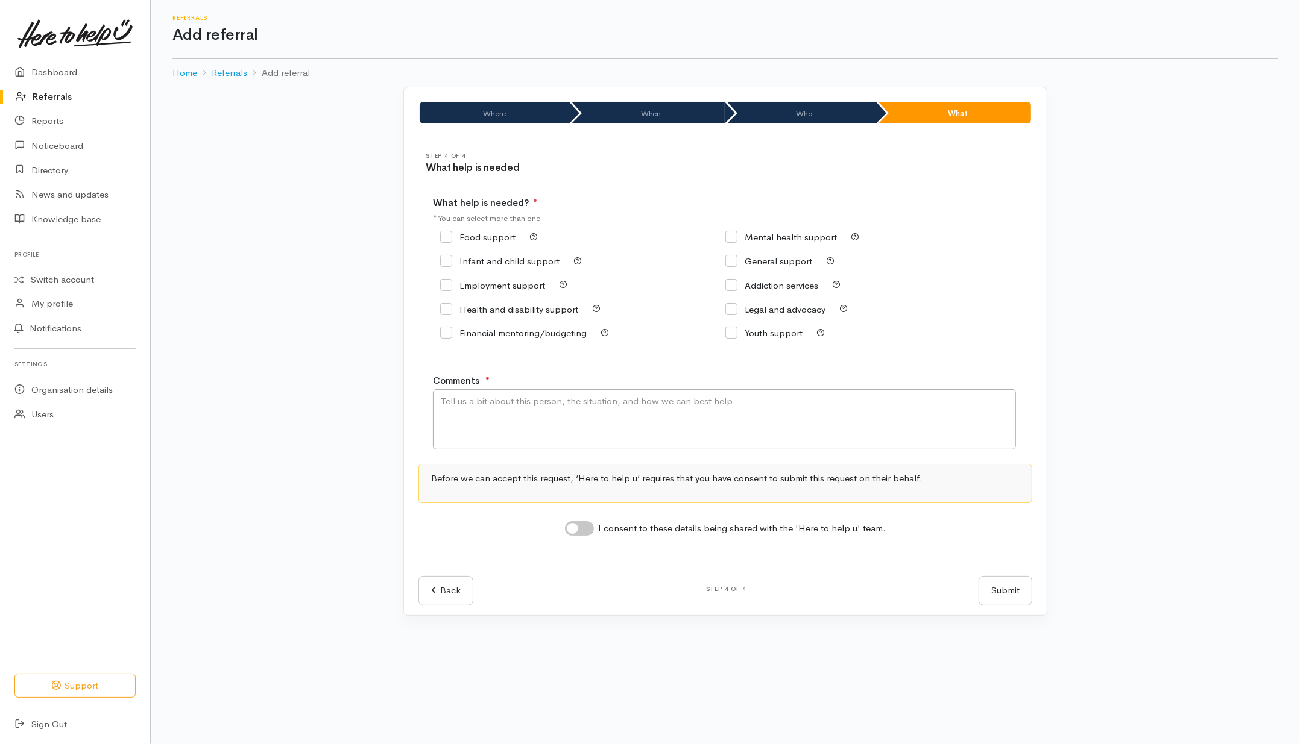
click at [485, 236] on input "Food support" at bounding box center [477, 237] width 75 height 9
checkbox input "true"
drag, startPoint x: 494, startPoint y: 408, endPoint x: 461, endPoint y: 402, distance: 33.6
click at [495, 408] on textarea "Comments" at bounding box center [724, 419] width 583 height 60
type textarea "Needing kai please"
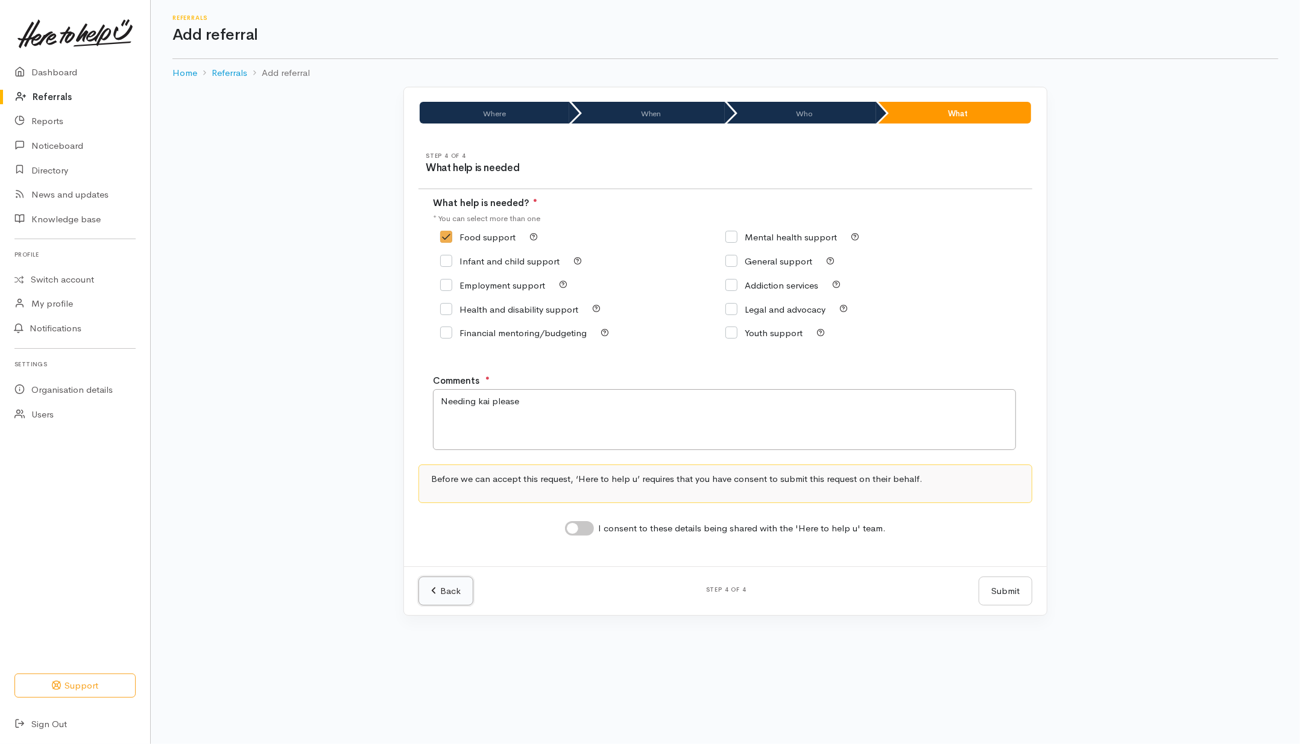
click at [423, 600] on link "Back" at bounding box center [445, 592] width 55 height 30
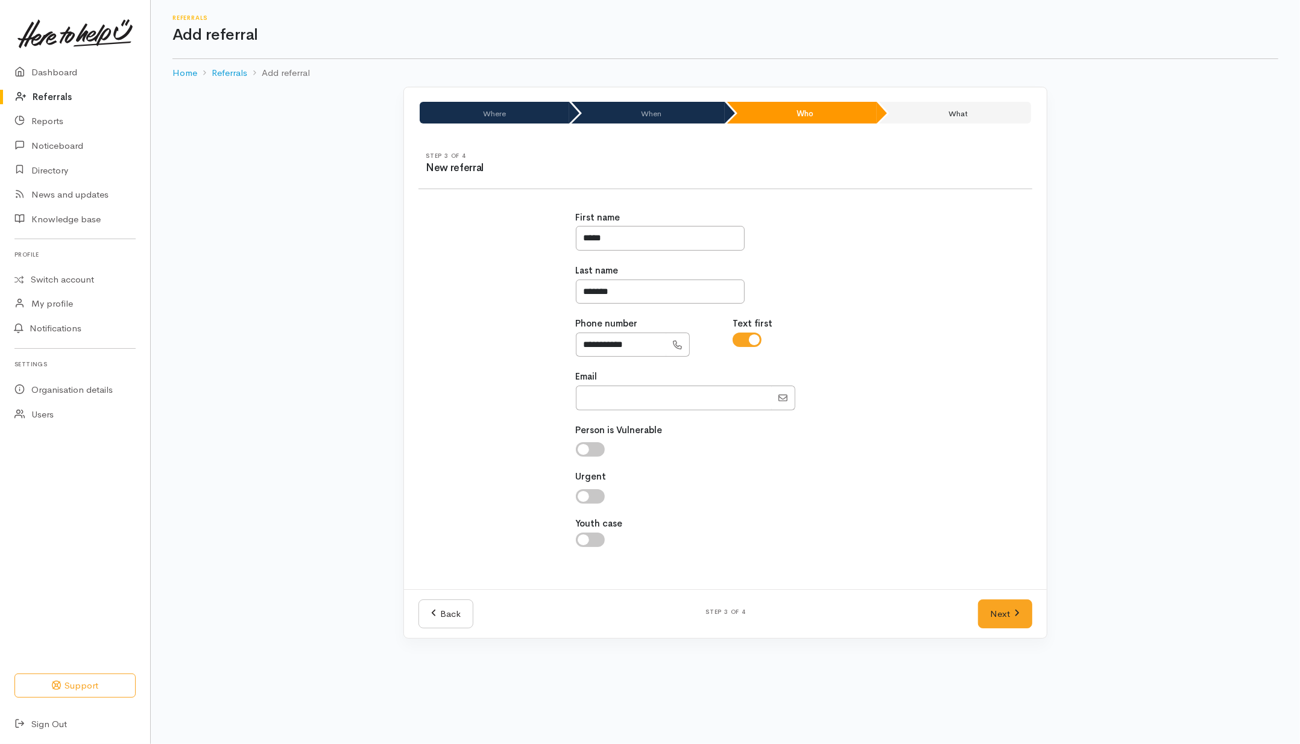
click at [433, 597] on div "Back Step 3 of 4 Next" at bounding box center [725, 614] width 643 height 49
click at [439, 610] on link "Back" at bounding box center [445, 615] width 55 height 30
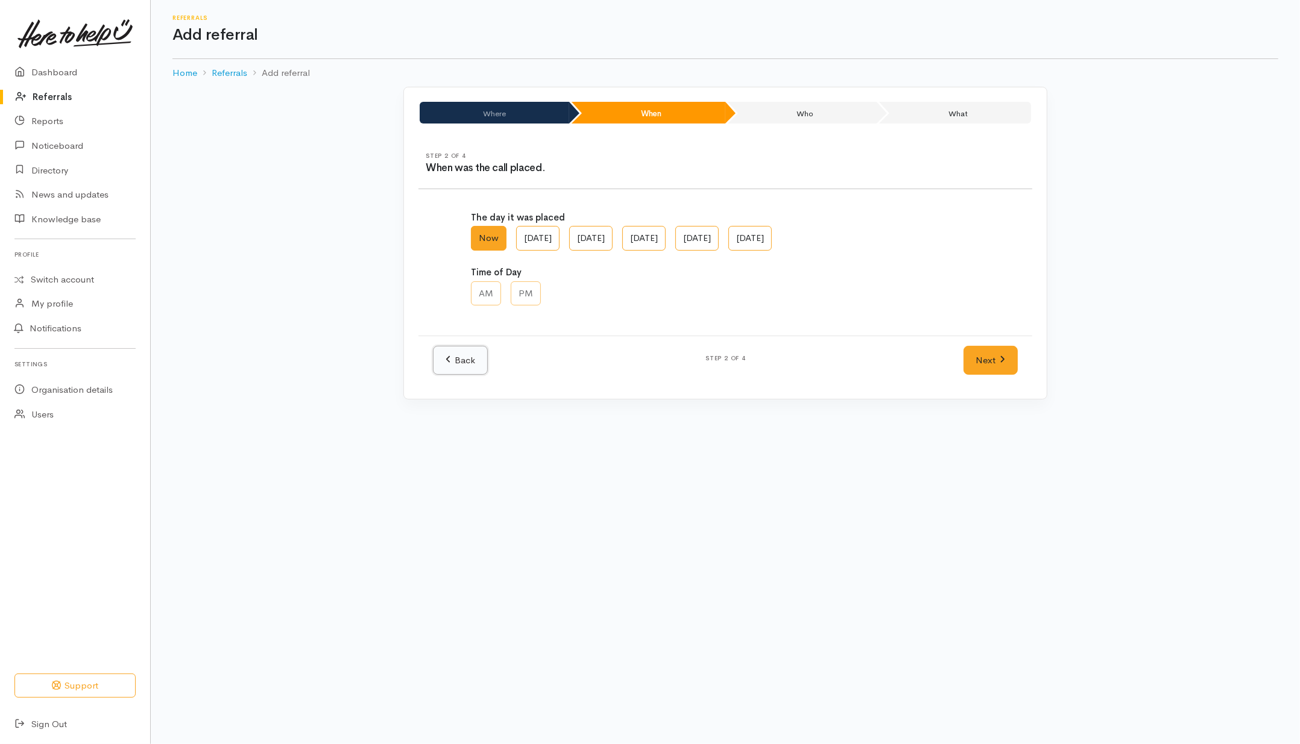
click at [452, 370] on link "Back" at bounding box center [460, 361] width 55 height 30
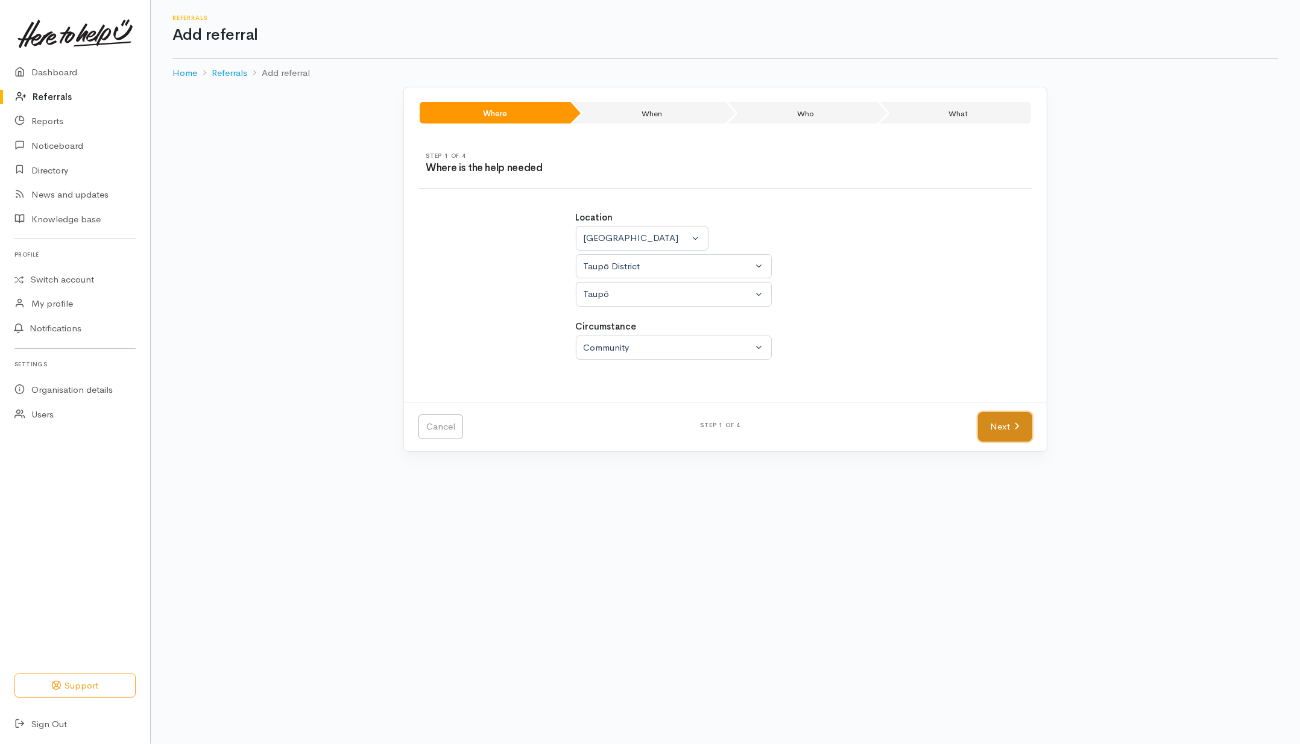
click at [1014, 426] on icon at bounding box center [1016, 426] width 5 height 9
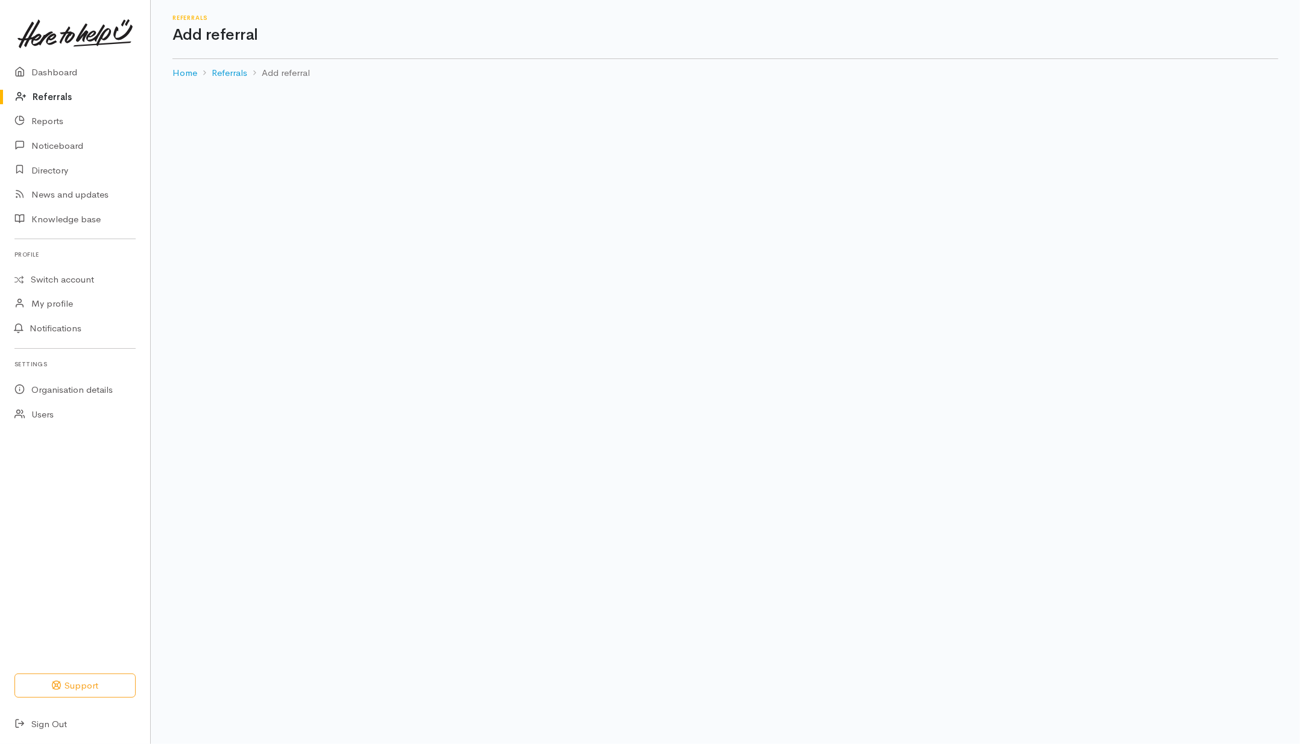
click at [1014, 426] on body "Support Your 'Here to help u' liaison Your contact within the 'Here to help u' …" at bounding box center [650, 372] width 1300 height 744
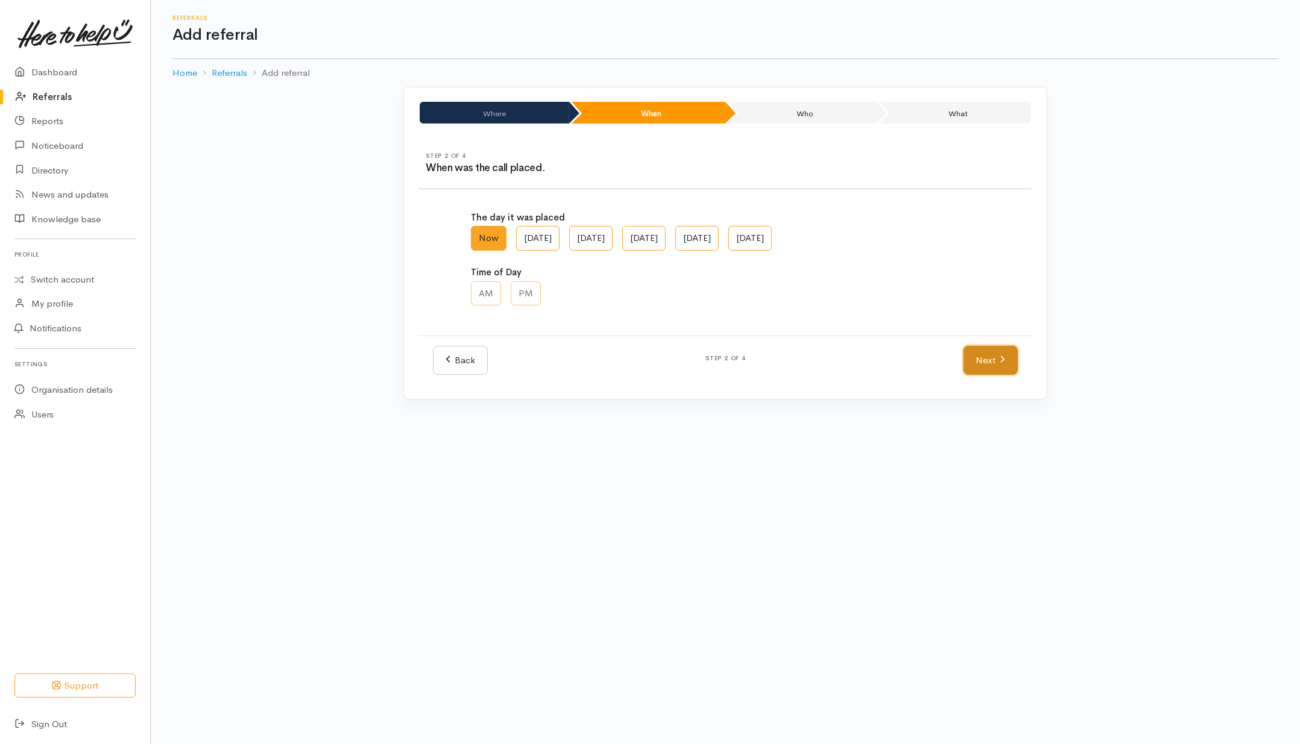
click at [1001, 364] on icon at bounding box center [1001, 359] width 5 height 9
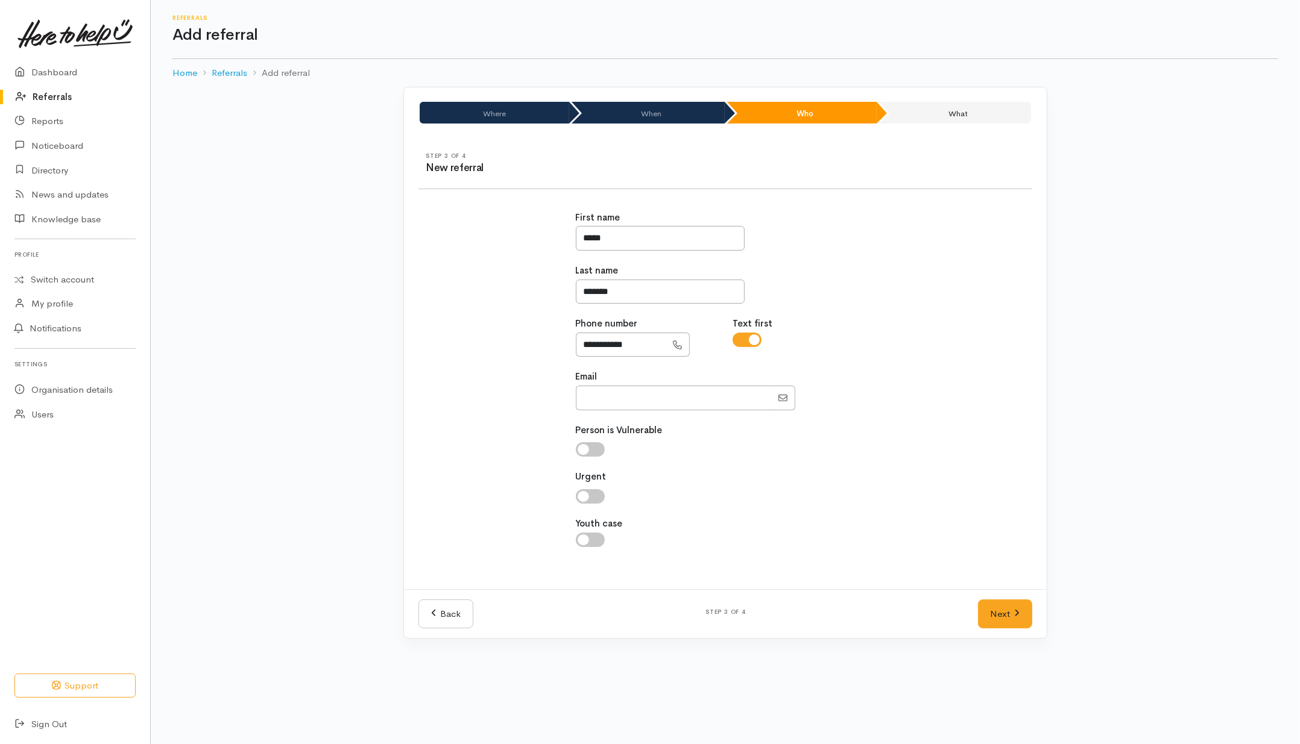
click at [1019, 633] on div "Back Step 3 of 4 Next" at bounding box center [725, 614] width 643 height 49
click at [1020, 610] on link "Next" at bounding box center [1005, 615] width 54 height 30
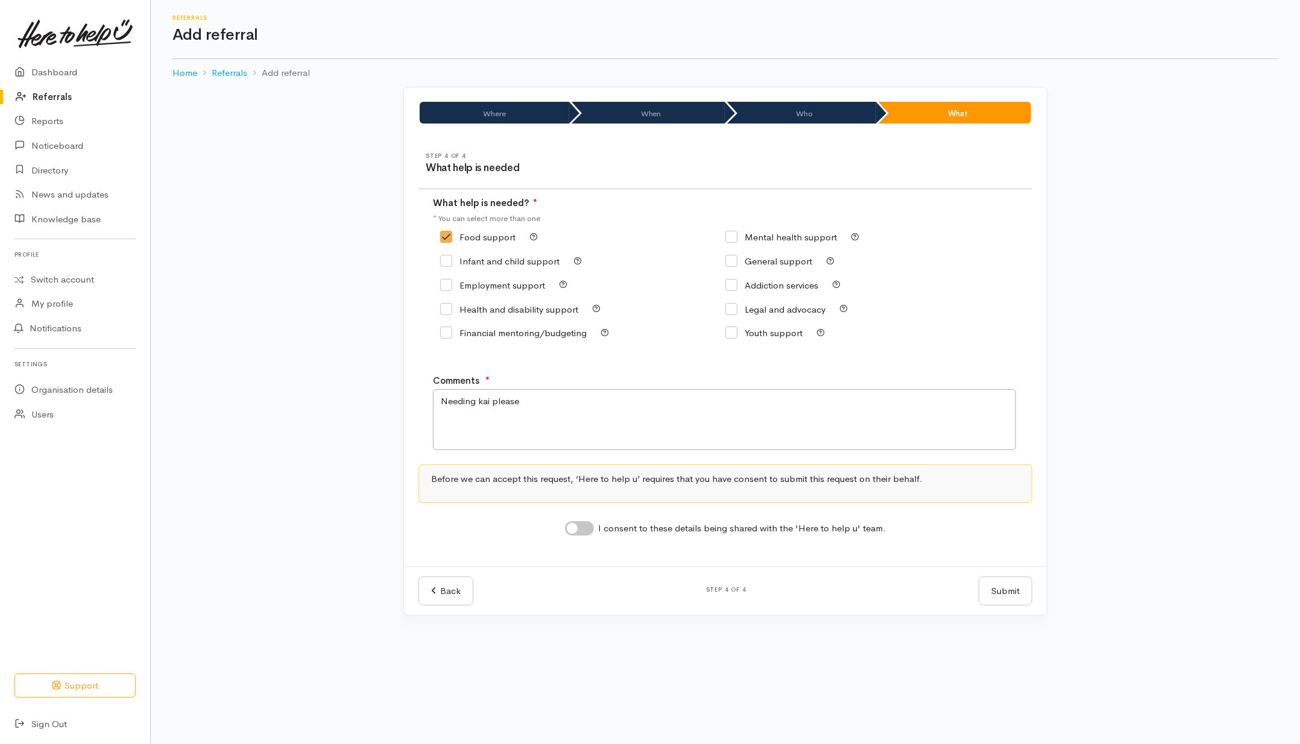
click at [588, 534] on input "I consent to these details being shared with the 'Here to help u' team." at bounding box center [579, 528] width 29 height 14
checkbox input "true"
click at [999, 592] on button "Submit" at bounding box center [1005, 592] width 54 height 30
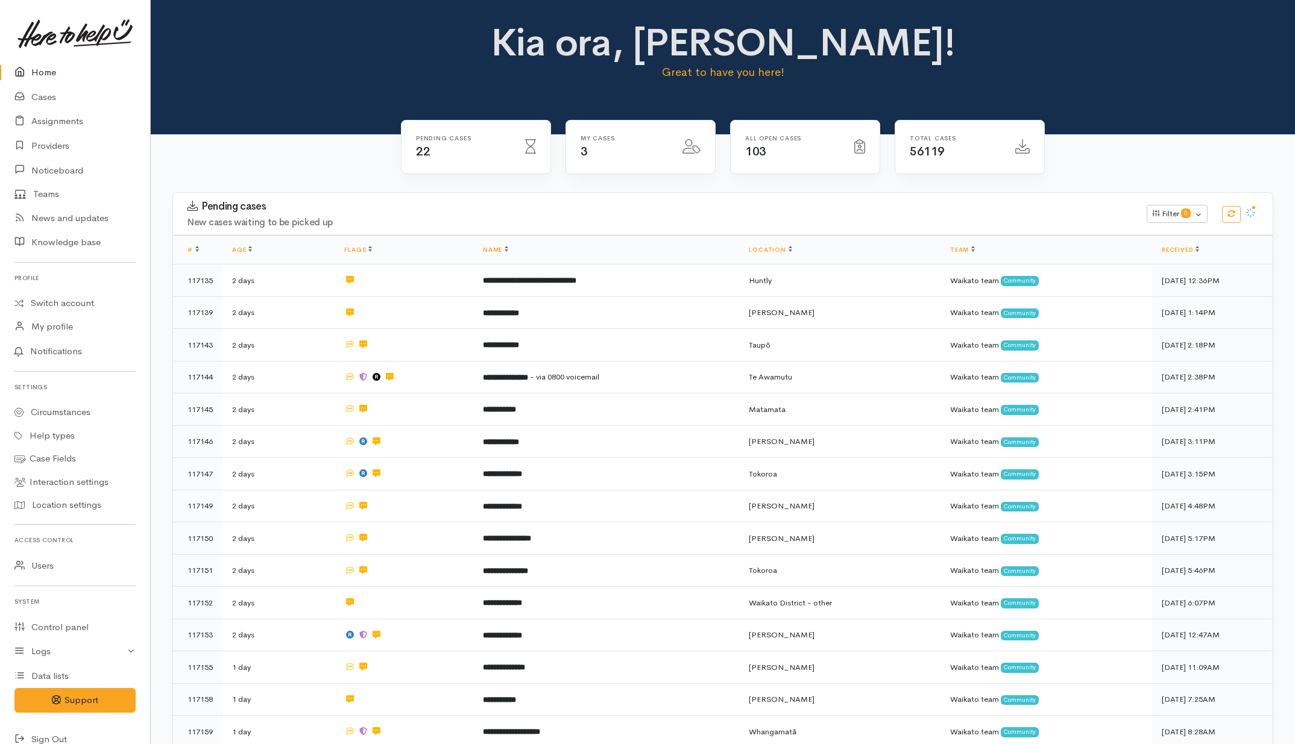
scroll to position [160, 0]
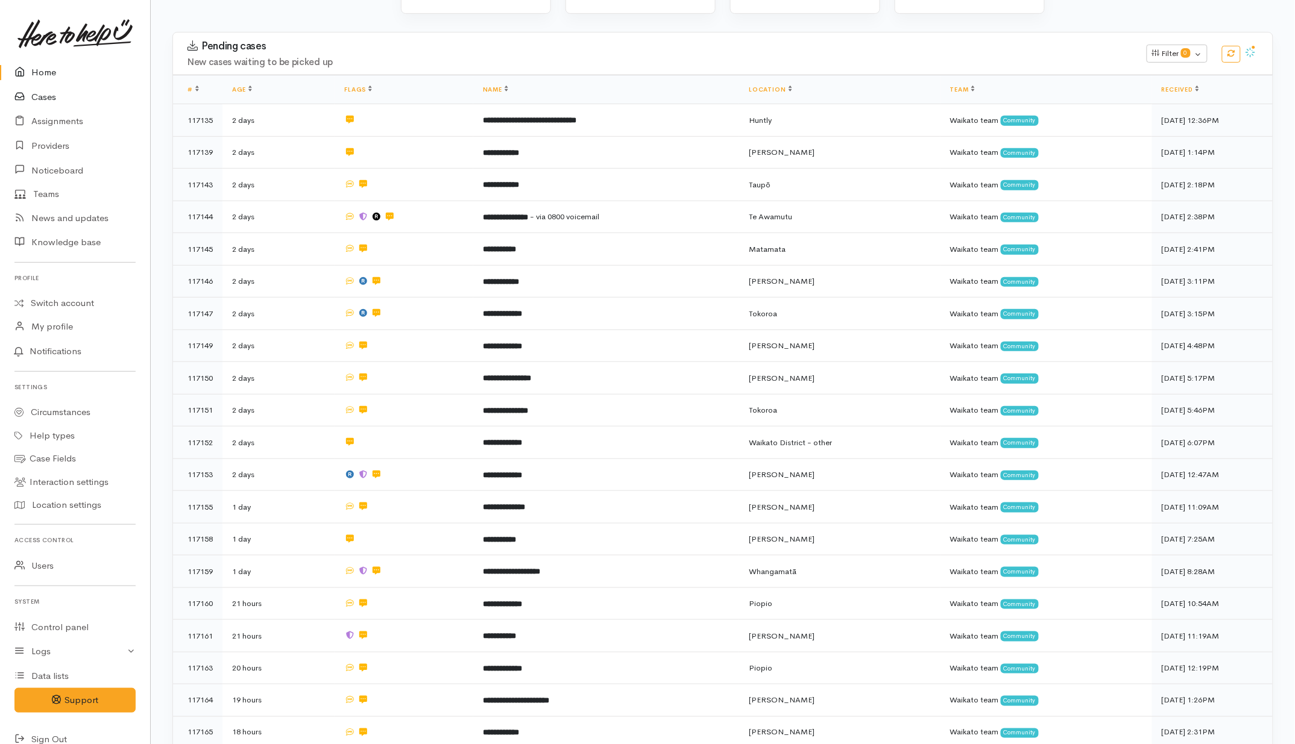
click at [36, 94] on link "Cases" at bounding box center [75, 97] width 150 height 25
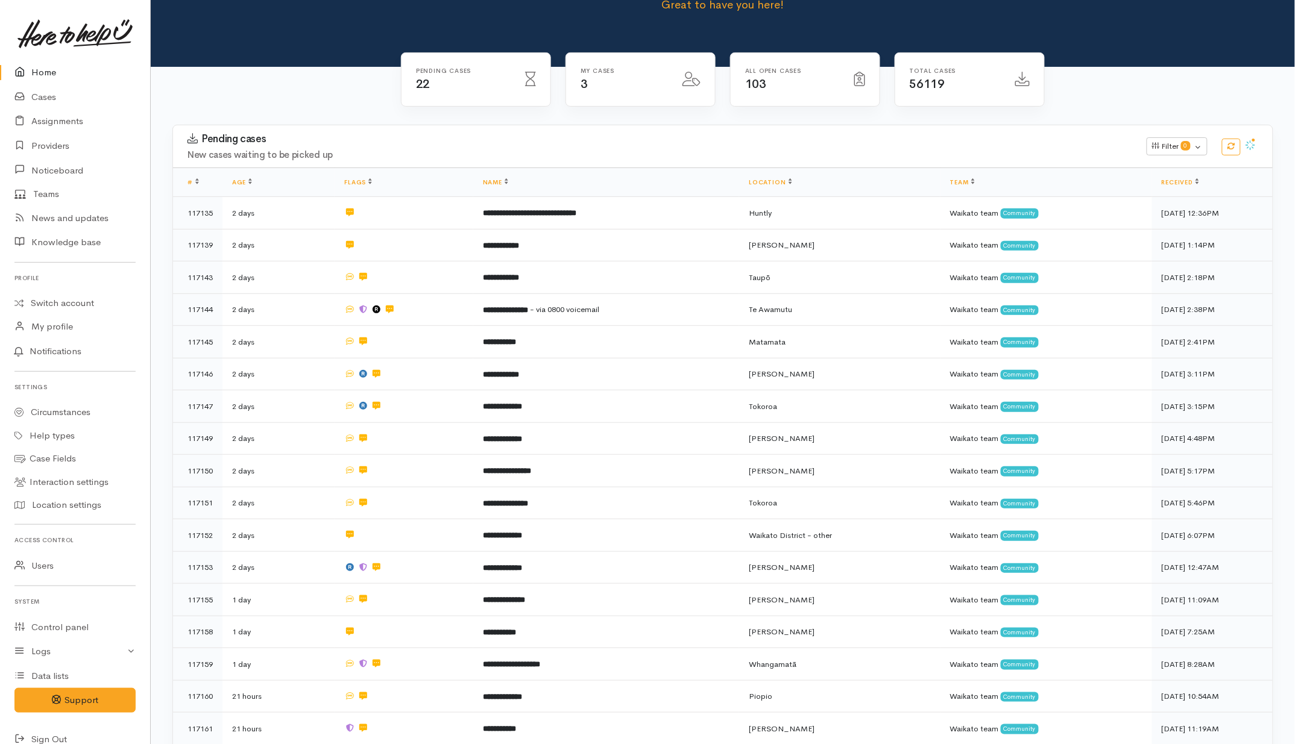
scroll to position [0, 0]
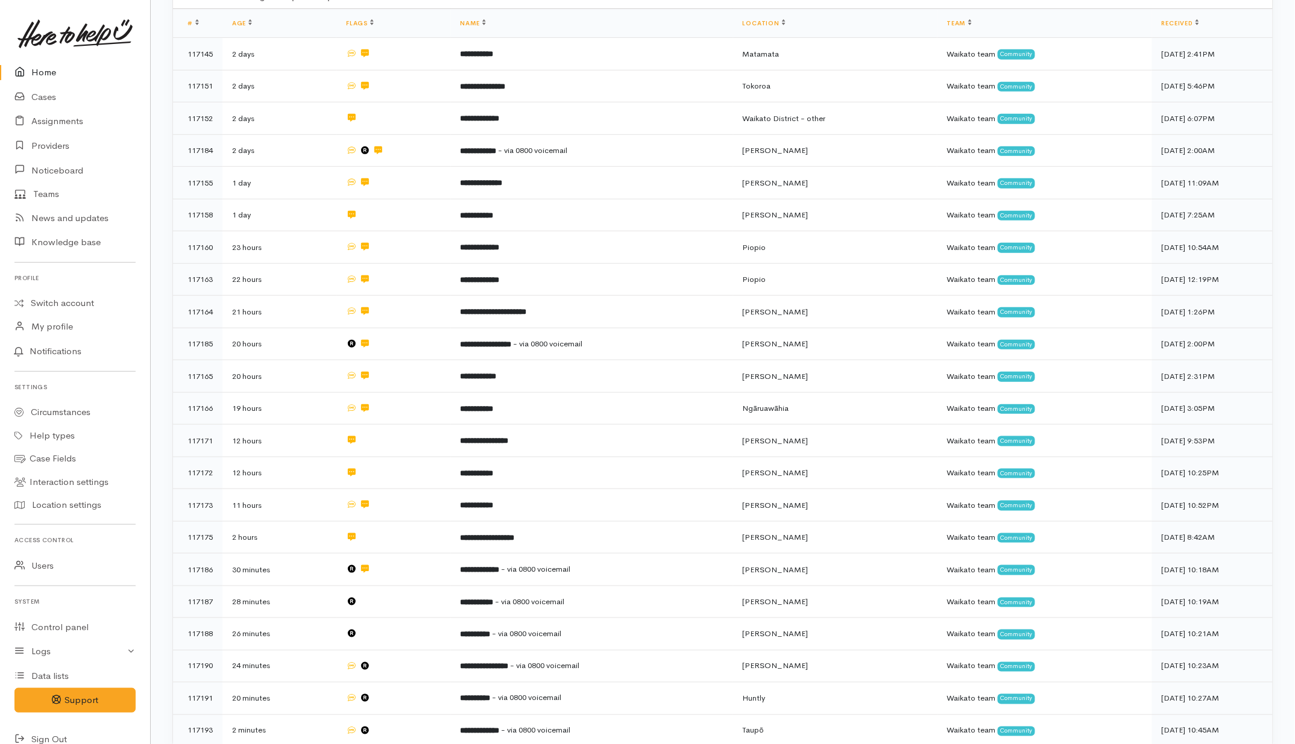
scroll to position [449, 0]
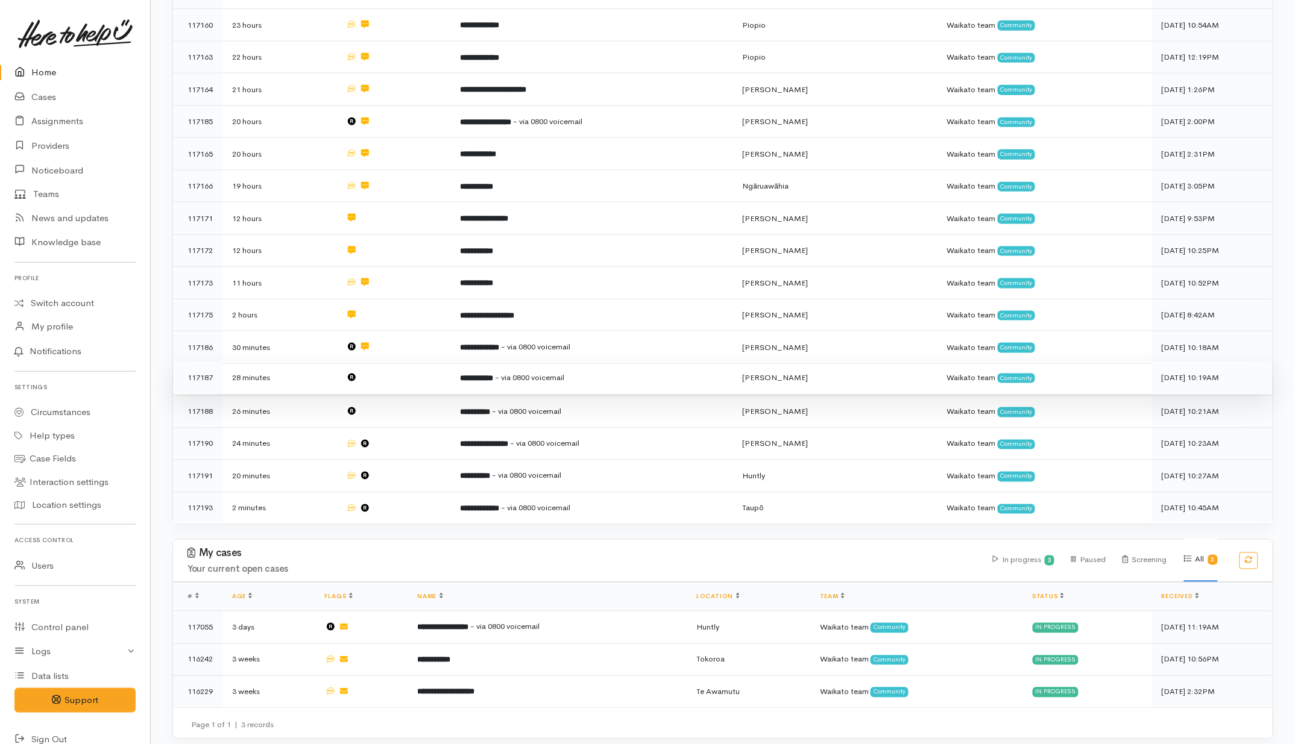
click at [390, 378] on td at bounding box center [393, 378] width 114 height 33
click at [390, 398] on td at bounding box center [393, 410] width 114 height 33
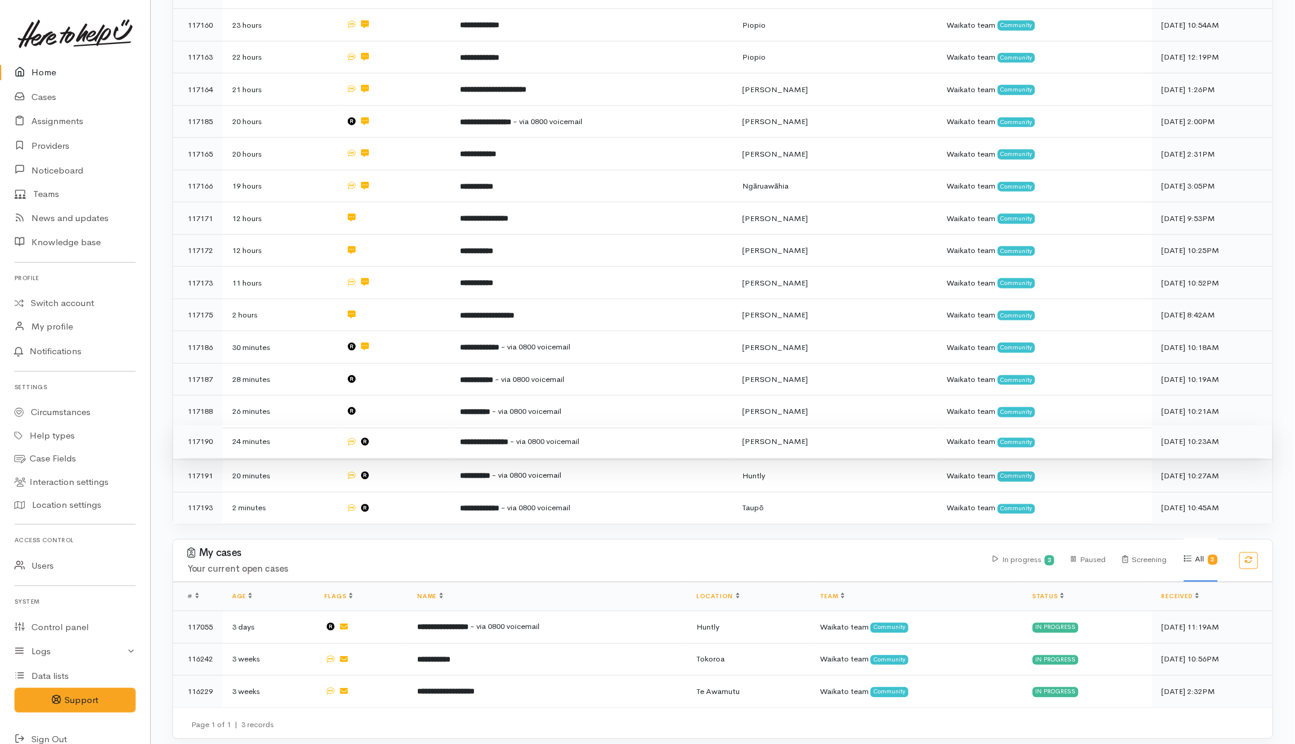
click at [401, 430] on td at bounding box center [393, 442] width 114 height 33
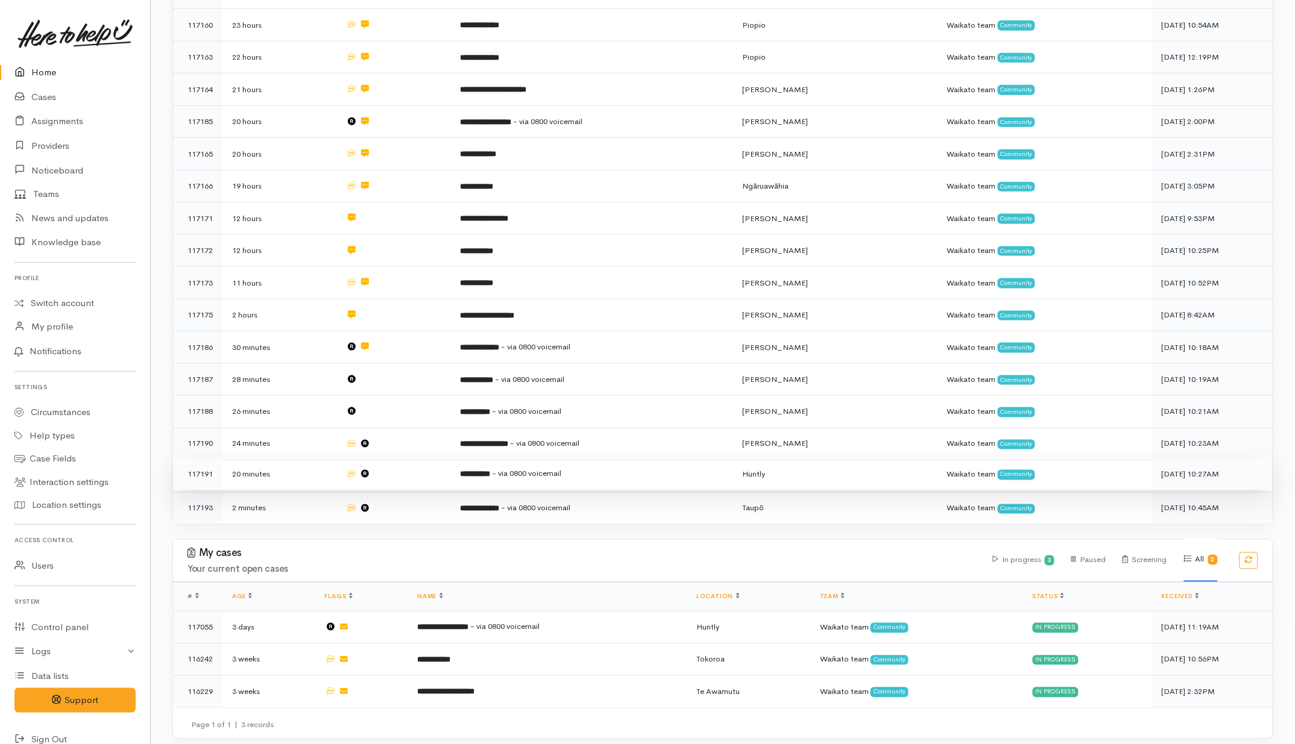
click at [395, 466] on td at bounding box center [393, 475] width 114 height 33
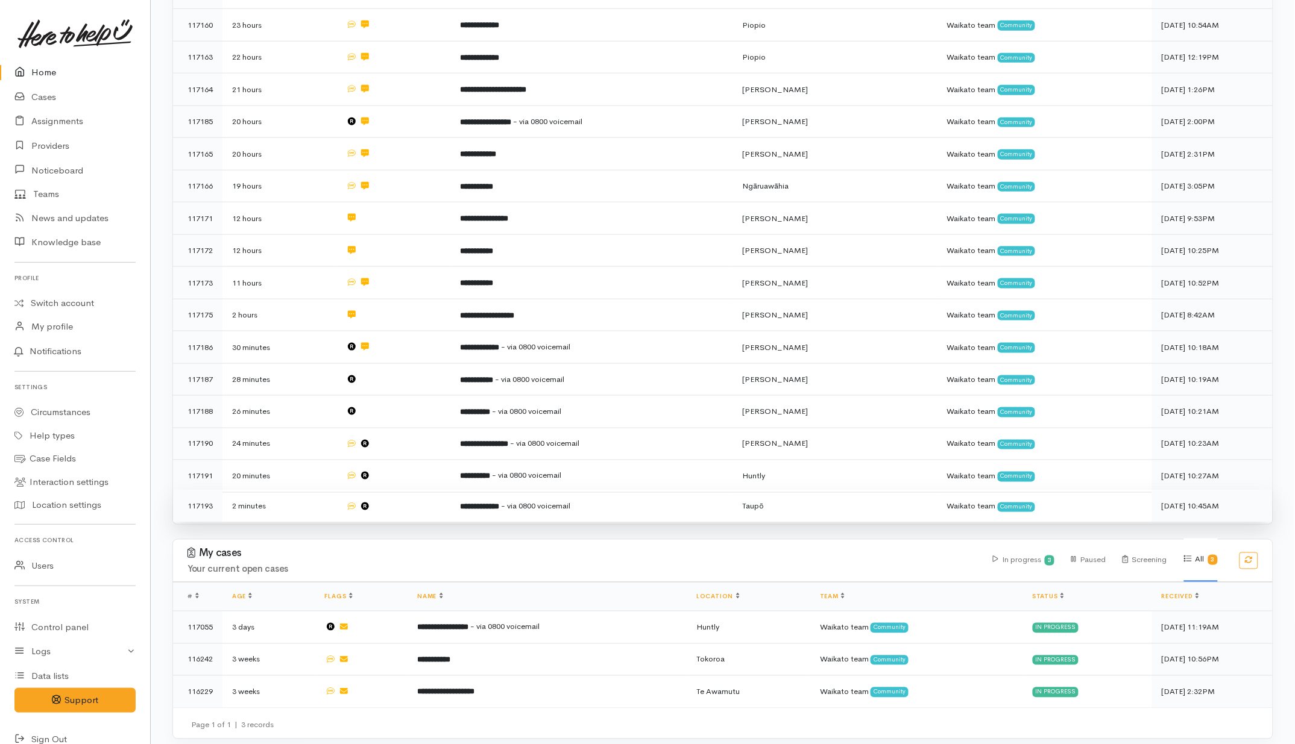
click at [404, 499] on td at bounding box center [393, 507] width 114 height 32
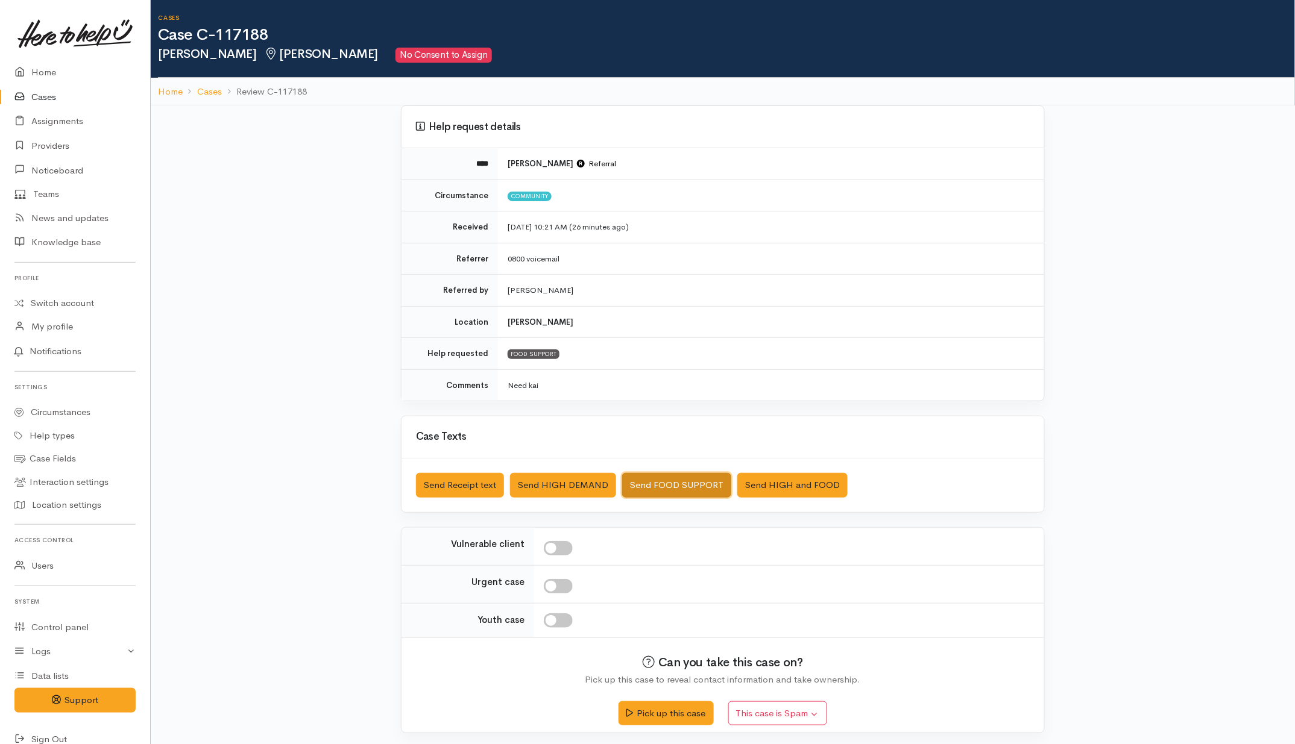
click at [689, 478] on button "Send FOOD SUPPORT" at bounding box center [676, 485] width 109 height 25
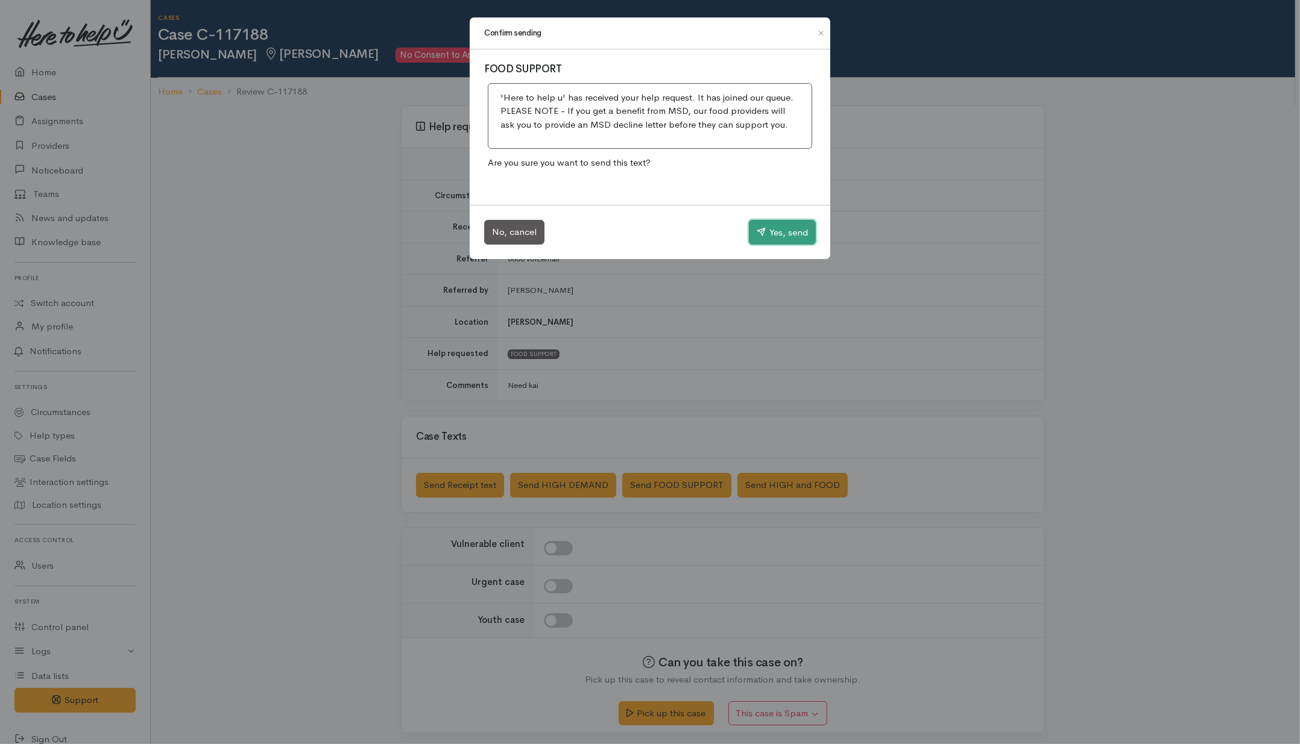
click at [769, 239] on button "Yes, send" at bounding box center [782, 232] width 67 height 25
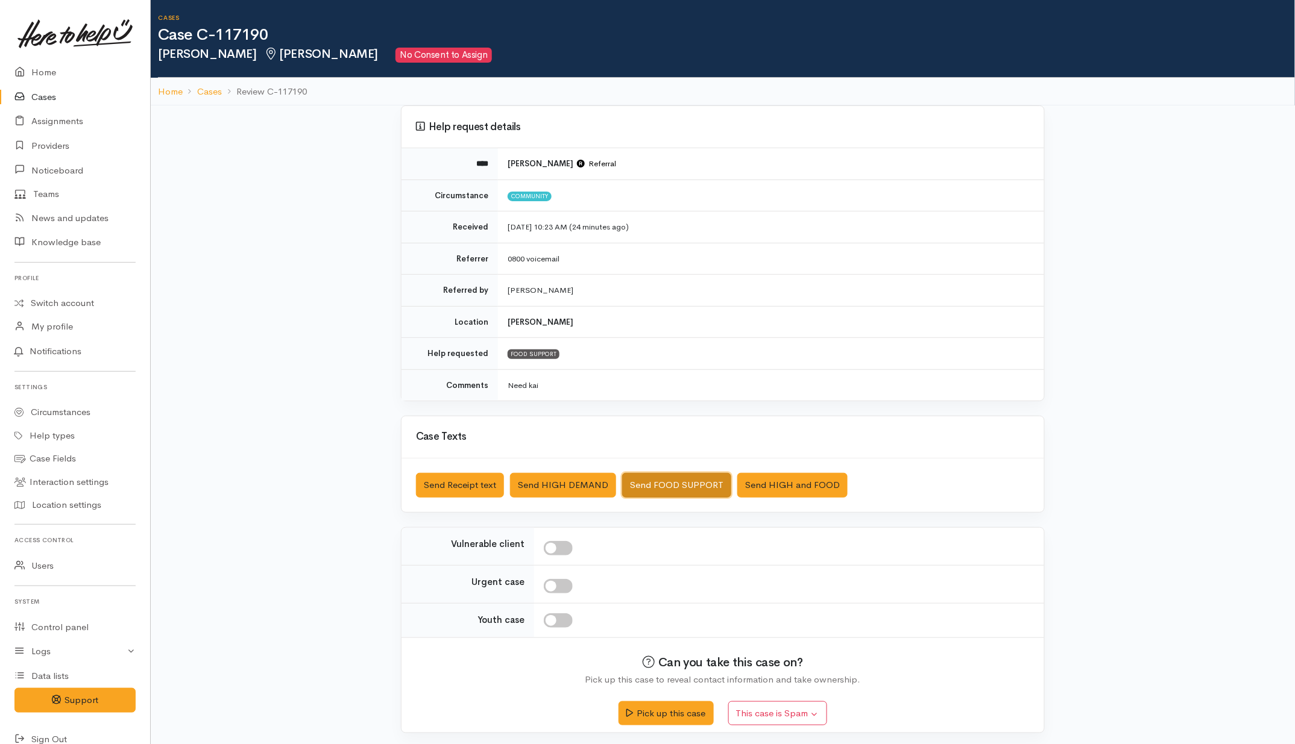
click at [666, 483] on button "Send FOOD SUPPORT" at bounding box center [676, 485] width 109 height 25
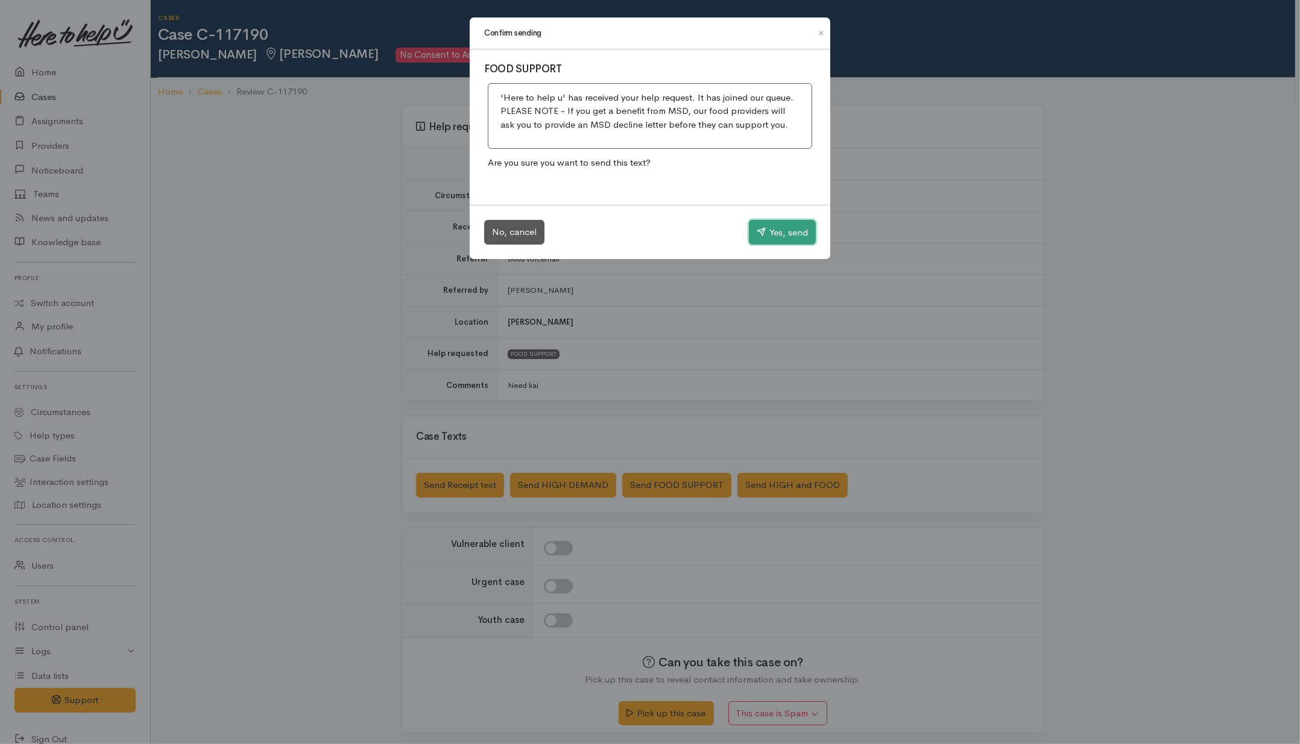
click at [798, 222] on button "Yes, send" at bounding box center [782, 232] width 67 height 25
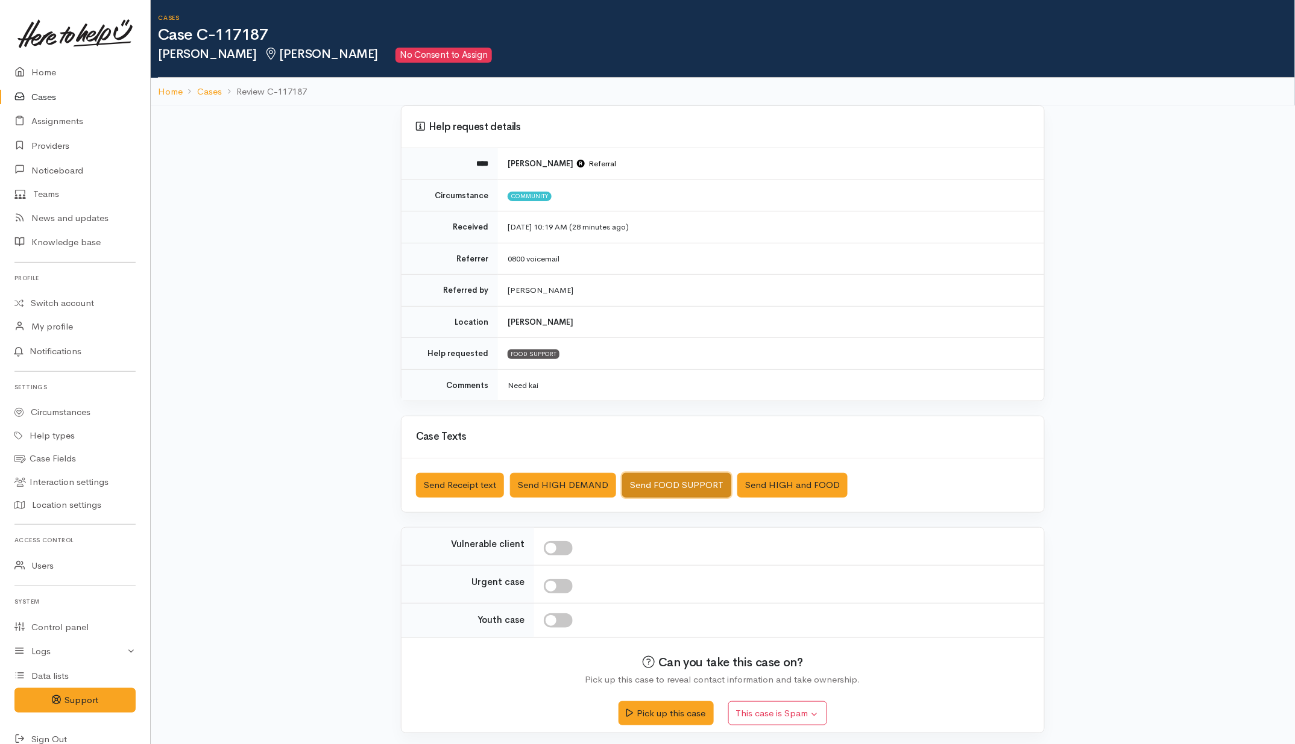
click at [682, 483] on button "Send FOOD SUPPORT" at bounding box center [676, 485] width 109 height 25
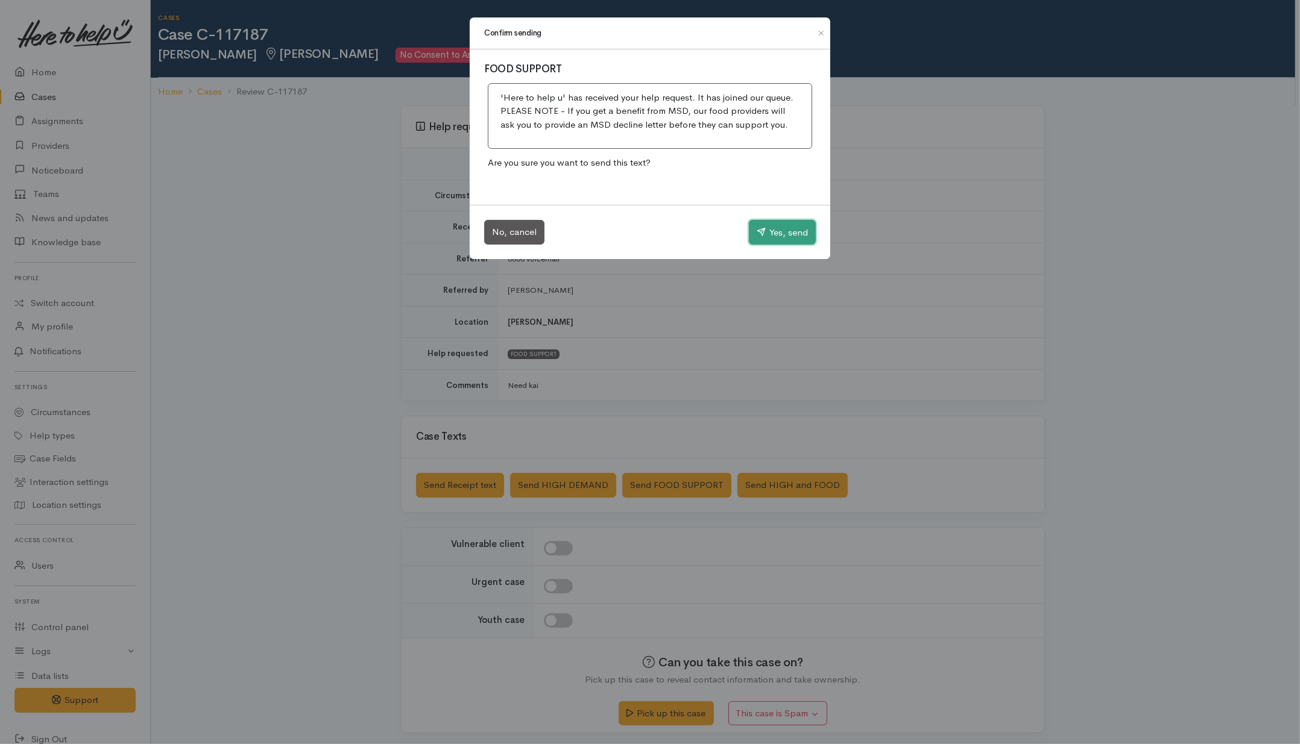
drag, startPoint x: 782, startPoint y: 221, endPoint x: 429, endPoint y: 235, distance: 353.5
click at [779, 220] on button "Yes, send" at bounding box center [782, 232] width 67 height 25
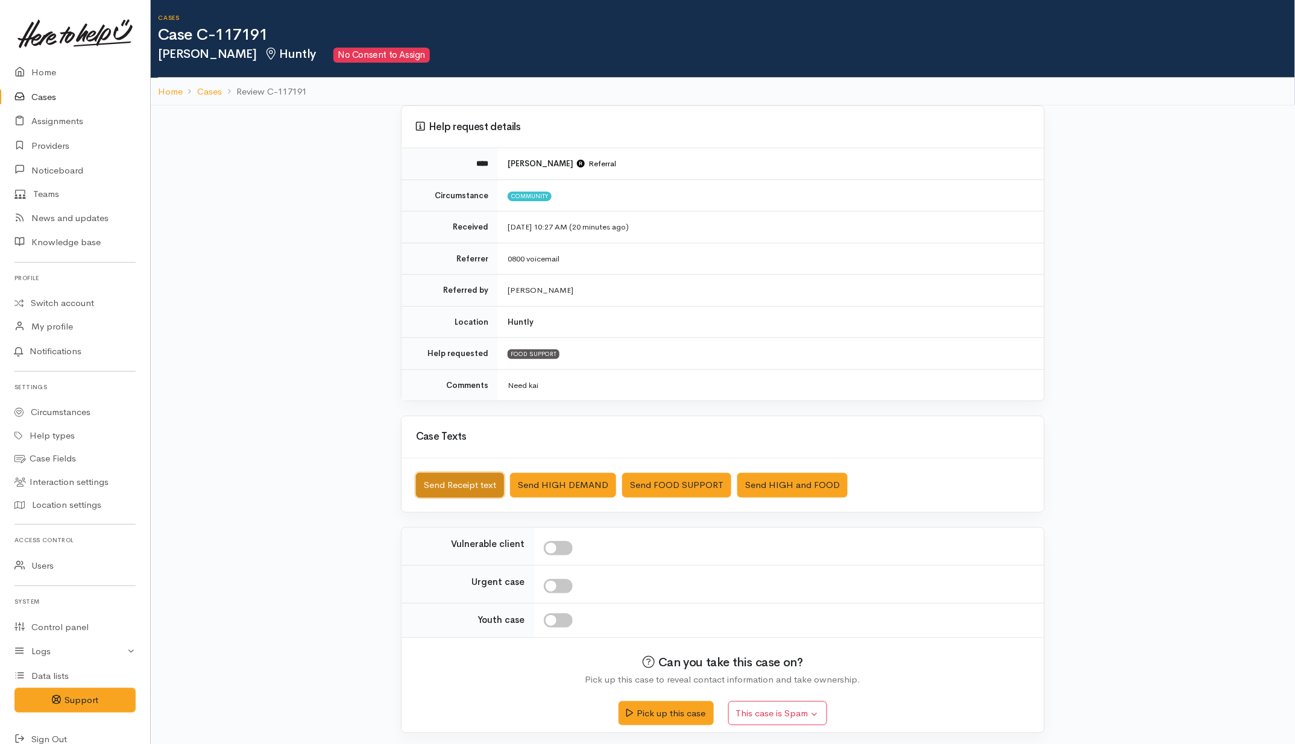
click at [454, 494] on button "Send Receipt text" at bounding box center [460, 485] width 88 height 25
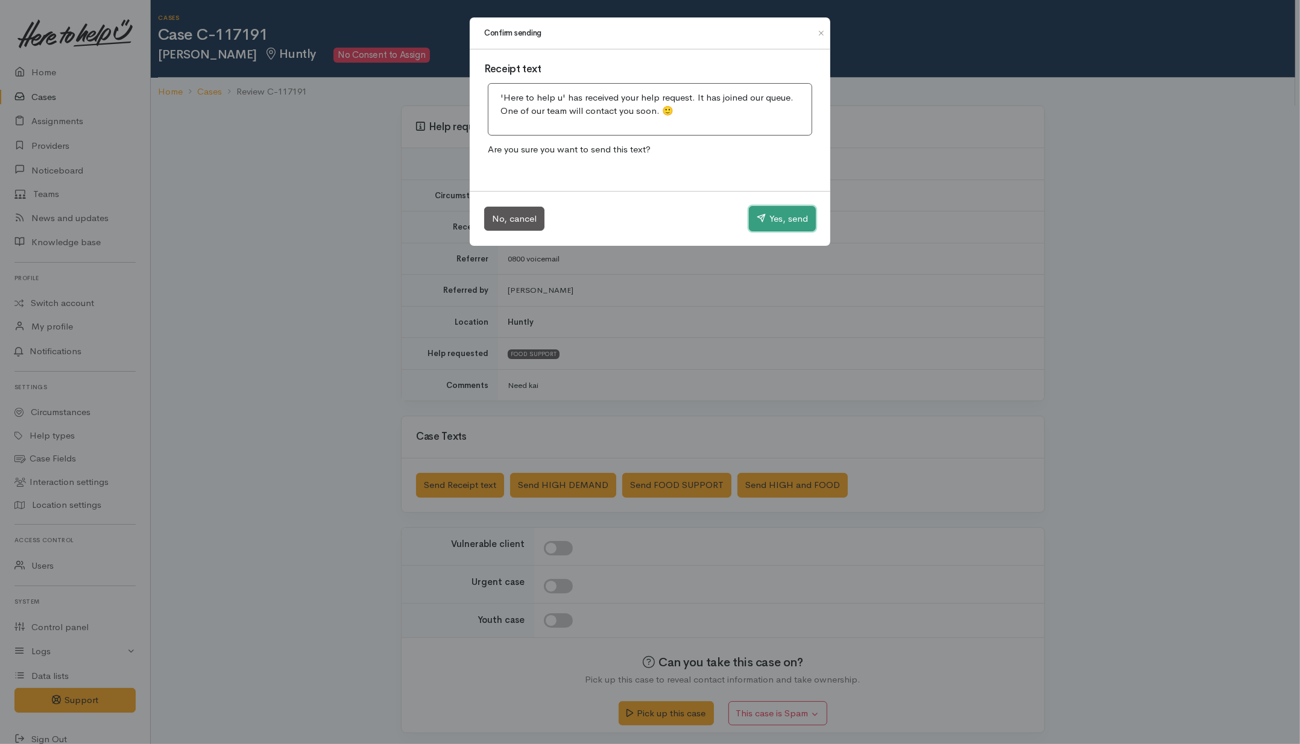
click at [764, 218] on button "Yes, send" at bounding box center [782, 218] width 67 height 25
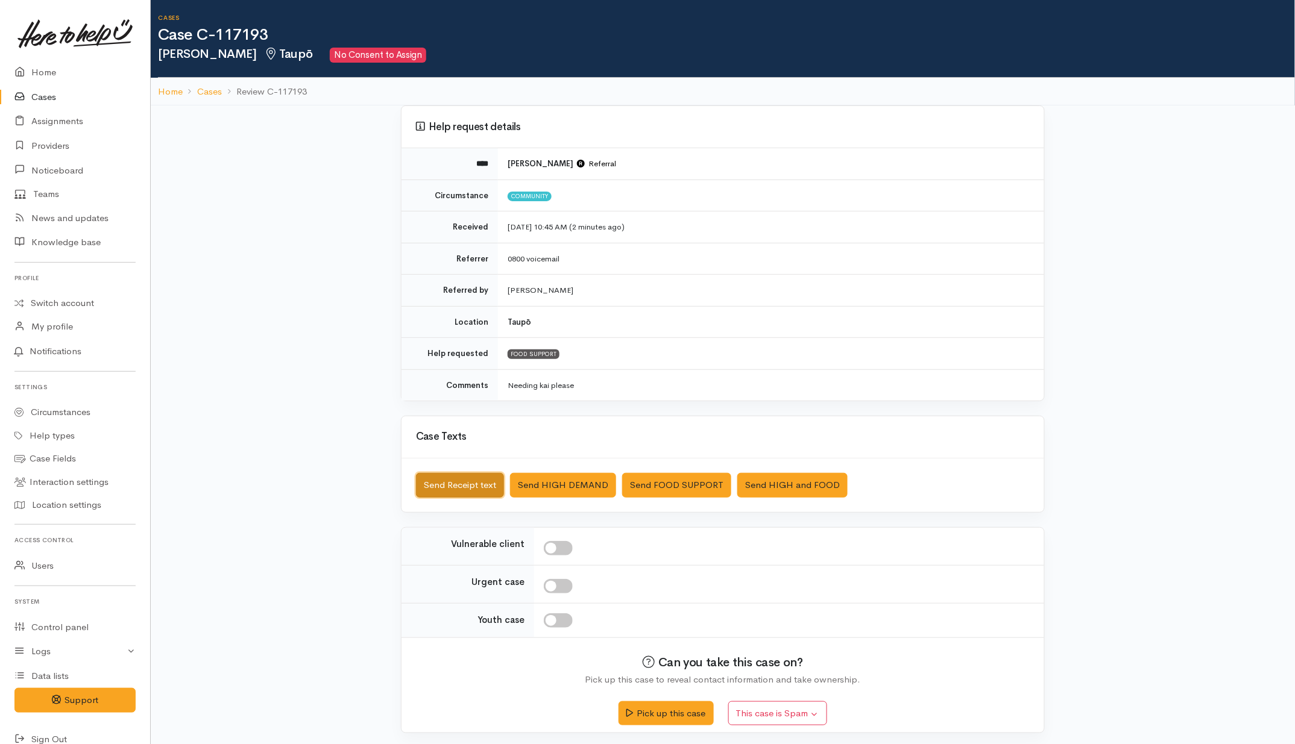
click at [486, 488] on button "Send Receipt text" at bounding box center [460, 485] width 88 height 25
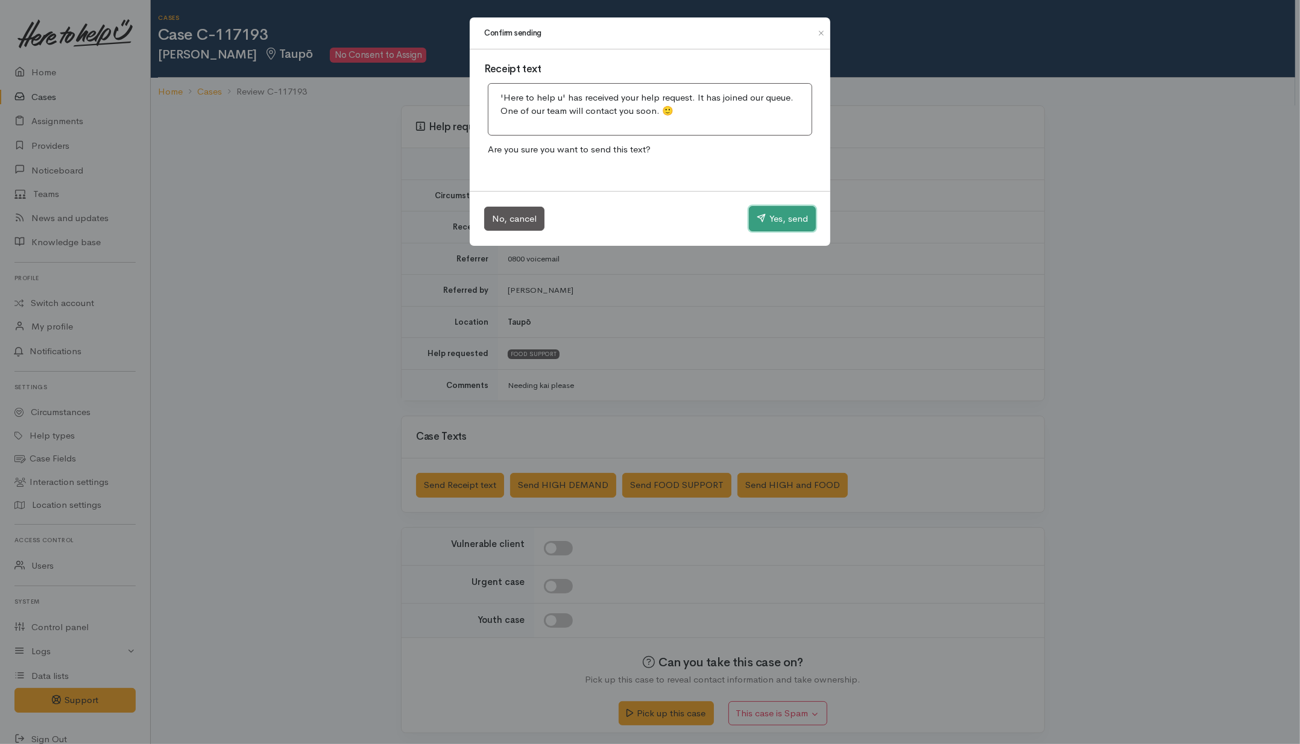
click at [791, 224] on button "Yes, send" at bounding box center [782, 218] width 67 height 25
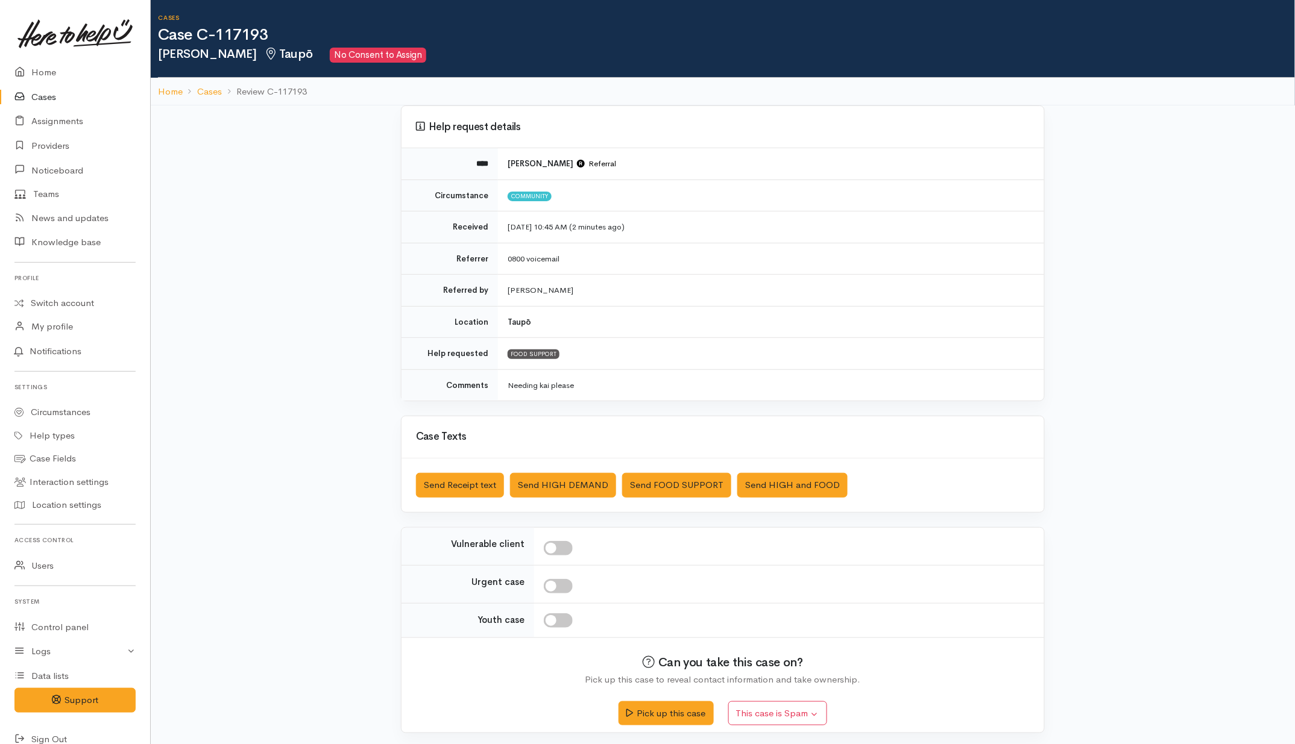
click at [1034, 225] on div "Help request details **** Maria Tamaira Referral Circumstance Community Receive…" at bounding box center [723, 426] width 1144 height 643
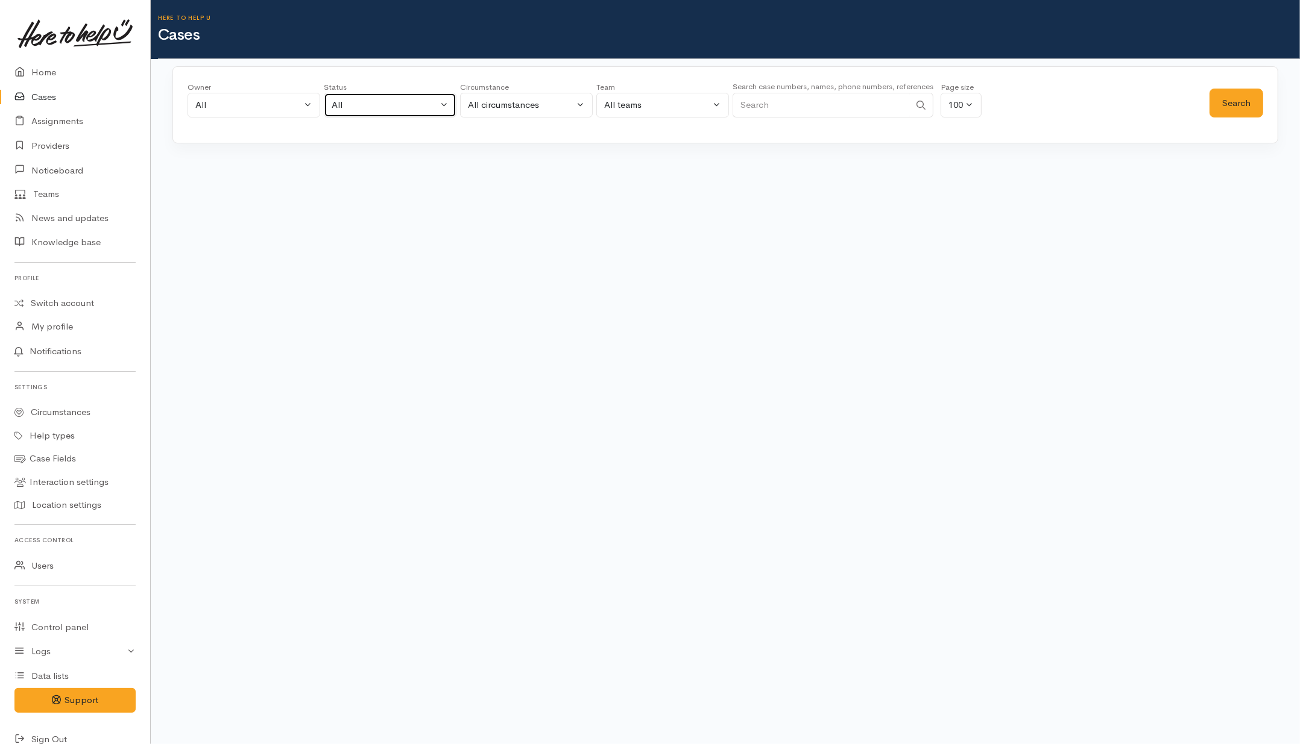
click at [424, 110] on div "All" at bounding box center [385, 105] width 106 height 14
click at [380, 181] on span "All current cases" at bounding box center [379, 184] width 68 height 14
select select "Unresolved"
click at [1259, 107] on button "Search" at bounding box center [1236, 104] width 54 height 30
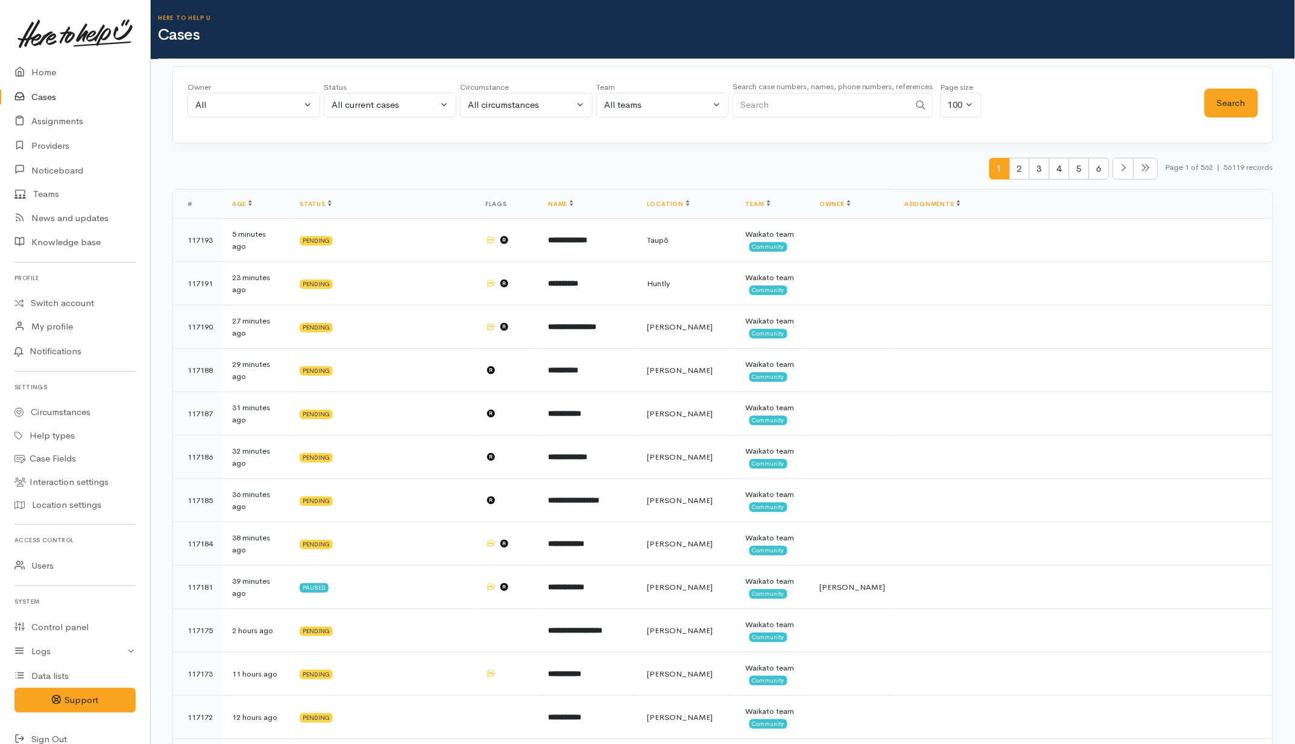
click at [1212, 107] on button "Search" at bounding box center [1231, 104] width 54 height 30
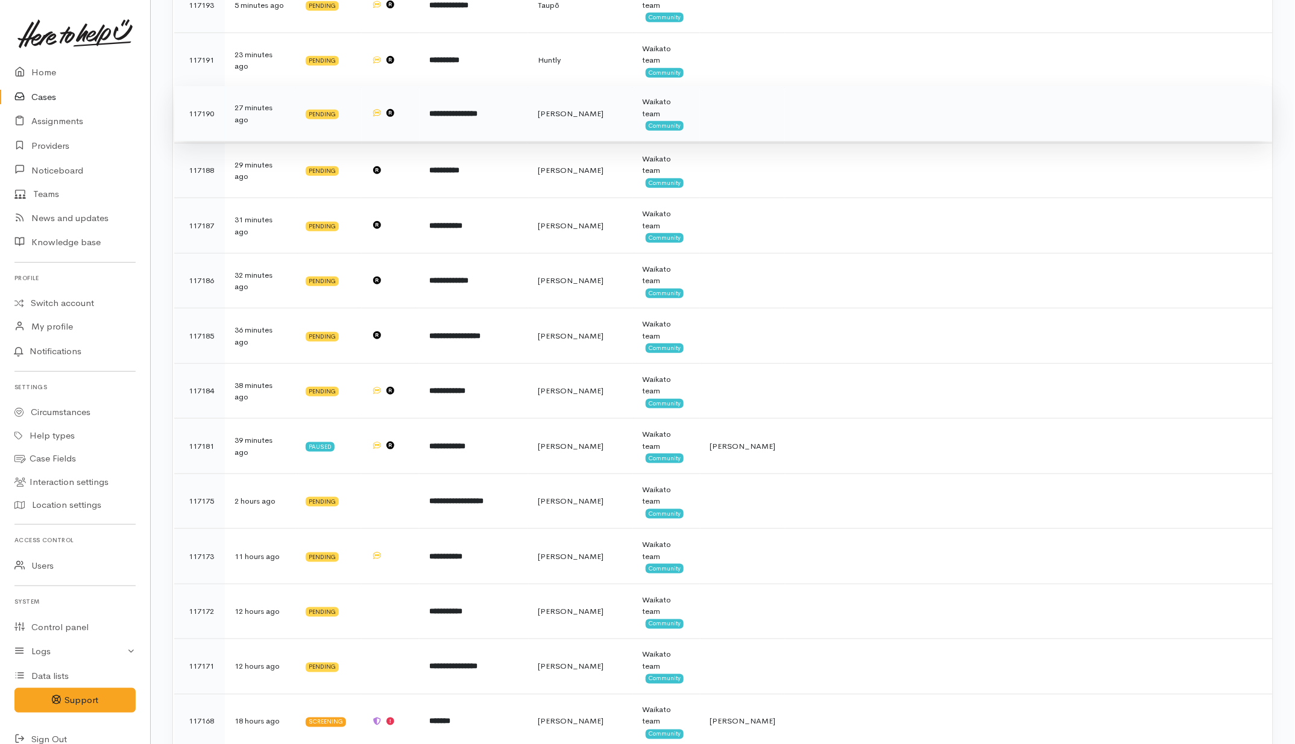
scroll to position [452, 0]
